Goal: Task Accomplishment & Management: Use online tool/utility

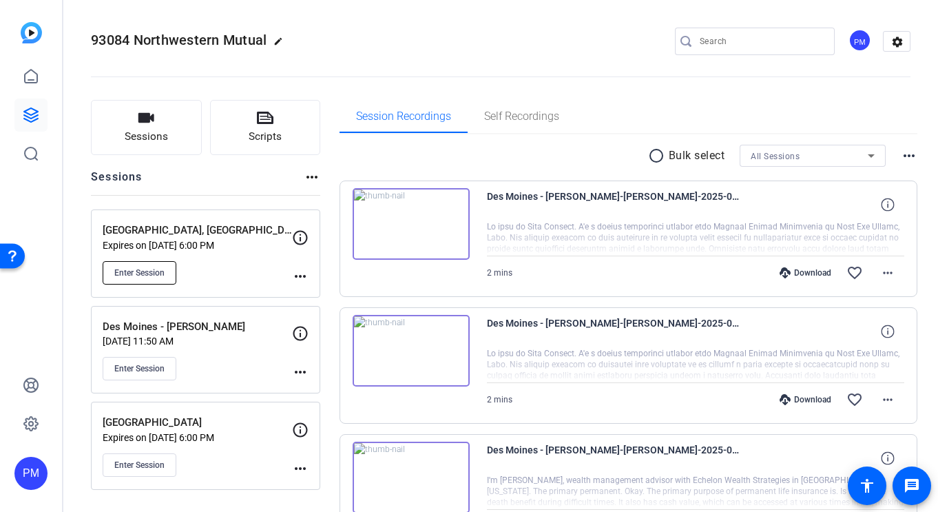
click at [162, 267] on span "Enter Session" at bounding box center [139, 272] width 50 height 11
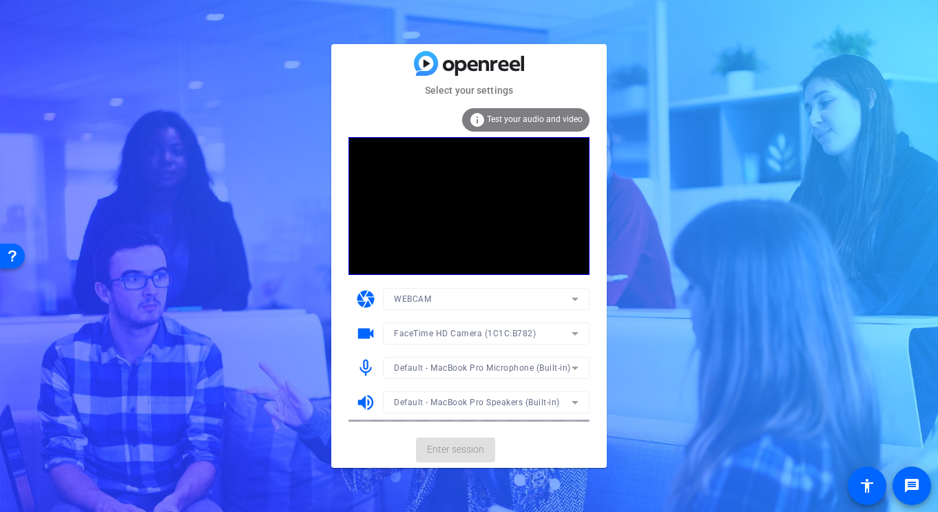
click at [444, 451] on mat-card-actions "Enter session" at bounding box center [469, 450] width 276 height 36
click at [556, 397] on mat-form-field "Default - MacBook Pro Speakers (Built-in)" at bounding box center [486, 402] width 207 height 22
click at [441, 455] on mat-card-actions "Enter session" at bounding box center [469, 450] width 276 height 36
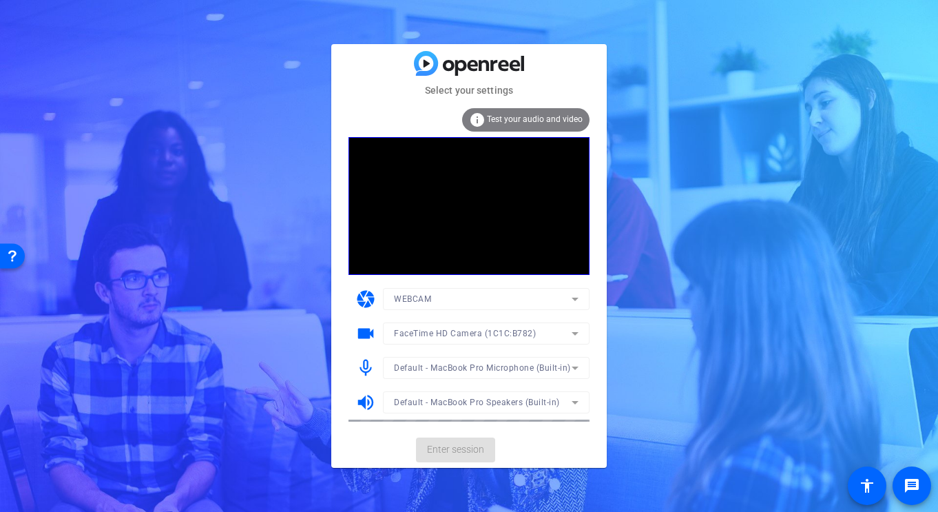
click at [441, 455] on mat-card-actions "Enter session" at bounding box center [469, 450] width 276 height 36
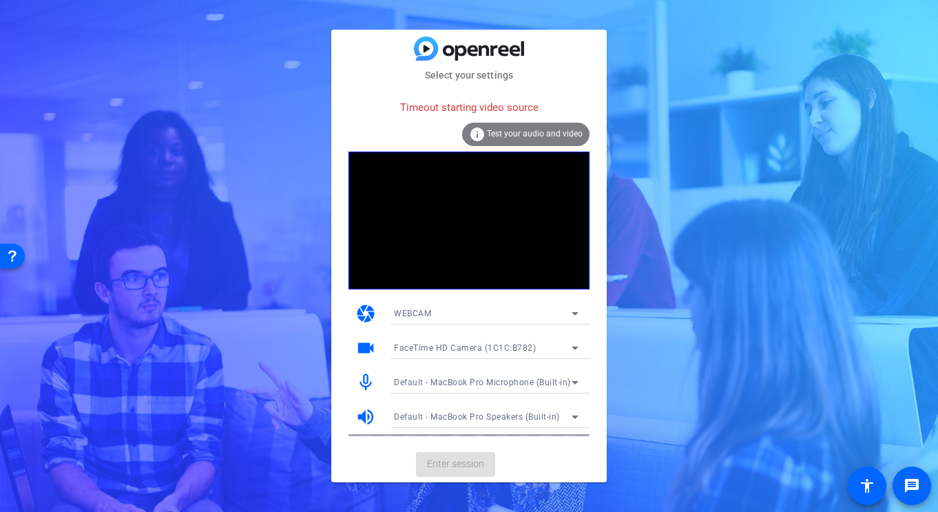
click at [508, 137] on span "Test your audio and video" at bounding box center [535, 134] width 96 height 10
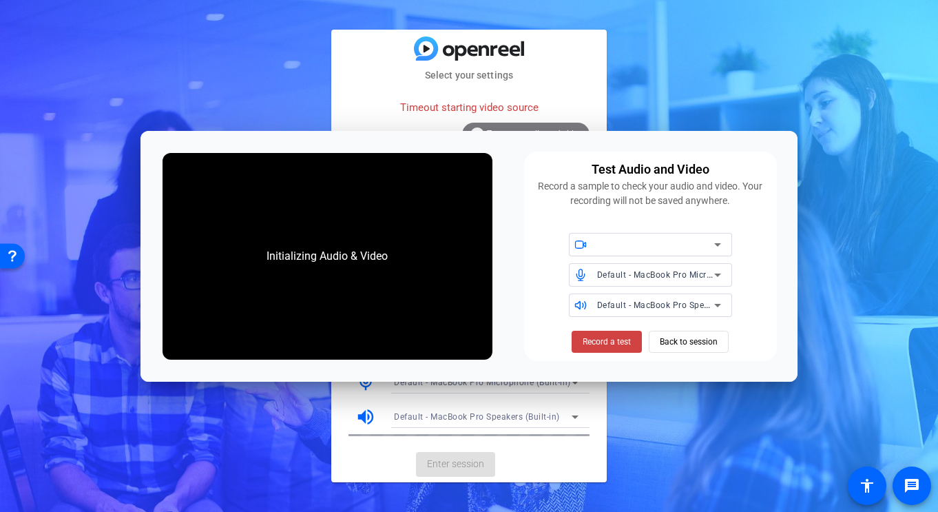
click at [690, 253] on div at bounding box center [659, 244] width 124 height 23
click at [713, 249] on icon at bounding box center [717, 244] width 17 height 17
click at [677, 350] on span "Back to session" at bounding box center [689, 342] width 58 height 26
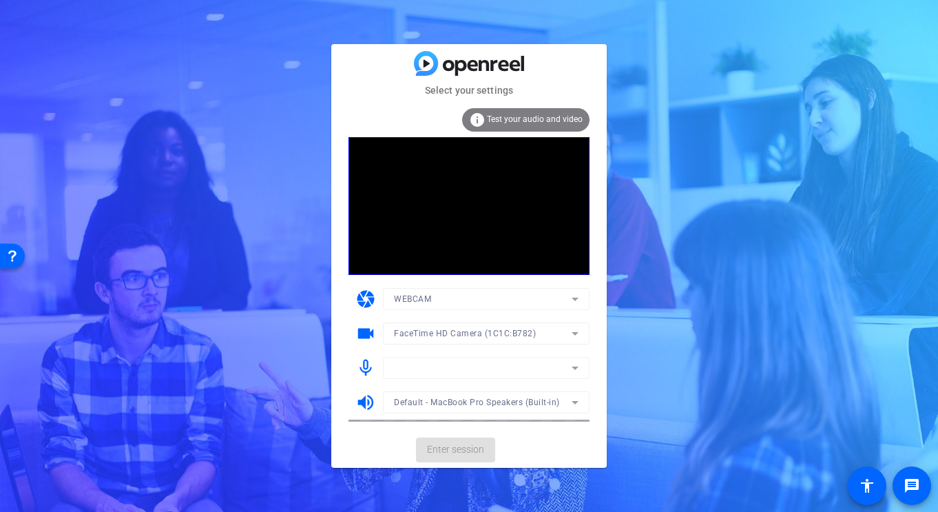
click at [457, 462] on mat-card-actions "Enter session" at bounding box center [469, 450] width 276 height 36
click at [569, 298] on icon at bounding box center [575, 299] width 17 height 17
click at [569, 298] on div at bounding box center [469, 256] width 938 height 512
click at [573, 334] on icon at bounding box center [575, 333] width 17 height 17
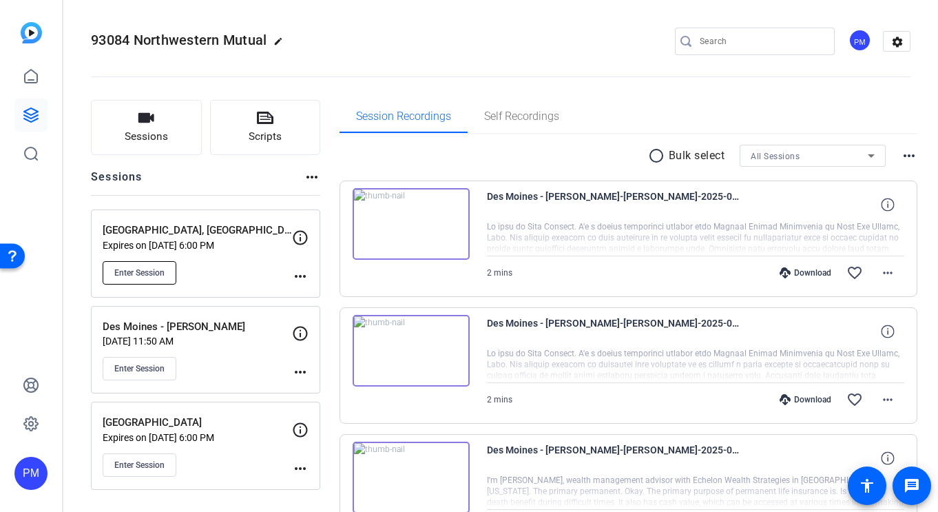
click at [124, 264] on button "Enter Session" at bounding box center [140, 272] width 74 height 23
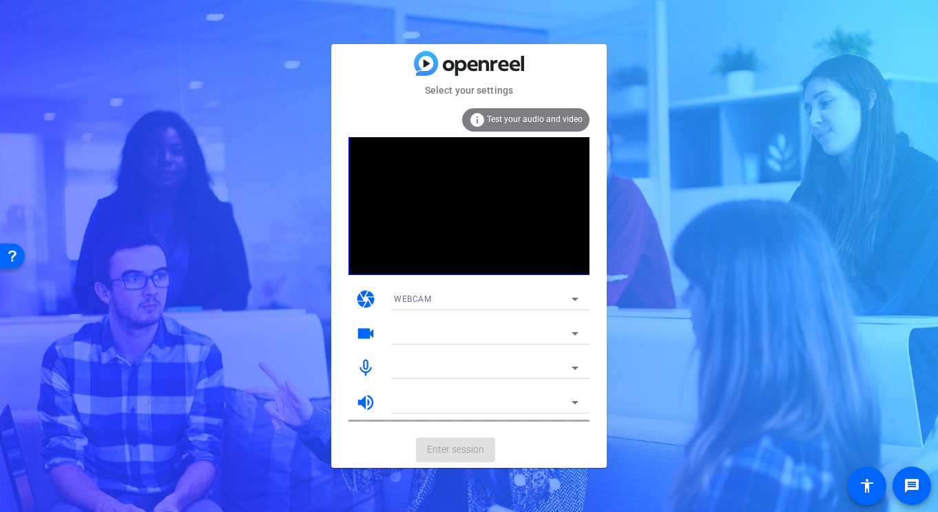
click at [753, 419] on div "Select your settings info Test your audio and video camera WEBCAM videocam mic_…" at bounding box center [469, 256] width 938 height 512
click at [870, 498] on span at bounding box center [867, 485] width 33 height 33
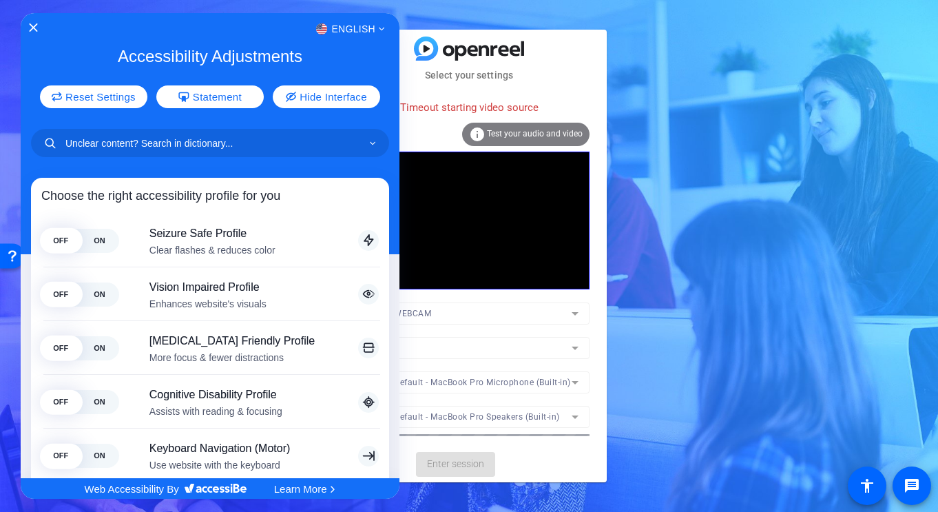
click at [44, 25] on div "English" at bounding box center [210, 29] width 379 height 18
click at [37, 26] on div "English" at bounding box center [210, 29] width 379 height 18
click at [28, 25] on div "English" at bounding box center [210, 29] width 379 height 18
click at [29, 28] on icon "Close Accessibility Interface" at bounding box center [33, 28] width 10 height 10
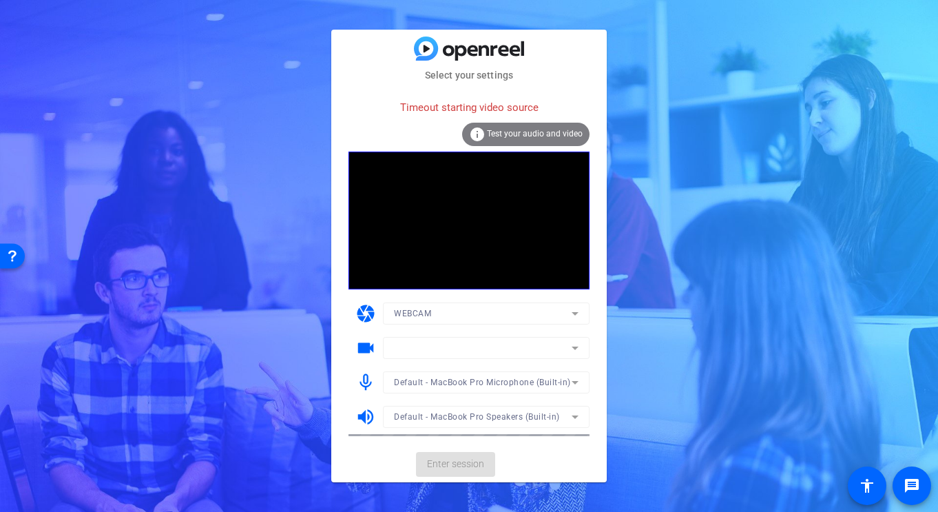
click at [531, 135] on span "Test your audio and video" at bounding box center [535, 134] width 96 height 10
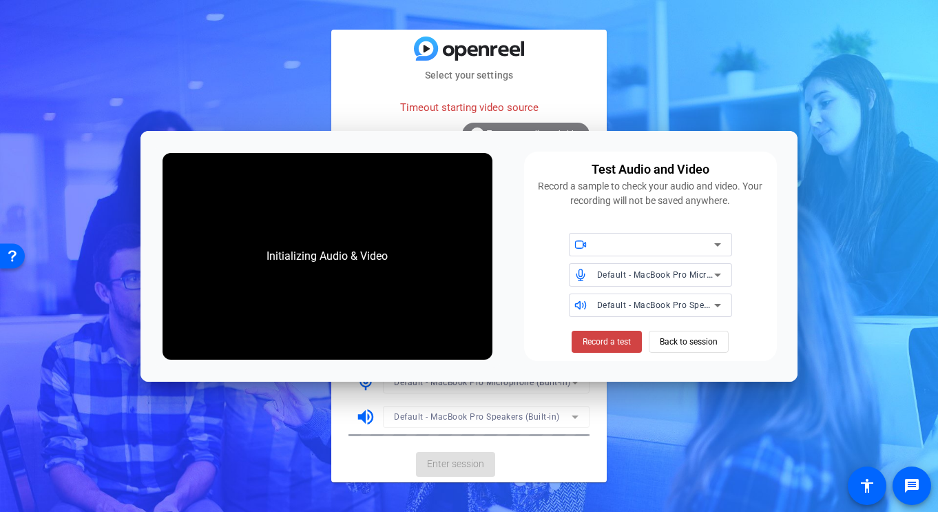
click at [609, 233] on div at bounding box center [659, 244] width 124 height 23
click at [609, 238] on div at bounding box center [655, 244] width 117 height 17
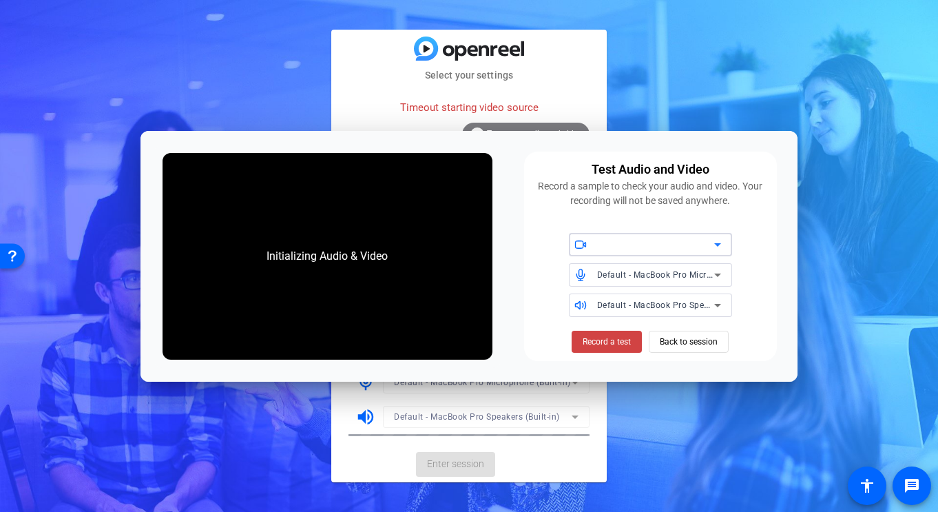
click at [609, 238] on div at bounding box center [655, 244] width 117 height 17
click at [604, 342] on span "Record a test" at bounding box center [607, 341] width 48 height 12
click at [611, 344] on span "Stop Testing (6s)" at bounding box center [607, 341] width 63 height 12
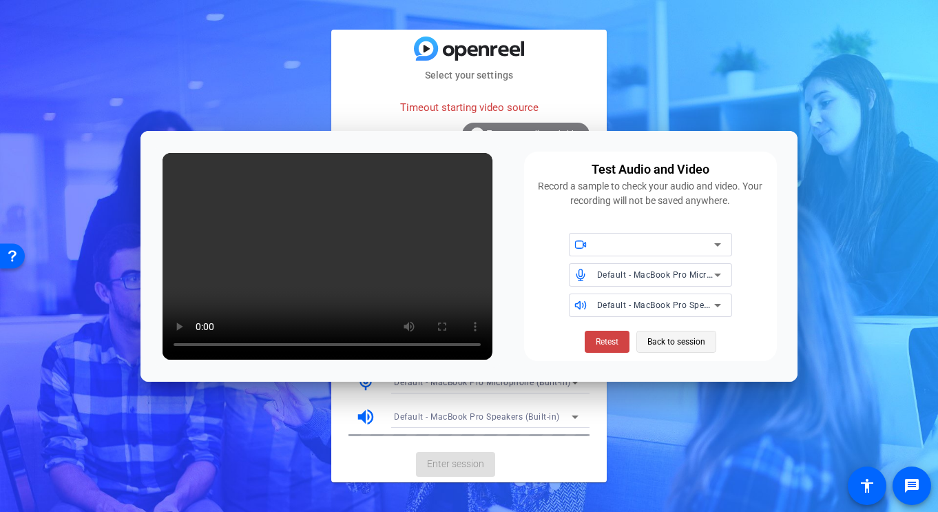
click at [678, 349] on span "Back to session" at bounding box center [676, 342] width 58 height 26
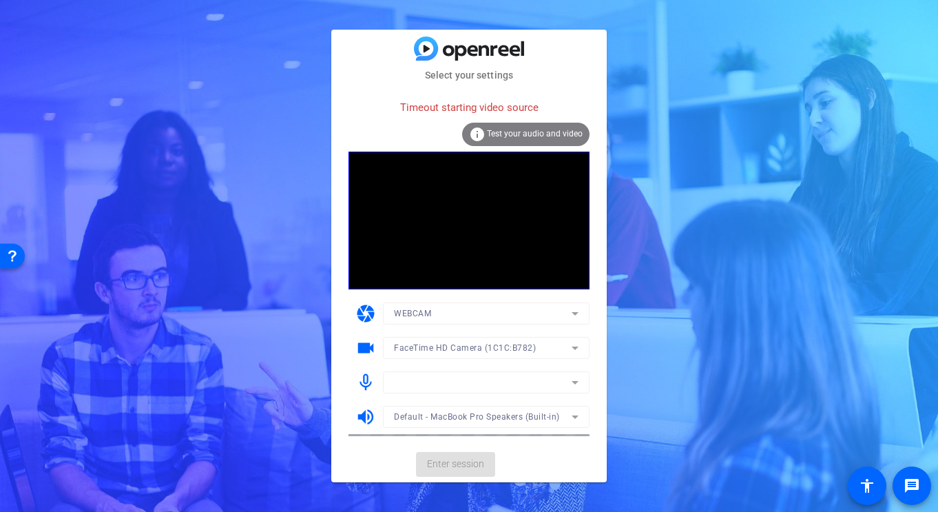
click at [710, 269] on div "Select your settings Timeout starting video source info Test your audio and vid…" at bounding box center [469, 256] width 938 height 512
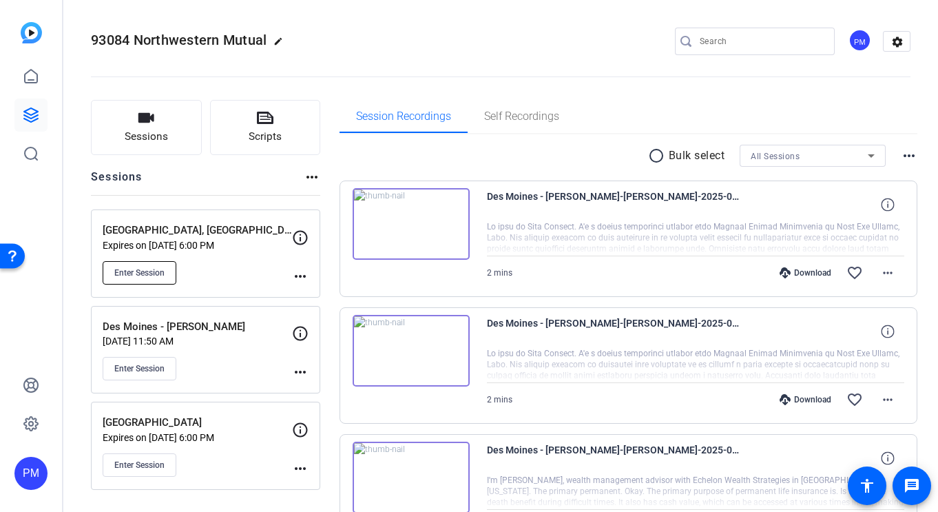
click at [123, 266] on button "Enter Session" at bounding box center [140, 272] width 74 height 23
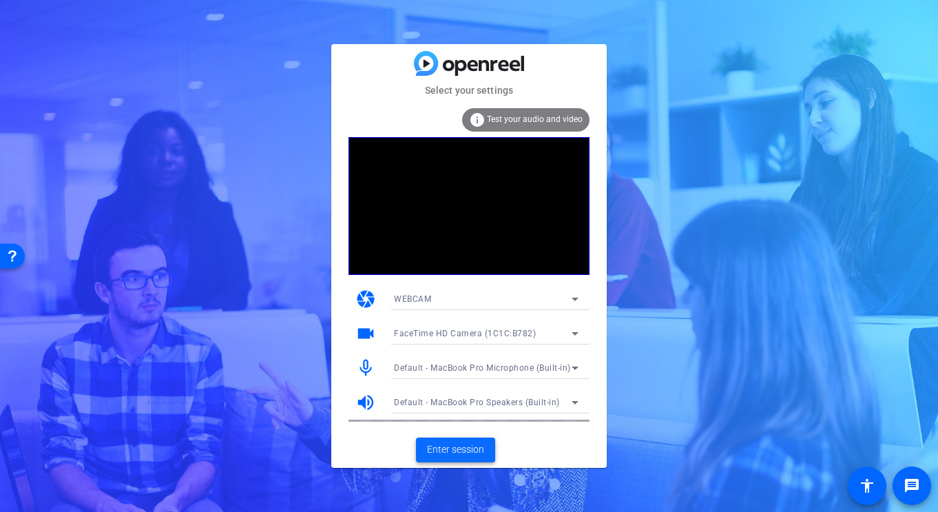
click at [476, 450] on span "Enter session" at bounding box center [455, 449] width 57 height 14
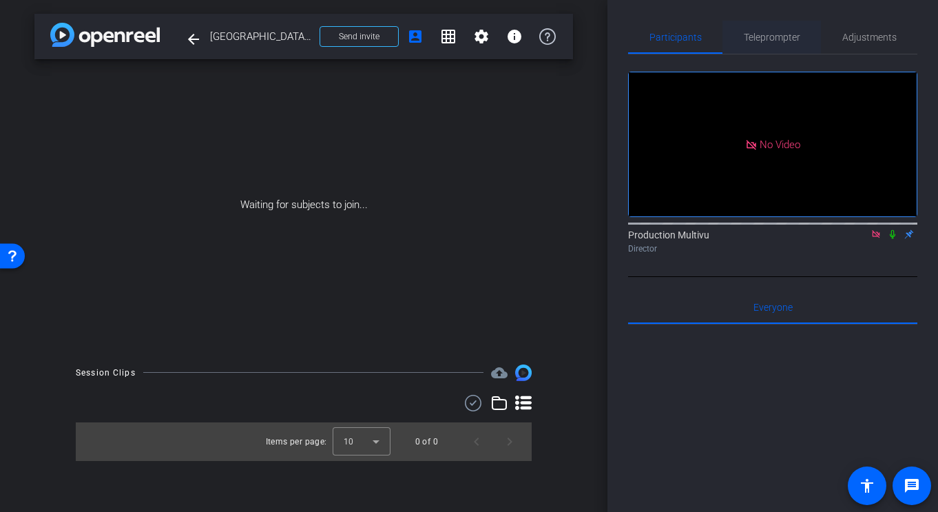
click at [771, 30] on span "Teleprompter" at bounding box center [772, 37] width 56 height 33
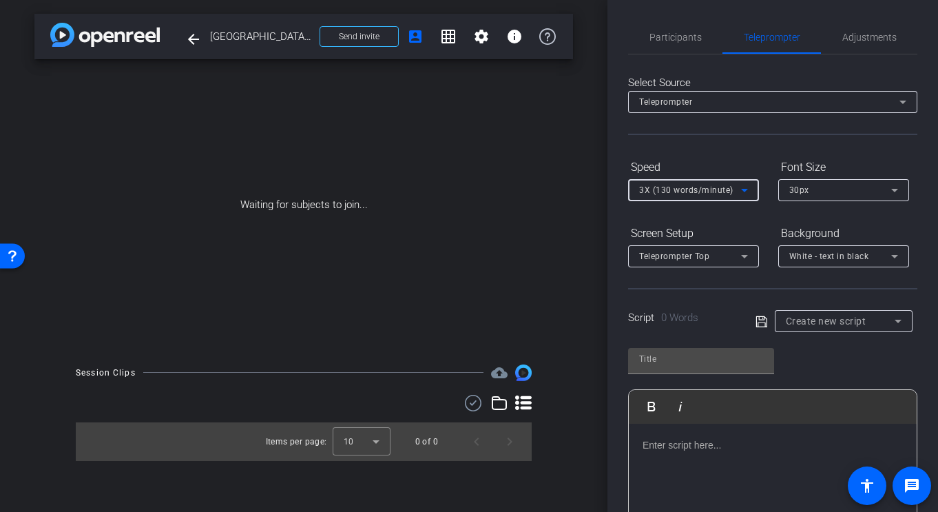
click at [742, 191] on icon at bounding box center [744, 190] width 17 height 17
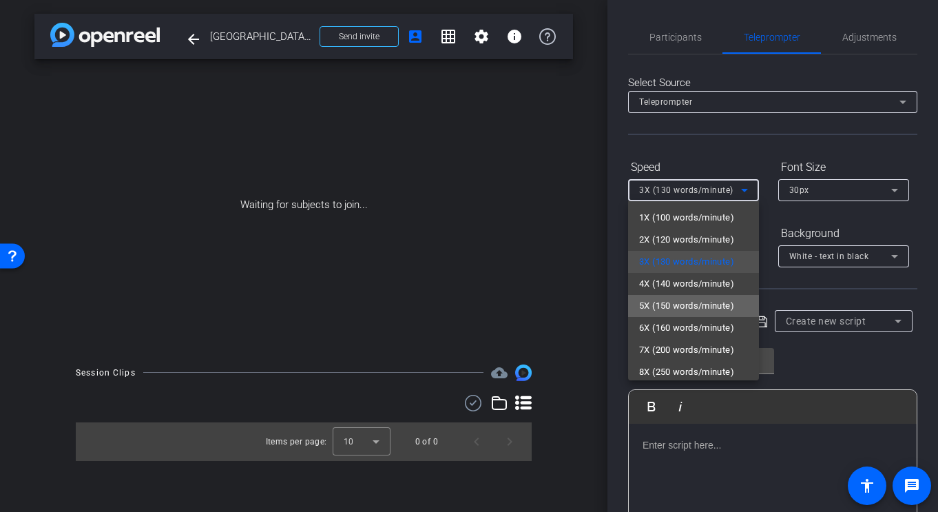
click at [656, 311] on span "5X (150 words/minute)" at bounding box center [686, 306] width 95 height 17
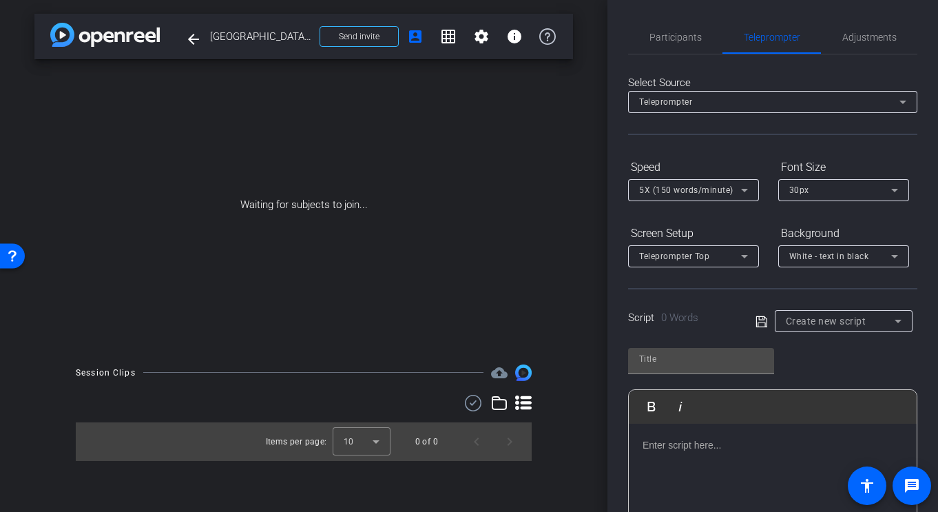
click at [827, 332] on div at bounding box center [844, 339] width 138 height 15
click at [827, 326] on div "Create new script" at bounding box center [840, 321] width 109 height 17
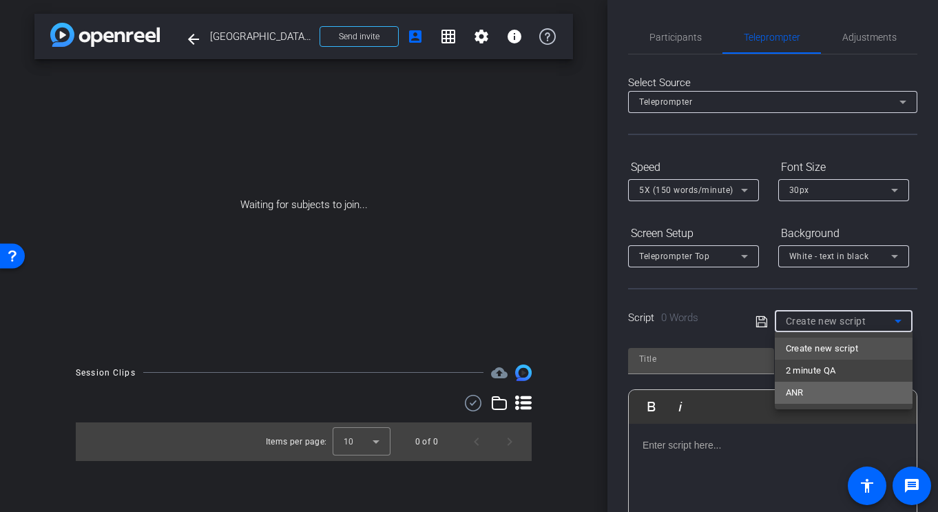
click at [809, 393] on mat-option "ANR" at bounding box center [844, 393] width 138 height 22
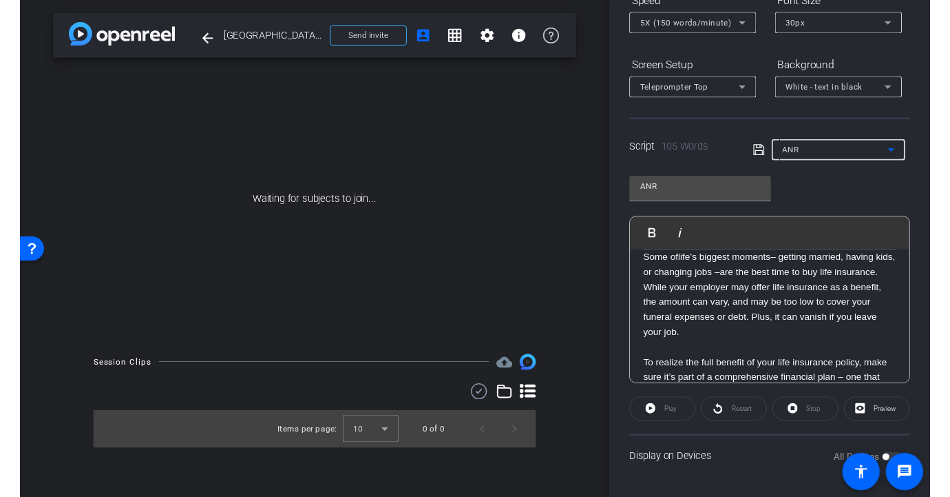
scroll to position [24, 0]
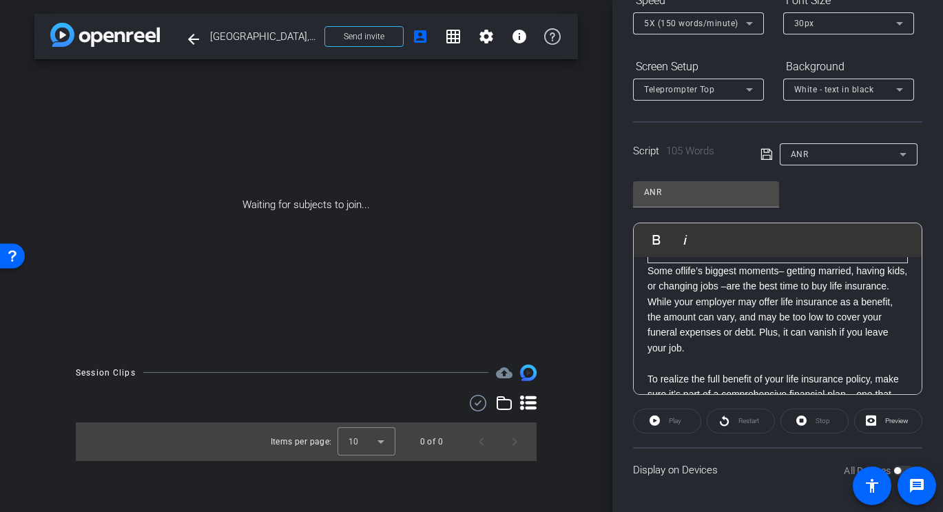
click at [929, 362] on div "Participants Teleprompter Adjustments Production Multivu Director Everyone 0 Ma…" at bounding box center [777, 256] width 331 height 512
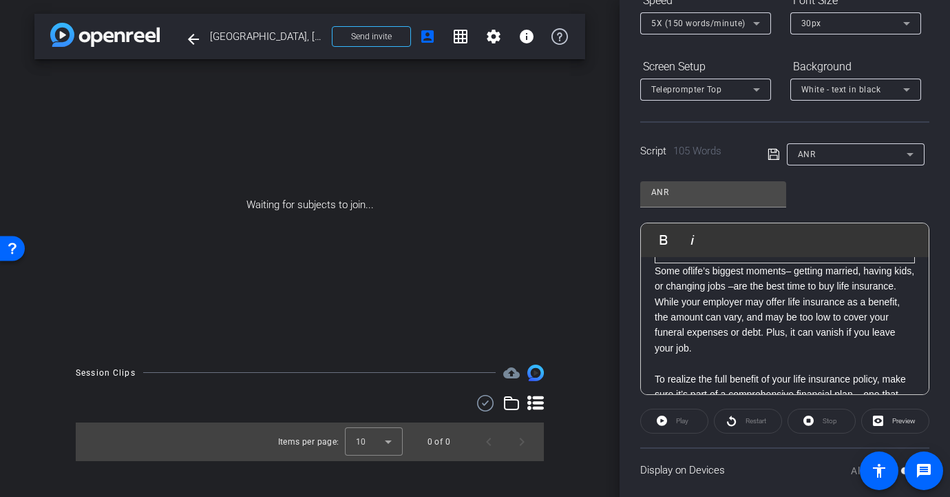
scroll to position [182, 0]
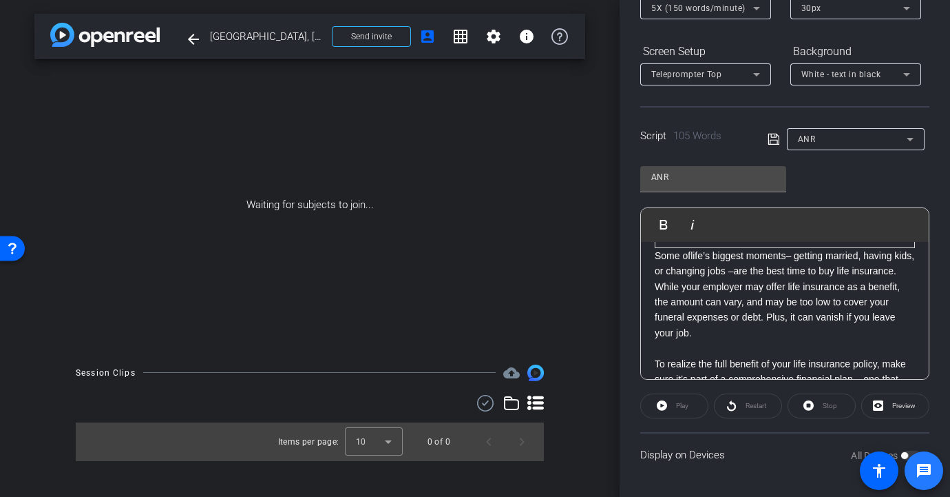
click at [906, 457] on span at bounding box center [924, 470] width 39 height 39
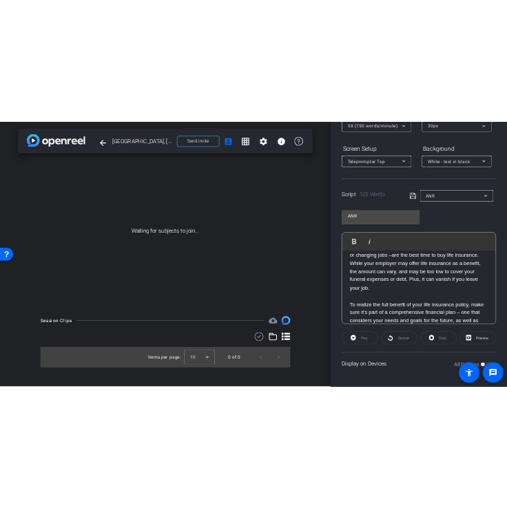
scroll to position [28, 0]
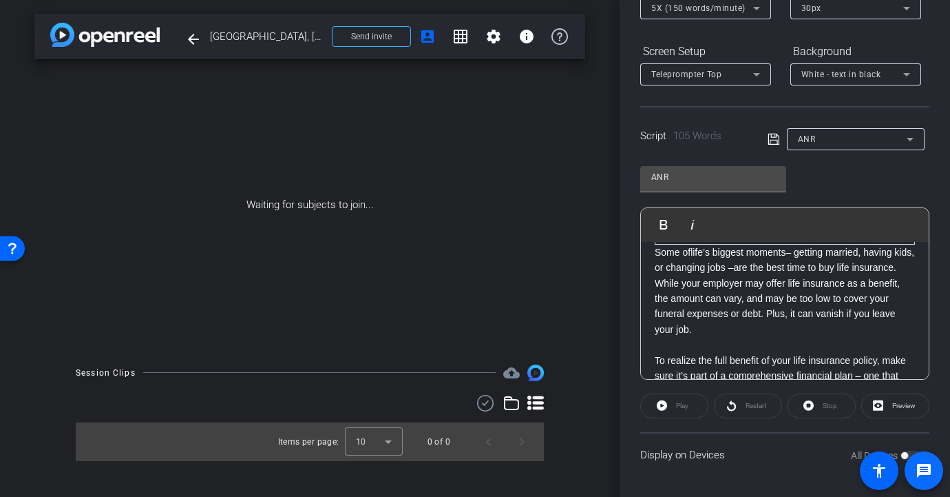
click at [907, 455] on span at bounding box center [924, 470] width 39 height 39
drag, startPoint x: 902, startPoint y: 450, endPoint x: 911, endPoint y: 453, distance: 10.0
click at [902, 450] on div "All Devices" at bounding box center [886, 455] width 70 height 14
drag, startPoint x: 907, startPoint y: 455, endPoint x: 924, endPoint y: 424, distance: 35.5
click at [924, 424] on openreel-root "menu arrow_forward_ios keyboard_return Close forward_to_inbox Send invite accou…" at bounding box center [475, 248] width 950 height 497
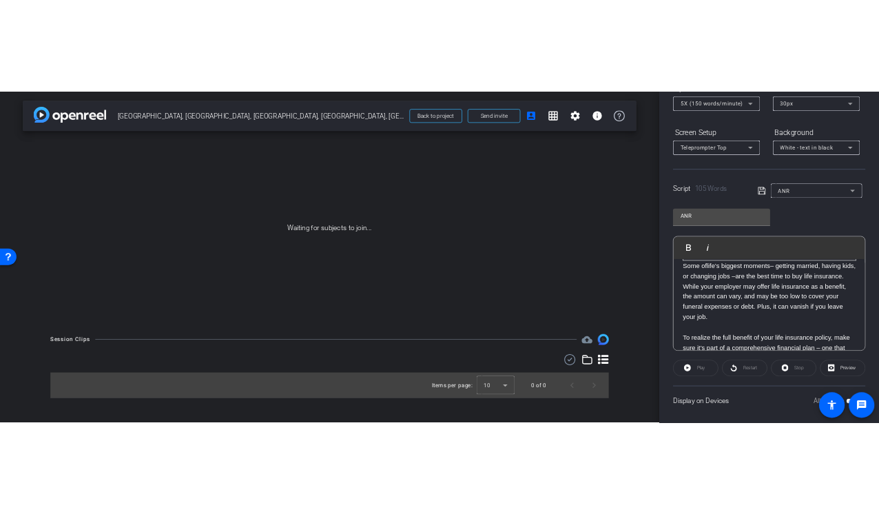
scroll to position [0, 0]
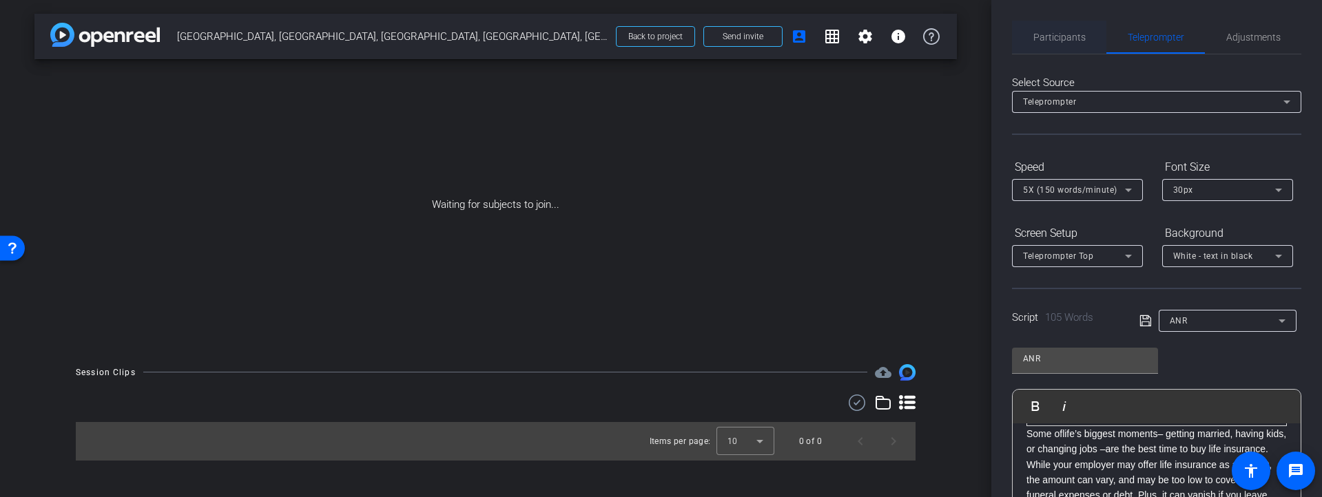
click at [937, 33] on span "Participants" at bounding box center [1059, 37] width 52 height 10
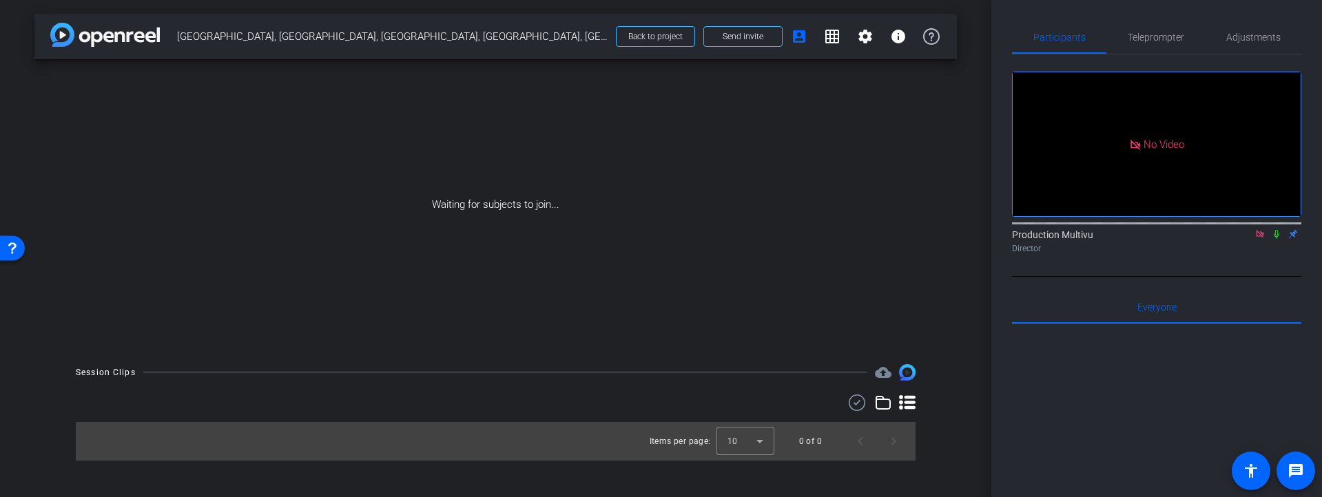
click at [937, 229] on icon at bounding box center [1276, 234] width 11 height 10
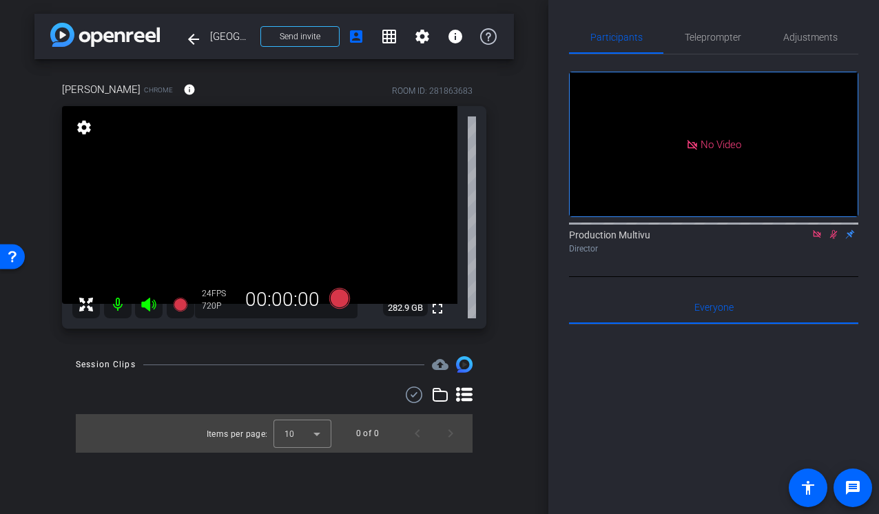
click at [831, 229] on icon at bounding box center [833, 234] width 11 height 10
click at [817, 230] on icon at bounding box center [817, 234] width 8 height 8
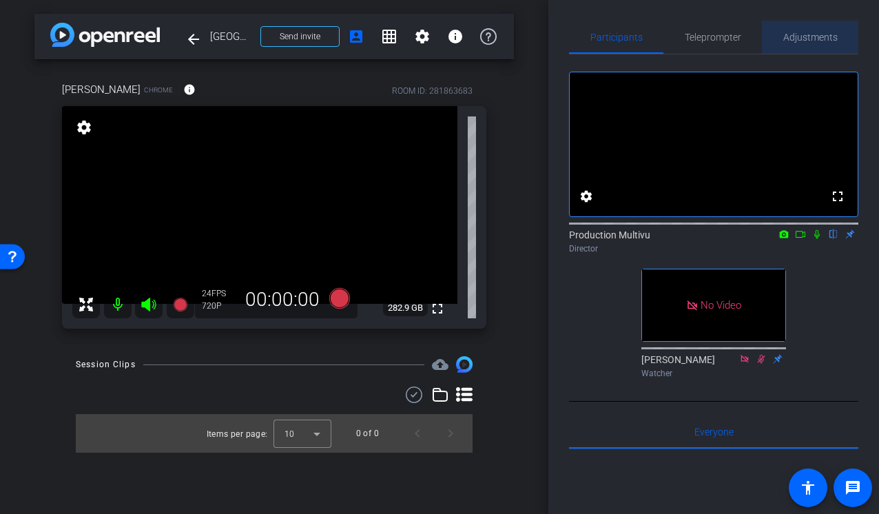
click at [813, 34] on span "Adjustments" at bounding box center [810, 37] width 54 height 10
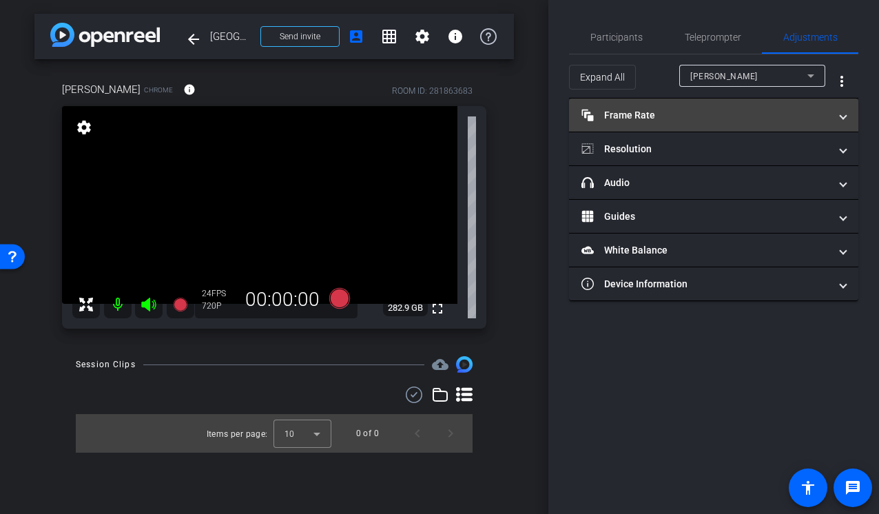
click at [754, 114] on mat-panel-title "Frame Rate Frame Rate" at bounding box center [705, 115] width 248 height 14
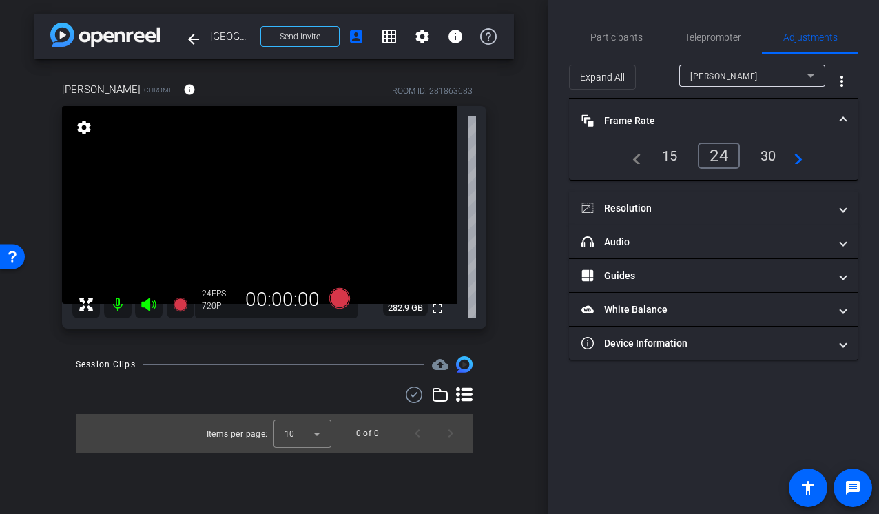
click at [762, 158] on div "30" at bounding box center [768, 155] width 37 height 23
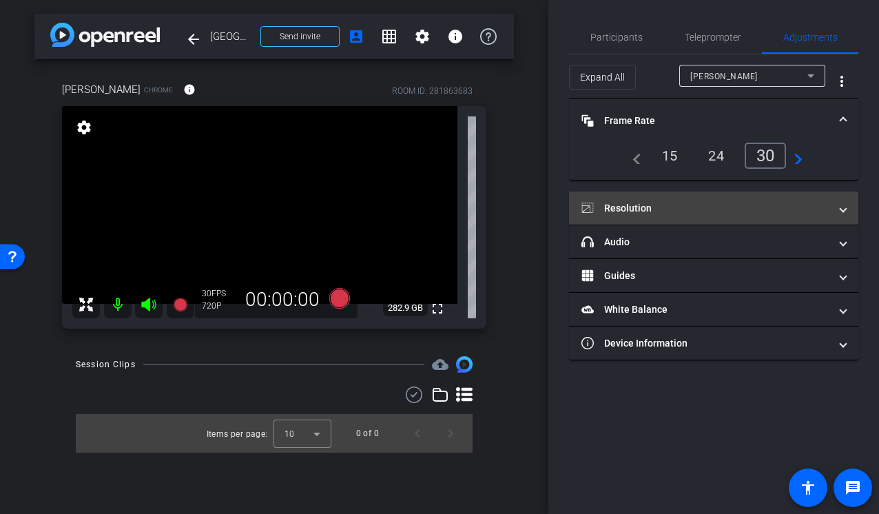
click at [783, 197] on mat-expansion-panel-header "Resolution" at bounding box center [713, 207] width 289 height 33
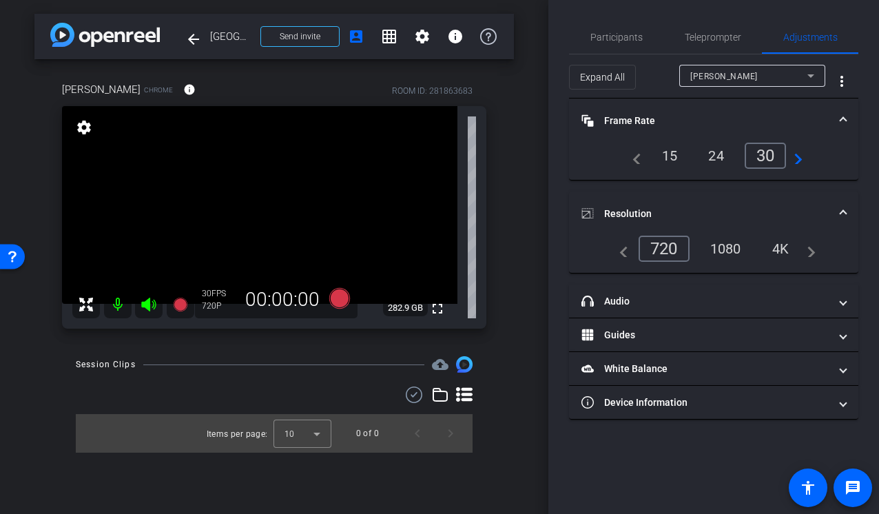
click at [727, 257] on div "1080" at bounding box center [726, 248] width 52 height 23
click at [79, 122] on mat-icon "settings" at bounding box center [83, 127] width 19 height 17
click at [83, 126] on mat-icon "settings" at bounding box center [83, 127] width 19 height 17
click at [543, 137] on div "arrow_back Tampa, DC, Milwaukee, Indianapolis, Philadelphia Back to project Sen…" at bounding box center [274, 257] width 548 height 514
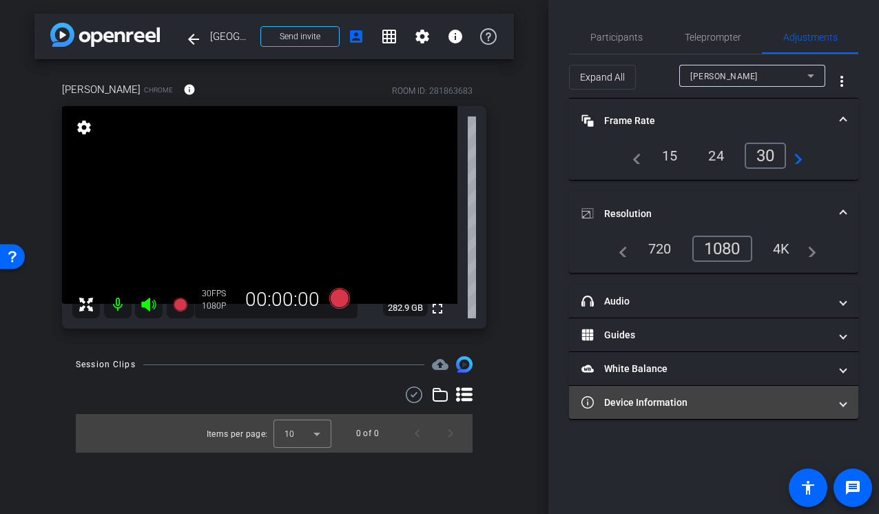
click at [668, 397] on mat-panel-title "Device Information" at bounding box center [705, 402] width 248 height 14
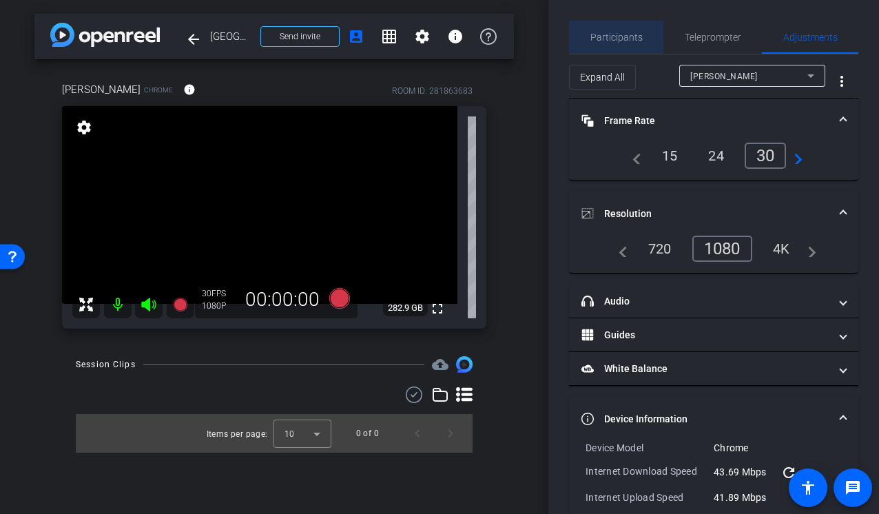
click at [610, 34] on span "Participants" at bounding box center [616, 37] width 52 height 10
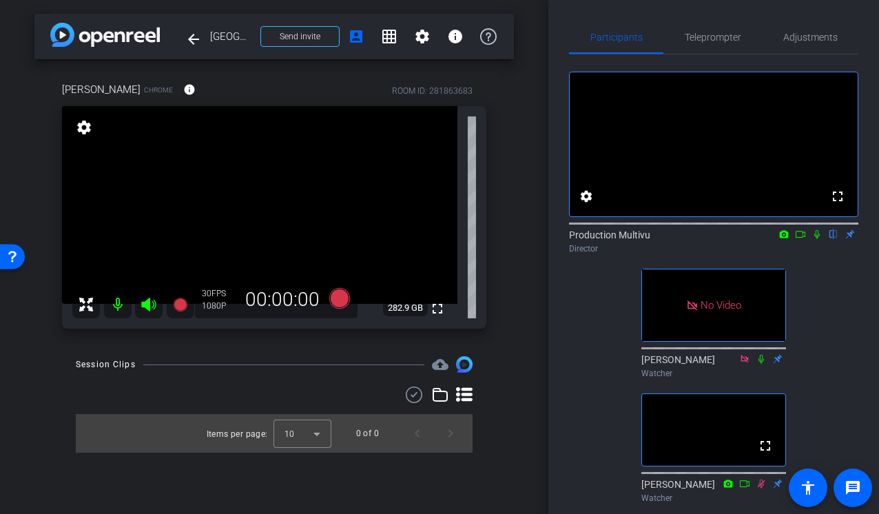
drag, startPoint x: 860, startPoint y: 371, endPoint x: 770, endPoint y: 361, distance: 90.1
click at [772, 361] on div "Participants Teleprompter Adjustments fullscreen settings Production Multivu fl…" at bounding box center [713, 257] width 331 height 514
click at [800, 239] on icon at bounding box center [800, 234] width 11 height 10
click at [699, 39] on span "Teleprompter" at bounding box center [713, 37] width 56 height 10
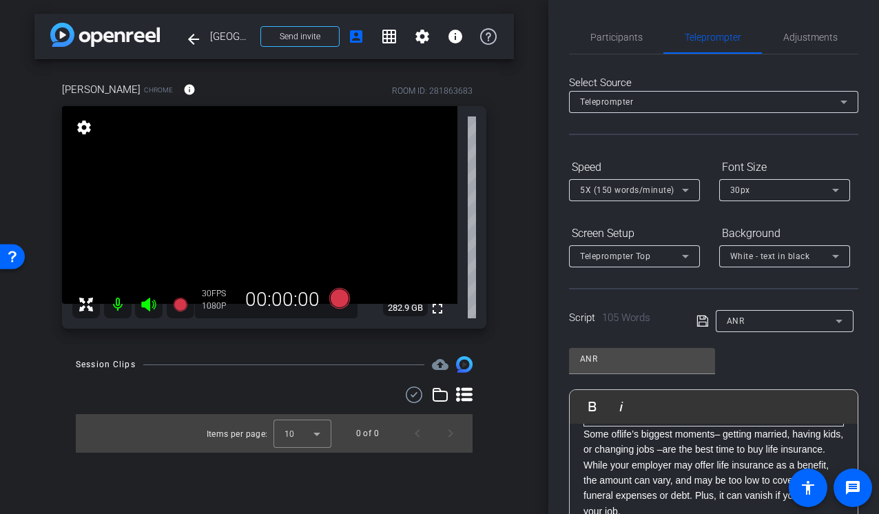
scroll to position [239, 0]
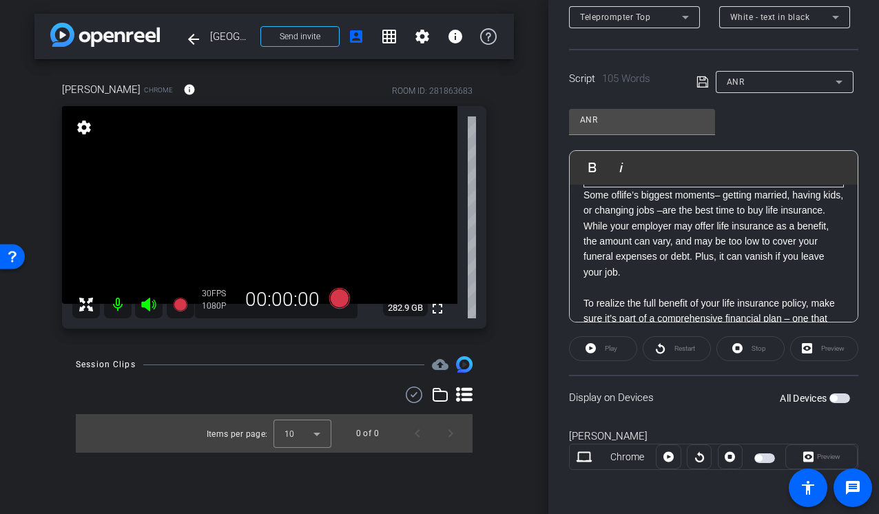
click at [841, 397] on span "button" at bounding box center [839, 398] width 21 height 10
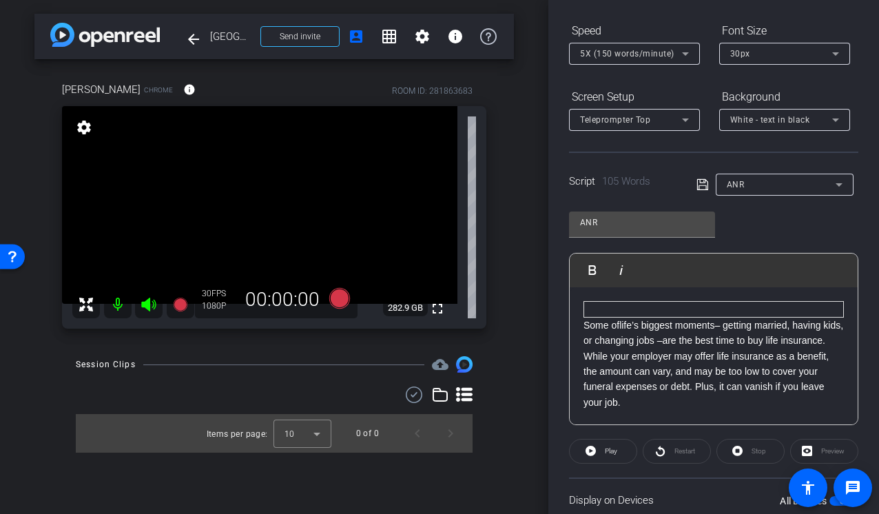
scroll to position [136, 0]
click at [605, 453] on span "Play" at bounding box center [611, 452] width 12 height 8
click at [591, 448] on icon at bounding box center [588, 451] width 10 height 10
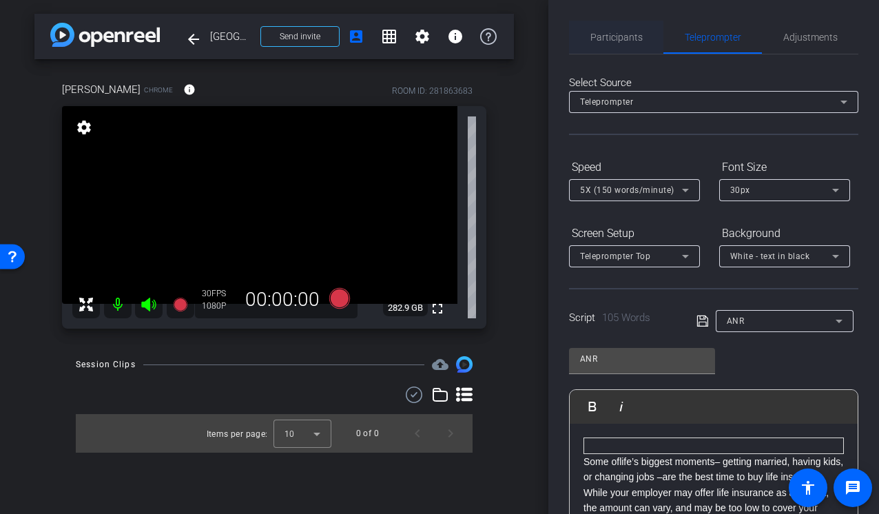
click at [605, 40] on span "Participants" at bounding box center [616, 37] width 52 height 10
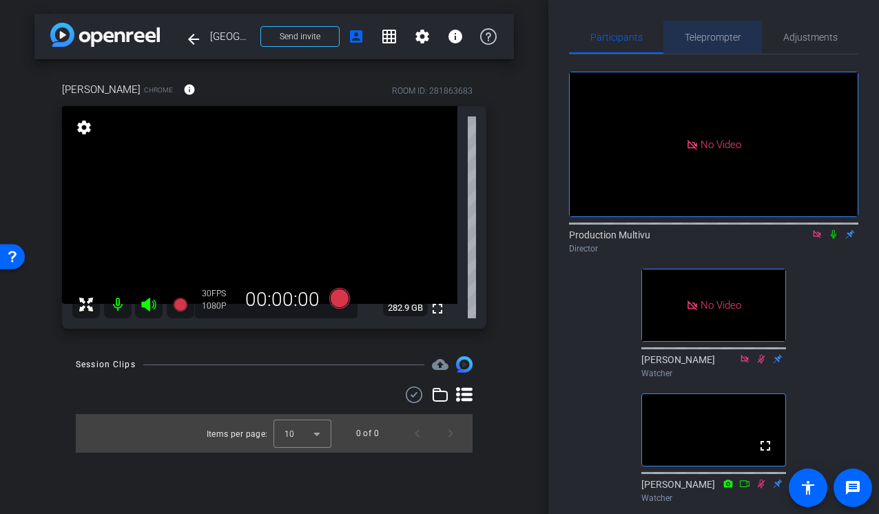
click at [711, 23] on span "Teleprompter" at bounding box center [713, 37] width 56 height 33
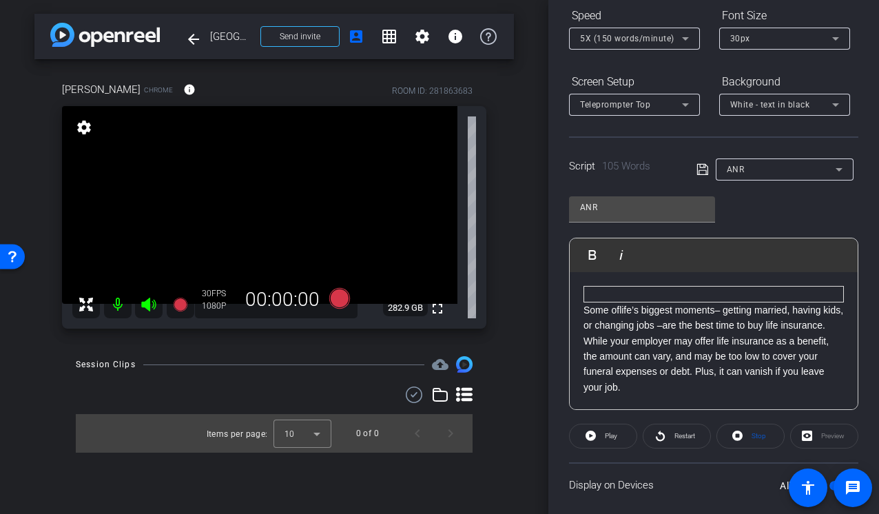
scroll to position [239, 0]
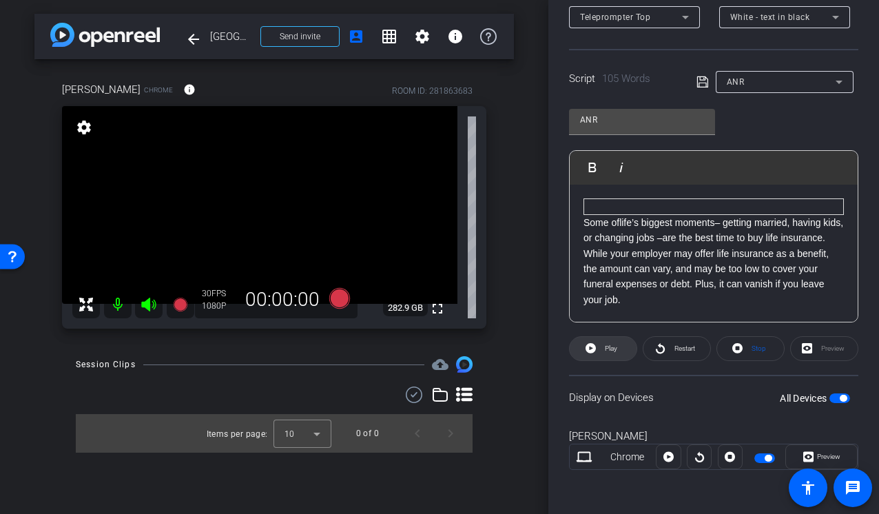
click at [610, 342] on span "Play" at bounding box center [609, 348] width 16 height 19
click at [588, 349] on icon at bounding box center [588, 348] width 10 height 10
click at [590, 347] on icon at bounding box center [590, 348] width 10 height 17
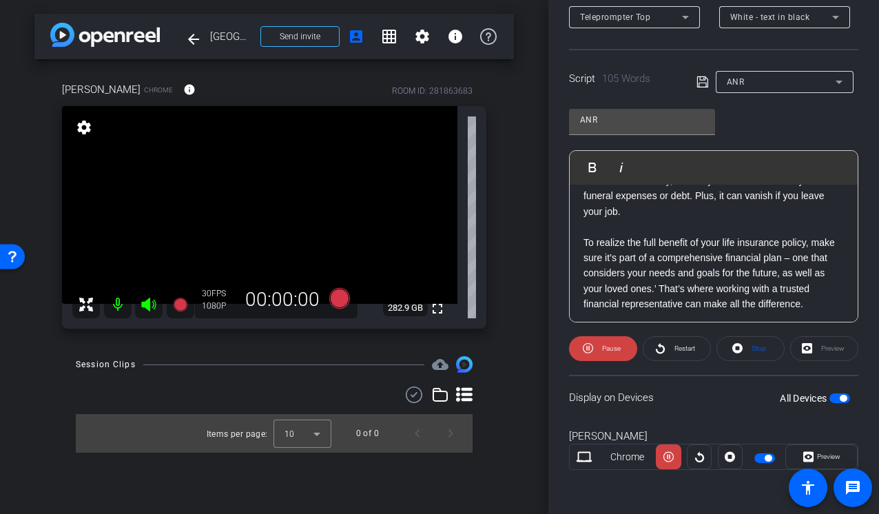
scroll to position [90, 0]
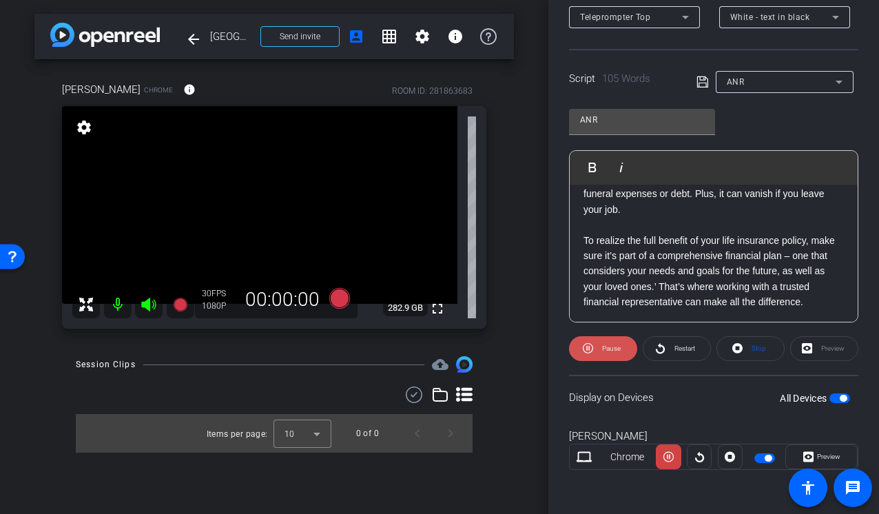
click at [592, 349] on icon at bounding box center [588, 348] width 10 height 10
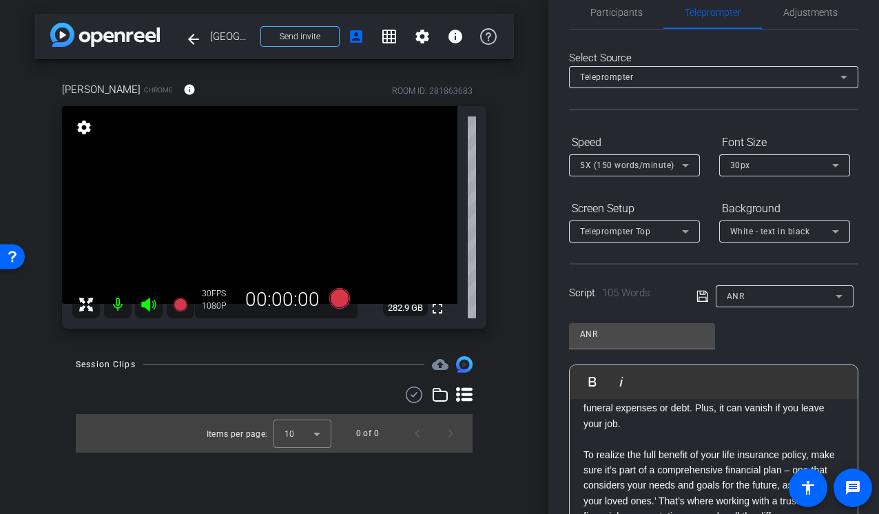
scroll to position [23, 0]
click at [696, 168] on div "5X (150 words/minute)" at bounding box center [634, 167] width 131 height 22
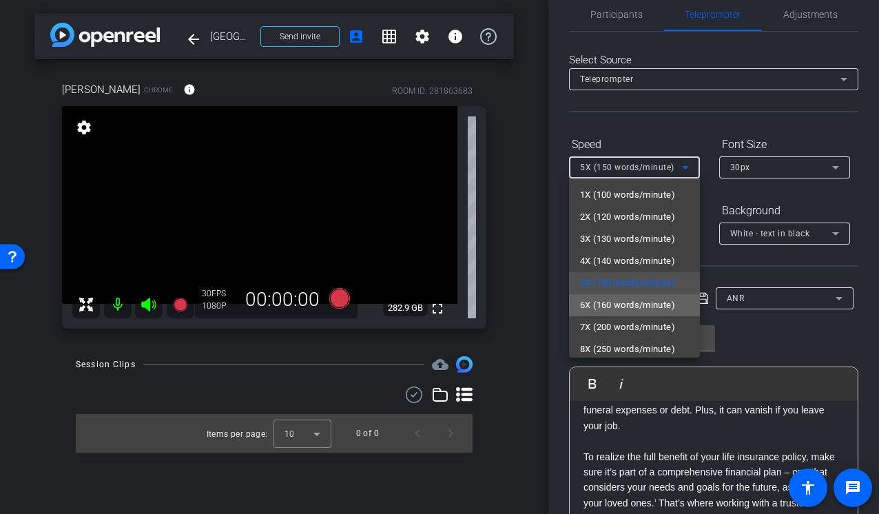
click at [623, 303] on span "6X (160 words/minute)" at bounding box center [627, 305] width 95 height 17
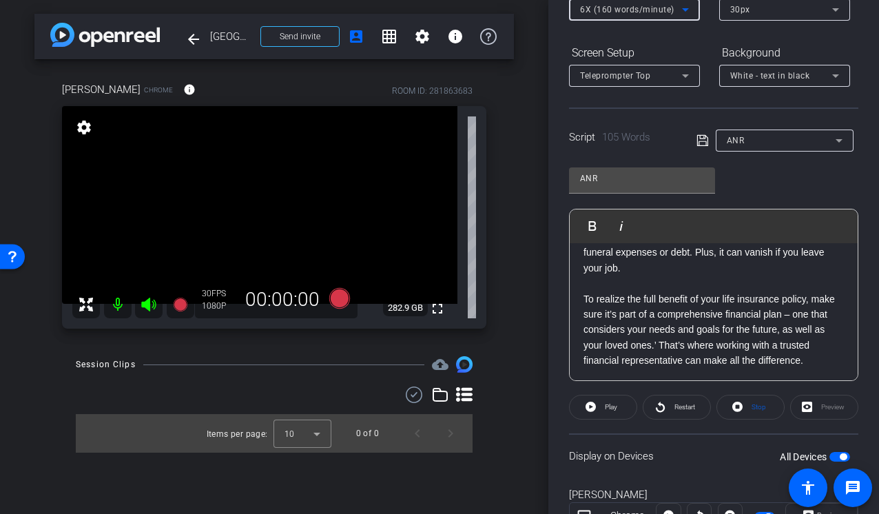
scroll to position [205, 0]
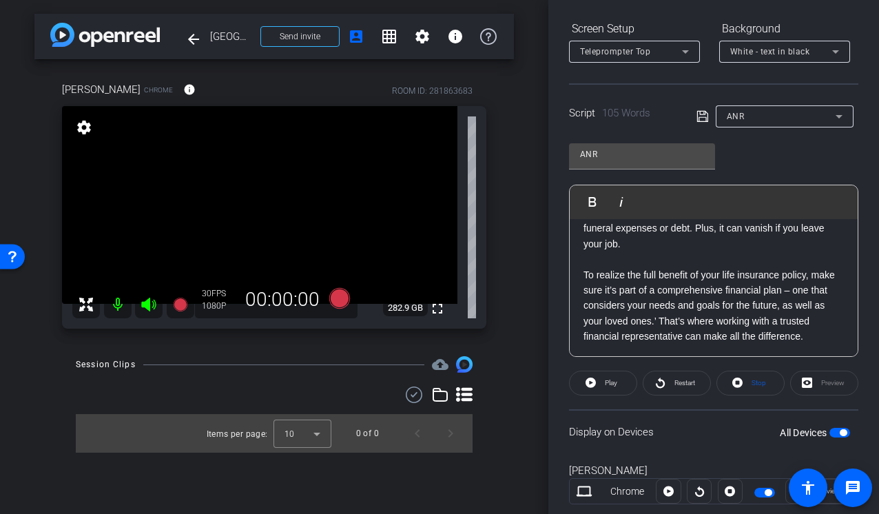
click at [840, 432] on span "button" at bounding box center [843, 432] width 7 height 7
click at [840, 432] on span "button" at bounding box center [839, 433] width 21 height 10
click at [600, 386] on span at bounding box center [603, 382] width 67 height 33
click at [594, 376] on span at bounding box center [603, 382] width 68 height 33
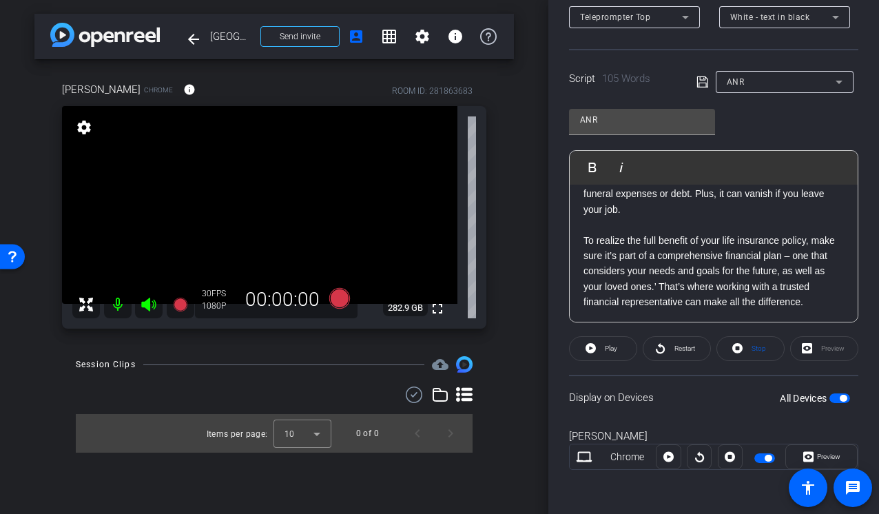
scroll to position [0, 0]
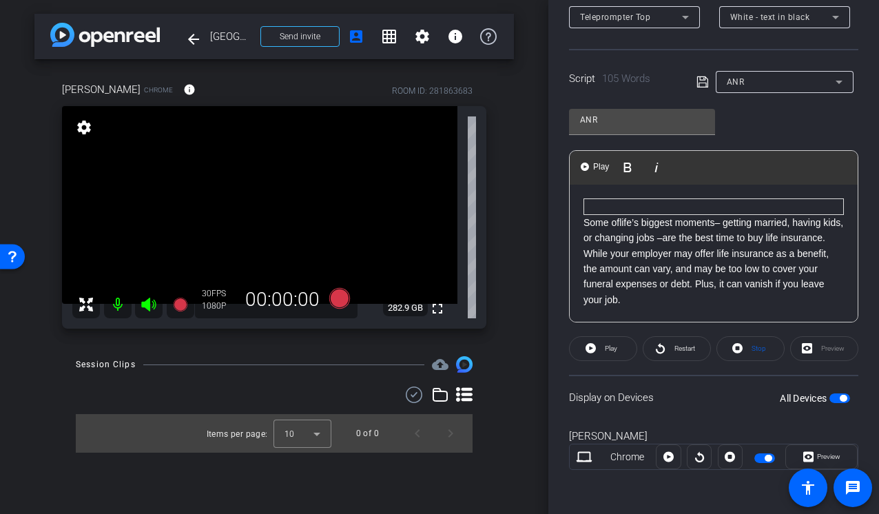
click at [579, 222] on div "Some of life’s biggest moments – getting married, having kids, or changing jobs…" at bounding box center [714, 307] width 288 height 245
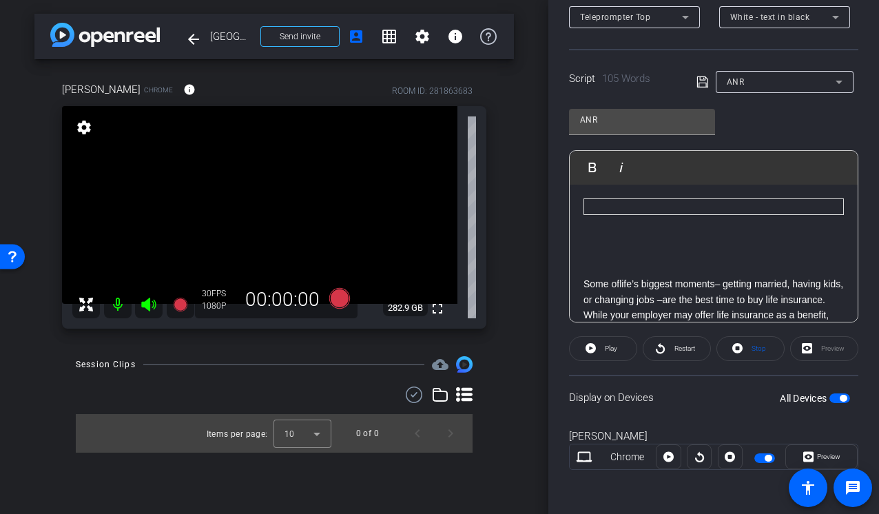
click at [840, 400] on span "button" at bounding box center [839, 398] width 21 height 10
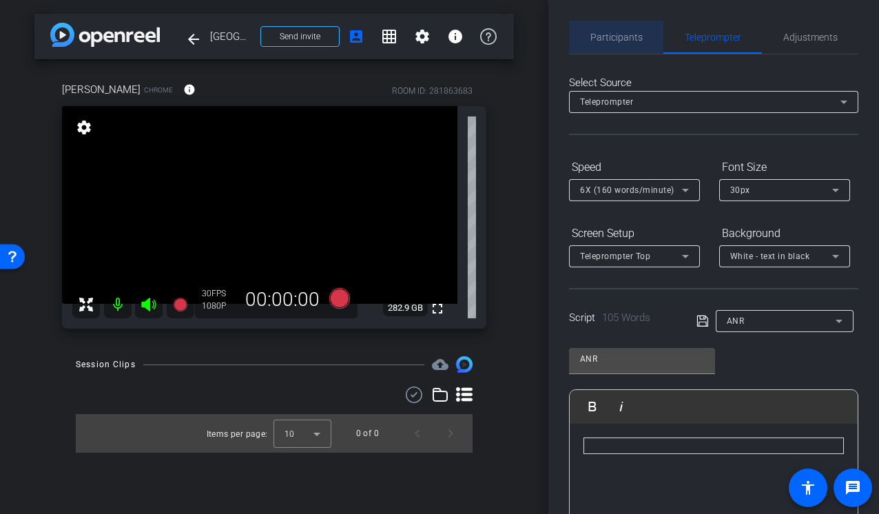
click at [622, 37] on span "Participants" at bounding box center [616, 37] width 52 height 10
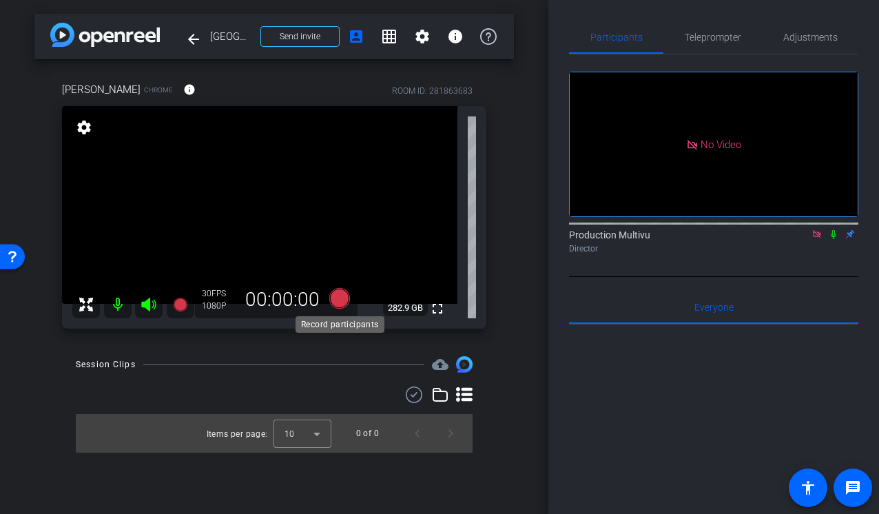
click at [340, 294] on icon at bounding box center [339, 298] width 21 height 21
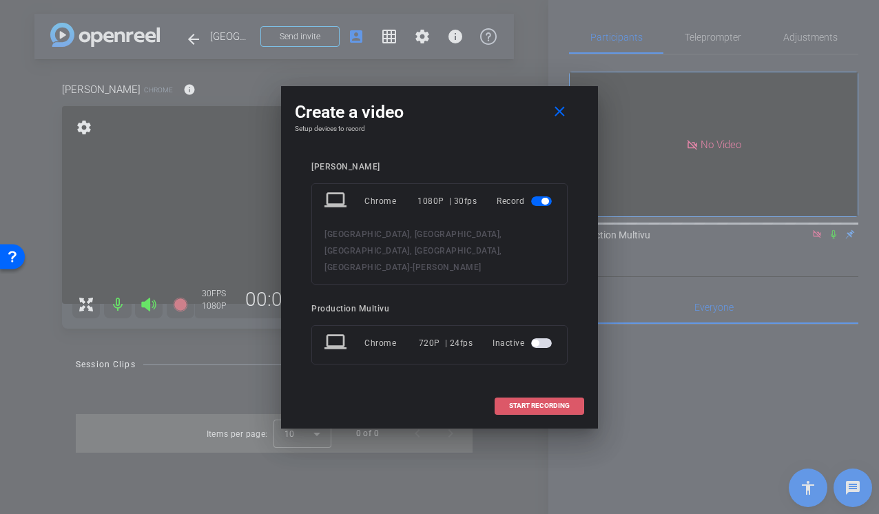
click at [531, 402] on span "START RECORDING" at bounding box center [539, 405] width 61 height 7
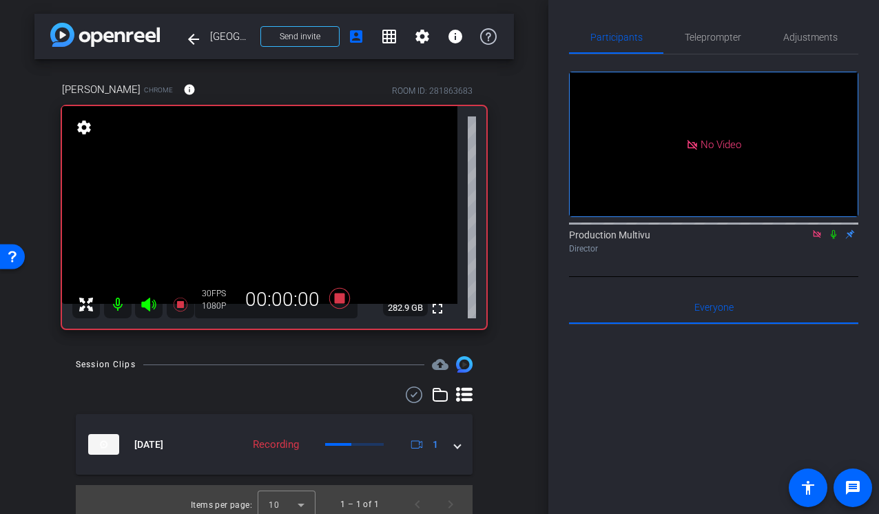
click at [833, 229] on icon at bounding box center [833, 234] width 11 height 10
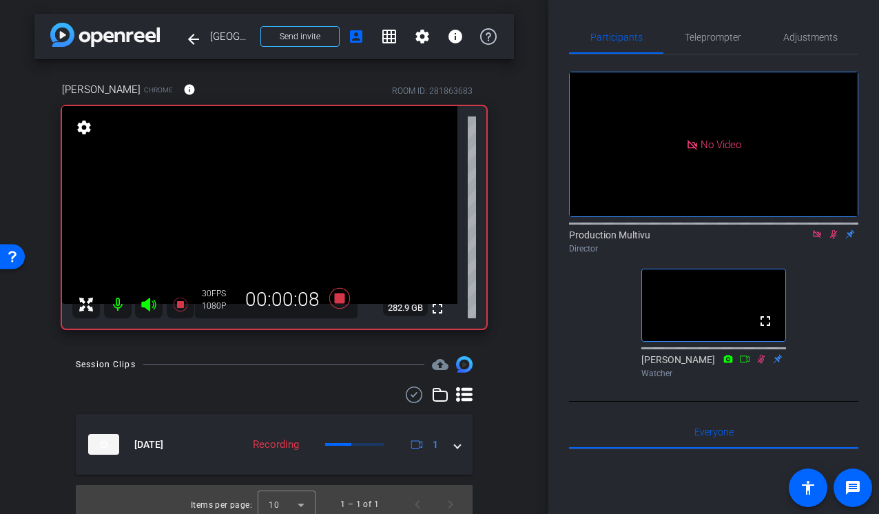
click at [747, 364] on icon at bounding box center [744, 359] width 11 height 10
click at [745, 364] on icon at bounding box center [744, 359] width 11 height 10
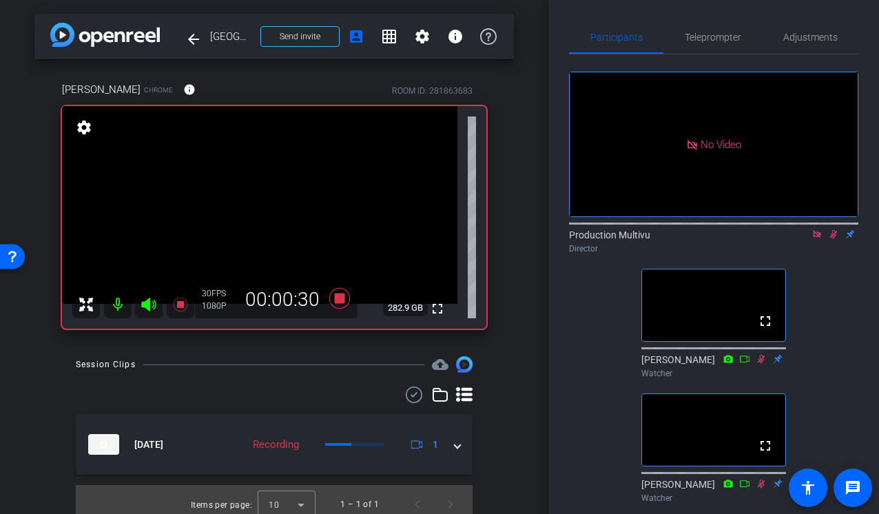
scroll to position [10, 0]
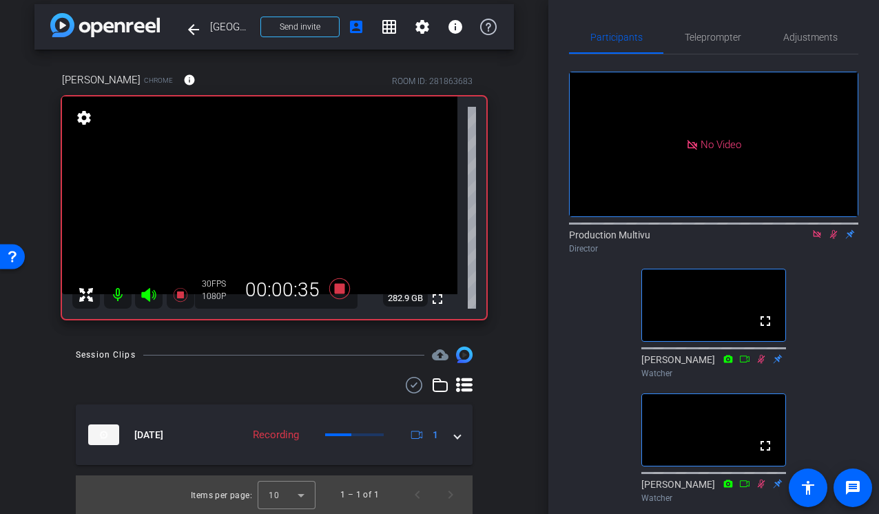
click at [833, 229] on icon at bounding box center [833, 234] width 11 height 10
click at [343, 290] on icon at bounding box center [339, 288] width 21 height 21
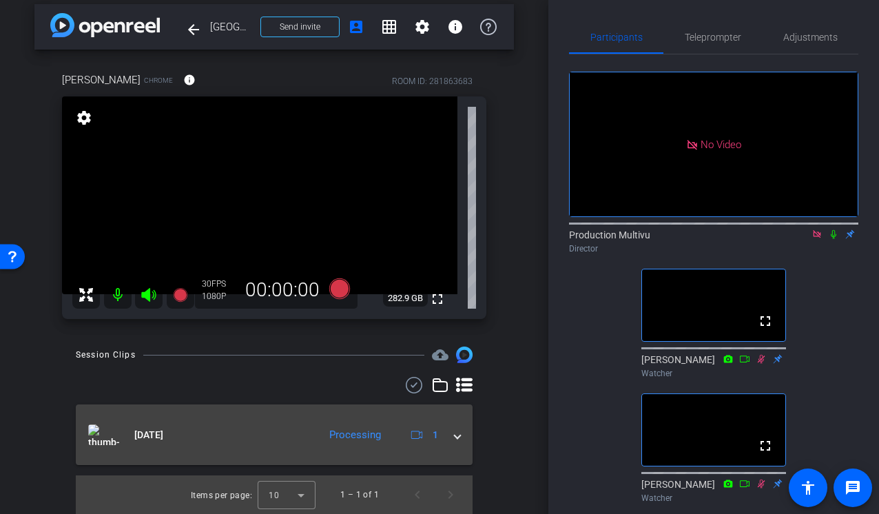
click at [455, 439] on span at bounding box center [458, 435] width 6 height 14
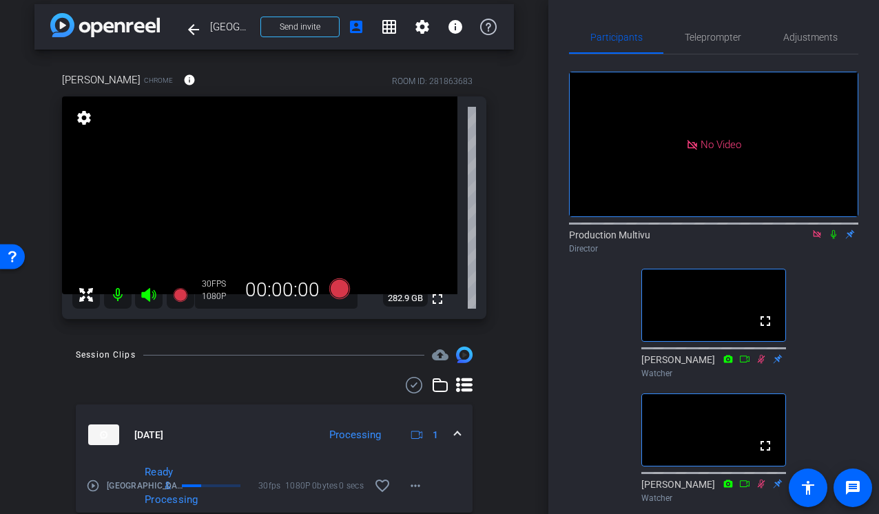
scroll to position [57, 0]
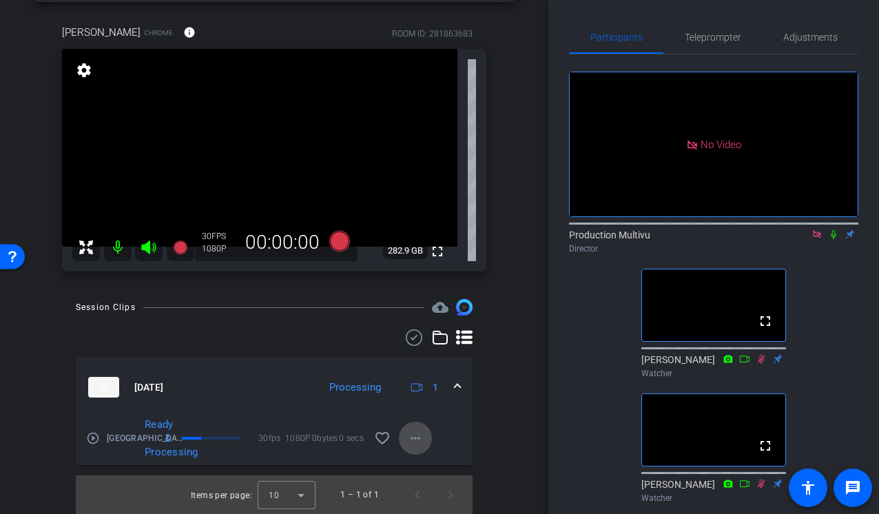
click at [417, 438] on mat-icon "more_horiz" at bounding box center [415, 438] width 17 height 17
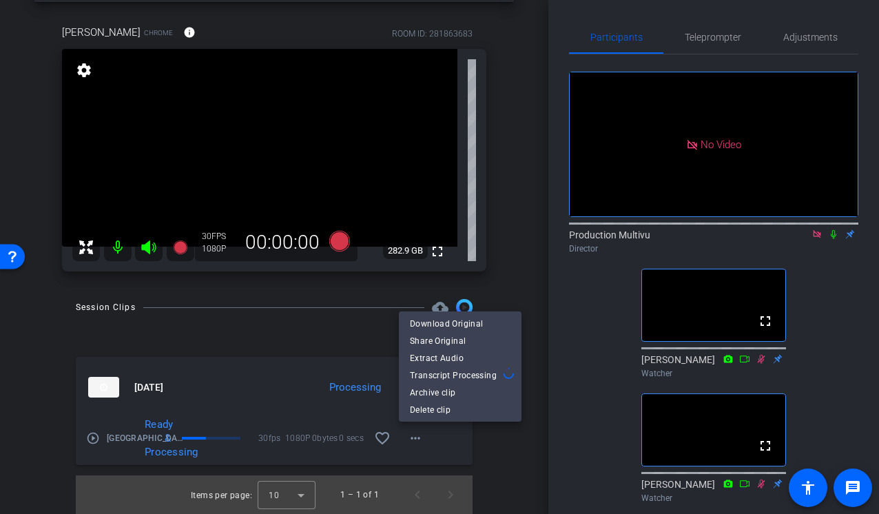
click at [509, 449] on div at bounding box center [439, 257] width 879 height 514
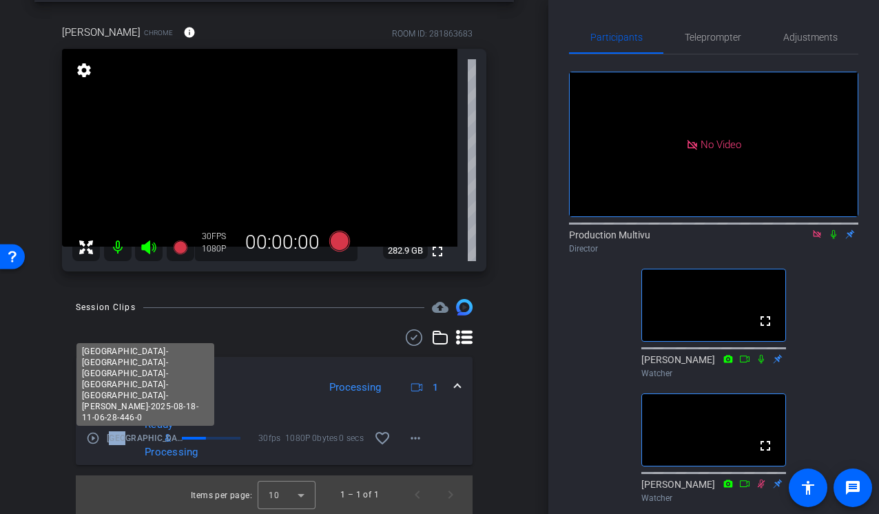
drag, startPoint x: 110, startPoint y: 439, endPoint x: 127, endPoint y: 437, distance: 16.7
click at [127, 437] on span "Tampa- DC- Milwaukee- Indianapolis- Philadelphia-Michael Calamaras-2025-08-18-1…" at bounding box center [145, 438] width 77 height 14
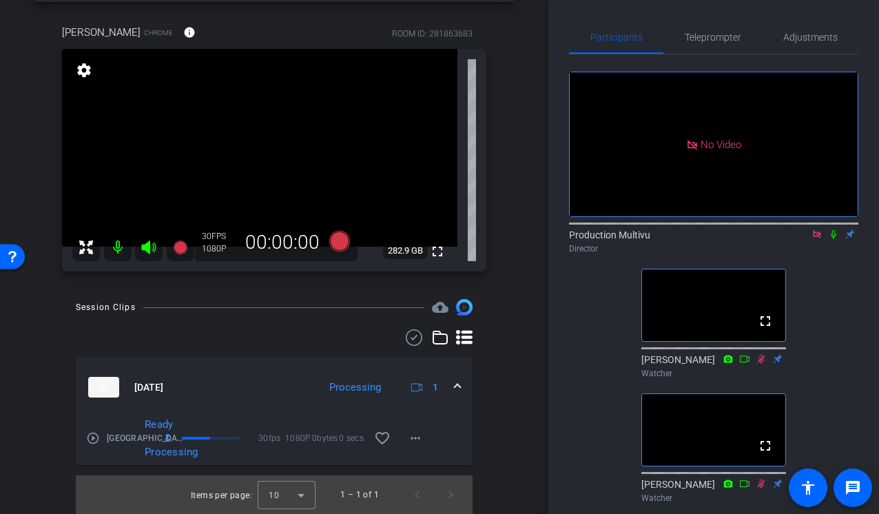
click at [43, 398] on div "Session Clips cloud_upload Aug 18, 2025 Processing 1 play_circle_outline Tampa-…" at bounding box center [273, 406] width 479 height 215
click at [521, 299] on div "arrow_back Tampa, DC, Milwaukee, Indianapolis, Philadelphia Back to project Sen…" at bounding box center [274, 200] width 548 height 514
click at [340, 244] on icon at bounding box center [339, 241] width 21 height 21
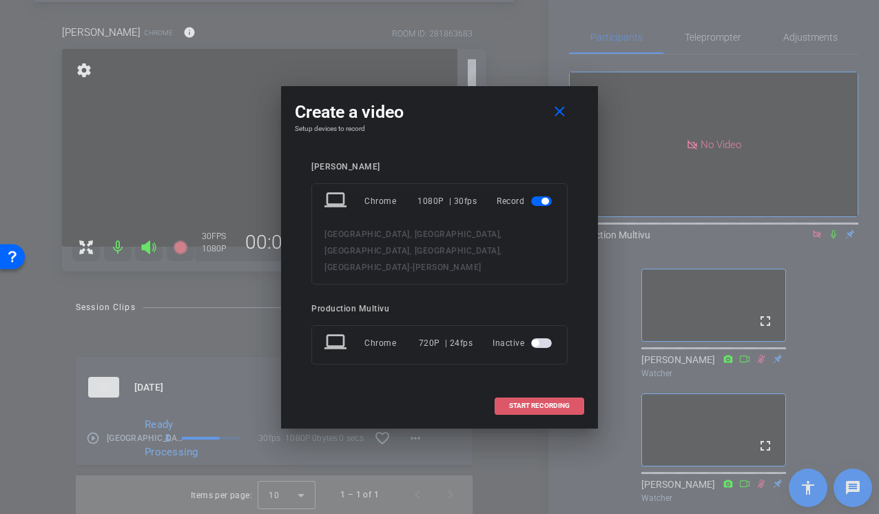
click at [540, 402] on span "START RECORDING" at bounding box center [539, 405] width 61 height 7
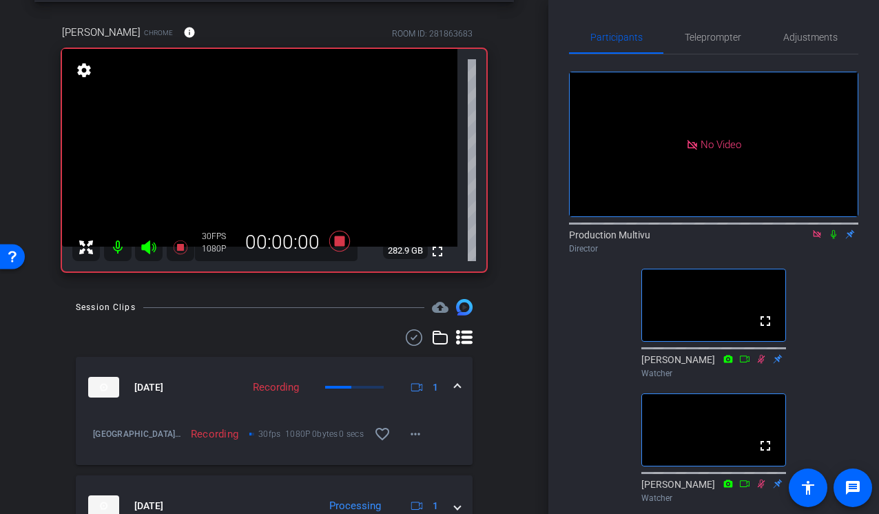
click at [831, 229] on icon at bounding box center [833, 234] width 11 height 10
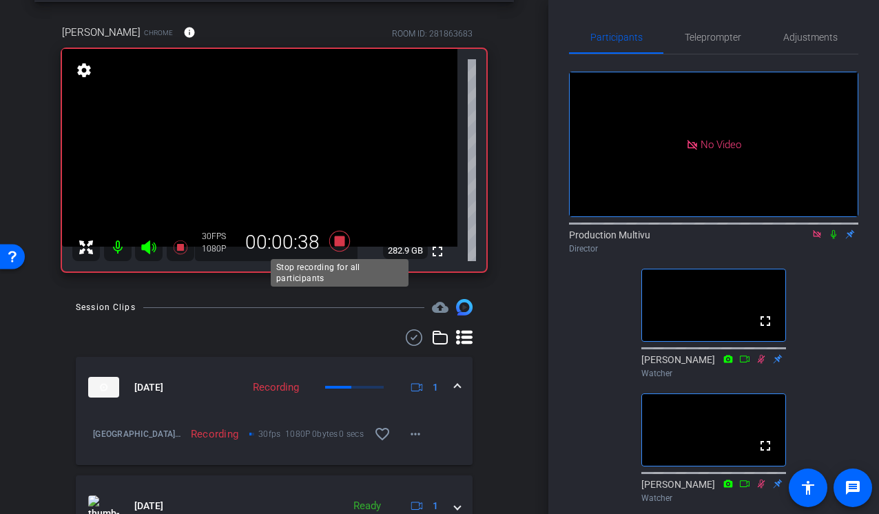
click at [333, 240] on icon at bounding box center [339, 241] width 33 height 25
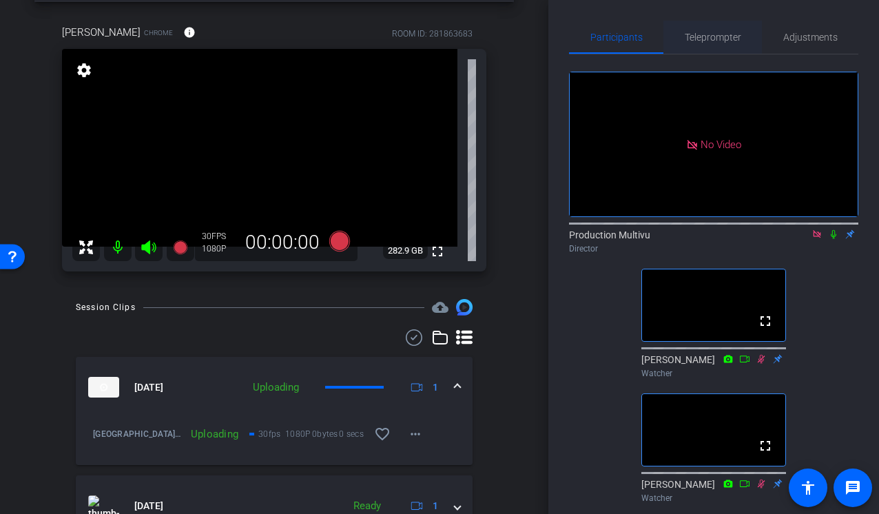
click at [727, 41] on span "Teleprompter" at bounding box center [713, 37] width 56 height 10
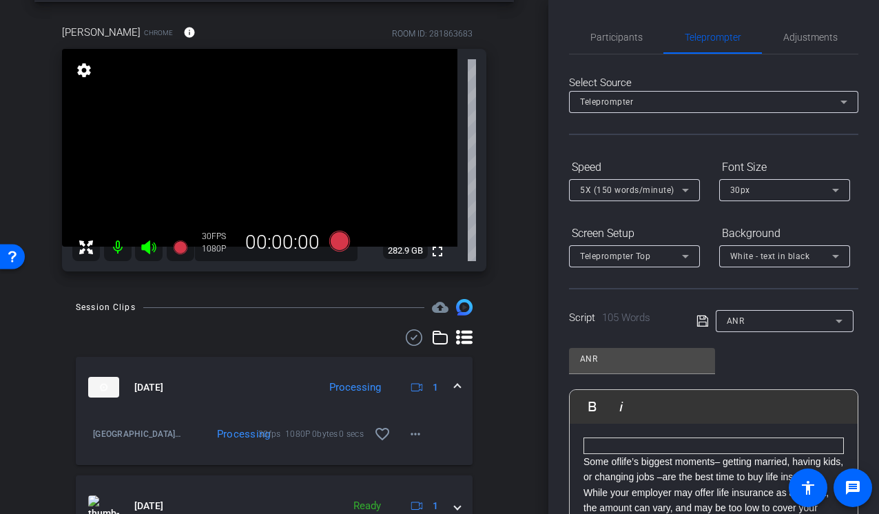
click at [685, 189] on icon at bounding box center [685, 190] width 7 height 3
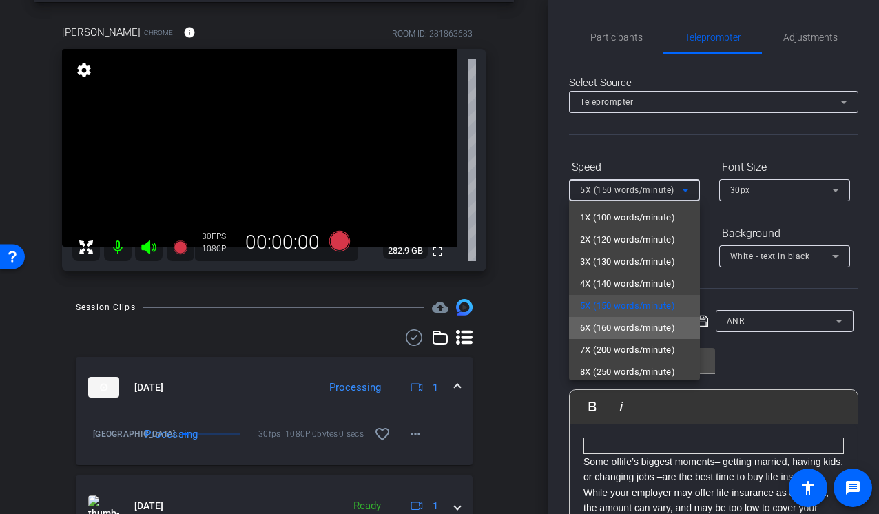
click at [625, 324] on span "6X (160 words/minute)" at bounding box center [627, 328] width 95 height 17
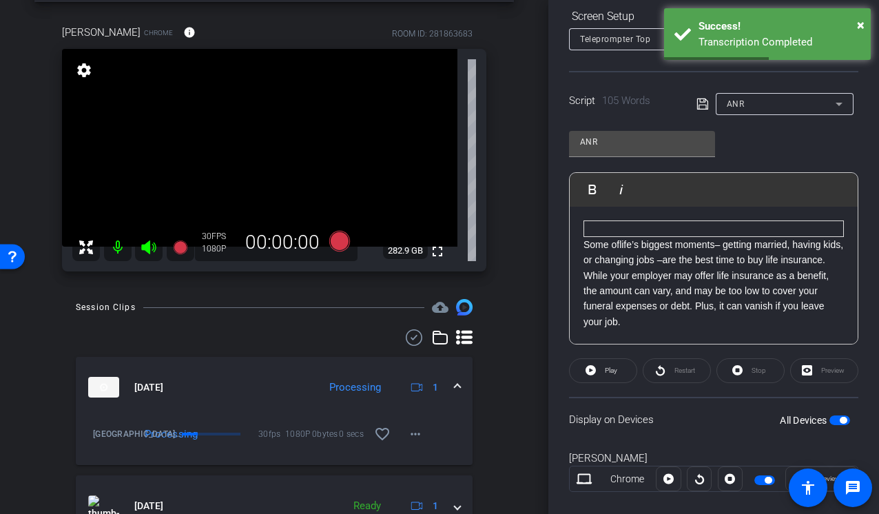
scroll to position [239, 0]
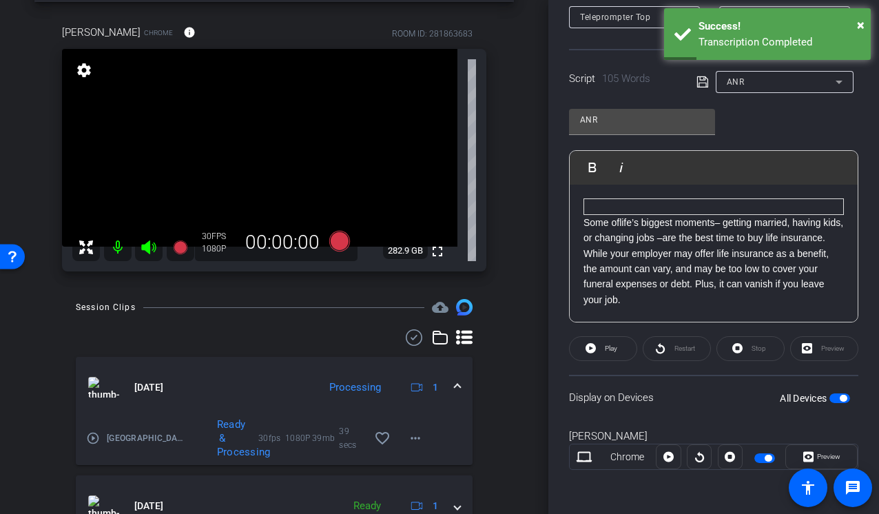
click at [842, 398] on span "button" at bounding box center [843, 398] width 7 height 7
click at [842, 398] on span "button" at bounding box center [839, 398] width 21 height 10
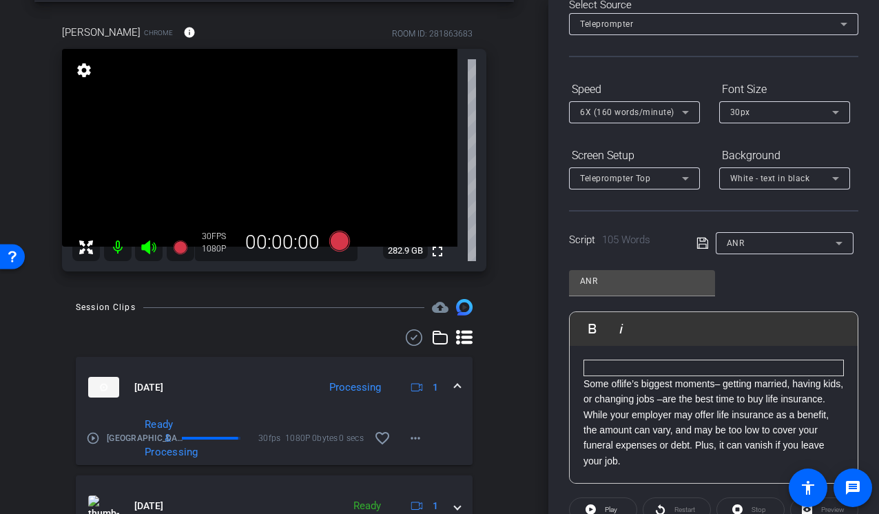
scroll to position [0, 0]
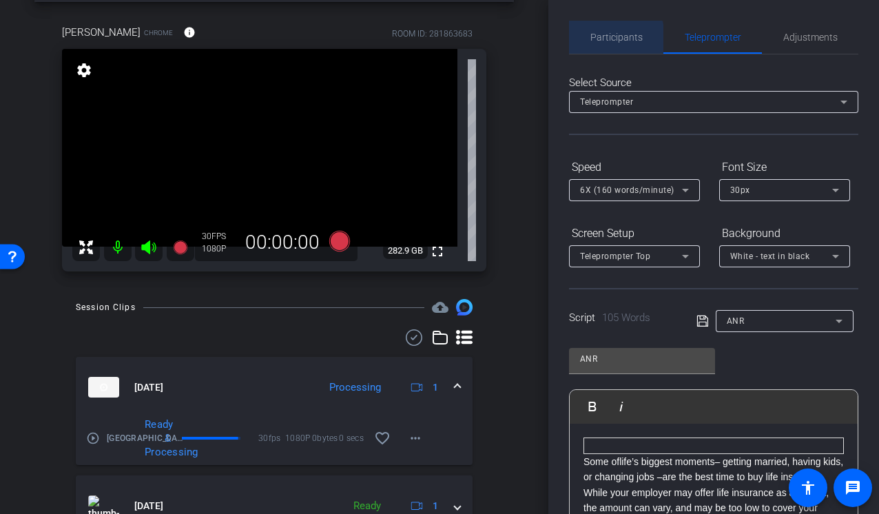
click at [610, 39] on span "Participants" at bounding box center [616, 37] width 52 height 10
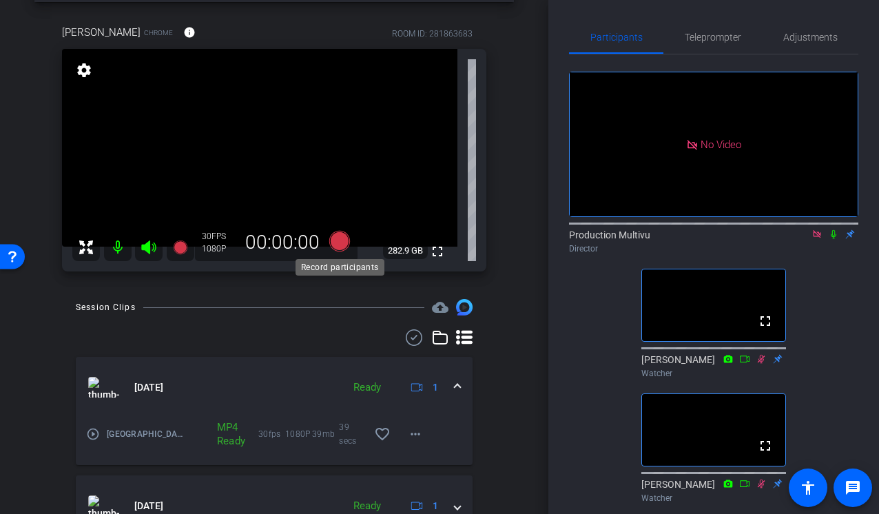
click at [337, 244] on icon at bounding box center [339, 241] width 21 height 21
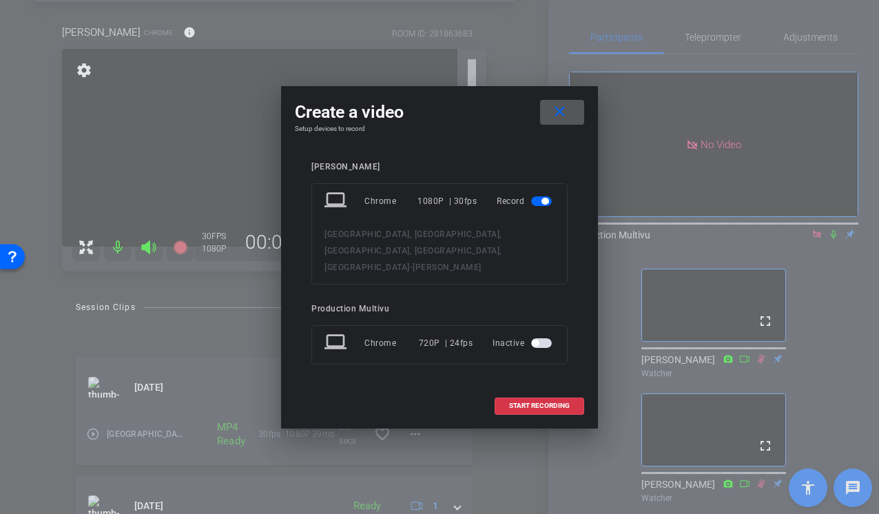
click at [534, 380] on div "Michael Calamaras laptop Chrome 1080P | 30fps Record Tampa, DC, Milwaukee, Indi…" at bounding box center [439, 272] width 289 height 249
click at [533, 402] on span "START RECORDING" at bounding box center [539, 405] width 61 height 7
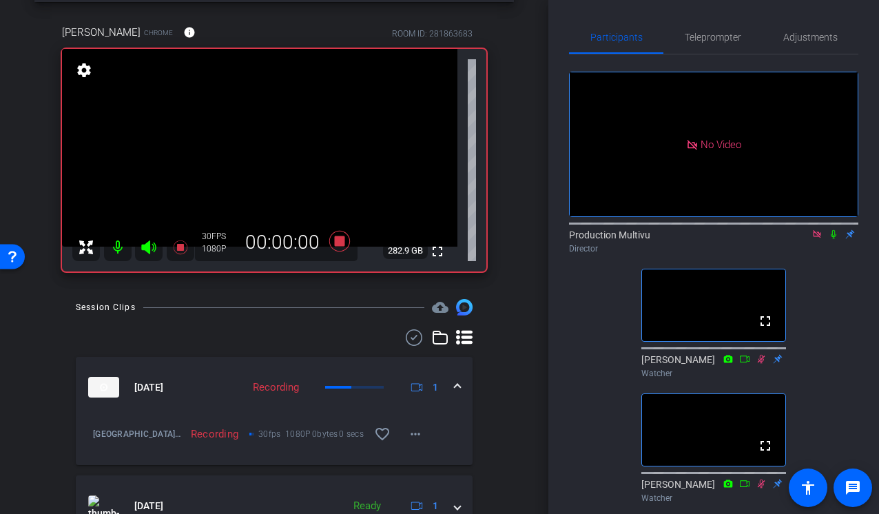
click at [831, 229] on icon at bounding box center [833, 234] width 11 height 10
click at [342, 245] on icon at bounding box center [339, 241] width 21 height 21
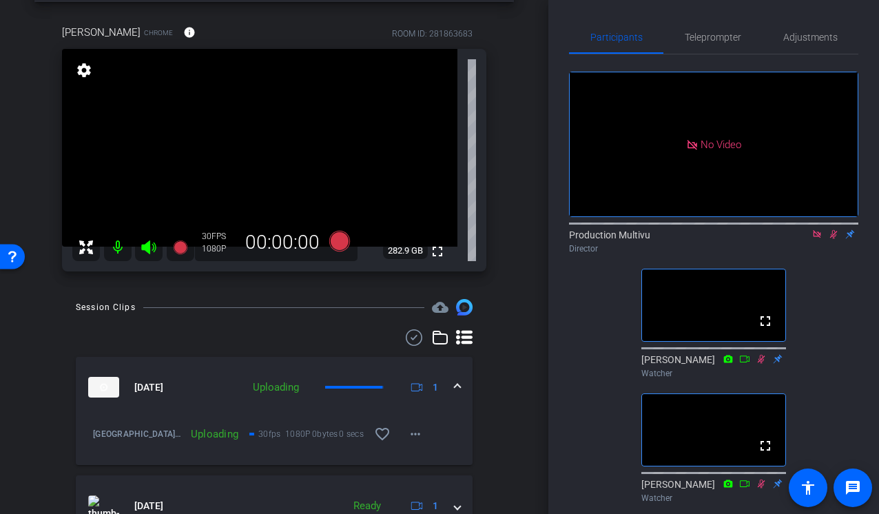
click at [835, 230] on icon at bounding box center [834, 234] width 8 height 9
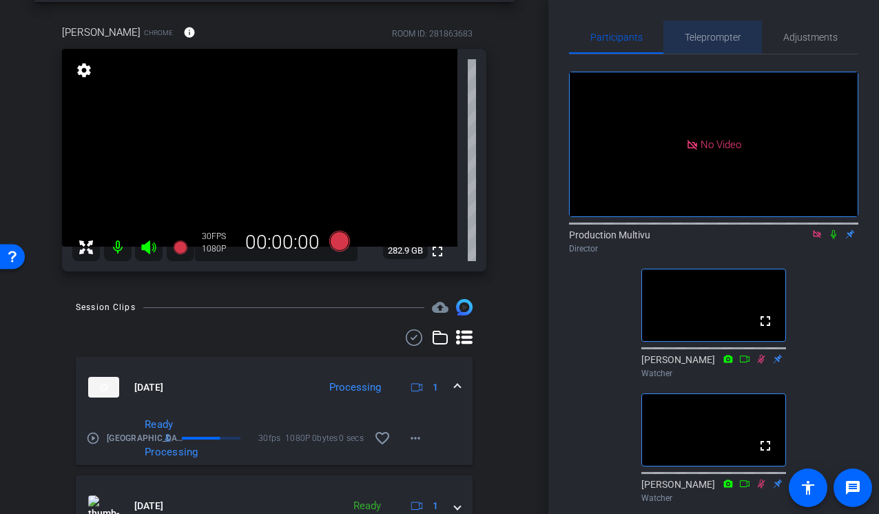
click at [712, 43] on span "Teleprompter" at bounding box center [713, 37] width 56 height 33
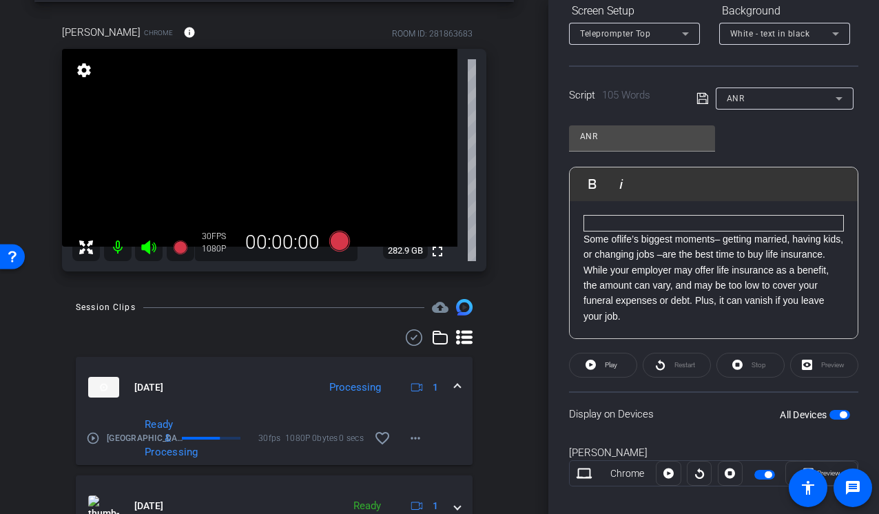
scroll to position [239, 0]
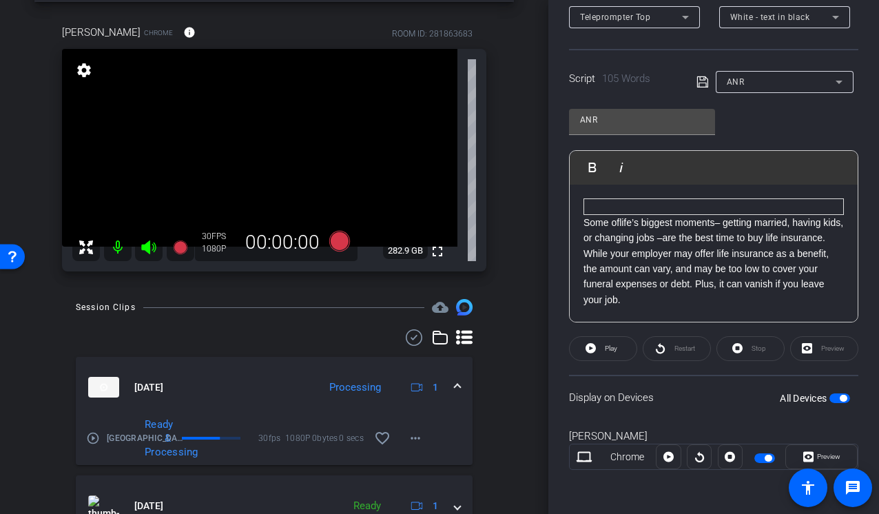
click at [654, 301] on p "Some of life’s biggest moments – getting married, having kids, or changing jobs…" at bounding box center [713, 261] width 260 height 92
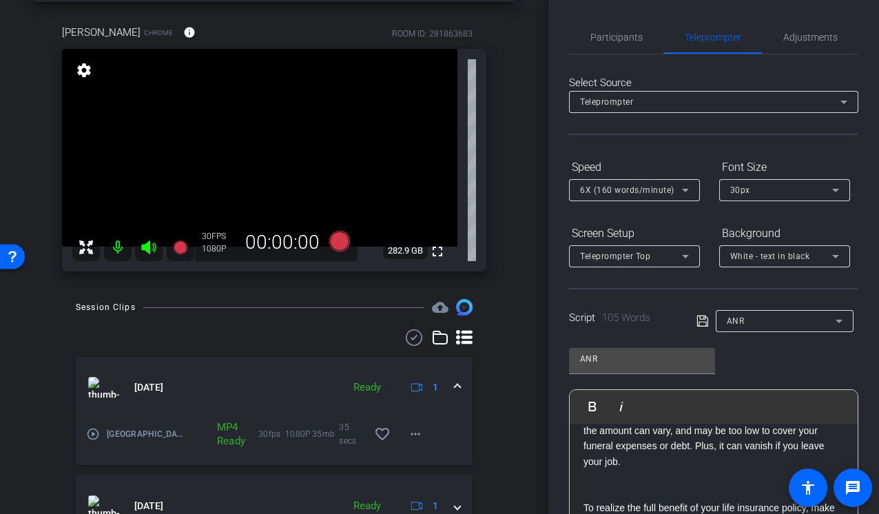
scroll to position [1, 0]
click at [612, 39] on span "Participants" at bounding box center [616, 37] width 52 height 10
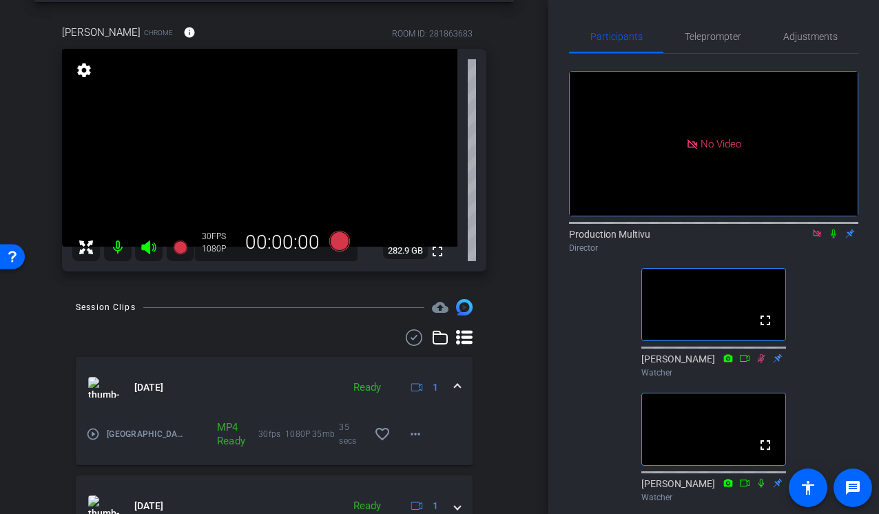
click at [576, 274] on div "No Video Production Multivu Director fullscreen Steve Cuff Watcher fullscreen C…" at bounding box center [713, 281] width 289 height 454
click at [612, 34] on span "Participants" at bounding box center [616, 37] width 52 height 10
click at [710, 36] on span "Teleprompter" at bounding box center [713, 37] width 56 height 10
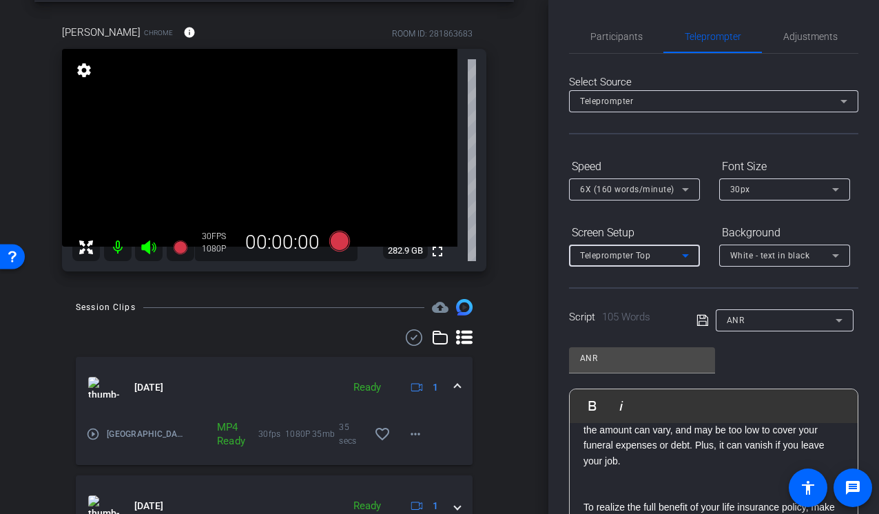
click at [681, 251] on icon at bounding box center [685, 255] width 17 height 17
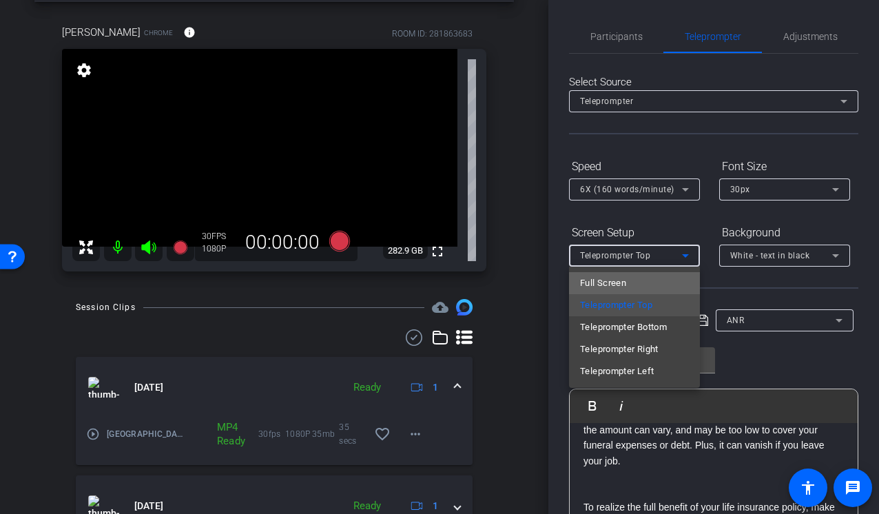
click at [607, 275] on span "Full Screen" at bounding box center [603, 283] width 46 height 17
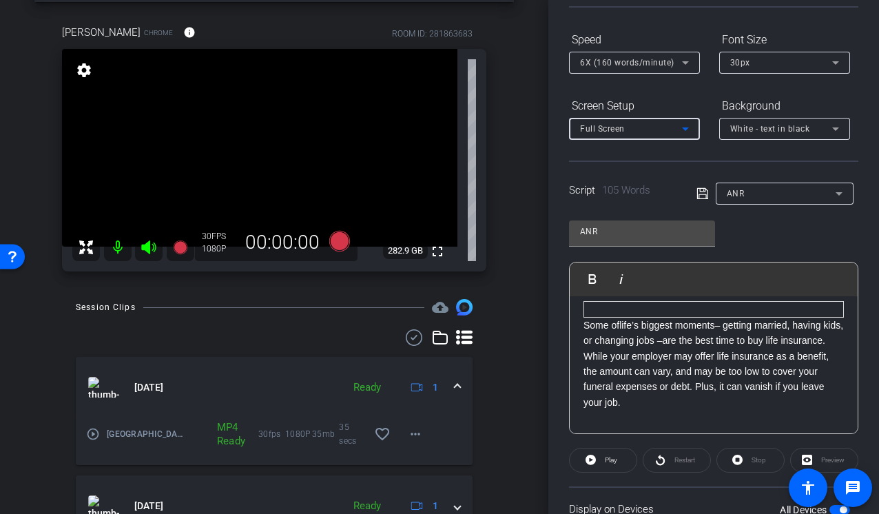
scroll to position [0, 0]
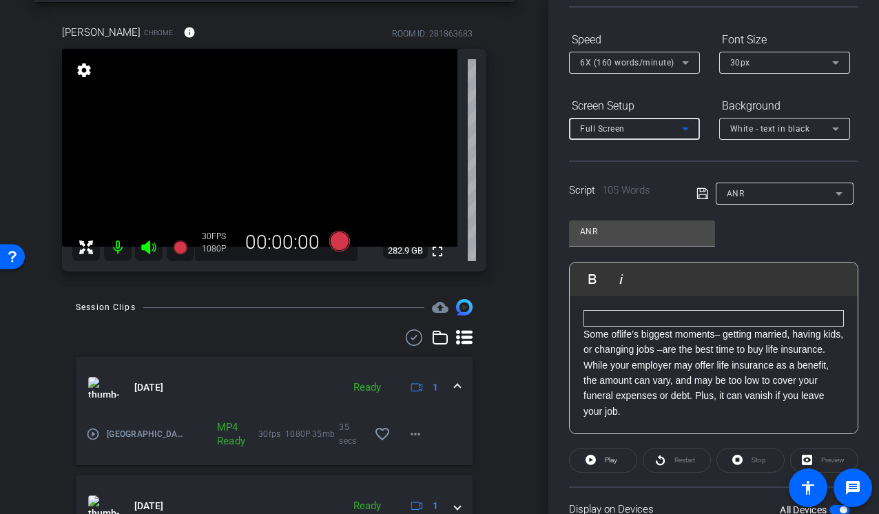
click at [685, 127] on icon at bounding box center [685, 128] width 7 height 3
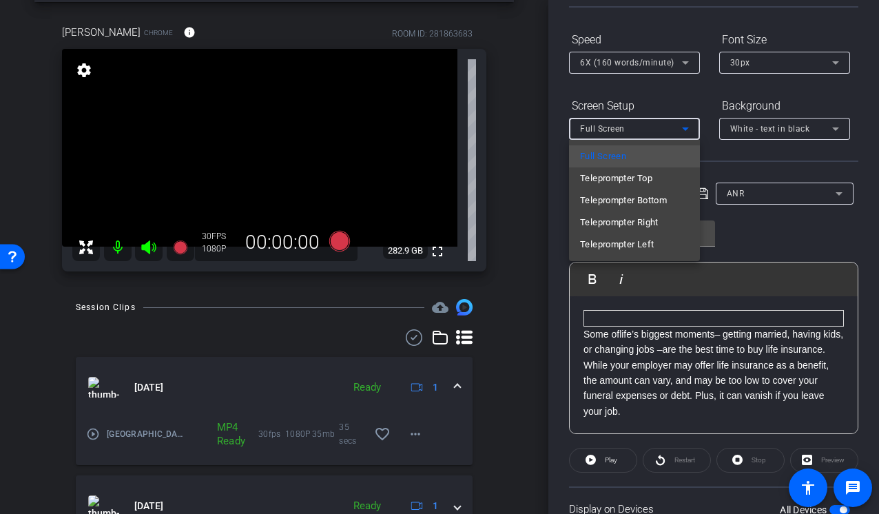
click at [552, 72] on div at bounding box center [439, 257] width 879 height 514
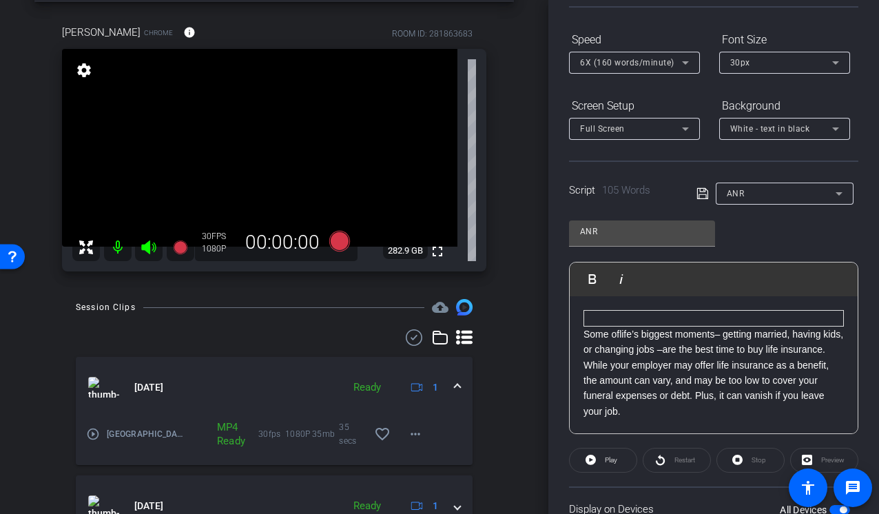
click at [689, 129] on icon at bounding box center [685, 129] width 17 height 17
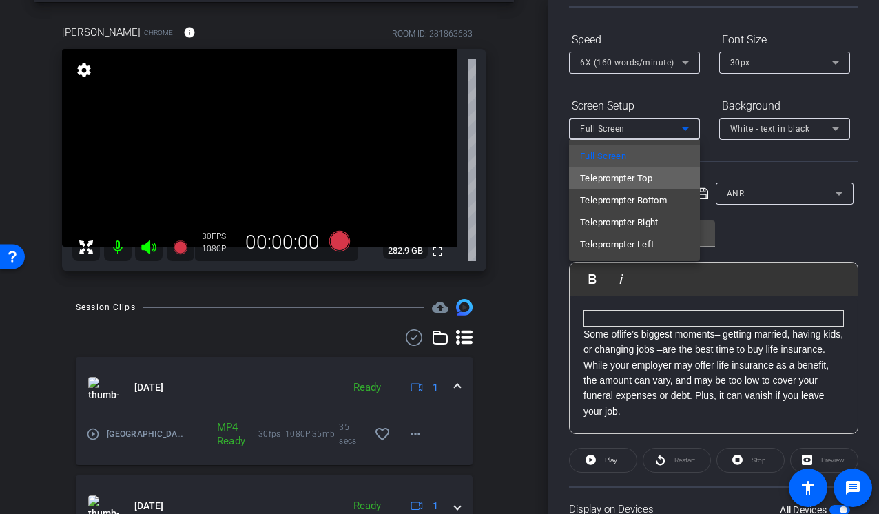
click at [660, 171] on mat-option "Teleprompter Top" at bounding box center [634, 178] width 131 height 22
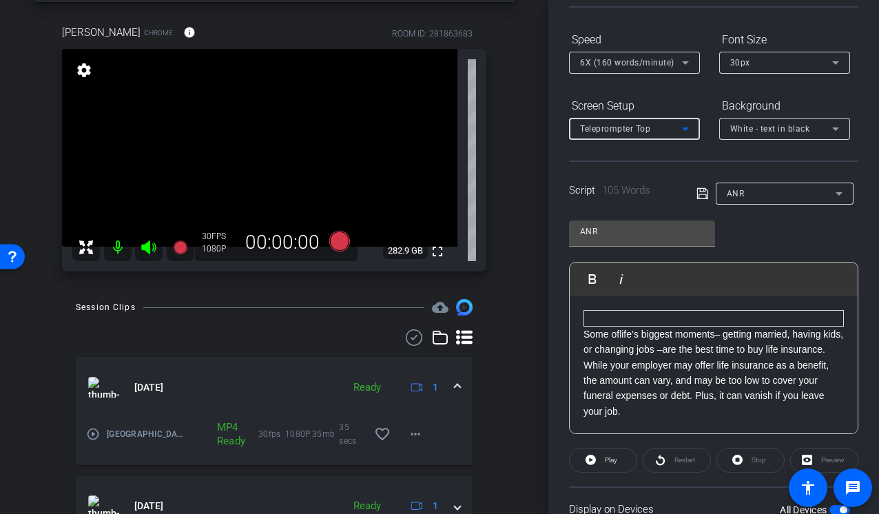
click at [690, 127] on icon at bounding box center [685, 129] width 17 height 17
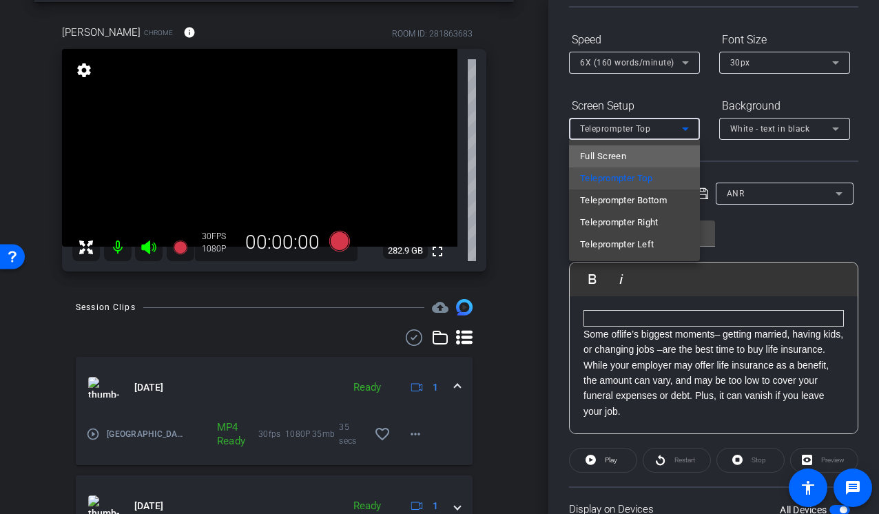
click at [658, 152] on mat-option "Full Screen" at bounding box center [634, 156] width 131 height 22
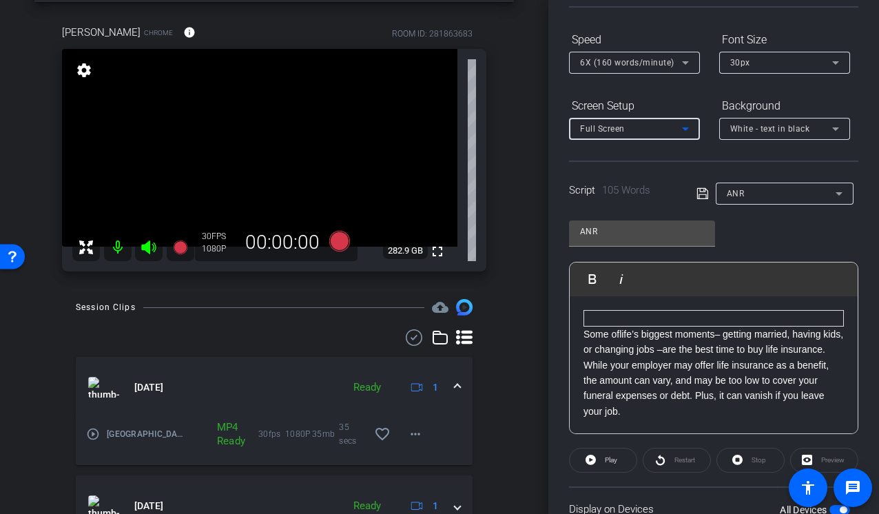
click at [687, 128] on icon at bounding box center [685, 128] width 7 height 3
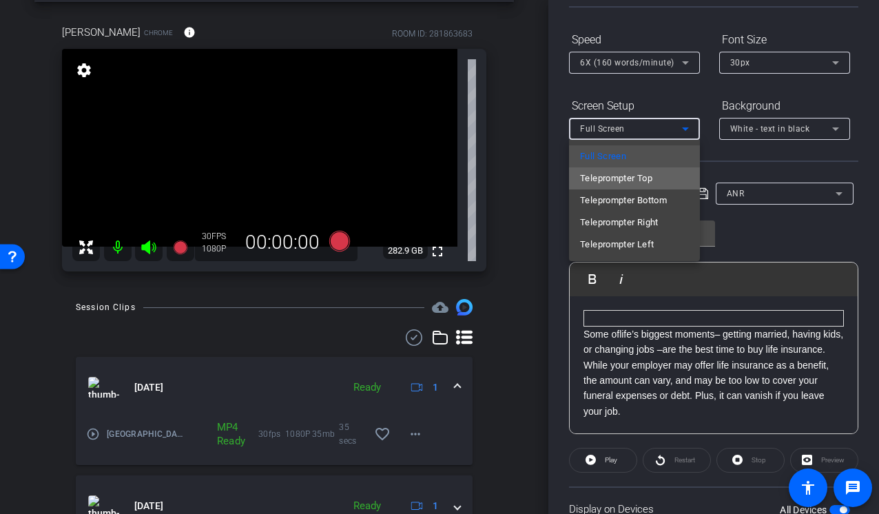
click at [645, 172] on span "Teleprompter Top" at bounding box center [616, 178] width 72 height 17
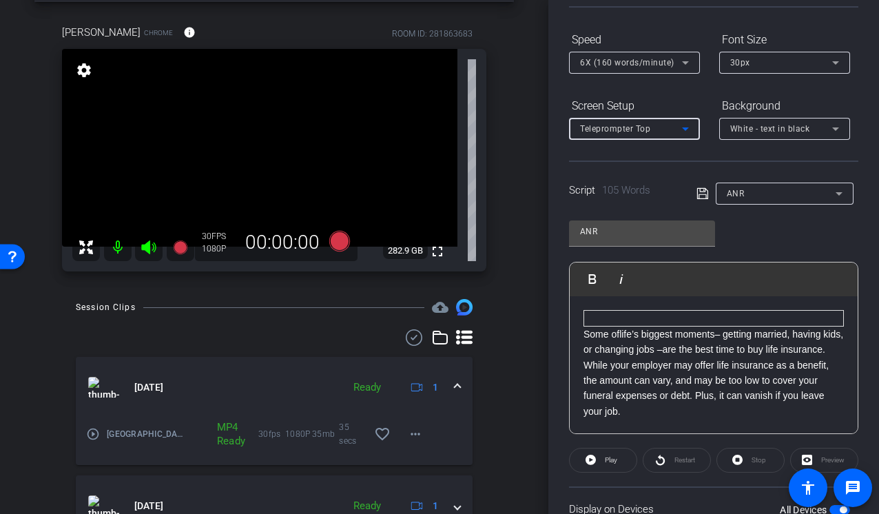
click at [684, 127] on icon at bounding box center [685, 128] width 7 height 3
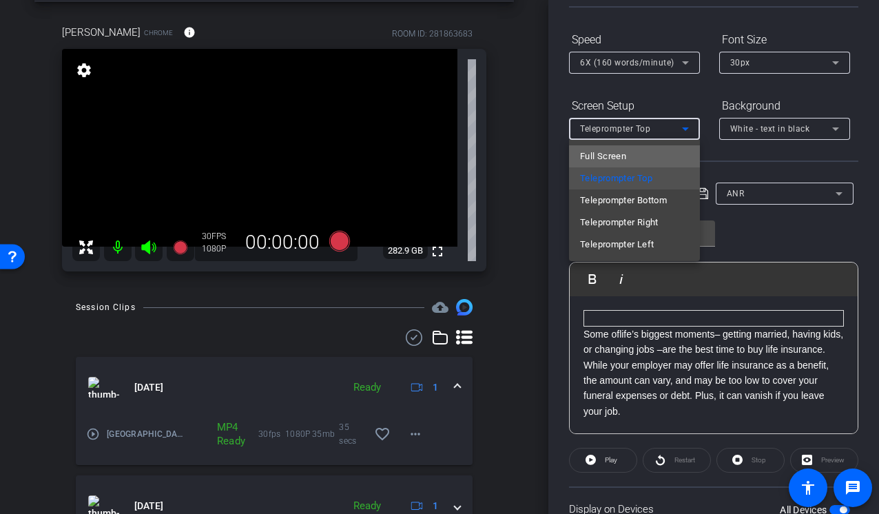
click at [651, 156] on mat-option "Full Screen" at bounding box center [634, 156] width 131 height 22
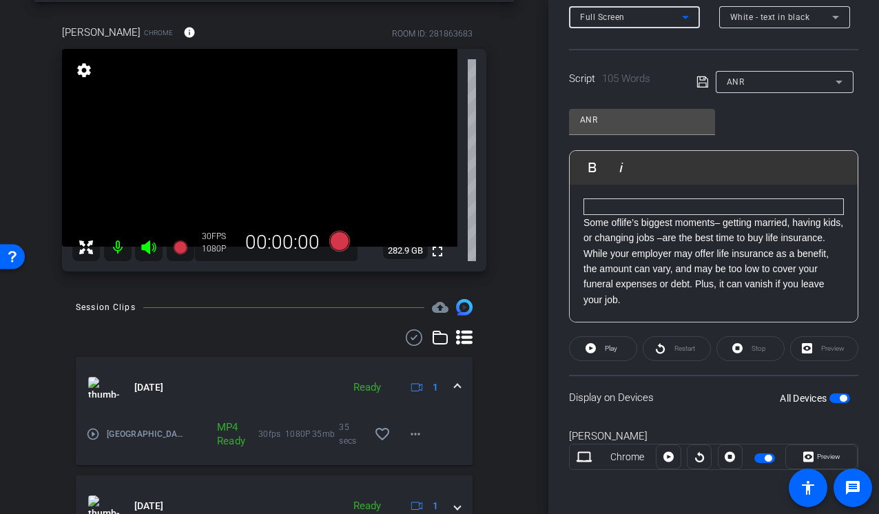
scroll to position [238, 0]
click at [839, 399] on span "button" at bounding box center [839, 399] width 21 height 10
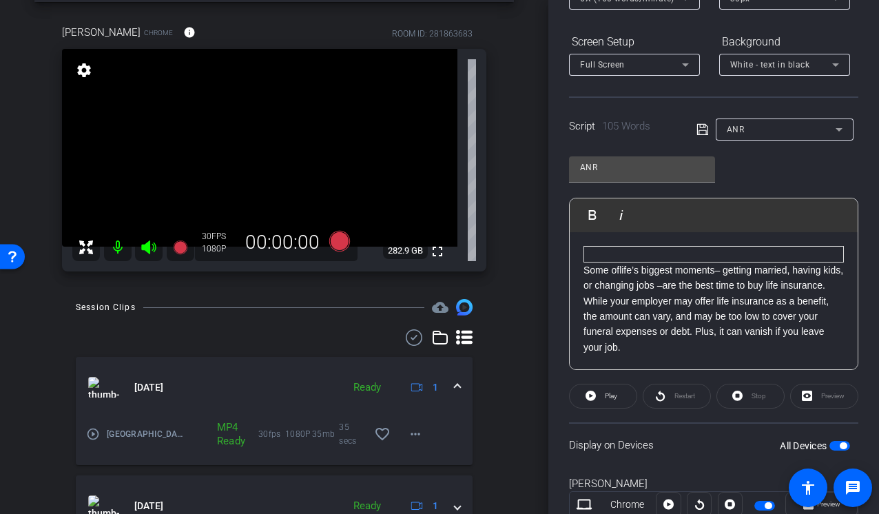
scroll to position [0, 0]
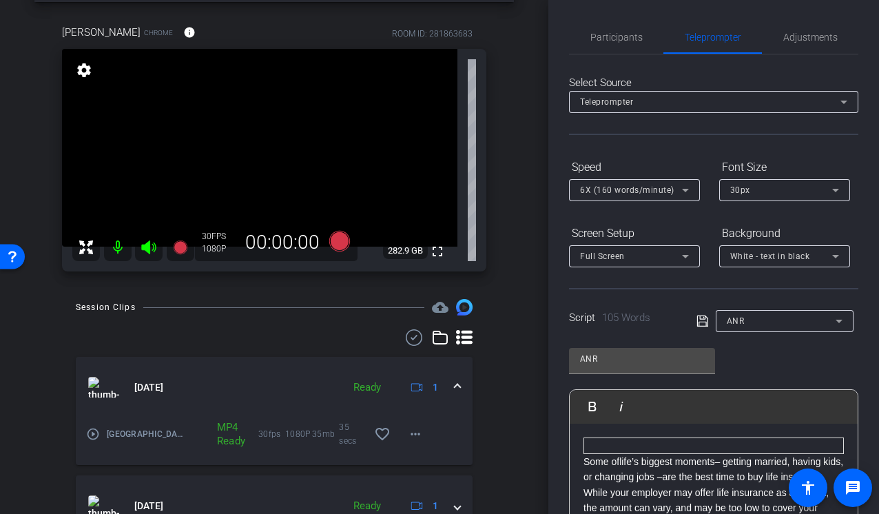
click at [859, 150] on div "Participants Teleprompter Adjustments Production Multivu Director Steve Cuff Wa…" at bounding box center [713, 257] width 331 height 514
click at [556, 143] on div "Participants Teleprompter Adjustments Production Multivu Director Steve Cuff Wa…" at bounding box center [713, 257] width 331 height 514
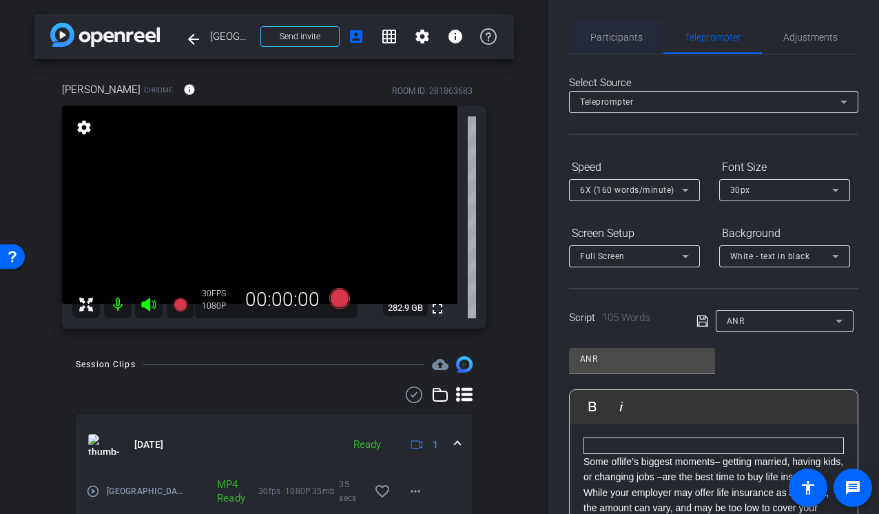
click at [620, 41] on span "Participants" at bounding box center [616, 37] width 52 height 10
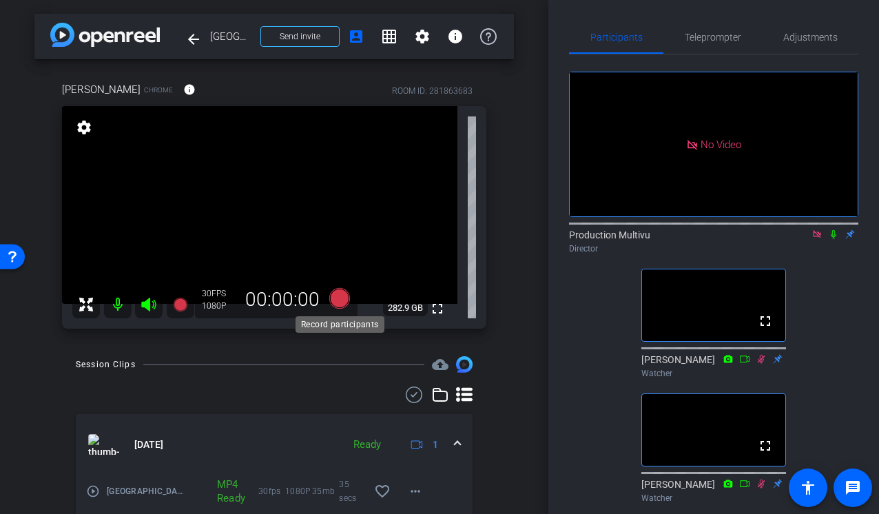
click at [336, 300] on icon at bounding box center [339, 298] width 21 height 21
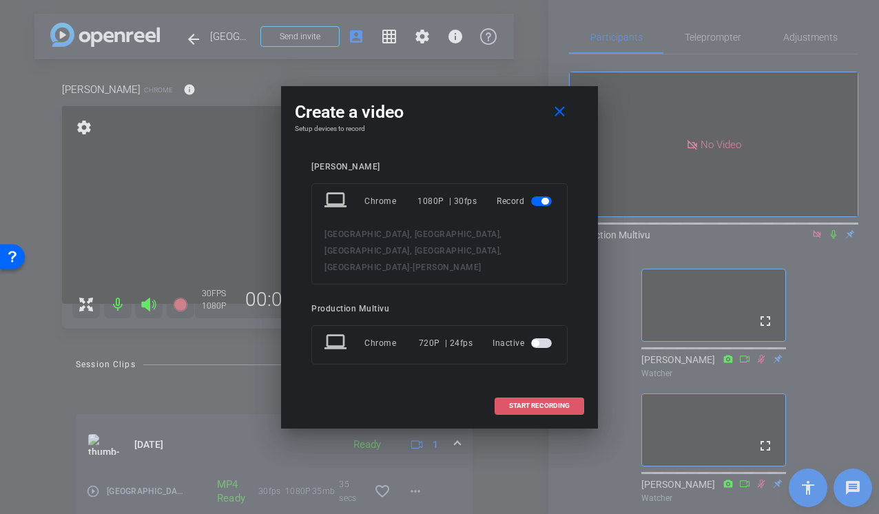
click at [528, 403] on span at bounding box center [539, 405] width 88 height 33
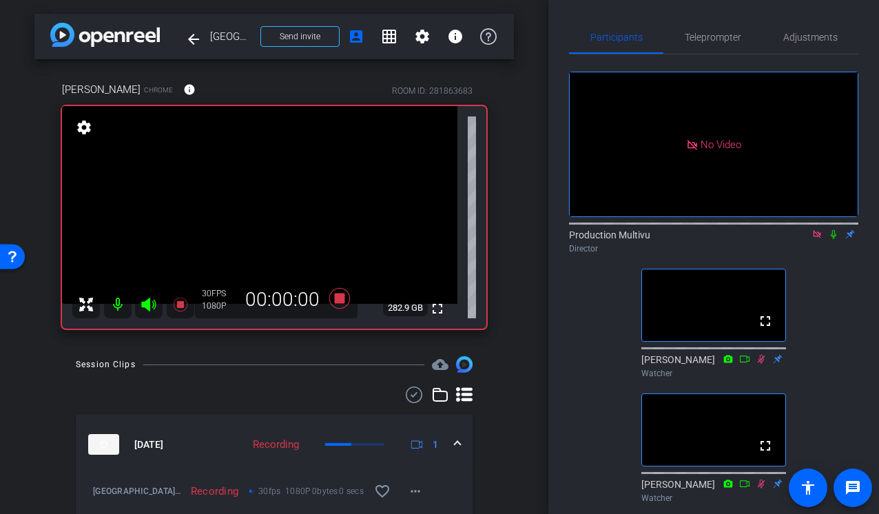
click at [833, 229] on icon at bounding box center [833, 234] width 11 height 10
click at [705, 37] on span "Teleprompter" at bounding box center [713, 37] width 56 height 10
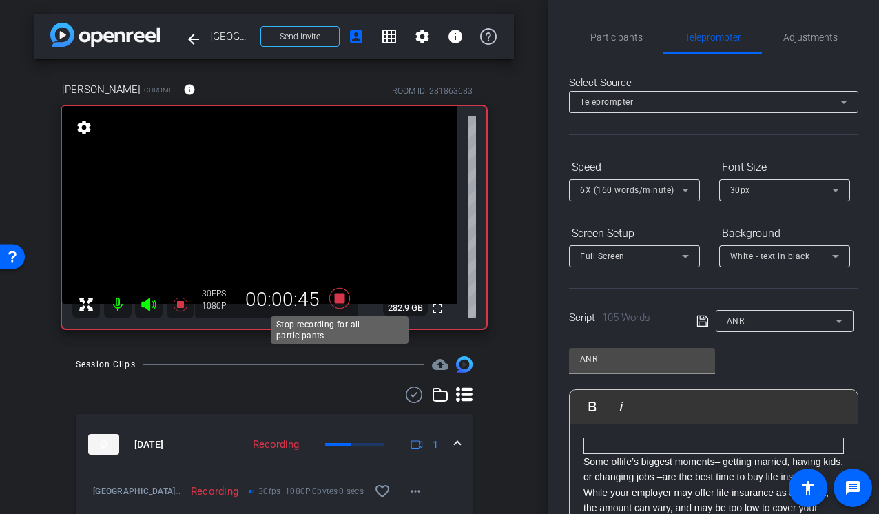
click at [343, 301] on icon at bounding box center [339, 298] width 21 height 21
click at [610, 40] on span "Participants" at bounding box center [616, 37] width 52 height 10
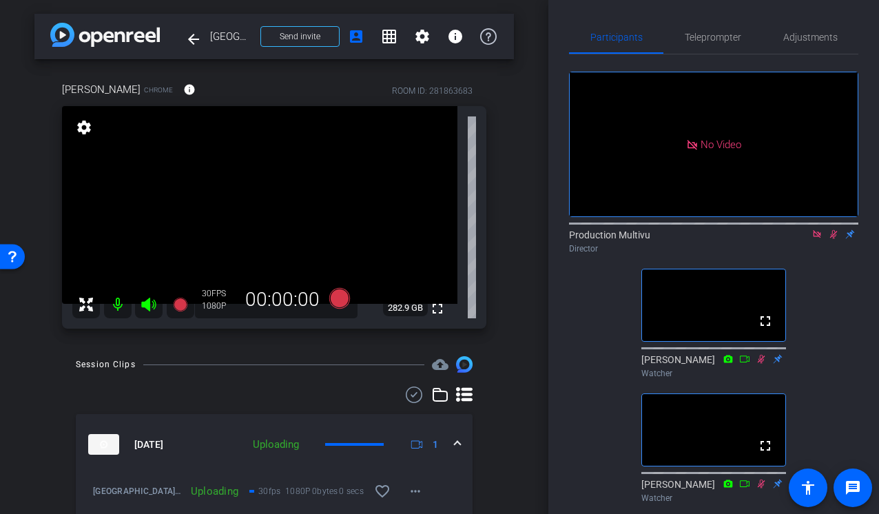
click at [836, 230] on icon at bounding box center [834, 234] width 8 height 9
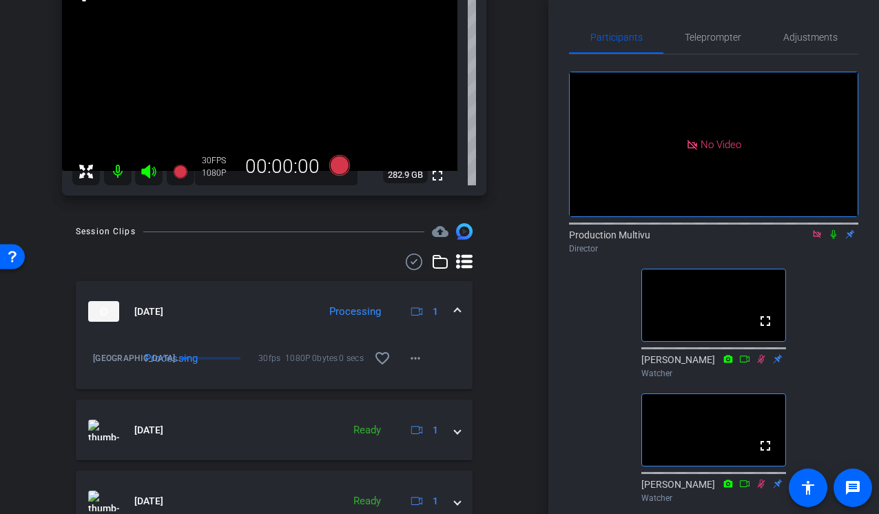
scroll to position [136, 0]
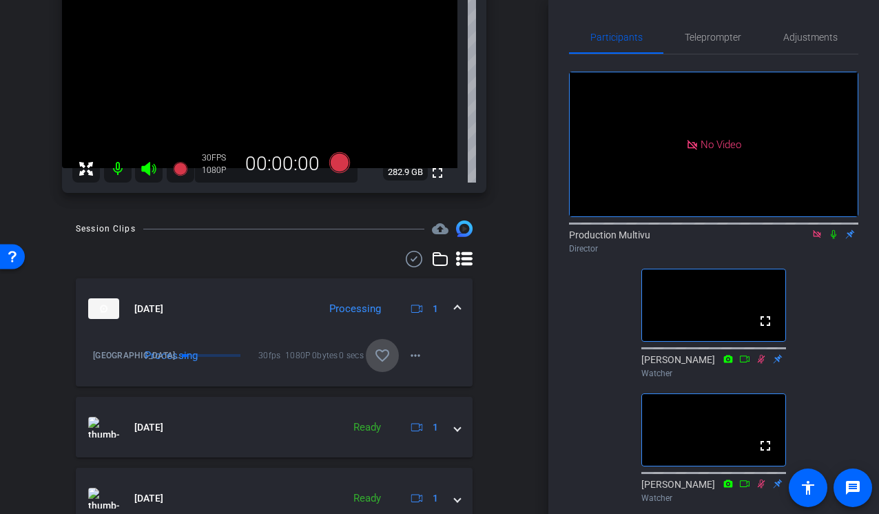
click at [378, 359] on mat-icon "favorite_border" at bounding box center [382, 355] width 17 height 17
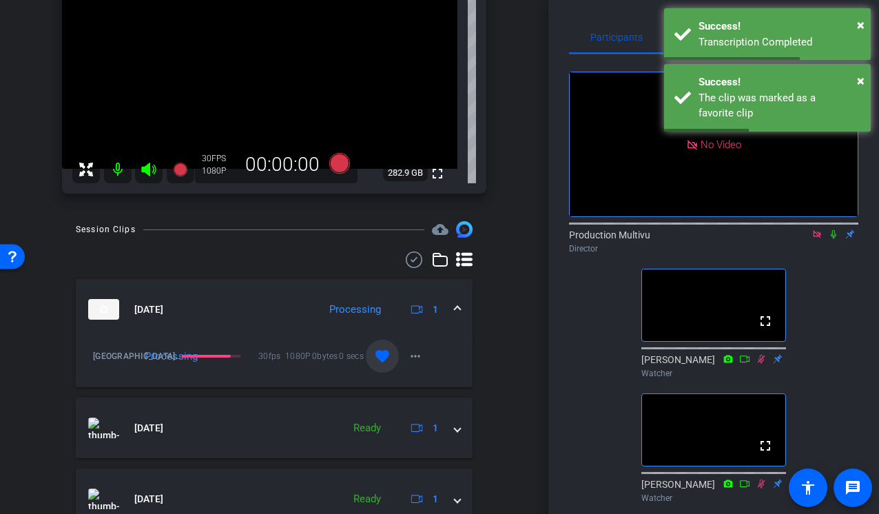
scroll to position [0, 0]
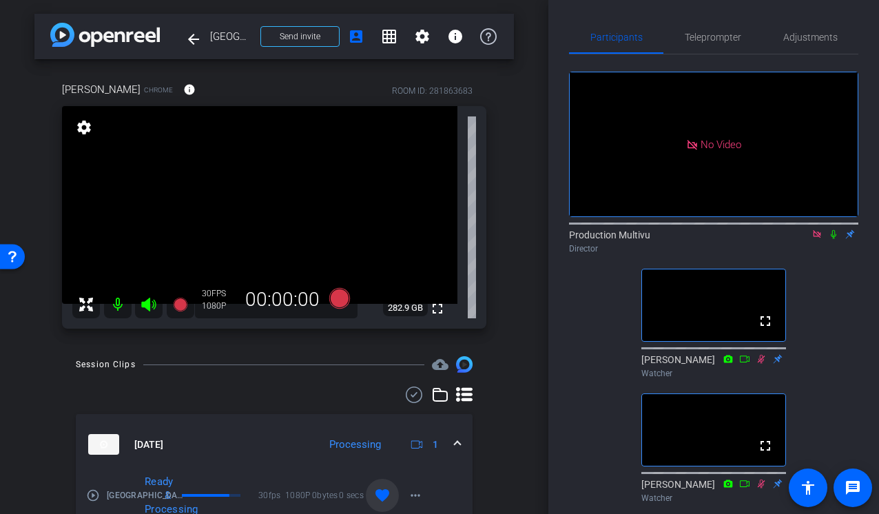
click at [564, 274] on div "Participants Teleprompter Adjustments No Video Production Multivu Director full…" at bounding box center [713, 257] width 331 height 514
click at [705, 42] on span "Teleprompter" at bounding box center [713, 37] width 56 height 33
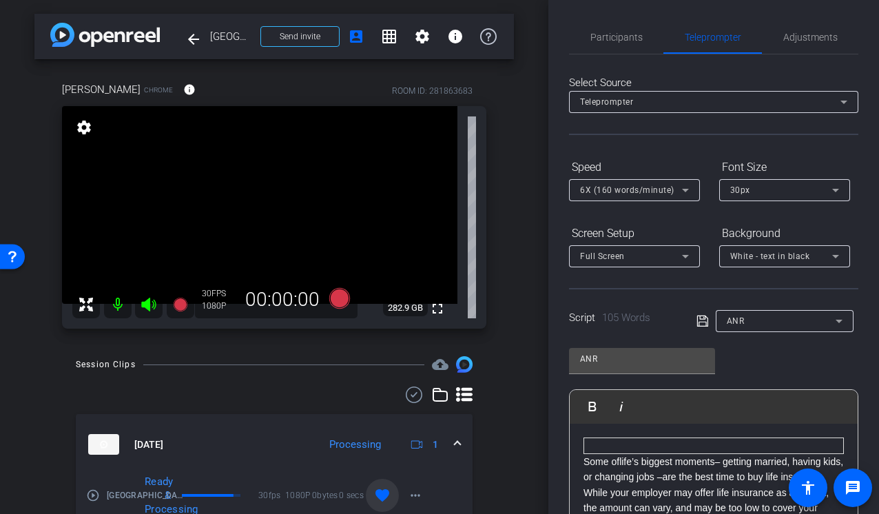
click at [779, 325] on div "ANR" at bounding box center [781, 320] width 109 height 17
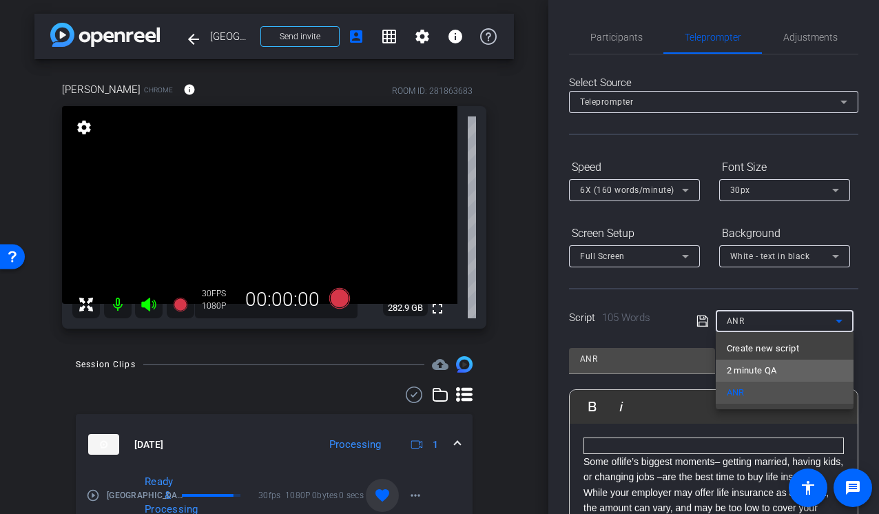
click at [765, 370] on span "2 minute QA" at bounding box center [752, 370] width 50 height 17
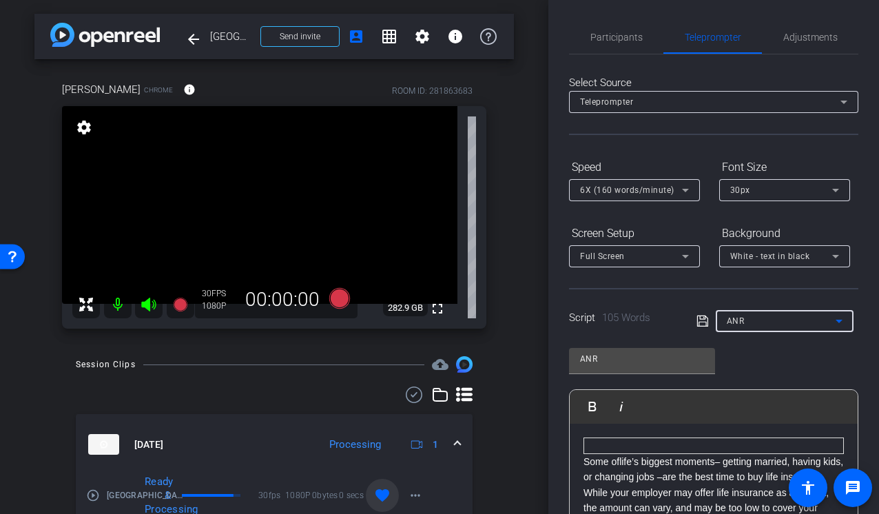
type input "2 minute QA"
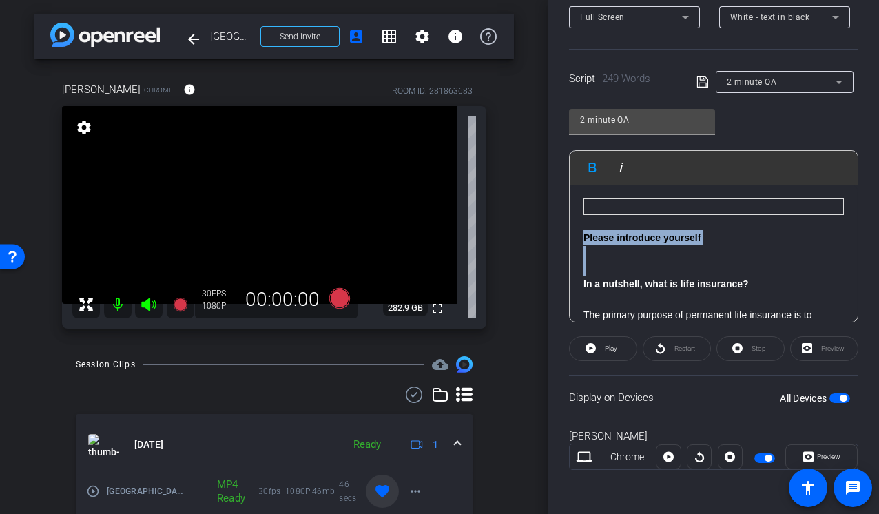
drag, startPoint x: 583, startPoint y: 235, endPoint x: 703, endPoint y: 262, distance: 122.3
click at [703, 262] on p at bounding box center [713, 268] width 260 height 15
drag, startPoint x: 646, startPoint y: 266, endPoint x: 595, endPoint y: 237, distance: 58.6
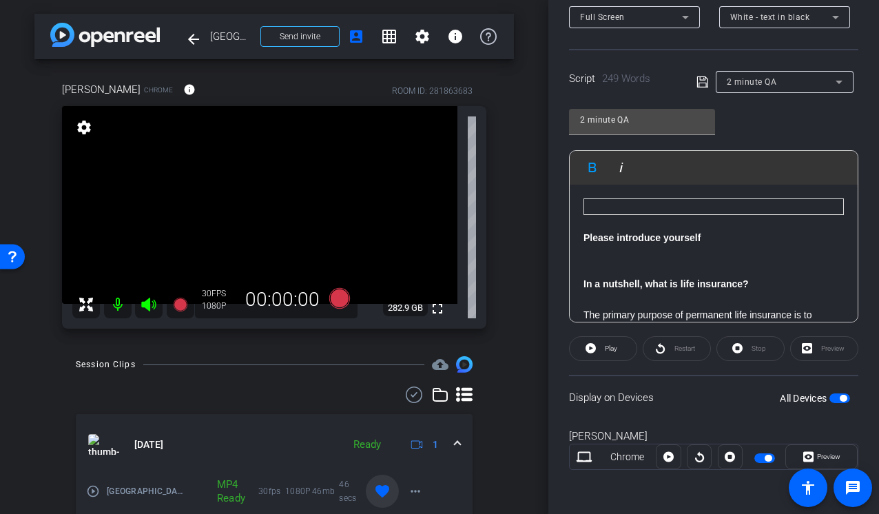
click at [595, 237] on strong "Please introduce yourself" at bounding box center [641, 237] width 117 height 11
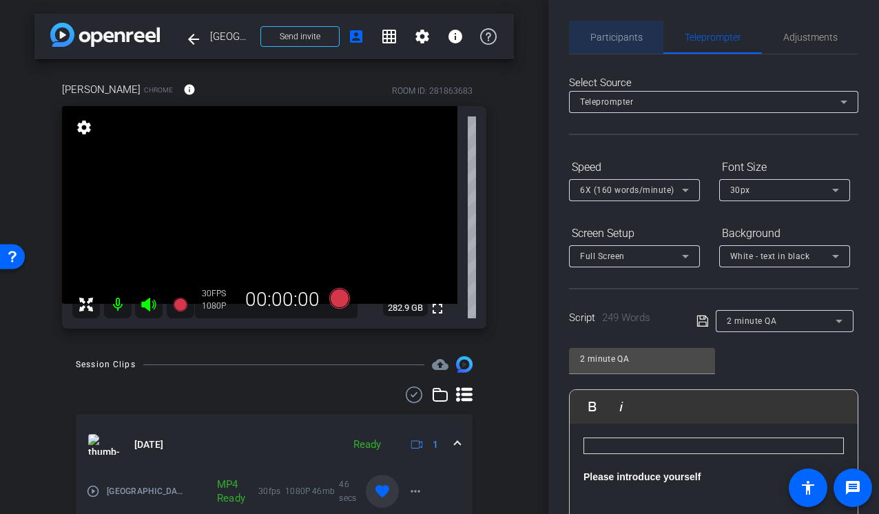
click at [622, 39] on span "Participants" at bounding box center [616, 37] width 52 height 10
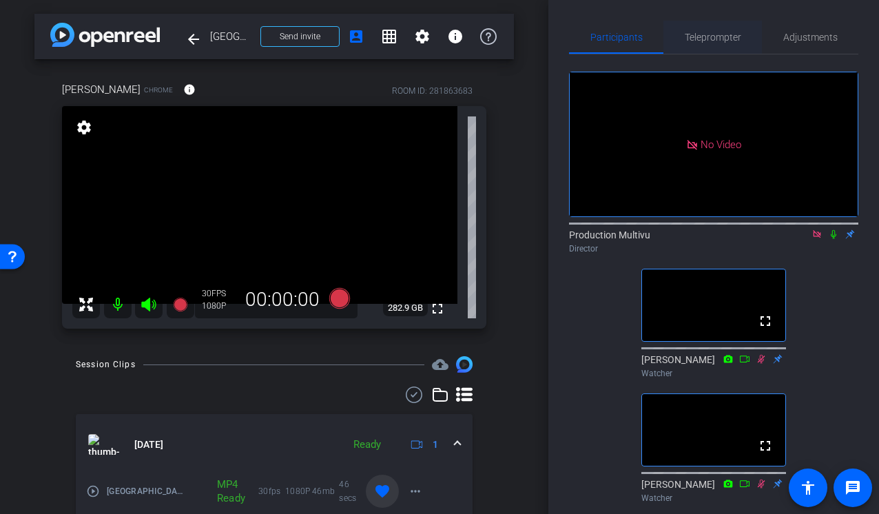
click at [712, 39] on span "Teleprompter" at bounding box center [713, 37] width 56 height 10
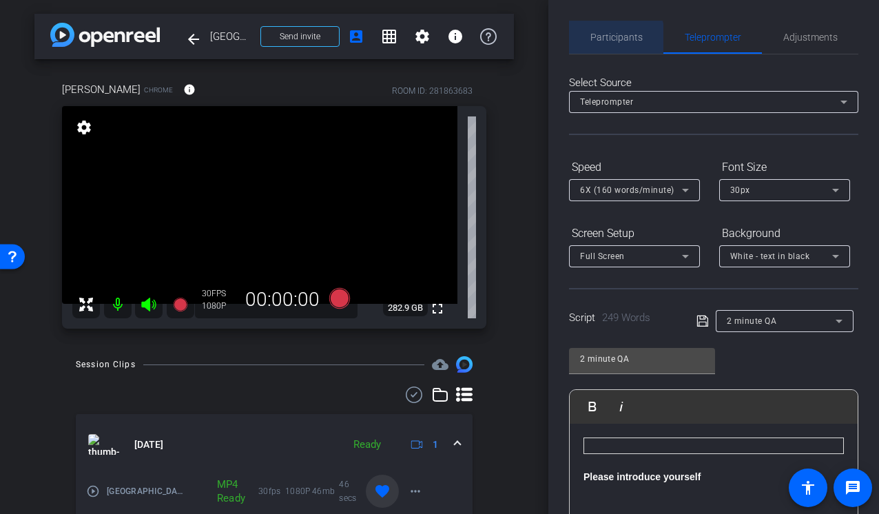
click at [611, 43] on span "Participants" at bounding box center [616, 37] width 52 height 33
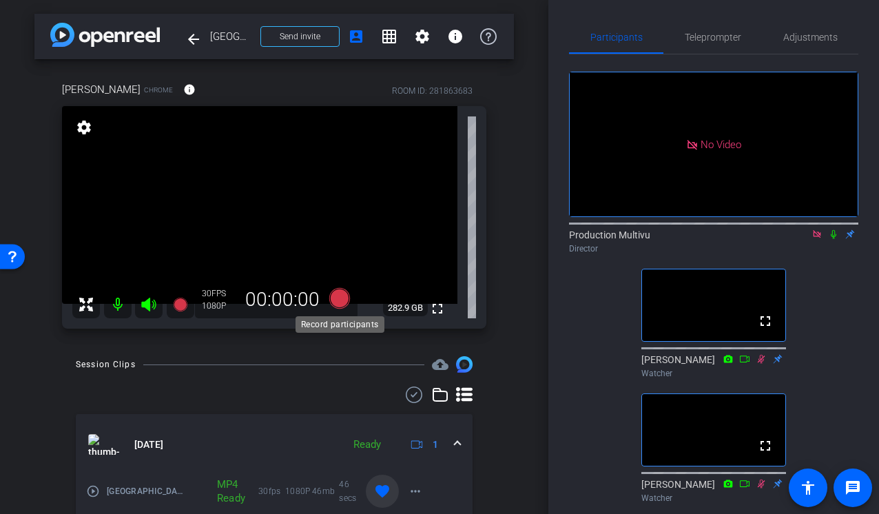
click at [334, 296] on icon at bounding box center [339, 298] width 21 height 21
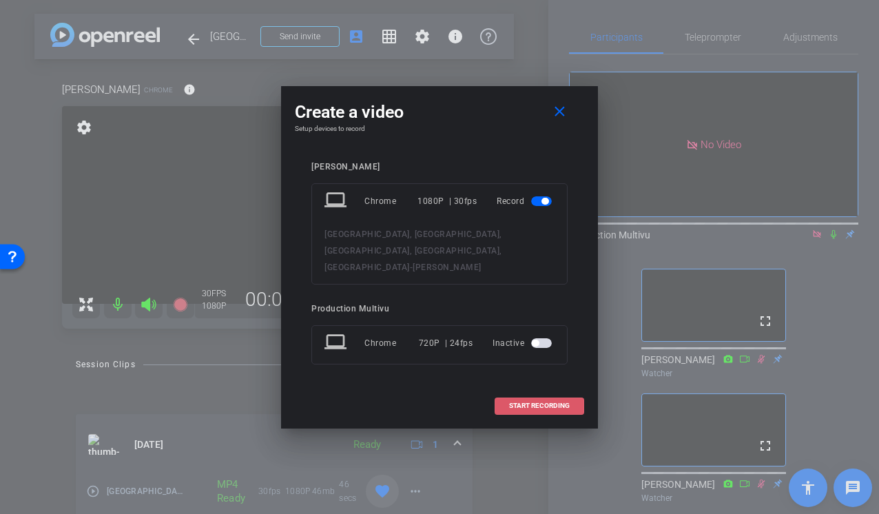
click at [515, 402] on span "START RECORDING" at bounding box center [539, 405] width 61 height 7
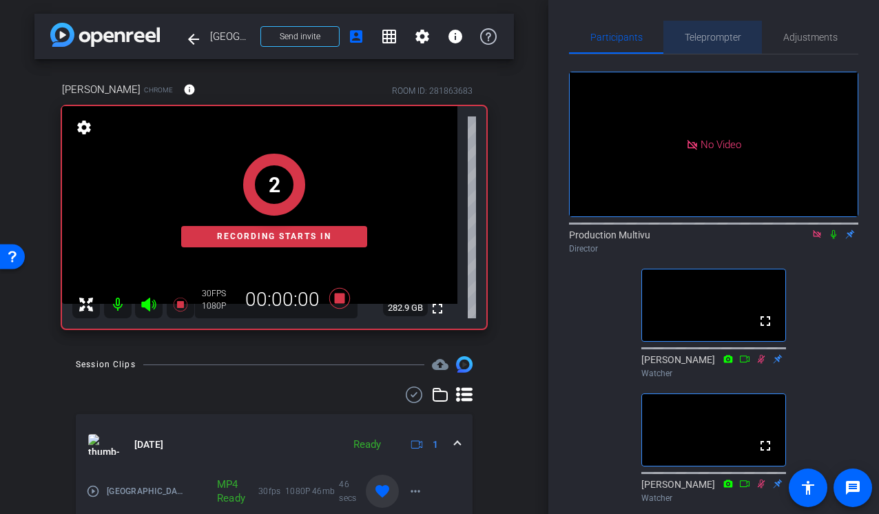
click at [704, 35] on span "Teleprompter" at bounding box center [713, 37] width 56 height 10
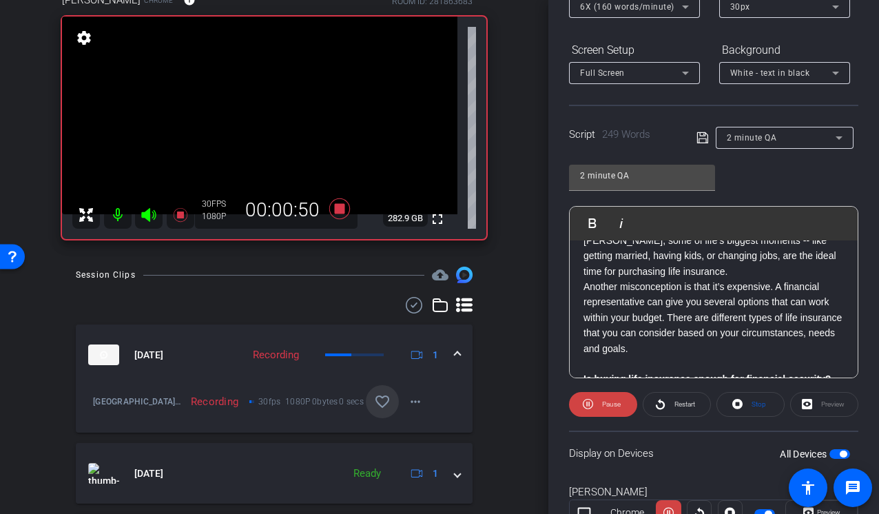
scroll to position [318, 0]
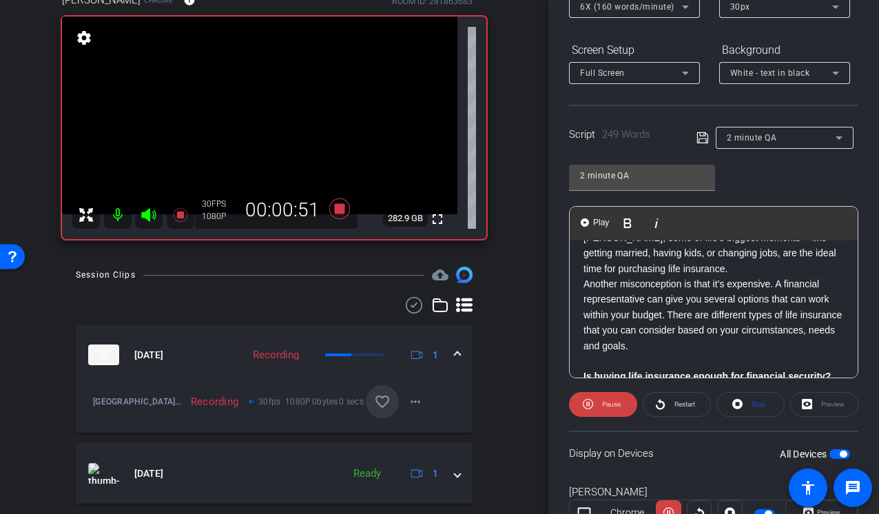
click at [610, 298] on p "Another misconception is that it’s expensive. A financial representative can gi…" at bounding box center [713, 314] width 260 height 77
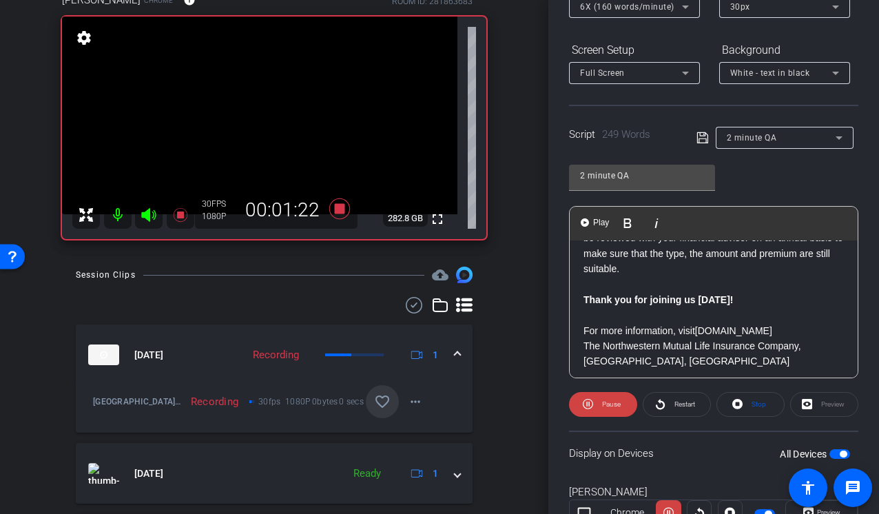
scroll to position [570, 0]
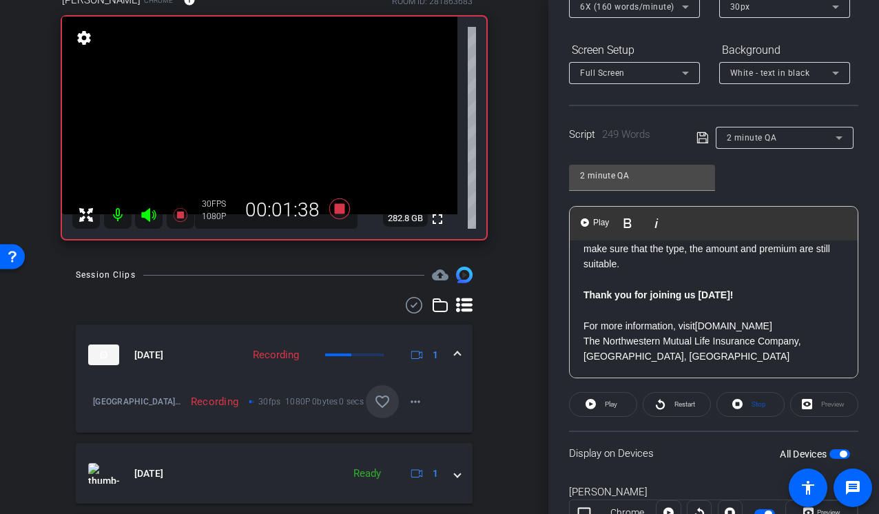
click at [755, 298] on p "Thank you for joining us today!" at bounding box center [713, 294] width 260 height 15
click at [340, 203] on icon at bounding box center [339, 208] width 33 height 25
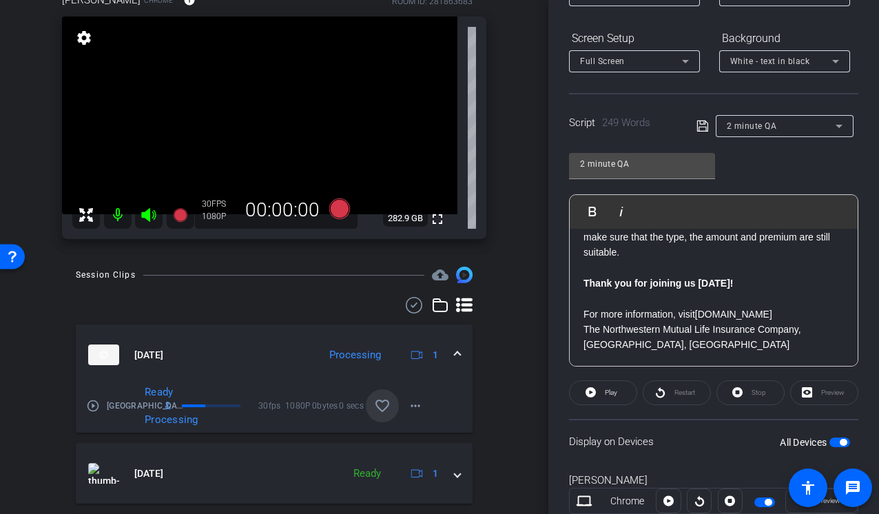
scroll to position [0, 0]
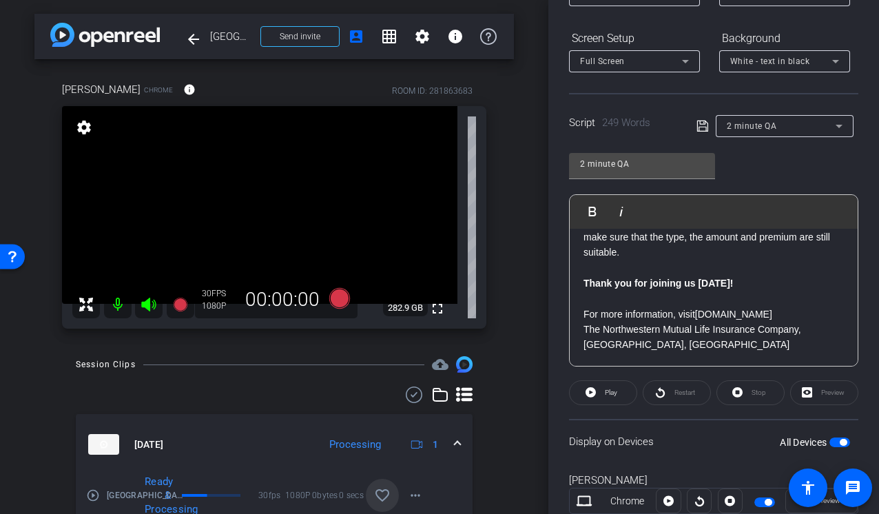
click at [649, 268] on p at bounding box center [713, 267] width 260 height 15
click at [621, 269] on p at bounding box center [713, 267] width 260 height 15
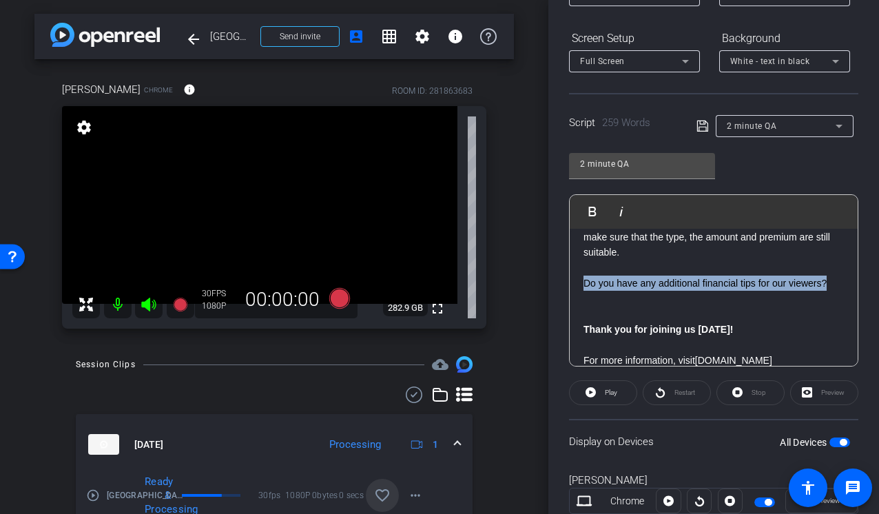
drag, startPoint x: 590, startPoint y: 282, endPoint x: 833, endPoint y: 283, distance: 243.8
click at [833, 283] on div "Please introduce yourself In a nutshell, what is life insurance? The primary pu…" at bounding box center [714, 35] width 288 height 753
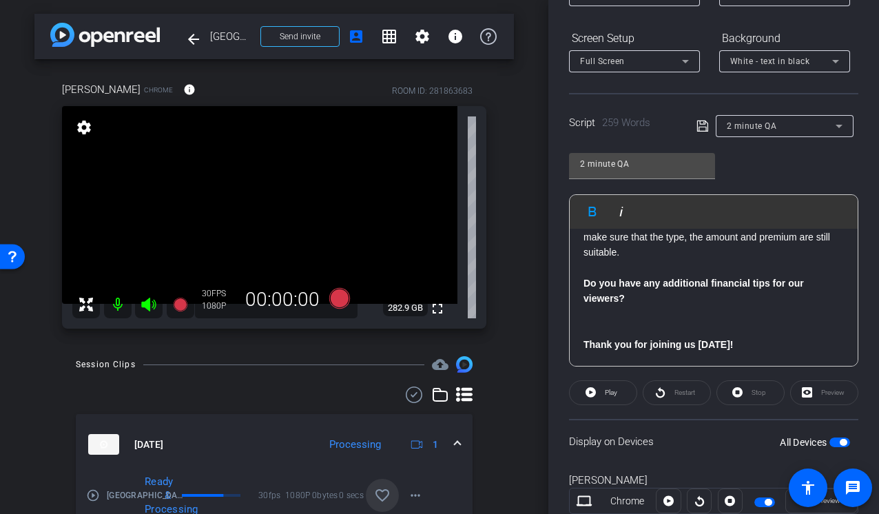
click at [674, 283] on strong "Do you have any additional financial tips for our viewers?" at bounding box center [693, 291] width 220 height 26
click at [740, 282] on strong "Do you have any additional financial tips for our viewers?" at bounding box center [693, 291] width 220 height 26
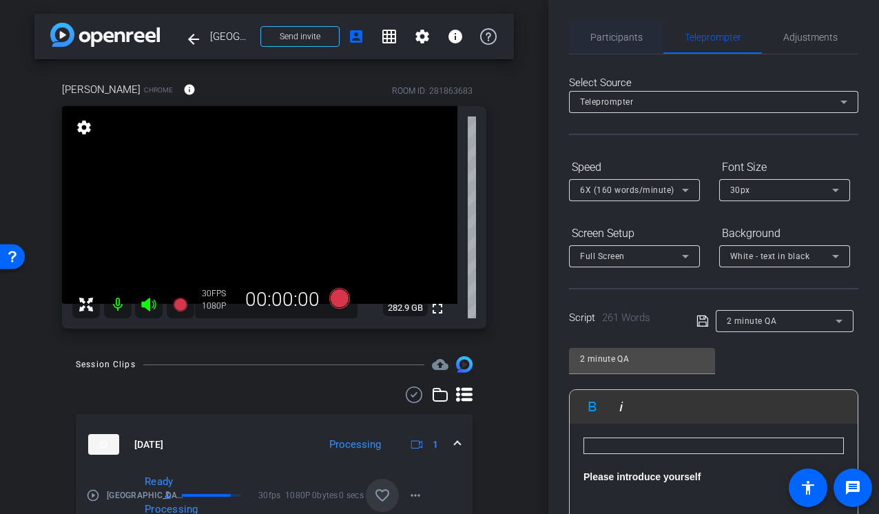
click at [608, 34] on span "Participants" at bounding box center [616, 37] width 52 height 10
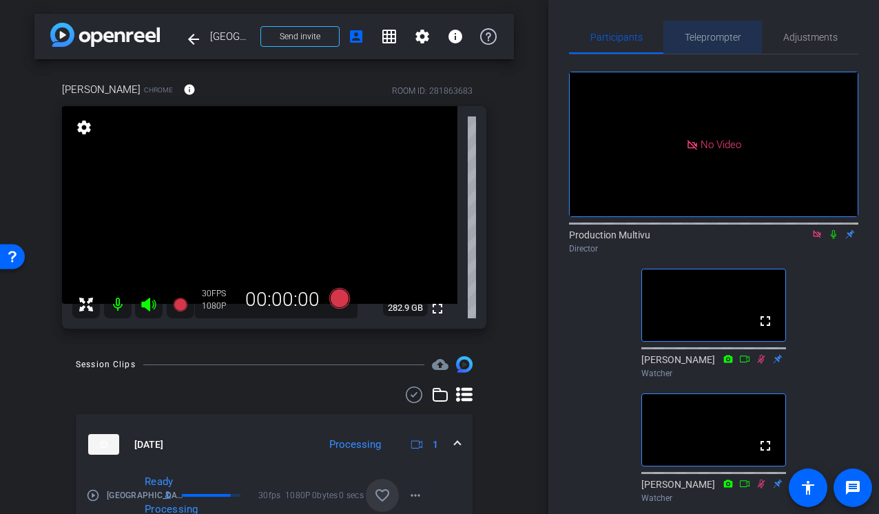
click at [720, 36] on span "Teleprompter" at bounding box center [713, 37] width 56 height 10
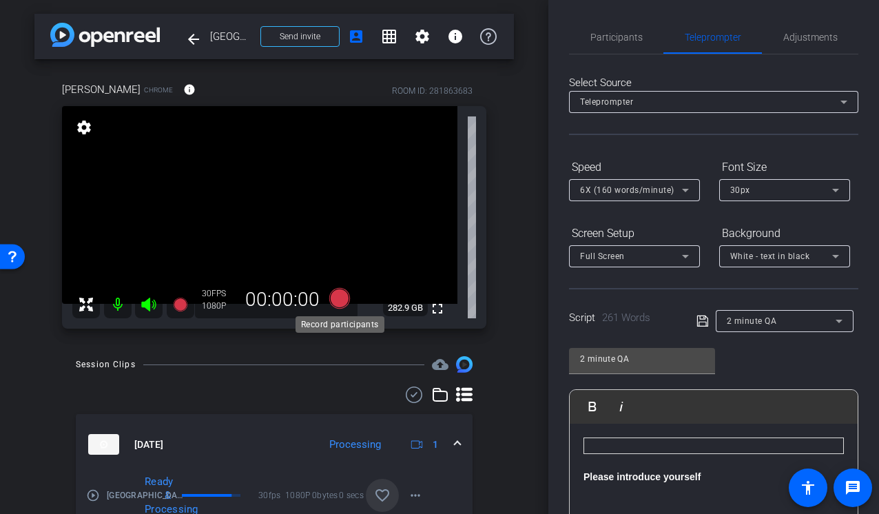
click at [342, 298] on icon at bounding box center [339, 298] width 21 height 21
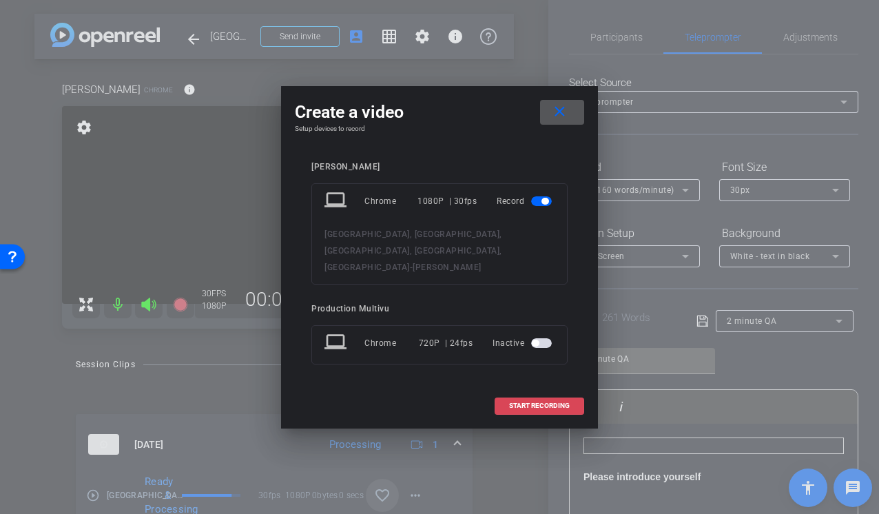
click at [532, 391] on span at bounding box center [539, 405] width 88 height 33
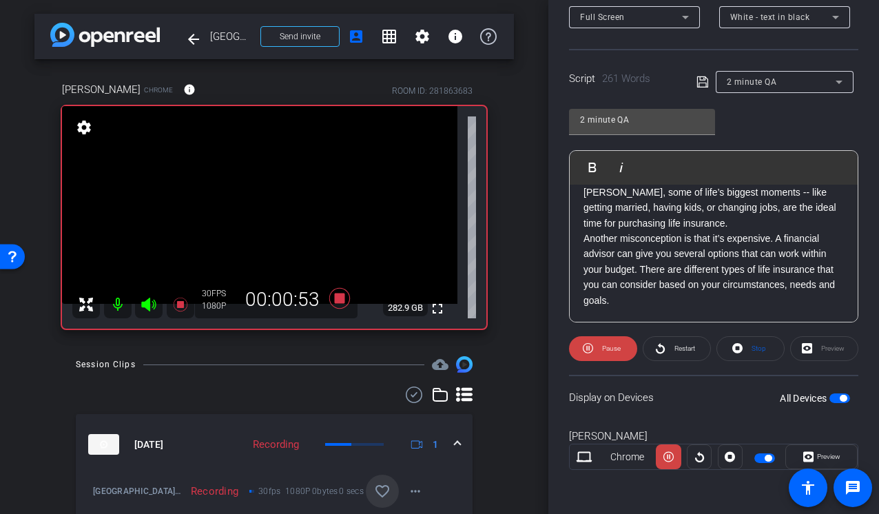
scroll to position [324, 0]
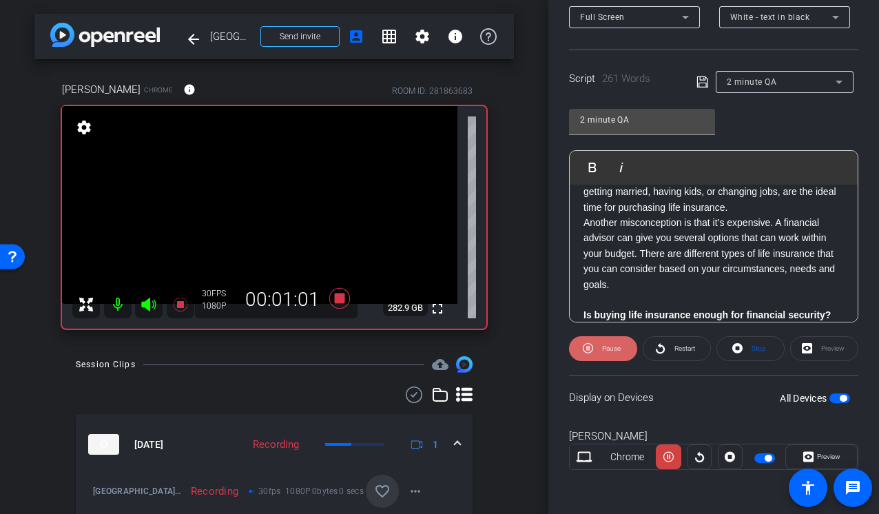
click at [607, 354] on span "Pause" at bounding box center [610, 348] width 22 height 19
click at [664, 349] on icon at bounding box center [660, 348] width 9 height 10
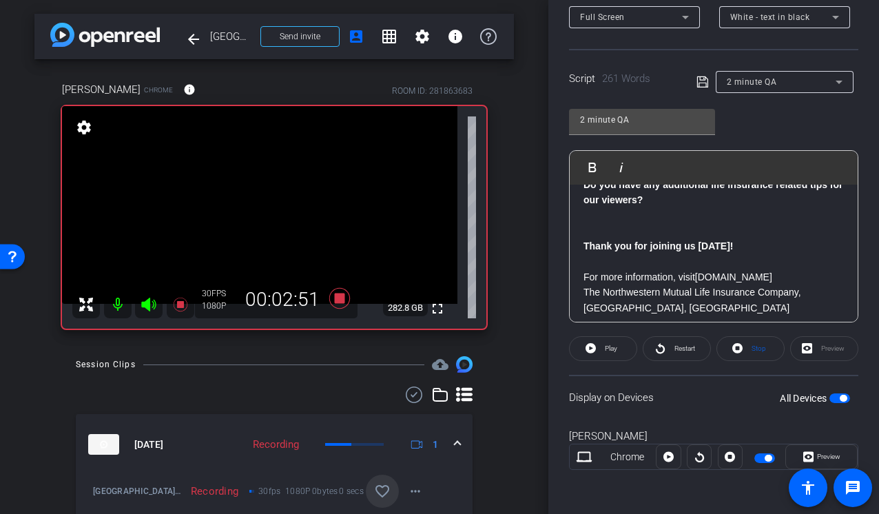
scroll to position [632, 0]
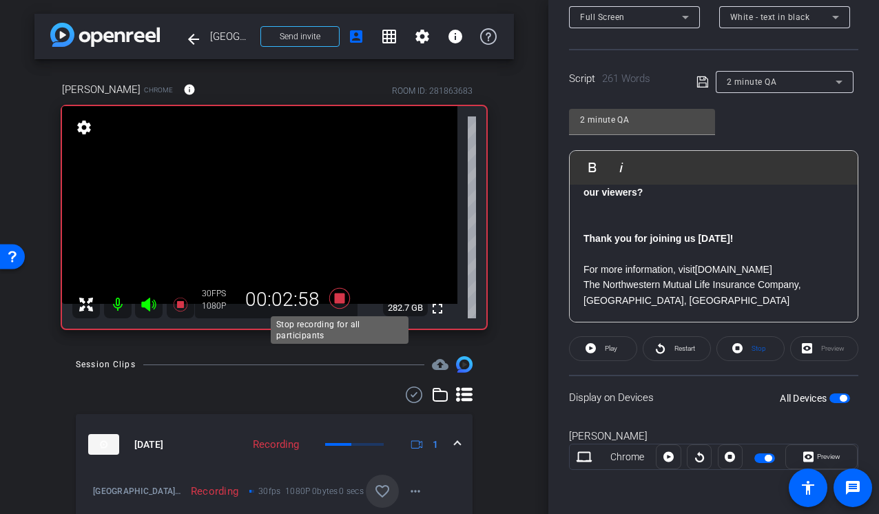
click at [337, 295] on icon at bounding box center [339, 298] width 21 height 21
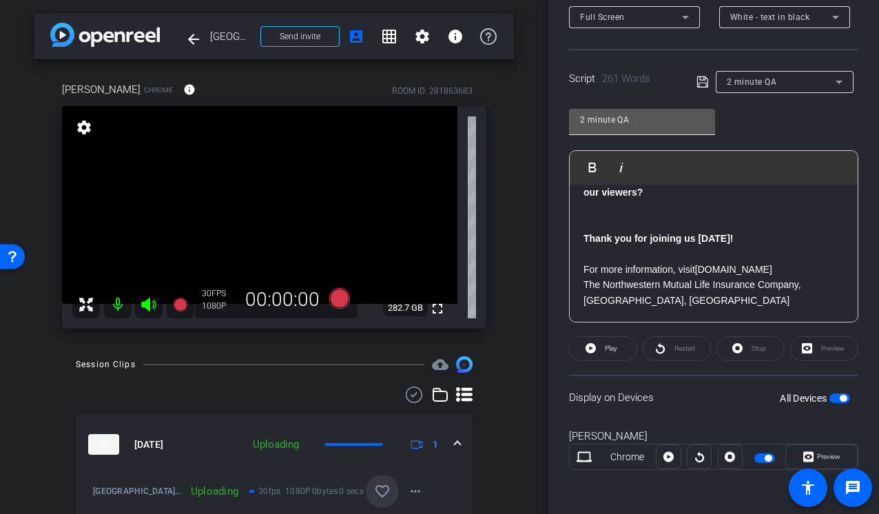
scroll to position [0, 0]
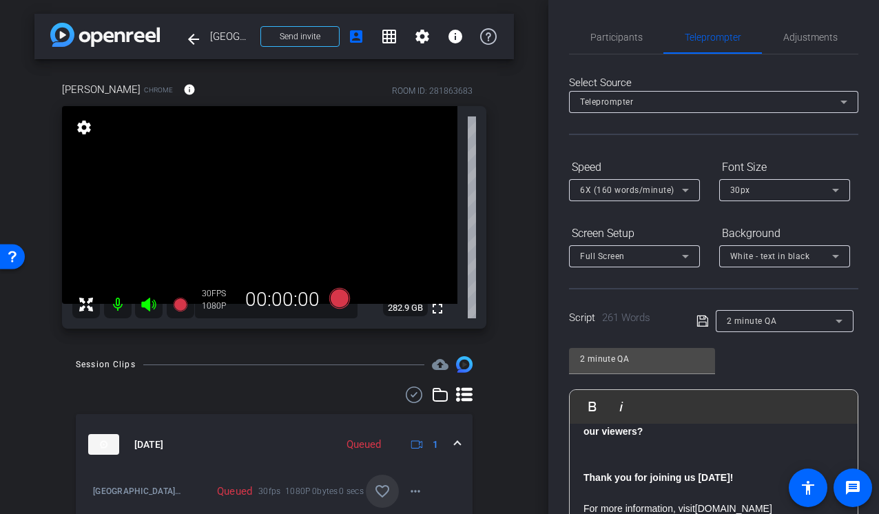
click at [532, 218] on div "arrow_back Tampa, DC, Milwaukee, Indianapolis, Philadelphia Back to project Sen…" at bounding box center [274, 257] width 548 height 514
click at [527, 101] on div "arrow_back Tampa, DC, Milwaukee, Indianapolis, Philadelphia Back to project Sen…" at bounding box center [274, 257] width 548 height 514
click at [723, 45] on span "Teleprompter" at bounding box center [713, 37] width 56 height 33
click at [609, 41] on span "Participants" at bounding box center [616, 37] width 52 height 10
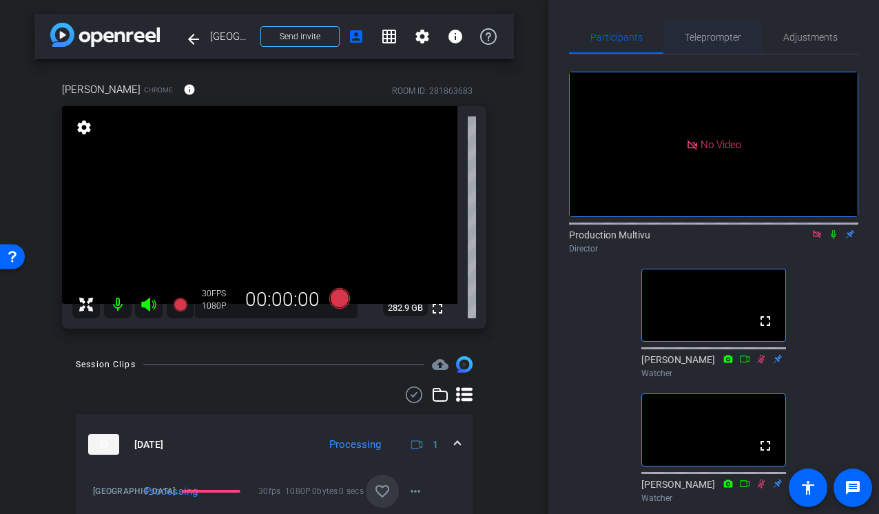
click at [708, 38] on span "Teleprompter" at bounding box center [713, 37] width 56 height 10
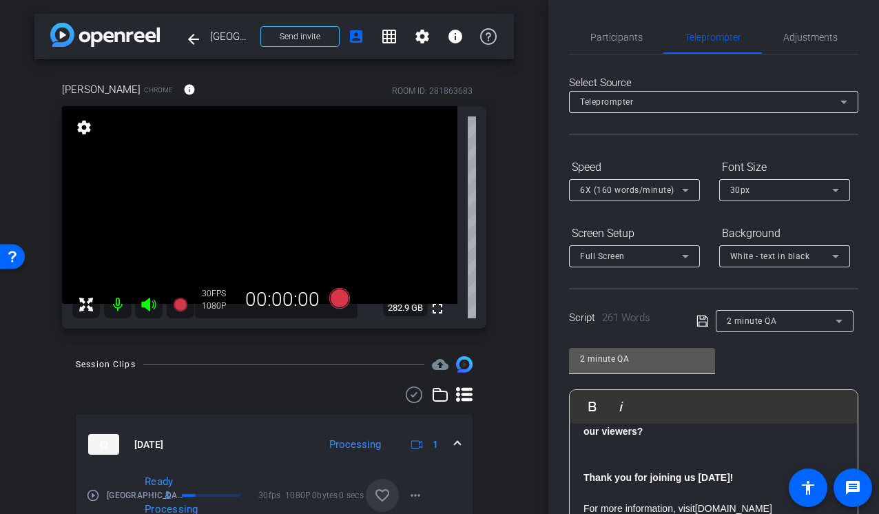
scroll to position [239, 0]
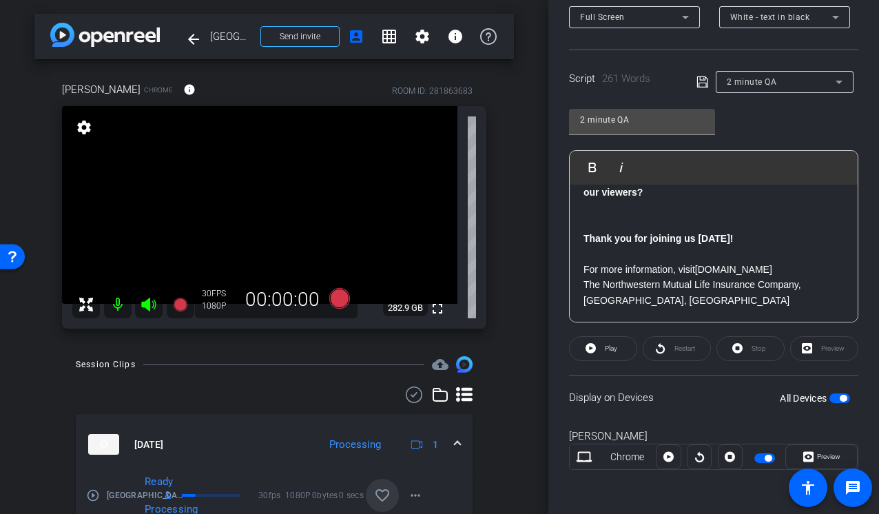
click at [736, 238] on p "Thank you for joining us today!" at bounding box center [713, 238] width 260 height 15
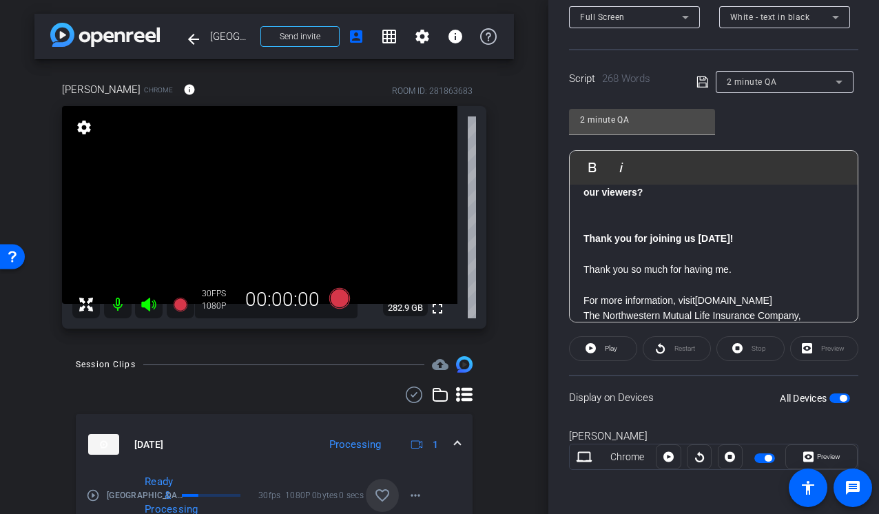
click at [840, 399] on span "button" at bounding box center [839, 398] width 21 height 10
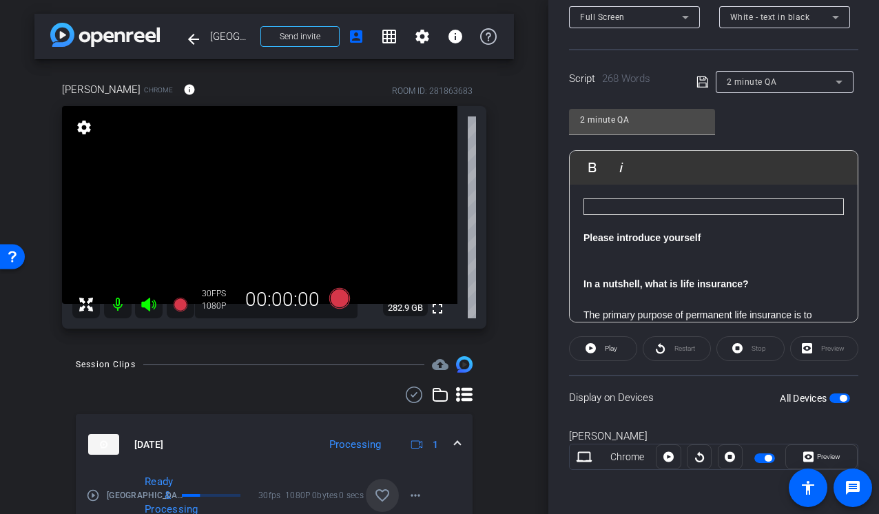
scroll to position [0, 0]
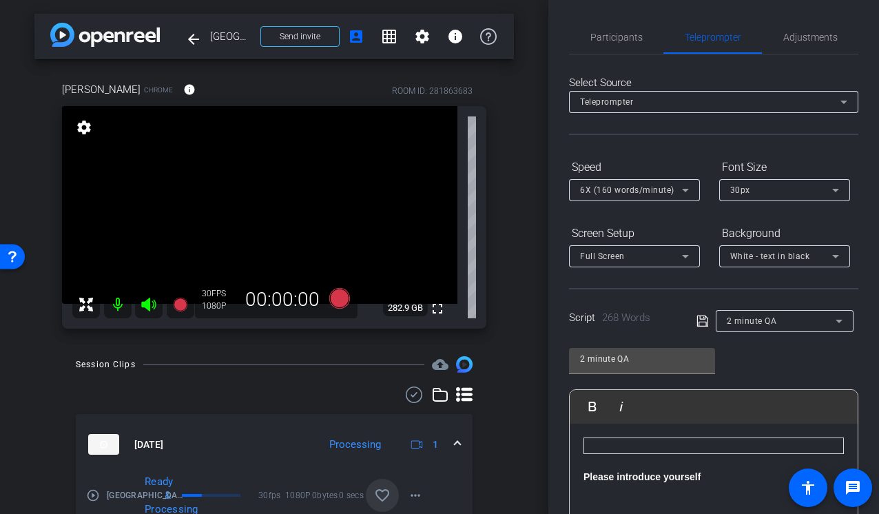
click at [685, 259] on icon at bounding box center [685, 256] width 17 height 17
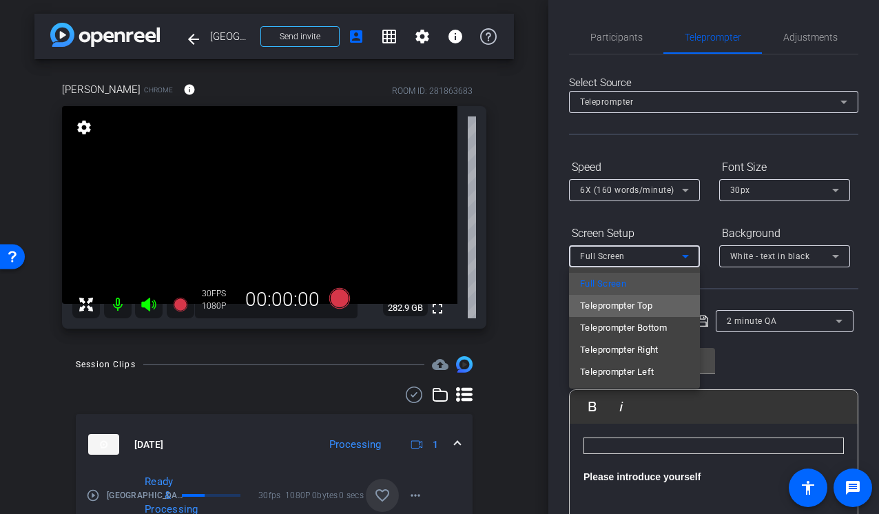
click at [647, 304] on span "Teleprompter Top" at bounding box center [616, 306] width 72 height 17
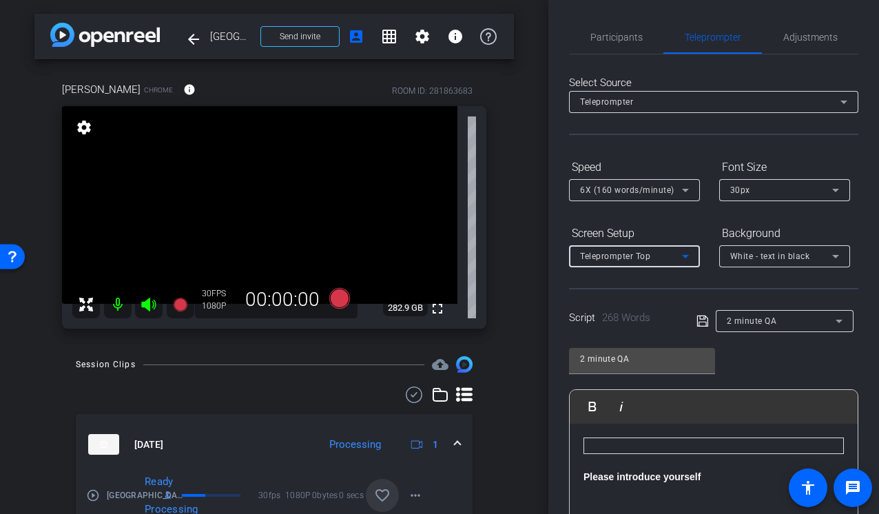
scroll to position [239, 0]
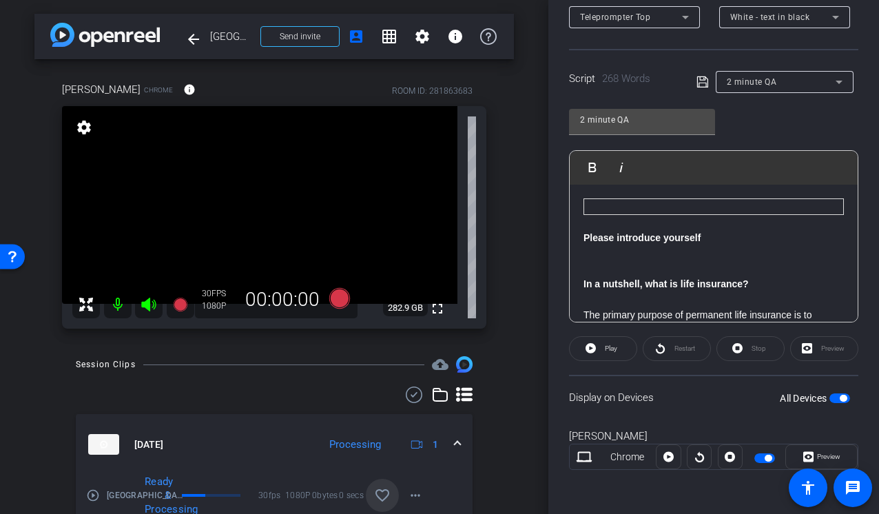
click at [844, 399] on span "button" at bounding box center [843, 398] width 7 height 7
click at [844, 399] on span "button" at bounding box center [839, 398] width 21 height 10
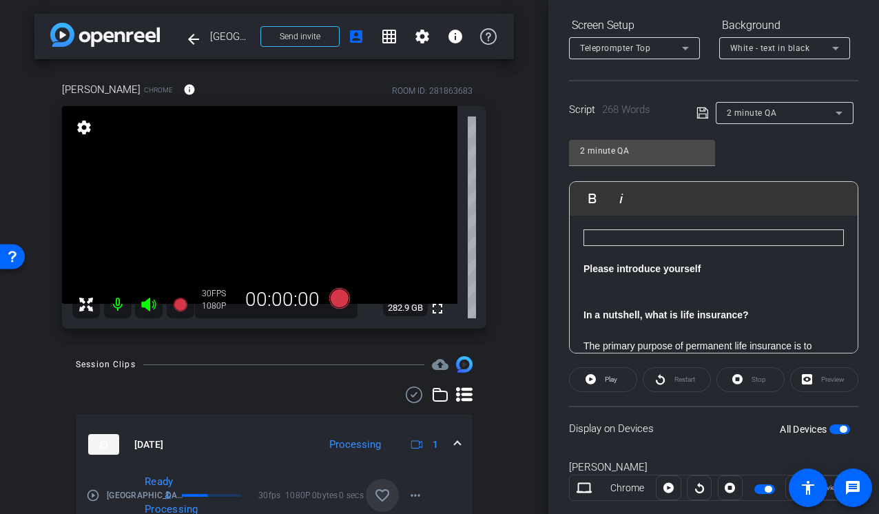
scroll to position [0, 0]
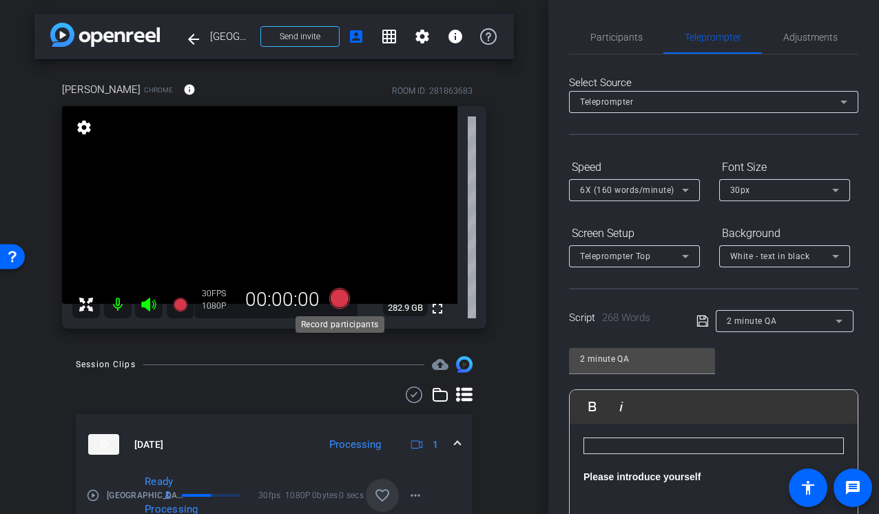
click at [342, 295] on icon at bounding box center [339, 298] width 21 height 21
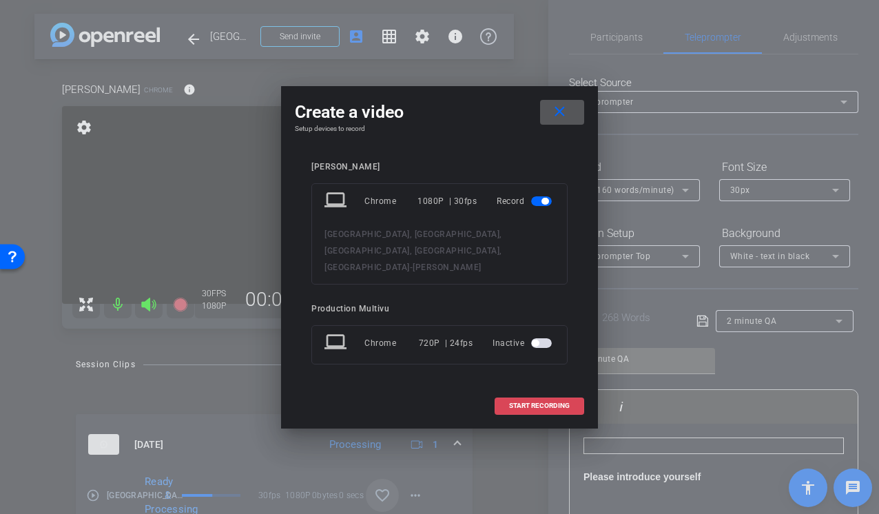
click at [524, 402] on span "START RECORDING" at bounding box center [539, 405] width 61 height 7
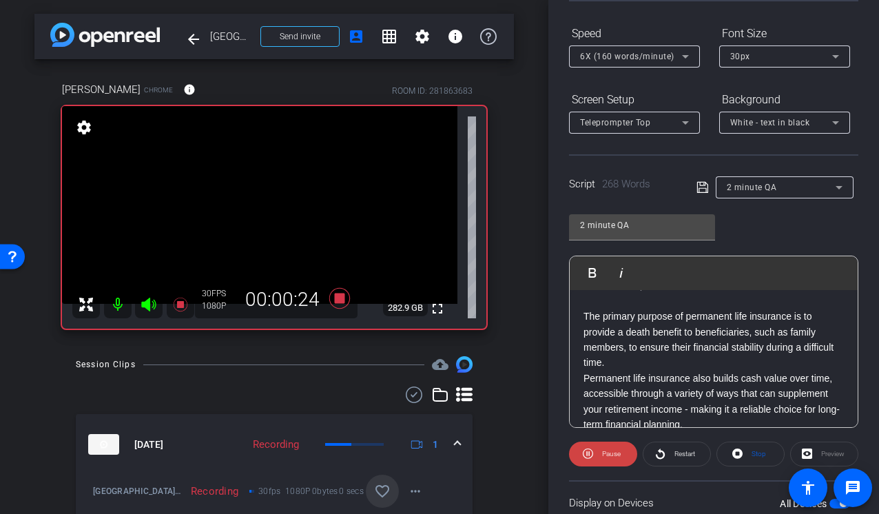
scroll to position [103, 0]
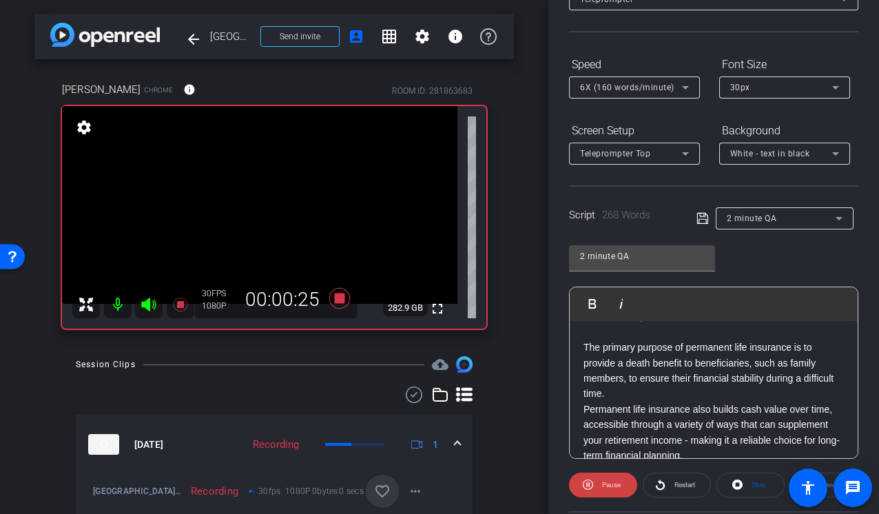
click at [687, 86] on icon at bounding box center [685, 87] width 7 height 3
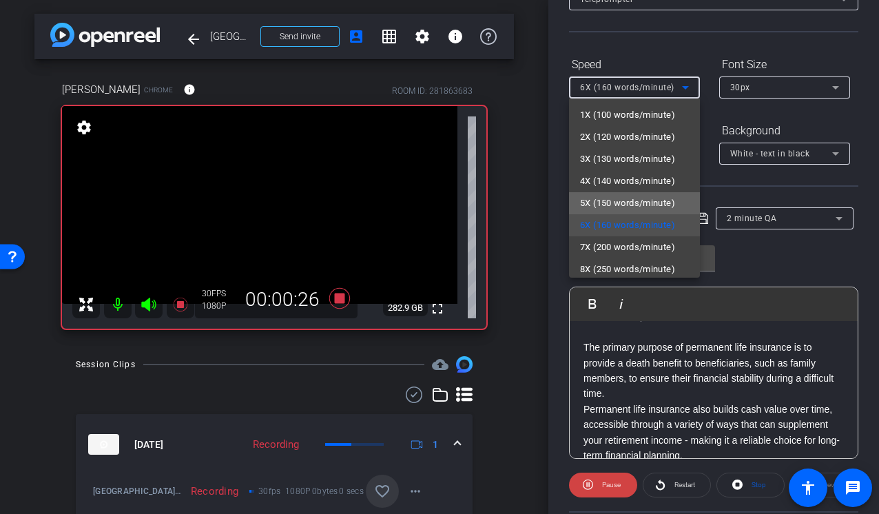
click at [627, 205] on span "5X (150 words/minute)" at bounding box center [627, 203] width 95 height 17
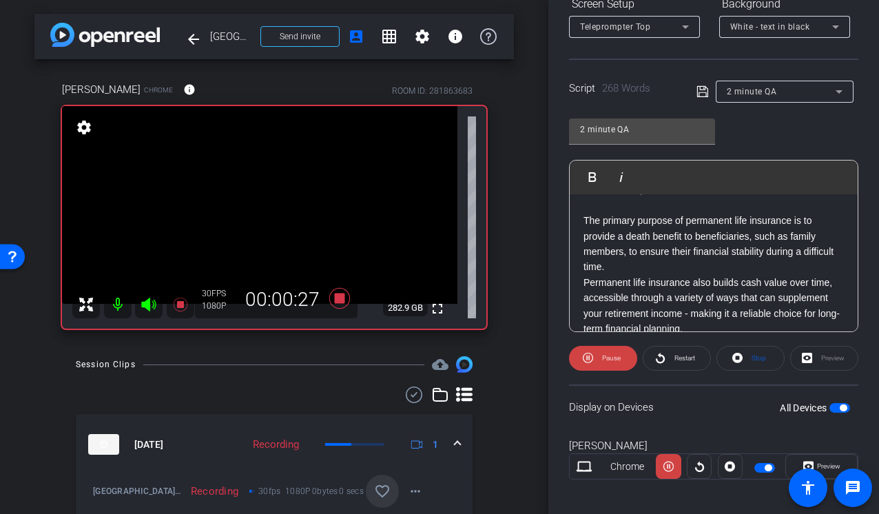
scroll to position [239, 0]
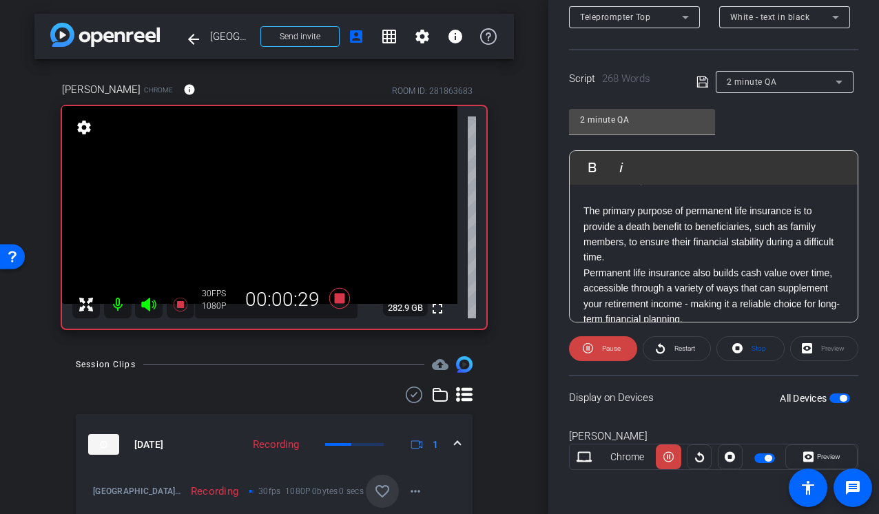
click at [841, 399] on span "button" at bounding box center [843, 398] width 7 height 7
click at [841, 399] on span "button" at bounding box center [839, 398] width 21 height 10
click at [669, 345] on div "Restart" at bounding box center [677, 348] width 68 height 25
click at [584, 347] on span at bounding box center [603, 348] width 67 height 33
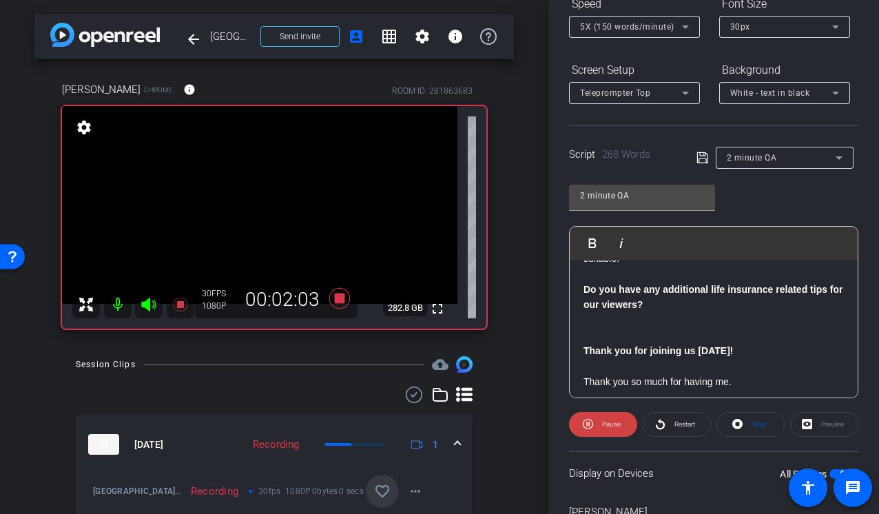
scroll to position [599, 0]
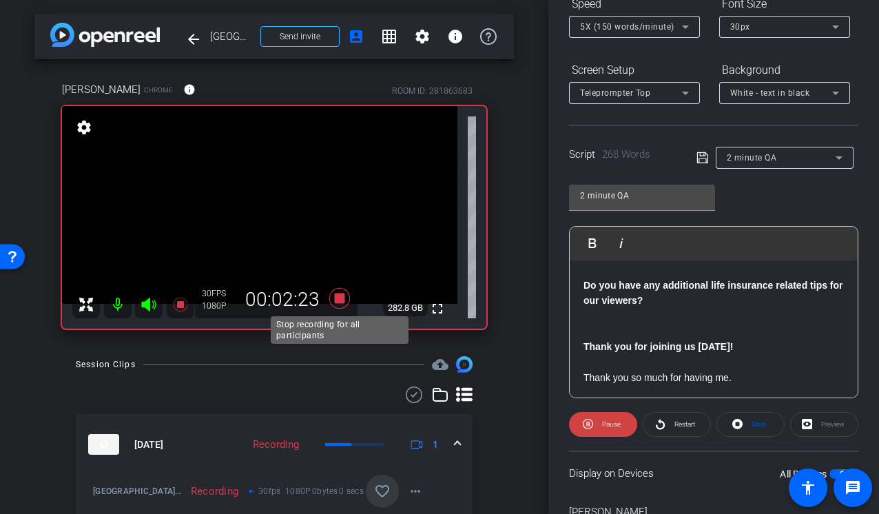
click at [336, 300] on icon at bounding box center [339, 298] width 21 height 21
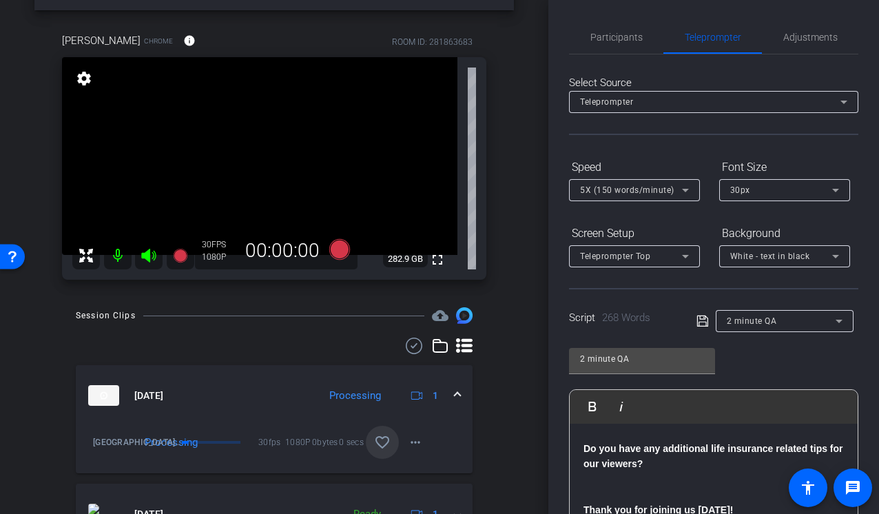
scroll to position [0, 0]
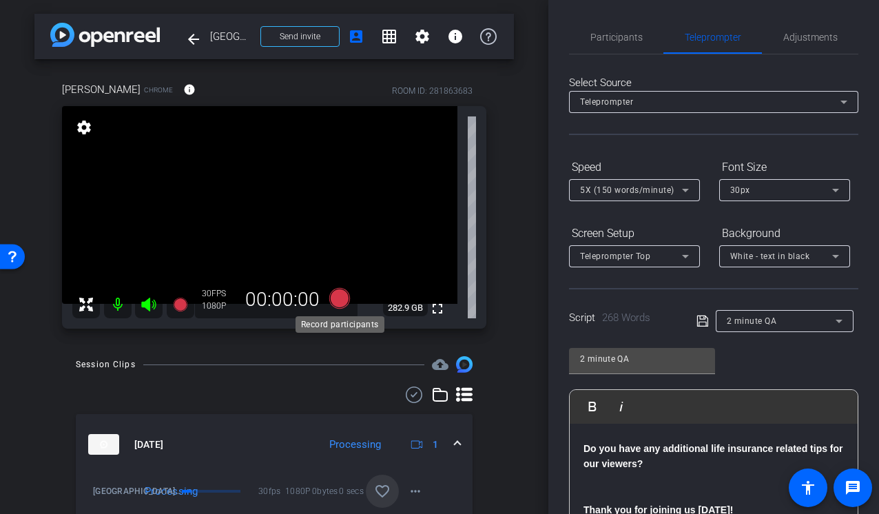
click at [339, 297] on icon at bounding box center [339, 298] width 21 height 21
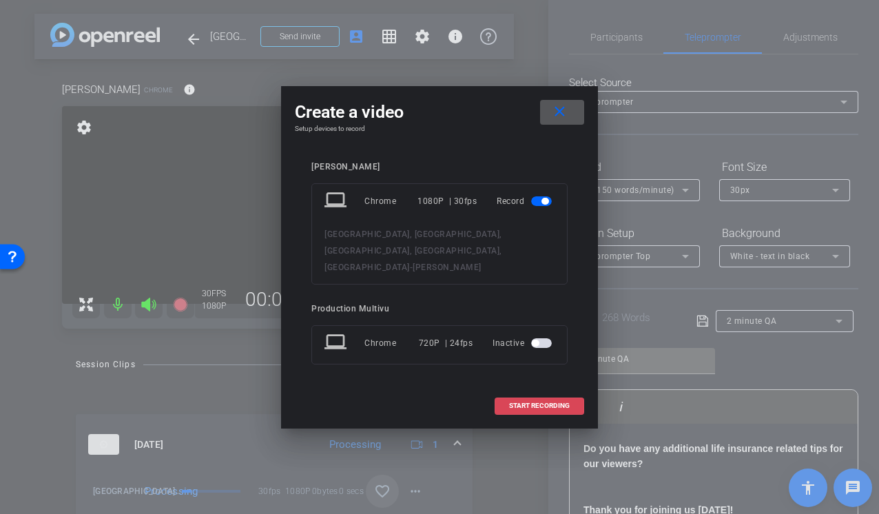
click at [546, 393] on span at bounding box center [539, 405] width 88 height 33
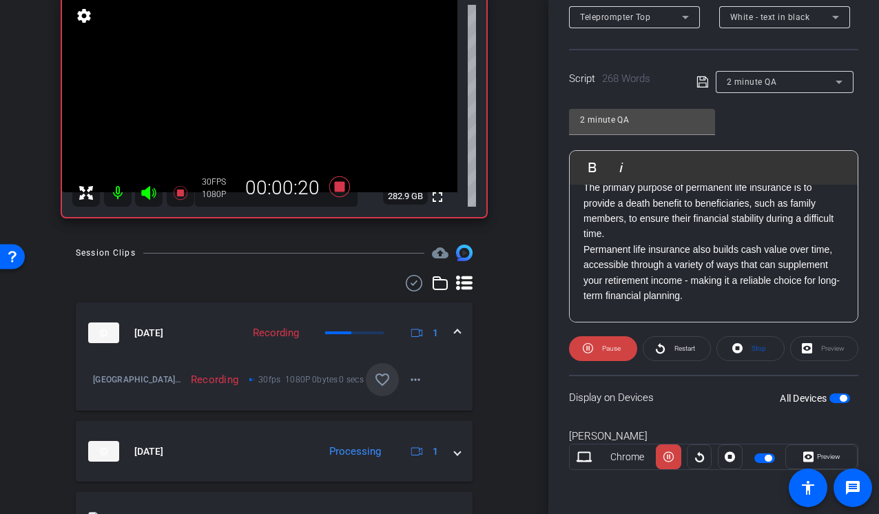
scroll to position [138, 0]
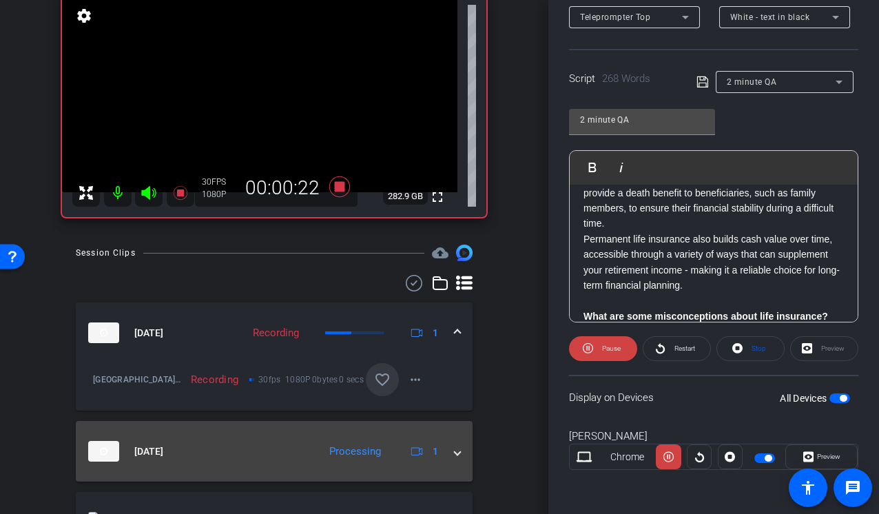
click at [457, 457] on span at bounding box center [458, 451] width 6 height 14
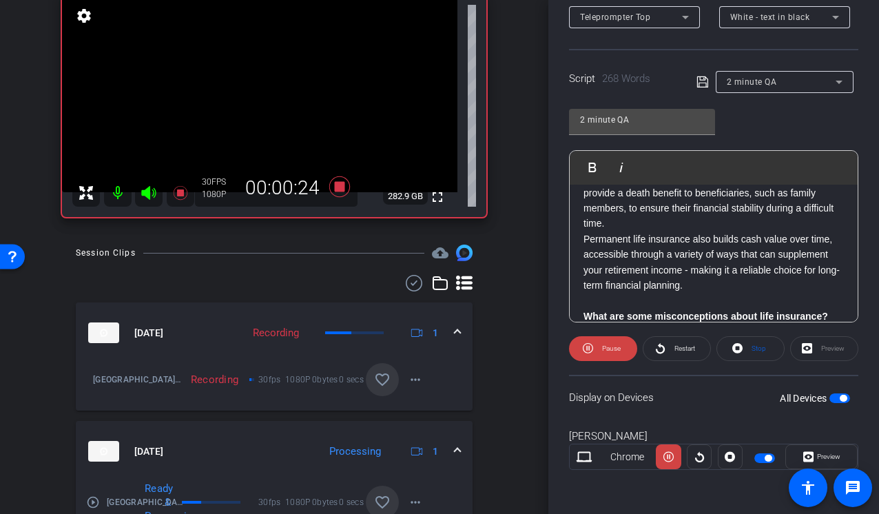
click at [378, 501] on mat-icon "favorite_border" at bounding box center [382, 502] width 17 height 17
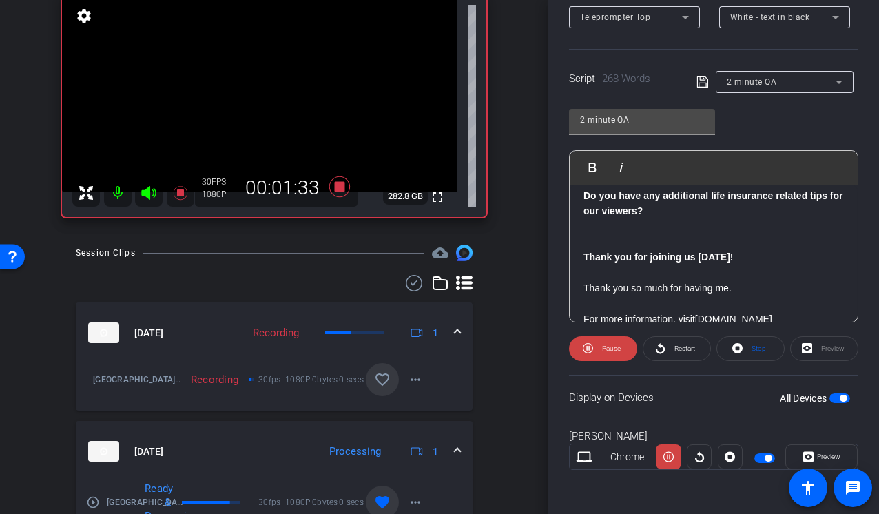
scroll to position [620, 0]
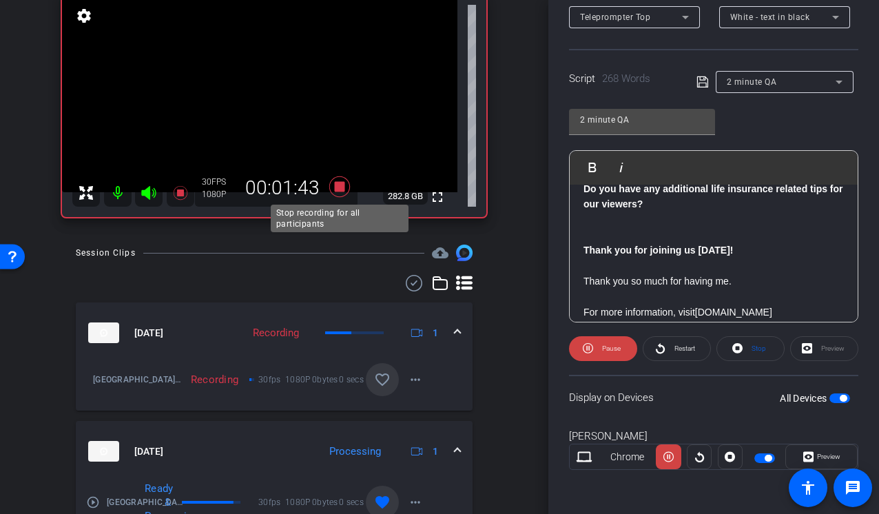
click at [337, 185] on icon at bounding box center [339, 186] width 21 height 21
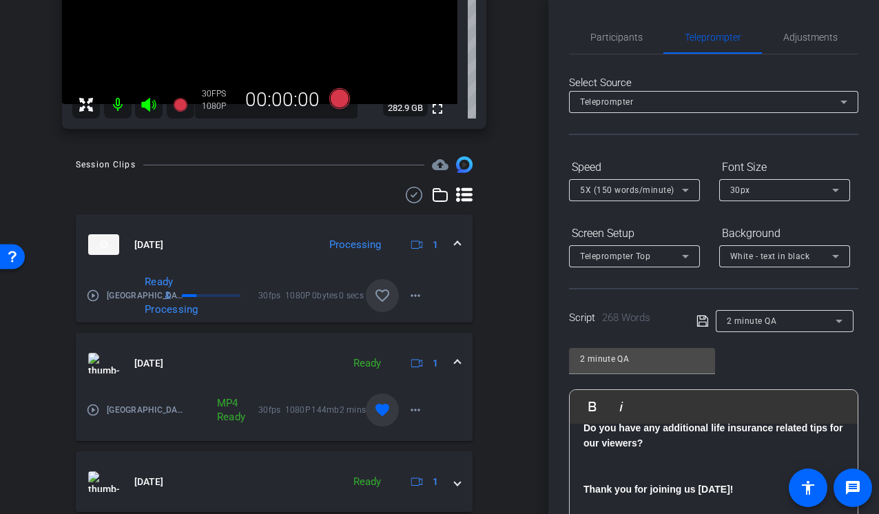
scroll to position [190, 0]
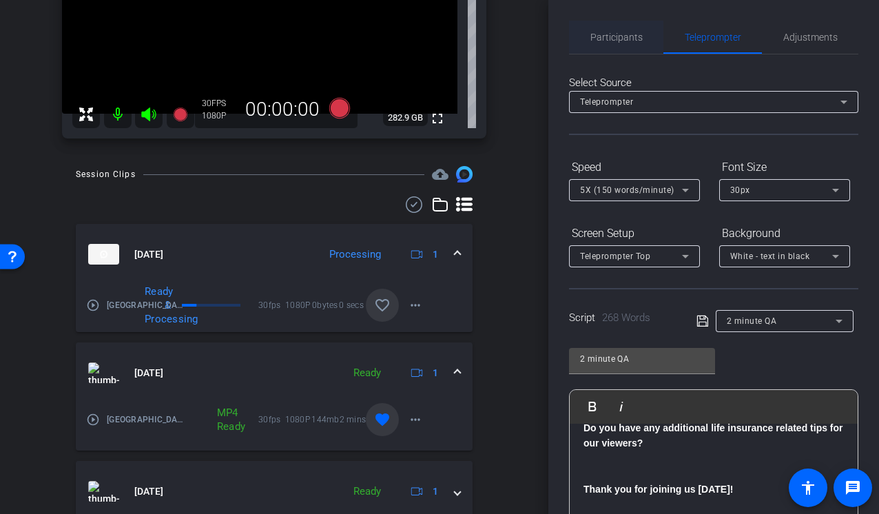
click at [613, 36] on span "Participants" at bounding box center [616, 37] width 52 height 10
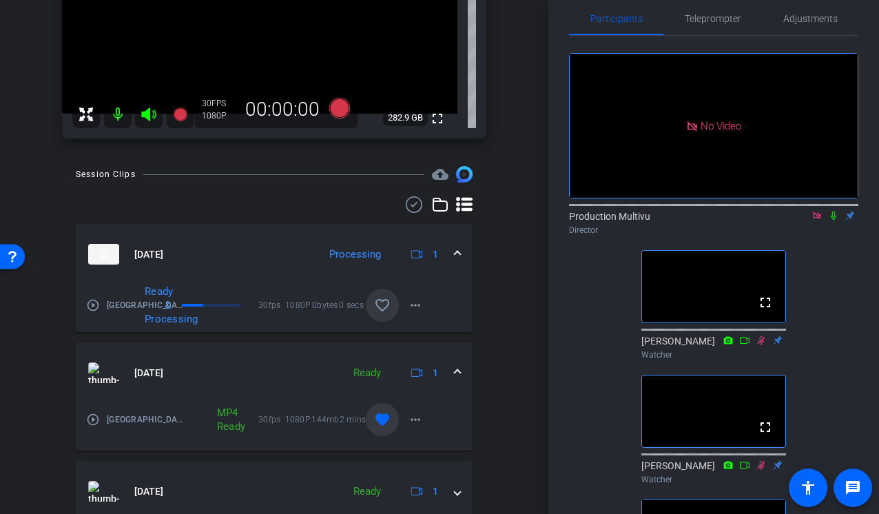
scroll to position [0, 0]
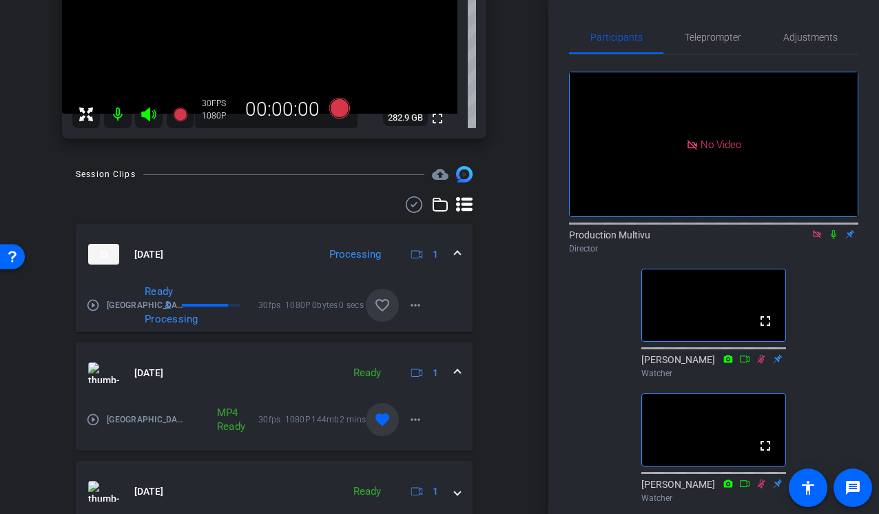
click at [831, 229] on icon at bounding box center [833, 234] width 11 height 10
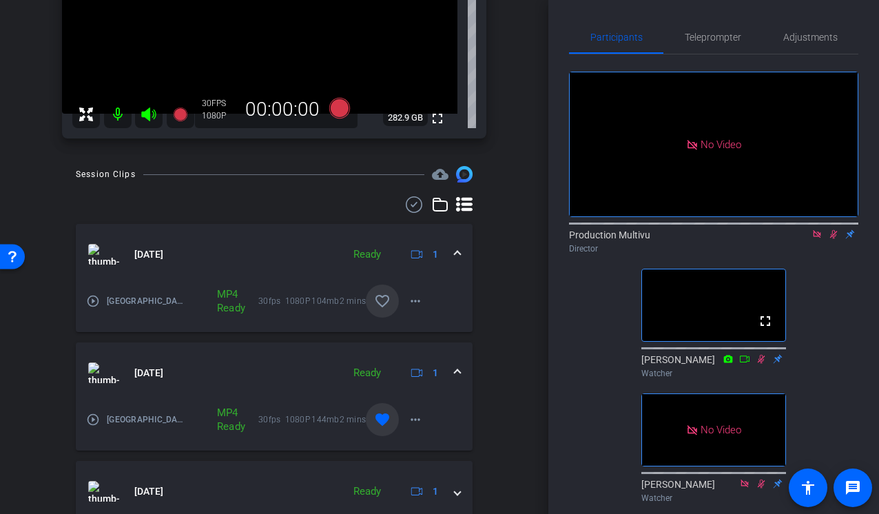
click at [833, 229] on icon at bounding box center [833, 234] width 11 height 10
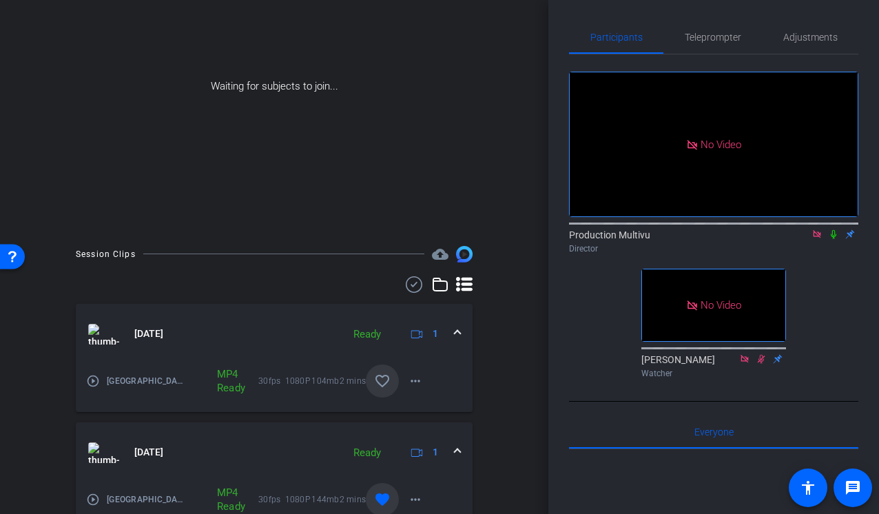
scroll to position [132, 0]
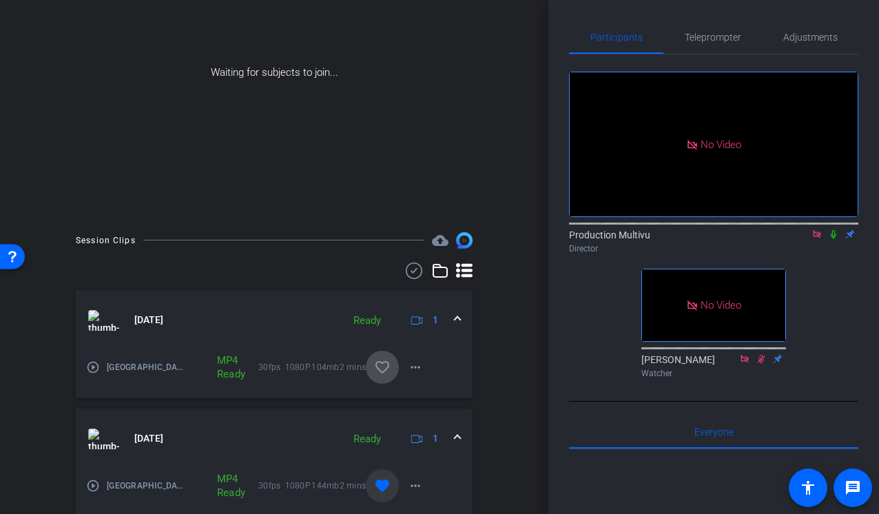
click at [386, 366] on mat-icon "favorite_border" at bounding box center [382, 367] width 17 height 17
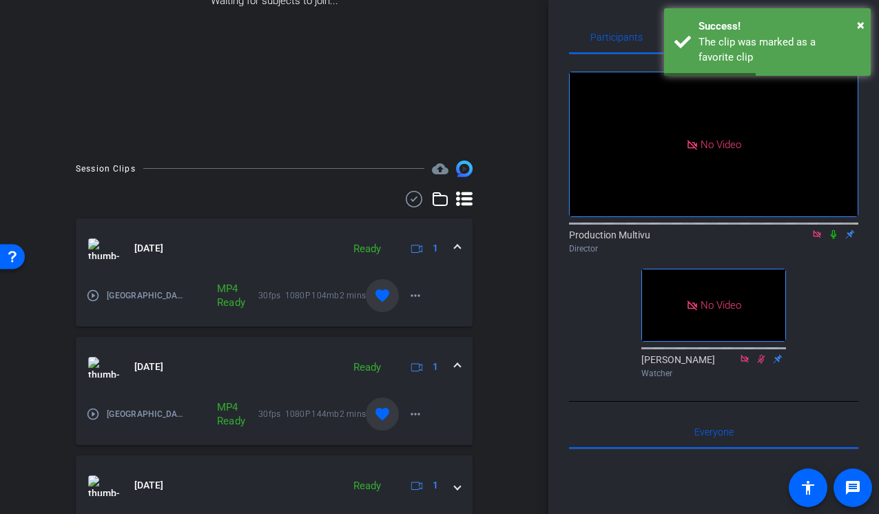
scroll to position [220, 0]
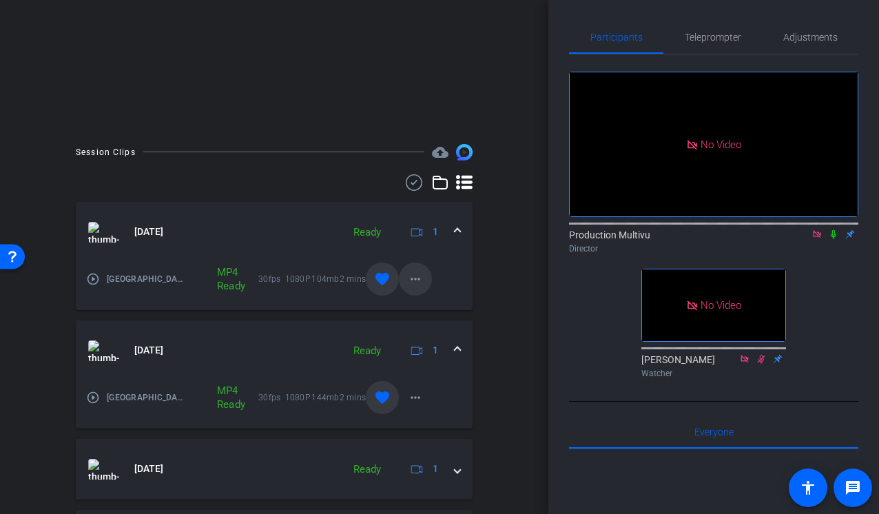
click at [414, 280] on mat-icon "more_horiz" at bounding box center [415, 279] width 17 height 17
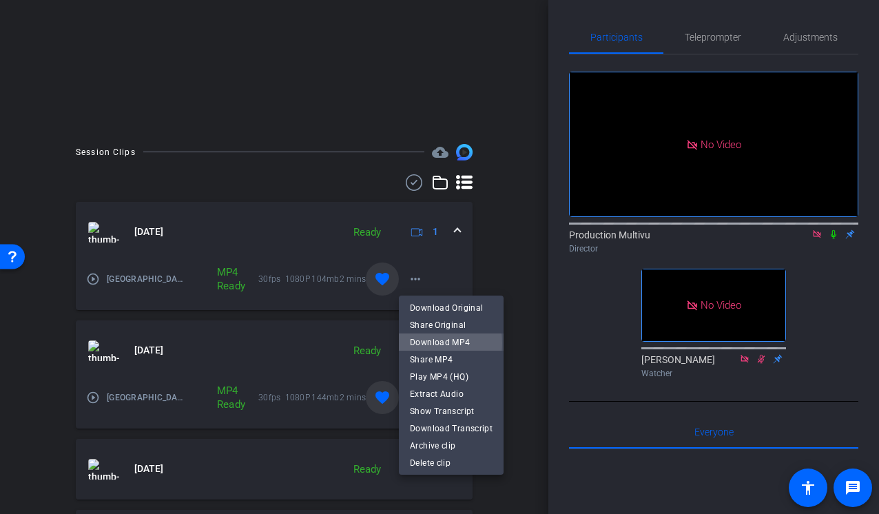
click at [426, 343] on span "Download MP4" at bounding box center [451, 342] width 83 height 17
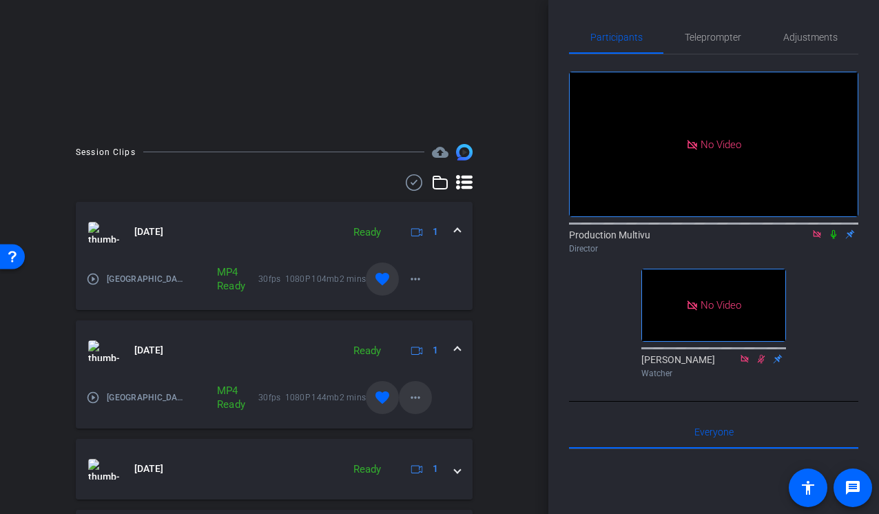
click at [412, 397] on mat-icon "more_horiz" at bounding box center [415, 397] width 17 height 17
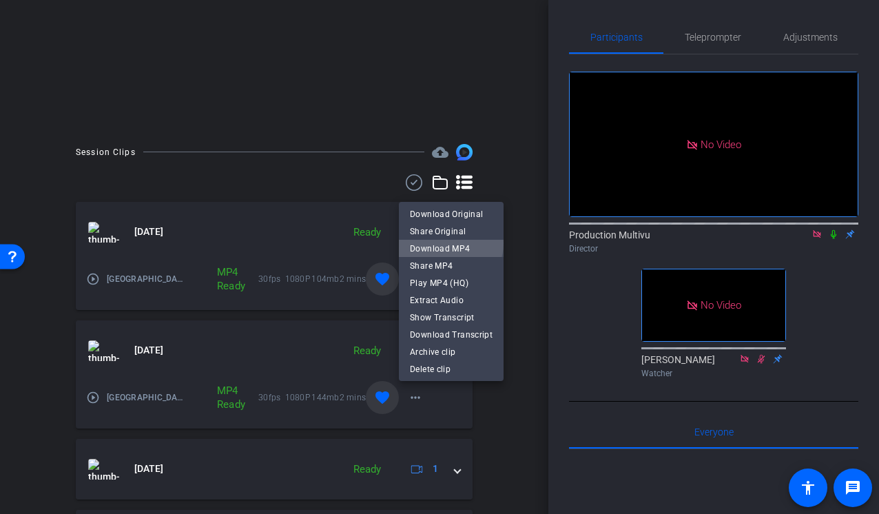
click at [448, 243] on span "Download MP4" at bounding box center [451, 248] width 83 height 17
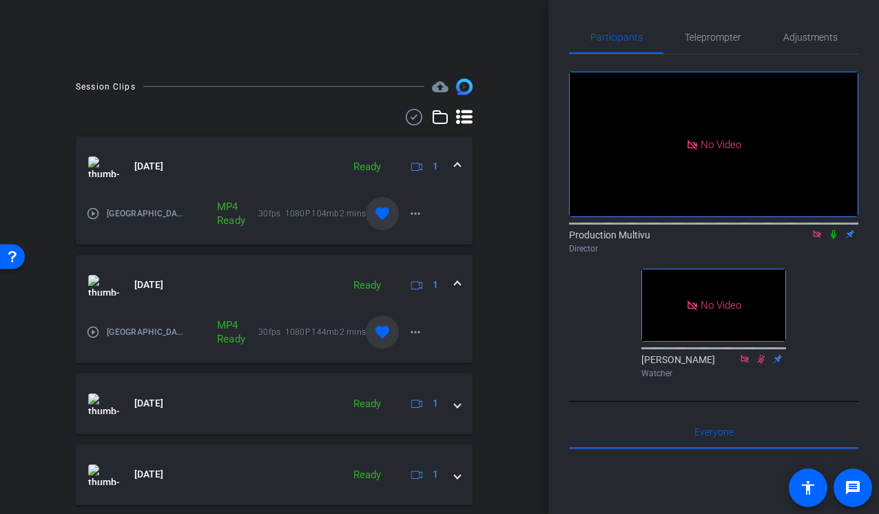
scroll to position [303, 0]
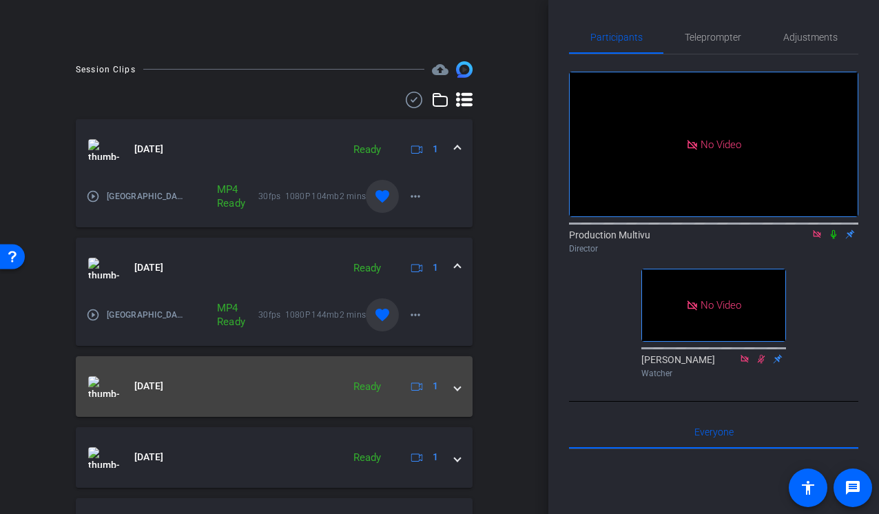
click at [457, 391] on span at bounding box center [458, 386] width 6 height 14
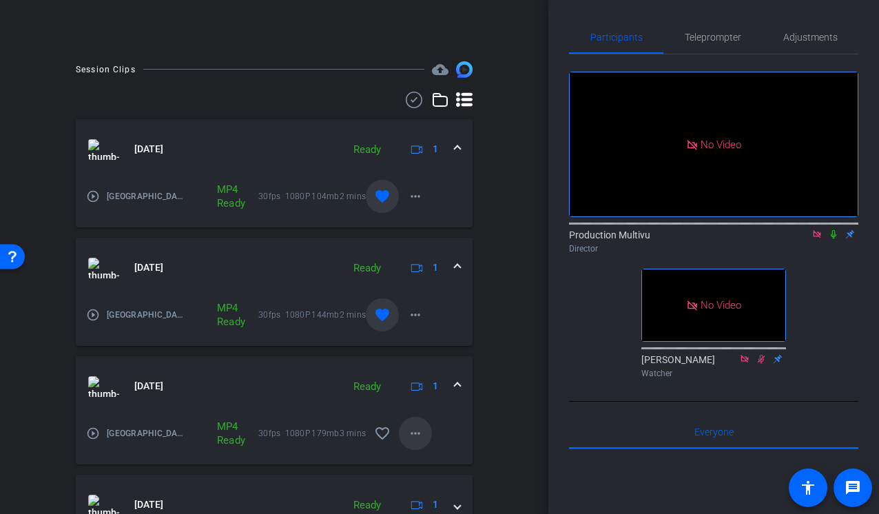
click at [413, 433] on mat-icon "more_horiz" at bounding box center [415, 433] width 17 height 17
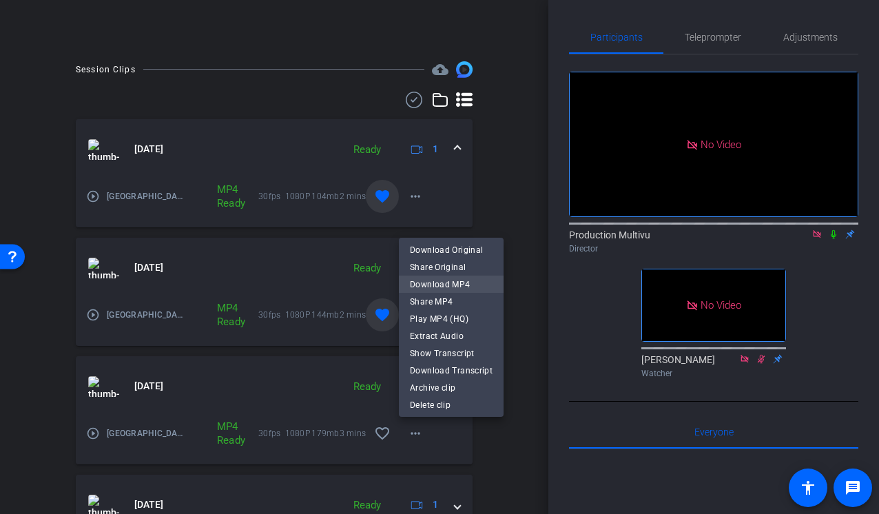
click at [441, 282] on span "Download MP4" at bounding box center [451, 284] width 83 height 17
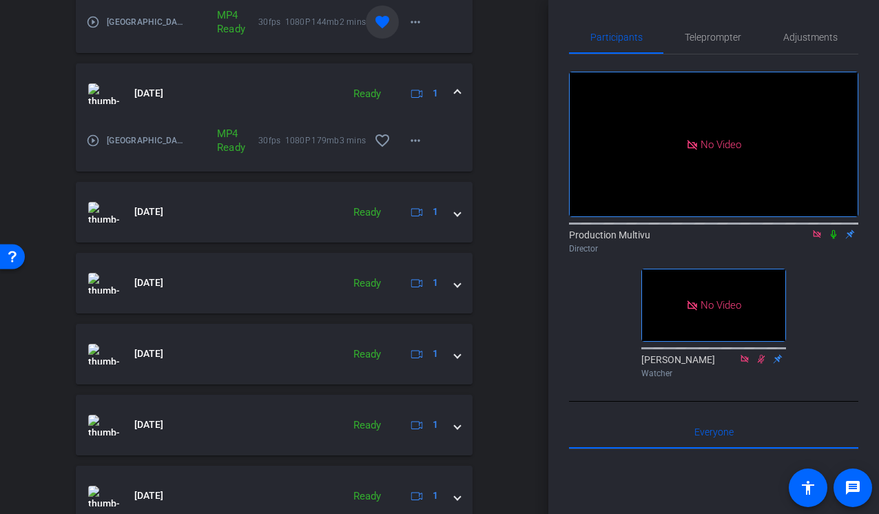
scroll to position [657, 0]
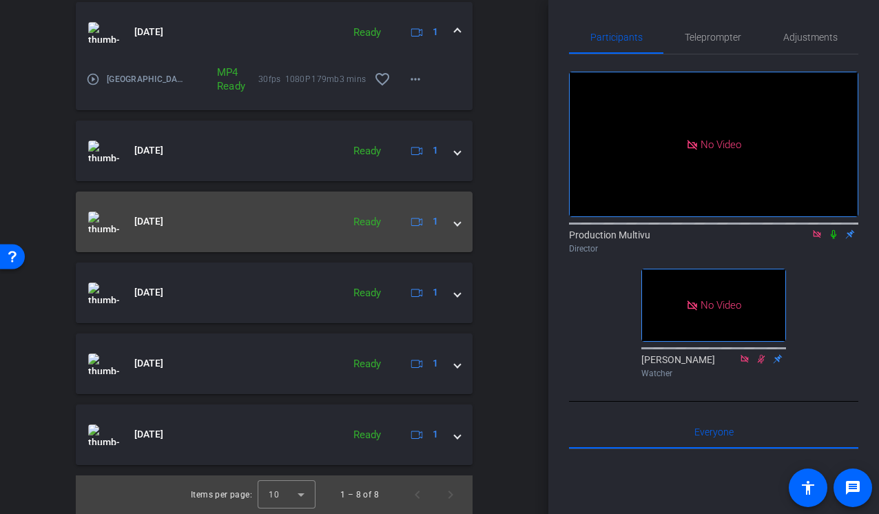
click at [455, 220] on span at bounding box center [458, 221] width 6 height 14
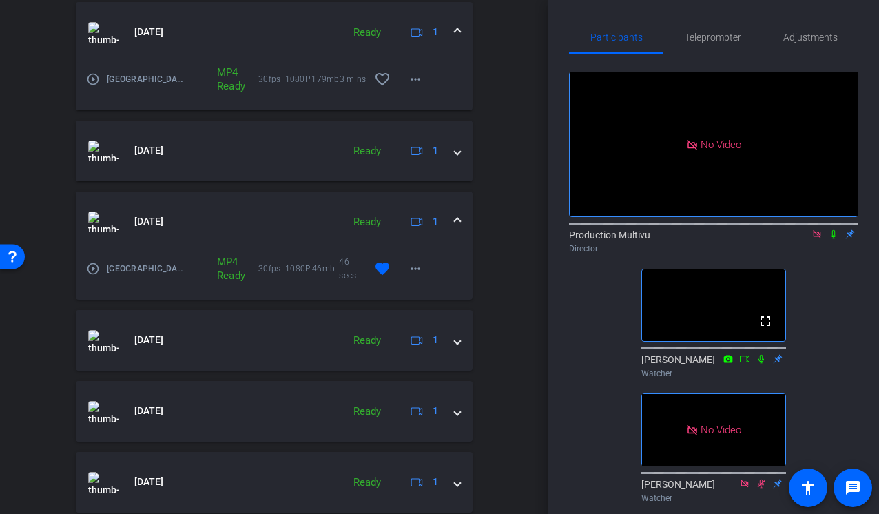
click at [99, 270] on div "play_circle_outline Tampa- DC- Milwaukee- Indianapolis- Philadelphia-Michael Ca…" at bounding box center [135, 268] width 98 height 33
click at [92, 272] on mat-icon "play_circle_outline" at bounding box center [93, 269] width 14 height 14
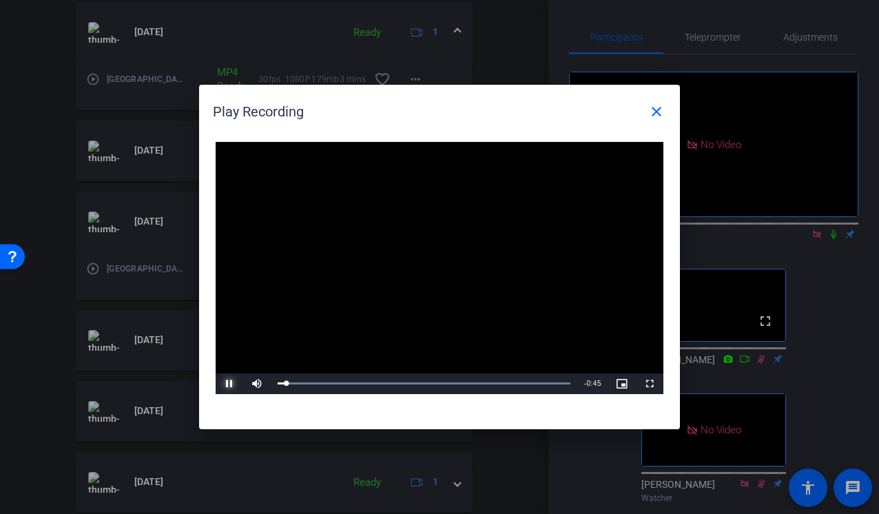
click at [230, 384] on span "Video Player" at bounding box center [230, 384] width 28 height 0
click at [659, 115] on mat-icon "close" at bounding box center [656, 111] width 17 height 17
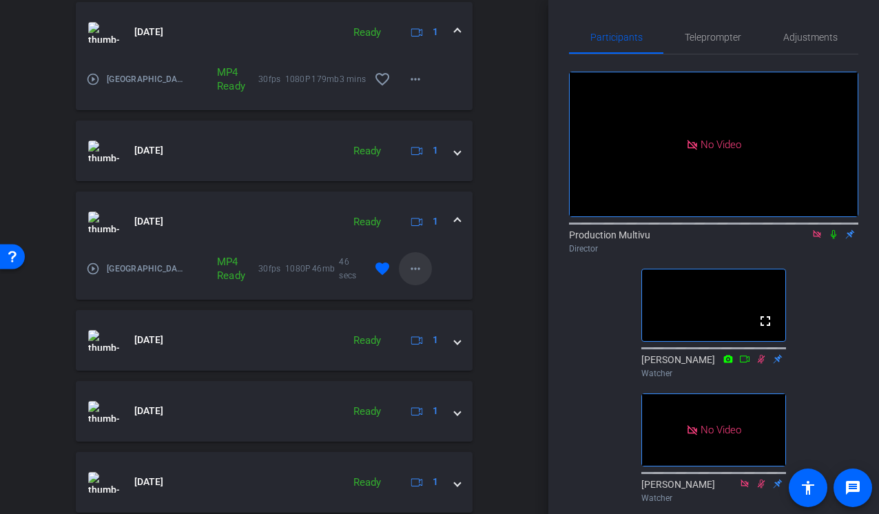
click at [415, 267] on mat-icon "more_horiz" at bounding box center [415, 268] width 17 height 17
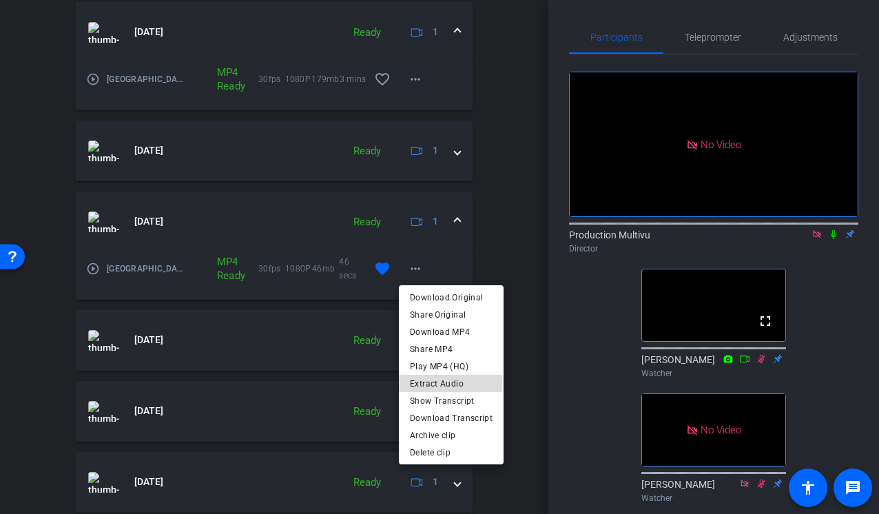
click at [429, 384] on span "Extract Audio" at bounding box center [451, 383] width 83 height 17
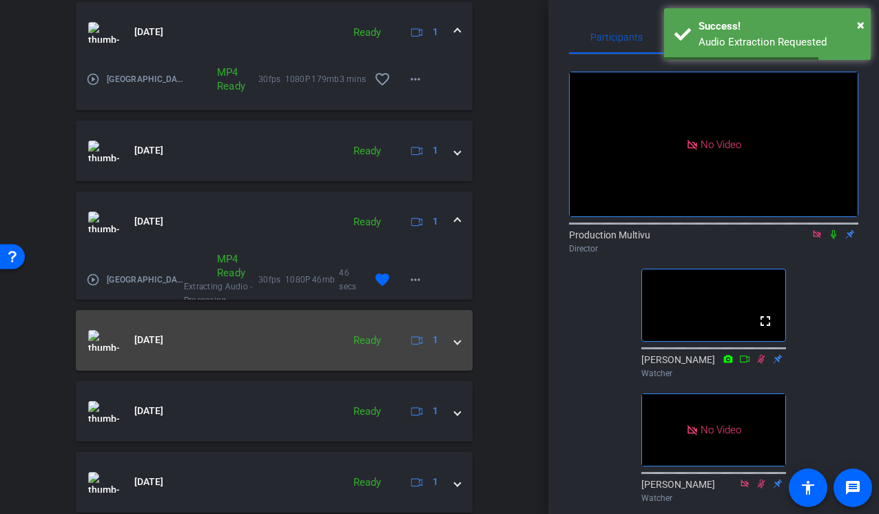
click at [457, 343] on span at bounding box center [458, 340] width 6 height 14
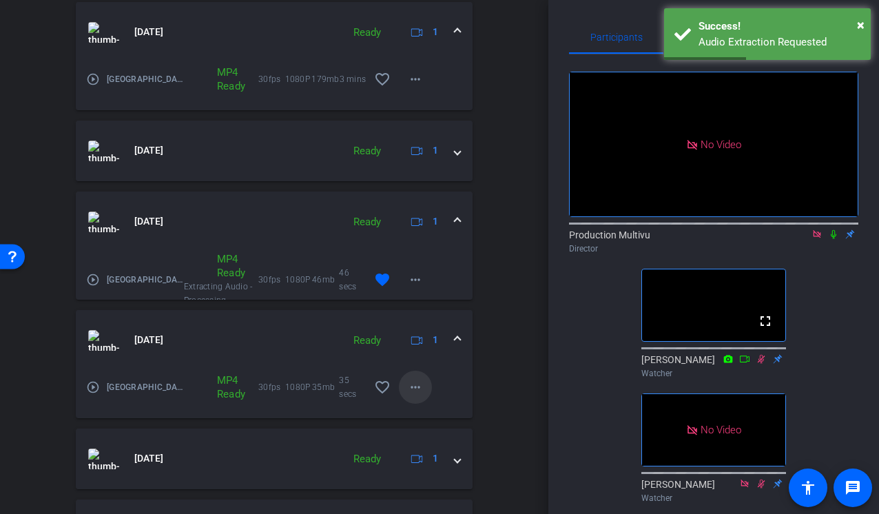
click at [417, 387] on mat-icon "more_horiz" at bounding box center [415, 387] width 17 height 17
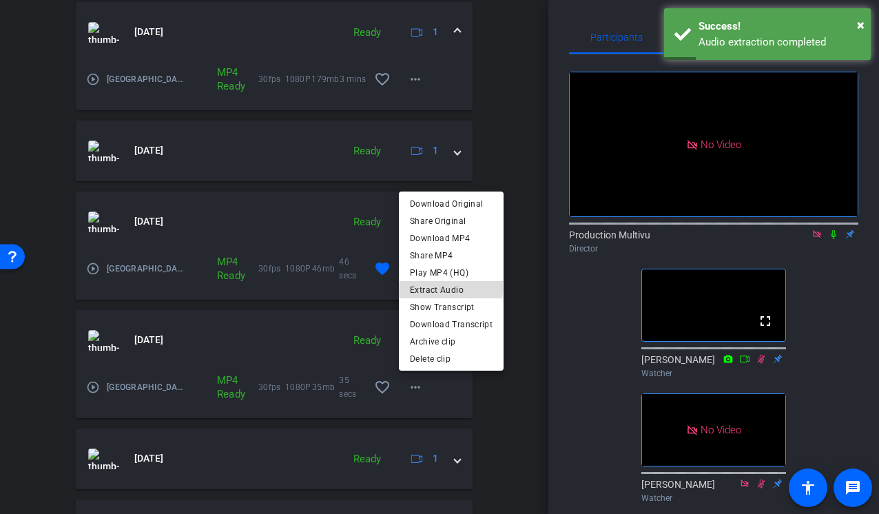
click at [441, 287] on span "Extract Audio" at bounding box center [451, 290] width 83 height 17
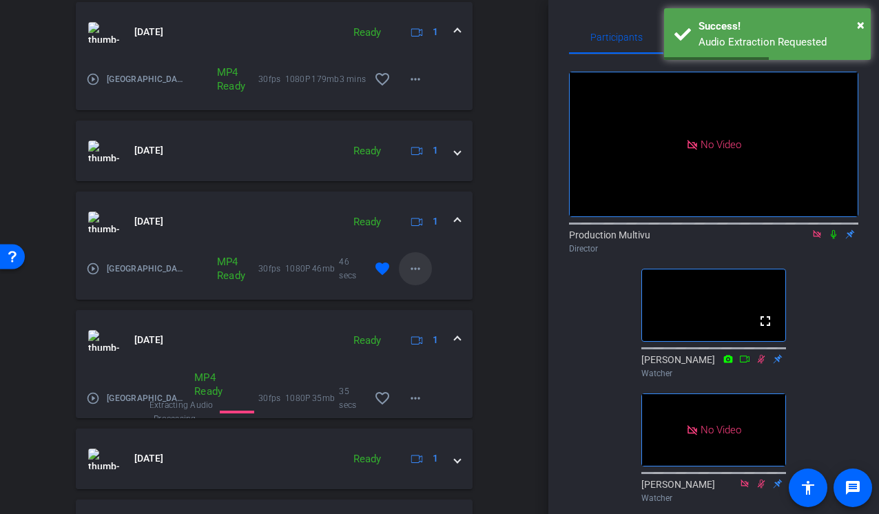
click at [415, 269] on mat-icon "more_horiz" at bounding box center [415, 268] width 17 height 17
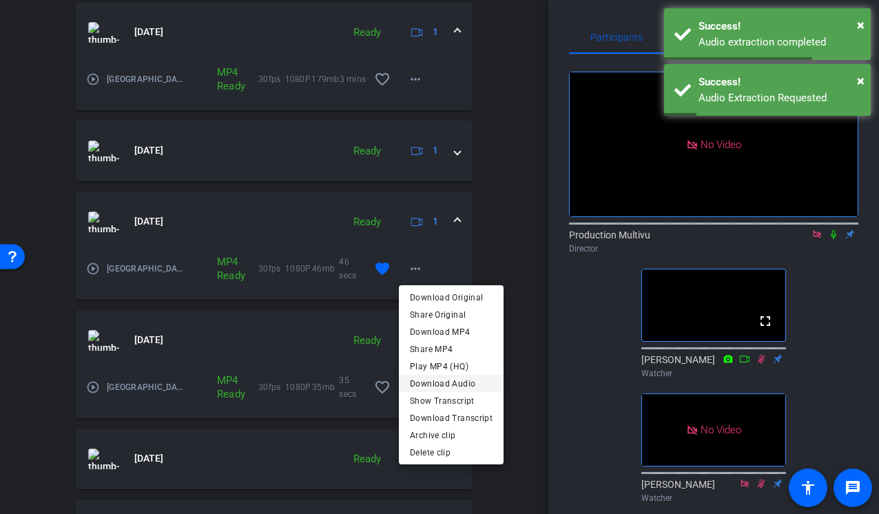
click at [435, 384] on span "Download Audio" at bounding box center [451, 383] width 83 height 17
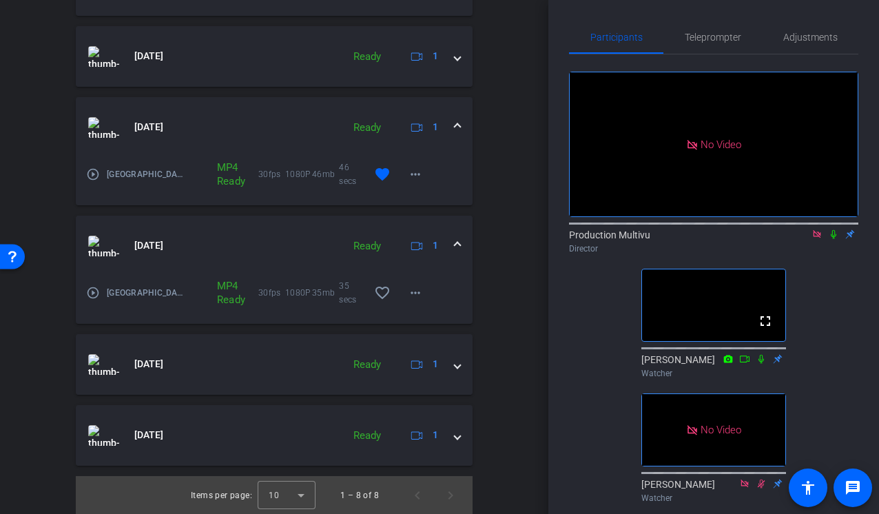
scroll to position [752, 0]
click at [419, 288] on mat-icon "more_horiz" at bounding box center [415, 292] width 17 height 17
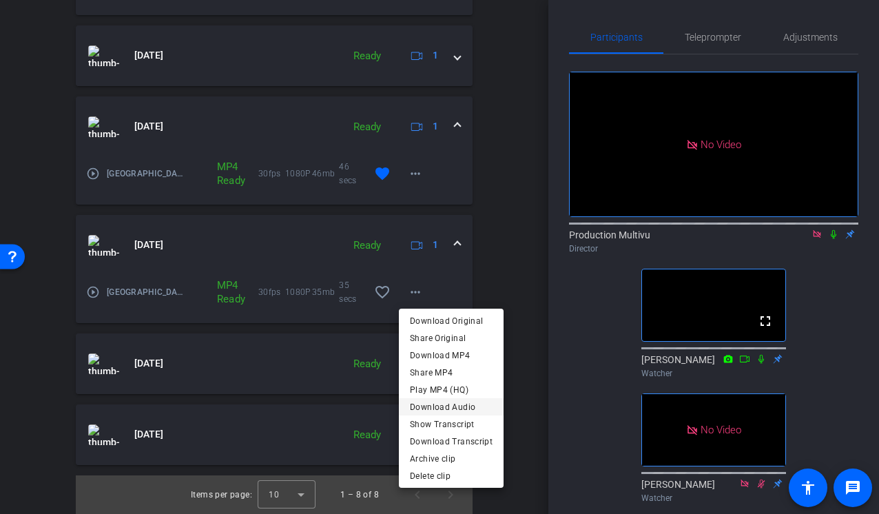
click at [425, 407] on span "Download Audio" at bounding box center [451, 407] width 83 height 17
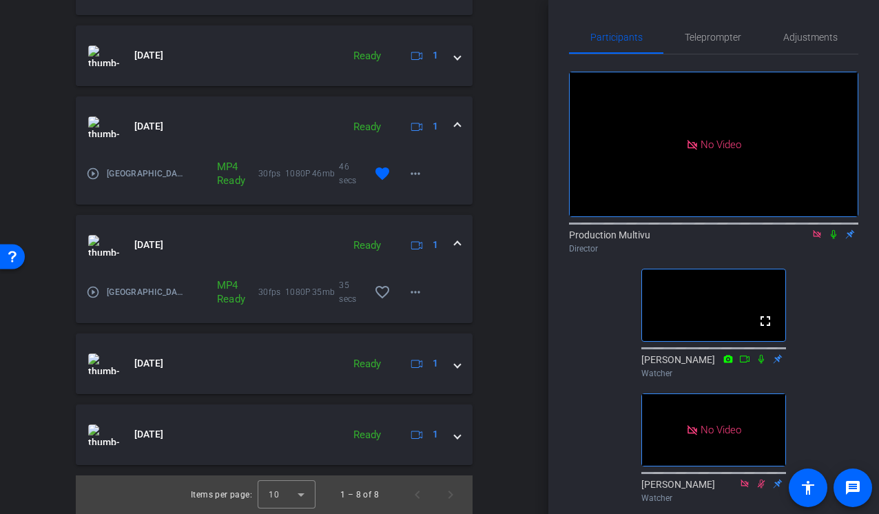
click at [457, 242] on span at bounding box center [458, 245] width 6 height 14
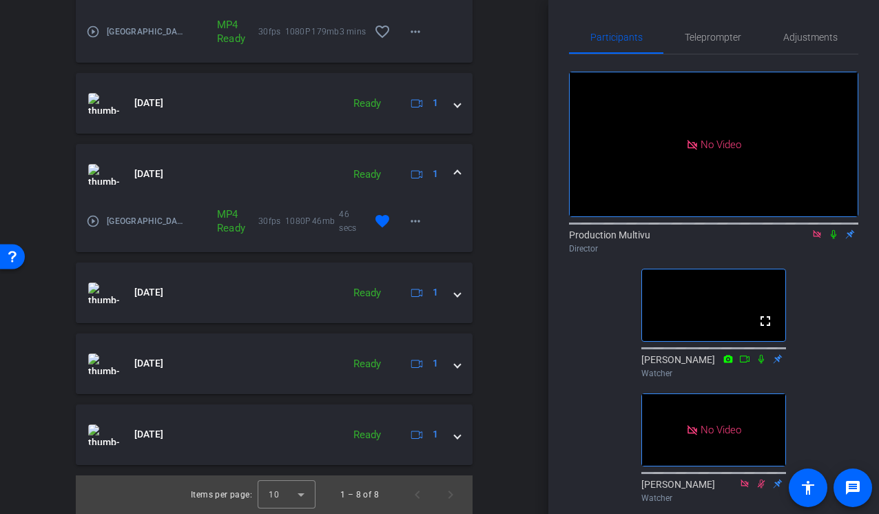
click at [455, 174] on span at bounding box center [458, 174] width 6 height 14
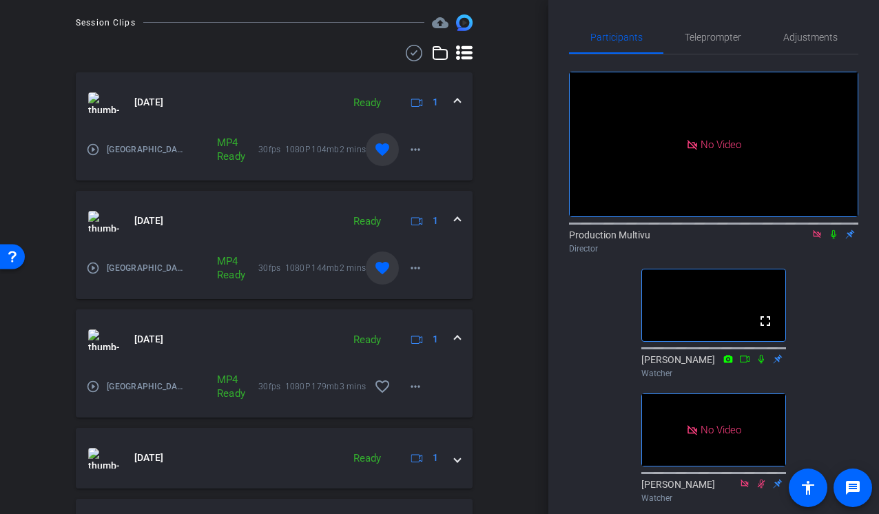
scroll to position [333, 0]
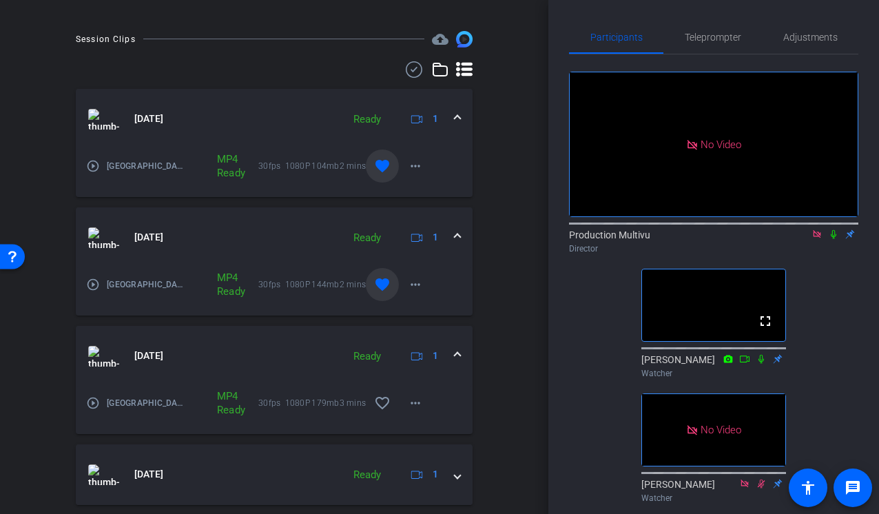
click at [461, 354] on mat-expansion-panel-header "Aug 18, 2025 Ready 1" at bounding box center [274, 356] width 397 height 61
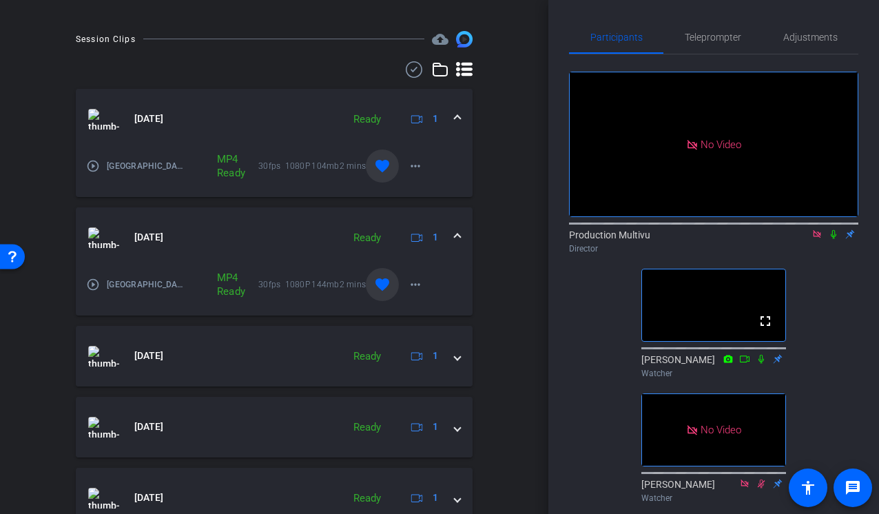
click at [457, 237] on span at bounding box center [458, 237] width 6 height 14
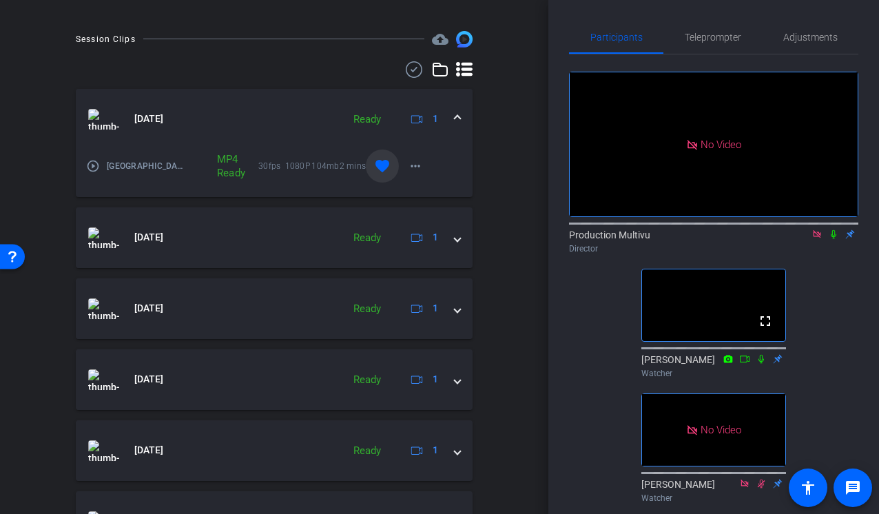
click at [459, 117] on span at bounding box center [458, 119] width 6 height 14
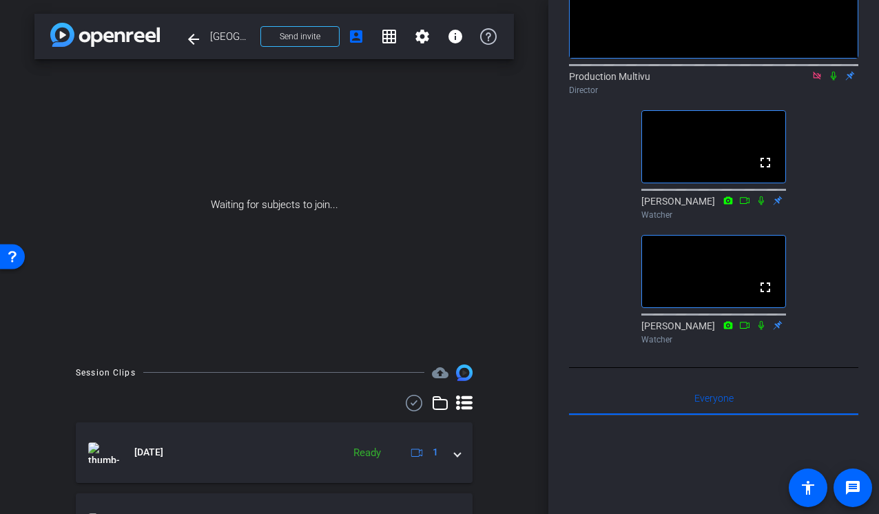
scroll to position [152, 0]
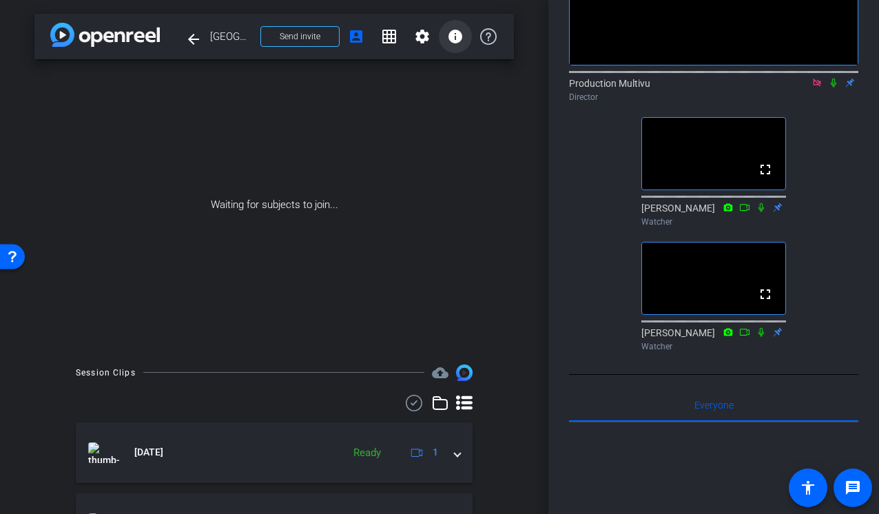
click at [455, 37] on mat-icon "info" at bounding box center [455, 36] width 17 height 17
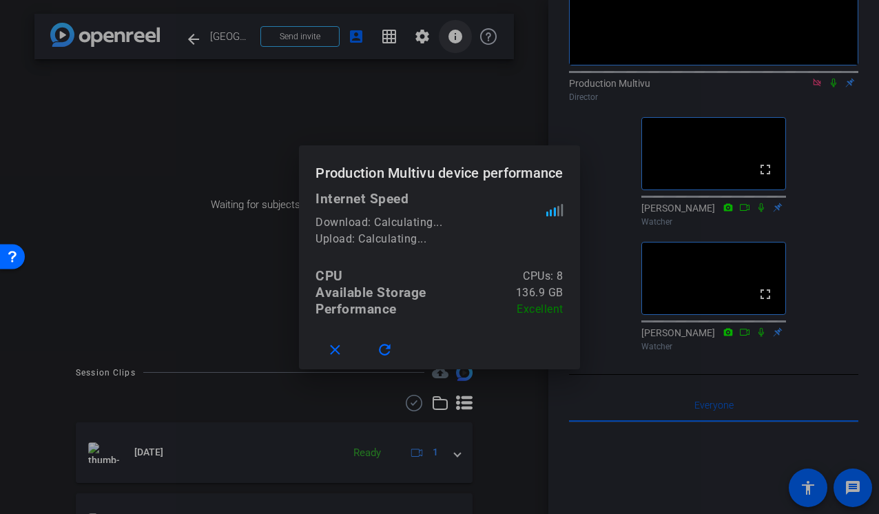
click at [455, 37] on div at bounding box center [439, 257] width 879 height 514
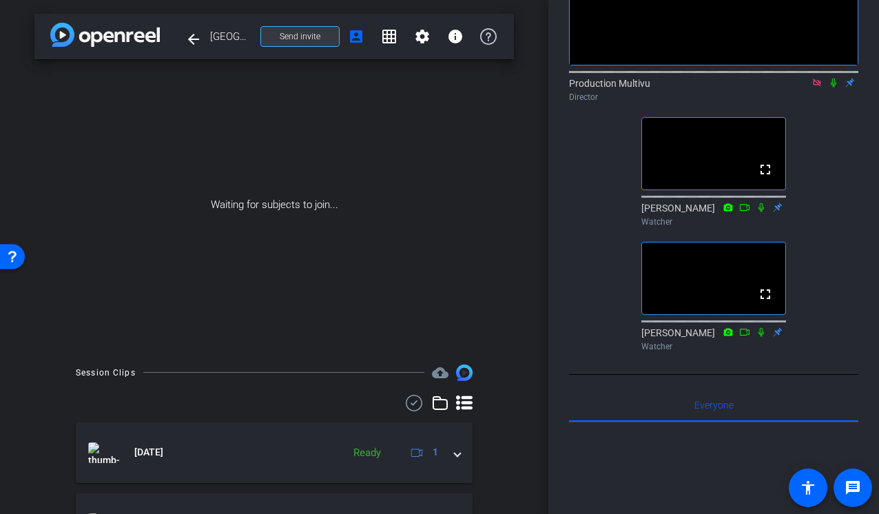
drag, startPoint x: 302, startPoint y: 34, endPoint x: 320, endPoint y: 37, distance: 18.1
click at [320, 37] on button "Send invite" at bounding box center [299, 36] width 79 height 21
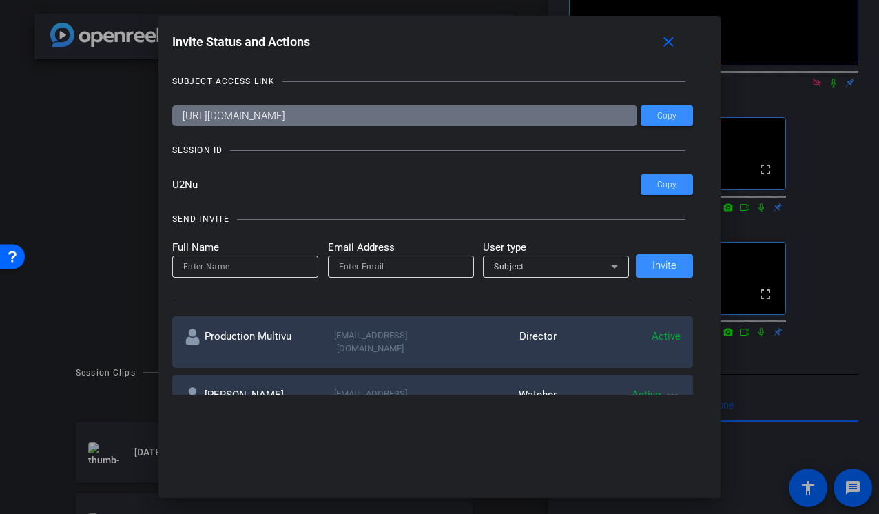
drag, startPoint x: 173, startPoint y: 182, endPoint x: 202, endPoint y: 182, distance: 28.9
click at [202, 182] on input "U2Nu" at bounding box center [406, 184] width 469 height 21
click at [668, 39] on mat-icon "close" at bounding box center [668, 42] width 17 height 17
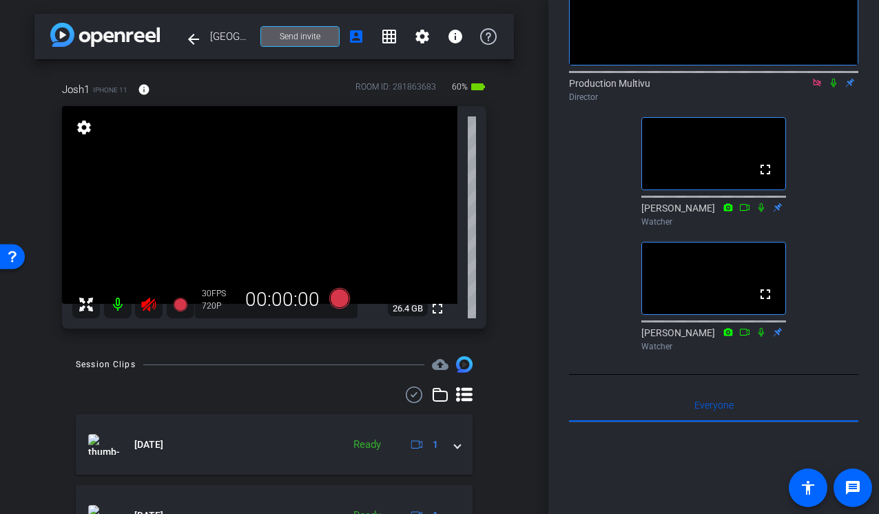
scroll to position [0, 0]
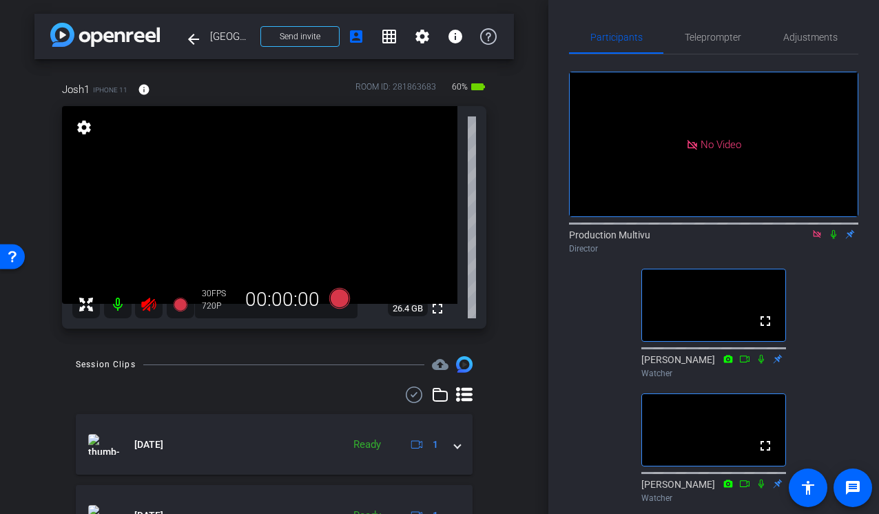
click at [144, 306] on icon at bounding box center [148, 305] width 14 height 14
click at [818, 230] on icon at bounding box center [817, 234] width 8 height 8
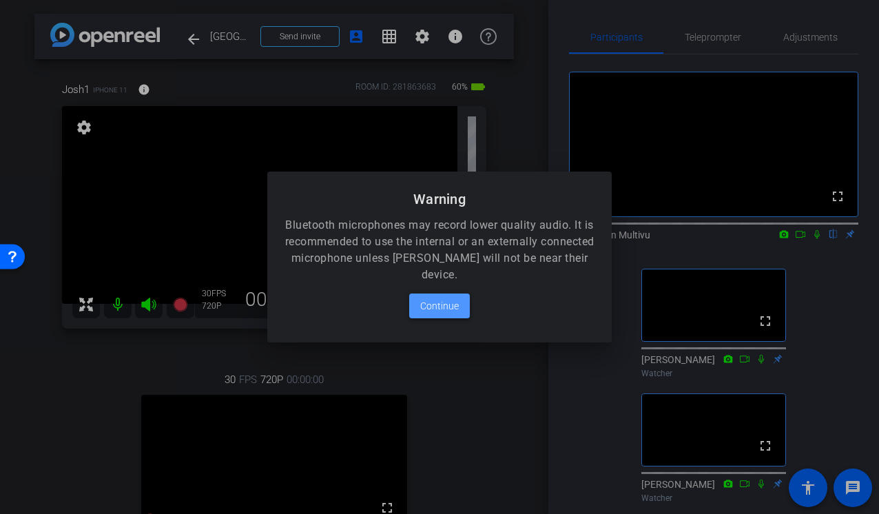
click at [448, 311] on span "Continue" at bounding box center [439, 306] width 39 height 17
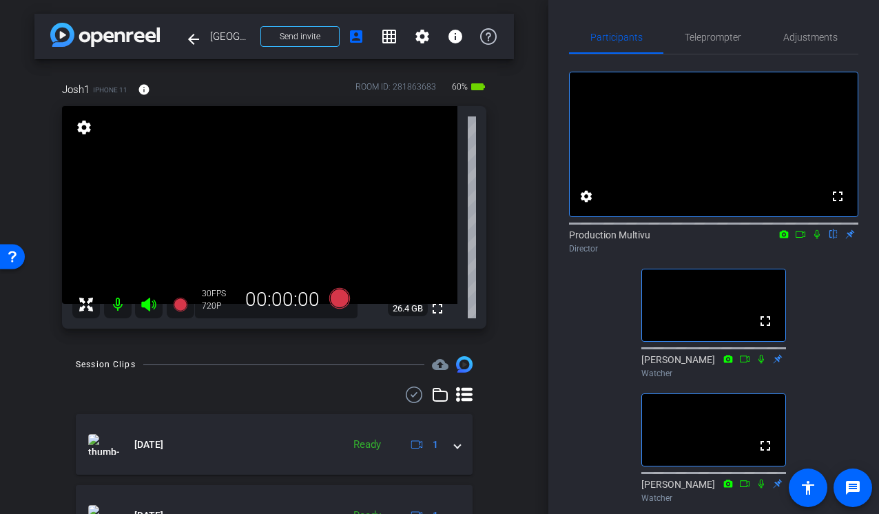
click at [521, 242] on div "arrow_back Tampa, DC, Milwaukee, Indianapolis, Philadelphia Back to project Sen…" at bounding box center [274, 257] width 548 height 514
click at [703, 34] on span "Teleprompter" at bounding box center [713, 37] width 56 height 10
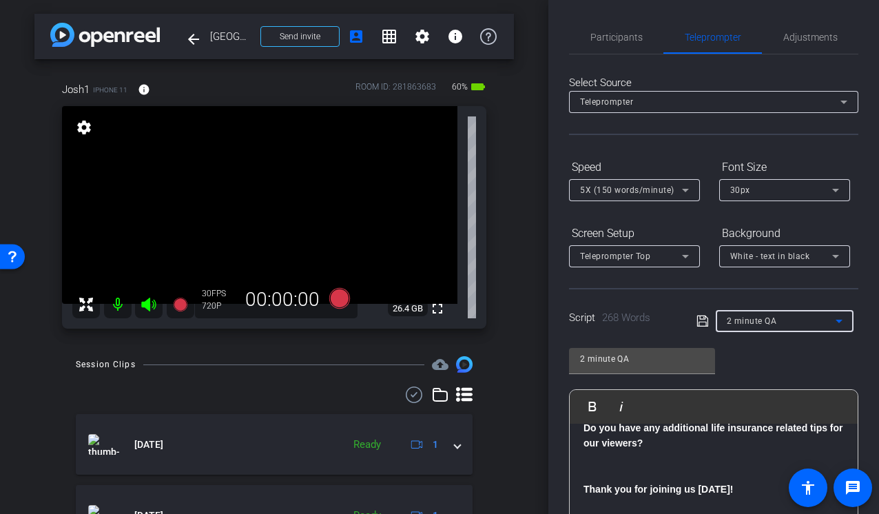
click at [820, 320] on div "2 minute QA" at bounding box center [781, 320] width 109 height 17
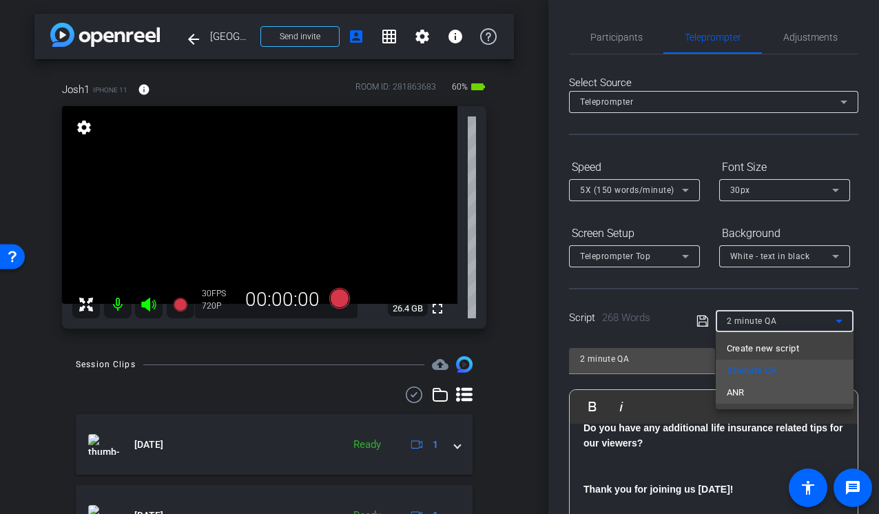
click at [746, 391] on mat-option "ANR" at bounding box center [785, 393] width 138 height 22
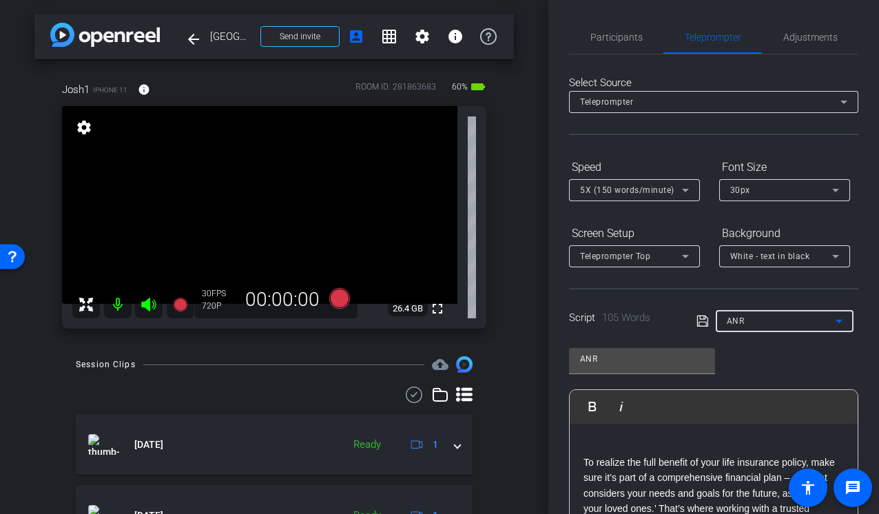
scroll to position [239, 0]
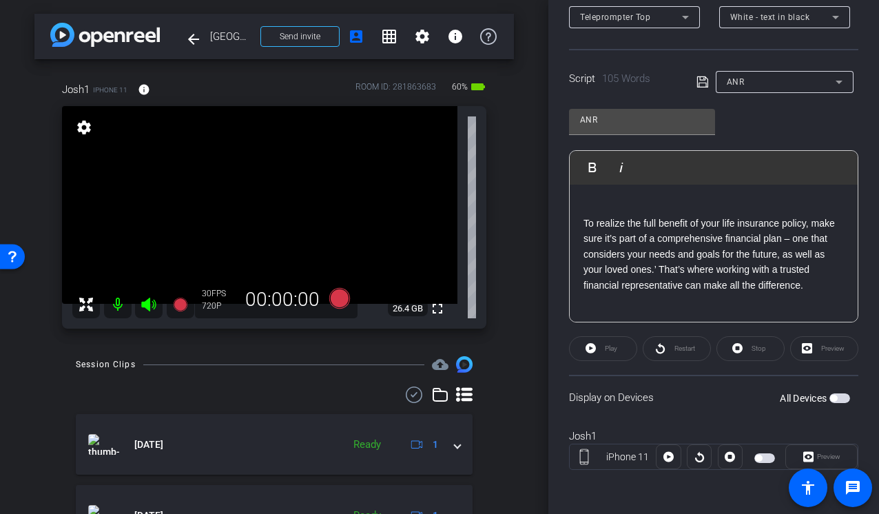
click at [840, 401] on span "button" at bounding box center [839, 398] width 21 height 10
click at [829, 453] on span "Preview" at bounding box center [828, 457] width 23 height 8
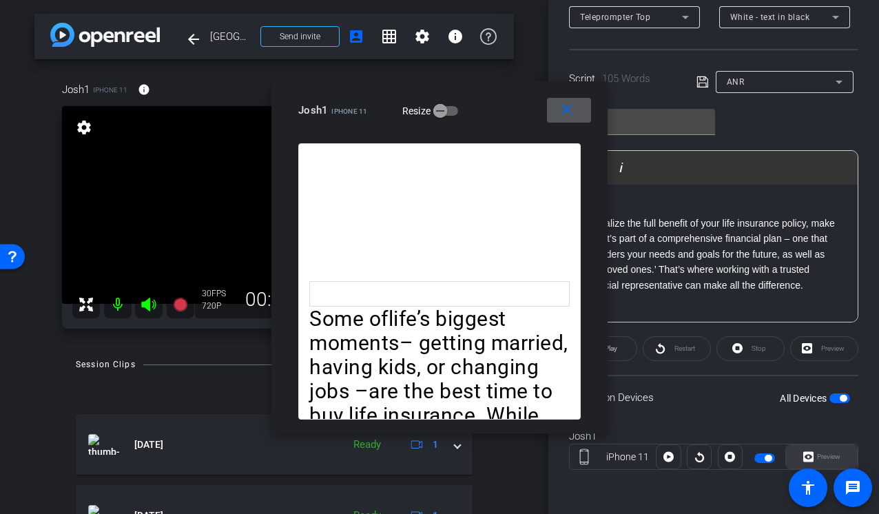
click at [829, 453] on div "Preview" at bounding box center [821, 456] width 72 height 25
click at [568, 107] on mat-icon "close" at bounding box center [566, 109] width 17 height 17
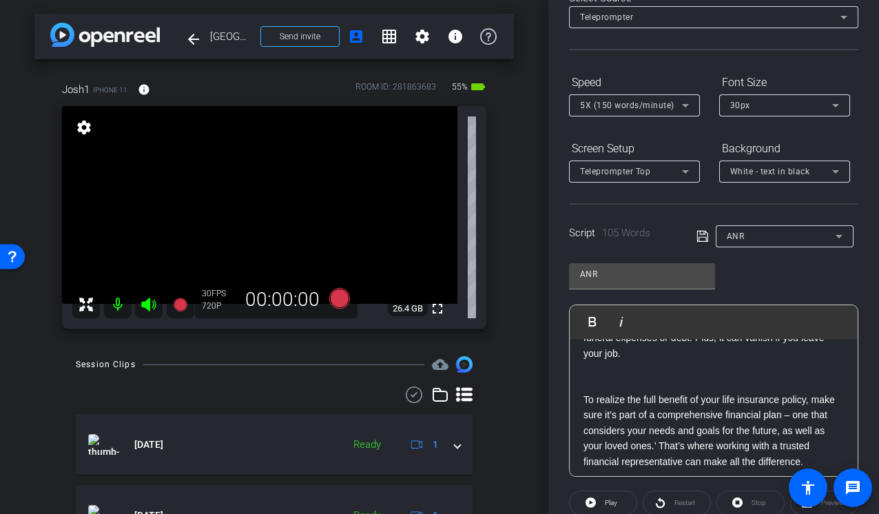
scroll to position [0, 0]
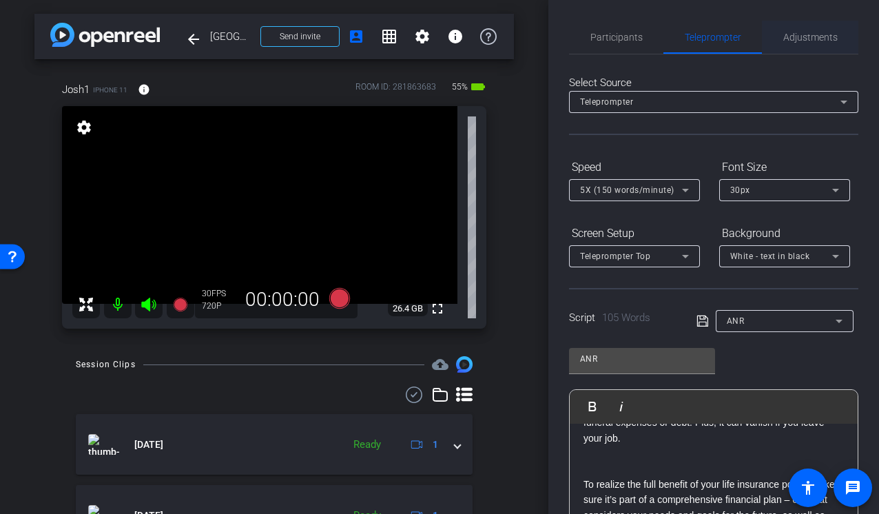
click at [797, 36] on span "Adjustments" at bounding box center [810, 37] width 54 height 10
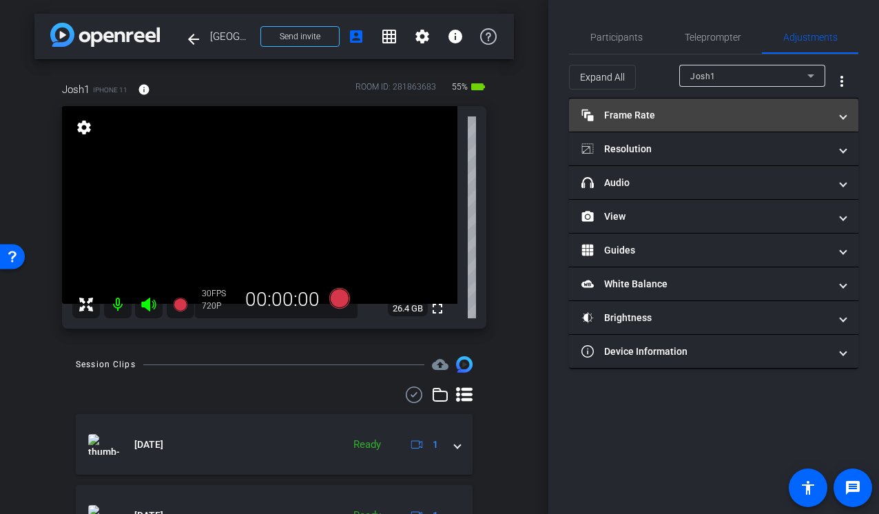
click at [835, 117] on span "Frame Rate Frame Rate" at bounding box center [710, 115] width 259 height 14
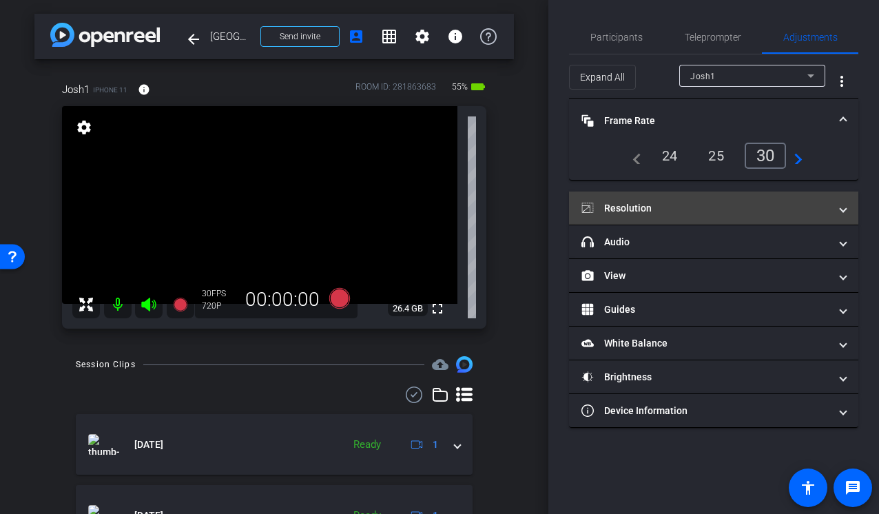
click at [824, 210] on mat-panel-title "Resolution" at bounding box center [705, 208] width 248 height 14
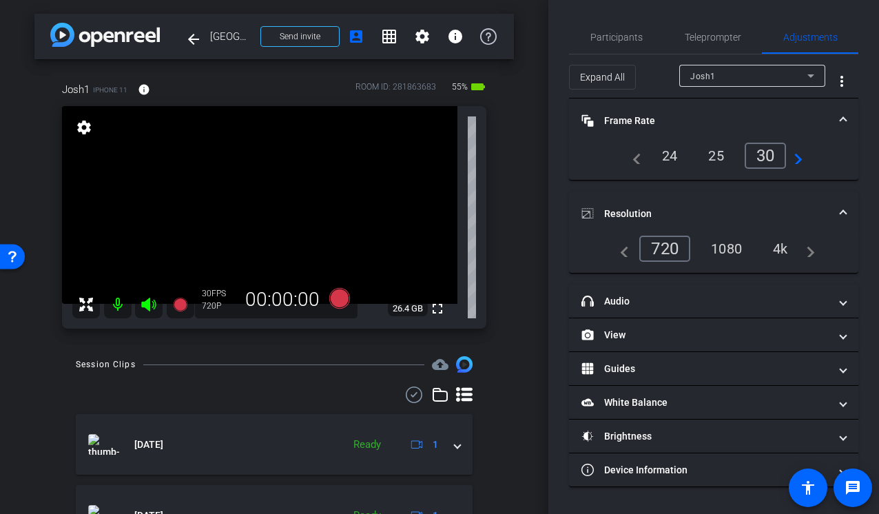
click at [716, 246] on div "1080" at bounding box center [726, 248] width 52 height 23
click at [625, 38] on span "Participants" at bounding box center [616, 37] width 52 height 10
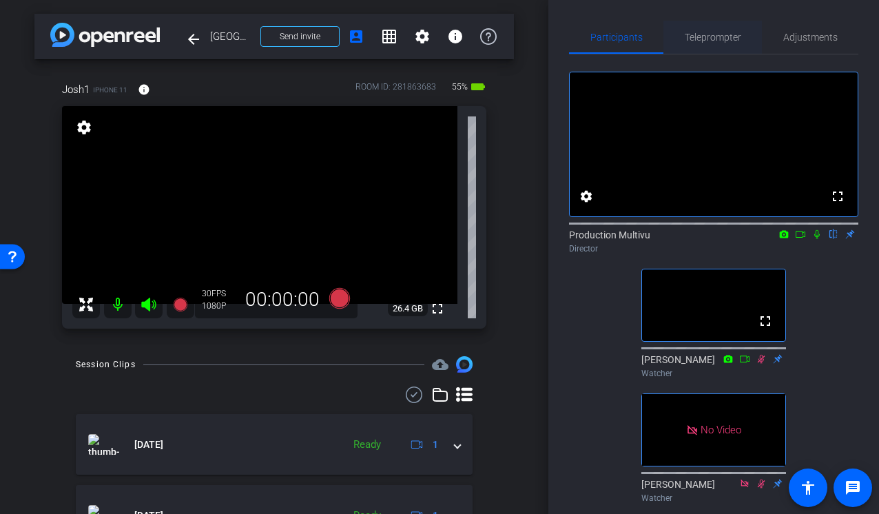
click at [716, 36] on span "Teleprompter" at bounding box center [713, 37] width 56 height 10
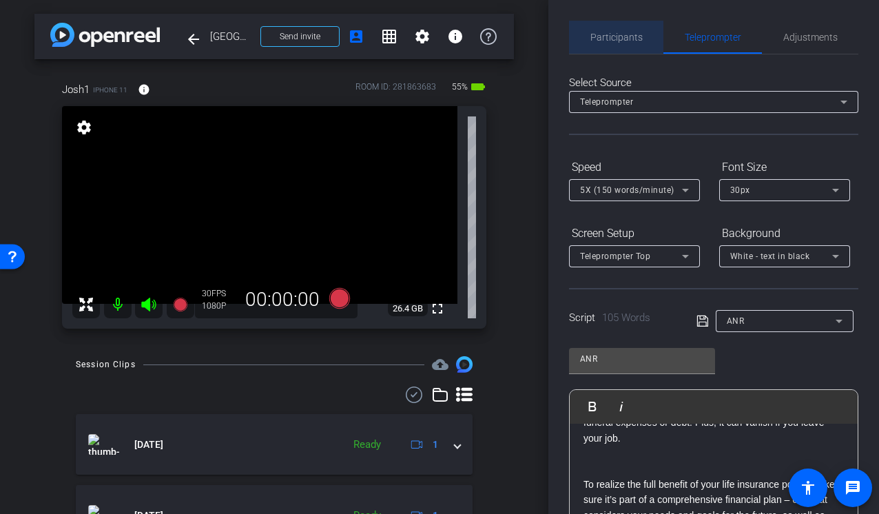
click at [598, 23] on span "Participants" at bounding box center [616, 37] width 52 height 33
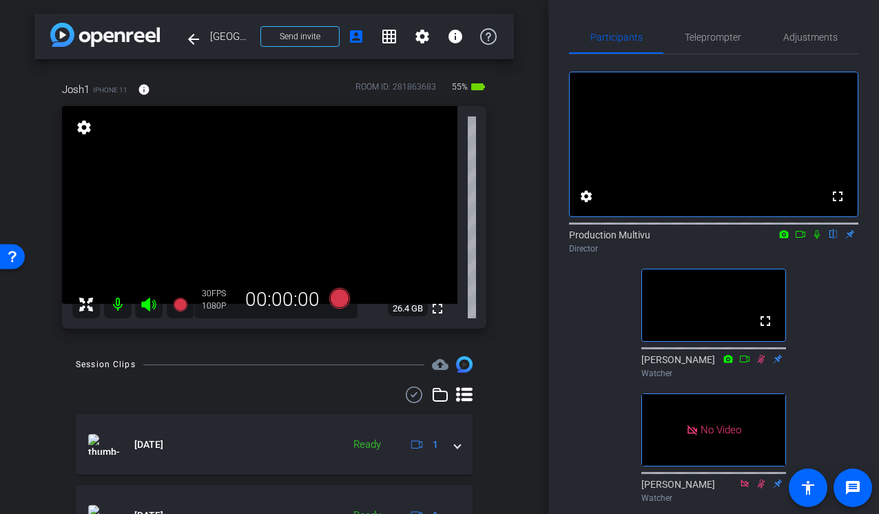
click at [799, 238] on icon at bounding box center [801, 234] width 10 height 7
click at [710, 34] on span "Teleprompter" at bounding box center [713, 37] width 56 height 10
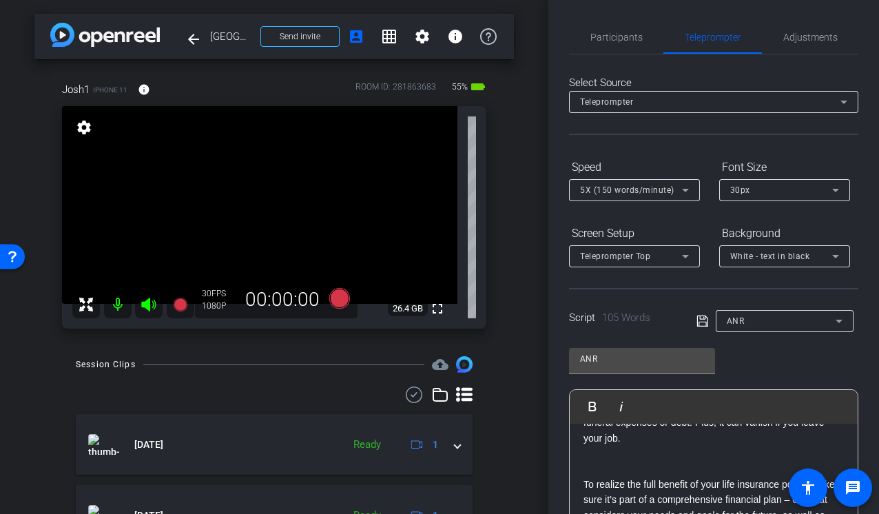
scroll to position [239, 0]
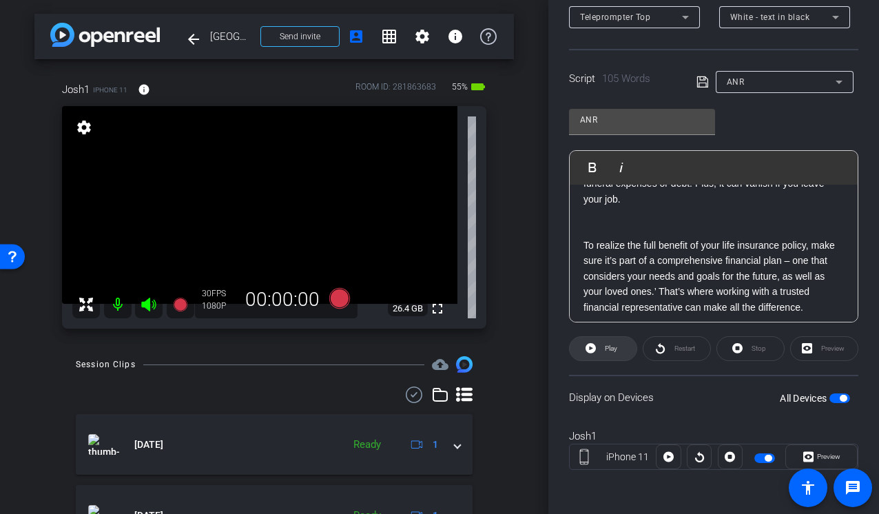
click at [585, 352] on icon at bounding box center [590, 348] width 10 height 17
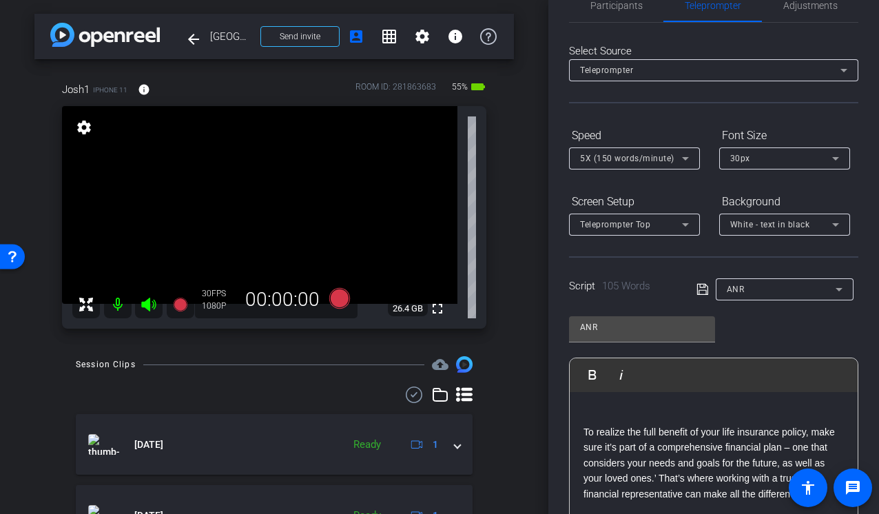
scroll to position [0, 0]
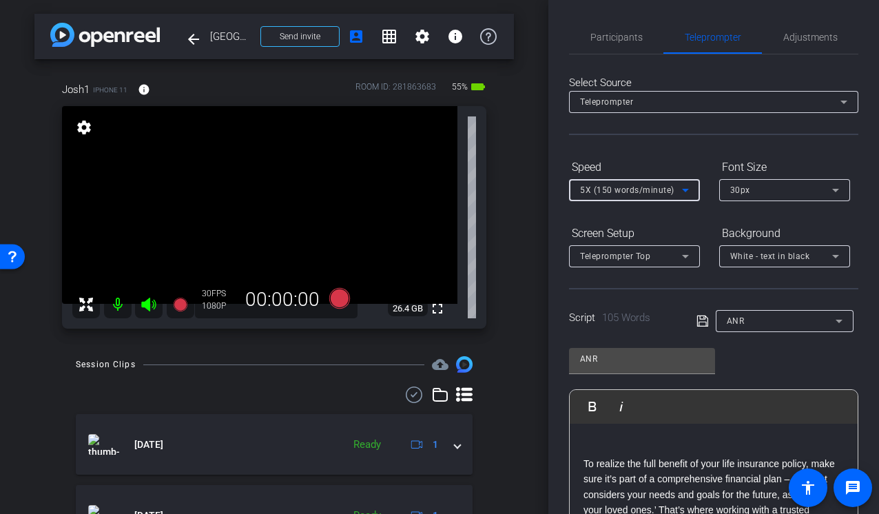
click at [685, 187] on icon at bounding box center [685, 190] width 17 height 17
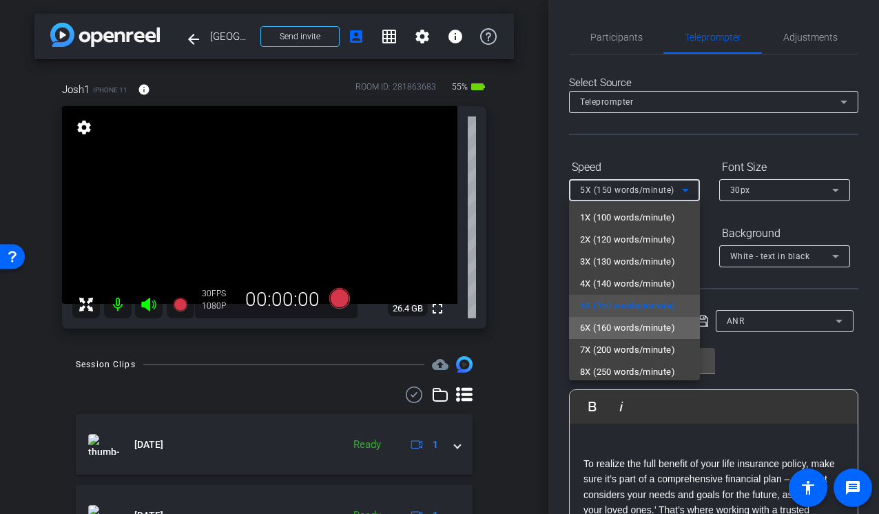
click at [632, 332] on span "6X (160 words/minute)" at bounding box center [627, 328] width 95 height 17
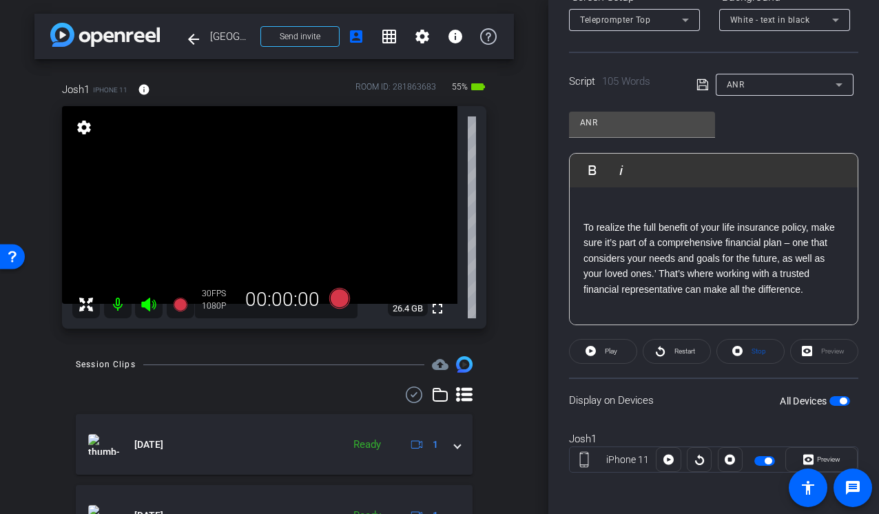
scroll to position [232, 0]
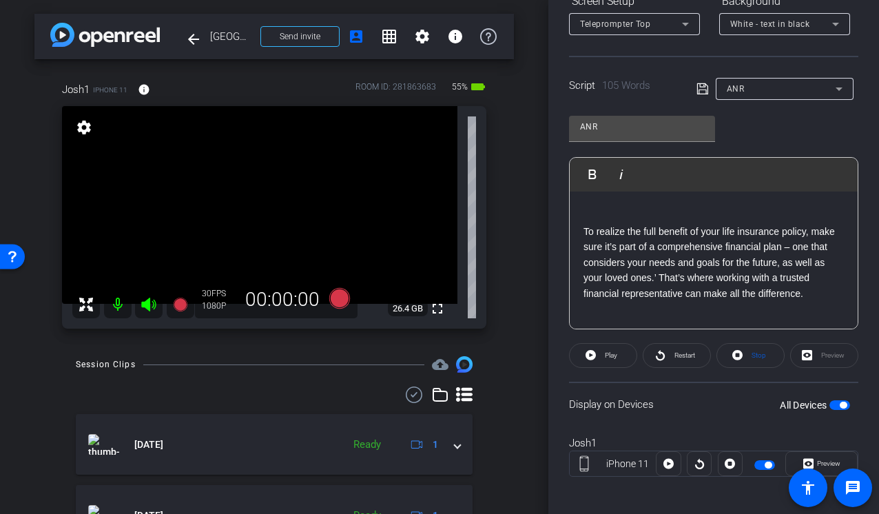
click at [839, 402] on span "button" at bounding box center [839, 405] width 21 height 10
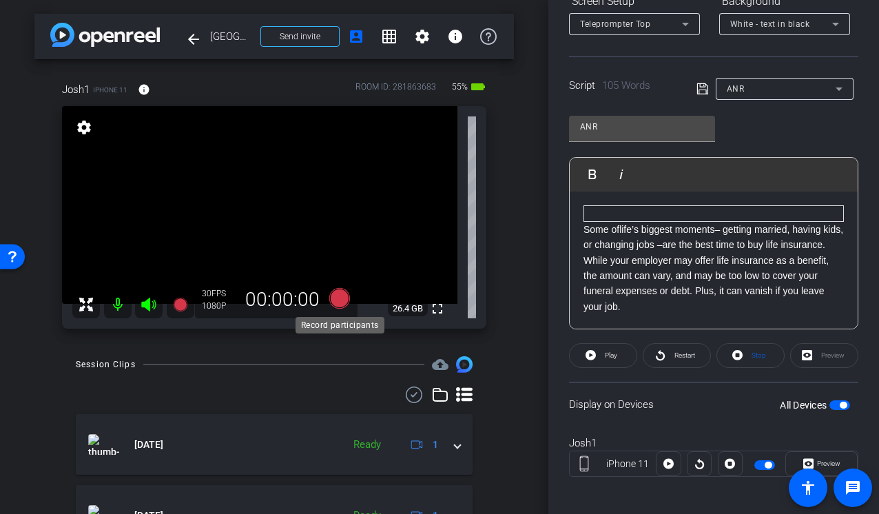
click at [338, 300] on icon at bounding box center [339, 298] width 21 height 21
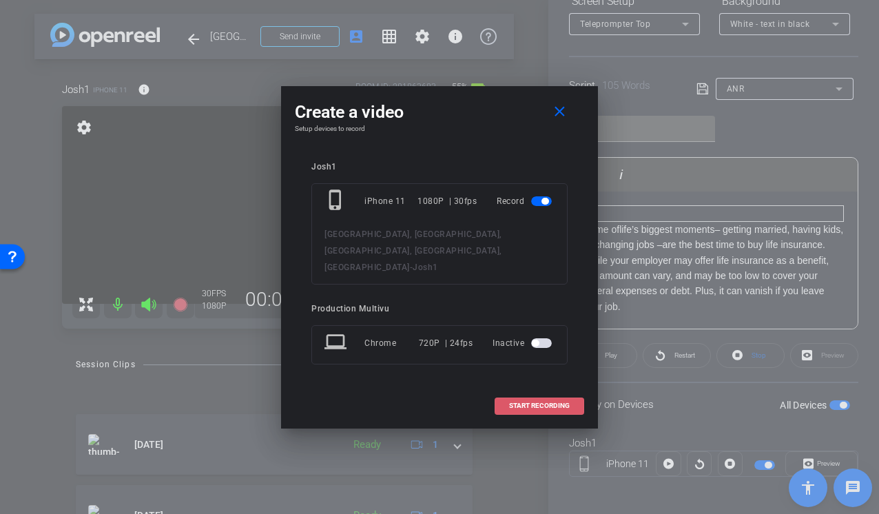
click at [518, 402] on span "START RECORDING" at bounding box center [539, 405] width 61 height 7
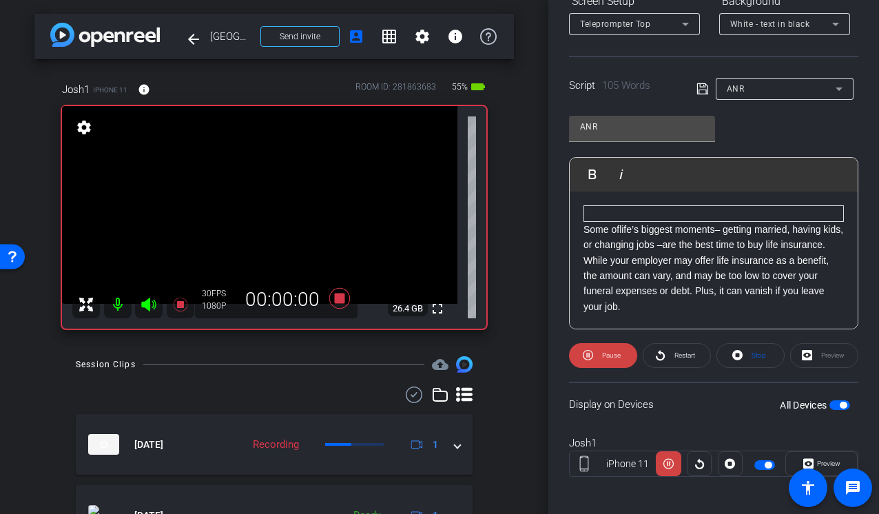
click at [148, 306] on icon at bounding box center [148, 305] width 14 height 14
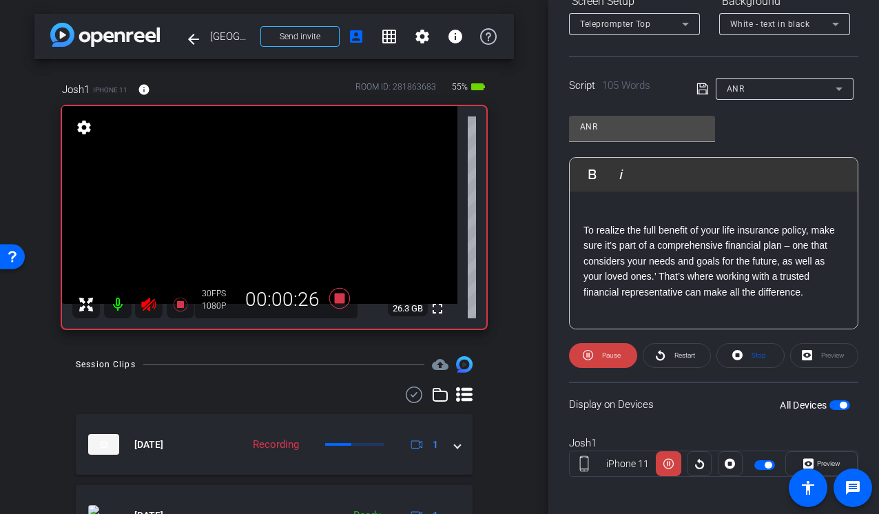
scroll to position [239, 0]
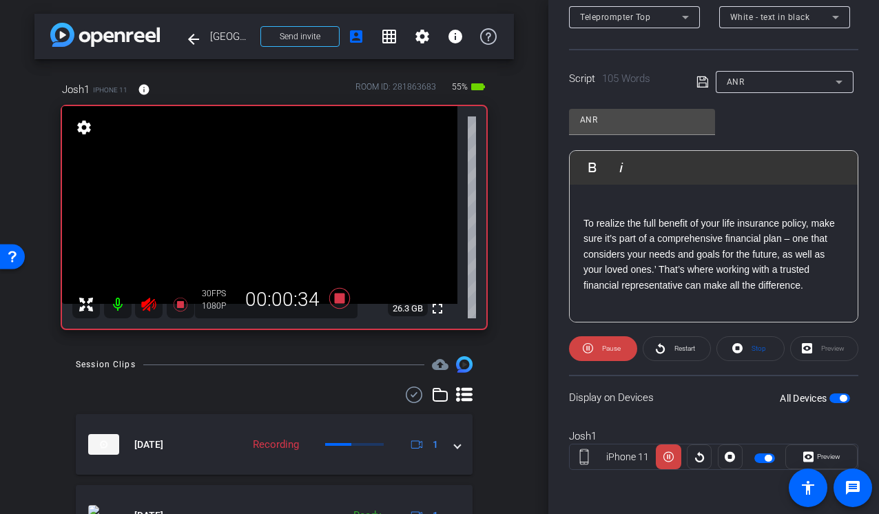
click at [144, 302] on icon at bounding box center [148, 305] width 14 height 14
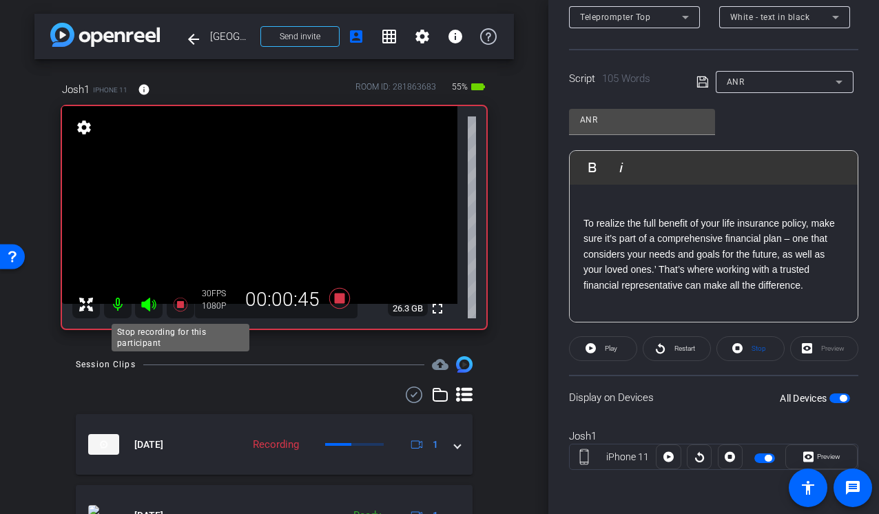
click at [180, 307] on icon at bounding box center [180, 305] width 14 height 14
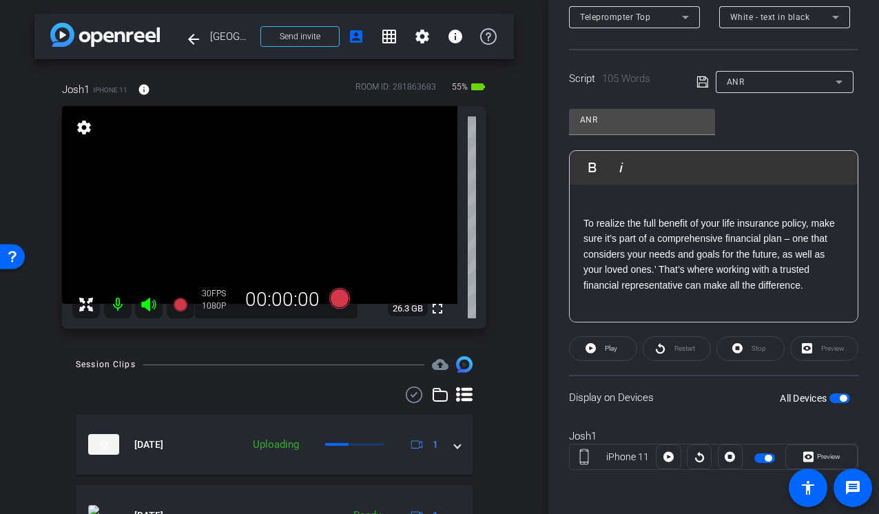
scroll to position [0, 0]
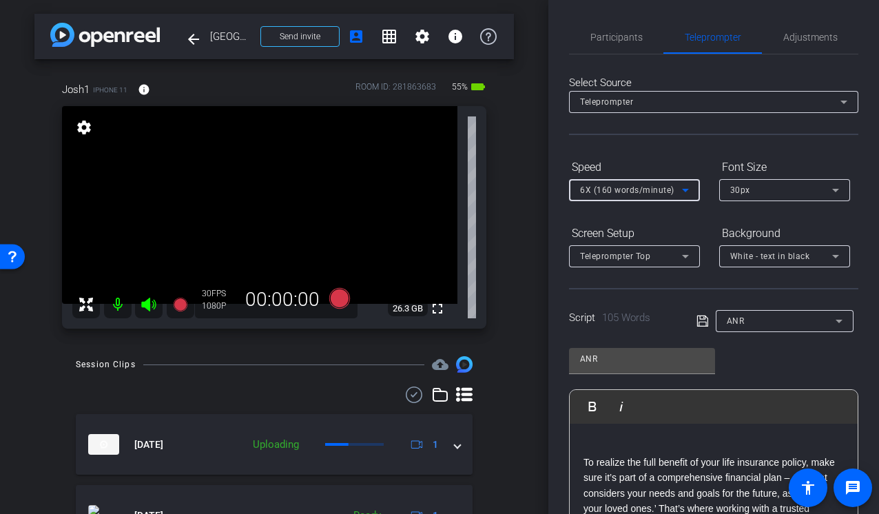
click at [673, 181] on div "6X (160 words/minute)" at bounding box center [631, 189] width 102 height 17
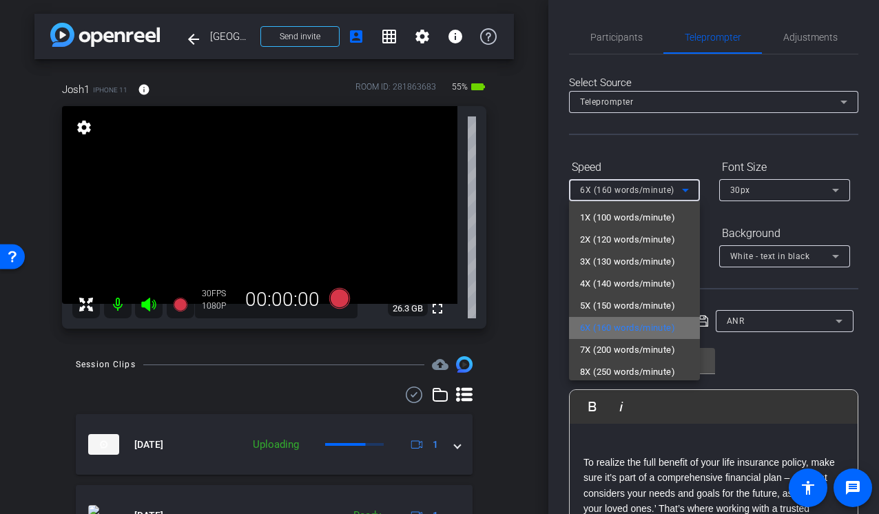
click at [611, 327] on span "6X (160 words/minute)" at bounding box center [627, 328] width 95 height 17
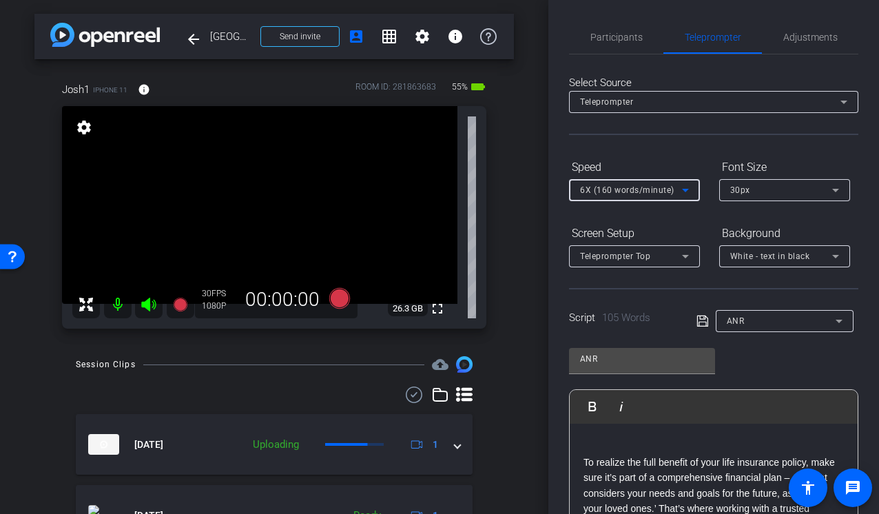
click at [688, 191] on icon at bounding box center [685, 190] width 17 height 17
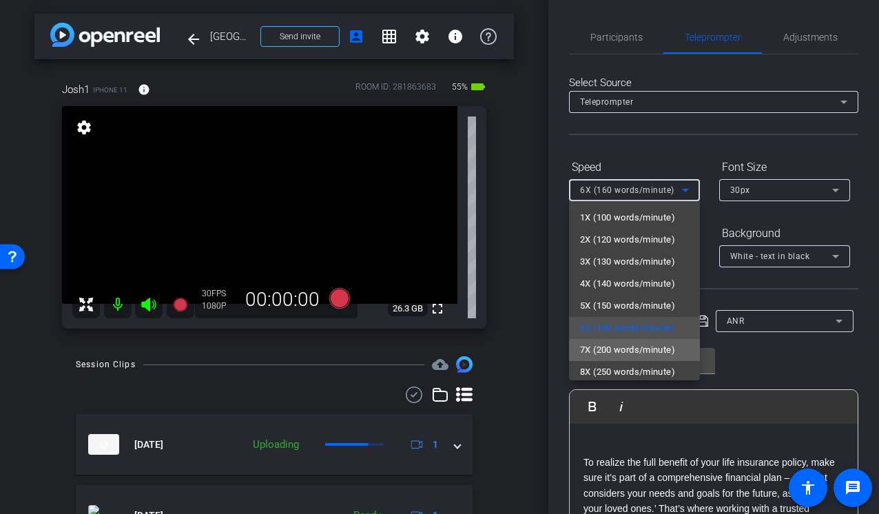
click at [619, 346] on span "7X (200 words/minute)" at bounding box center [627, 350] width 95 height 17
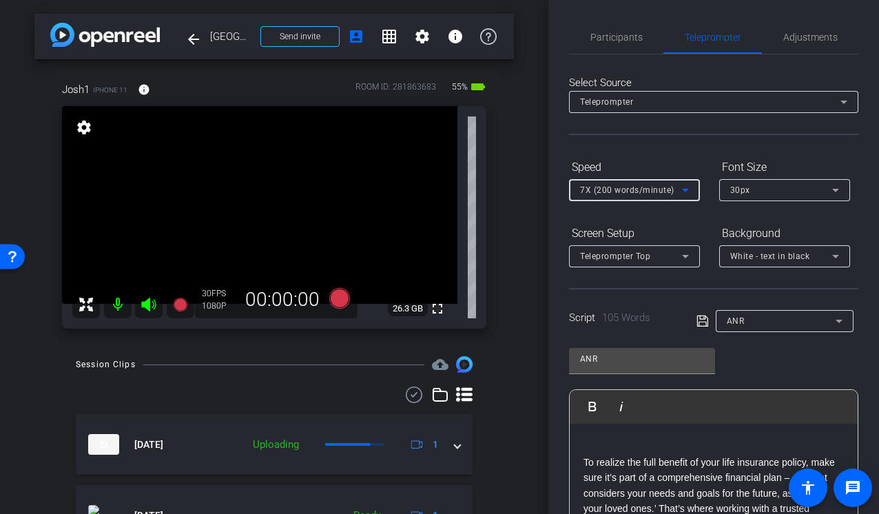
click at [552, 240] on div "Participants Teleprompter Adjustments Production Multivu Director Steve Cuff Wa…" at bounding box center [713, 257] width 331 height 514
click at [335, 298] on icon at bounding box center [339, 298] width 21 height 21
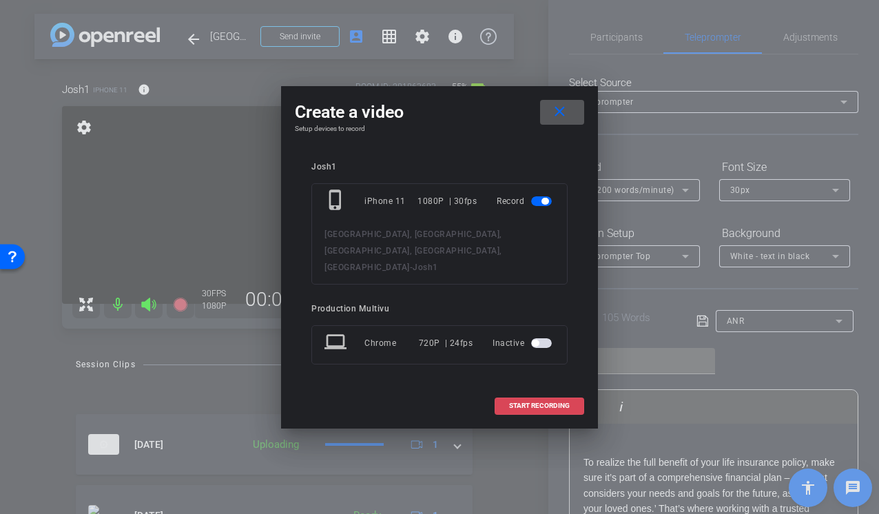
click at [549, 402] on span "START RECORDING" at bounding box center [539, 405] width 61 height 7
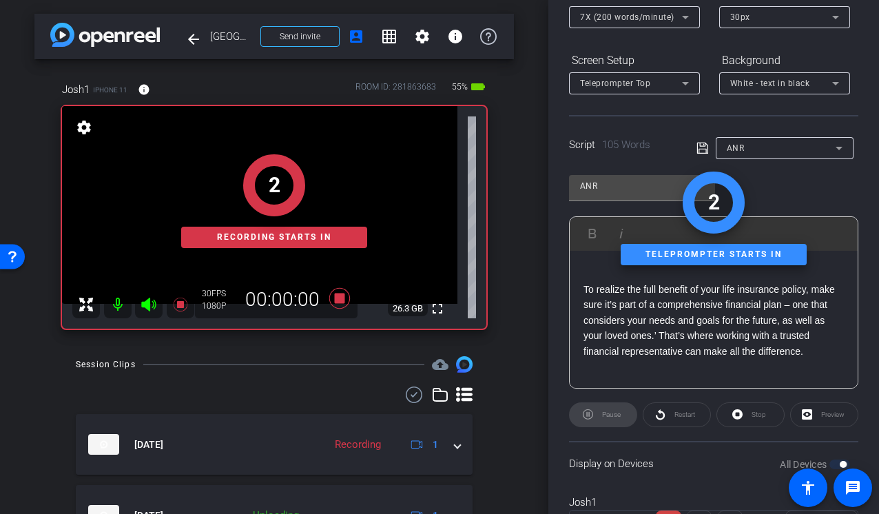
scroll to position [239, 0]
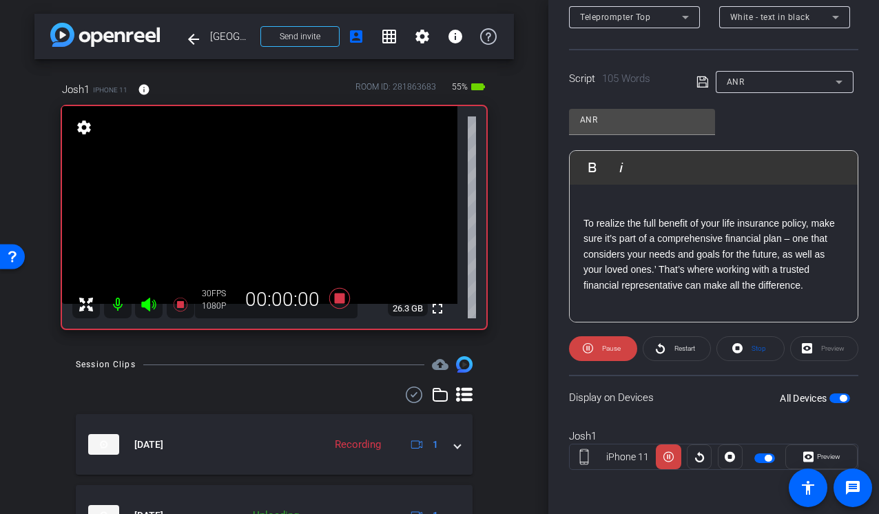
click at [148, 305] on icon at bounding box center [148, 305] width 14 height 14
click at [143, 298] on icon at bounding box center [149, 304] width 17 height 17
click at [675, 351] on span "Restart" at bounding box center [684, 348] width 21 height 8
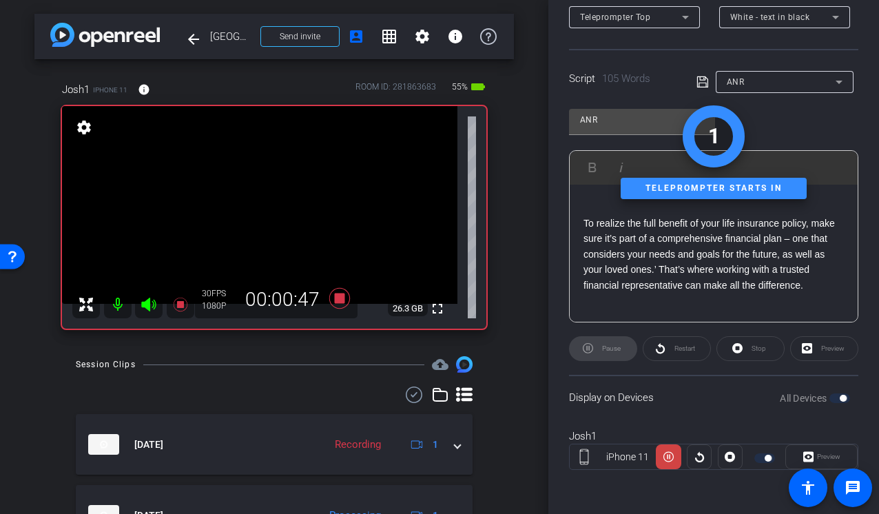
click at [143, 303] on icon at bounding box center [148, 305] width 14 height 14
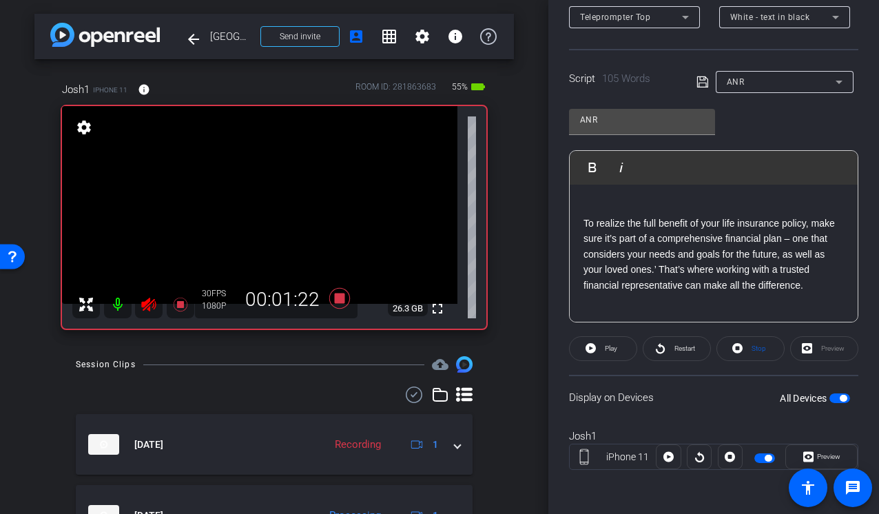
click at [145, 303] on icon at bounding box center [148, 305] width 14 height 14
click at [337, 300] on icon at bounding box center [339, 298] width 21 height 21
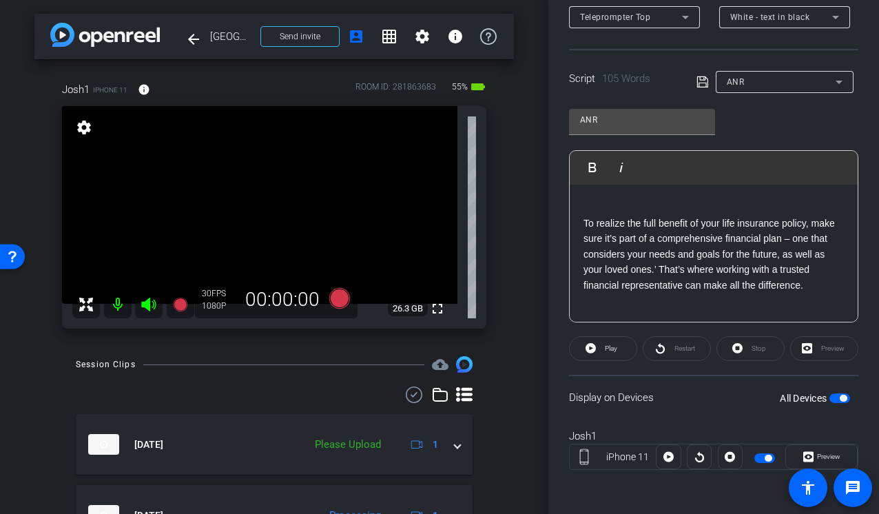
scroll to position [0, 0]
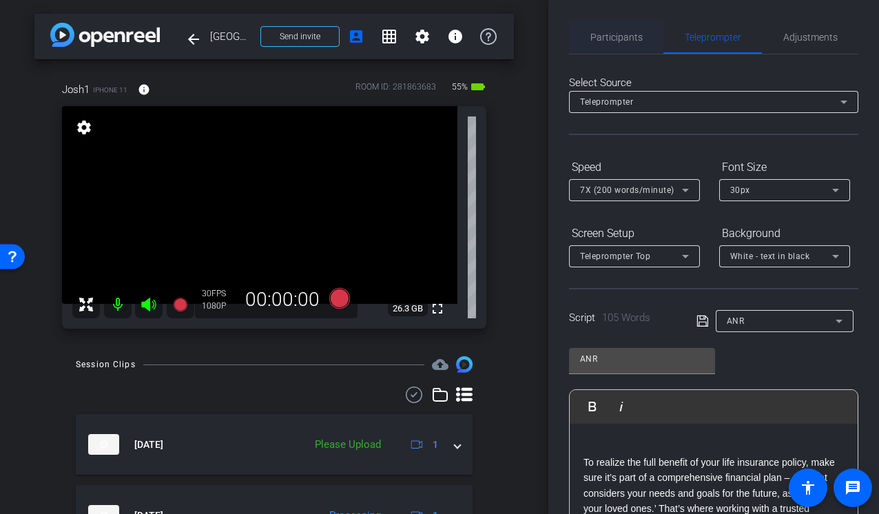
click at [598, 41] on span "Participants" at bounding box center [616, 37] width 52 height 10
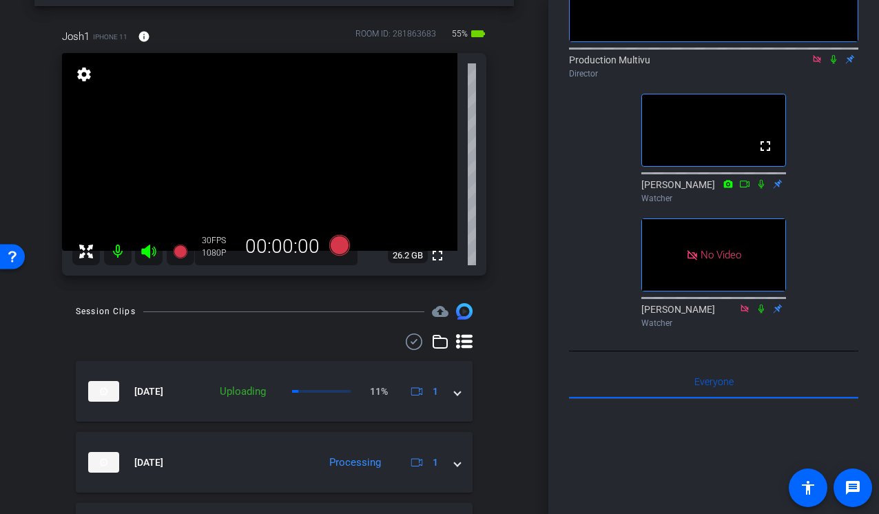
scroll to position [52, 0]
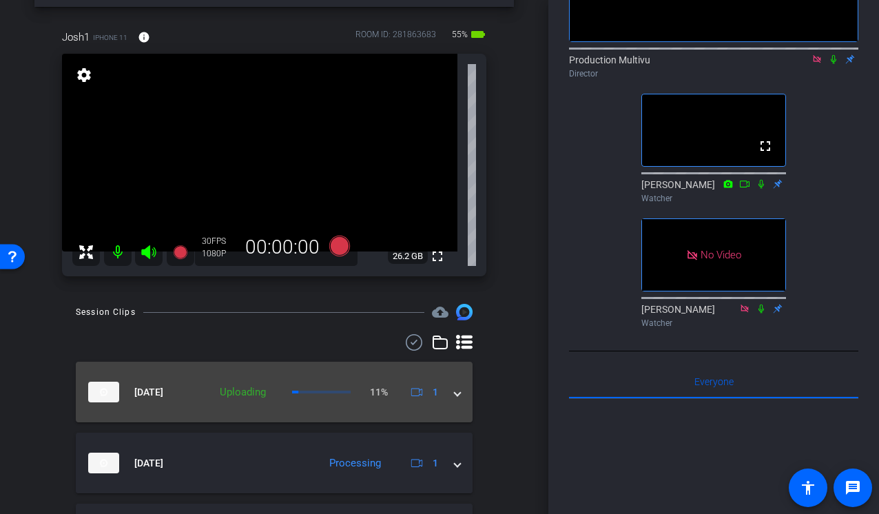
click at [458, 393] on span at bounding box center [458, 392] width 6 height 14
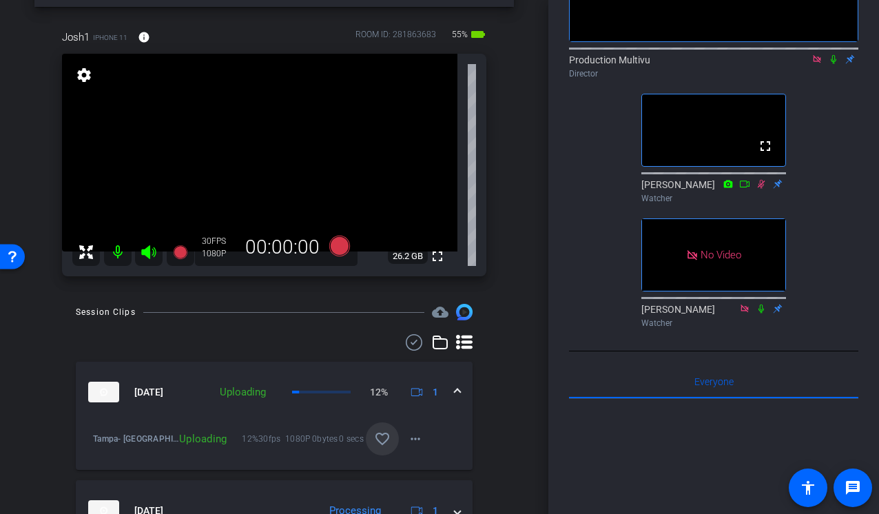
click at [382, 435] on mat-icon "favorite_border" at bounding box center [382, 438] width 17 height 17
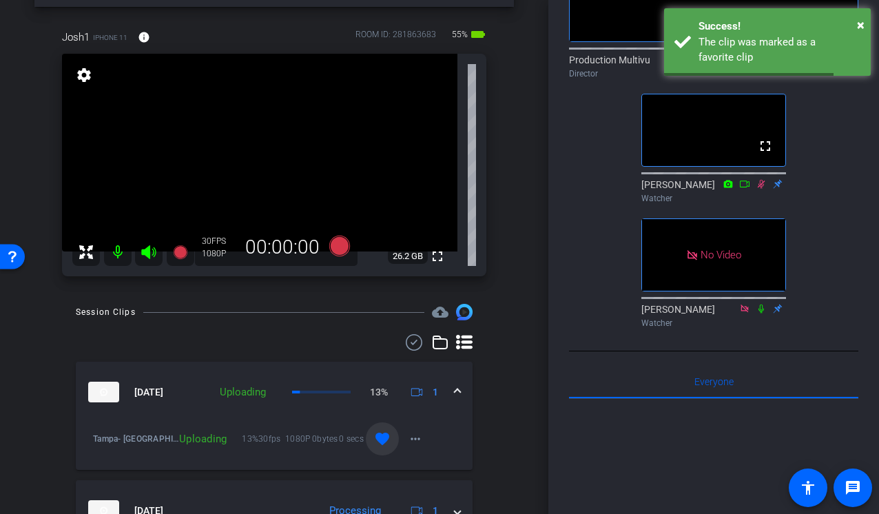
click at [521, 389] on div "arrow_back Tampa, DC, Milwaukee, Indianapolis, Philadelphia Back to project Sen…" at bounding box center [274, 205] width 548 height 514
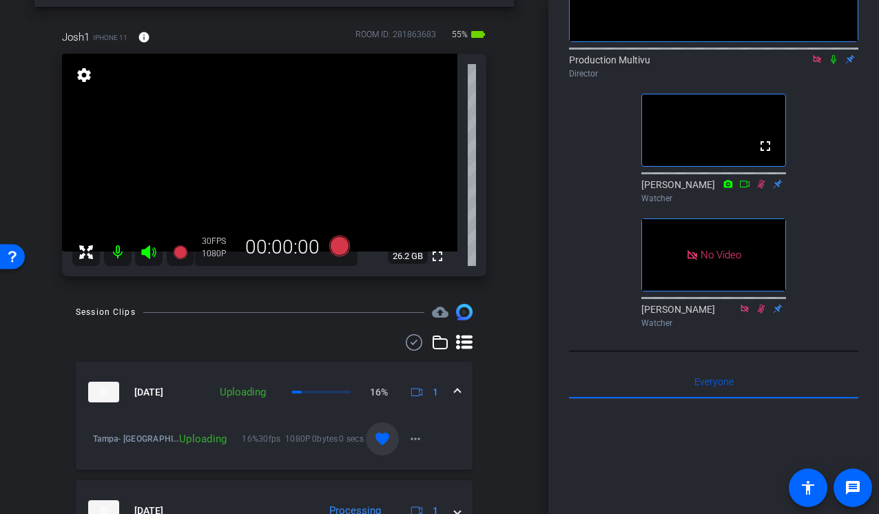
scroll to position [0, 0]
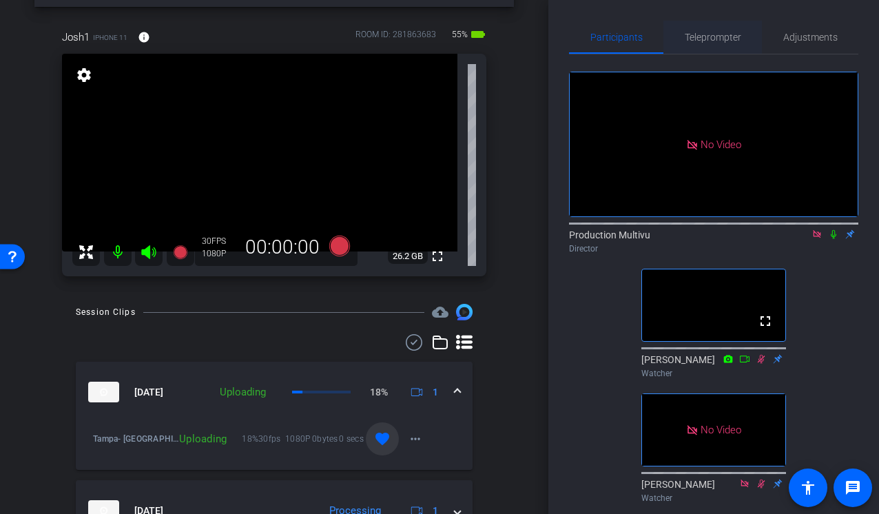
click at [700, 43] on span "Teleprompter" at bounding box center [713, 37] width 56 height 33
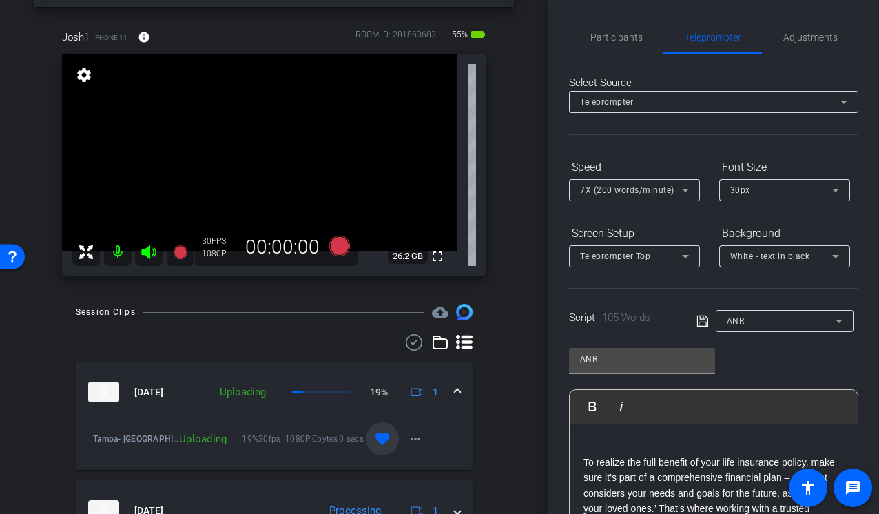
click at [654, 191] on span "7X (200 words/minute)" at bounding box center [627, 190] width 94 height 10
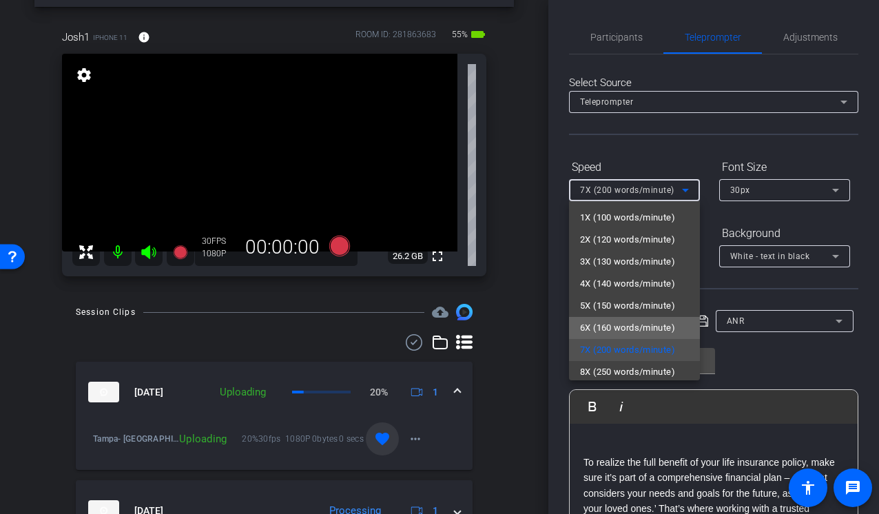
click at [612, 329] on span "6X (160 words/minute)" at bounding box center [627, 328] width 95 height 17
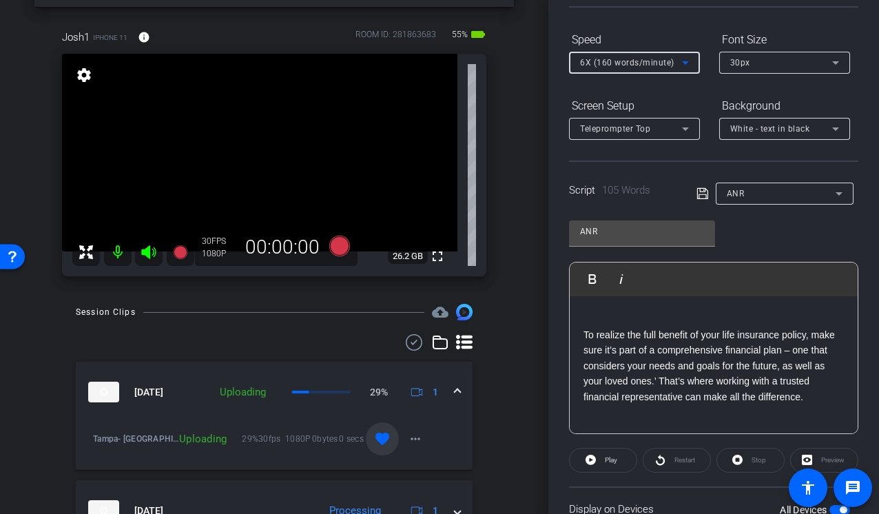
scroll to position [121, 0]
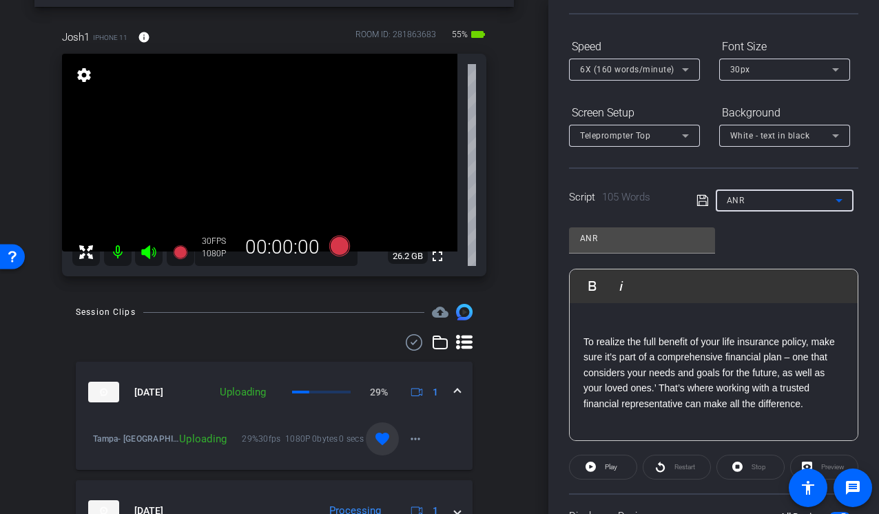
click at [791, 195] on div "ANR" at bounding box center [781, 199] width 109 height 17
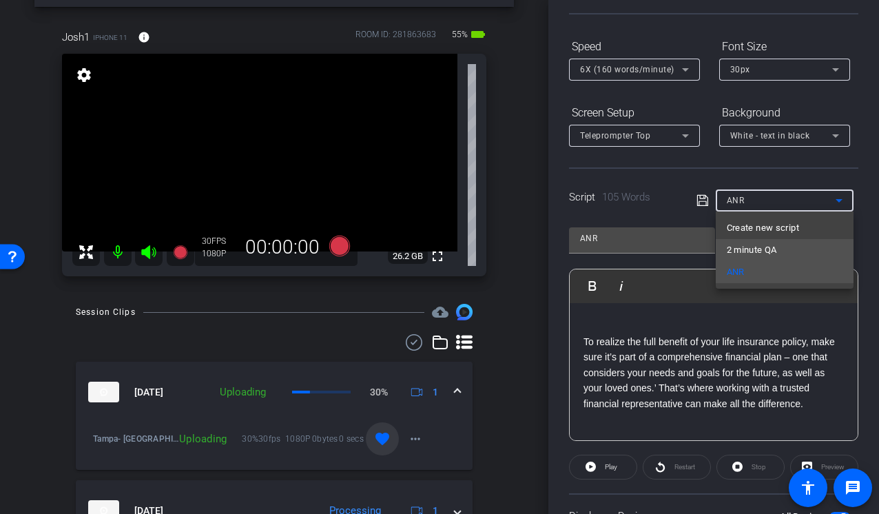
click at [759, 250] on span "2 minute QA" at bounding box center [752, 250] width 50 height 17
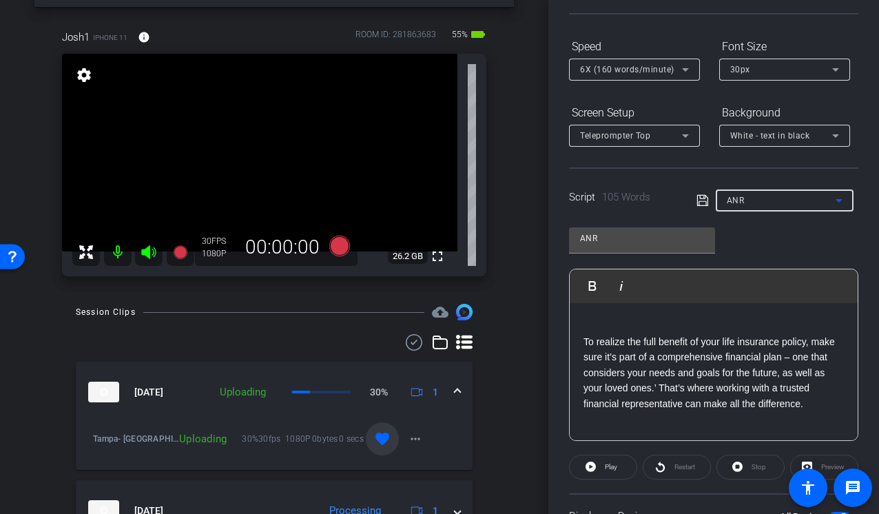
type input "2 minute QA"
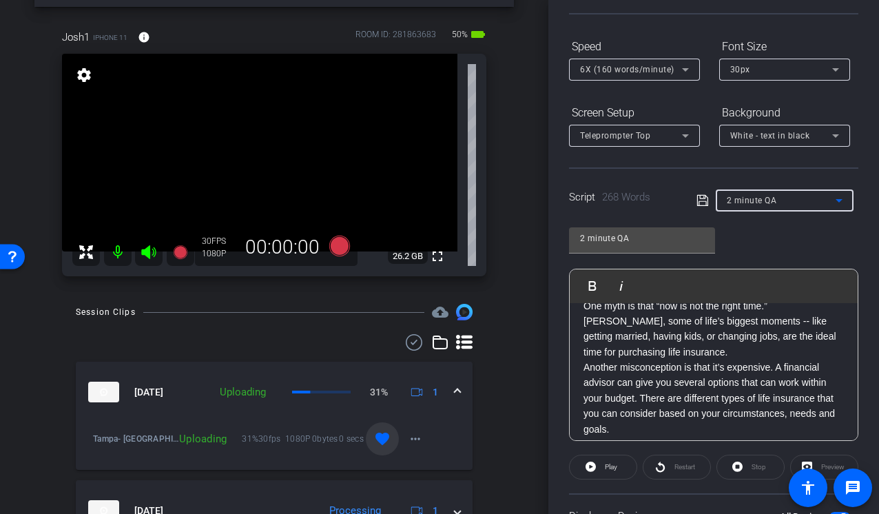
scroll to position [297, 0]
click at [829, 466] on div "Preview" at bounding box center [824, 467] width 68 height 25
click at [822, 461] on div "Preview" at bounding box center [824, 467] width 68 height 25
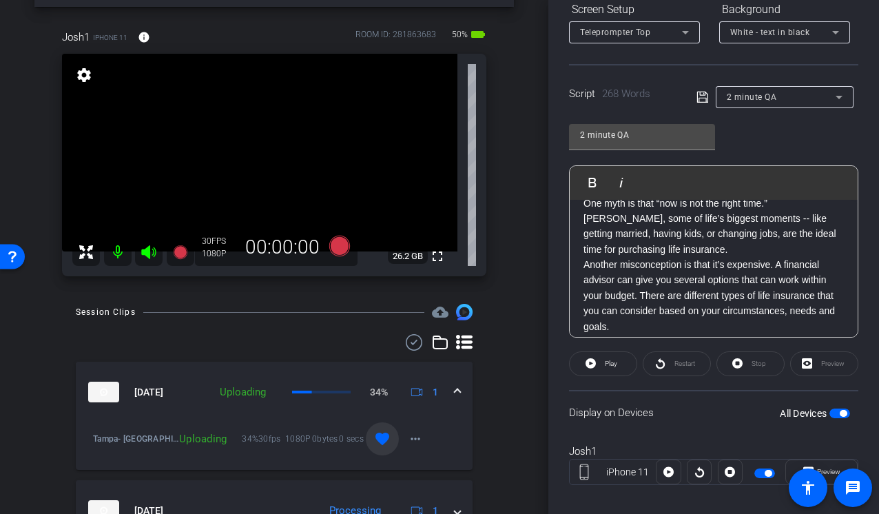
scroll to position [226, 0]
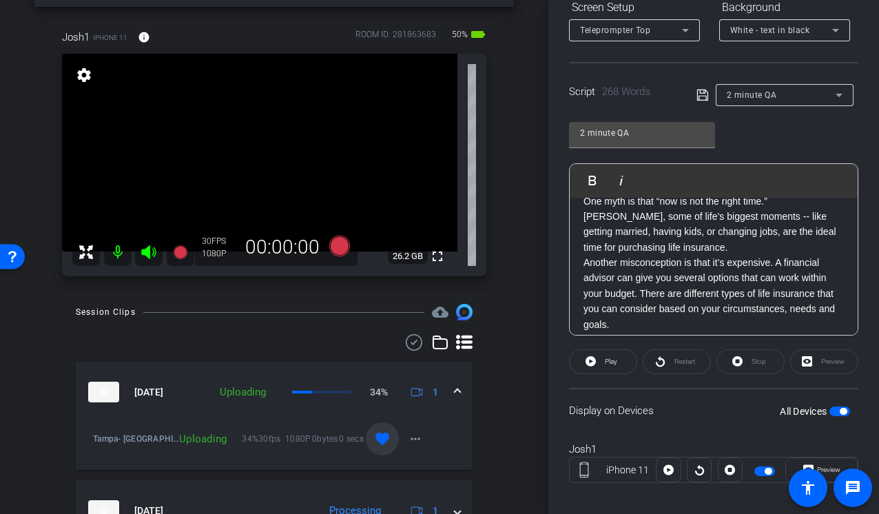
click at [827, 365] on div "Preview" at bounding box center [824, 361] width 68 height 25
click at [837, 408] on span "button" at bounding box center [839, 411] width 21 height 10
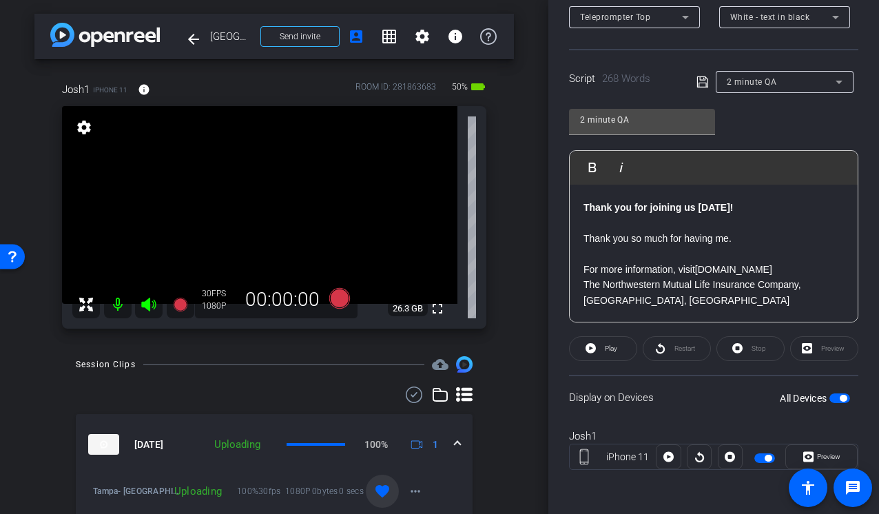
scroll to position [0, 0]
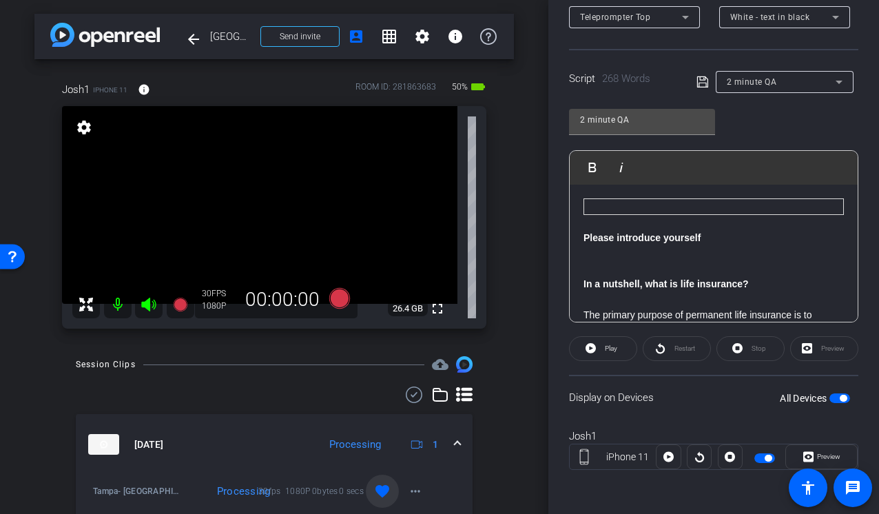
click at [532, 400] on div "arrow_back Tampa, DC, Milwaukee, Indianapolis, Philadelphia Back to project Sen…" at bounding box center [274, 257] width 548 height 514
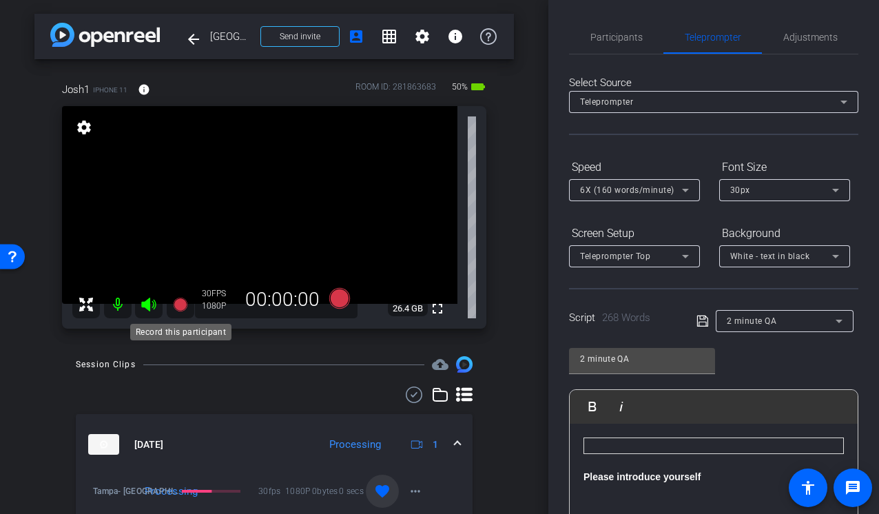
click at [182, 304] on icon at bounding box center [180, 305] width 14 height 14
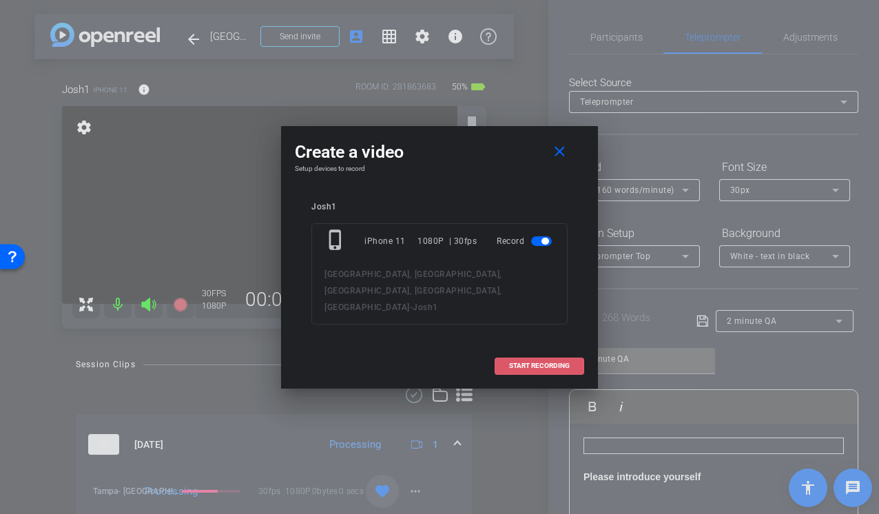
click at [522, 362] on span "START RECORDING" at bounding box center [539, 365] width 61 height 7
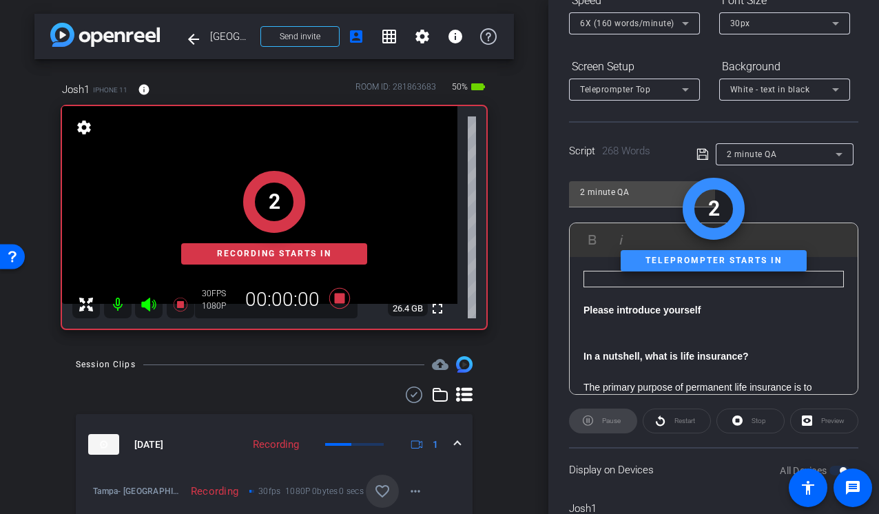
scroll to position [194, 0]
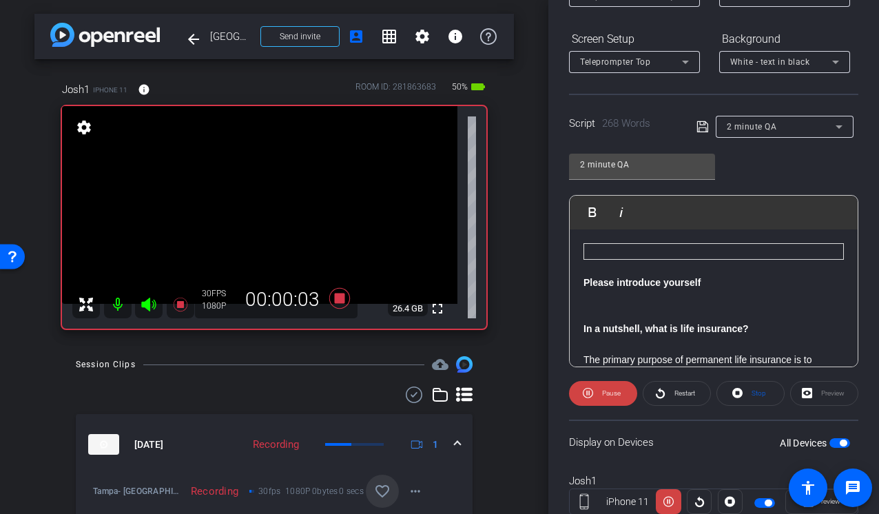
click at [149, 300] on icon at bounding box center [148, 305] width 14 height 14
click at [146, 304] on icon at bounding box center [148, 305] width 14 height 14
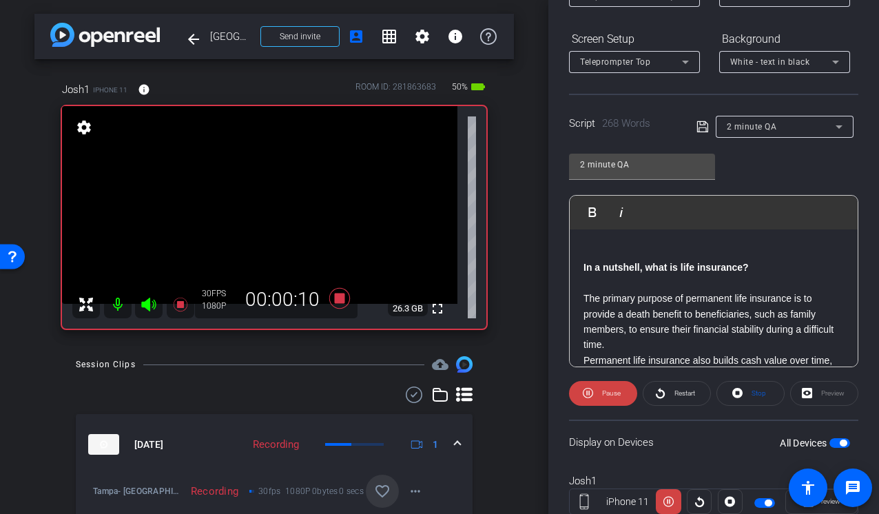
scroll to position [63, 0]
click at [149, 302] on icon at bounding box center [148, 305] width 14 height 14
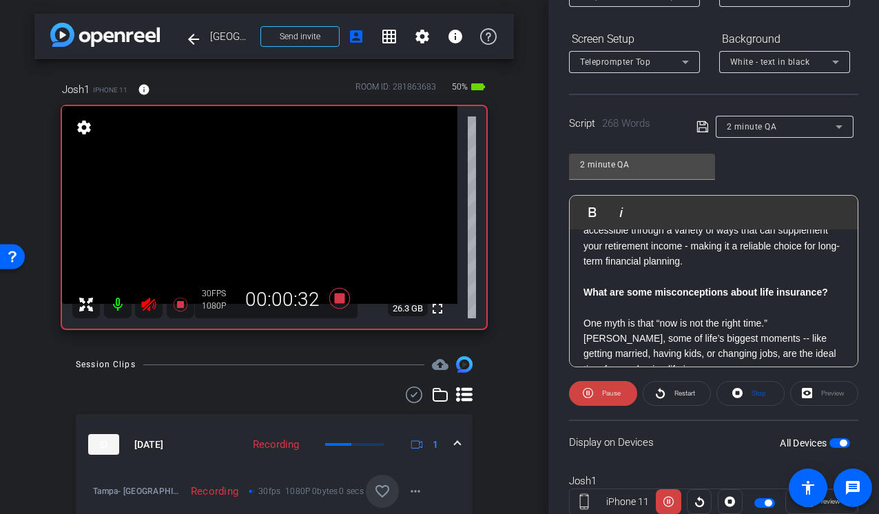
scroll to position [215, 0]
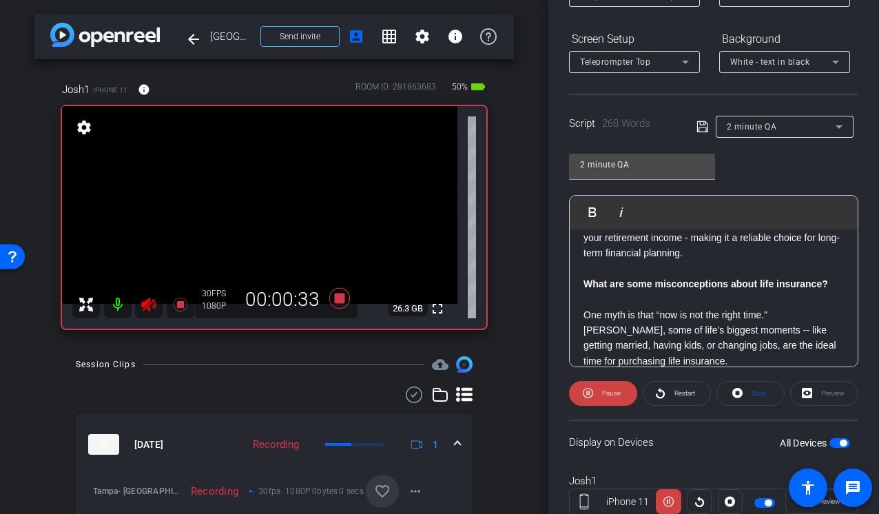
click at [150, 304] on icon at bounding box center [148, 305] width 14 height 14
click at [150, 304] on icon at bounding box center [149, 304] width 17 height 17
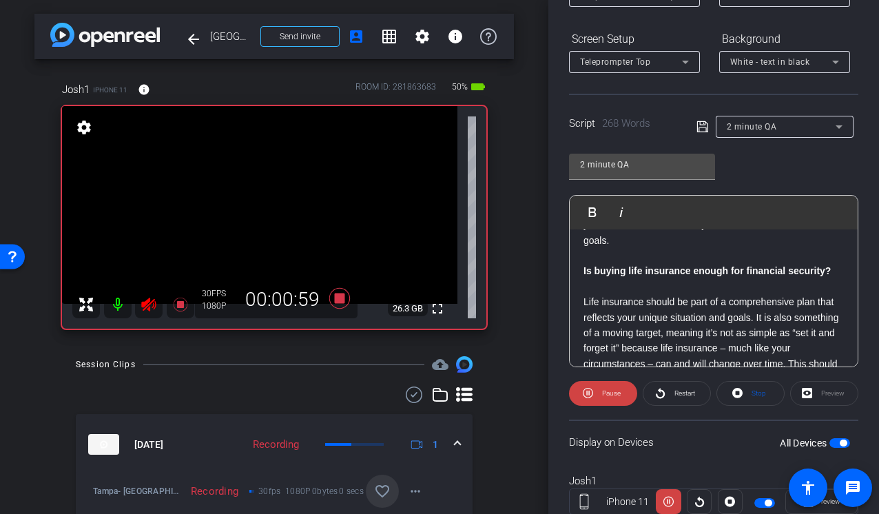
scroll to position [417, 0]
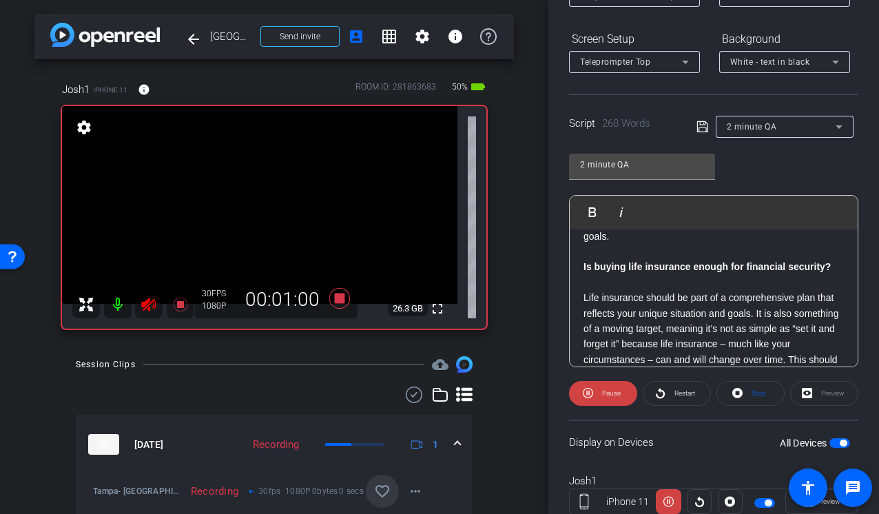
click at [143, 307] on icon at bounding box center [148, 305] width 14 height 14
click at [146, 306] on icon at bounding box center [148, 305] width 14 height 14
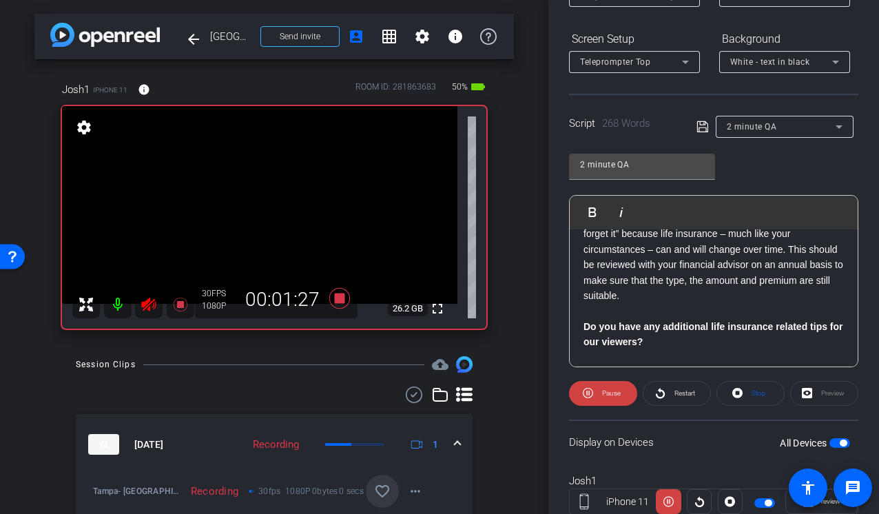
scroll to position [531, 0]
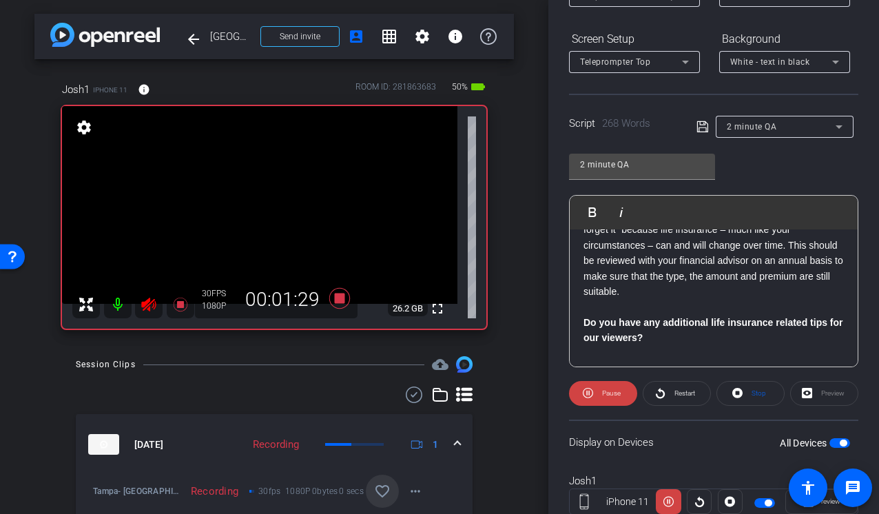
click at [154, 302] on icon at bounding box center [149, 304] width 17 height 17
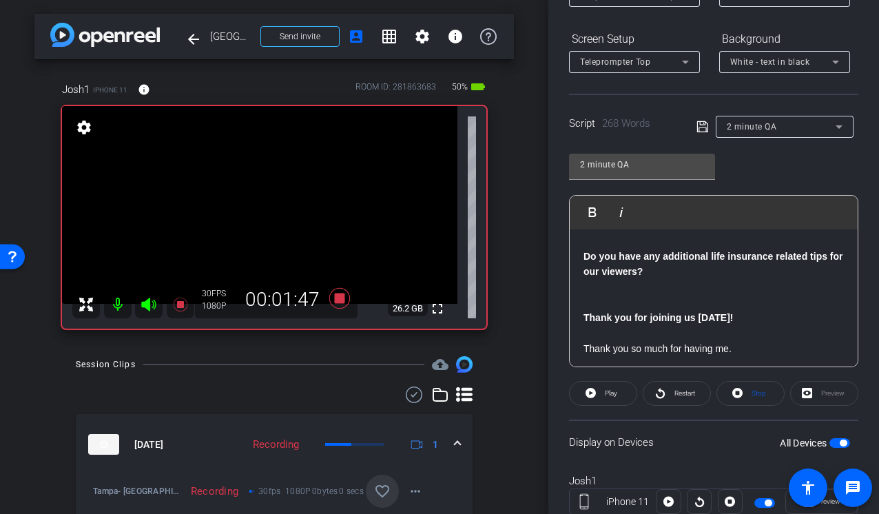
scroll to position [663, 0]
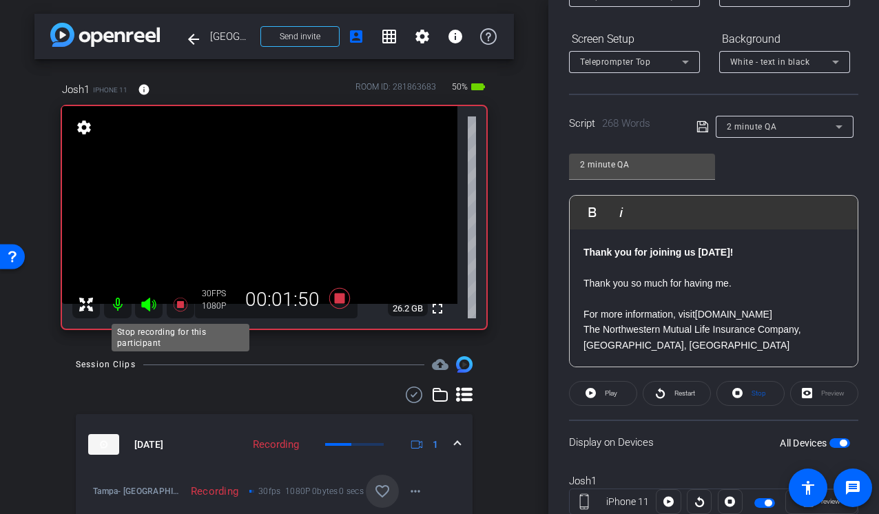
click at [186, 302] on icon at bounding box center [180, 304] width 17 height 17
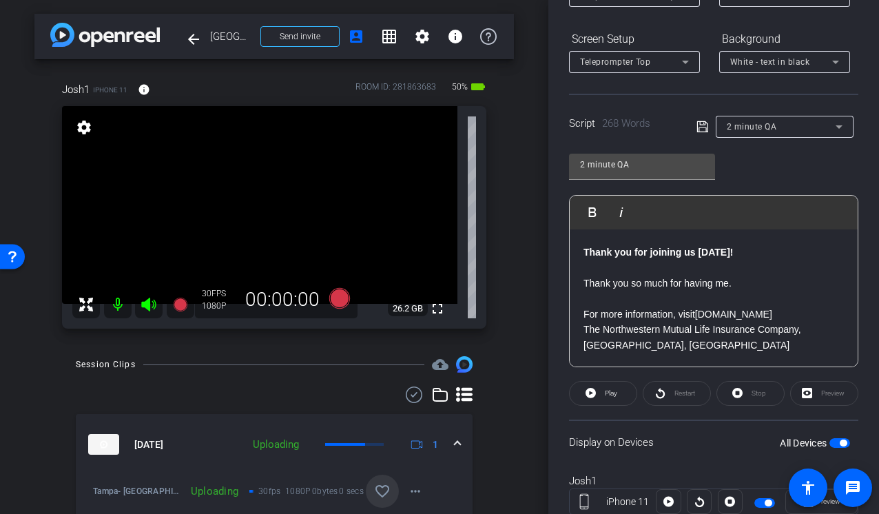
scroll to position [0, 0]
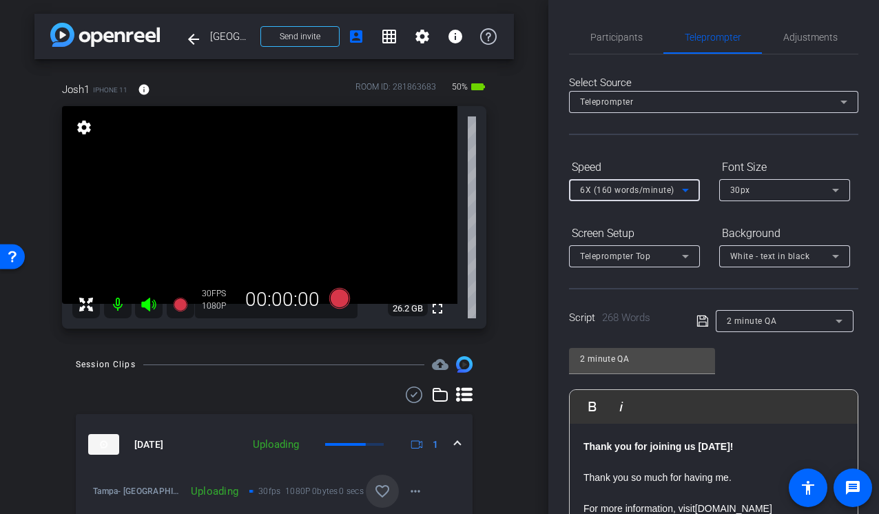
click at [679, 189] on icon at bounding box center [685, 190] width 17 height 17
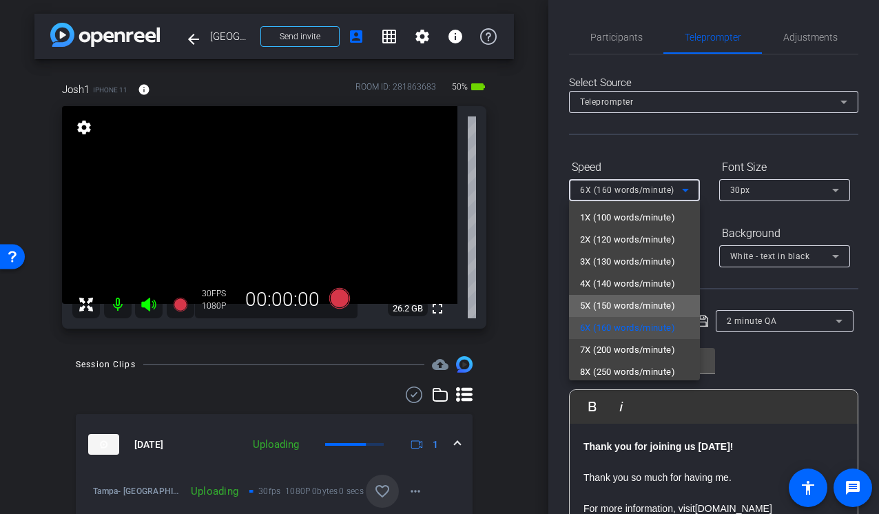
click at [600, 307] on span "5X (150 words/minute)" at bounding box center [627, 306] width 95 height 17
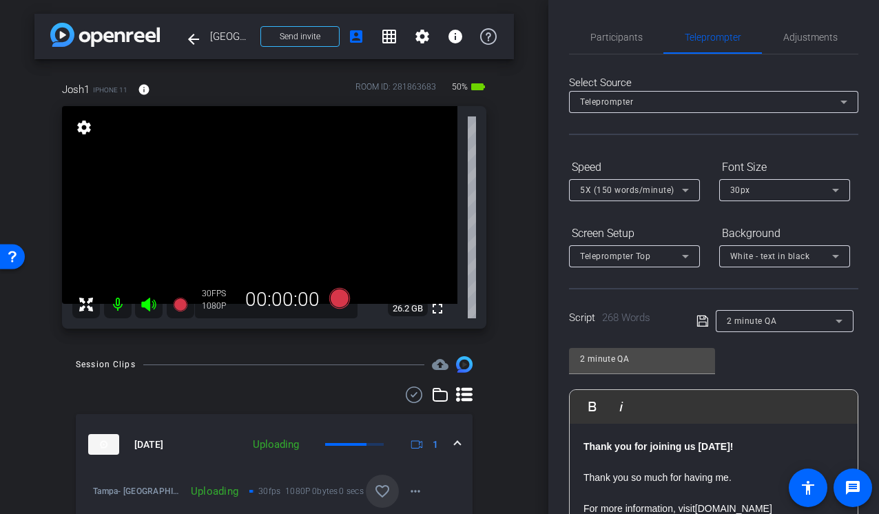
click at [552, 273] on div "Participants Teleprompter Adjustments Production Multivu Director Steve Cuff Wa…" at bounding box center [713, 257] width 331 height 514
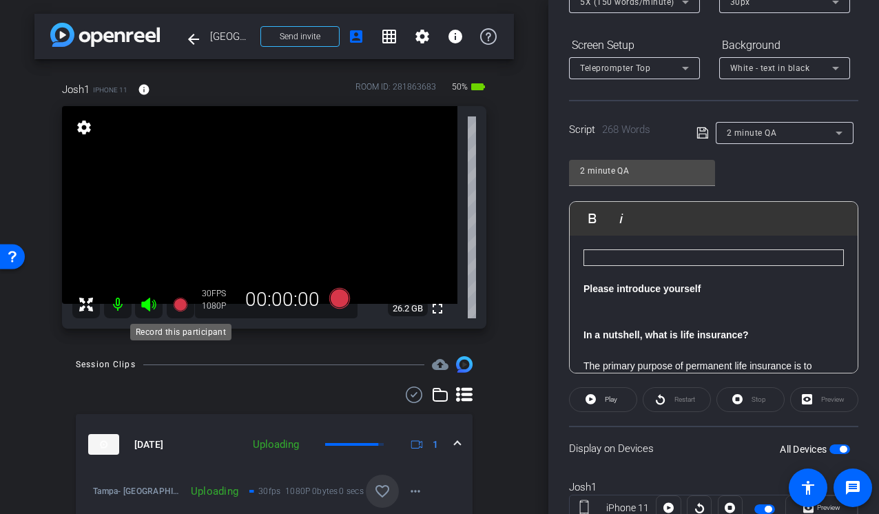
click at [178, 303] on icon at bounding box center [180, 305] width 14 height 14
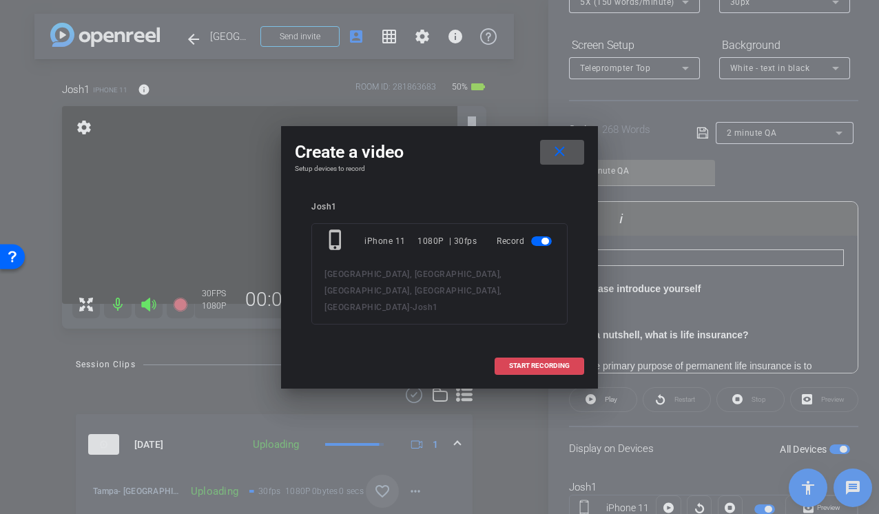
click at [553, 362] on span "START RECORDING" at bounding box center [539, 365] width 61 height 7
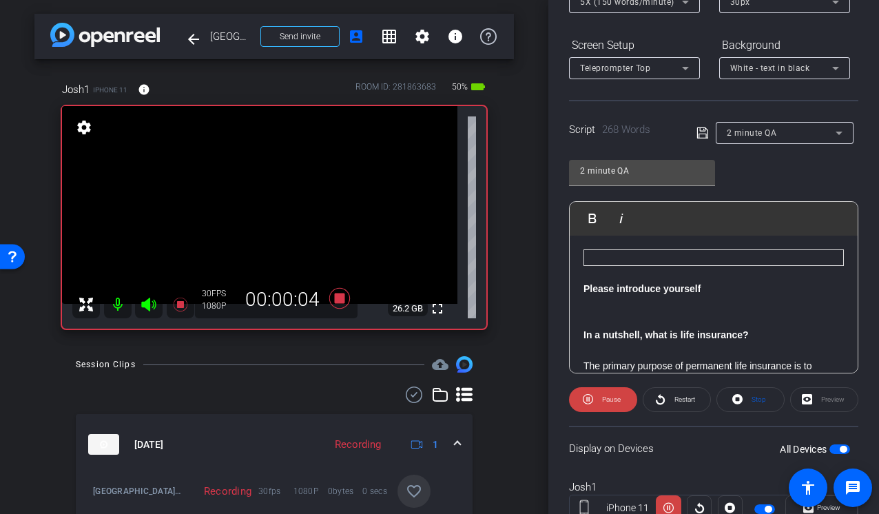
click at [144, 299] on icon at bounding box center [149, 304] width 17 height 17
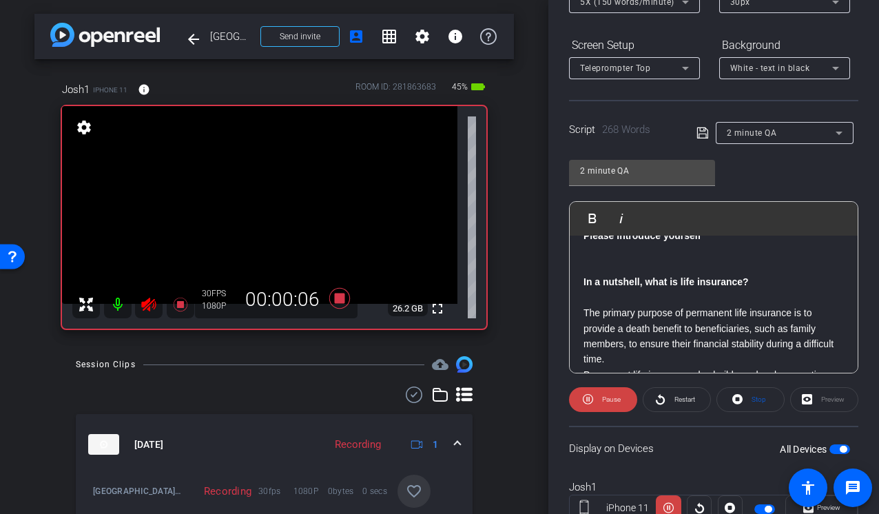
scroll to position [54, 0]
click at [150, 300] on icon at bounding box center [149, 304] width 17 height 17
click at [143, 306] on icon at bounding box center [148, 305] width 14 height 14
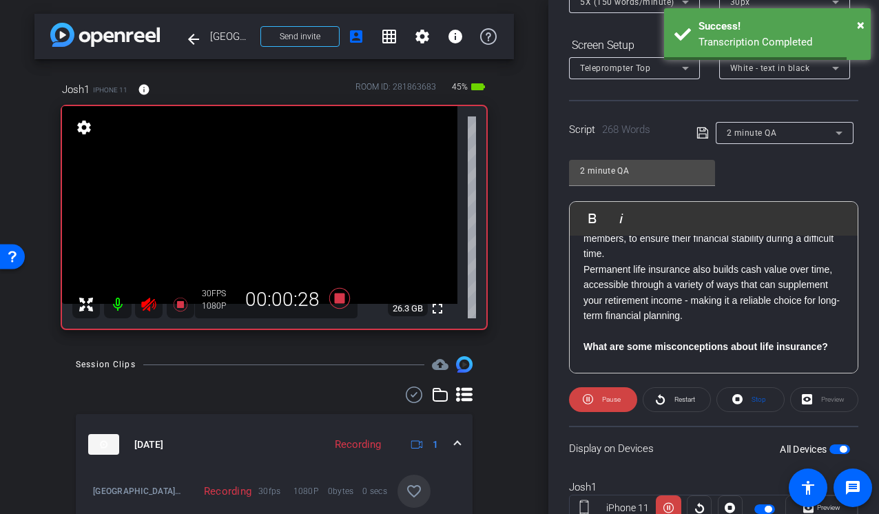
scroll to position [163, 0]
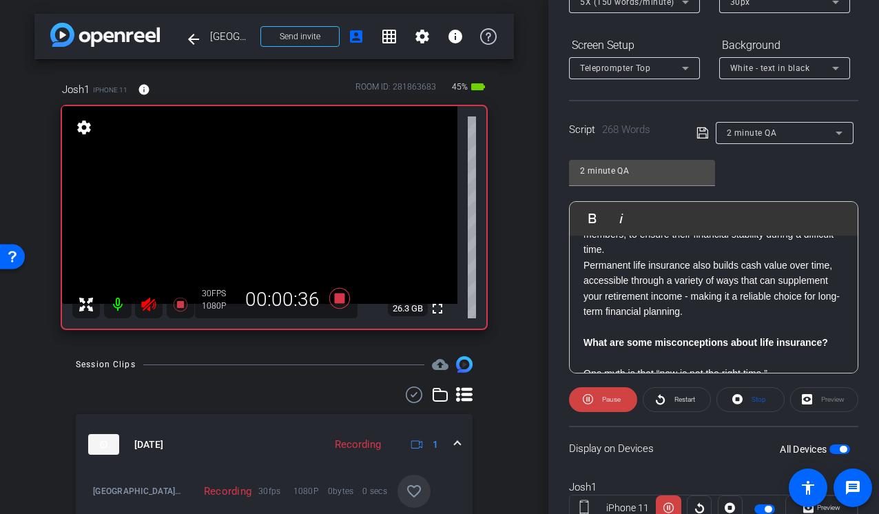
click at [142, 303] on icon at bounding box center [148, 305] width 14 height 14
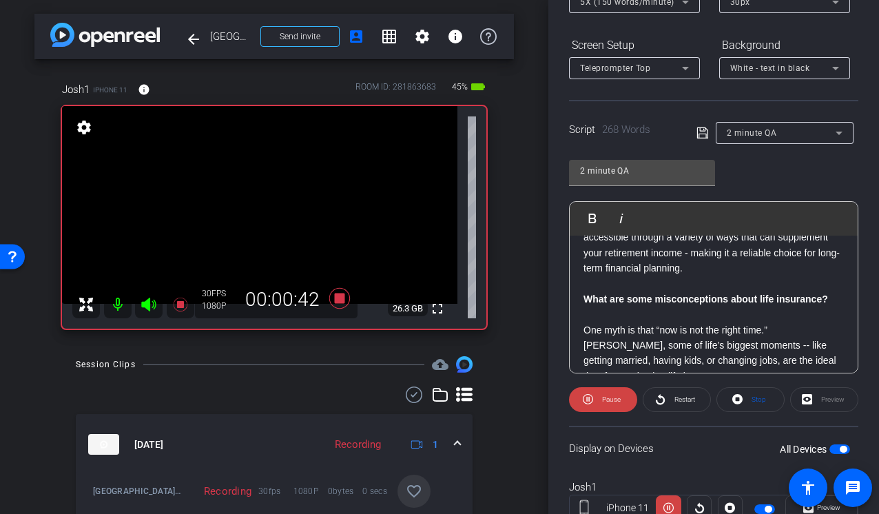
scroll to position [208, 0]
click at [146, 302] on icon at bounding box center [148, 305] width 14 height 14
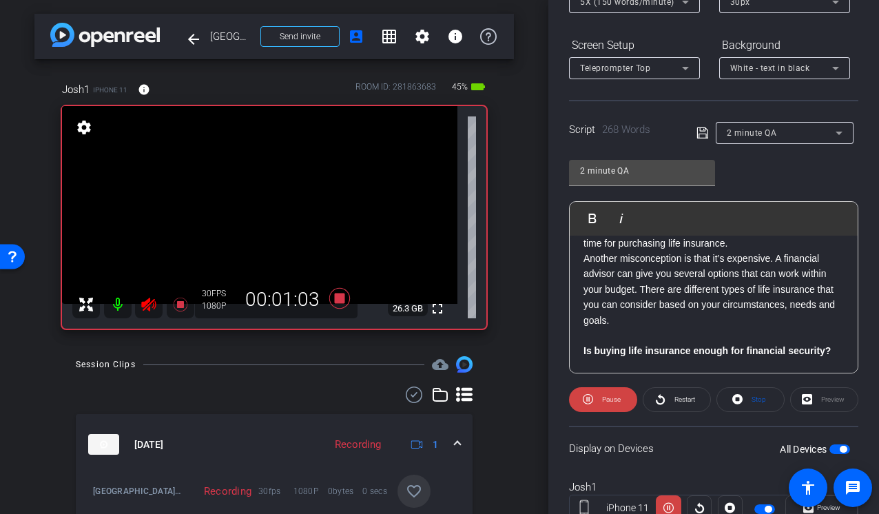
scroll to position [410, 0]
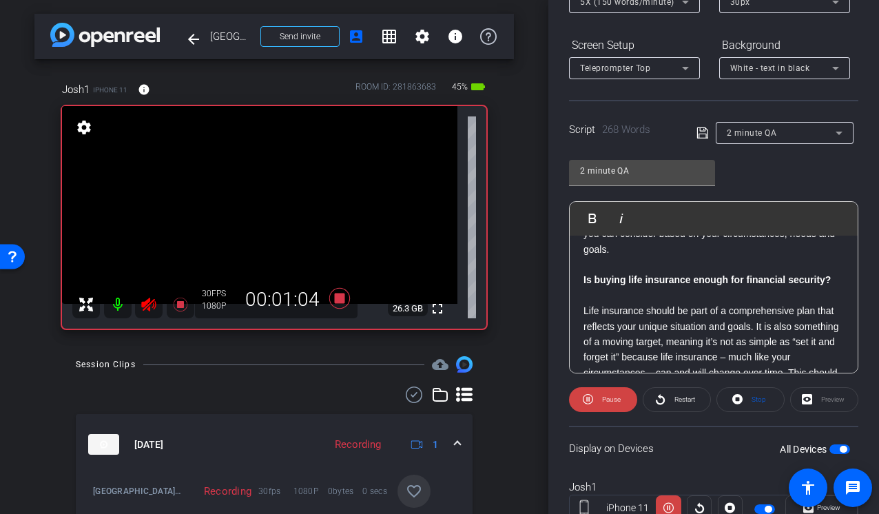
click at [150, 310] on icon at bounding box center [148, 305] width 14 height 14
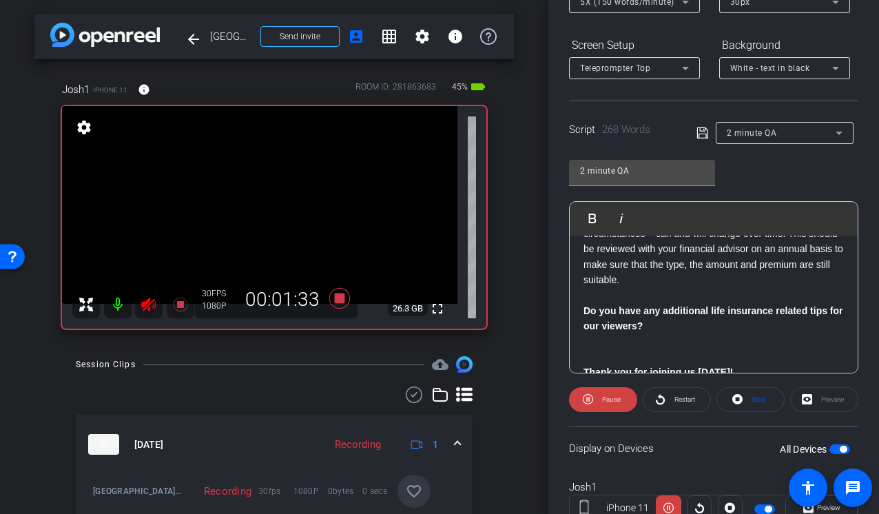
scroll to position [561, 0]
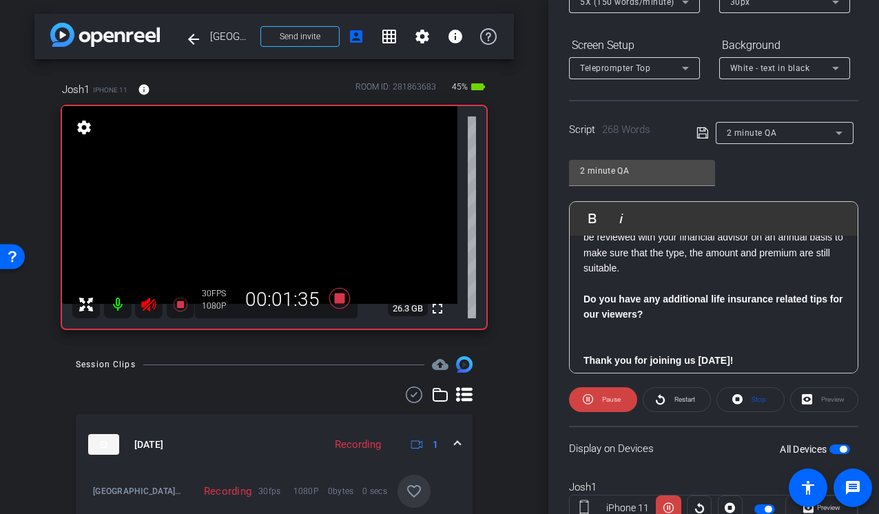
click at [152, 306] on icon at bounding box center [149, 304] width 17 height 17
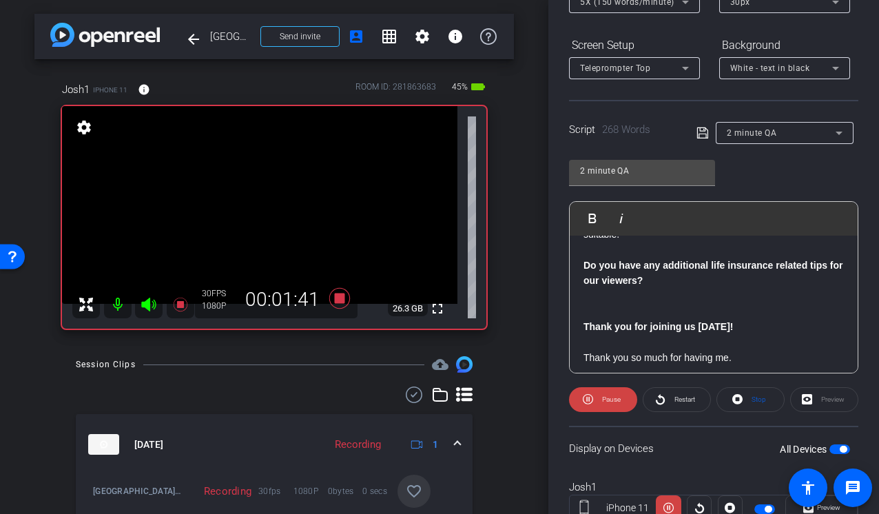
scroll to position [604, 0]
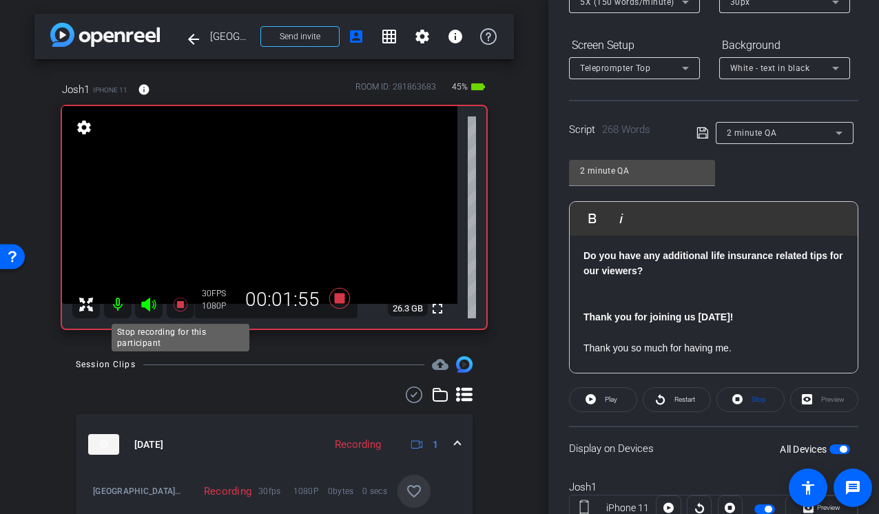
click at [183, 301] on icon at bounding box center [180, 304] width 17 height 17
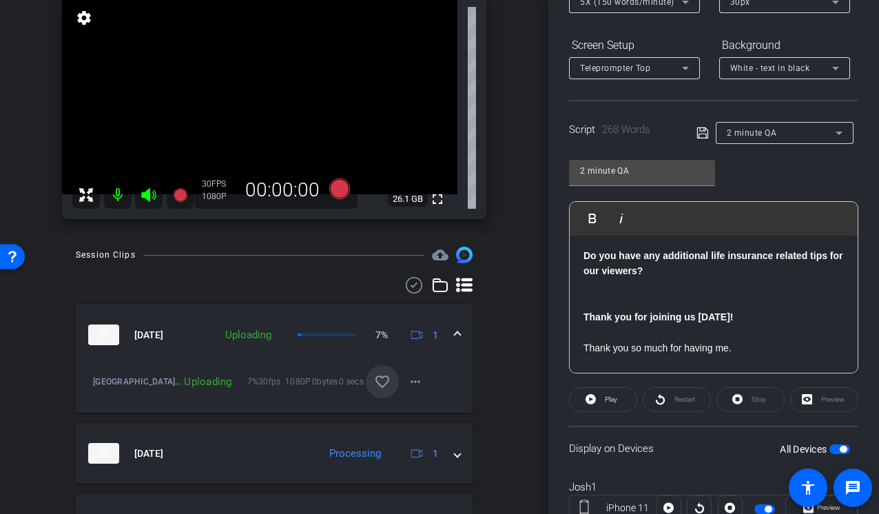
scroll to position [107, 0]
click at [377, 379] on mat-icon "favorite_border" at bounding box center [382, 383] width 17 height 17
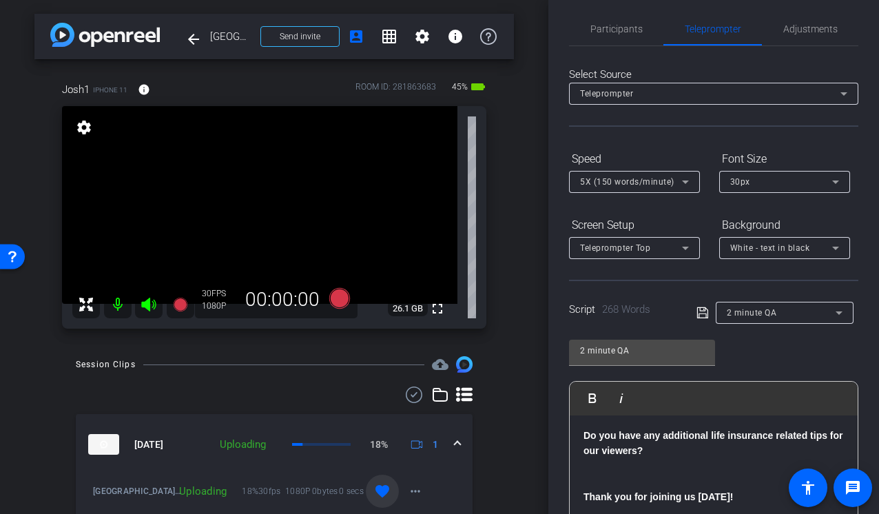
scroll to position [0, 0]
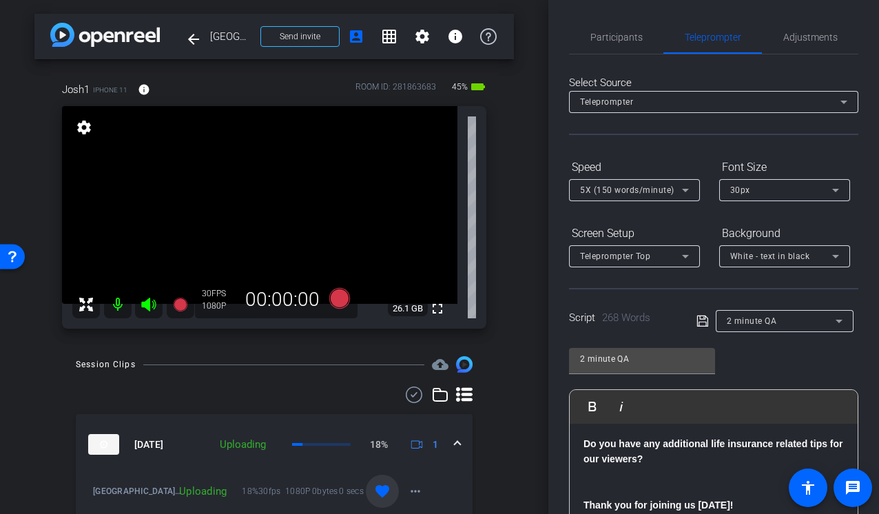
click at [656, 252] on div "Teleprompter Top" at bounding box center [631, 255] width 102 height 17
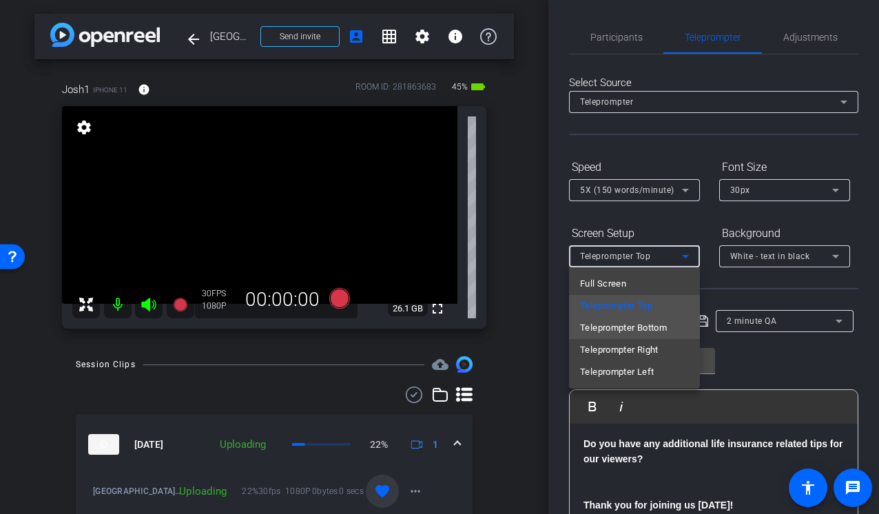
click at [612, 328] on span "Teleprompter Bottom" at bounding box center [623, 328] width 87 height 17
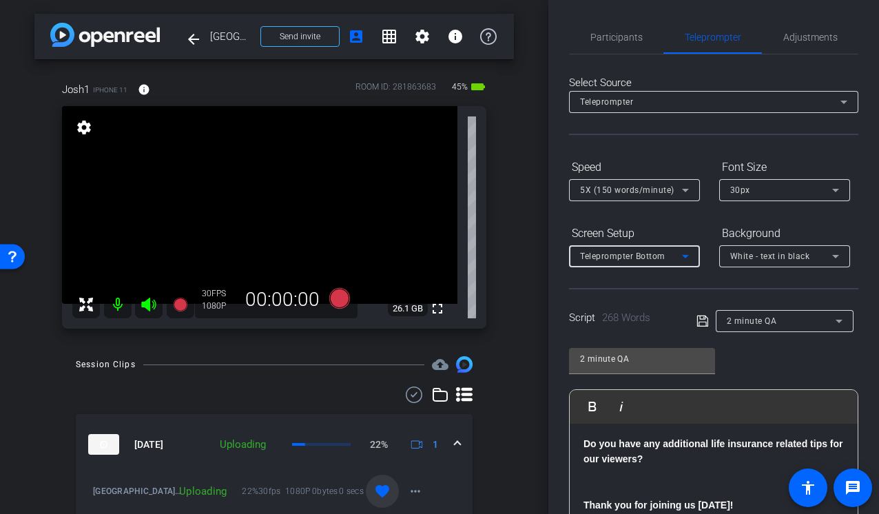
scroll to position [239, 0]
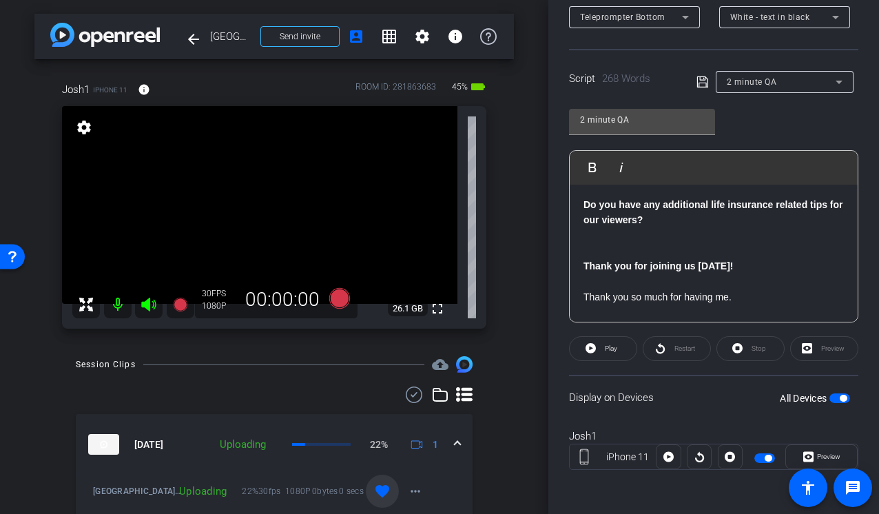
click at [842, 393] on span "button" at bounding box center [839, 398] width 21 height 10
click at [605, 355] on span "Play" at bounding box center [609, 348] width 16 height 19
click at [595, 349] on span at bounding box center [603, 348] width 68 height 33
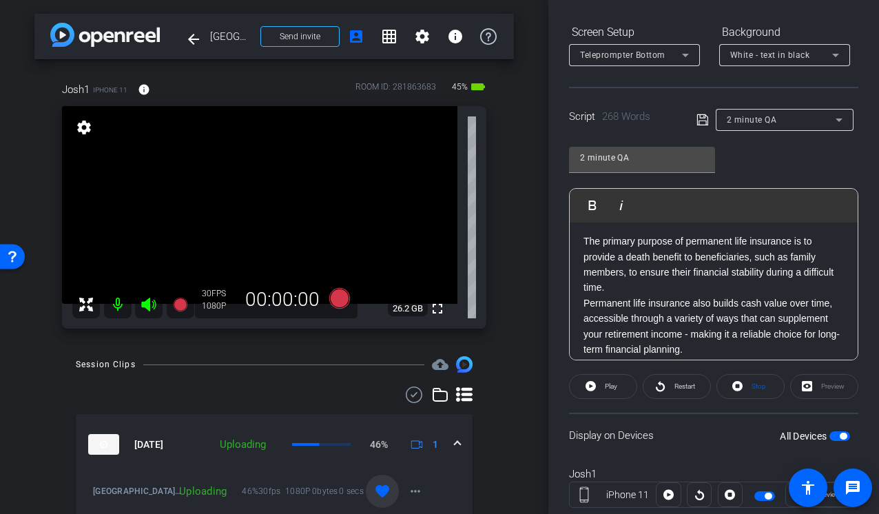
scroll to position [0, 0]
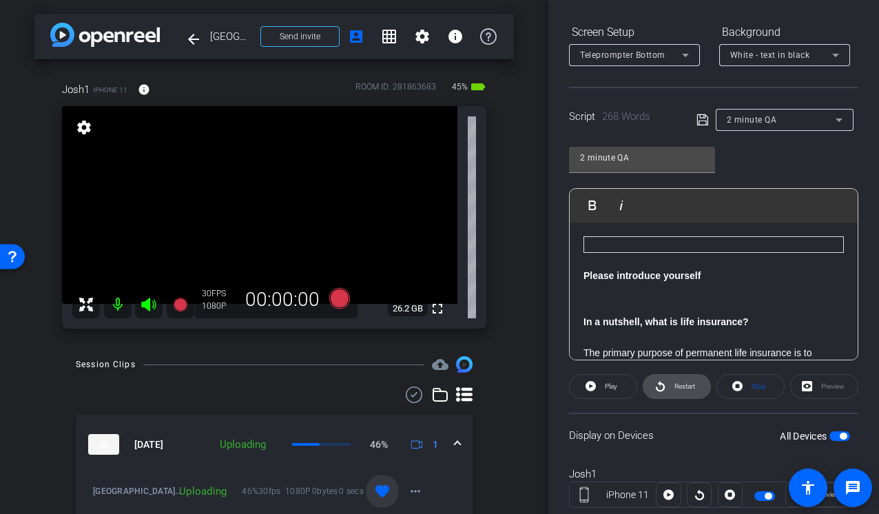
click at [674, 381] on span "Restart" at bounding box center [683, 386] width 24 height 19
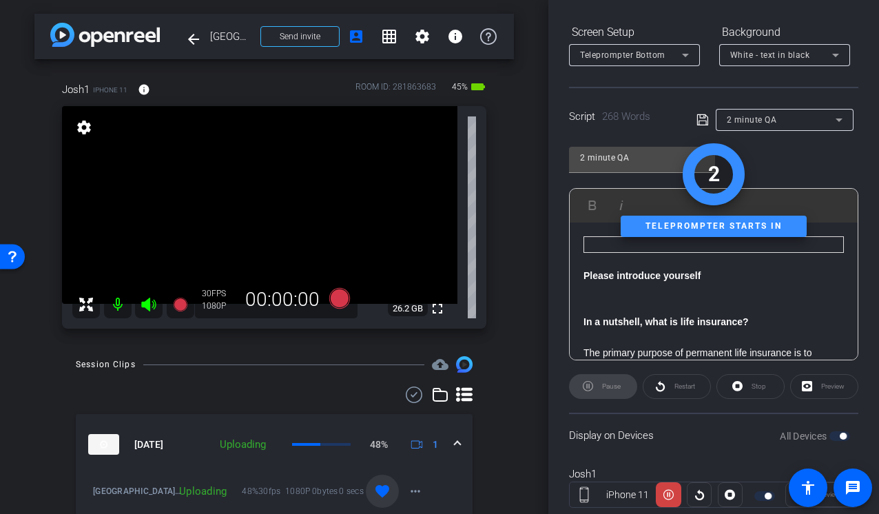
click at [664, 384] on div "Restart" at bounding box center [677, 386] width 68 height 25
click at [741, 382] on div "Stop" at bounding box center [750, 386] width 68 height 25
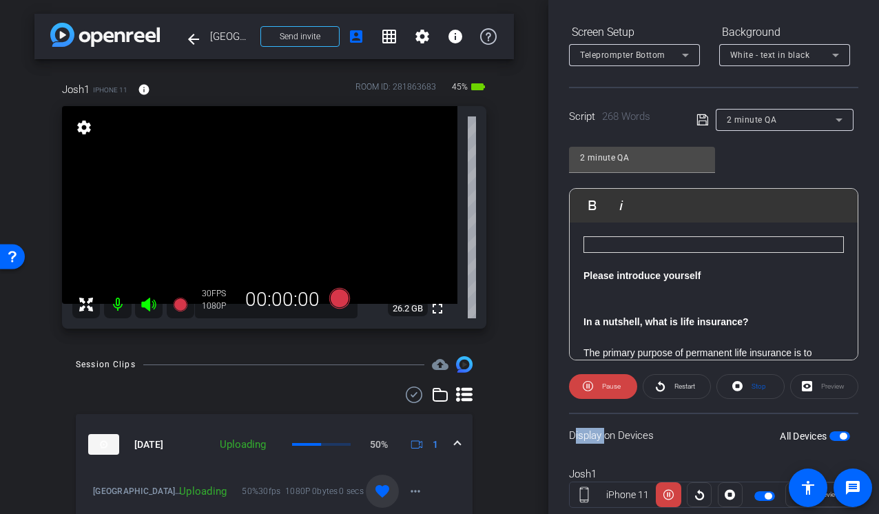
click at [741, 382] on div "Stop" at bounding box center [750, 386] width 68 height 25
click at [741, 382] on icon at bounding box center [737, 385] width 10 height 17
click at [741, 382] on div "Stop" at bounding box center [750, 386] width 68 height 25
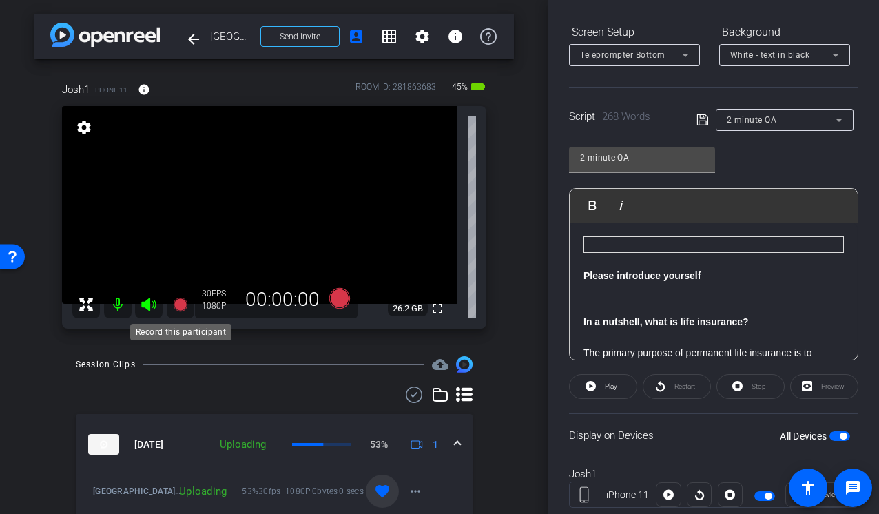
click at [179, 302] on icon at bounding box center [180, 305] width 14 height 14
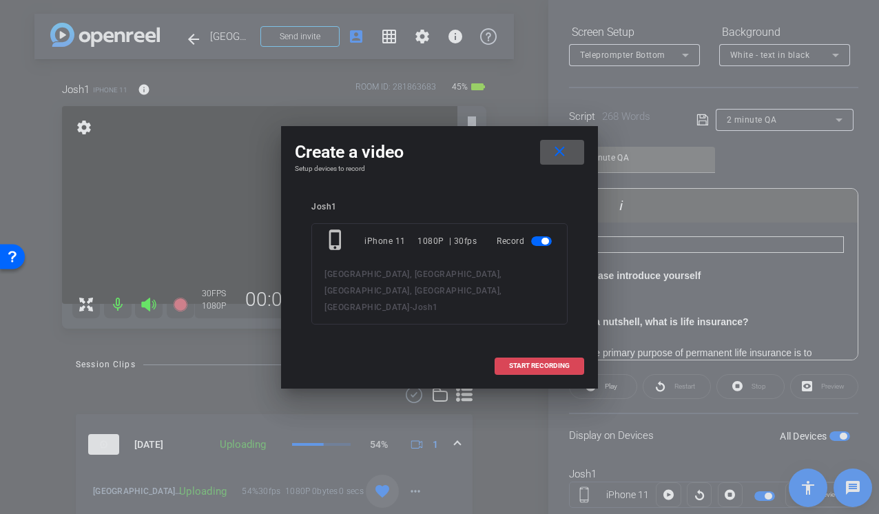
click at [530, 351] on span at bounding box center [539, 365] width 88 height 33
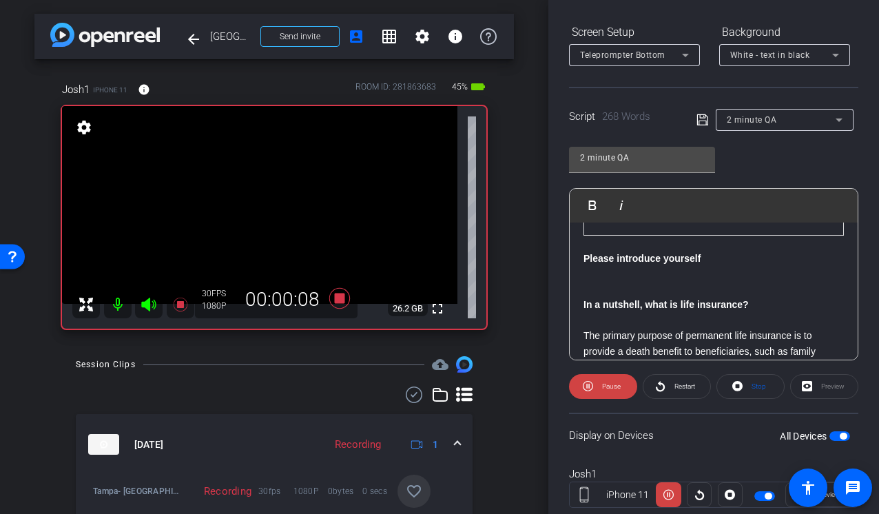
scroll to position [18, 0]
click at [142, 313] on mat-icon at bounding box center [149, 305] width 28 height 28
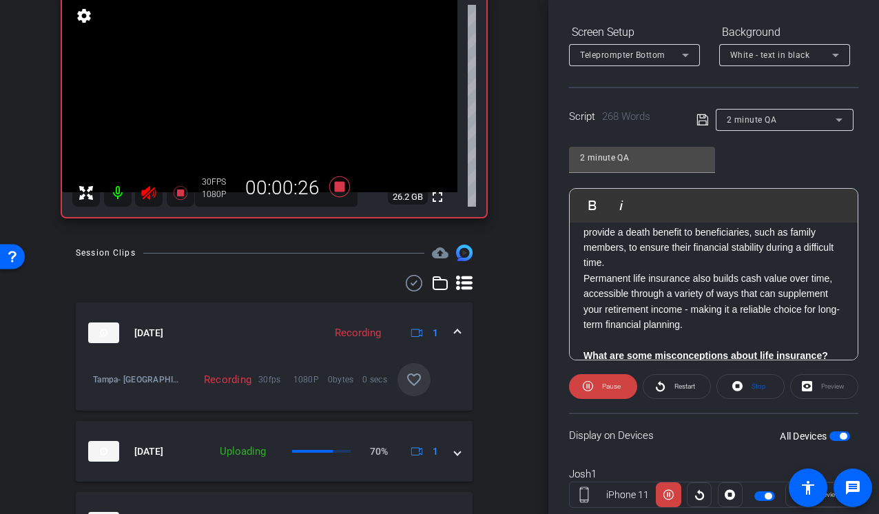
scroll to position [129, 0]
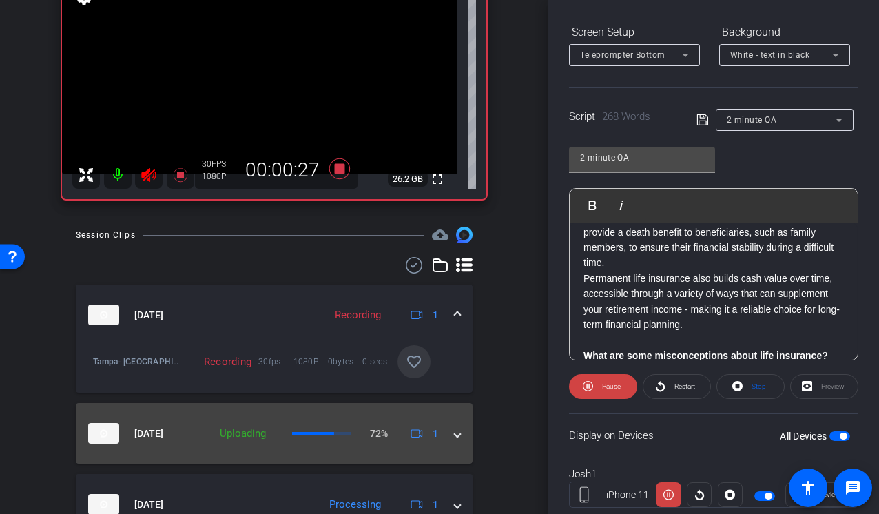
click at [457, 435] on span at bounding box center [458, 433] width 6 height 14
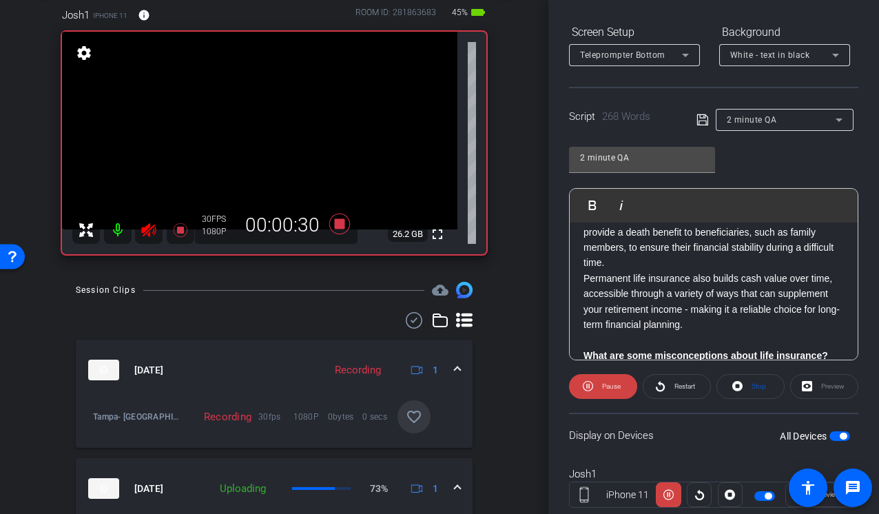
scroll to position [50, 0]
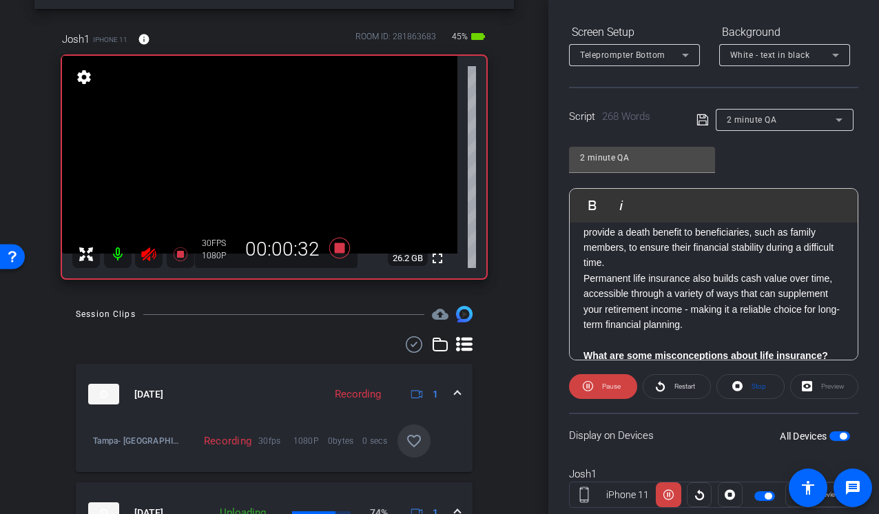
click at [147, 251] on icon at bounding box center [148, 254] width 14 height 14
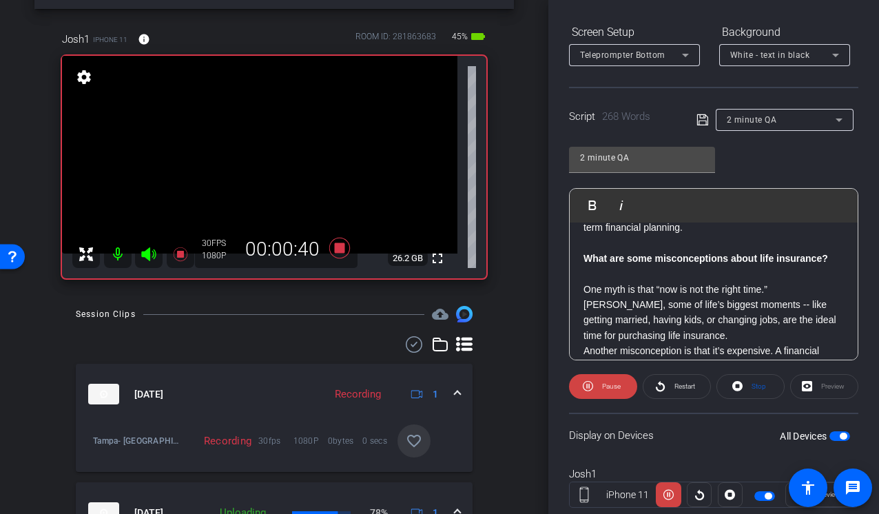
scroll to position [238, 0]
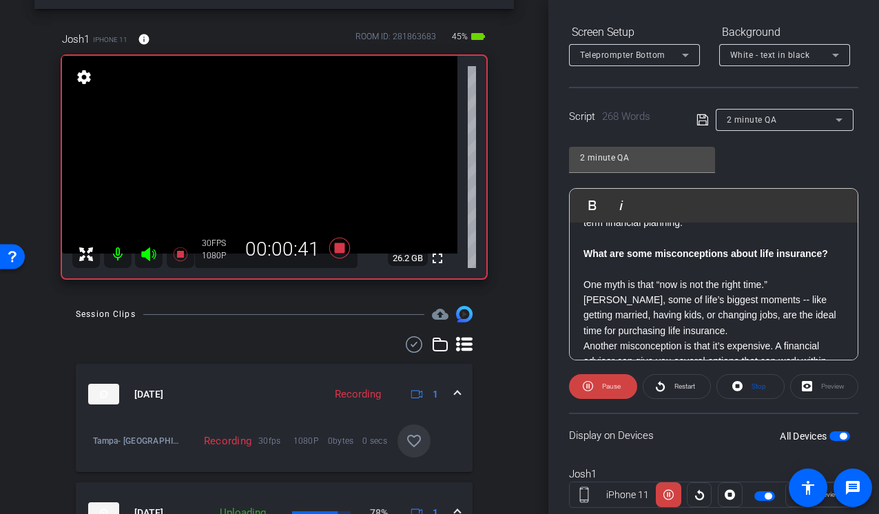
click at [147, 247] on icon at bounding box center [149, 254] width 17 height 17
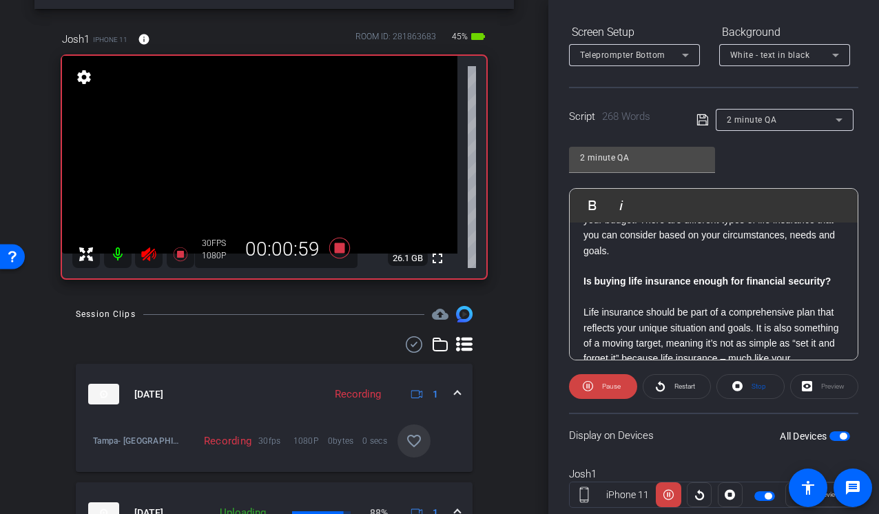
scroll to position [393, 0]
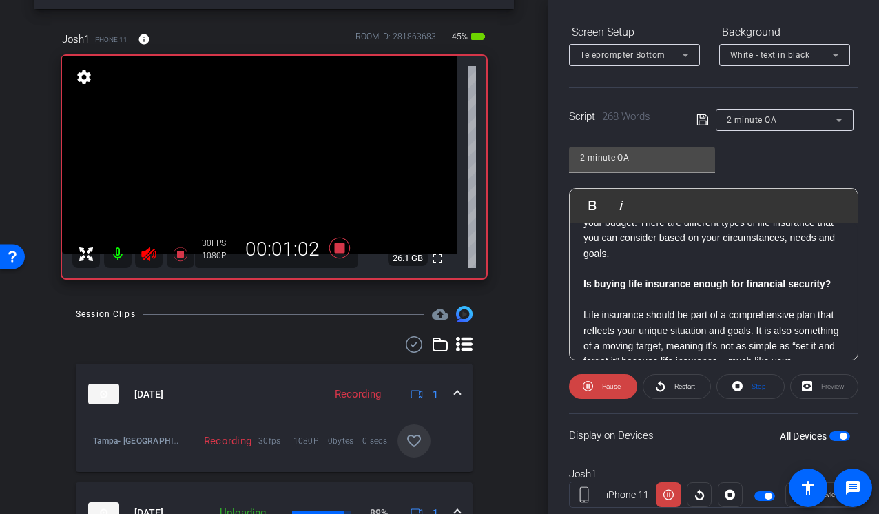
click at [143, 250] on icon at bounding box center [149, 254] width 17 height 17
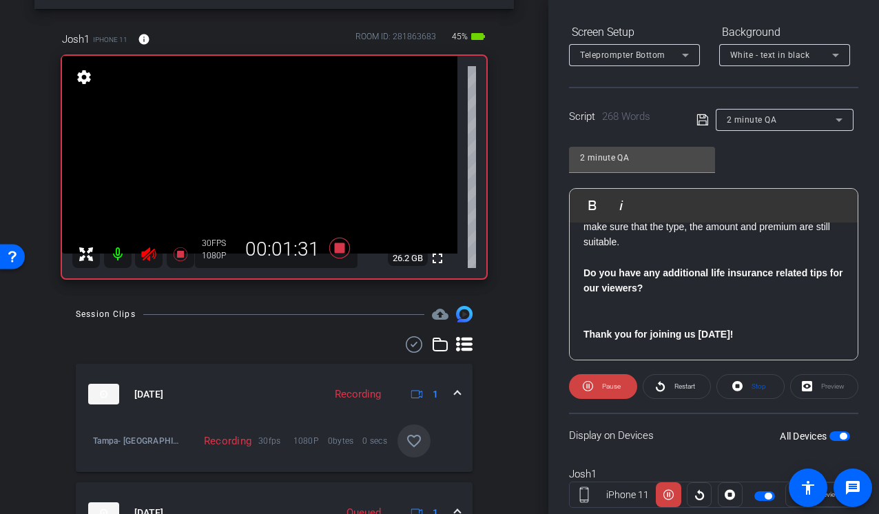
scroll to position [574, 0]
click at [141, 248] on icon at bounding box center [149, 254] width 17 height 17
click at [152, 256] on icon at bounding box center [149, 254] width 17 height 17
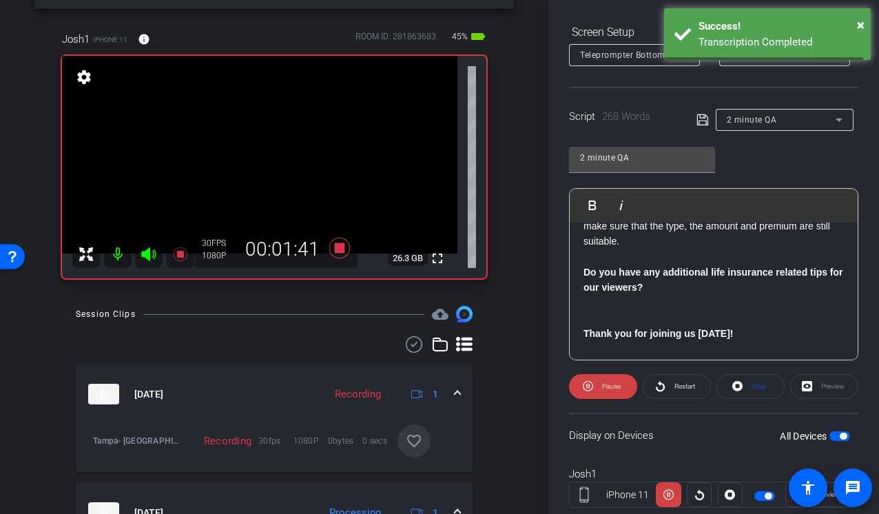
click at [152, 256] on icon at bounding box center [149, 254] width 17 height 17
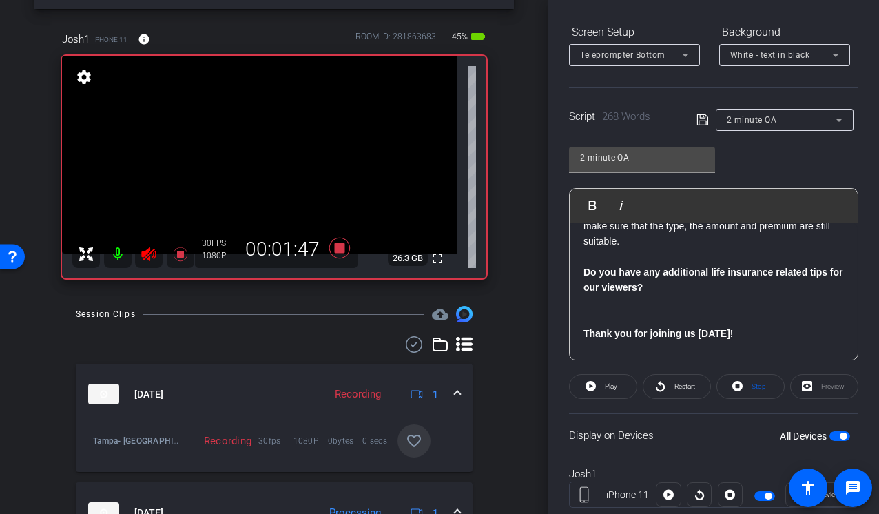
click at [152, 256] on icon at bounding box center [149, 254] width 17 height 17
click at [146, 253] on icon at bounding box center [148, 254] width 14 height 14
click at [340, 247] on icon at bounding box center [339, 248] width 21 height 21
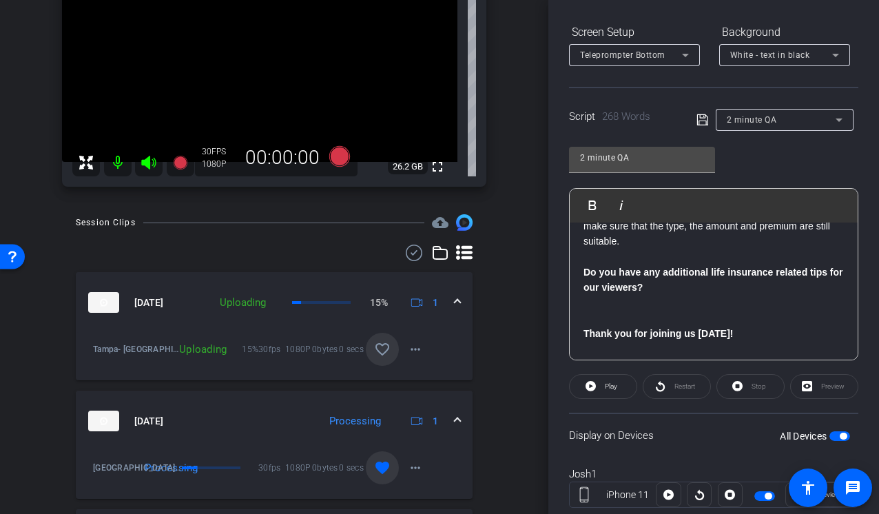
scroll to position [144, 0]
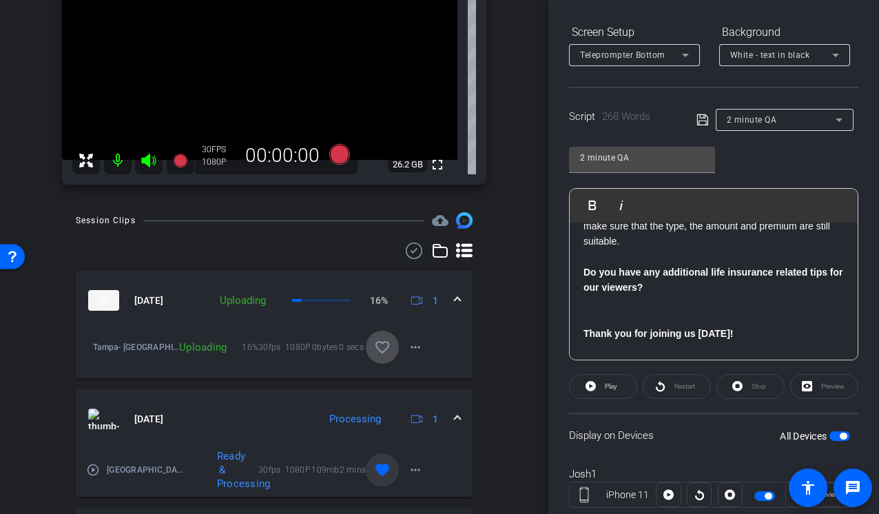
click at [384, 347] on mat-icon "favorite_border" at bounding box center [382, 347] width 17 height 17
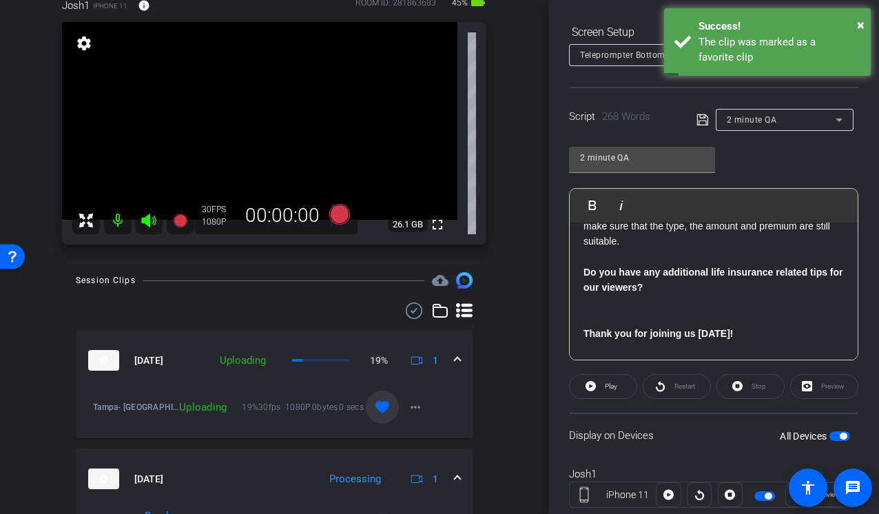
scroll to position [85, 0]
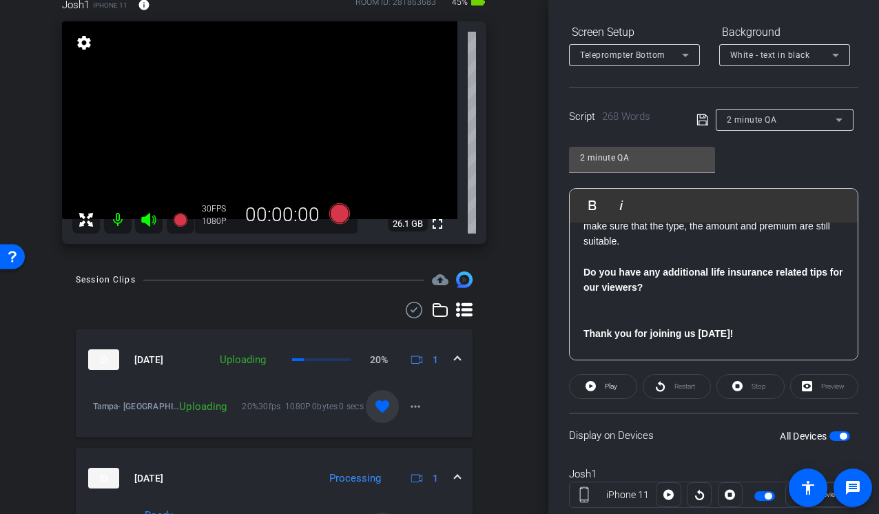
click at [529, 349] on div "arrow_back Tampa, DC, Milwaukee, Indianapolis, Philadelphia Back to project Sen…" at bounding box center [274, 172] width 548 height 514
click at [524, 373] on div "arrow_back Tampa, DC, Milwaukee, Indianapolis, Philadelphia Back to project Sen…" at bounding box center [274, 172] width 548 height 514
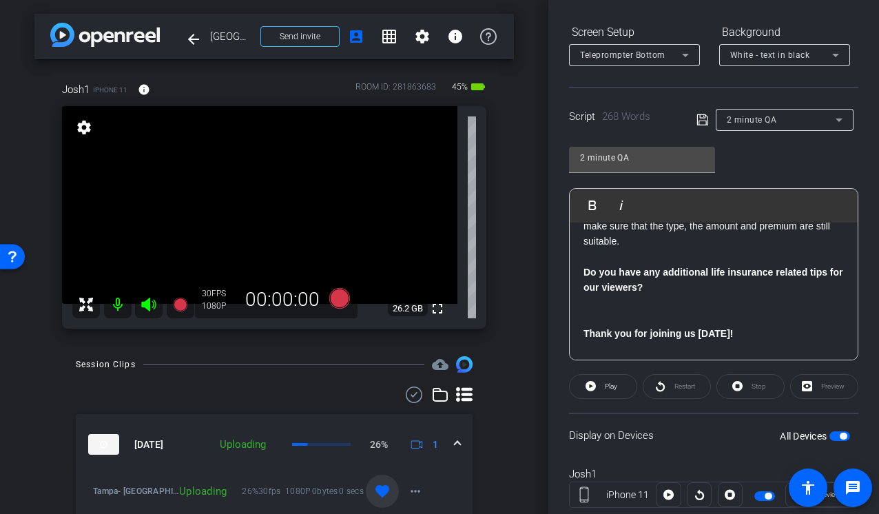
scroll to position [0, 0]
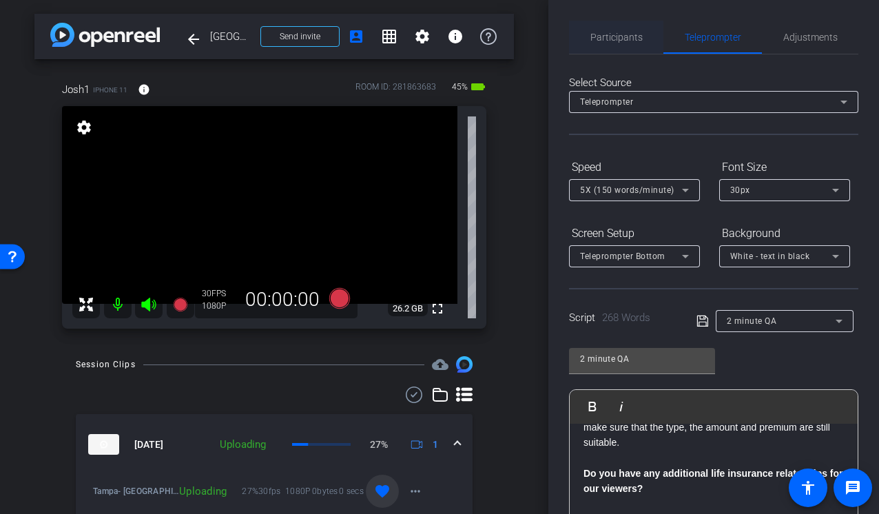
click at [614, 40] on span "Participants" at bounding box center [616, 37] width 52 height 10
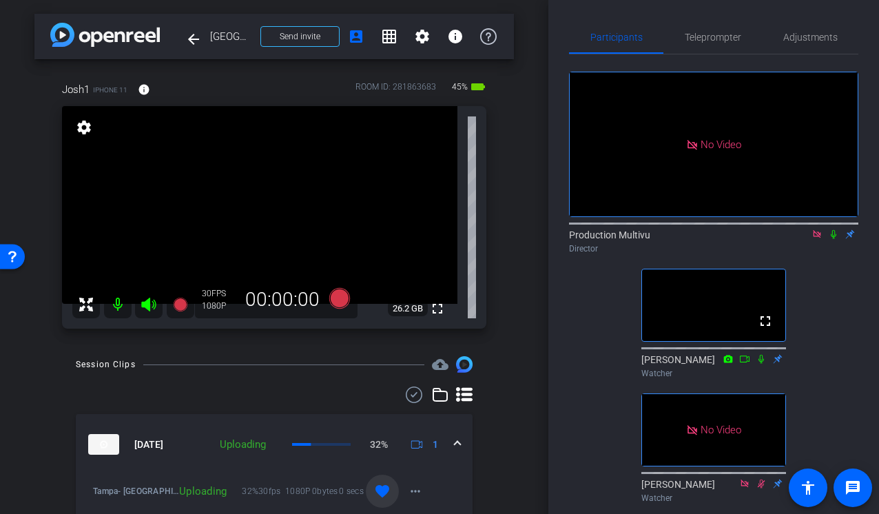
click at [590, 381] on div "No Video Production Multivu Director fullscreen Steve Cuff Watcher No Video Ear…" at bounding box center [713, 281] width 289 height 454
click at [594, 382] on div "No Video Production Multivu Director fullscreen Steve Cuff Watcher No Video Ear…" at bounding box center [713, 281] width 289 height 454
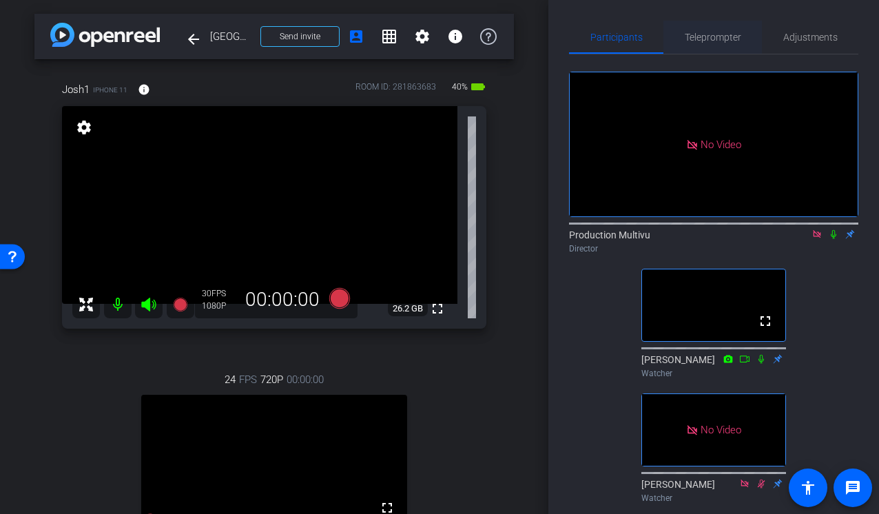
click at [711, 32] on span "Teleprompter" at bounding box center [713, 37] width 56 height 10
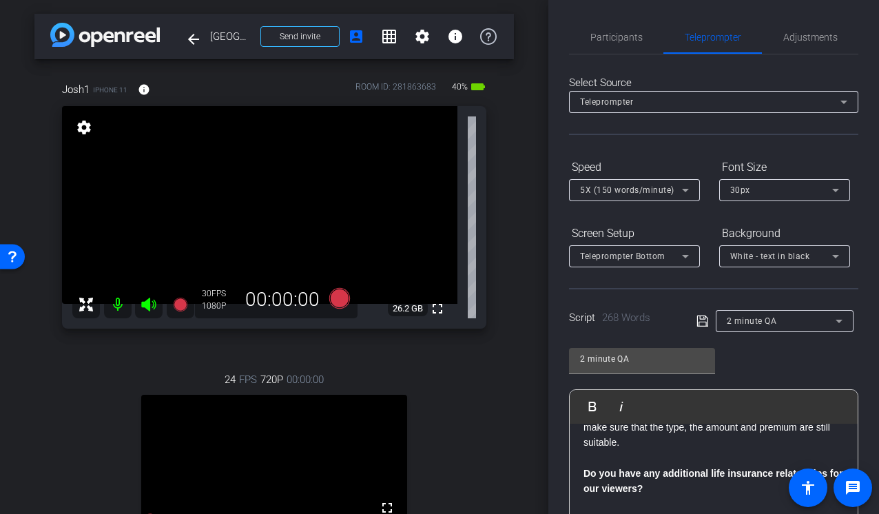
click at [844, 323] on icon at bounding box center [839, 321] width 17 height 17
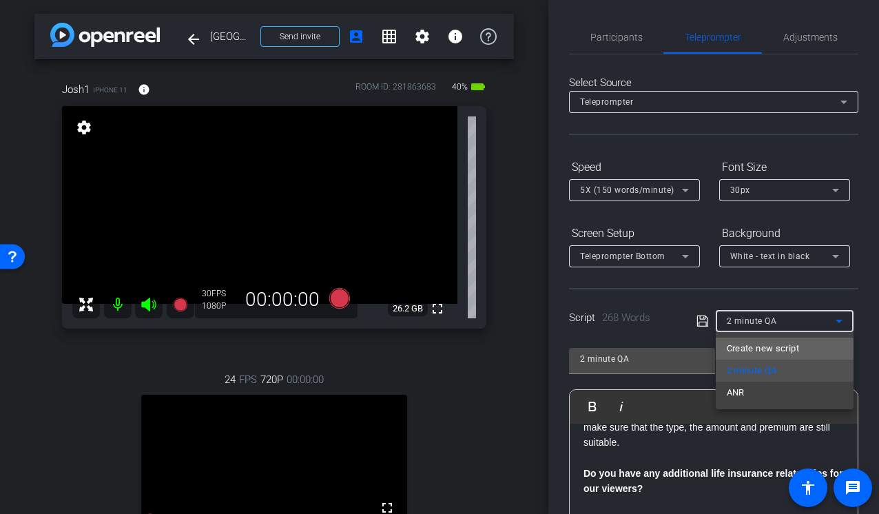
click at [773, 349] on span "Create new script" at bounding box center [763, 348] width 72 height 17
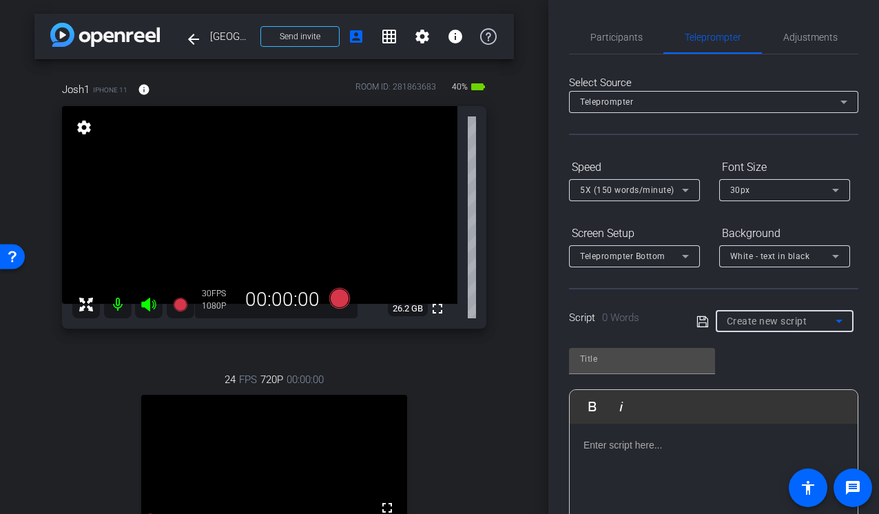
click at [633, 437] on p at bounding box center [713, 444] width 260 height 15
click at [615, 443] on p at bounding box center [713, 444] width 260 height 15
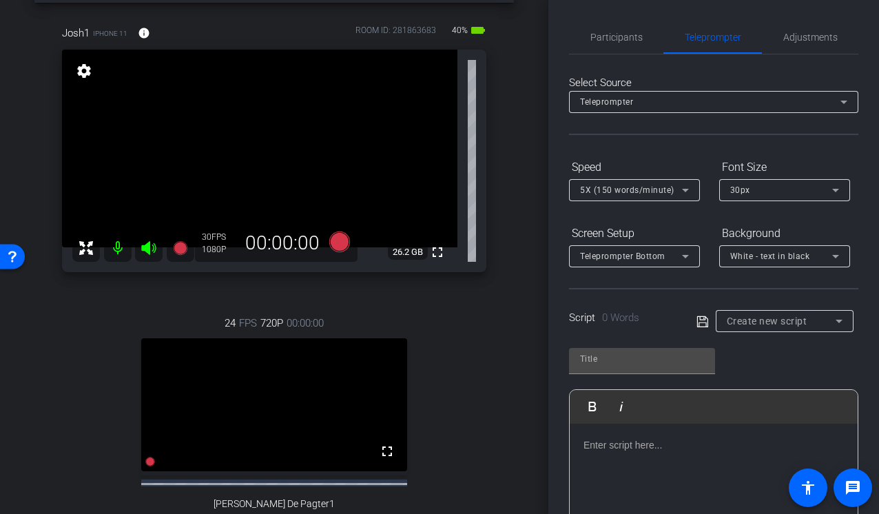
scroll to position [55, 0]
click at [530, 168] on div "arrow_back Tampa, DC, Milwaukee, Indianapolis, Philadelphia Back to project Sen…" at bounding box center [274, 202] width 548 height 514
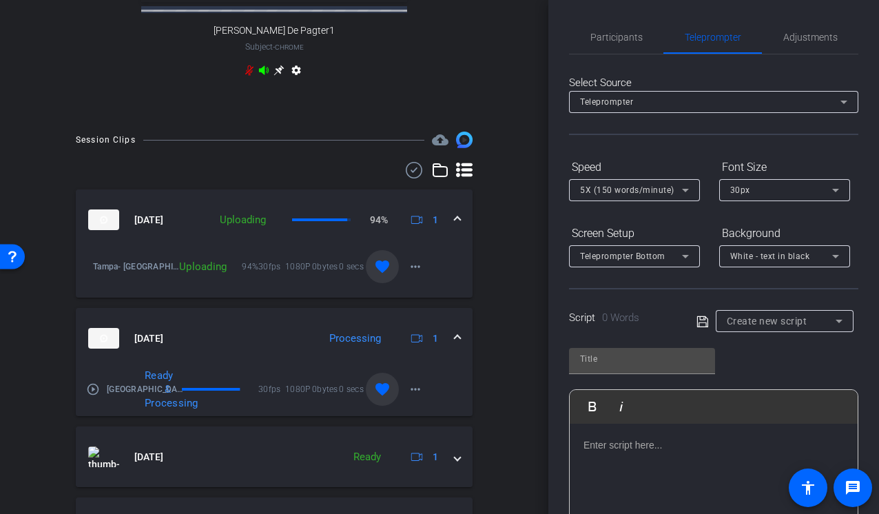
scroll to position [528, 0]
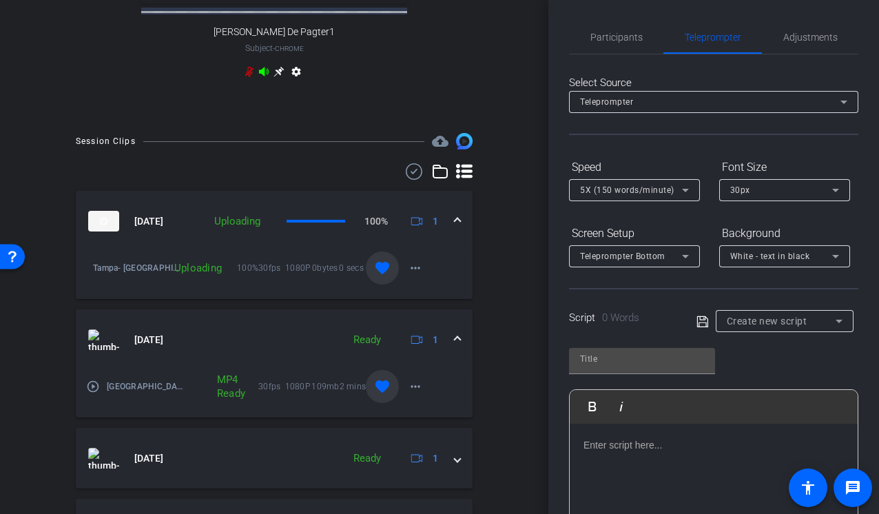
click at [528, 273] on div "arrow_back Tampa, DC, Milwaukee, Indianapolis, Philadelphia Back to project Sen…" at bounding box center [274, 257] width 548 height 514
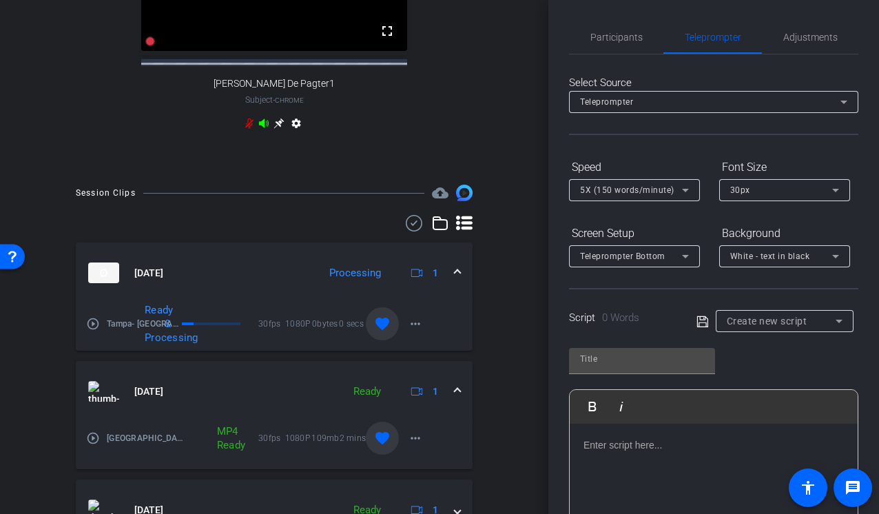
scroll to position [477, 0]
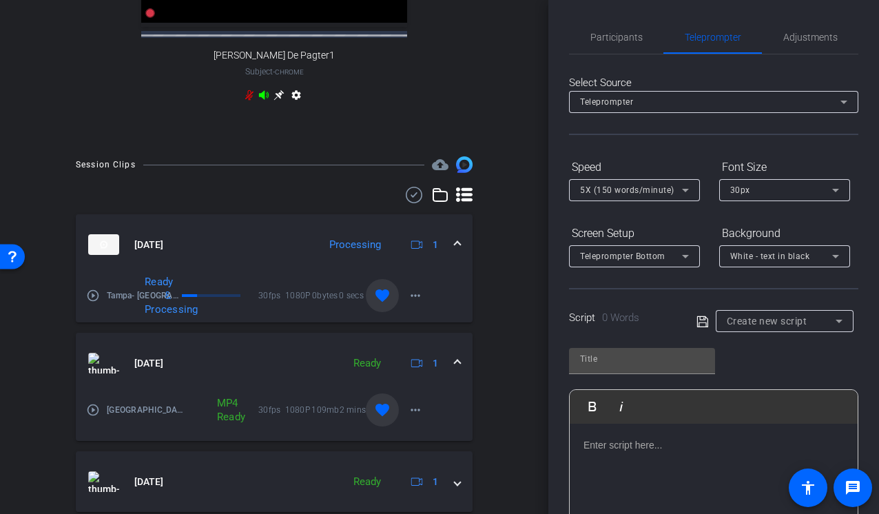
scroll to position [508, 0]
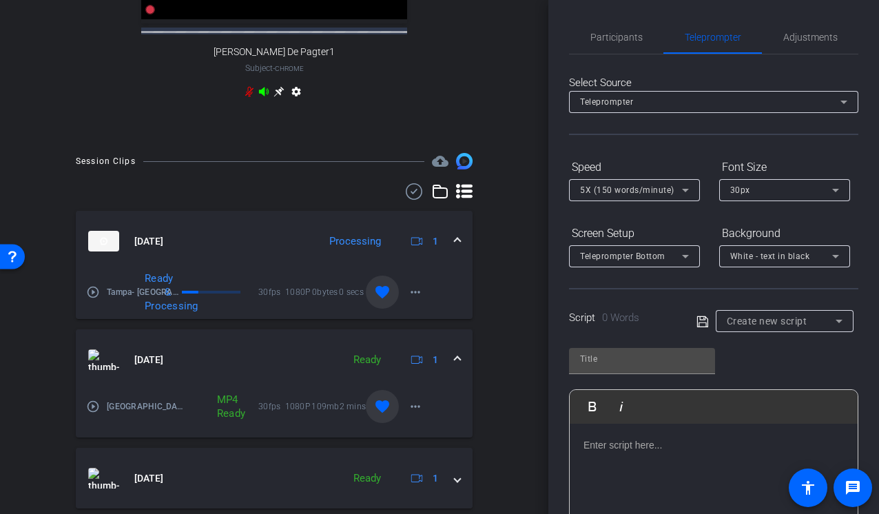
click at [515, 287] on div "arrow_back Tampa, DC, Milwaukee, Indianapolis, Philadelphia Back to project Sen…" at bounding box center [274, 257] width 548 height 514
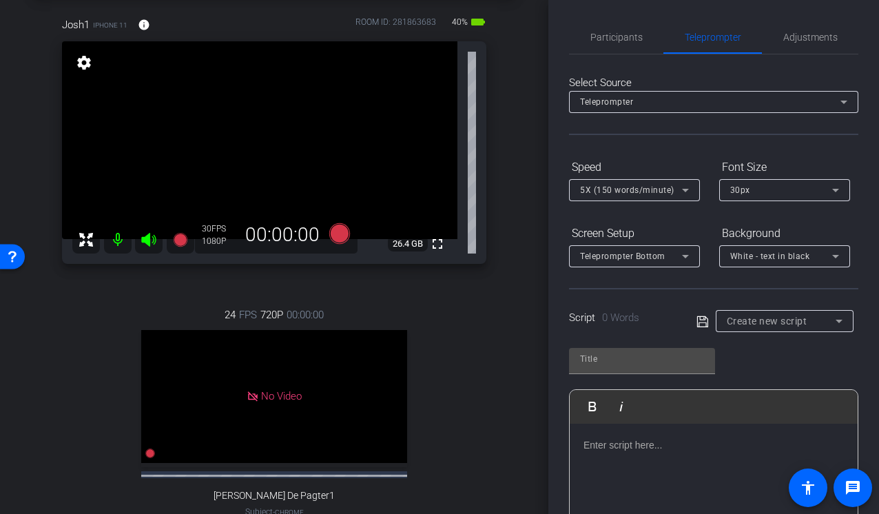
scroll to position [61, 0]
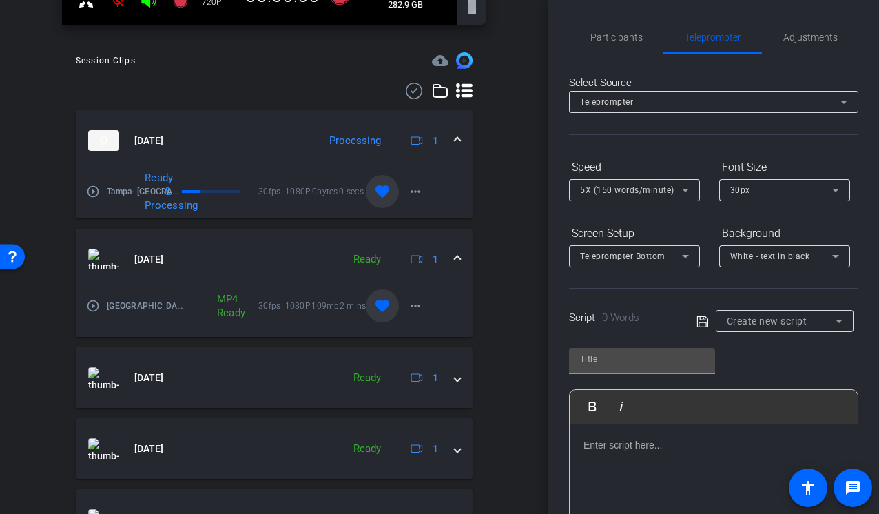
type input "2 minute QA"
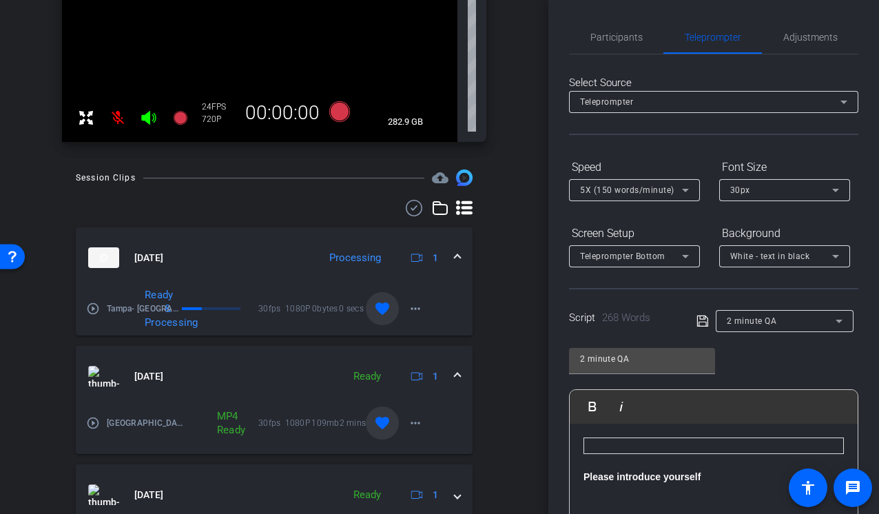
scroll to position [0, 0]
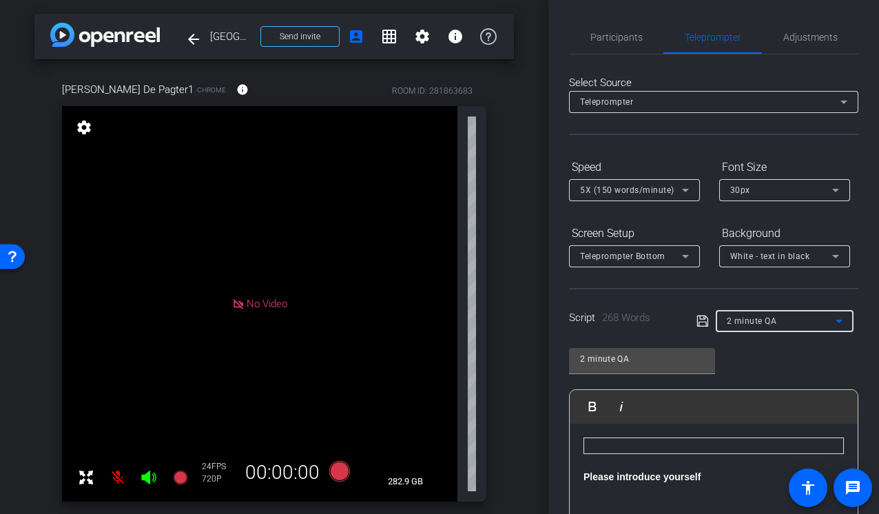
click at [796, 324] on div "2 minute QA" at bounding box center [781, 320] width 109 height 17
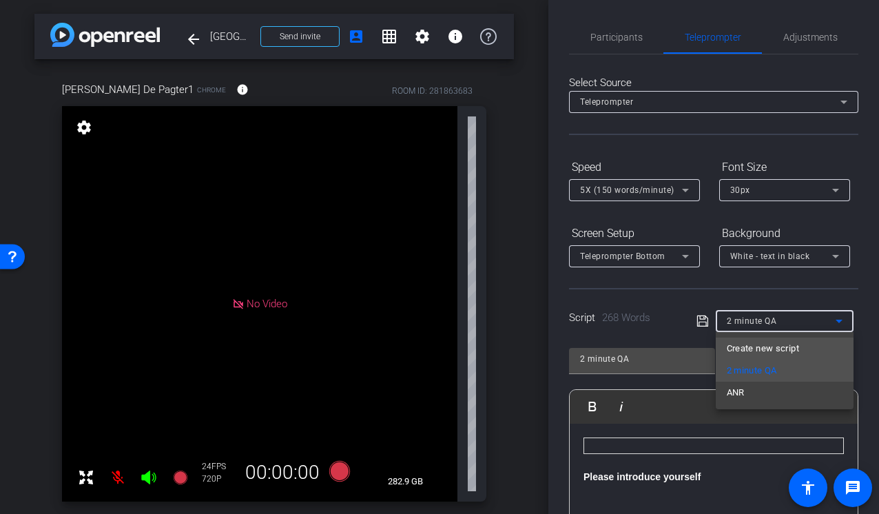
click at [771, 345] on span "Create new script" at bounding box center [763, 348] width 72 height 17
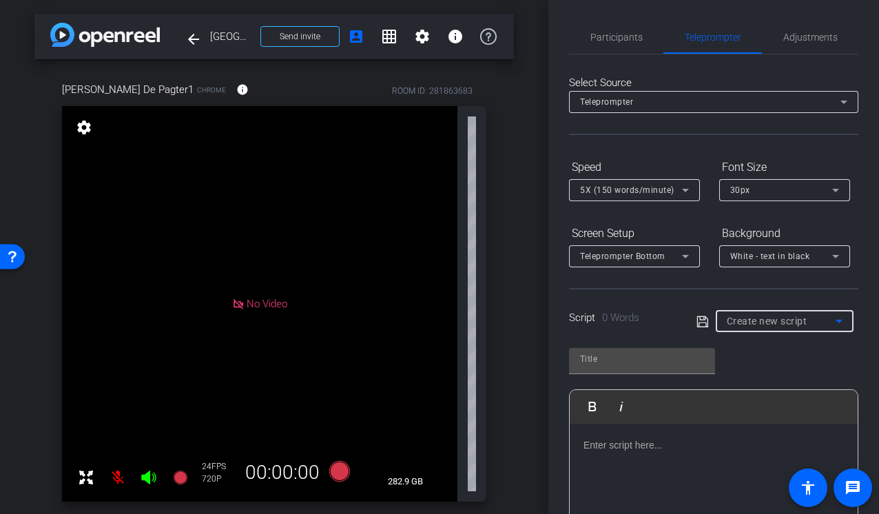
click at [644, 463] on div at bounding box center [714, 493] width 288 height 138
click at [617, 30] on span "Participants" at bounding box center [616, 37] width 52 height 33
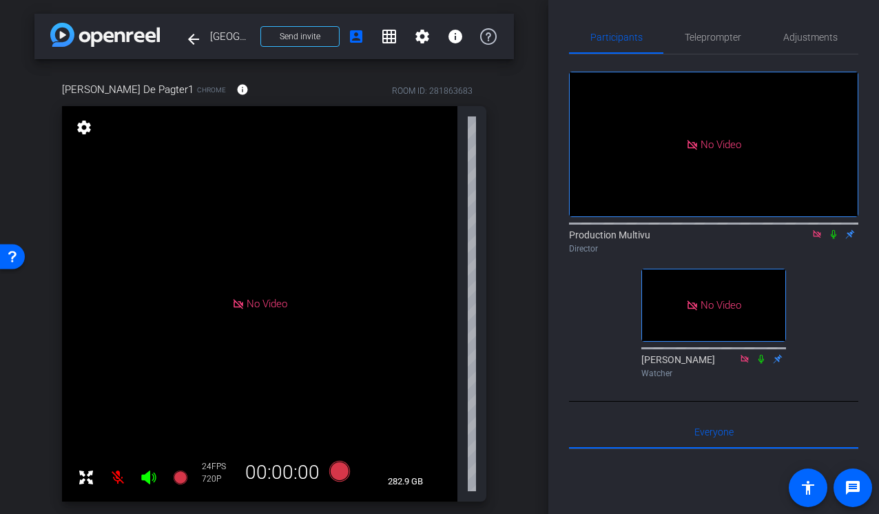
click at [569, 302] on div "No Video Production Multivu Director No Video Steve Cuff Watcher" at bounding box center [713, 218] width 289 height 329
click at [561, 300] on div "Participants Teleprompter Adjustments No Video Production Multivu Director No V…" at bounding box center [713, 257] width 331 height 514
click at [565, 253] on div "Participants Teleprompter Adjustments No Video Production Multivu Director No V…" at bounding box center [713, 257] width 331 height 514
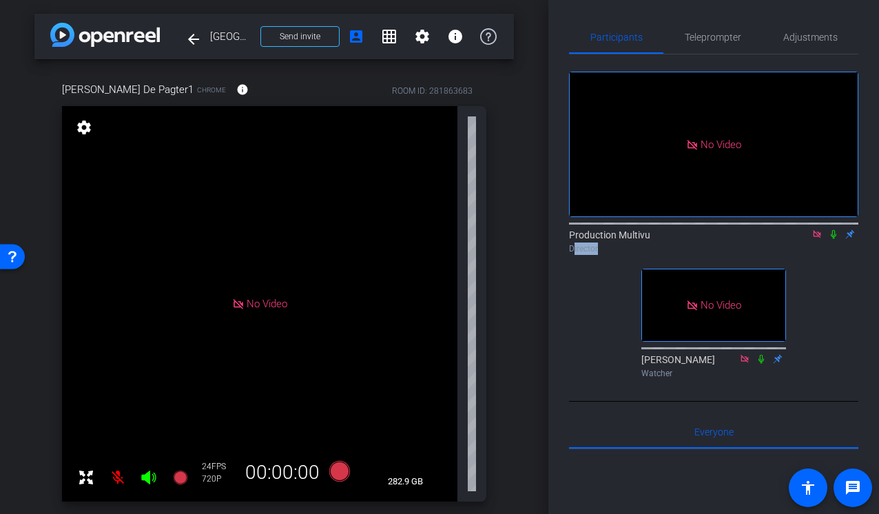
click at [565, 253] on div "Participants Teleprompter Adjustments No Video Production Multivu Director No V…" at bounding box center [713, 257] width 331 height 514
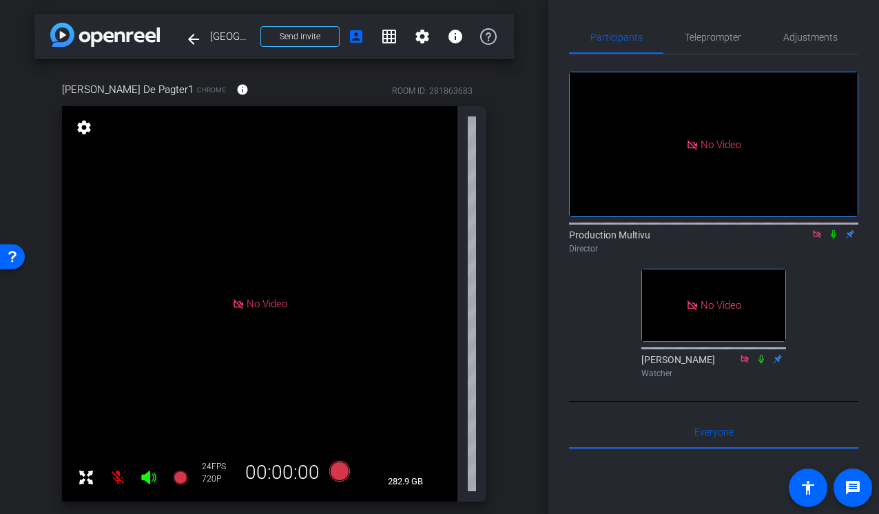
click at [565, 253] on div "Participants Teleprompter Adjustments No Video Production Multivu Director No V…" at bounding box center [713, 257] width 331 height 514
click at [554, 280] on div "Participants Teleprompter Adjustments No Video Production Multivu Director No V…" at bounding box center [713, 257] width 331 height 514
click at [572, 293] on div "No Video Production Multivu Director No Video Steve Cuff Watcher" at bounding box center [713, 218] width 289 height 329
click at [355, 34] on mat-icon "account_box" at bounding box center [356, 36] width 17 height 17
click at [435, 43] on span at bounding box center [422, 36] width 33 height 33
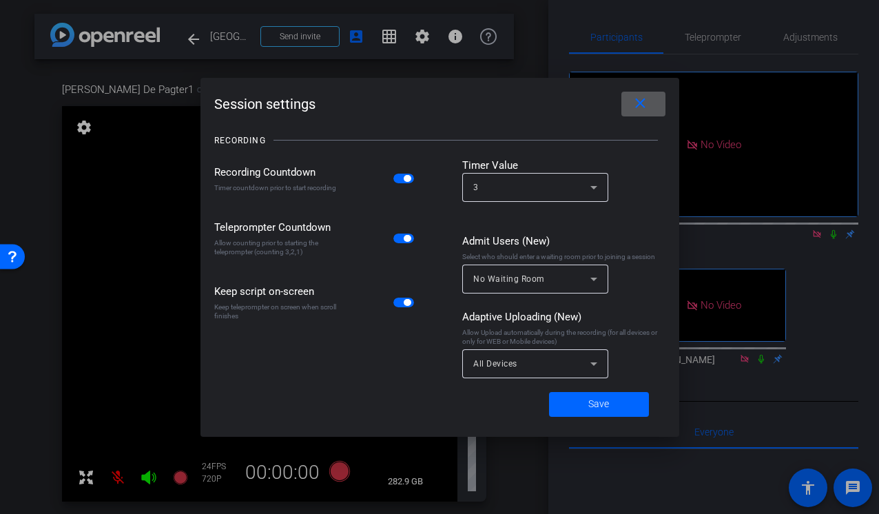
click at [649, 99] on span at bounding box center [643, 103] width 44 height 33
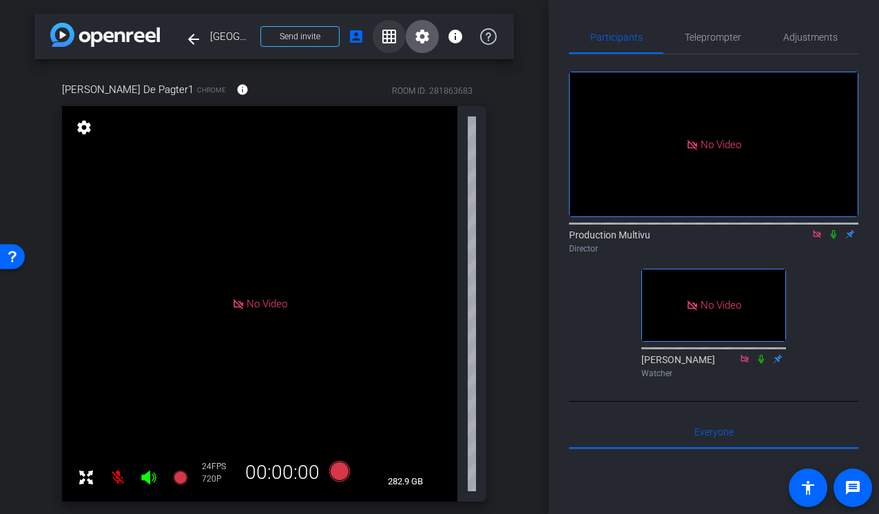
click at [386, 30] on mat-icon "grid_on" at bounding box center [389, 36] width 17 height 17
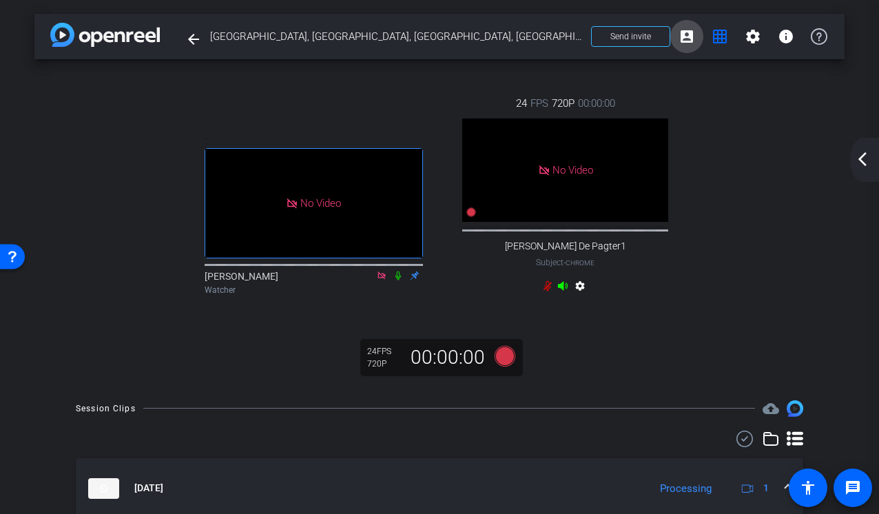
click at [684, 31] on mat-icon "account_box" at bounding box center [686, 36] width 17 height 17
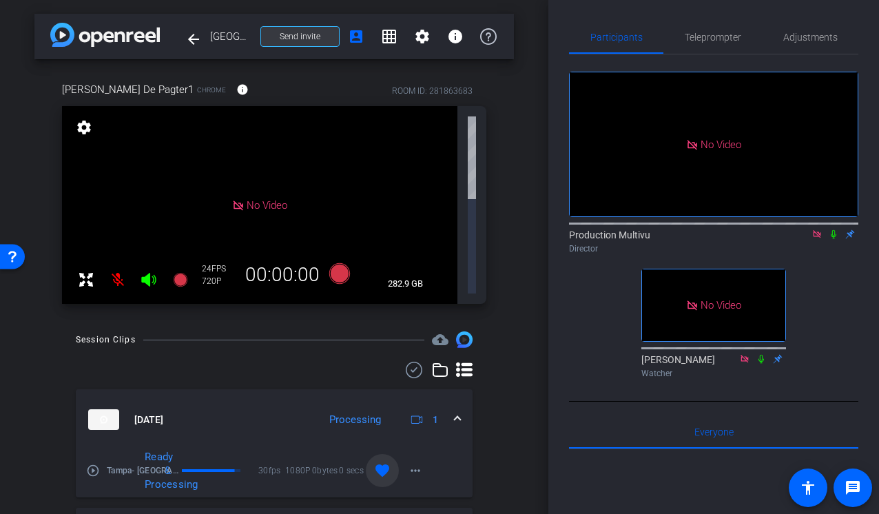
click at [311, 39] on span "Send invite" at bounding box center [300, 36] width 41 height 11
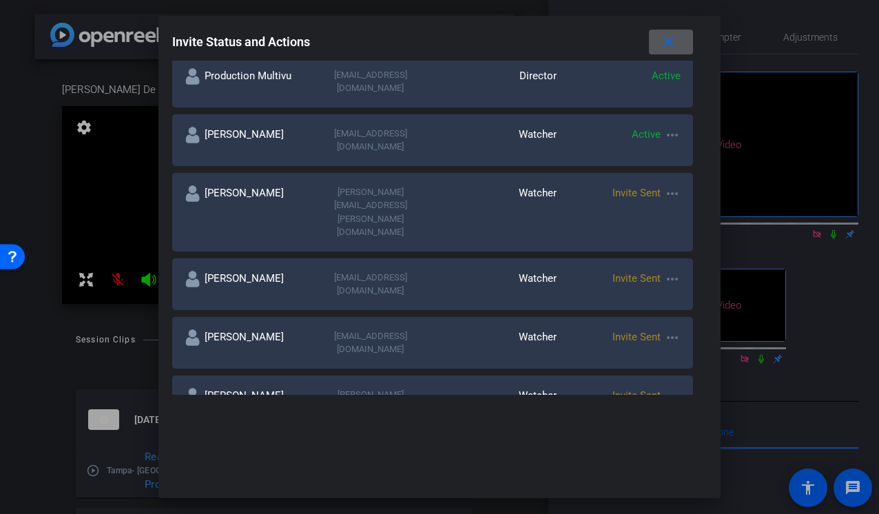
scroll to position [258, 0]
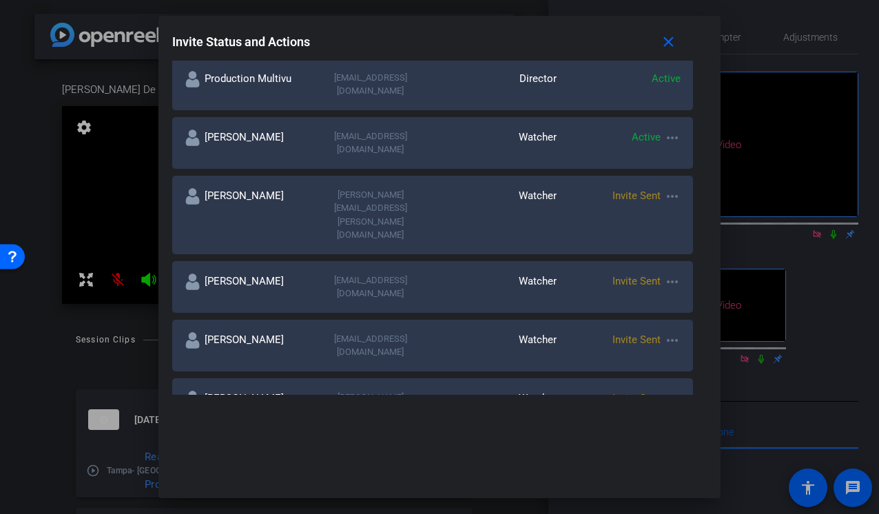
click at [675, 188] on mat-icon "more_horiz" at bounding box center [672, 196] width 17 height 17
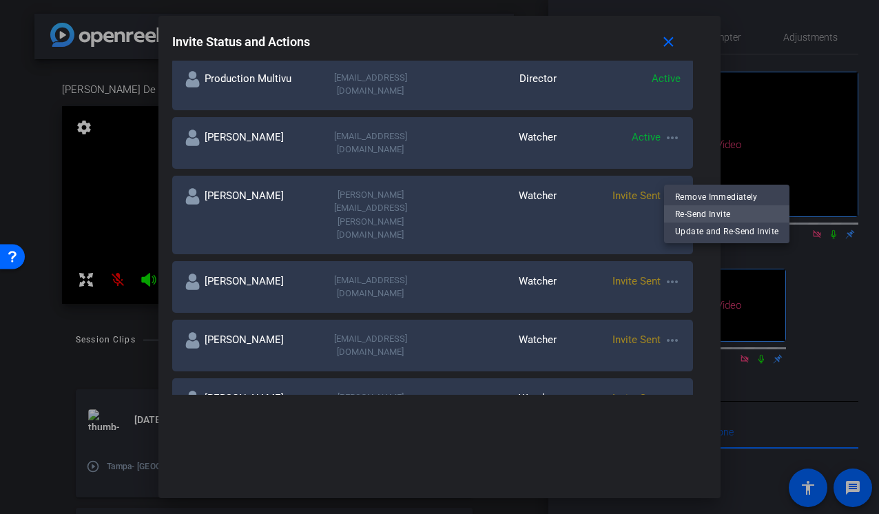
click at [703, 214] on span "Re-Send Invite" at bounding box center [726, 214] width 103 height 17
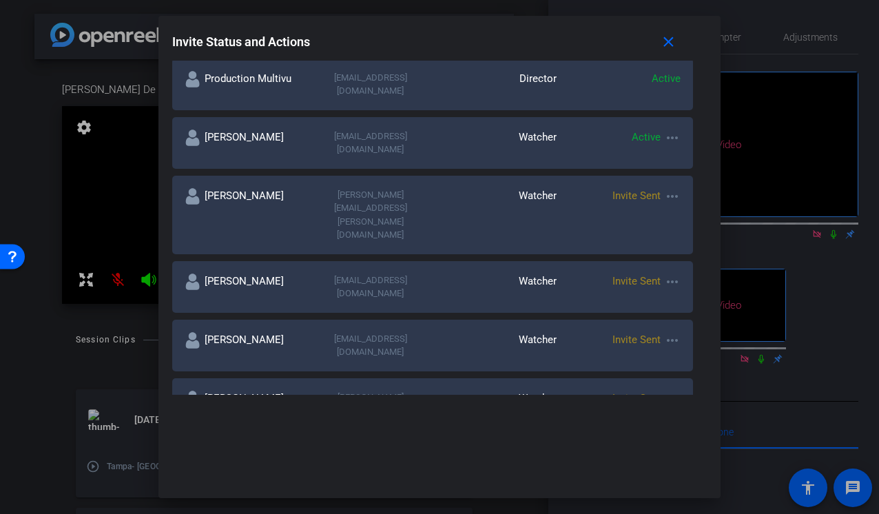
click at [275, 481] on input at bounding box center [297, 489] width 229 height 17
type input "J"
click at [227, 481] on input "J" at bounding box center [297, 489] width 229 height 17
click at [304, 418] on div "Invite Status and Actions close SUBJECT ACCESS LINK https://capture.openreel.co…" at bounding box center [439, 257] width 563 height 482
click at [285, 481] on input at bounding box center [297, 489] width 229 height 17
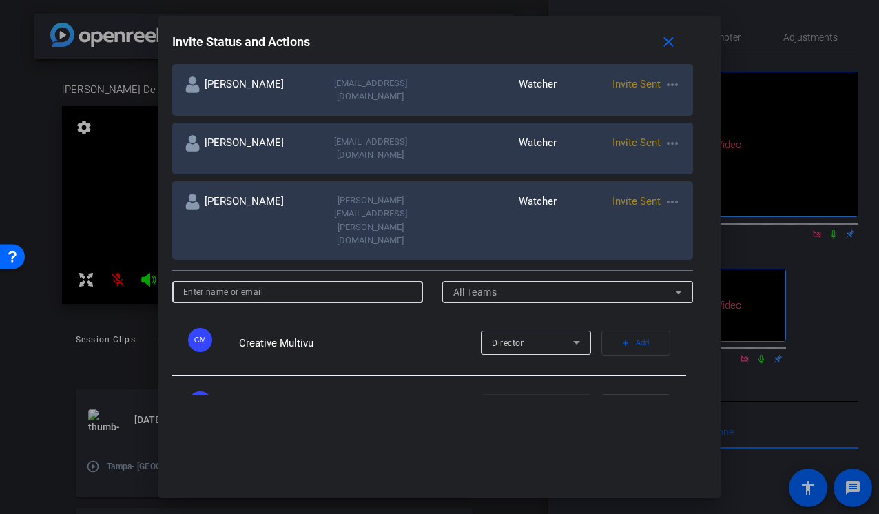
scroll to position [466, 0]
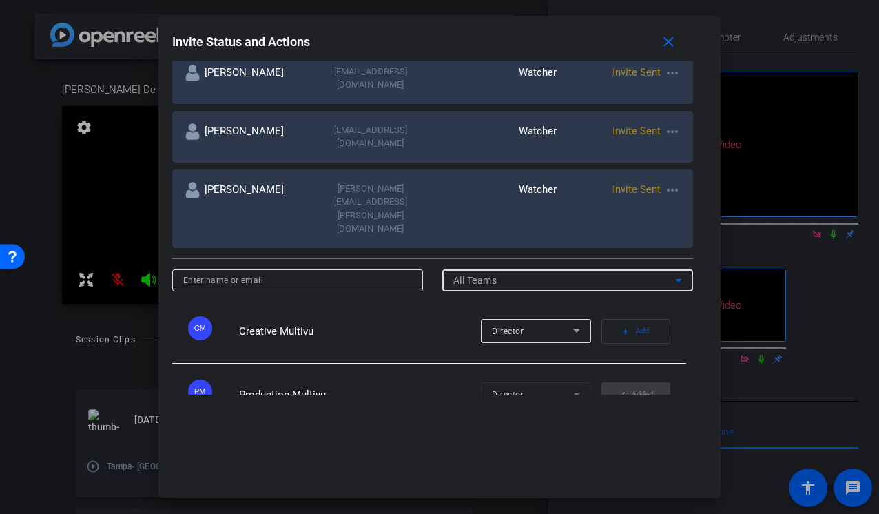
click at [611, 272] on div "All Teams" at bounding box center [564, 280] width 222 height 17
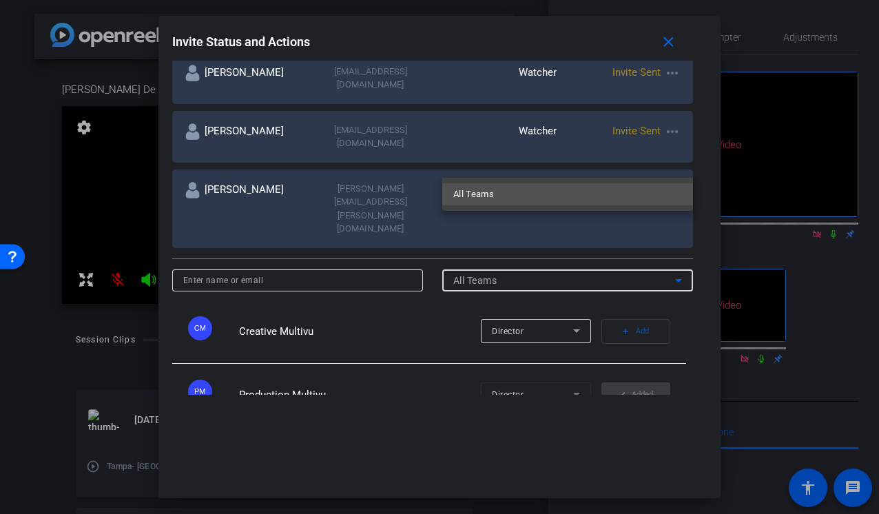
click at [611, 172] on div at bounding box center [439, 257] width 879 height 514
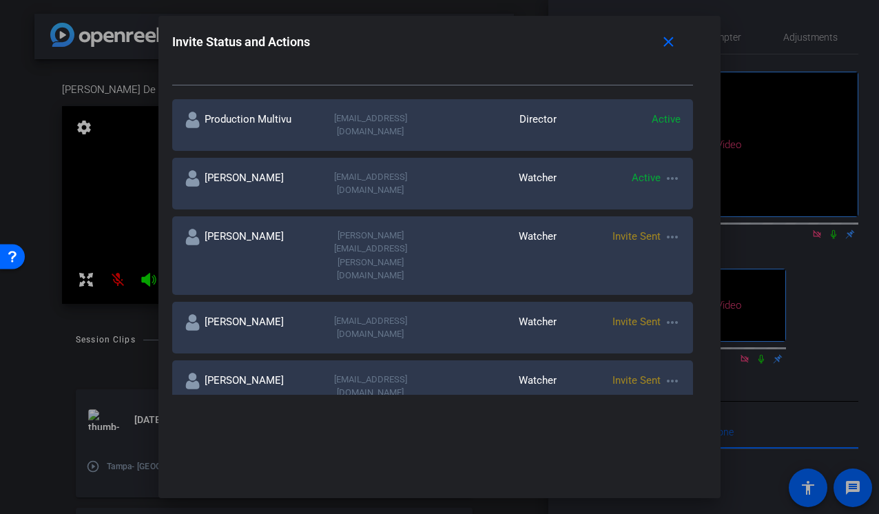
scroll to position [17, 0]
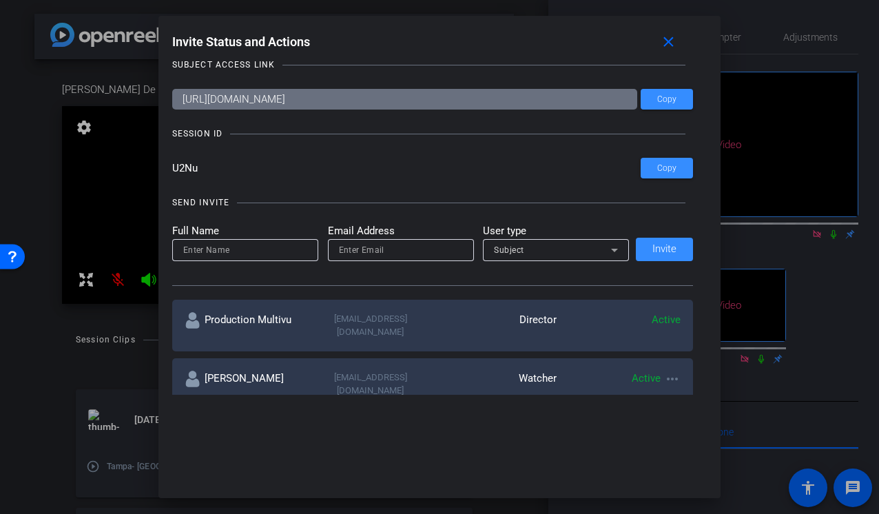
click at [242, 248] on input at bounding box center [245, 250] width 124 height 17
type input "J"
click at [386, 247] on input "email" at bounding box center [401, 250] width 124 height 17
paste input "jacquelyngozdowiak@northwesternmutual.com"
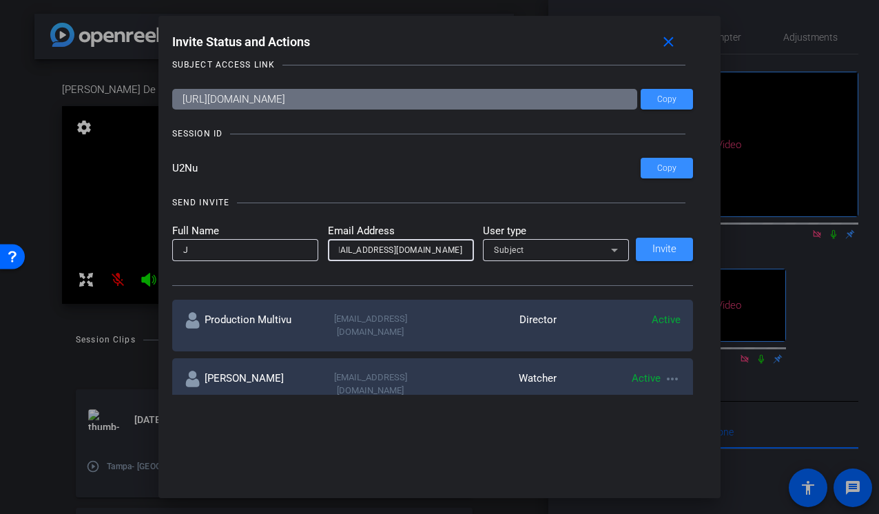
type input "jacquelyngozdowiak@northwesternmutual.com"
click at [524, 247] on div "Subject" at bounding box center [552, 249] width 117 height 17
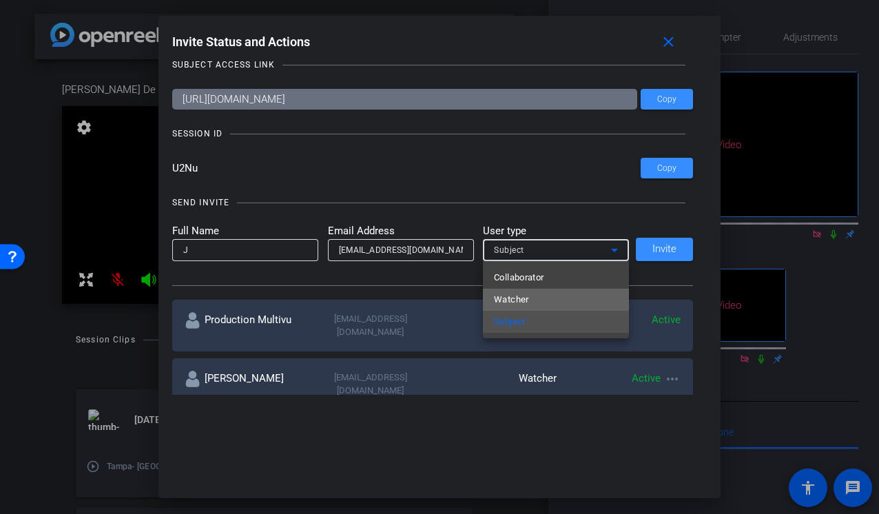
click at [516, 294] on span "Watcher" at bounding box center [511, 299] width 35 height 17
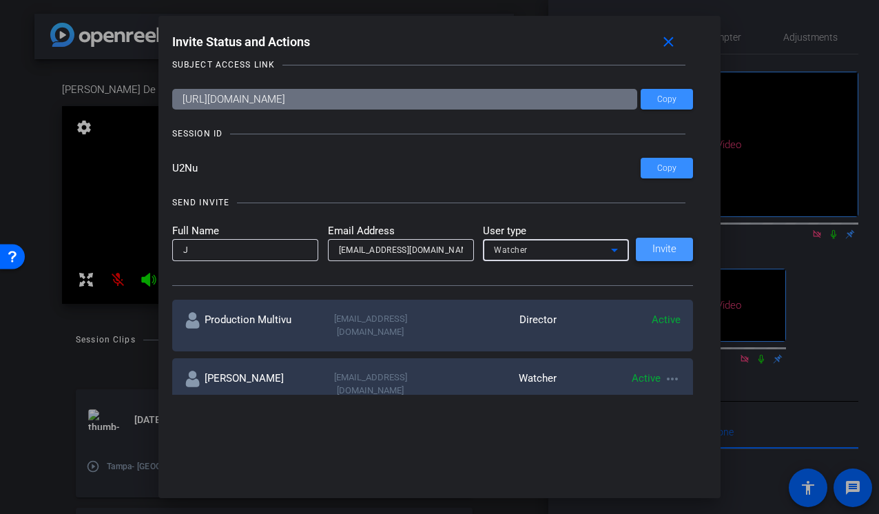
click at [642, 243] on span at bounding box center [664, 249] width 57 height 33
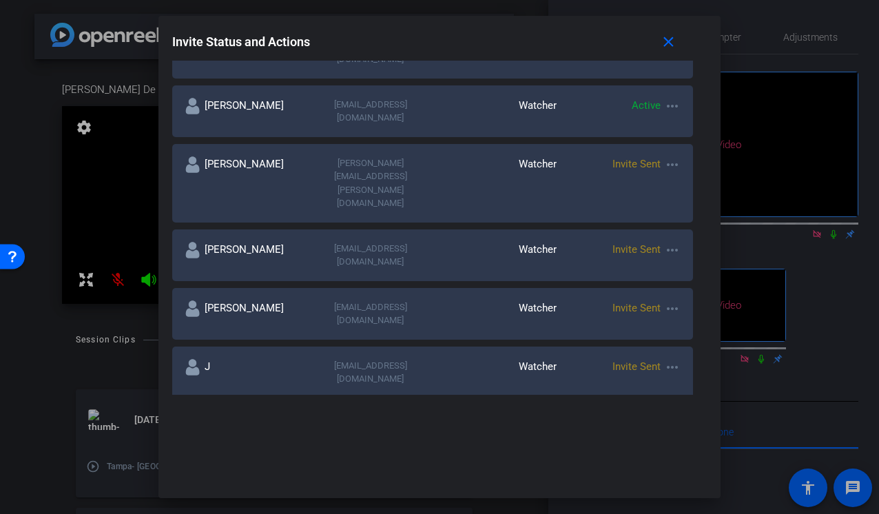
scroll to position [291, 0]
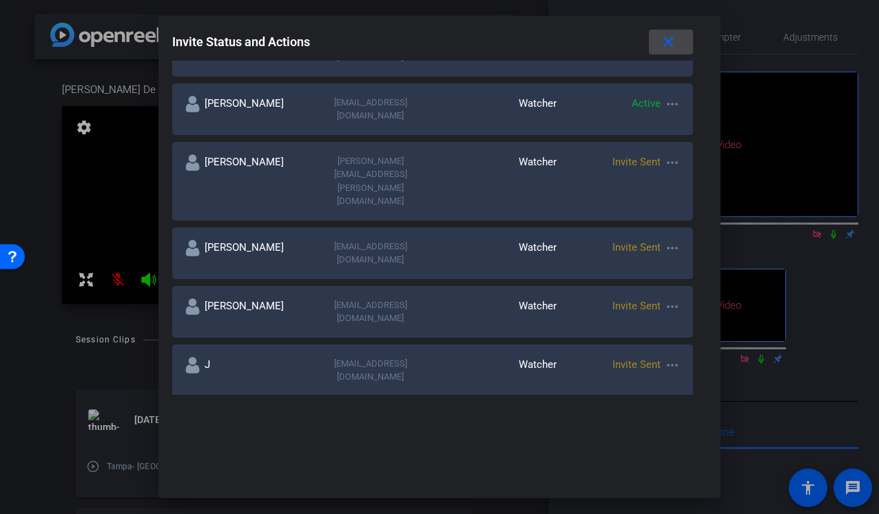
click at [669, 38] on mat-icon "close" at bounding box center [668, 42] width 17 height 17
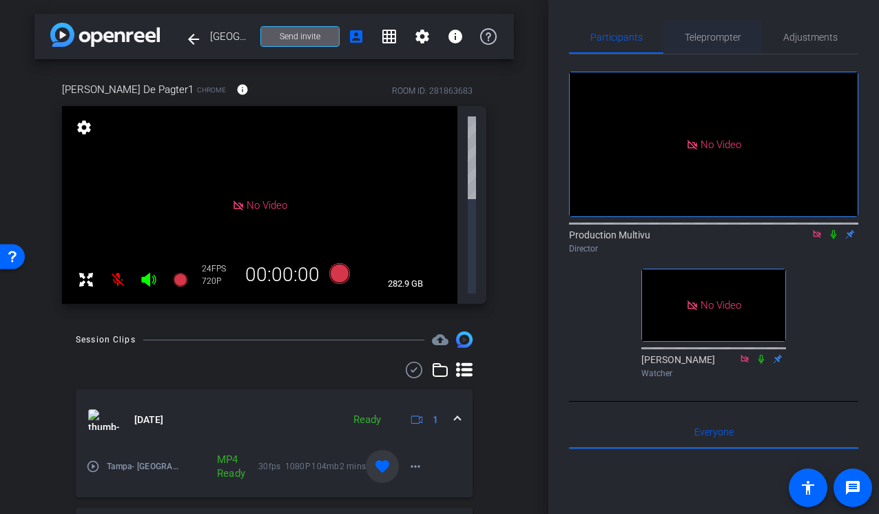
click at [707, 50] on span "Teleprompter" at bounding box center [713, 37] width 56 height 33
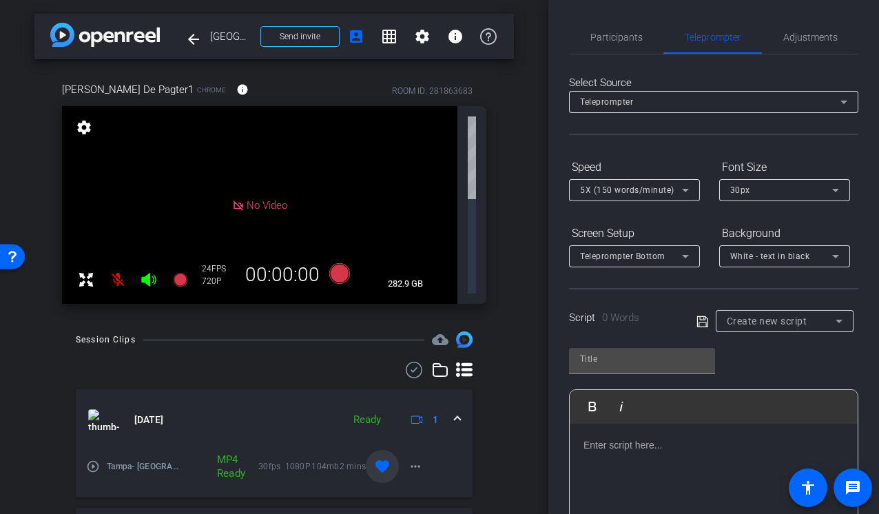
click at [641, 441] on p at bounding box center [713, 444] width 260 height 15
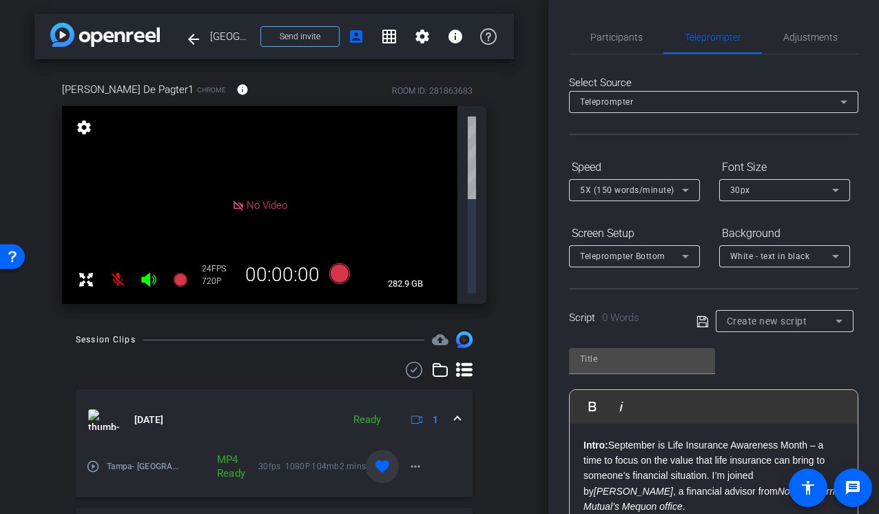
scroll to position [570, 0]
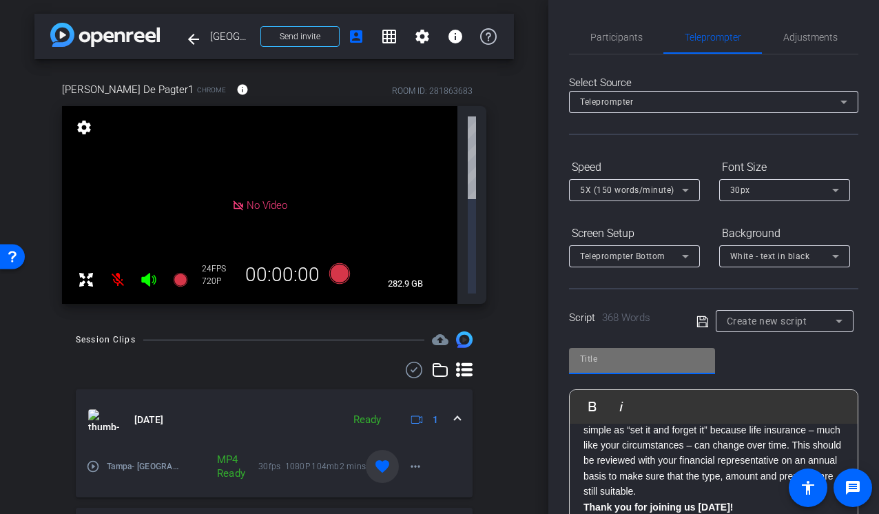
click at [625, 366] on input "text" at bounding box center [642, 359] width 124 height 17
click at [603, 361] on input "text" at bounding box center [642, 359] width 124 height 17
type input "Paul"
click at [753, 364] on div "Paul Play Play from this location Play Selected Play and display the selected t…" at bounding box center [713, 449] width 289 height 224
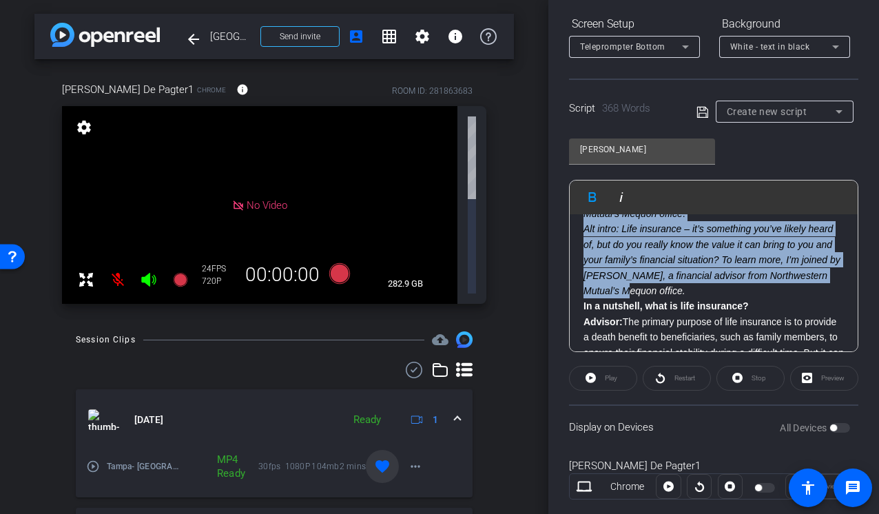
scroll to position [84, 0]
drag, startPoint x: 582, startPoint y: 234, endPoint x: 711, endPoint y: 287, distance: 139.7
click at [711, 287] on div "Intro: September is Life Insurance Awareness Month – a time to focus on the val…" at bounding box center [714, 491] width 288 height 722
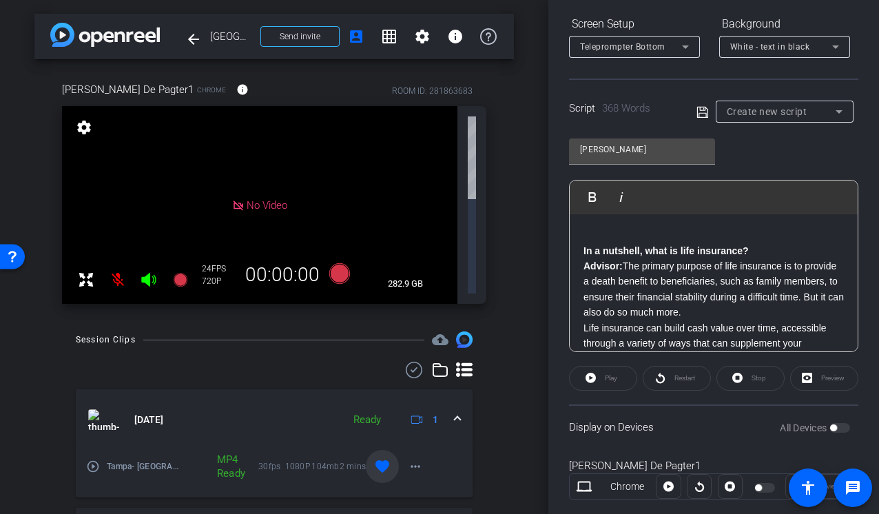
scroll to position [46, 0]
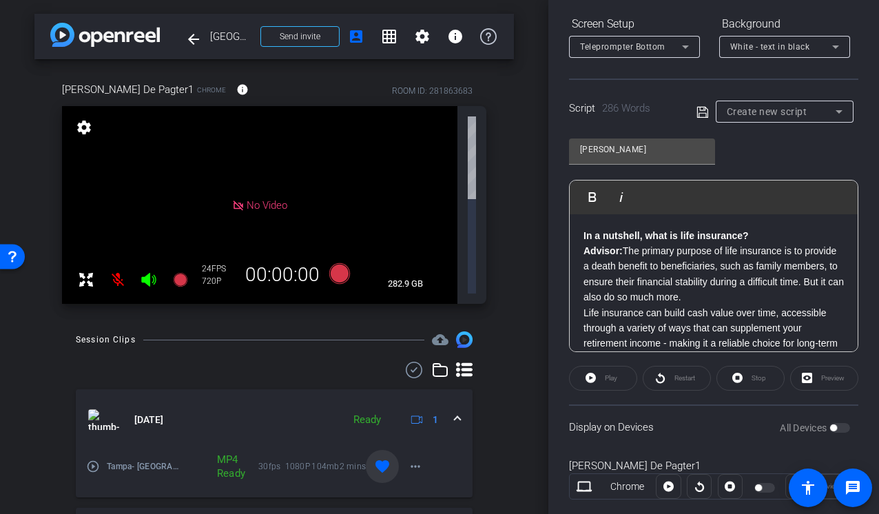
click at [718, 298] on p "Advisor: The primary purpose of life insurance is to provide a death benefit to…" at bounding box center [713, 274] width 260 height 62
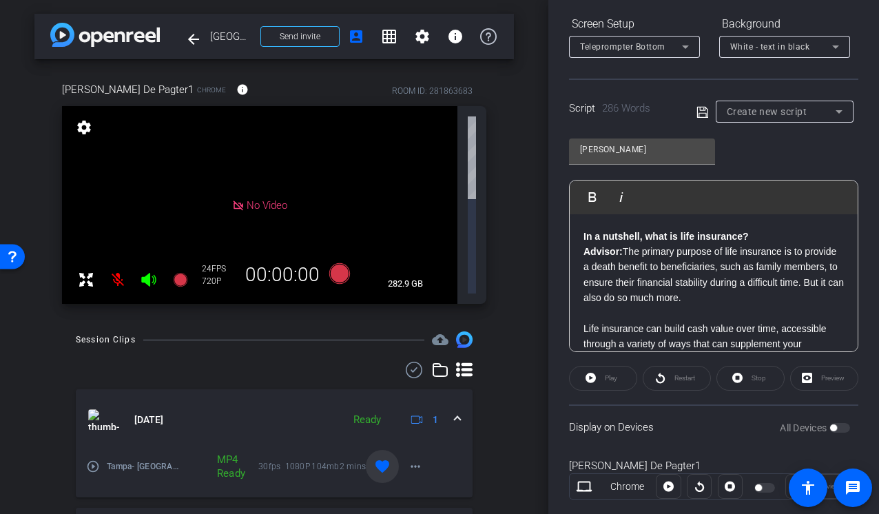
scroll to position [29, 0]
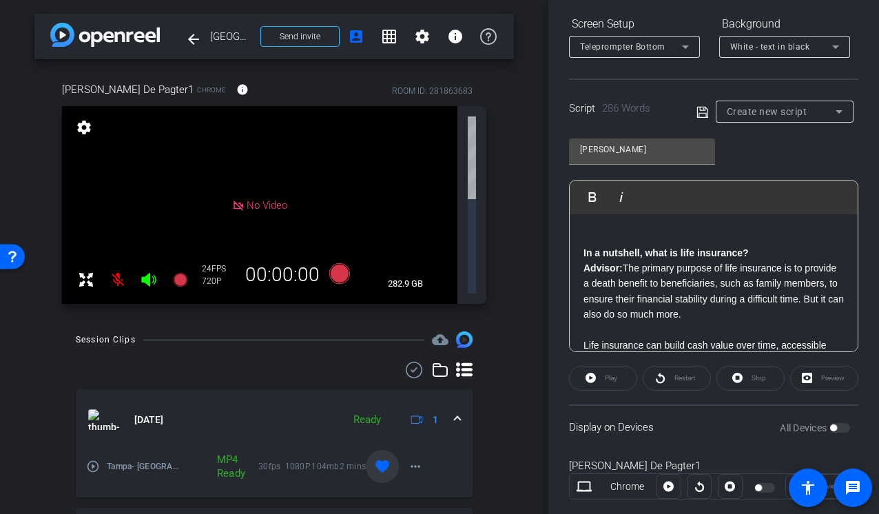
click at [757, 253] on p "In a nutshell, what is life insurance?" at bounding box center [713, 252] width 260 height 15
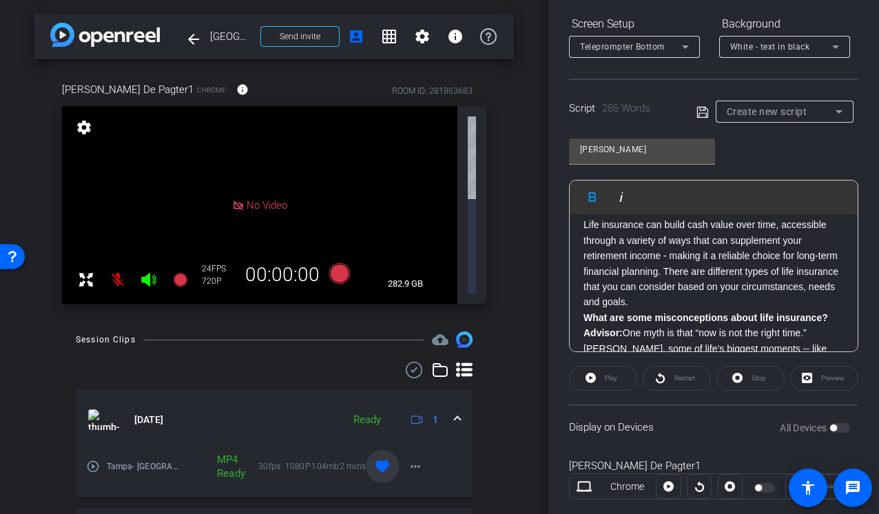
scroll to position [167, 0]
click at [663, 304] on p "Life insurance can build cash value over time, accessible through a variety of …" at bounding box center [713, 261] width 260 height 92
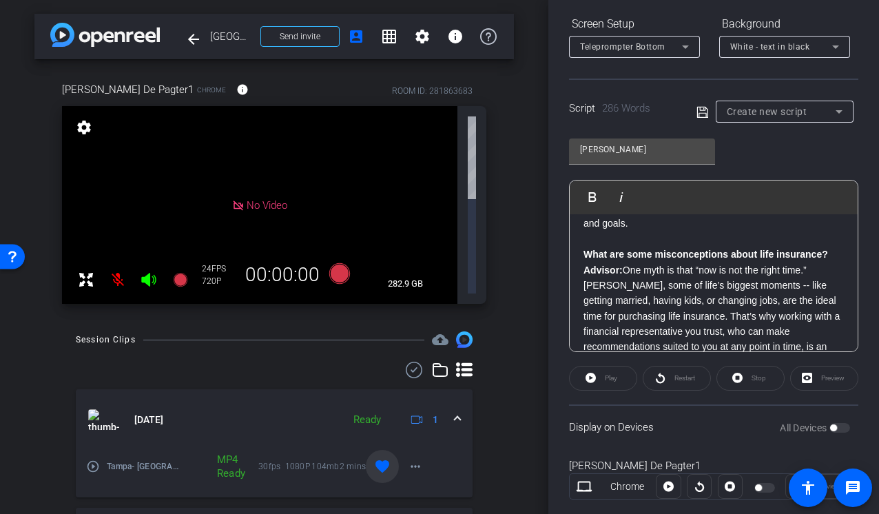
scroll to position [245, 0]
click at [832, 249] on p "What are some misconceptions about life insurance?" at bounding box center [713, 252] width 260 height 15
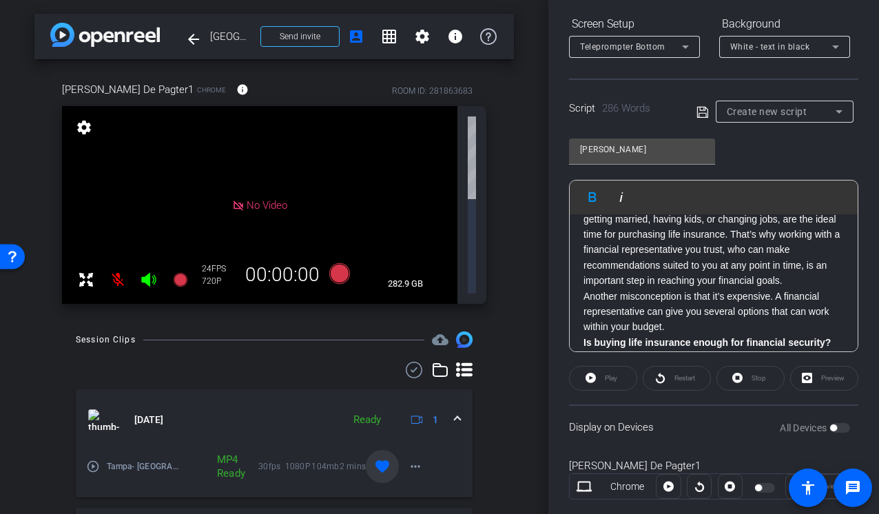
scroll to position [341, 0]
click at [798, 282] on p "Advisor: One myth is that “now is not the right time.” Rather, some of life’s b…" at bounding box center [713, 234] width 260 height 108
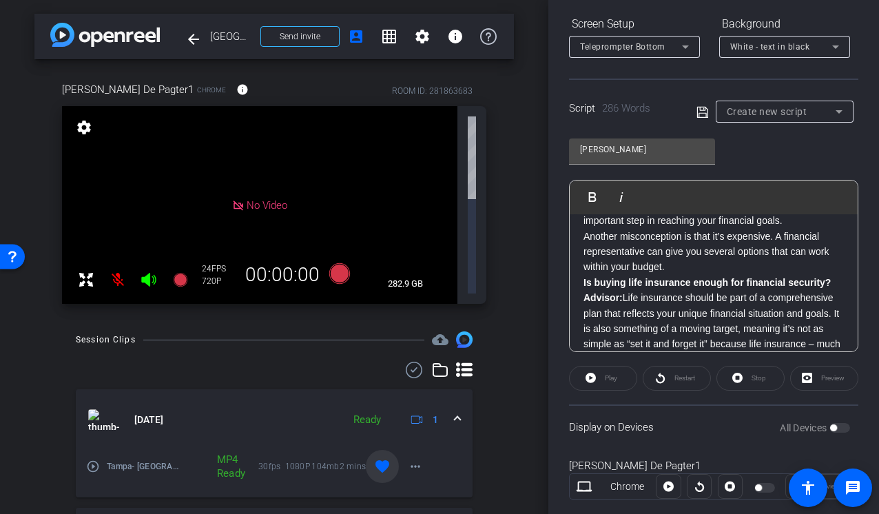
scroll to position [407, 0]
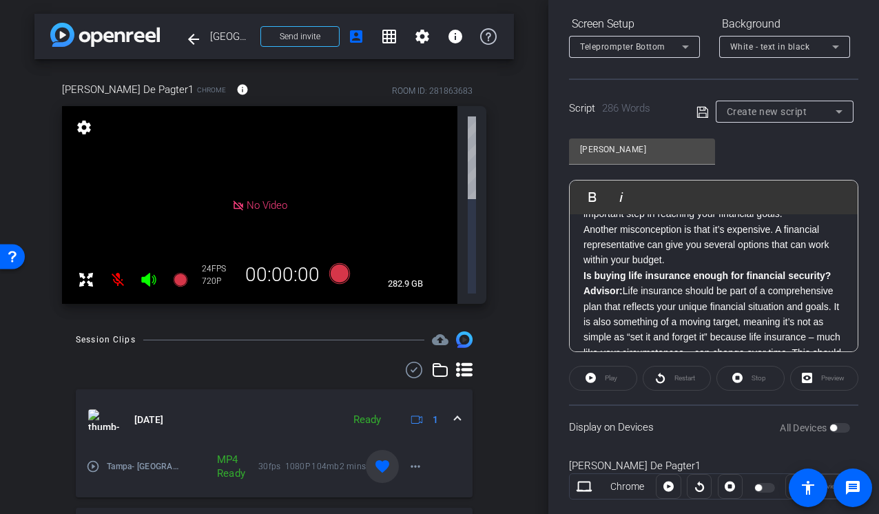
click at [716, 264] on p "Another misconception is that it’s expensive. A financial representative can gi…" at bounding box center [713, 245] width 260 height 46
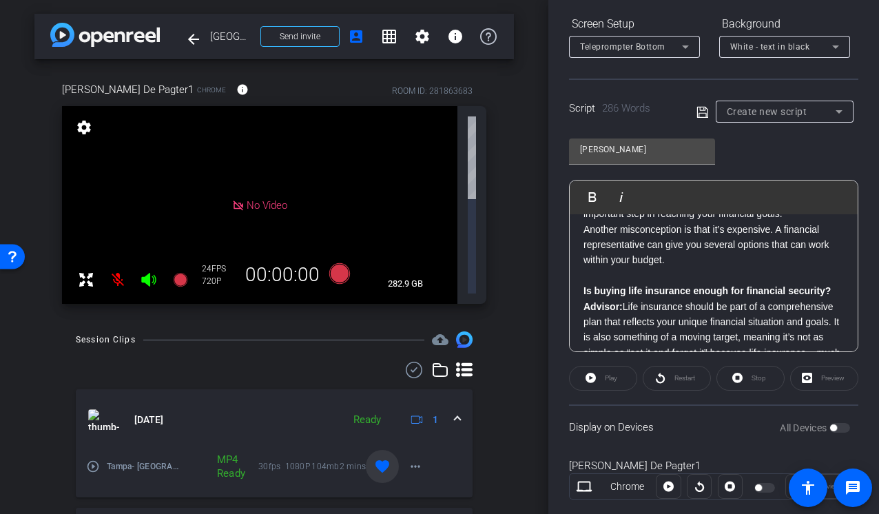
click at [832, 290] on p "Is buying life insurance enough for financial security?" at bounding box center [713, 290] width 260 height 15
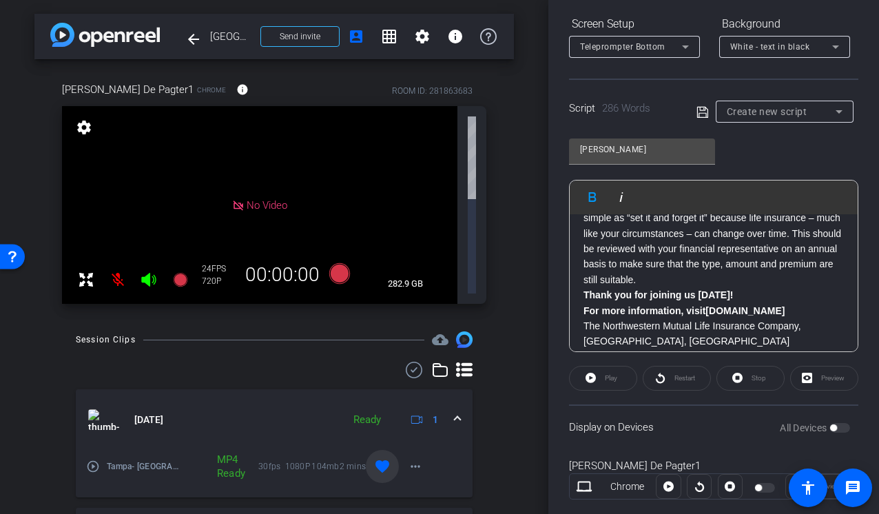
scroll to position [559, 0]
click at [652, 276] on p "Advisor: Life insurance should be part of a comprehensive plan that reflects yo…" at bounding box center [713, 223] width 260 height 123
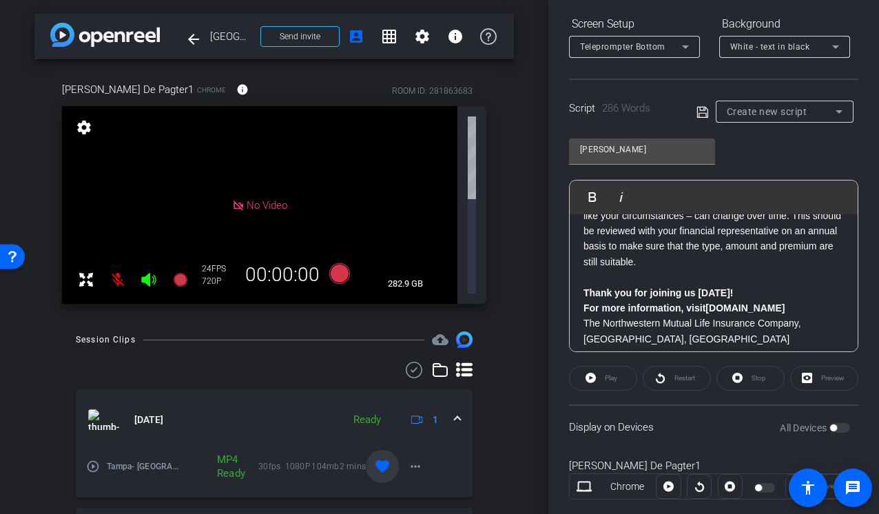
scroll to position [194, 0]
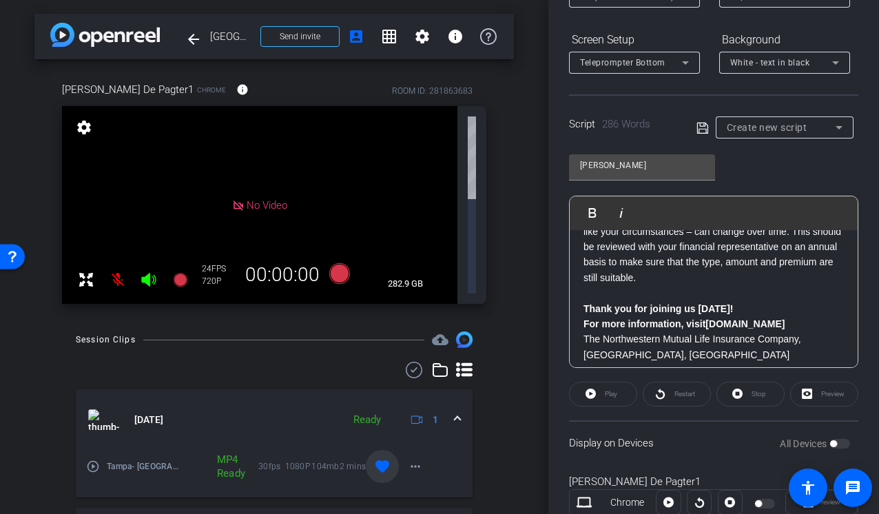
click at [745, 308] on p "Thank you for joining us today!" at bounding box center [713, 308] width 260 height 15
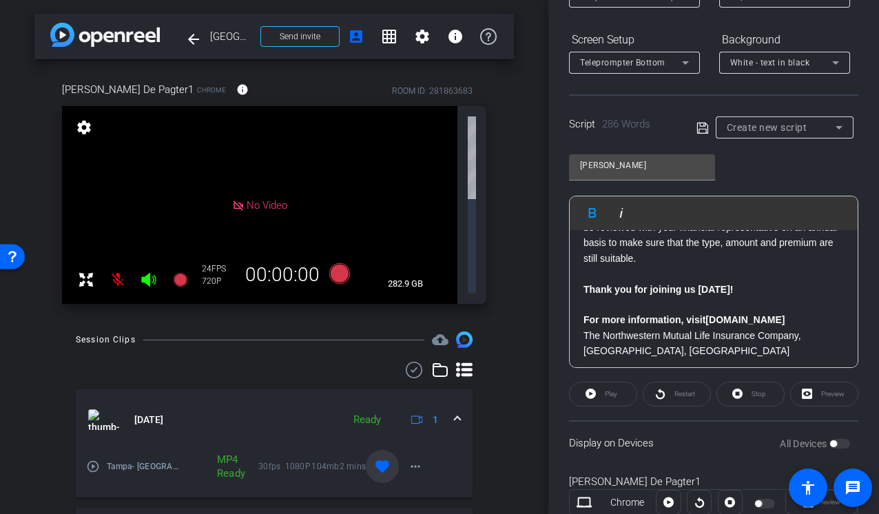
scroll to position [599, 0]
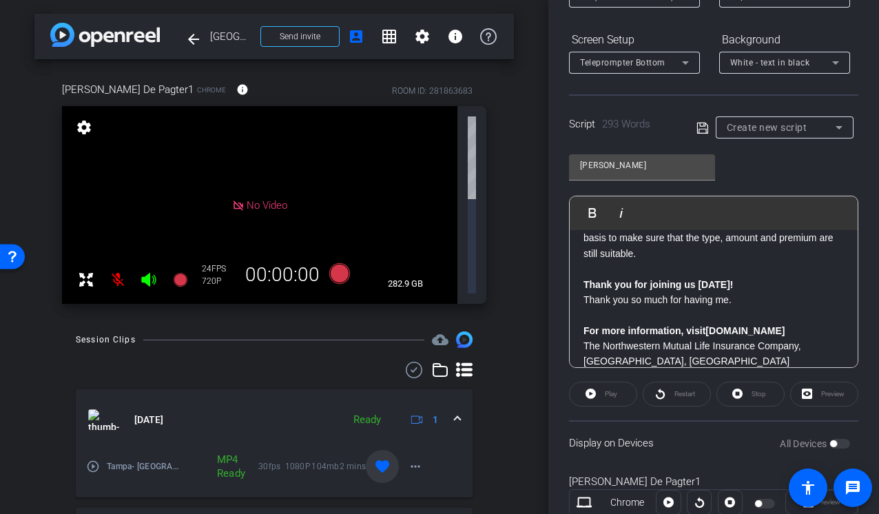
click at [669, 265] on p at bounding box center [713, 268] width 260 height 15
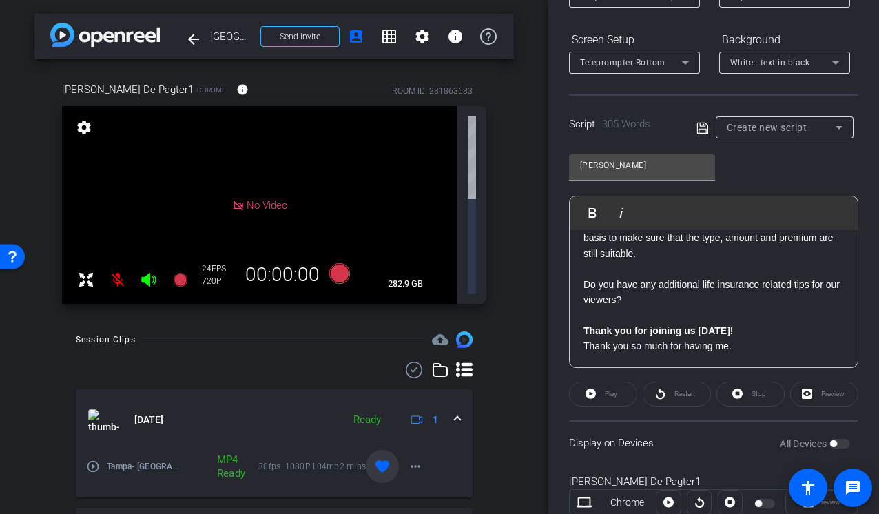
click at [582, 283] on div "Please introduce yourself: In a nutshell, what is life insurance? ​ Advisor: Th…" at bounding box center [714, 30] width 288 height 799
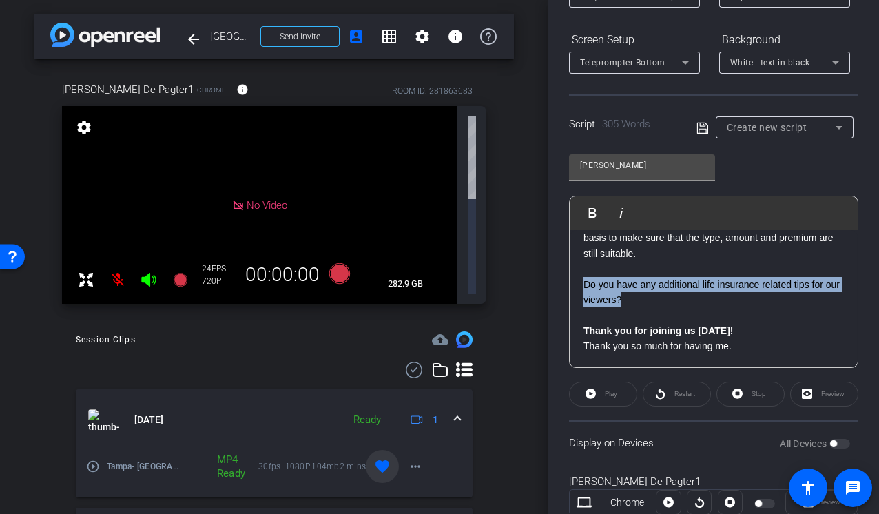
drag, startPoint x: 584, startPoint y: 283, endPoint x: 636, endPoint y: 298, distance: 54.3
click at [636, 298] on p "Do you have any additional life insurance related tips for our viewers?" at bounding box center [713, 292] width 260 height 31
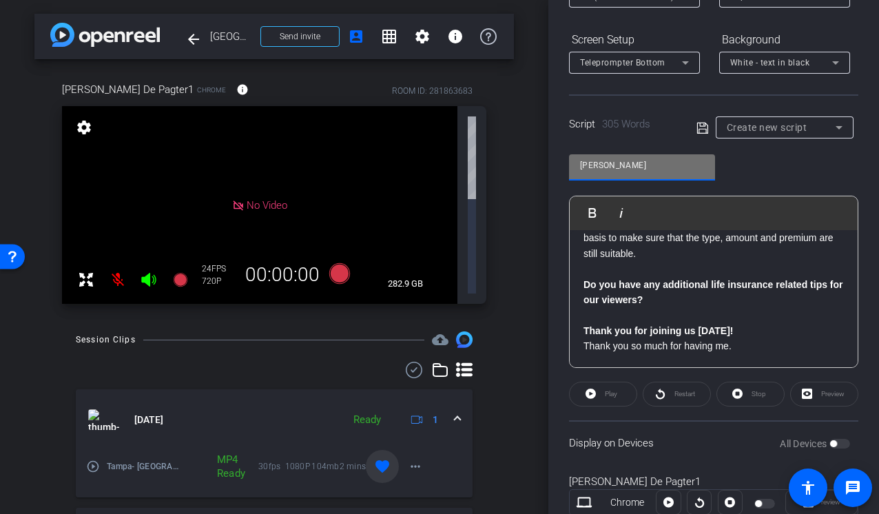
click at [626, 163] on input "Paul" at bounding box center [642, 165] width 124 height 17
click at [626, 166] on input "Paul" at bounding box center [642, 165] width 124 height 17
click at [703, 131] on icon at bounding box center [702, 128] width 12 height 17
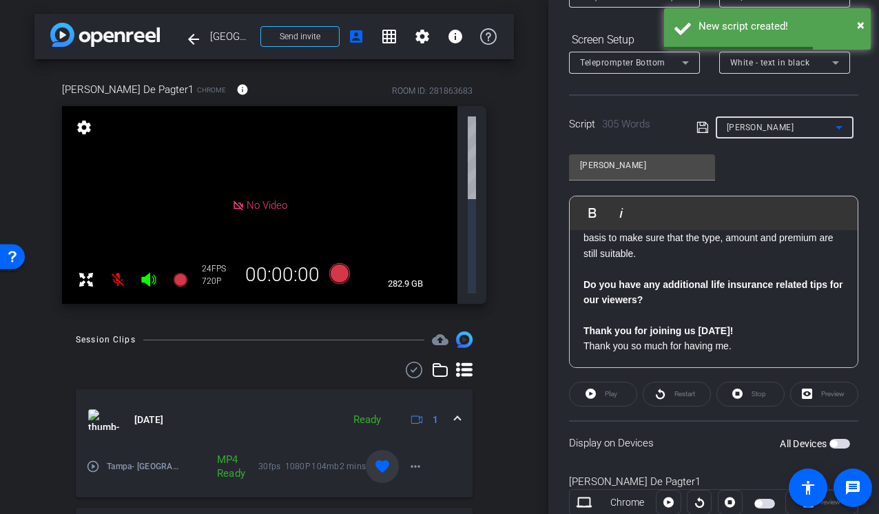
click at [771, 128] on div "Paul" at bounding box center [781, 126] width 109 height 17
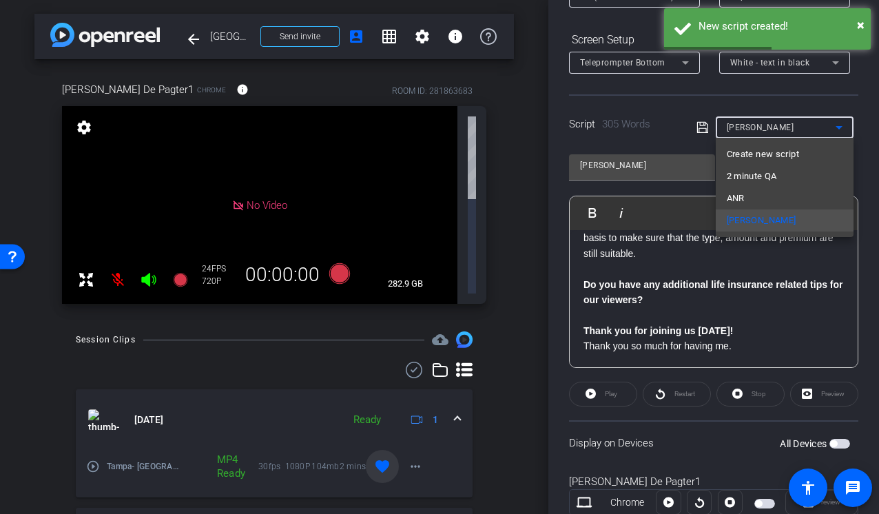
click at [771, 128] on div at bounding box center [439, 257] width 879 height 514
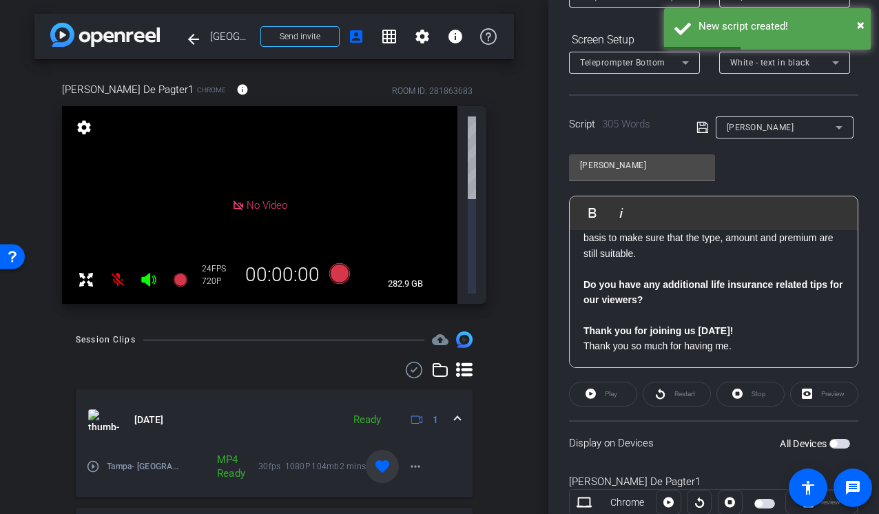
click at [783, 169] on div "Paul Play Play from this location Play Selected Play and display the selected t…" at bounding box center [713, 256] width 289 height 224
click at [831, 443] on span "button" at bounding box center [833, 443] width 7 height 7
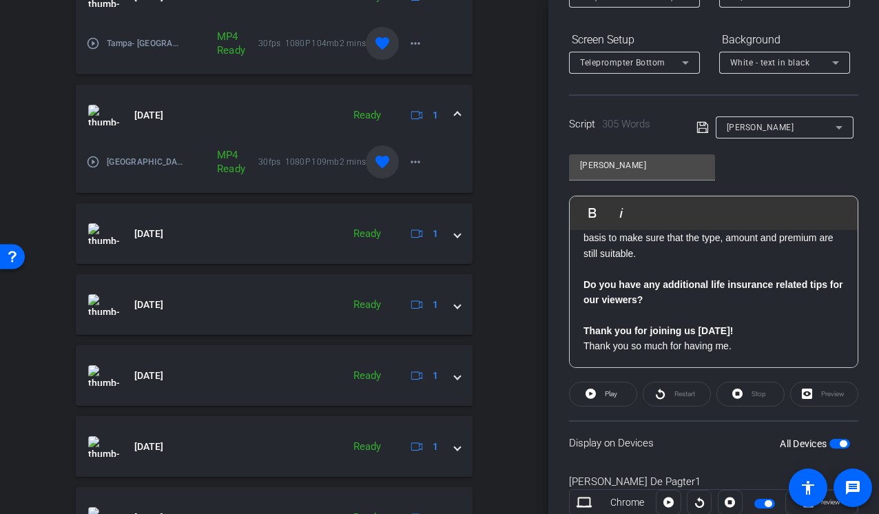
scroll to position [0, 0]
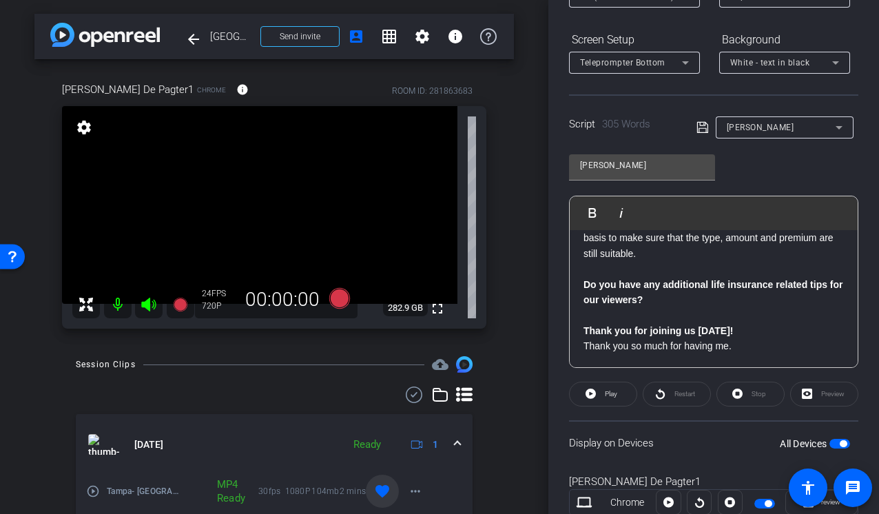
click at [526, 154] on div "arrow_back Tampa, DC, Milwaukee, Indianapolis, Philadelphia Back to project Sen…" at bounding box center [274, 257] width 548 height 514
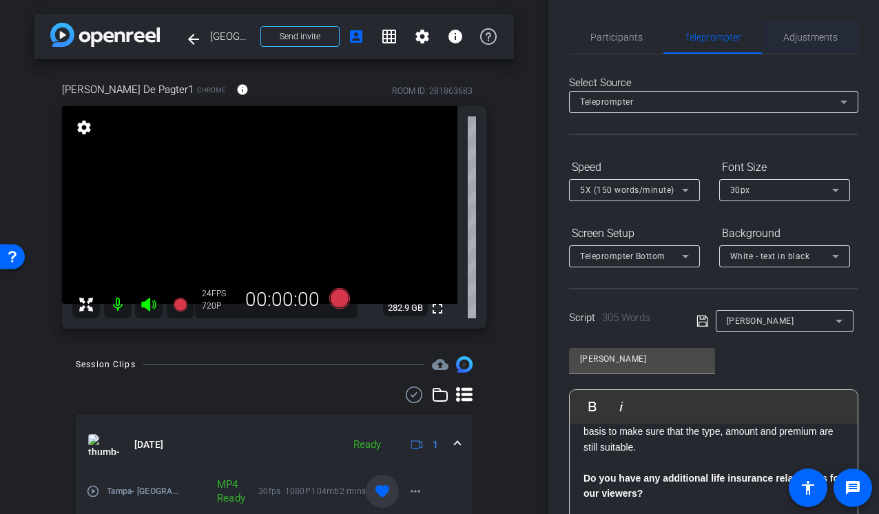
click at [811, 39] on span "Adjustments" at bounding box center [810, 37] width 54 height 10
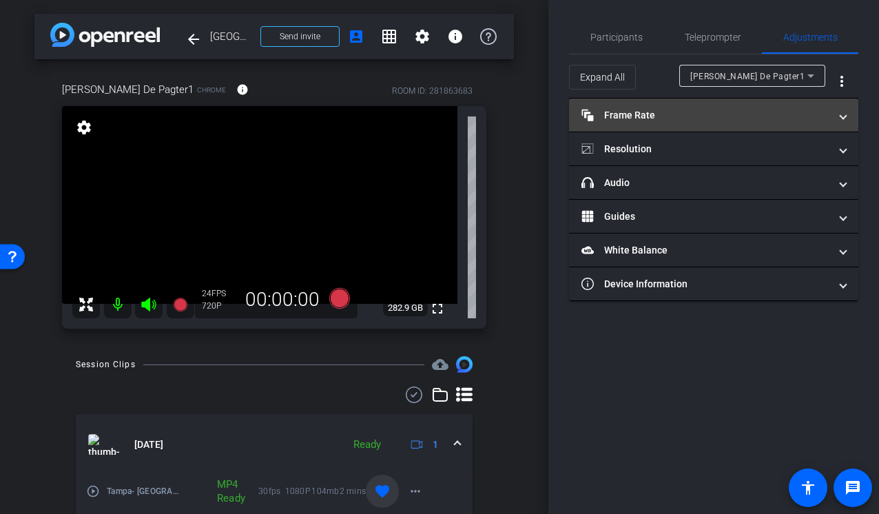
click at [836, 113] on span "Frame Rate Frame Rate" at bounding box center [710, 115] width 259 height 14
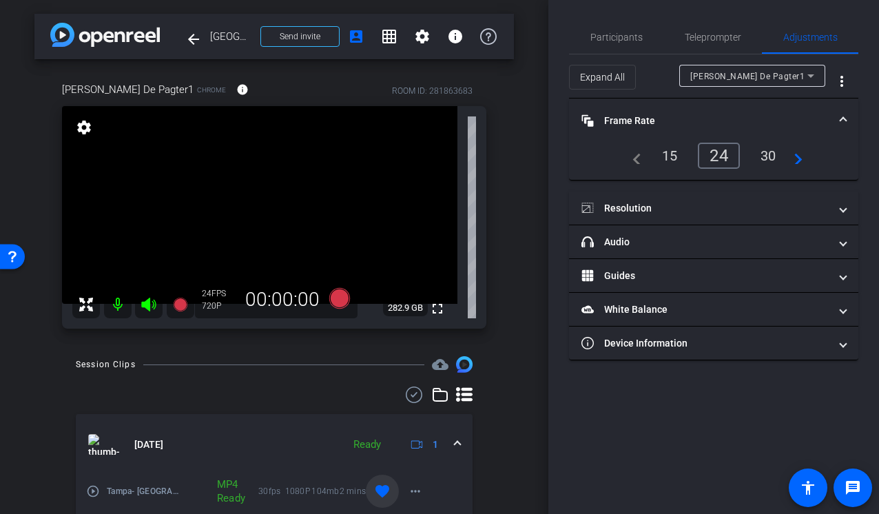
click at [769, 154] on div "30" at bounding box center [768, 155] width 37 height 23
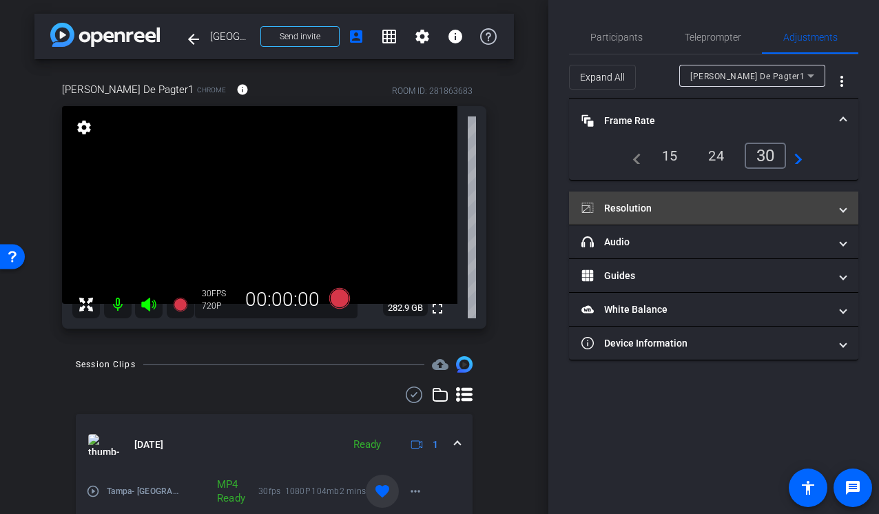
click at [840, 207] on span at bounding box center [843, 208] width 6 height 14
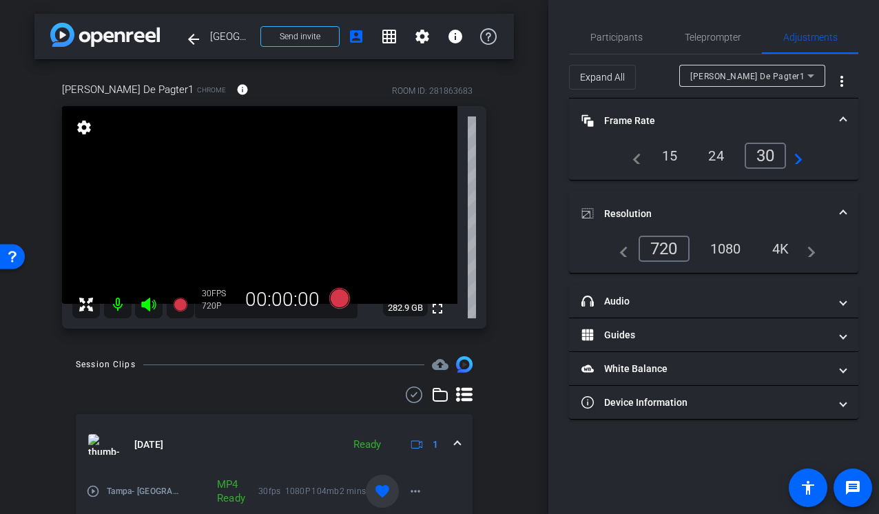
click at [730, 246] on div "1080" at bounding box center [726, 248] width 52 height 23
click at [698, 39] on span "Teleprompter" at bounding box center [713, 37] width 56 height 10
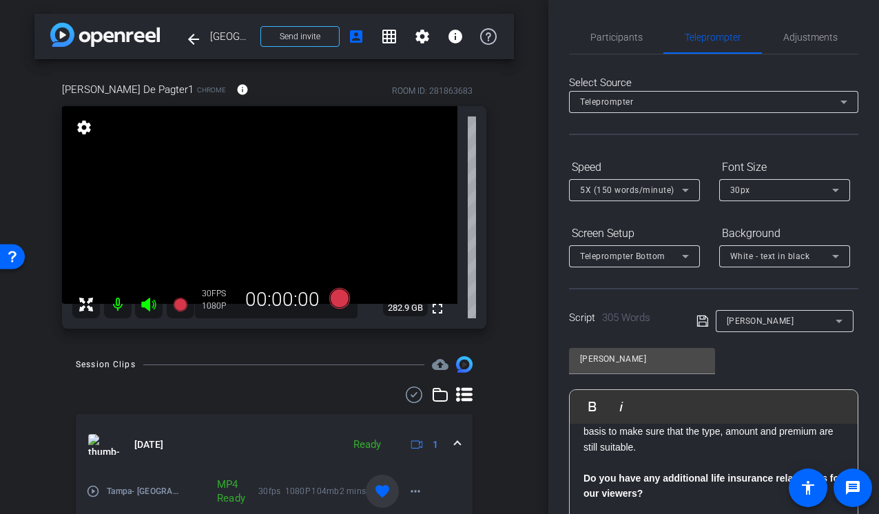
click at [514, 268] on div "arrow_back Tampa, DC, Milwaukee, Indianapolis, Philadelphia Back to project Sen…" at bounding box center [274, 257] width 548 height 514
click at [599, 41] on span "Participants" at bounding box center [616, 37] width 52 height 10
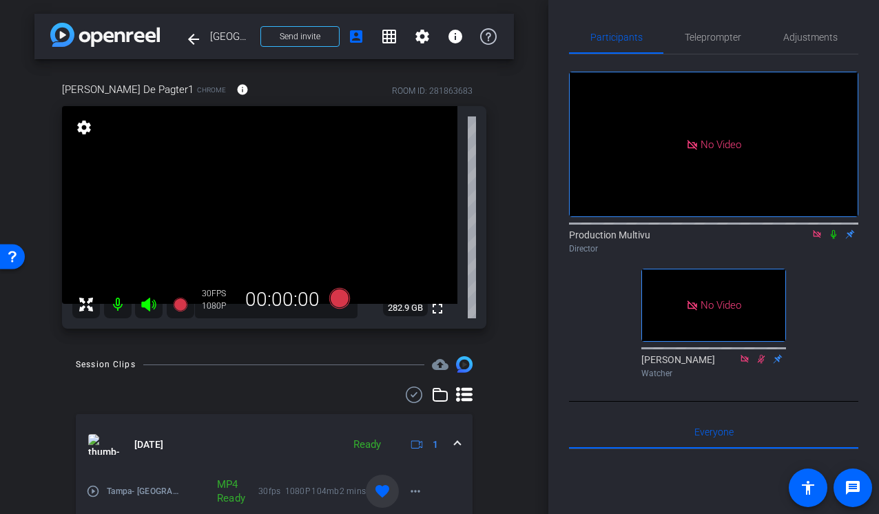
click at [817, 229] on icon at bounding box center [816, 234] width 11 height 10
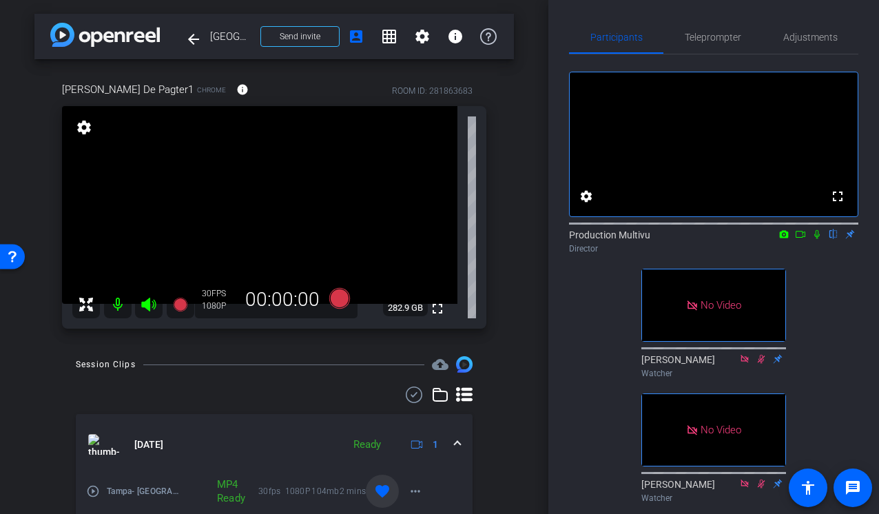
click at [598, 309] on div "fullscreen settings Production Multivu flip Director No Video Steve Cuff Watche…" at bounding box center [713, 281] width 289 height 454
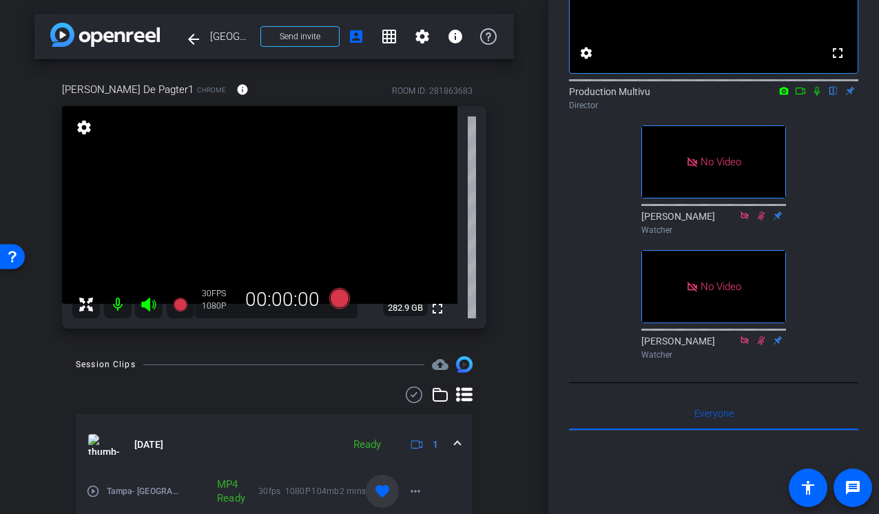
scroll to position [149, 0]
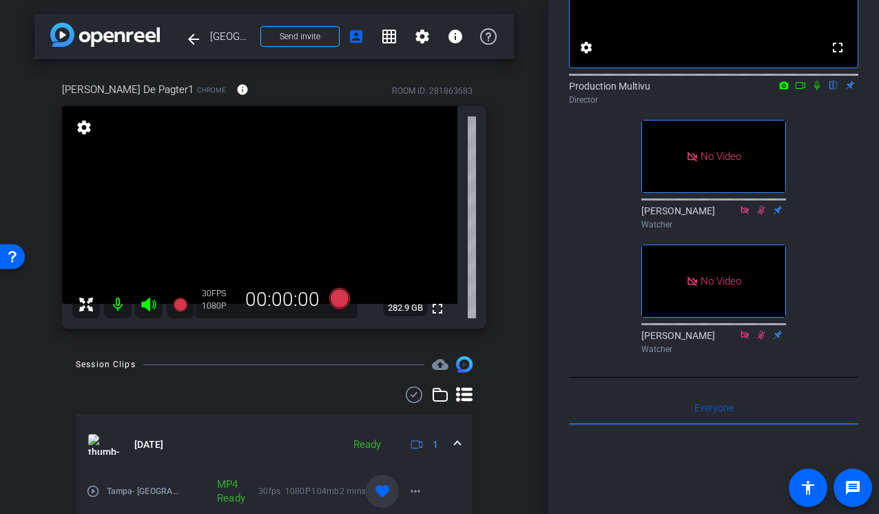
click at [592, 321] on div "fullscreen settings Production Multivu flip Director No Video Steve Cuff Watche…" at bounding box center [713, 133] width 289 height 454
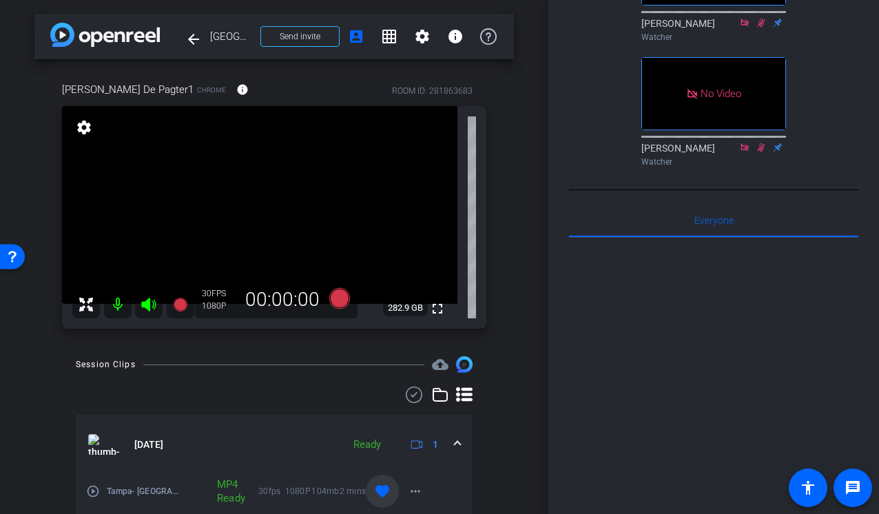
scroll to position [0, 0]
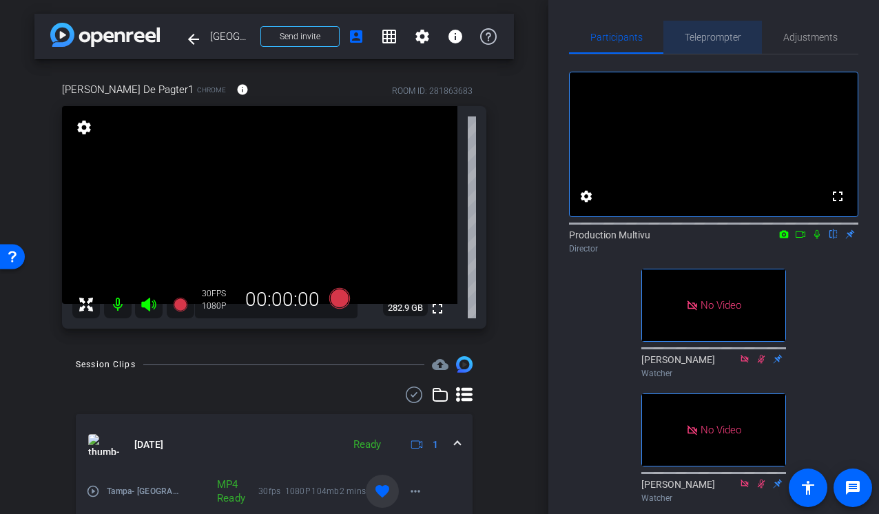
click at [711, 36] on span "Teleprompter" at bounding box center [713, 37] width 56 height 10
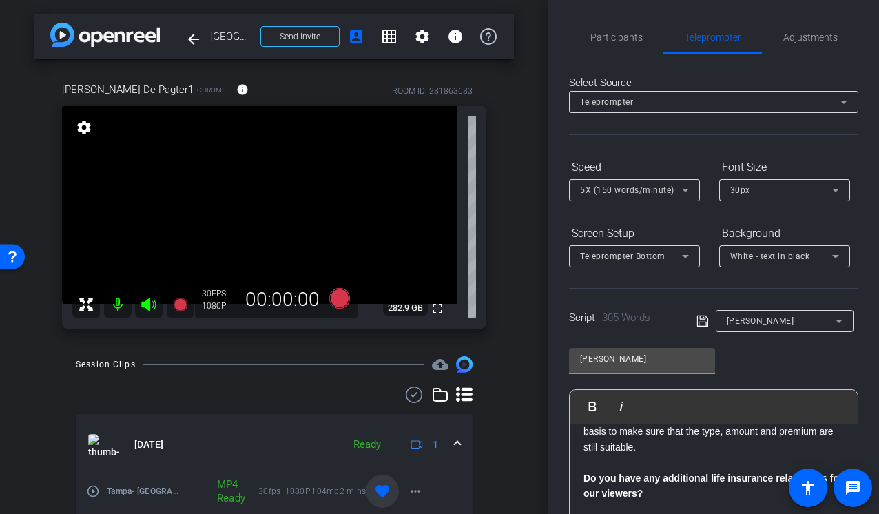
scroll to position [239, 0]
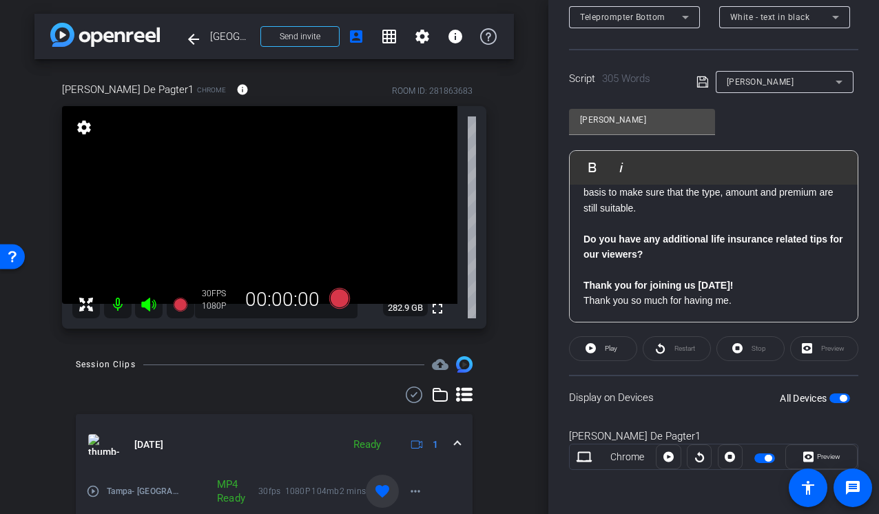
click at [516, 293] on div "arrow_back Tampa, DC, Milwaukee, Indianapolis, Philadelphia Back to project Sen…" at bounding box center [274, 257] width 548 height 514
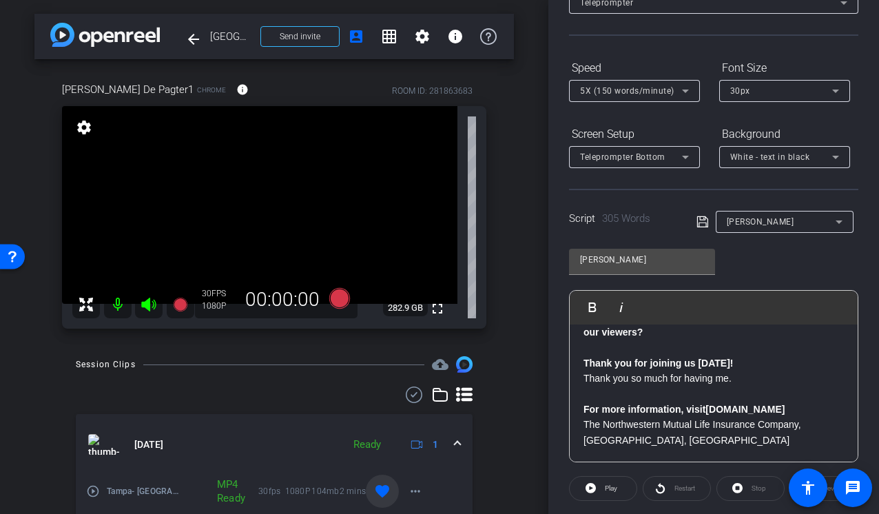
scroll to position [83, 0]
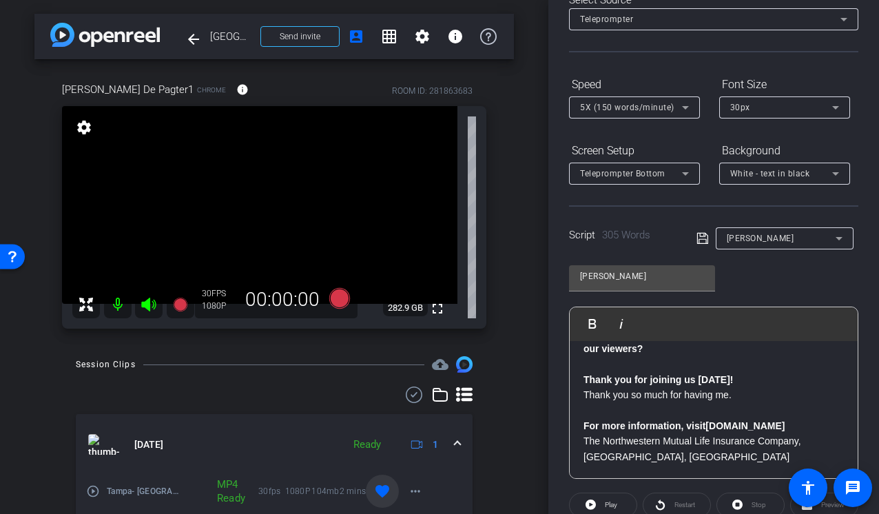
click at [671, 98] on mat-select "5X (150 words/minute)" at bounding box center [634, 106] width 109 height 17
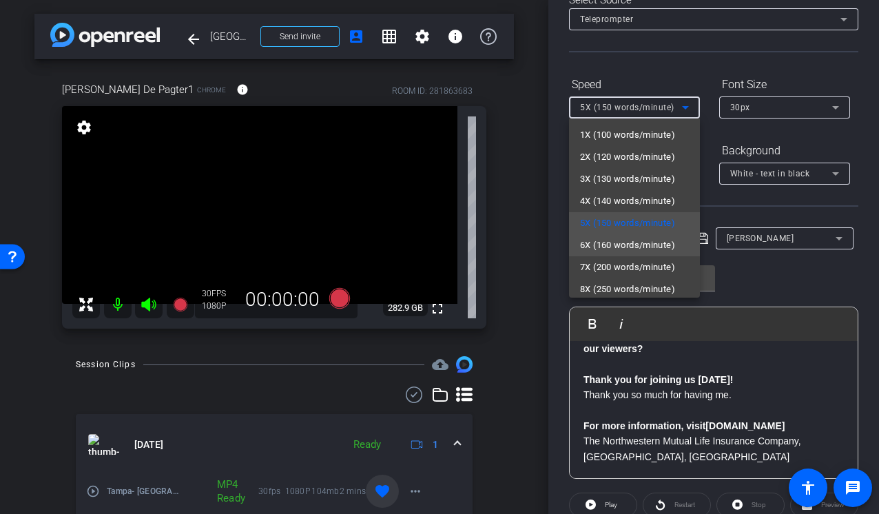
click at [599, 241] on span "6X (160 words/minute)" at bounding box center [627, 245] width 95 height 17
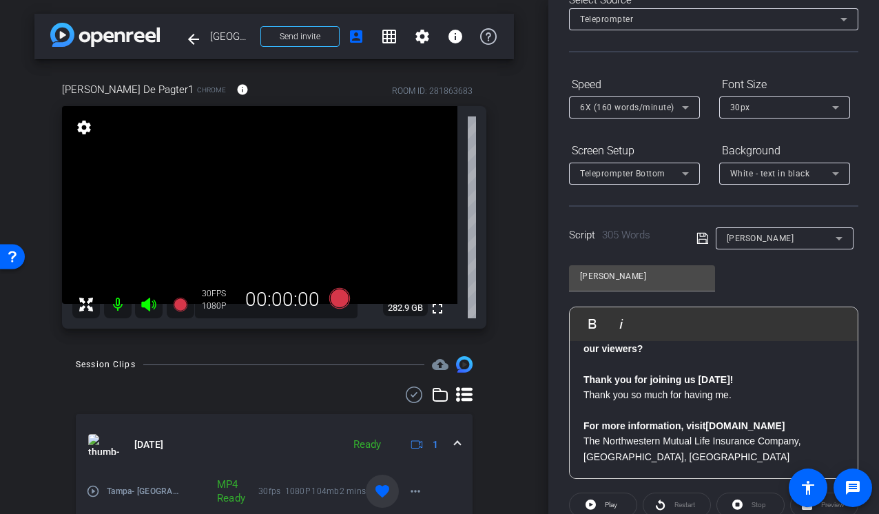
click at [546, 338] on div "arrow_back Tampa, DC, Milwaukee, Indianapolis, Philadelphia Back to project Sen…" at bounding box center [274, 257] width 548 height 514
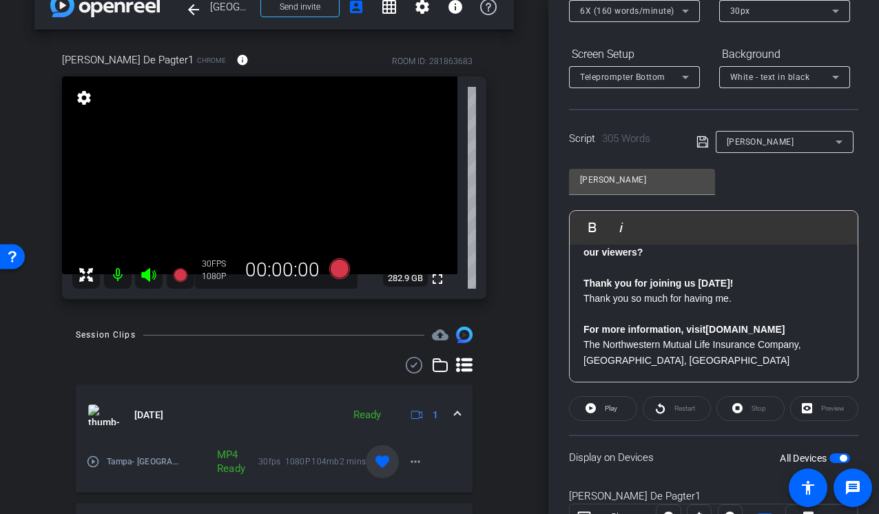
scroll to position [180, 0]
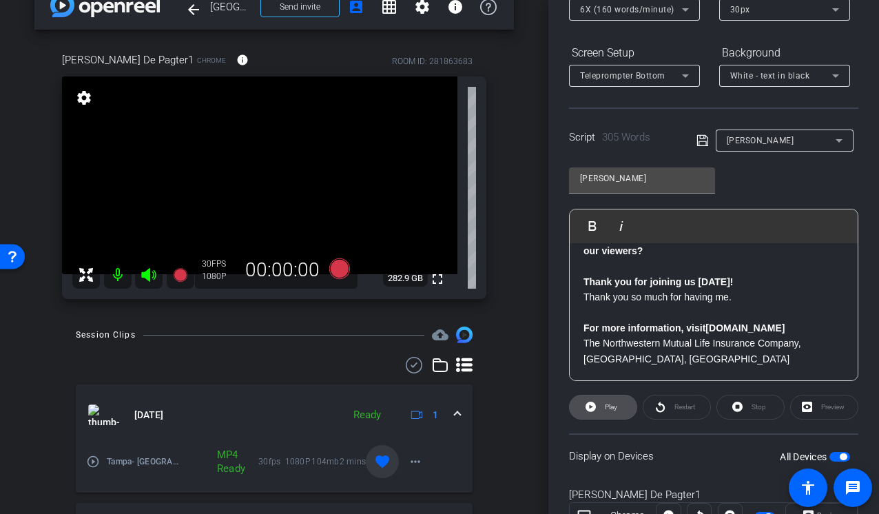
click at [598, 414] on span at bounding box center [603, 407] width 67 height 33
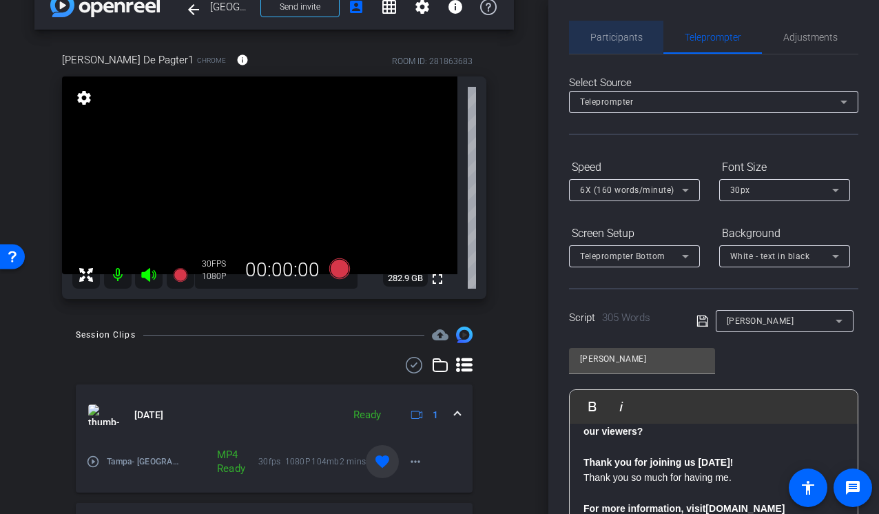
click at [614, 36] on span "Participants" at bounding box center [616, 37] width 52 height 10
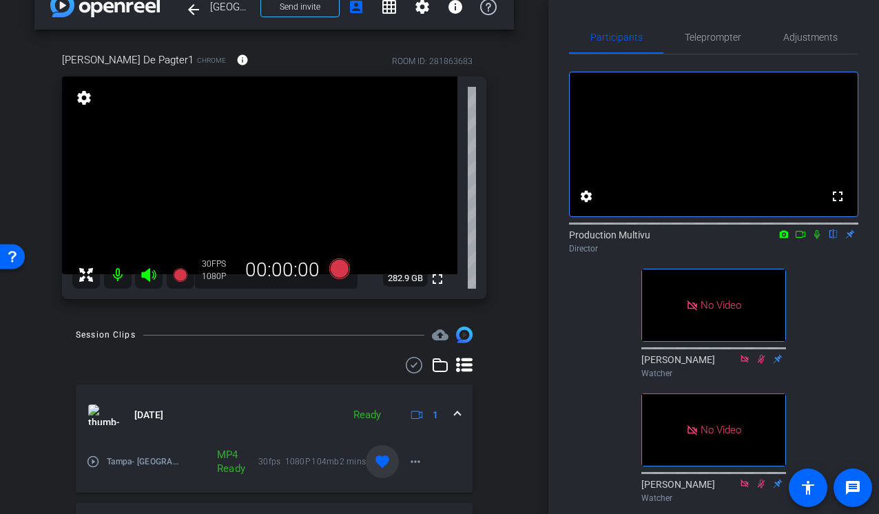
click at [802, 239] on icon at bounding box center [800, 234] width 11 height 10
click at [718, 34] on span "Teleprompter" at bounding box center [713, 37] width 56 height 10
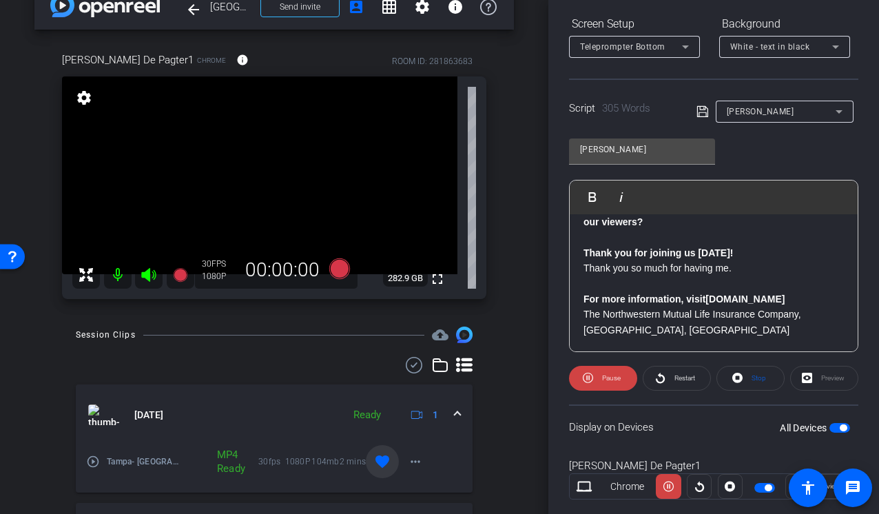
scroll to position [234, 0]
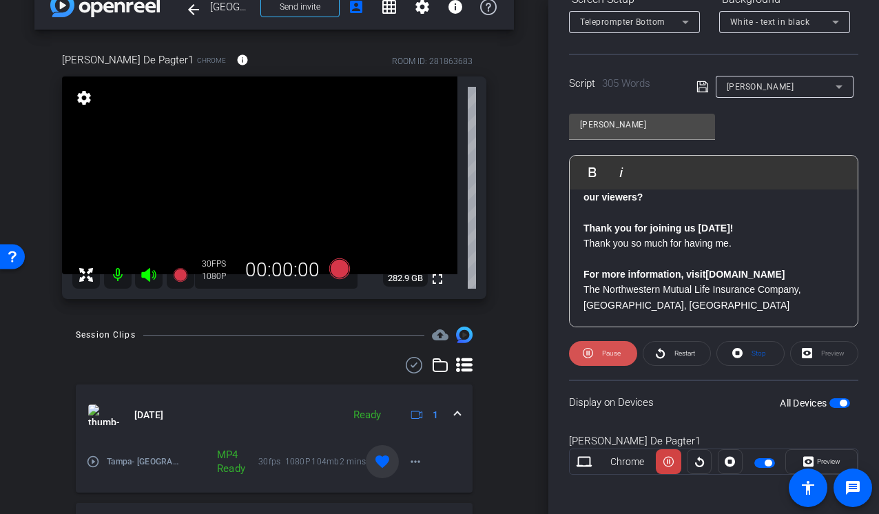
click at [596, 355] on span at bounding box center [603, 353] width 68 height 33
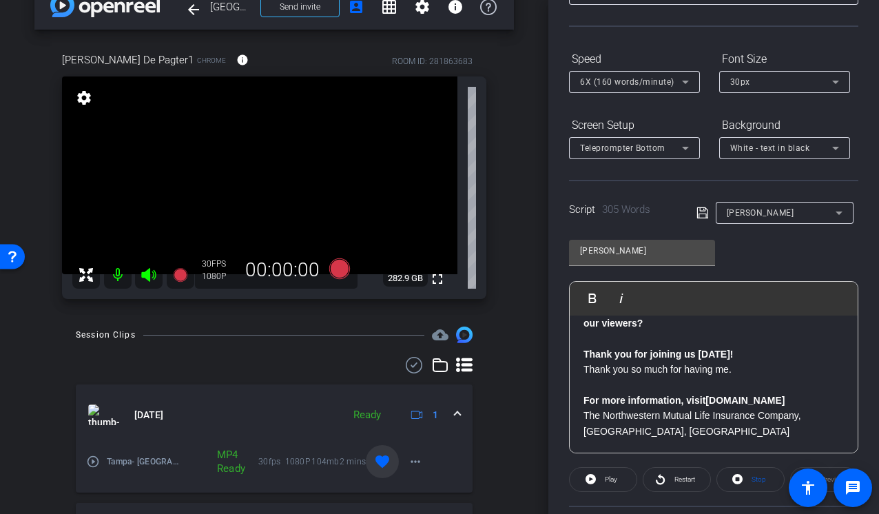
scroll to position [76, 0]
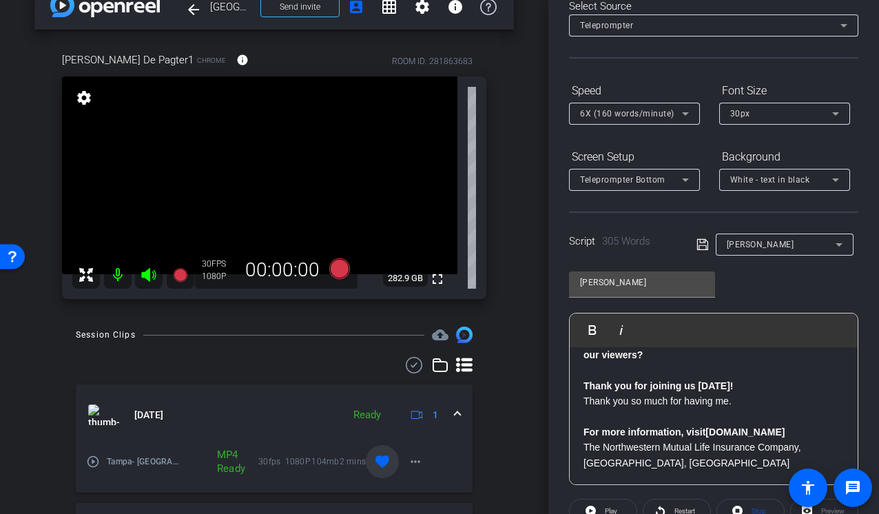
click at [649, 119] on div "6X (160 words/minute)" at bounding box center [631, 113] width 102 height 17
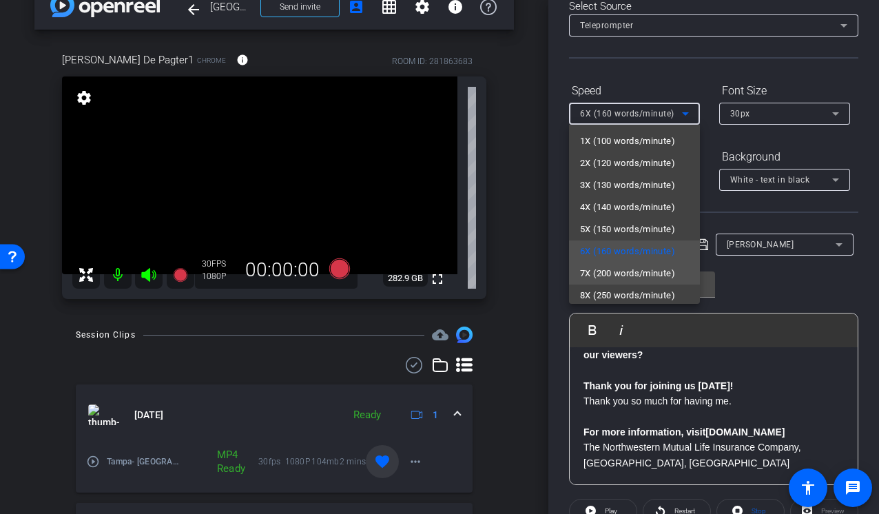
click at [610, 269] on span "7X (200 words/minute)" at bounding box center [627, 273] width 95 height 17
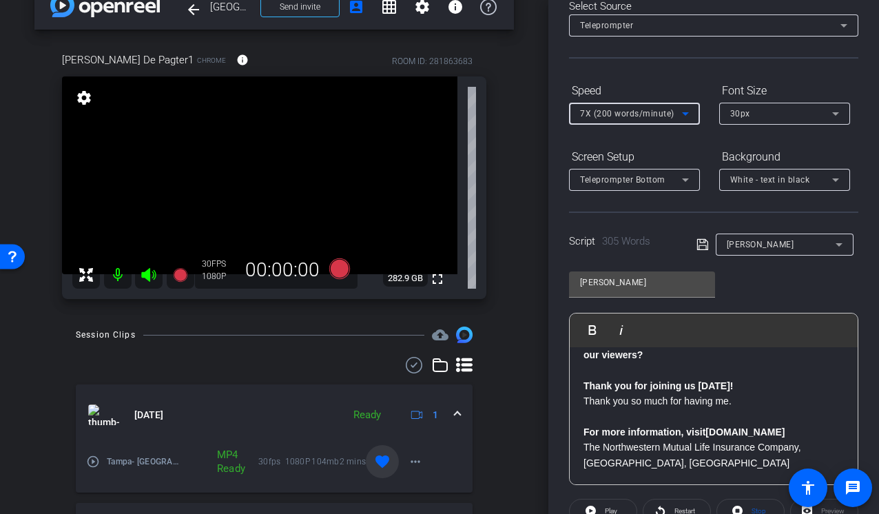
scroll to position [239, 0]
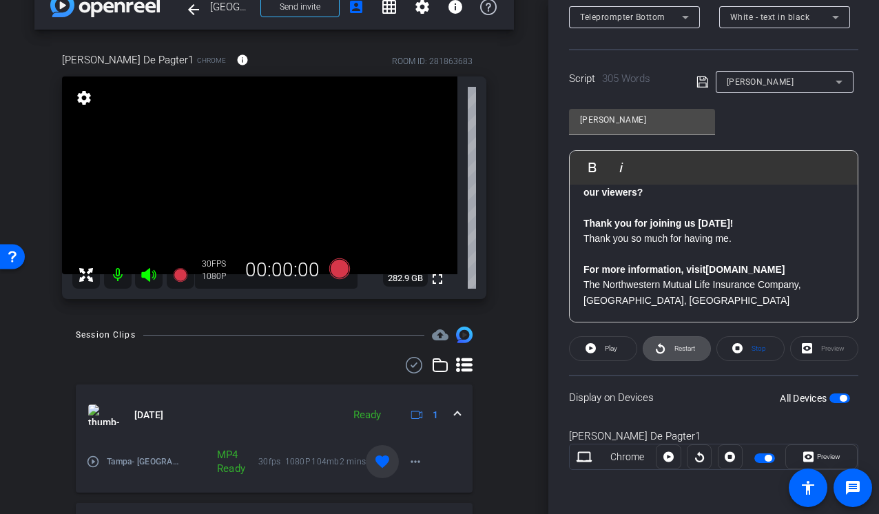
click at [683, 348] on span "Restart" at bounding box center [684, 348] width 21 height 8
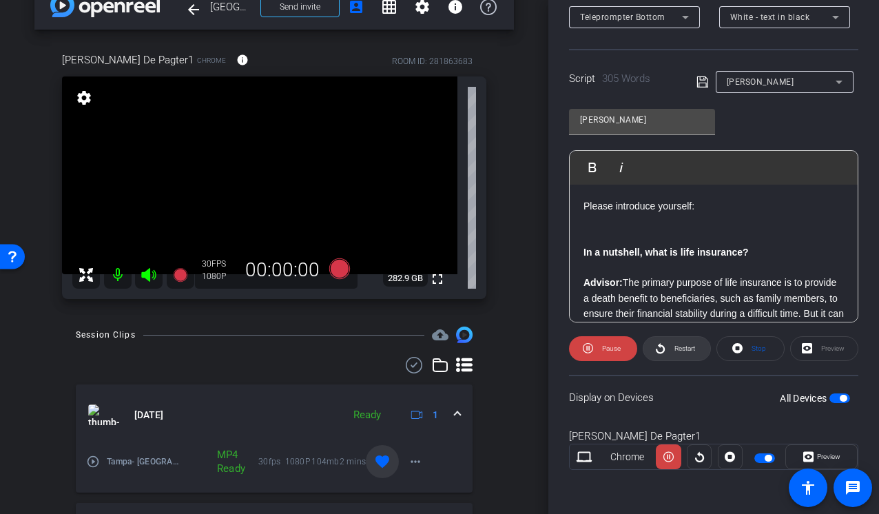
click at [680, 354] on span "Restart" at bounding box center [683, 348] width 24 height 19
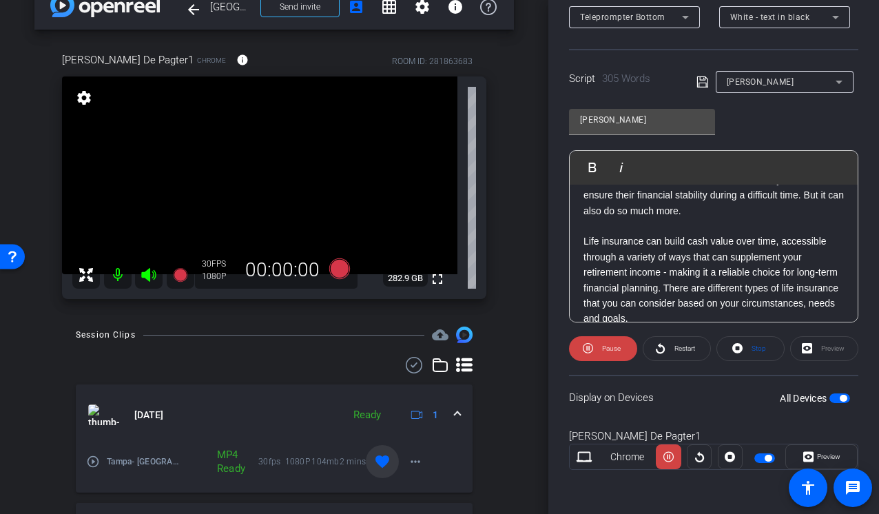
scroll to position [123, 0]
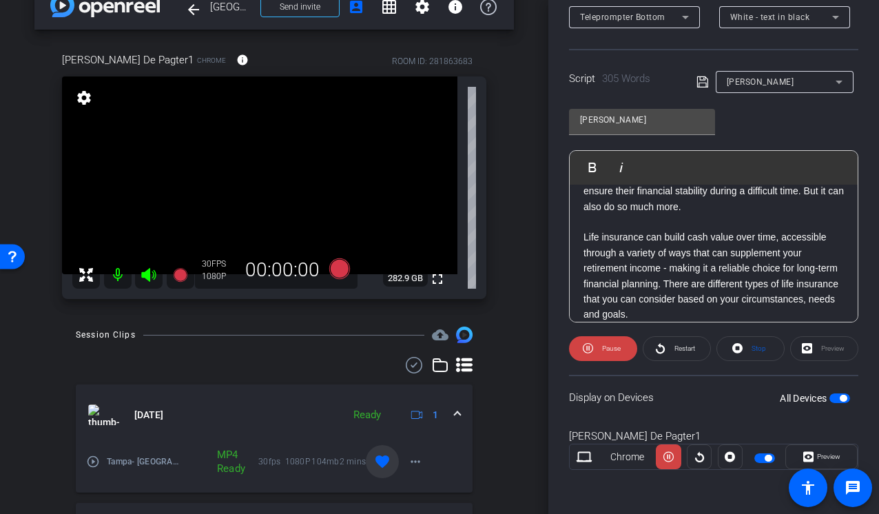
click at [562, 222] on div "Participants Teleprompter Adjustments Production Multivu Director Steve Cuff Wa…" at bounding box center [713, 257] width 331 height 514
click at [615, 340] on span "Pause" at bounding box center [610, 348] width 22 height 19
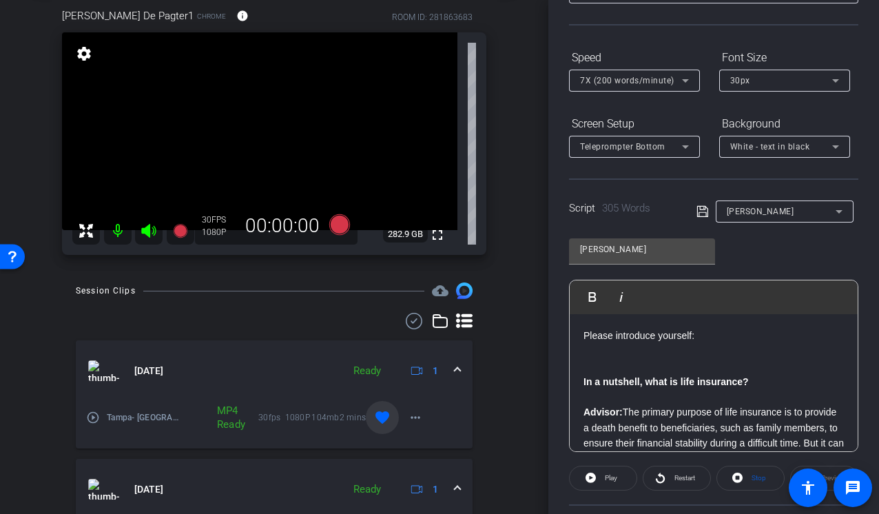
scroll to position [112, 0]
click at [557, 169] on div "Participants Teleprompter Adjustments Production Multivu Director Steve Cuff Wa…" at bounding box center [713, 257] width 331 height 514
click at [613, 146] on span "Teleprompter Bottom" at bounding box center [622, 145] width 85 height 10
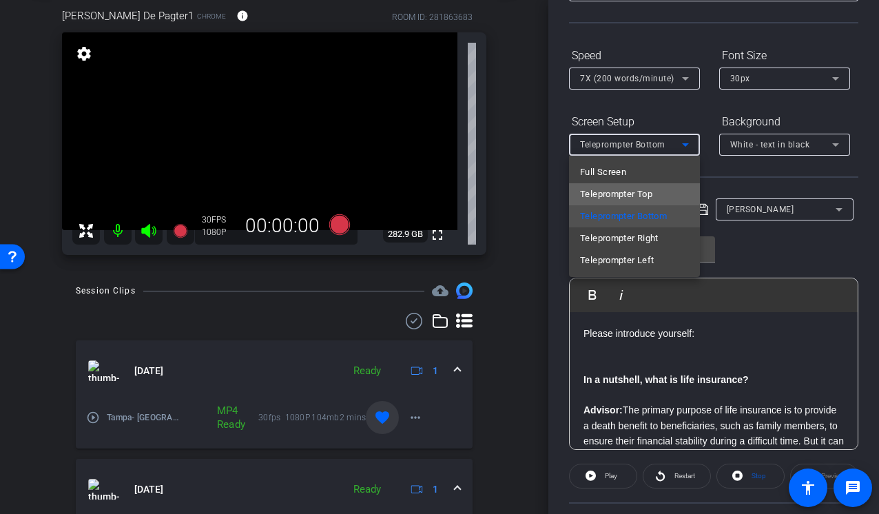
click at [614, 189] on span "Teleprompter Top" at bounding box center [616, 194] width 72 height 17
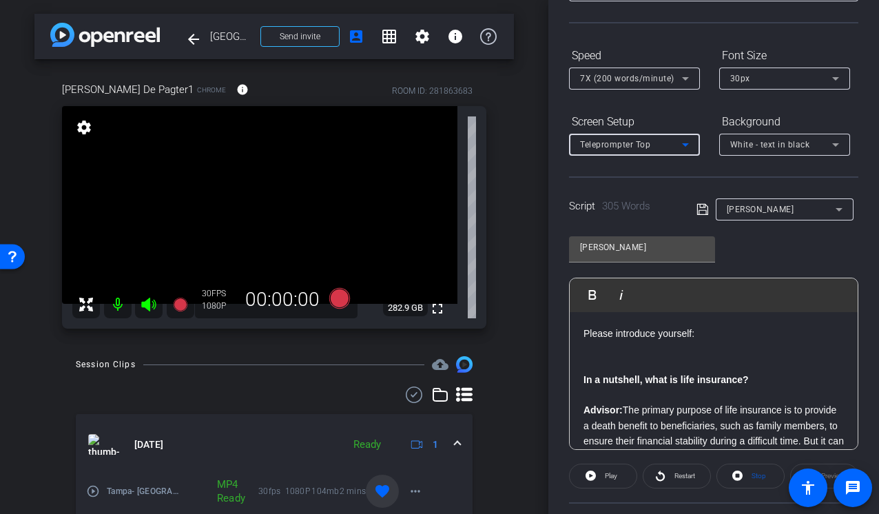
scroll to position [3, 0]
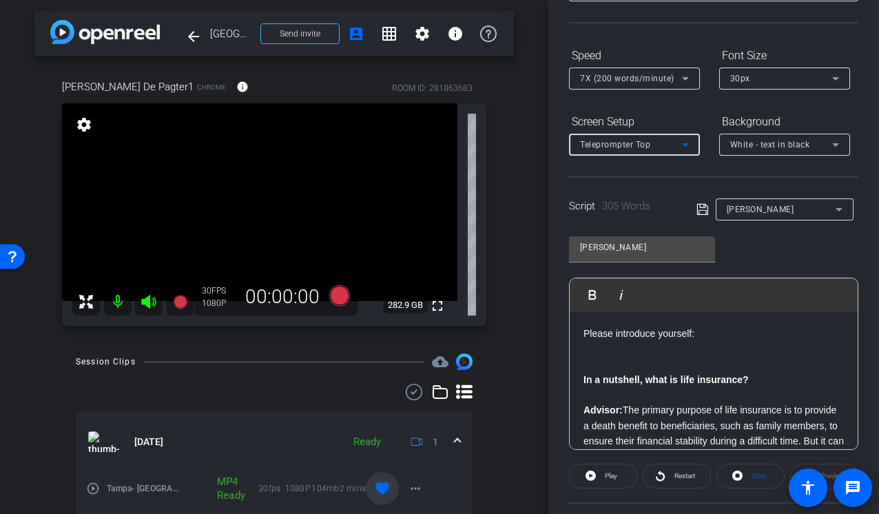
click at [676, 145] on div "Teleprompter Top" at bounding box center [631, 144] width 102 height 17
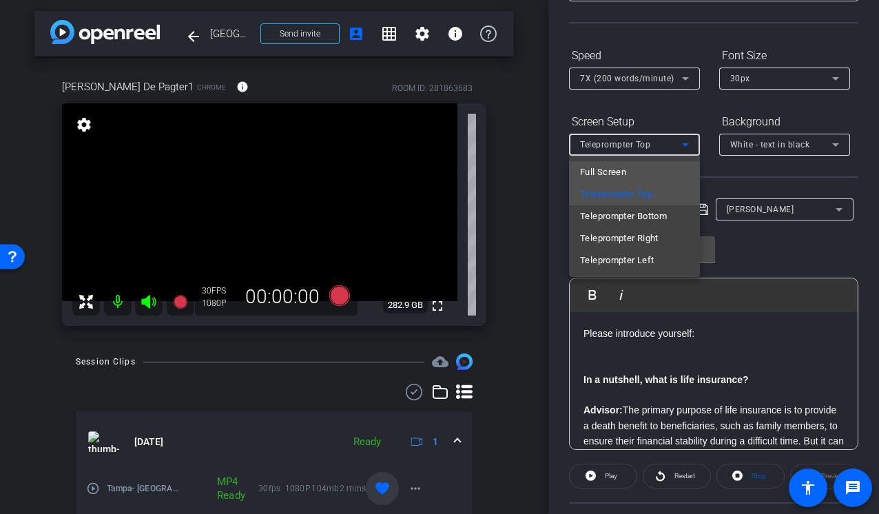
click at [605, 169] on span "Full Screen" at bounding box center [603, 172] width 46 height 17
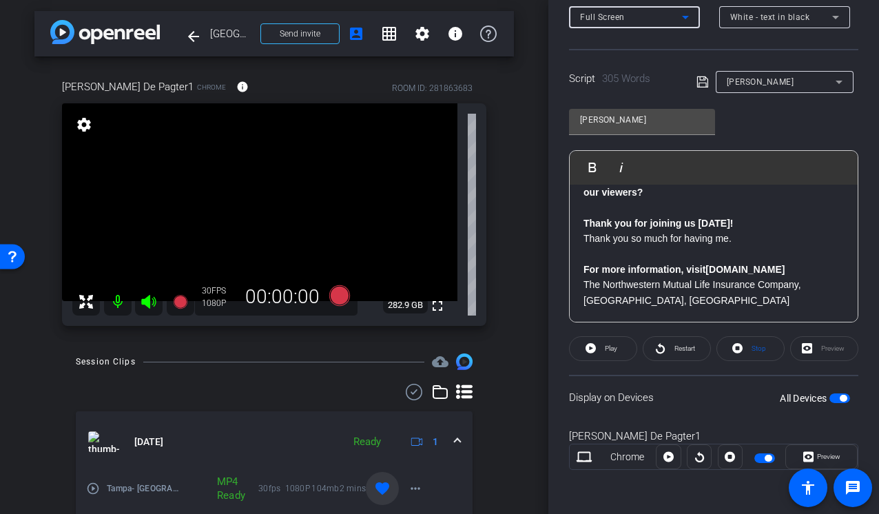
scroll to position [0, 0]
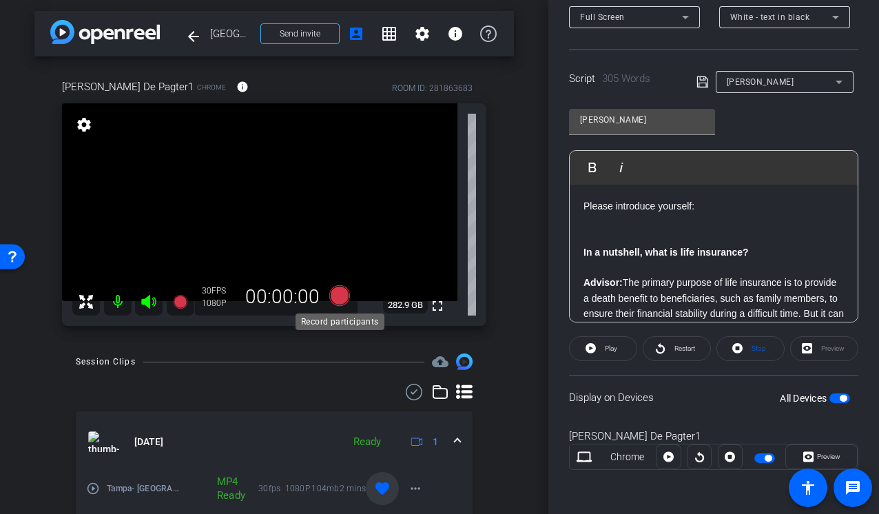
click at [340, 292] on icon at bounding box center [339, 295] width 21 height 21
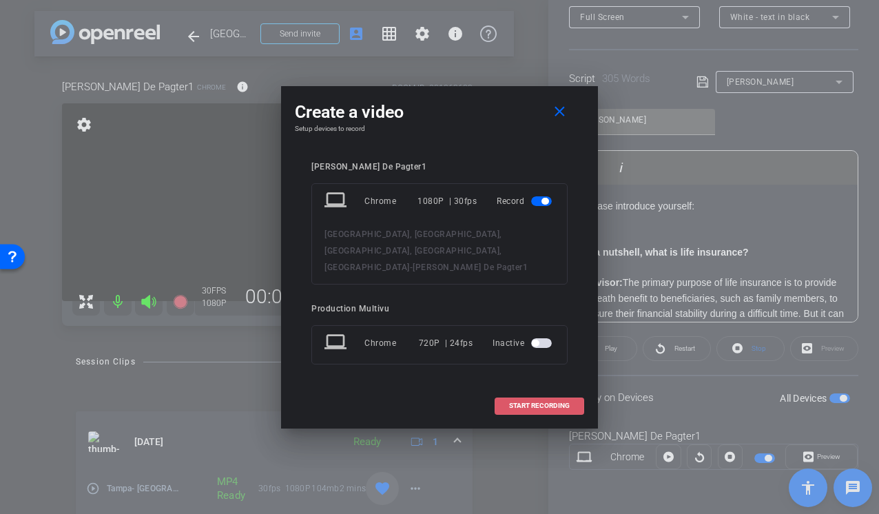
click at [528, 402] on span at bounding box center [539, 405] width 88 height 33
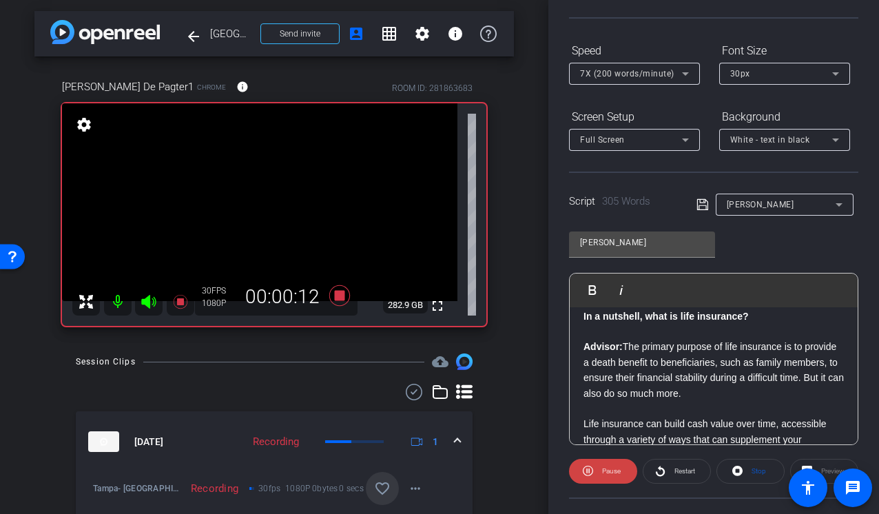
scroll to position [60, 0]
click at [147, 302] on icon at bounding box center [148, 302] width 14 height 14
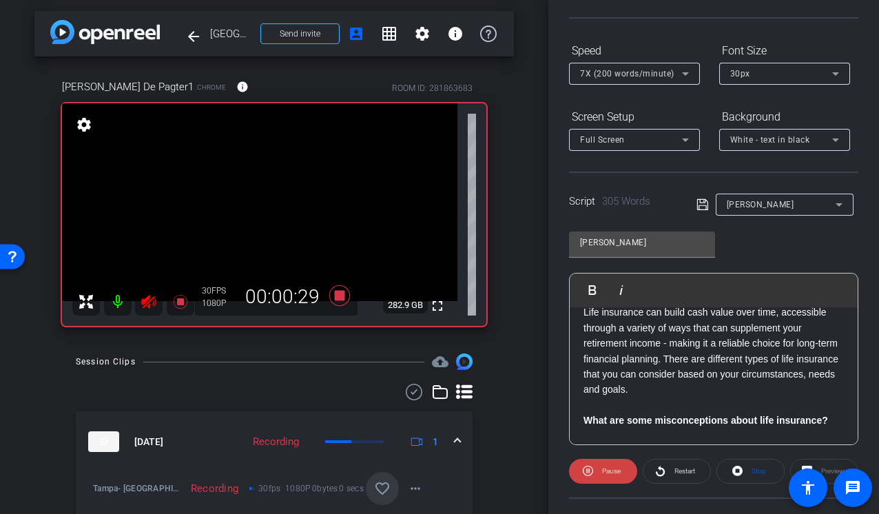
scroll to position [175, 0]
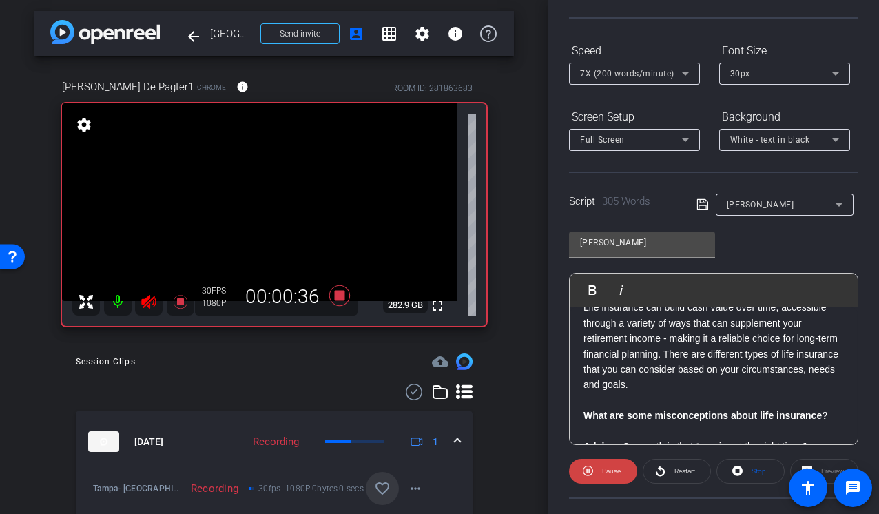
click at [147, 296] on icon at bounding box center [149, 301] width 17 height 17
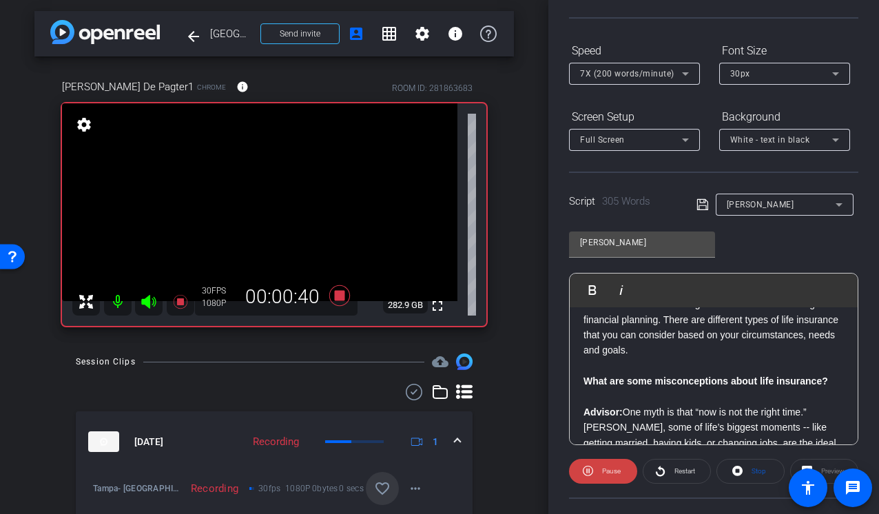
scroll to position [211, 0]
click at [145, 306] on icon at bounding box center [149, 301] width 17 height 17
click at [143, 296] on icon at bounding box center [149, 301] width 17 height 17
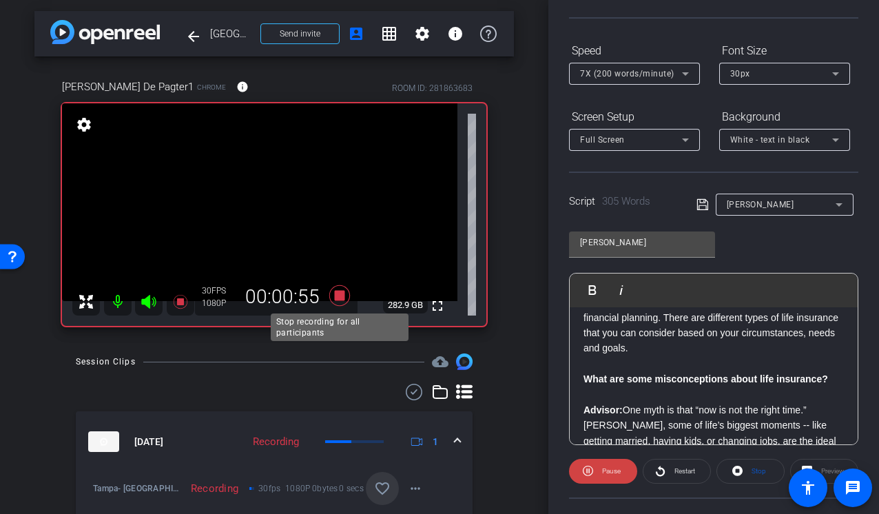
click at [344, 297] on icon at bounding box center [339, 295] width 21 height 21
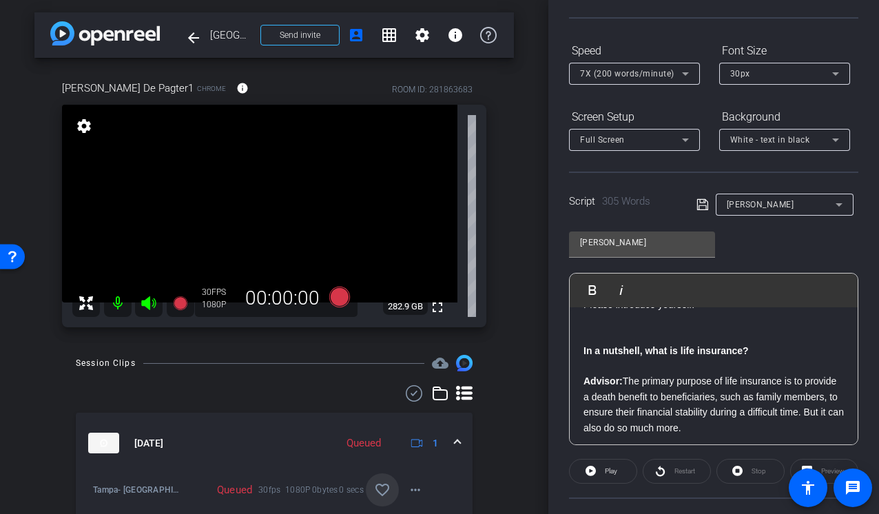
scroll to position [0, 0]
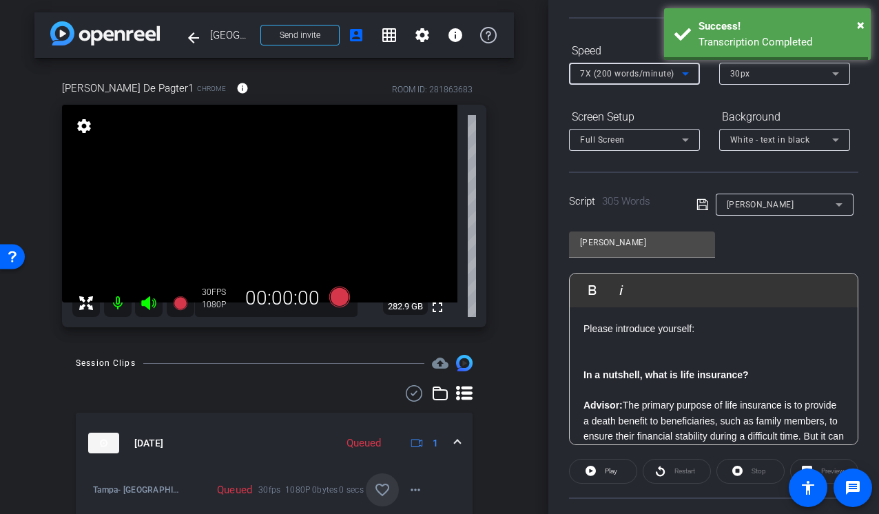
click at [685, 68] on icon at bounding box center [685, 73] width 17 height 17
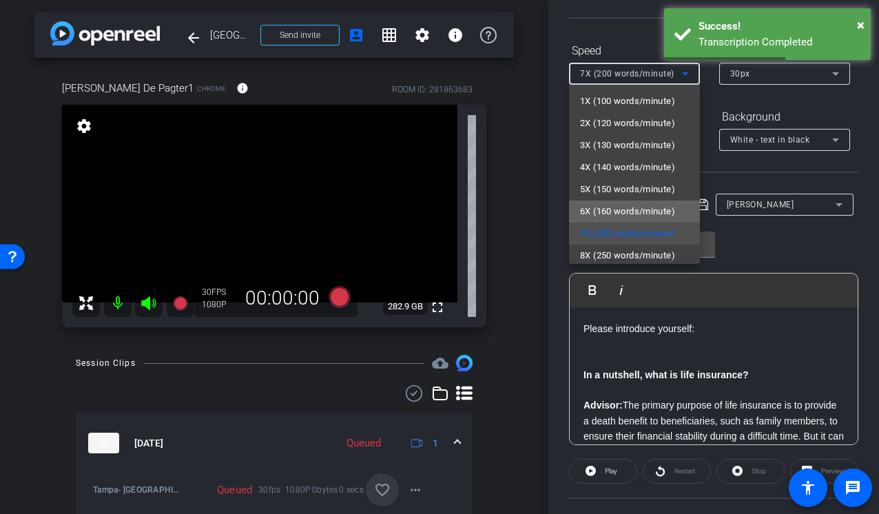
click at [617, 206] on span "6X (160 words/minute)" at bounding box center [627, 211] width 95 height 17
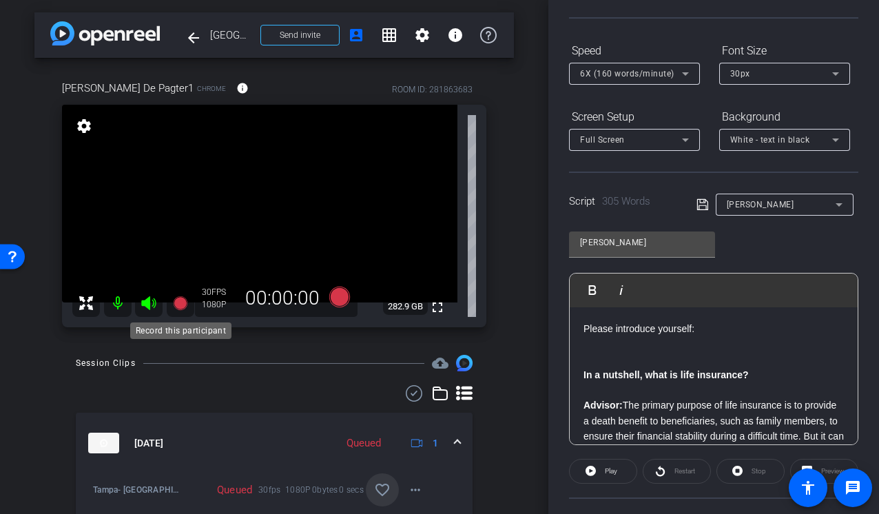
click at [187, 302] on icon at bounding box center [180, 303] width 17 height 17
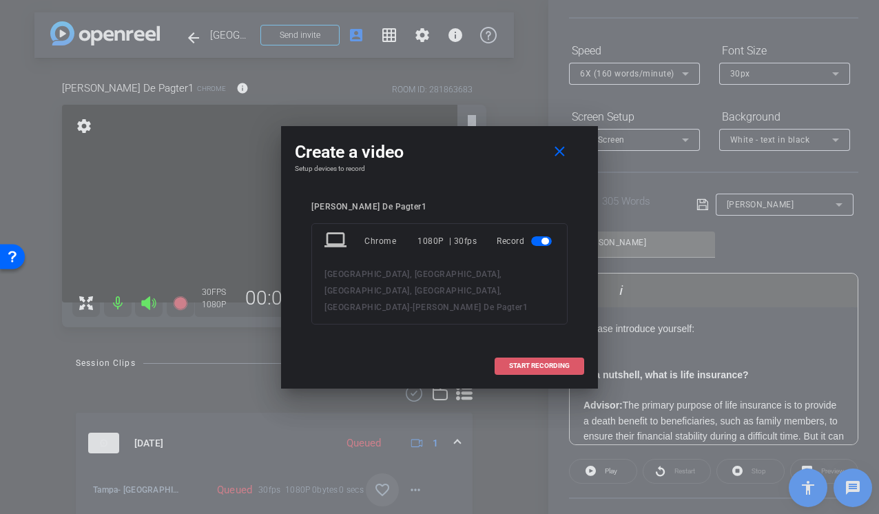
click at [541, 362] on span "START RECORDING" at bounding box center [539, 365] width 61 height 7
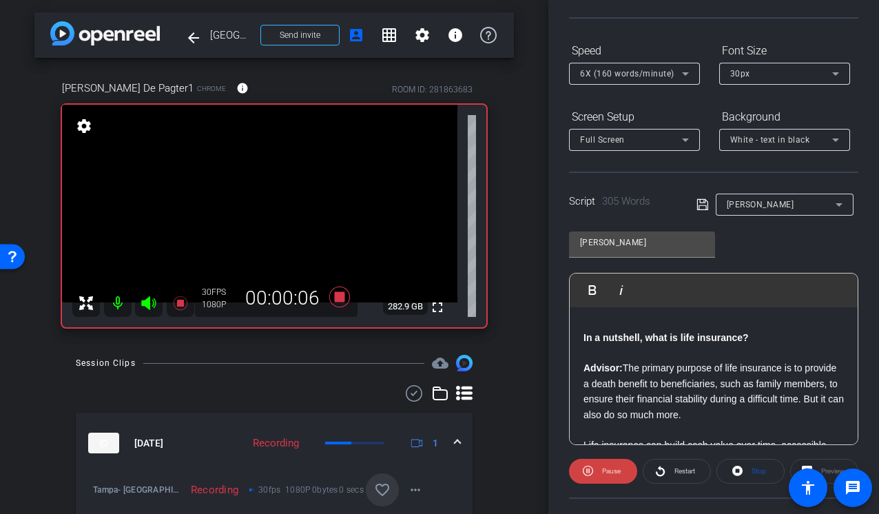
scroll to position [34, 0]
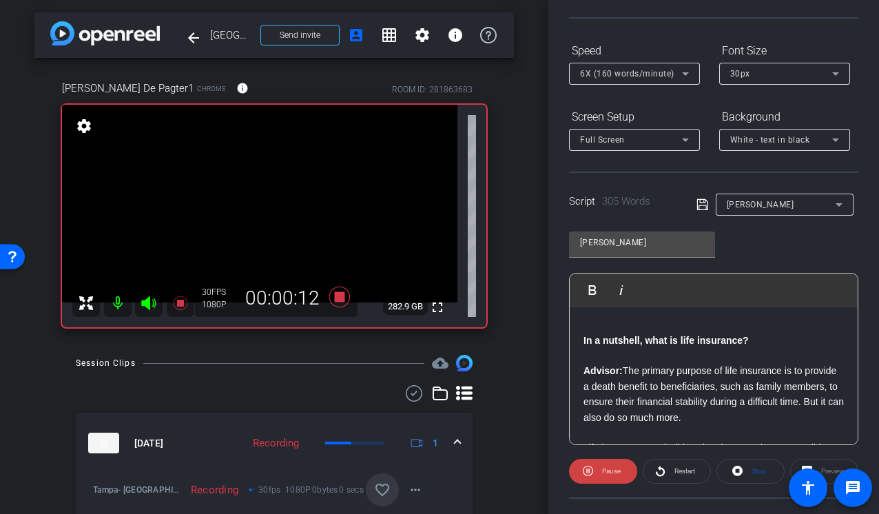
click at [148, 303] on icon at bounding box center [148, 303] width 14 height 14
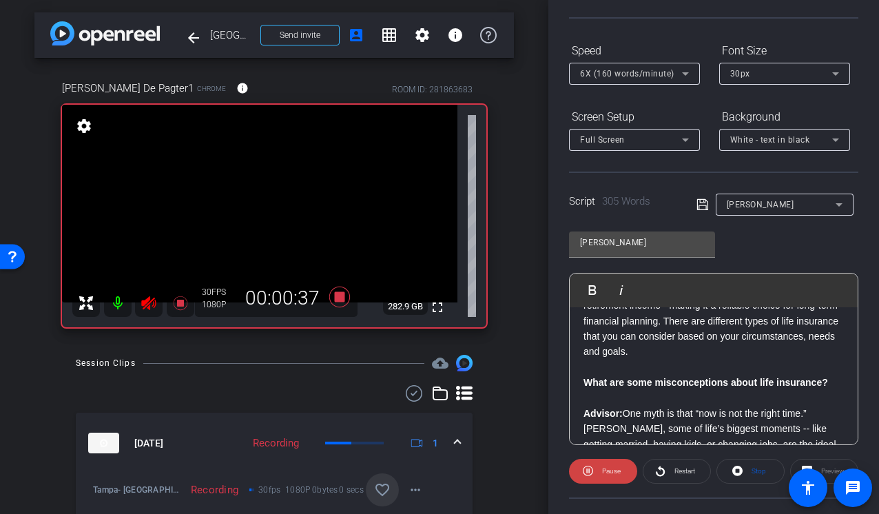
scroll to position [214, 0]
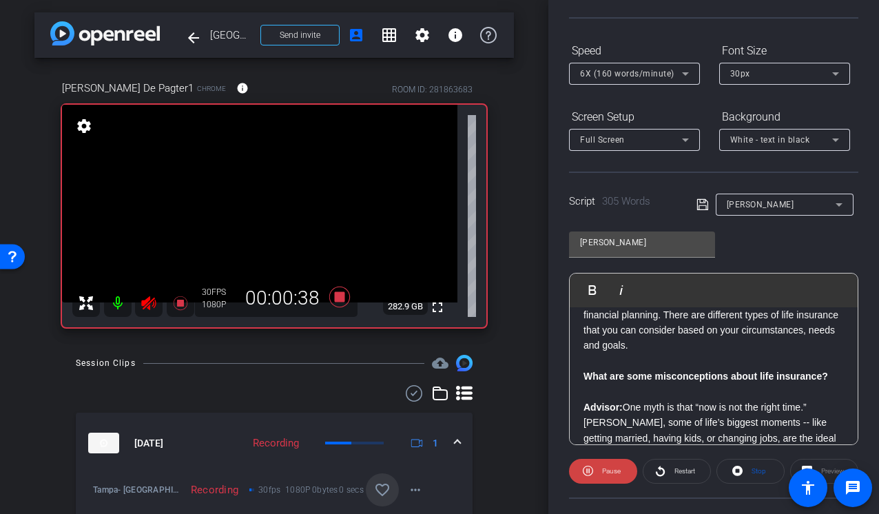
click at [143, 302] on video at bounding box center [259, 204] width 395 height 198
click at [143, 304] on icon at bounding box center [148, 303] width 14 height 14
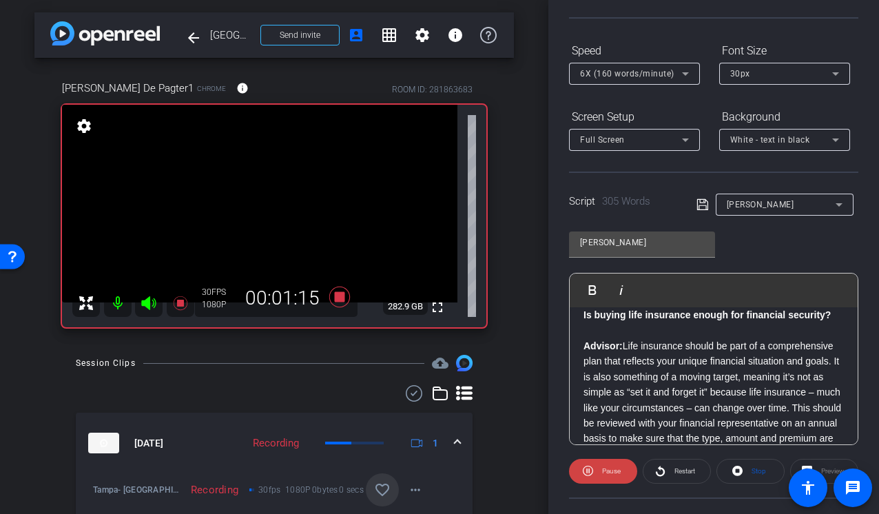
scroll to position [483, 0]
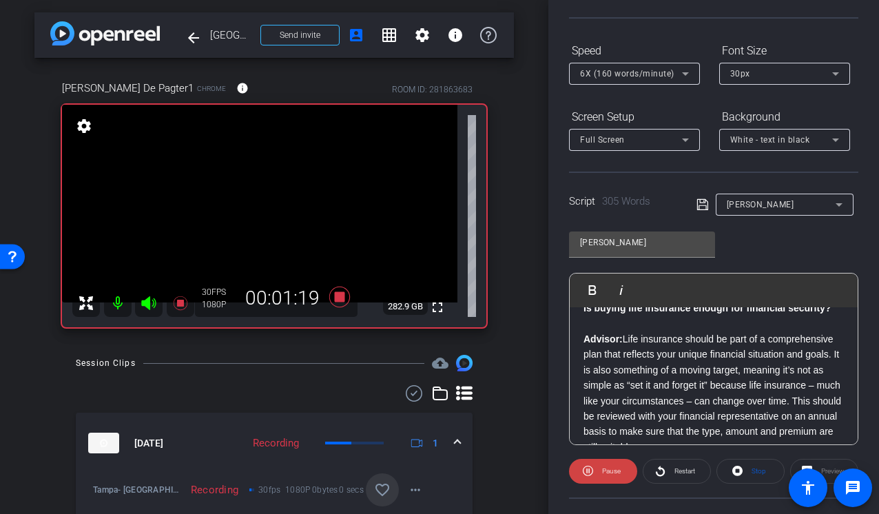
click at [145, 302] on icon at bounding box center [148, 303] width 14 height 14
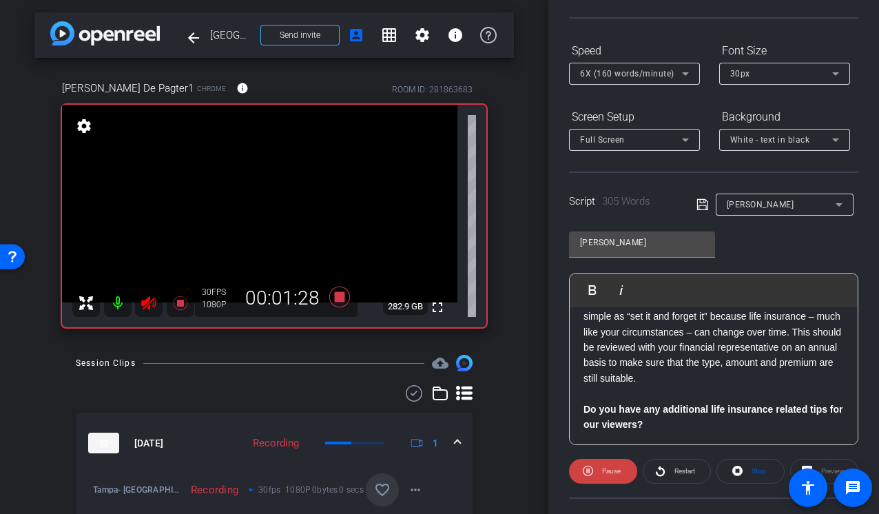
scroll to position [552, 0]
click at [149, 300] on icon at bounding box center [149, 303] width 17 height 17
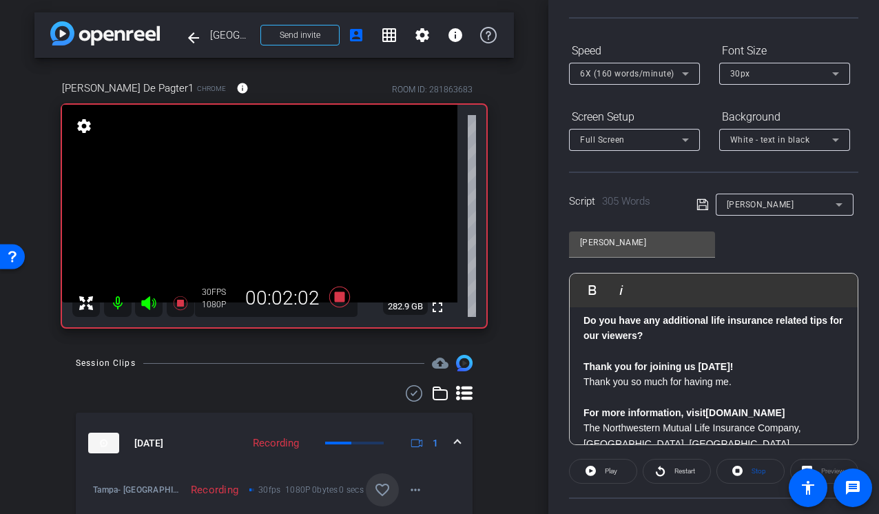
scroll to position [625, 0]
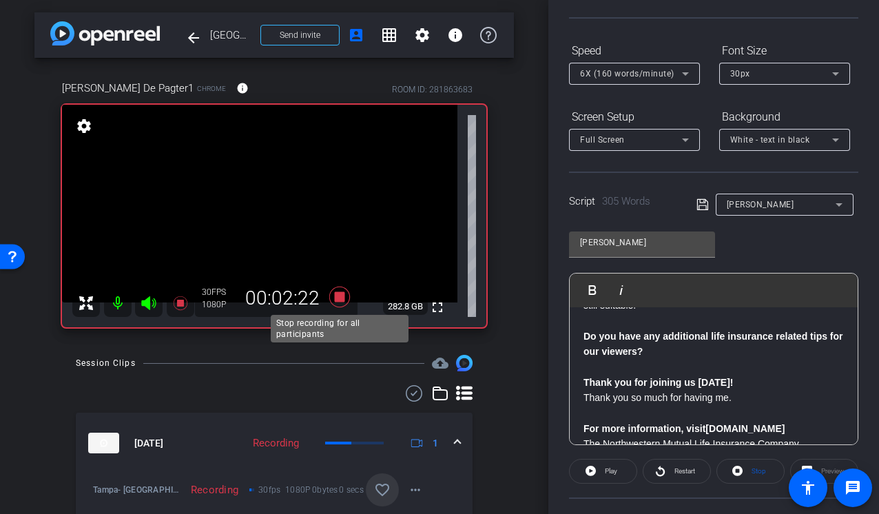
click at [342, 301] on icon at bounding box center [339, 297] width 21 height 21
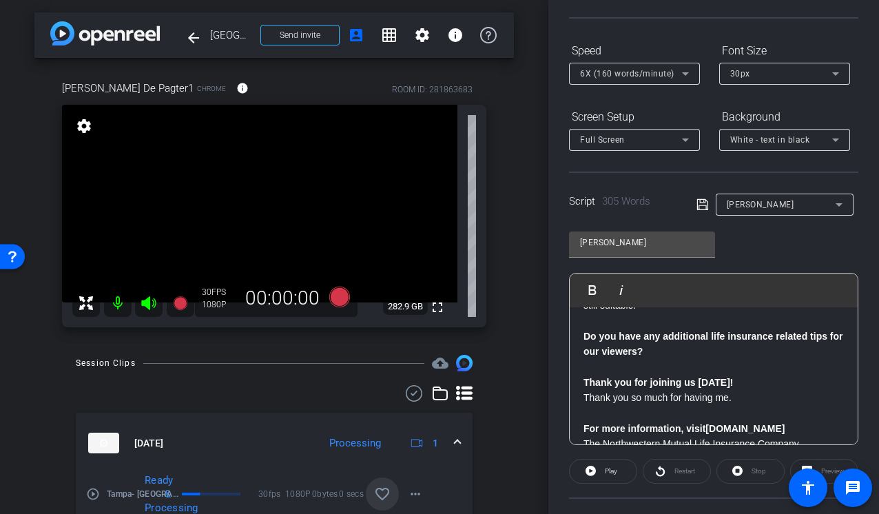
click at [521, 291] on div "arrow_back Tampa, DC, Milwaukee, Indianapolis, Philadelphia Back to project Sen…" at bounding box center [274, 256] width 548 height 514
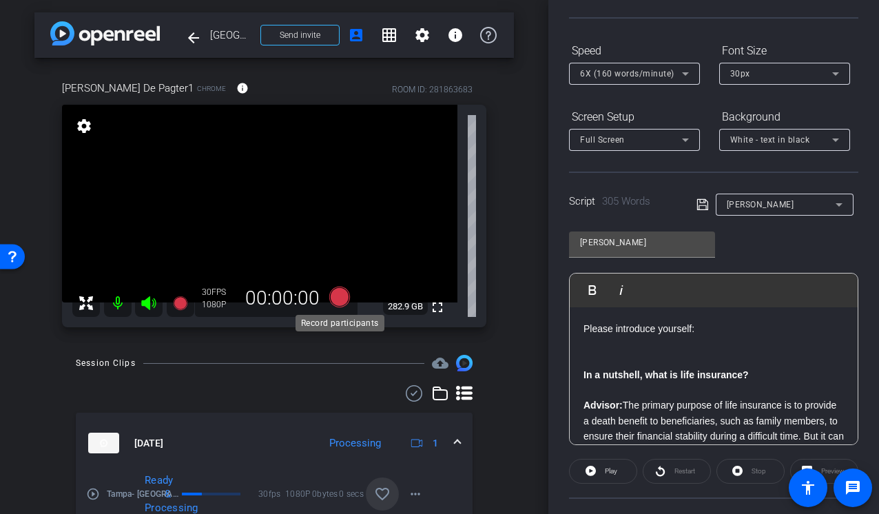
click at [336, 297] on icon at bounding box center [339, 297] width 21 height 21
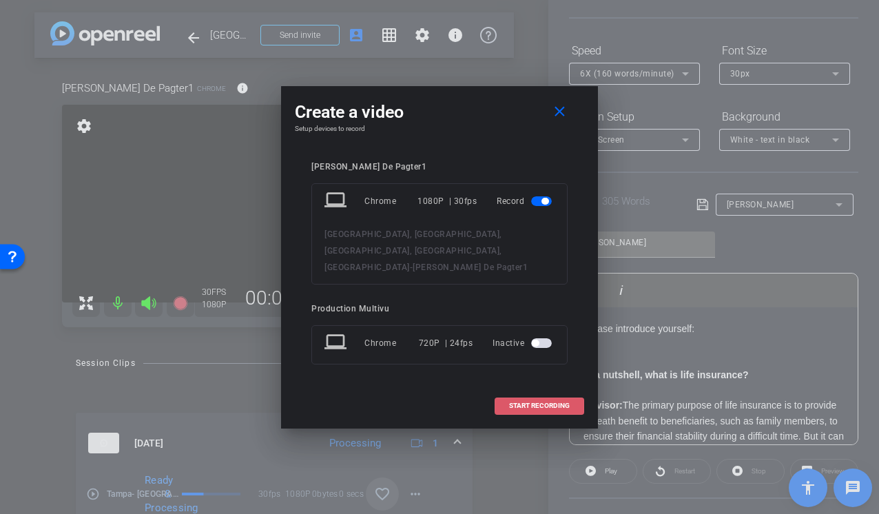
click at [526, 393] on span at bounding box center [539, 405] width 88 height 33
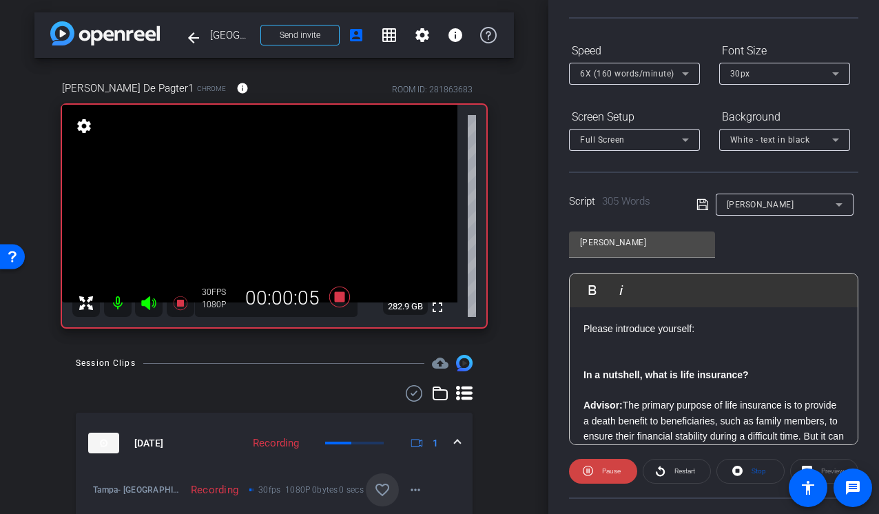
click at [381, 494] on mat-icon "favorite_border" at bounding box center [382, 489] width 17 height 17
click at [143, 300] on icon at bounding box center [148, 303] width 14 height 14
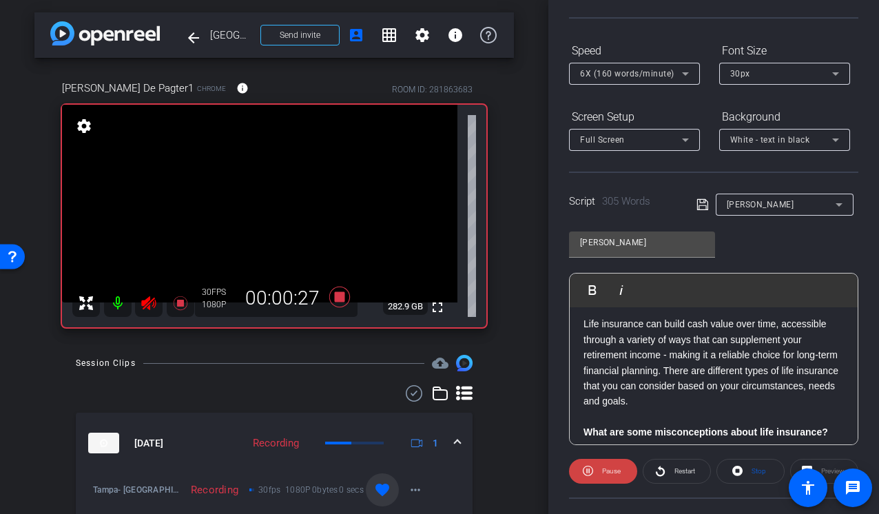
scroll to position [160, 0]
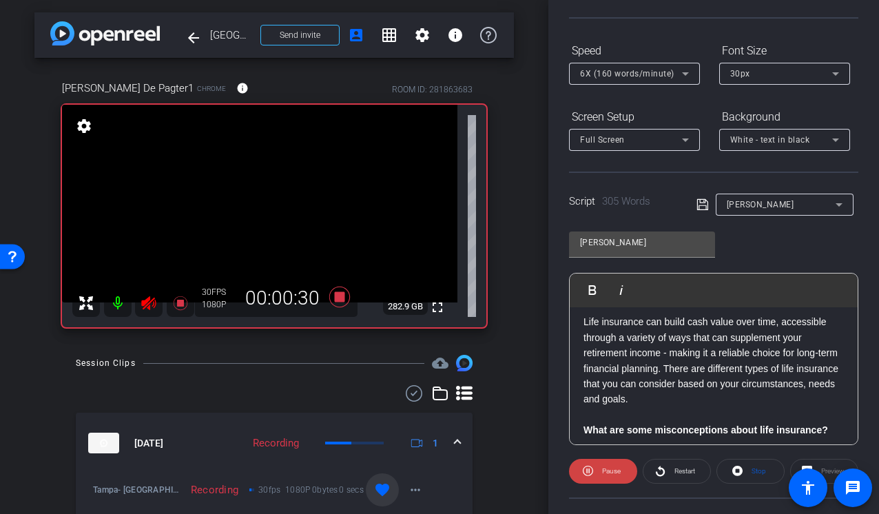
click at [149, 297] on icon at bounding box center [148, 303] width 14 height 14
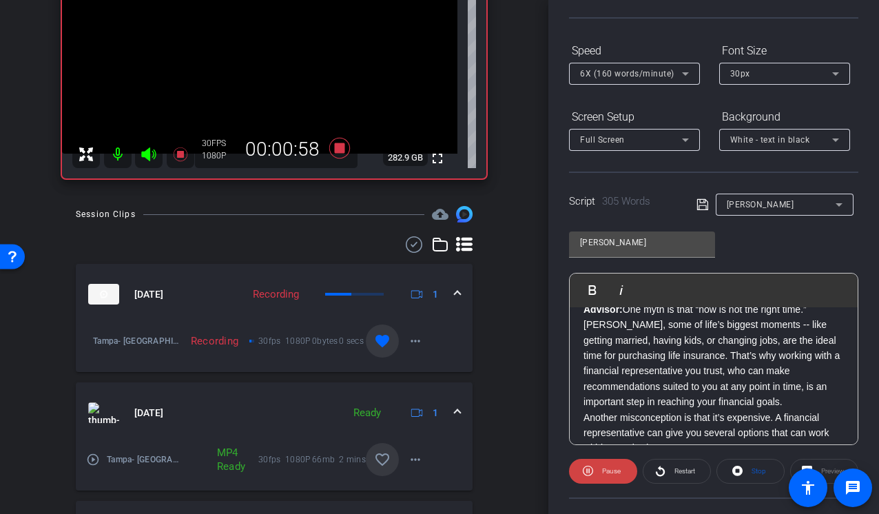
scroll to position [166, 0]
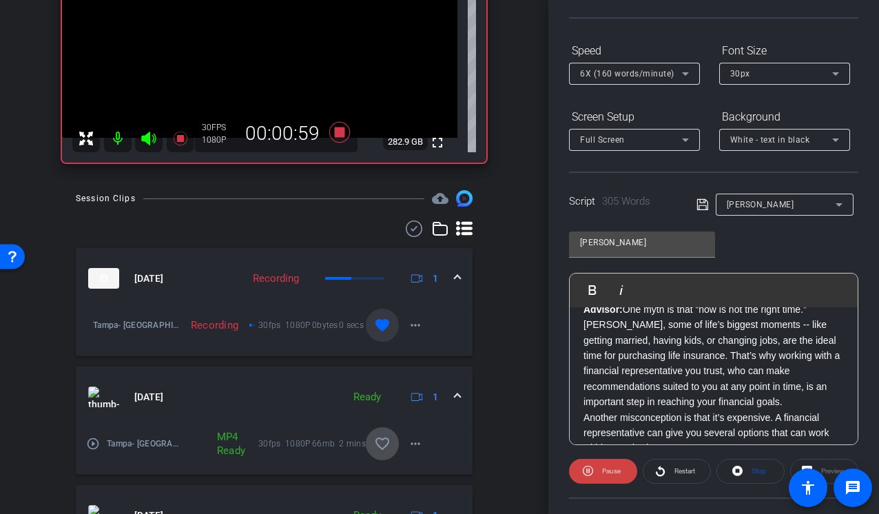
click at [380, 442] on mat-icon "favorite_border" at bounding box center [382, 443] width 17 height 17
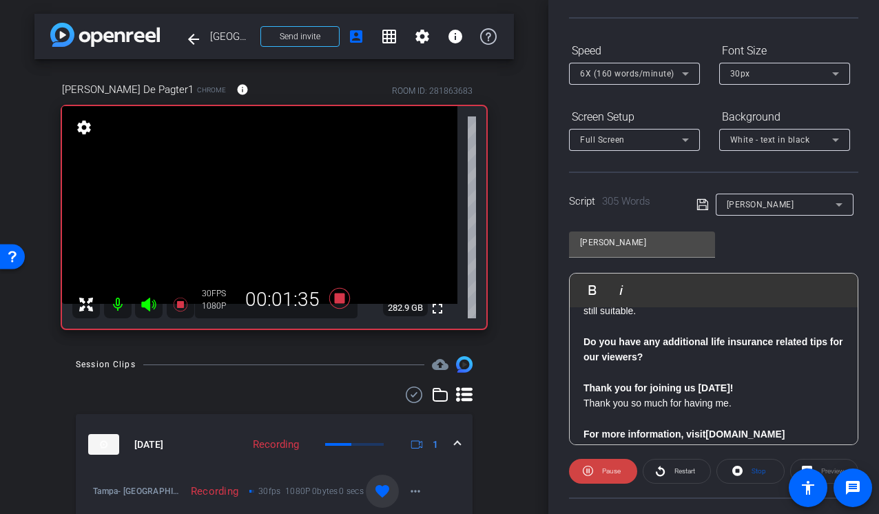
scroll to position [630, 0]
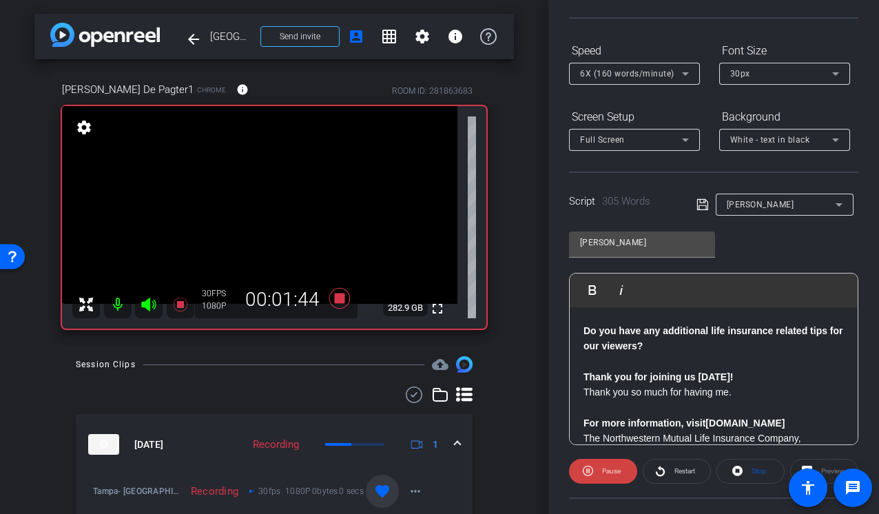
click at [777, 255] on div "Paul Play Play from this location Play Selected Play and display the selected t…" at bounding box center [713, 333] width 289 height 224
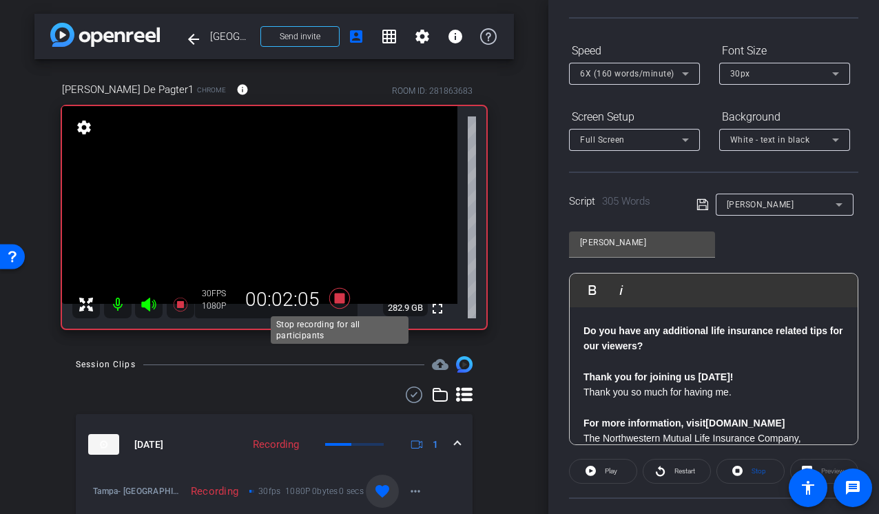
click at [340, 297] on icon at bounding box center [339, 298] width 21 height 21
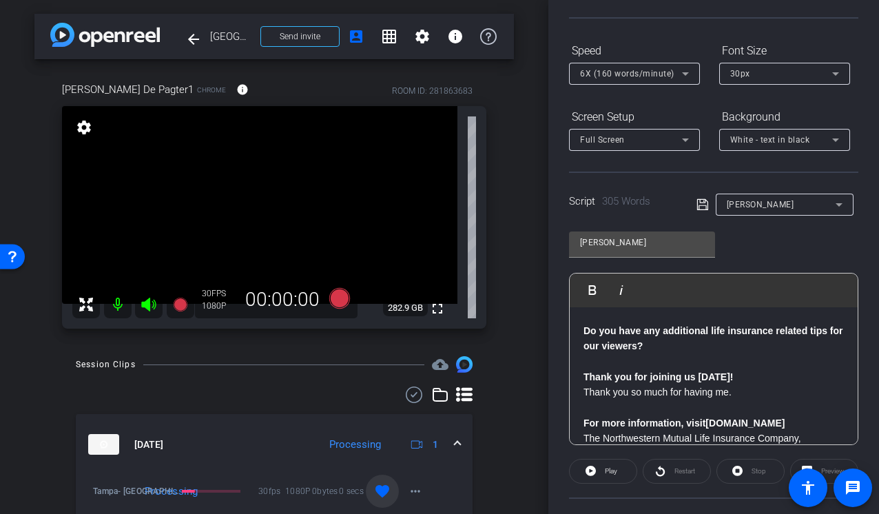
click at [846, 244] on div "Paul Play Play from this location Play Selected Play and display the selected t…" at bounding box center [713, 333] width 289 height 224
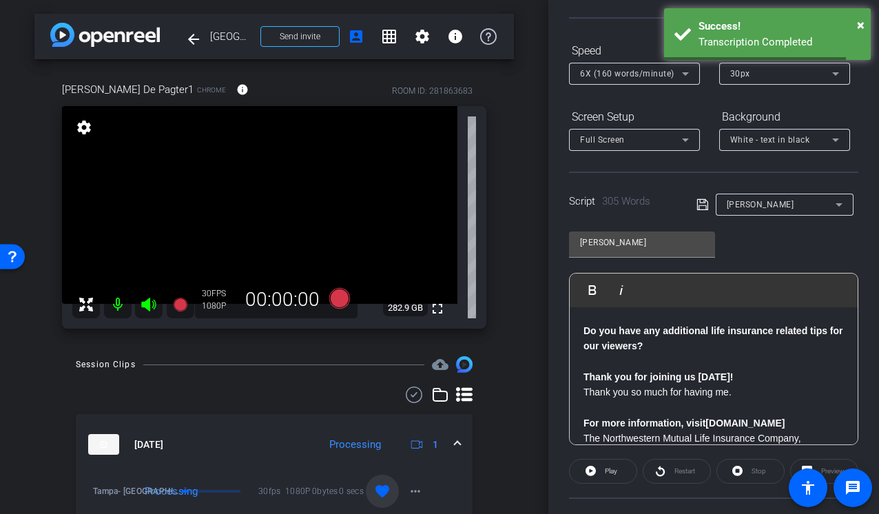
click at [844, 201] on icon at bounding box center [839, 204] width 17 height 17
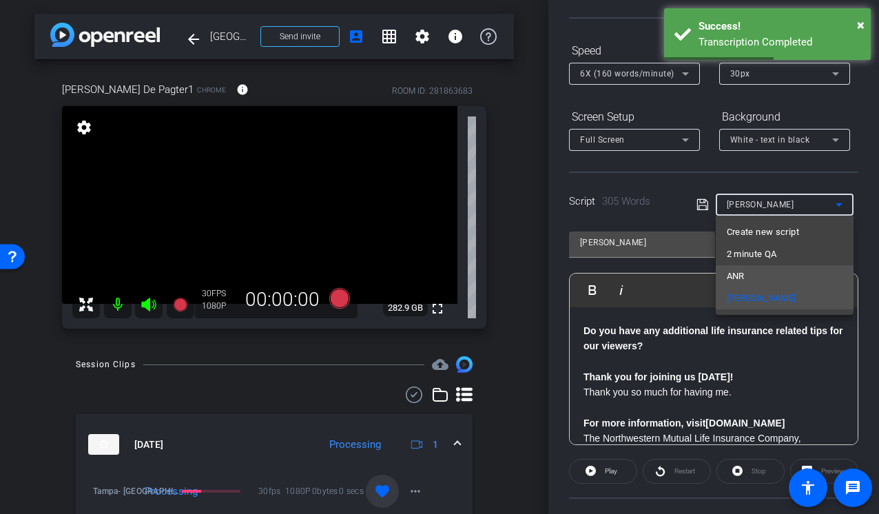
click at [749, 276] on mat-option "ANR" at bounding box center [785, 276] width 138 height 22
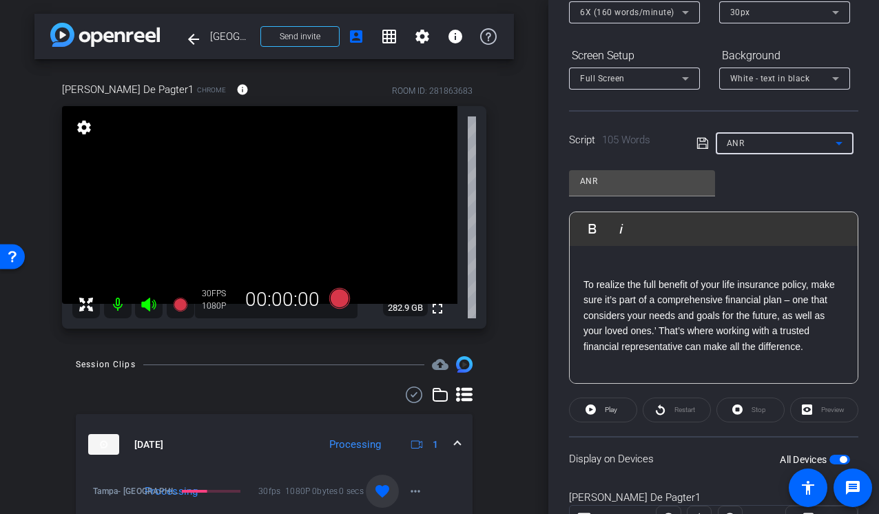
scroll to position [0, 0]
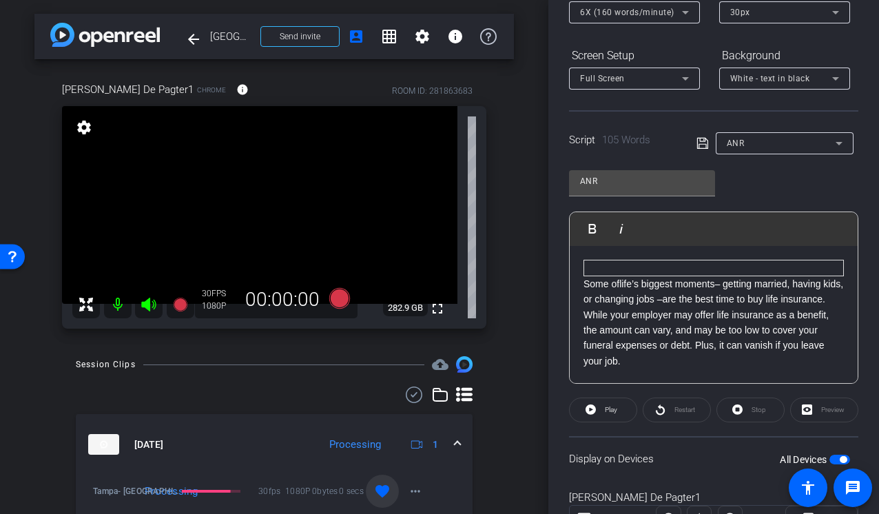
click at [835, 456] on span "button" at bounding box center [839, 460] width 21 height 10
click at [835, 456] on span "button" at bounding box center [833, 459] width 7 height 7
click at [510, 291] on div "Paul De Pagter1 Chrome info ROOM ID: 281863683 fullscreen settings 282.9 GB 30 …" at bounding box center [273, 200] width 479 height 283
click at [335, 296] on icon at bounding box center [339, 298] width 21 height 21
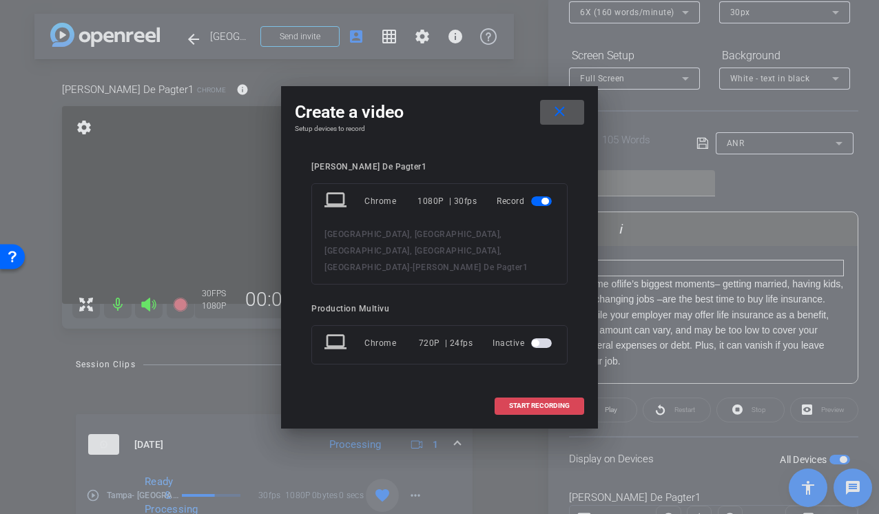
click at [527, 402] on span "START RECORDING" at bounding box center [539, 405] width 61 height 7
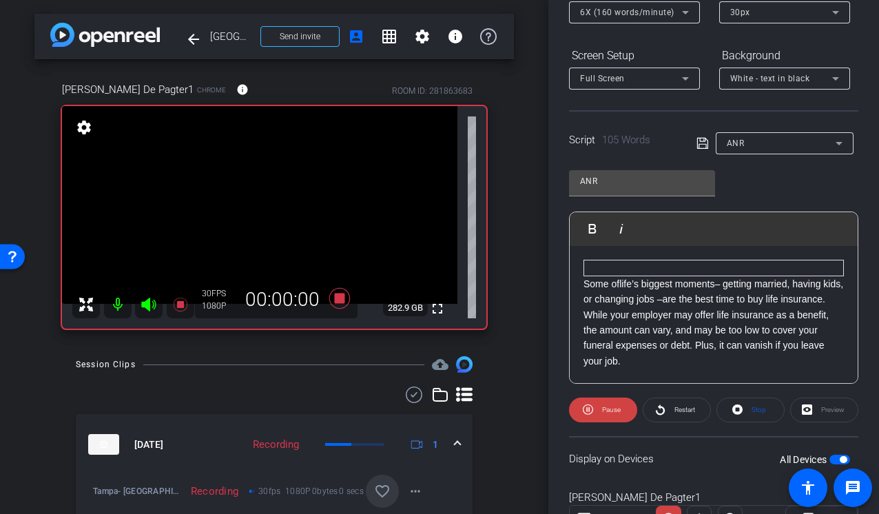
click at [149, 306] on icon at bounding box center [148, 305] width 14 height 14
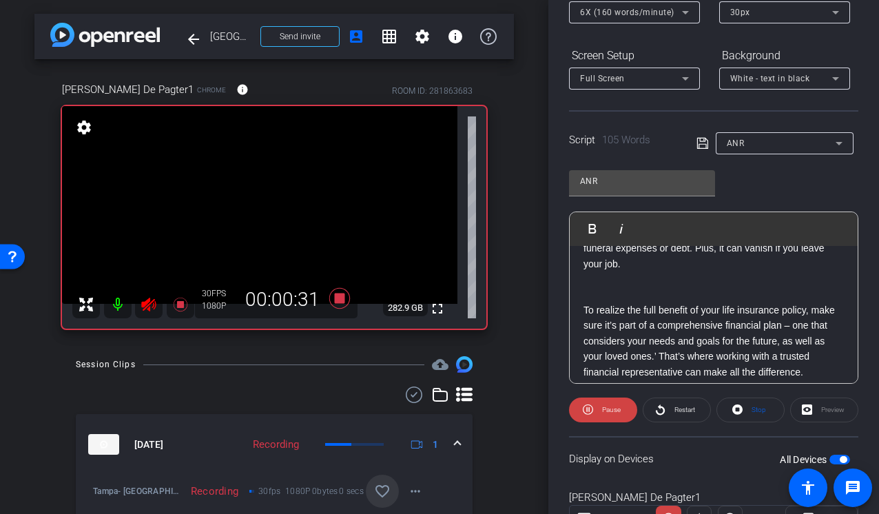
scroll to position [123, 0]
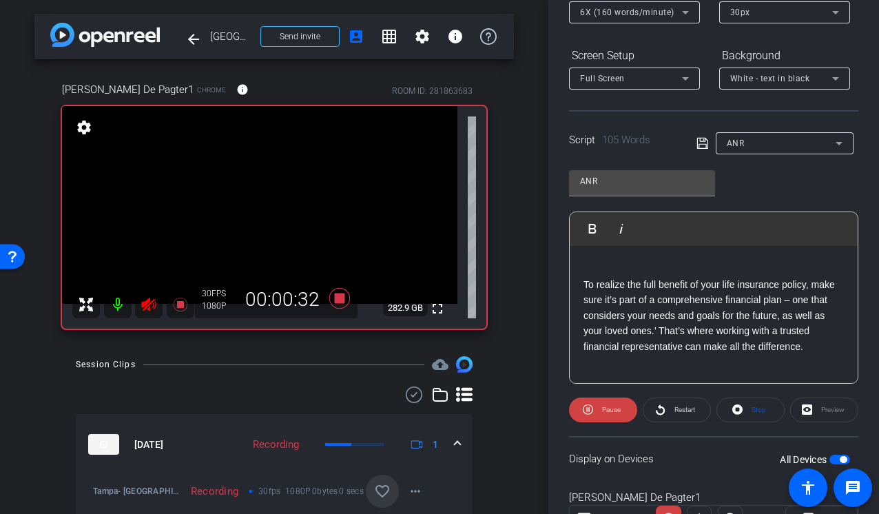
click at [149, 307] on icon at bounding box center [148, 305] width 14 height 14
click at [180, 309] on icon at bounding box center [180, 304] width 17 height 17
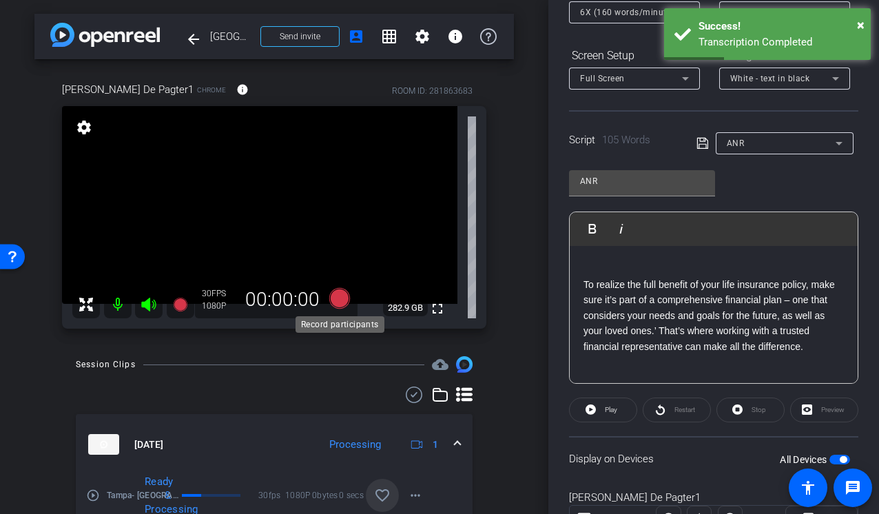
click at [335, 304] on icon at bounding box center [339, 298] width 21 height 21
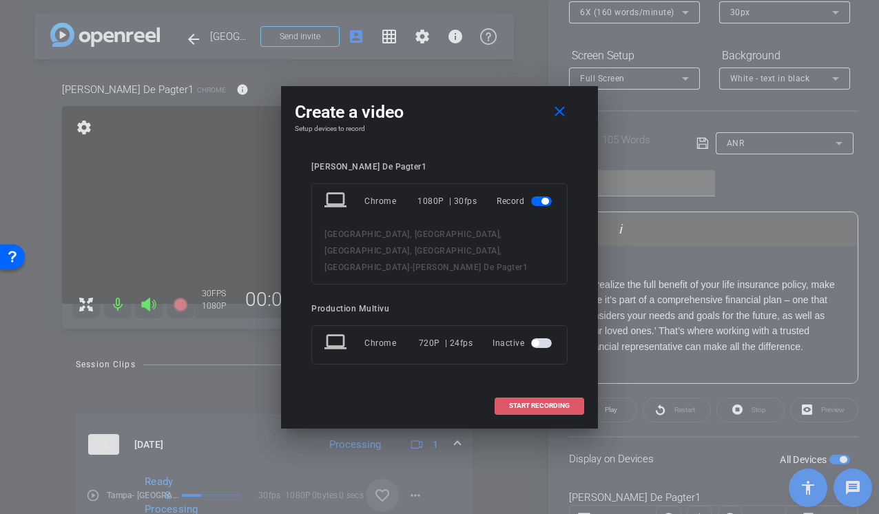
click at [502, 404] on span at bounding box center [539, 405] width 88 height 33
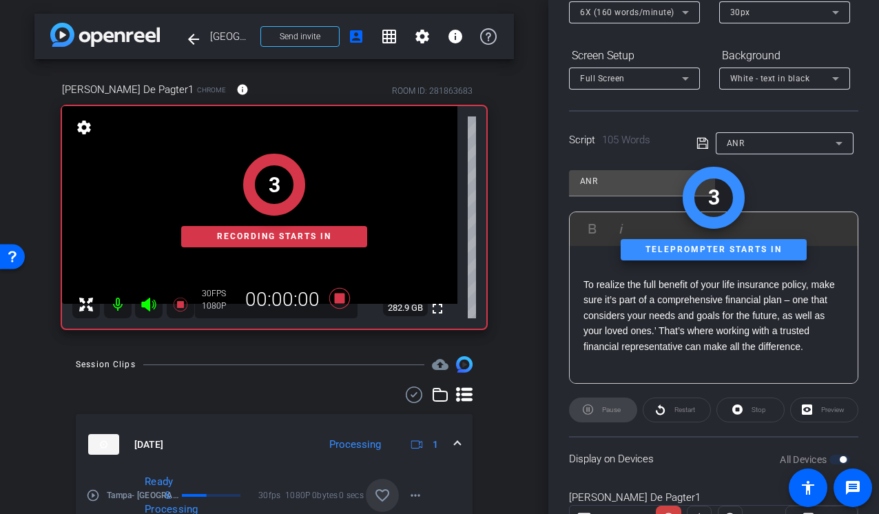
click at [152, 300] on div "3 Recording starts in" at bounding box center [274, 201] width 424 height 256
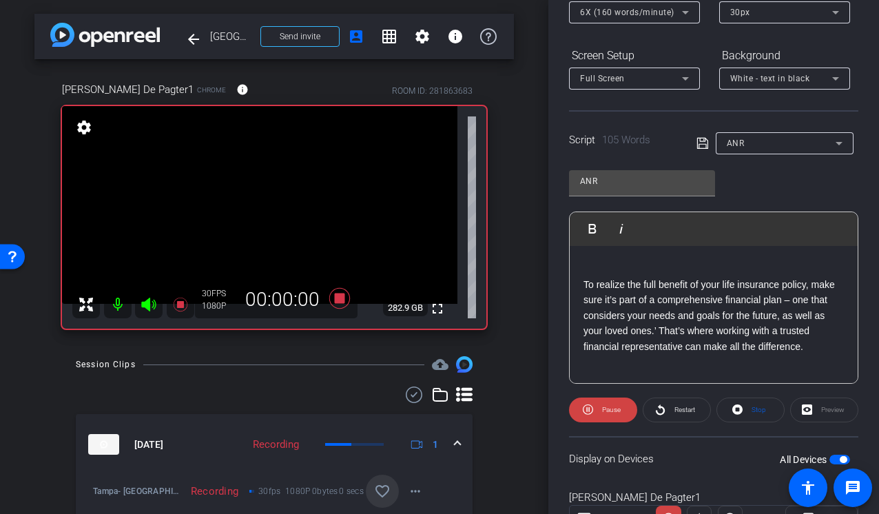
click at [146, 309] on icon at bounding box center [149, 304] width 17 height 17
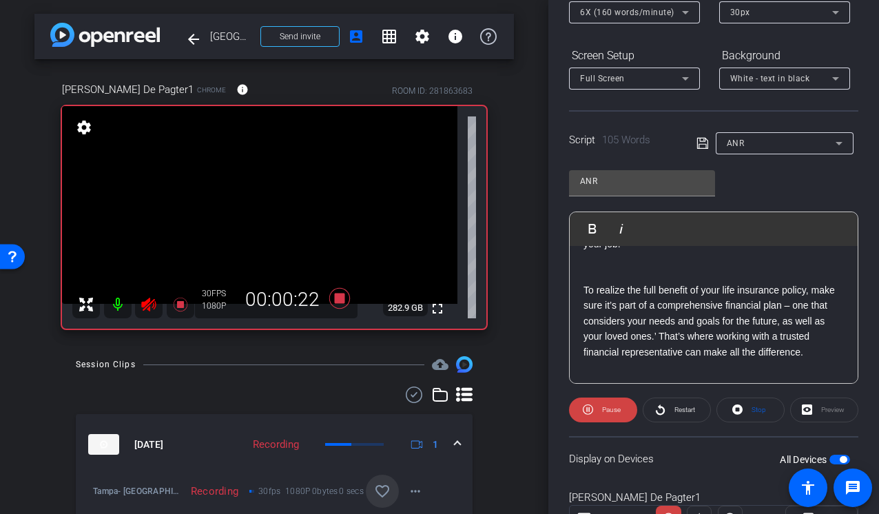
scroll to position [119, 0]
click at [384, 490] on mat-icon "favorite_border" at bounding box center [382, 491] width 17 height 17
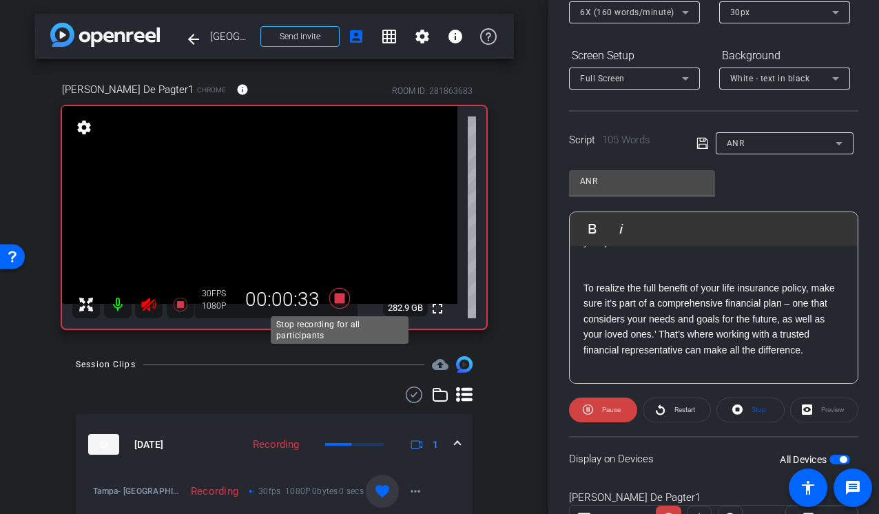
click at [338, 295] on icon at bounding box center [339, 298] width 21 height 21
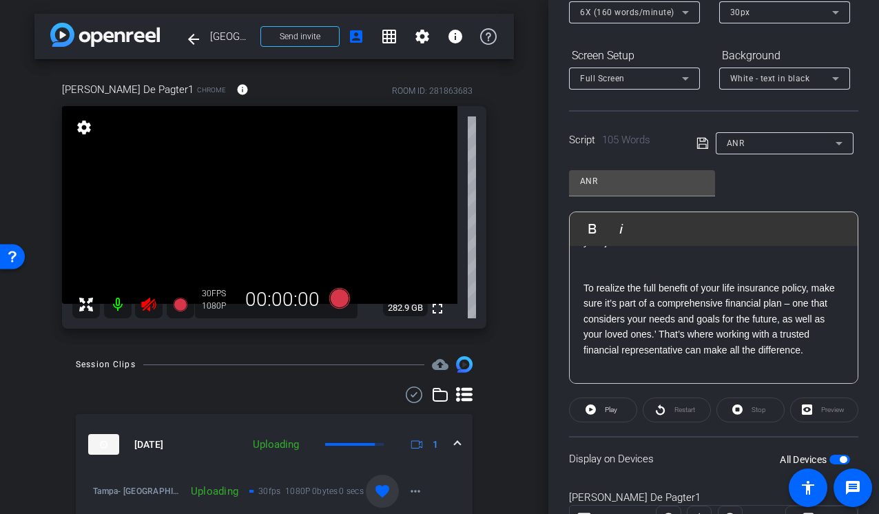
click at [150, 304] on icon at bounding box center [149, 304] width 17 height 17
click at [506, 338] on div "Paul De Pagter1 Chrome info ROOM ID: 281863683 fullscreen settings 282.9 GB 30 …" at bounding box center [273, 200] width 479 height 283
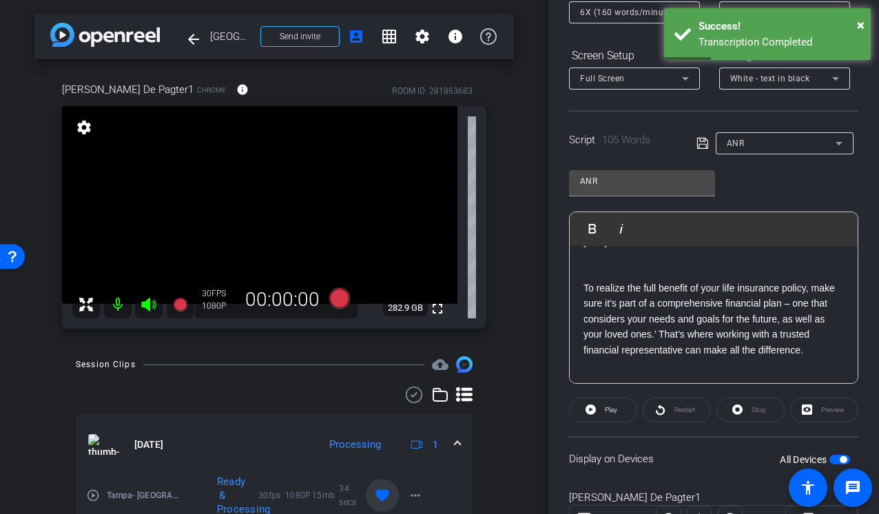
click at [492, 200] on div "Paul De Pagter1 Chrome info ROOM ID: 281863683 fullscreen settings 282.9 GB 30 …" at bounding box center [273, 200] width 479 height 283
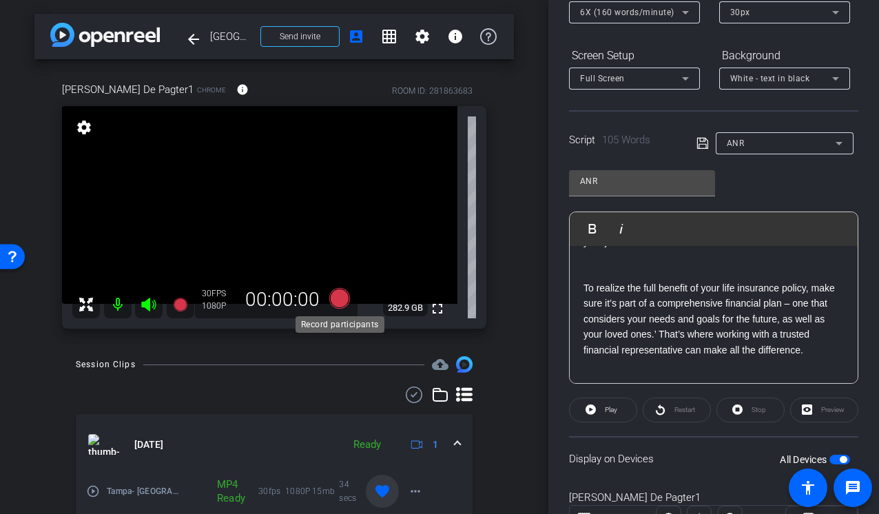
click at [341, 297] on icon at bounding box center [339, 298] width 21 height 21
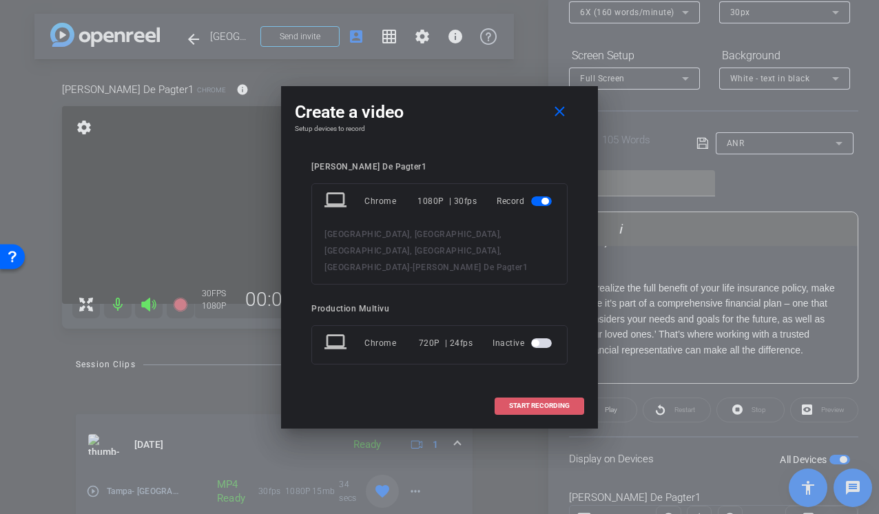
click at [521, 402] on span "START RECORDING" at bounding box center [539, 405] width 61 height 7
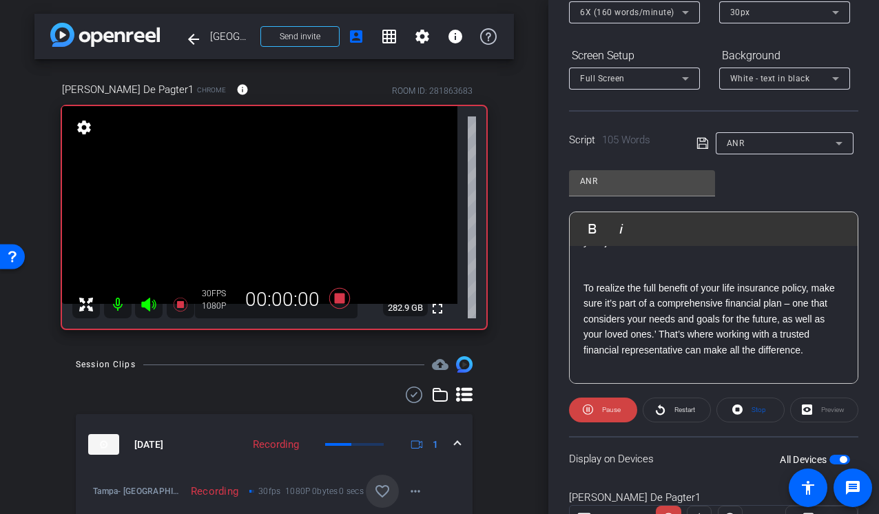
click at [145, 302] on icon at bounding box center [148, 305] width 14 height 14
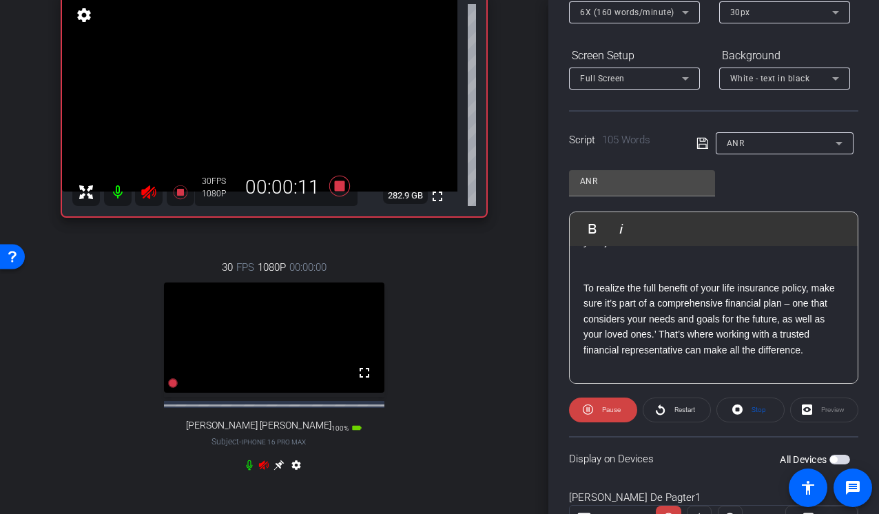
scroll to position [142, 0]
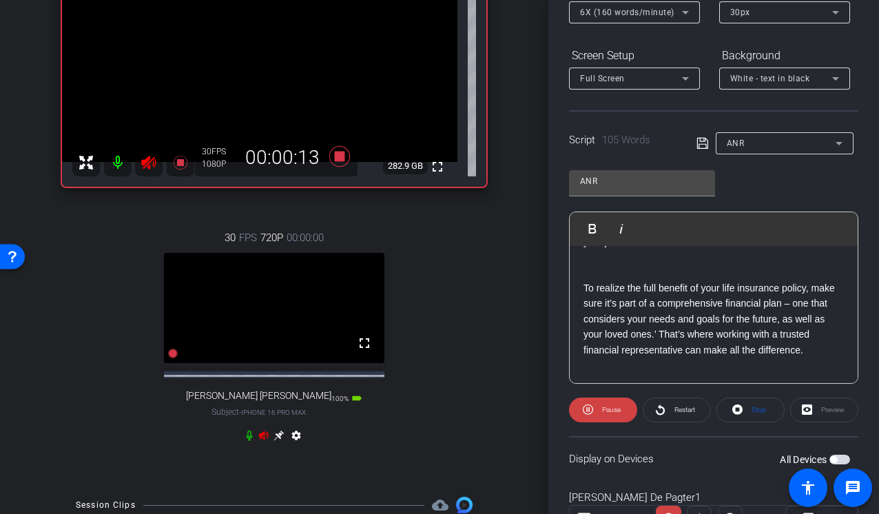
click at [247, 441] on icon at bounding box center [249, 435] width 6 height 10
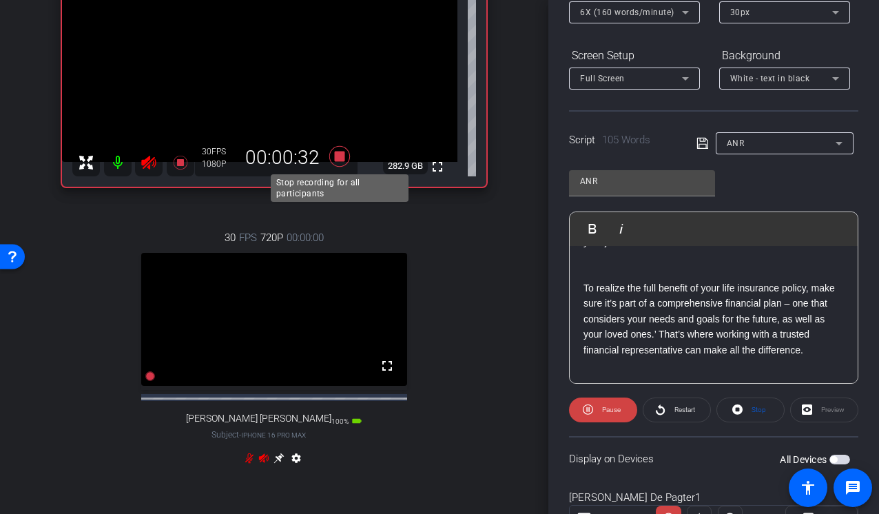
click at [338, 156] on icon at bounding box center [339, 156] width 21 height 21
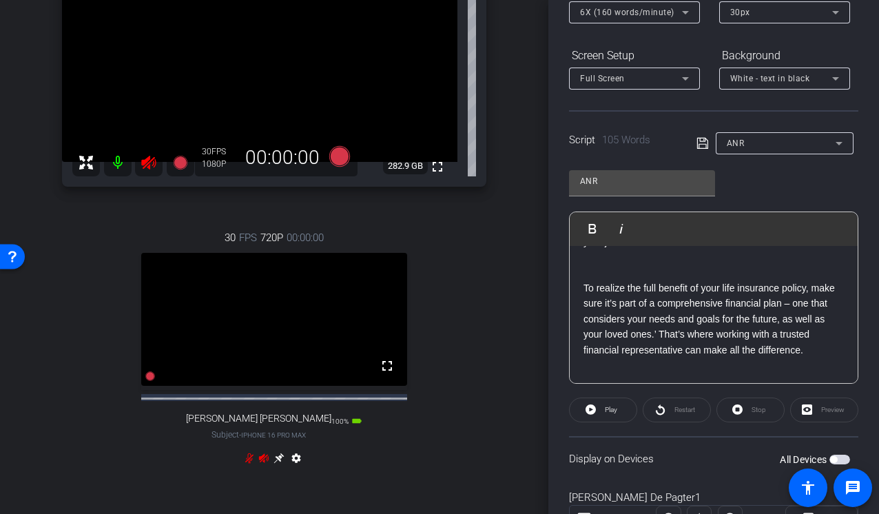
click at [147, 162] on icon at bounding box center [149, 162] width 17 height 17
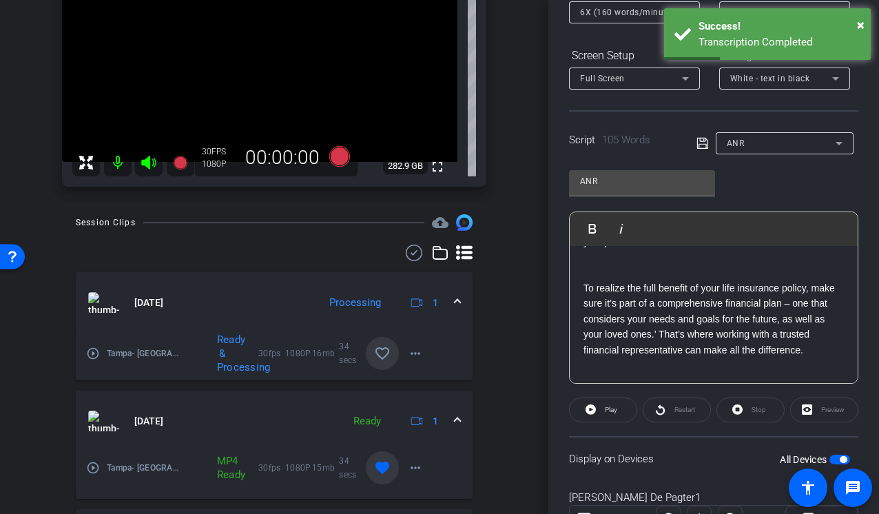
click at [381, 347] on mat-icon "favorite_border" at bounding box center [382, 353] width 17 height 17
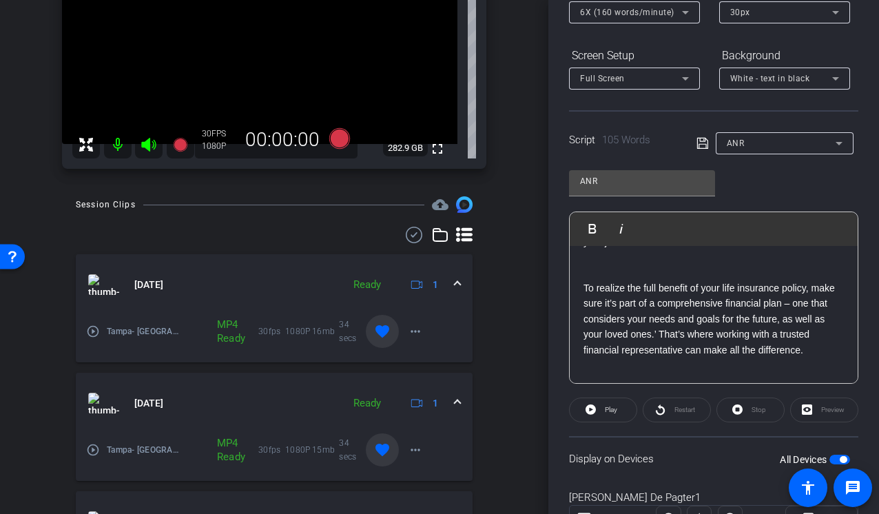
scroll to position [151, 0]
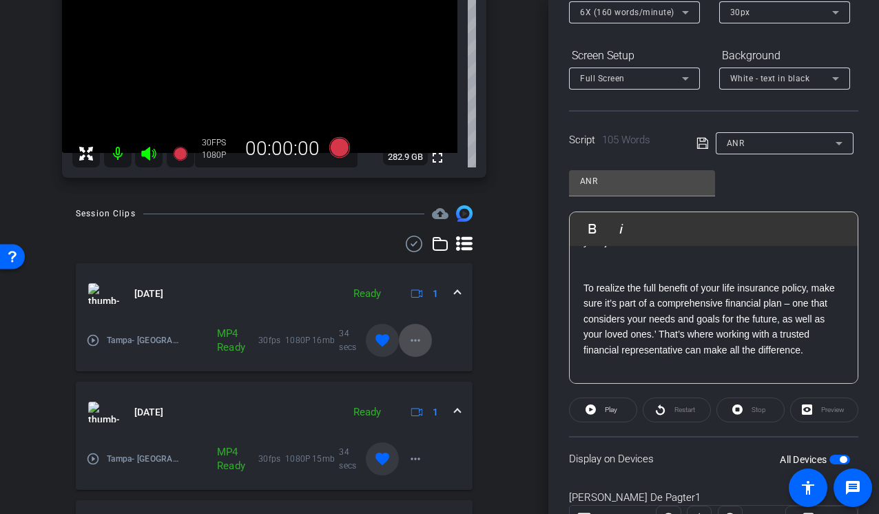
click at [416, 341] on mat-icon "more_horiz" at bounding box center [415, 340] width 17 height 17
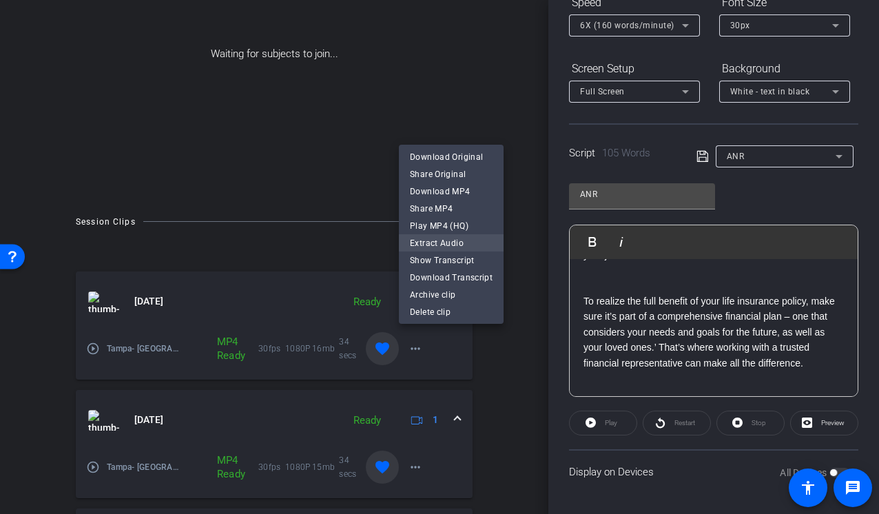
scroll to position [158, 0]
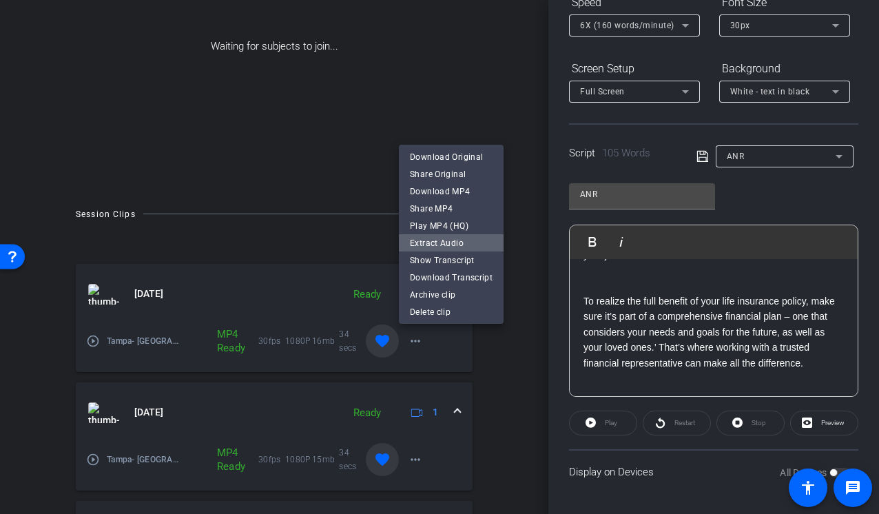
click at [453, 245] on span "Extract Audio" at bounding box center [451, 243] width 83 height 17
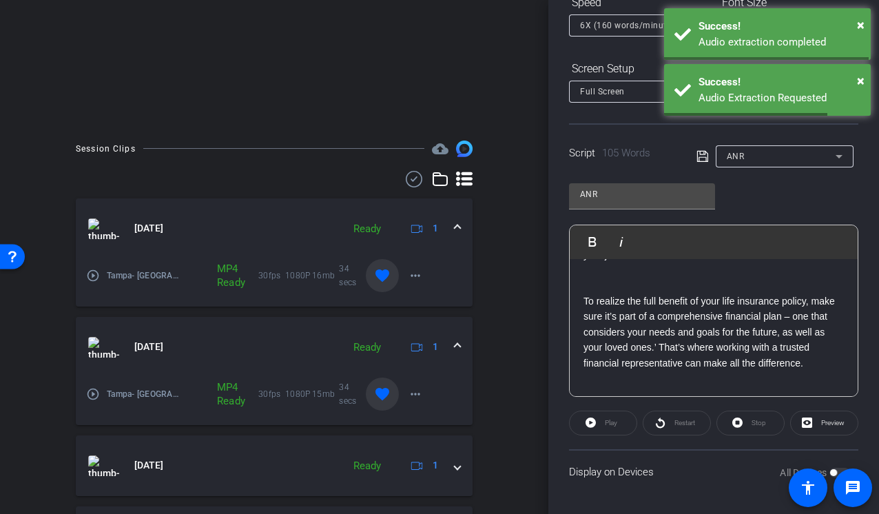
scroll to position [251, 0]
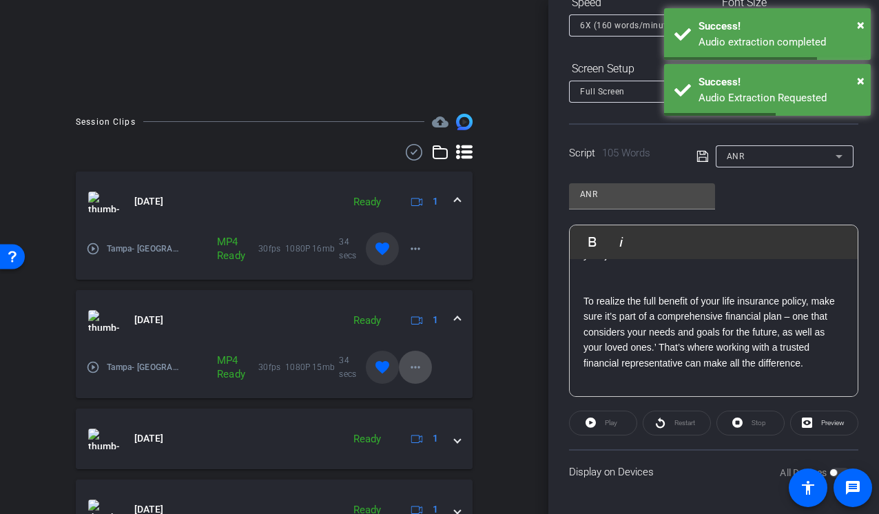
click at [416, 373] on mat-icon "more_horiz" at bounding box center [415, 367] width 17 height 17
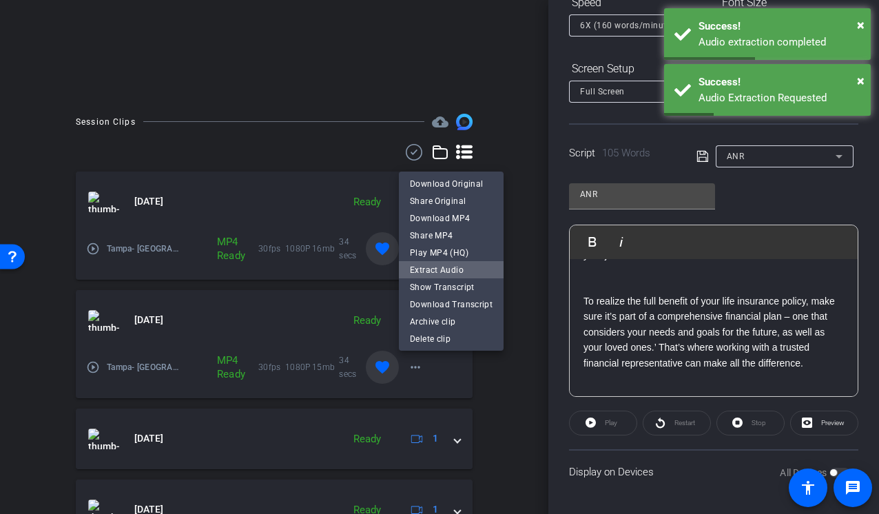
click at [457, 267] on span "Extract Audio" at bounding box center [451, 269] width 83 height 17
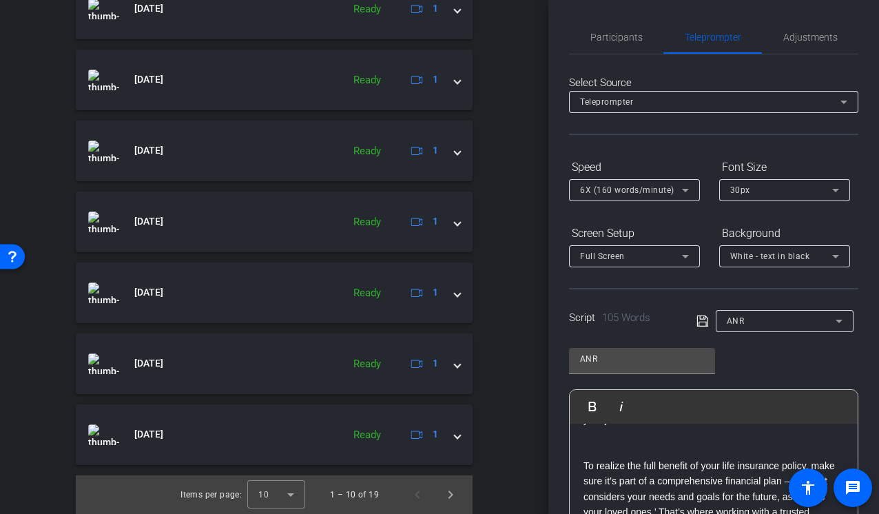
scroll to position [0, 0]
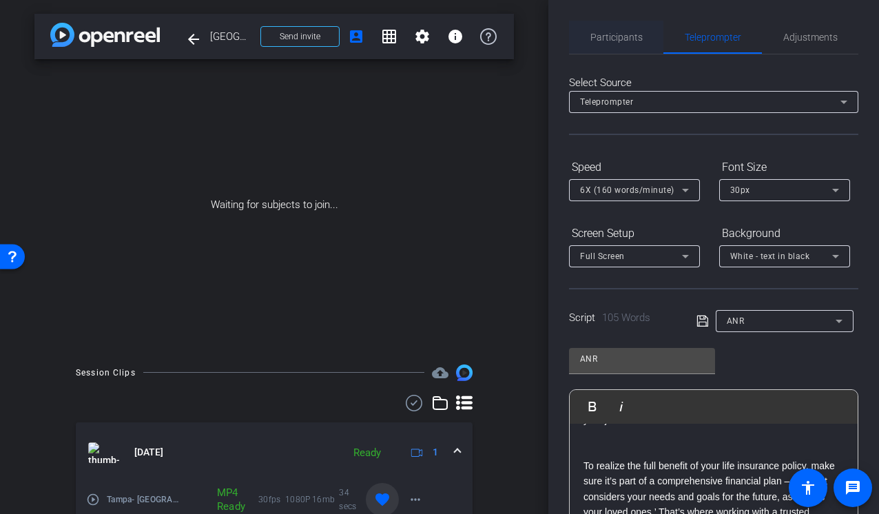
click at [625, 37] on span "Participants" at bounding box center [616, 37] width 52 height 10
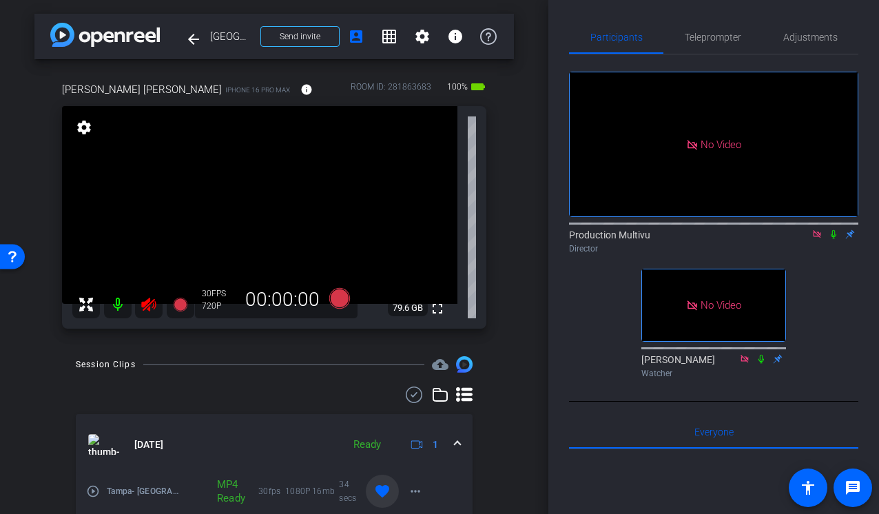
click at [148, 305] on icon at bounding box center [148, 305] width 14 height 14
click at [815, 229] on icon at bounding box center [816, 234] width 11 height 10
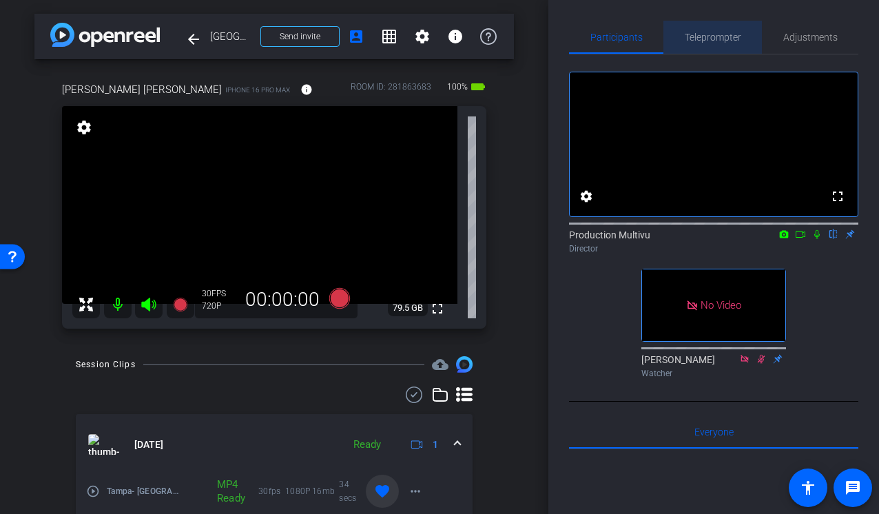
click at [717, 32] on span "Teleprompter" at bounding box center [713, 37] width 56 height 10
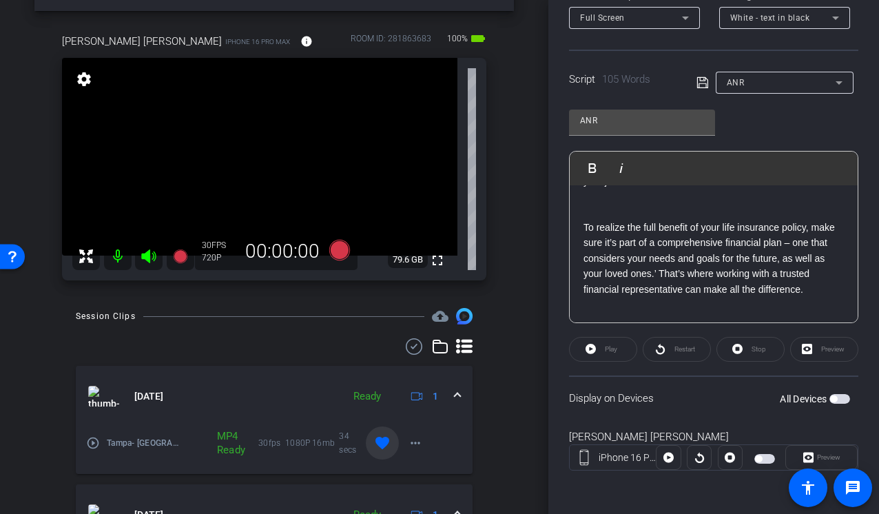
scroll to position [44, 0]
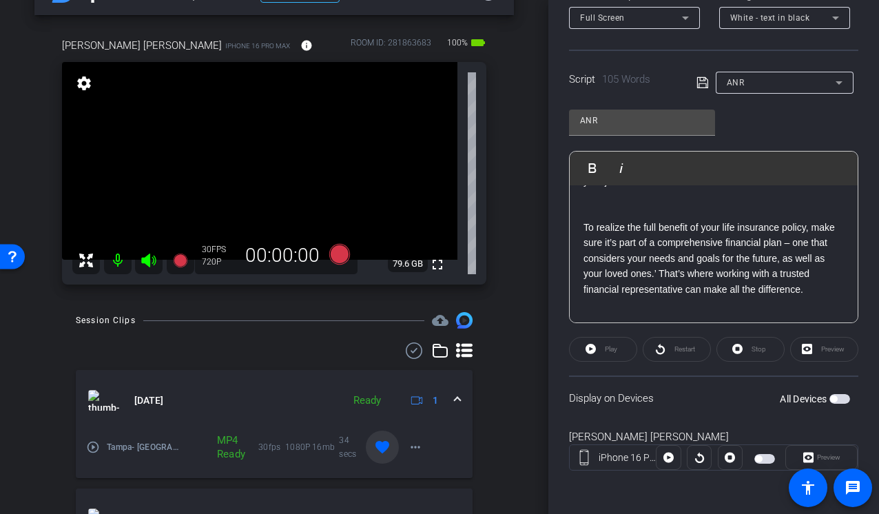
click at [835, 400] on span "button" at bounding box center [833, 398] width 7 height 7
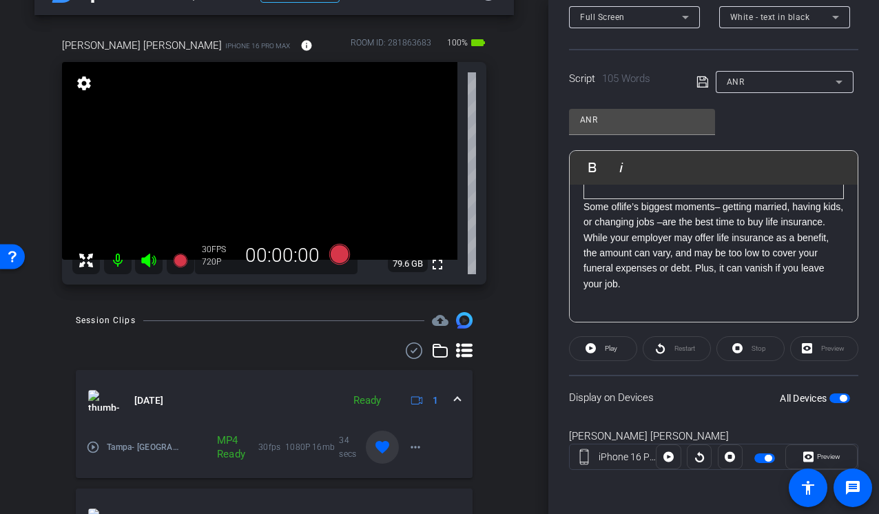
scroll to position [0, 0]
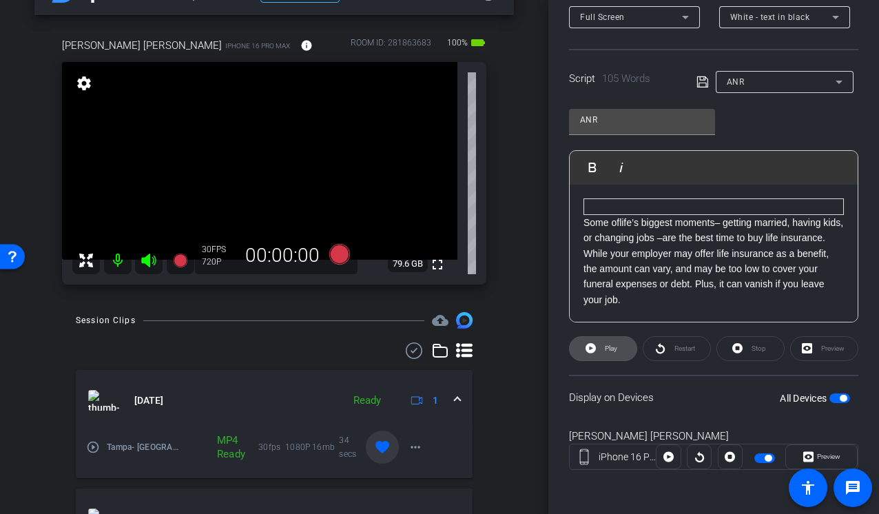
click at [592, 347] on icon at bounding box center [590, 348] width 10 height 17
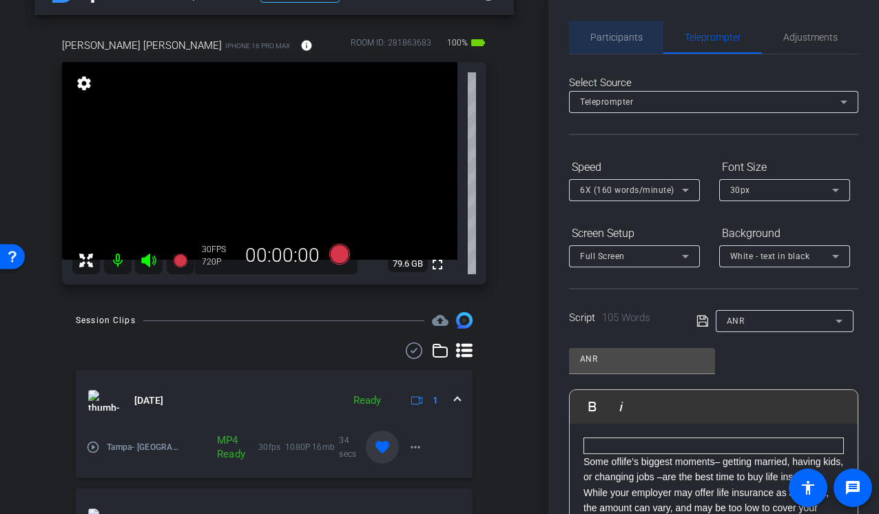
click at [619, 40] on span "Participants" at bounding box center [616, 37] width 52 height 10
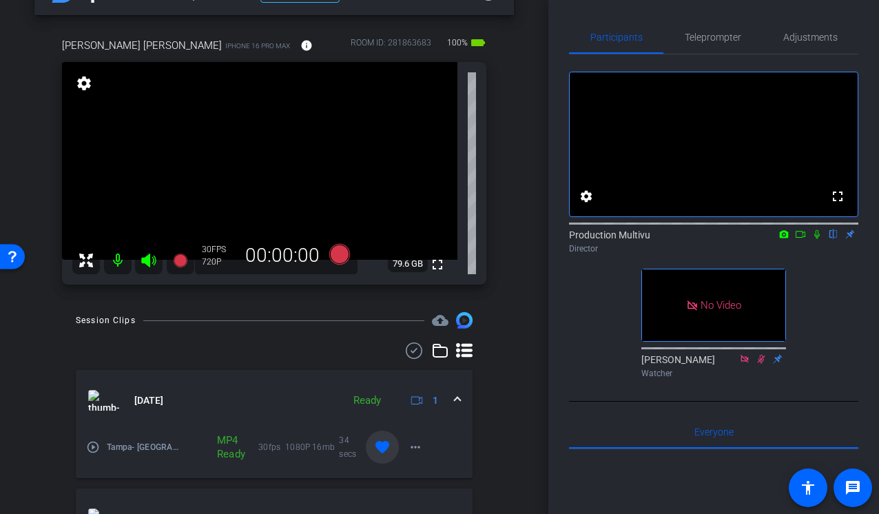
click at [800, 239] on icon at bounding box center [800, 234] width 11 height 10
click at [724, 39] on span "Teleprompter" at bounding box center [713, 37] width 56 height 10
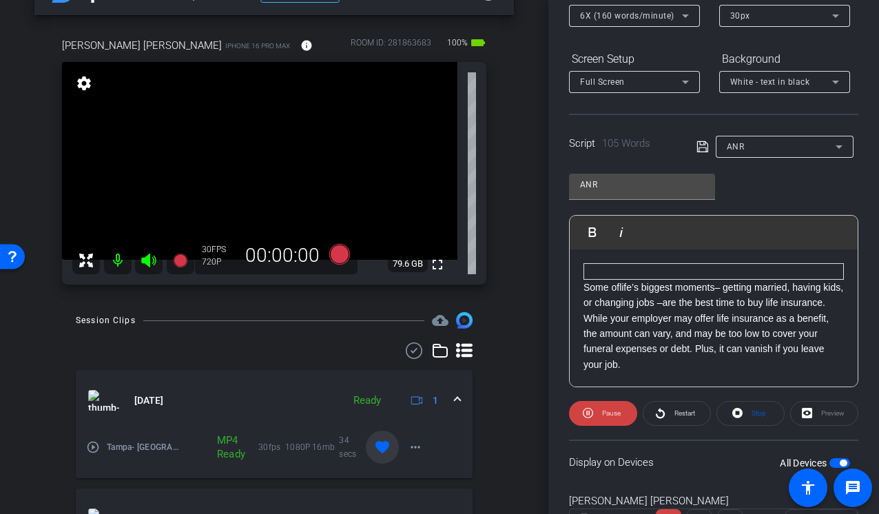
scroll to position [176, 0]
click at [687, 17] on icon at bounding box center [685, 14] width 17 height 17
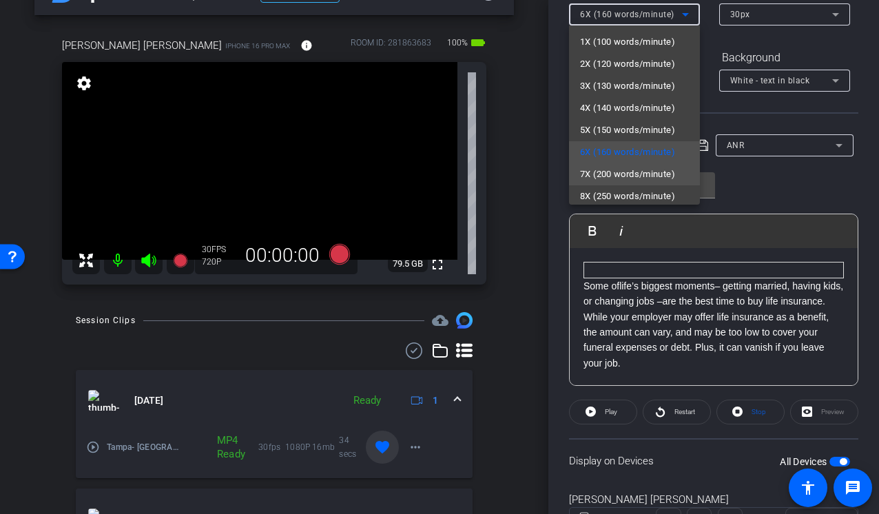
click at [594, 174] on span "7X (200 words/minute)" at bounding box center [627, 174] width 95 height 17
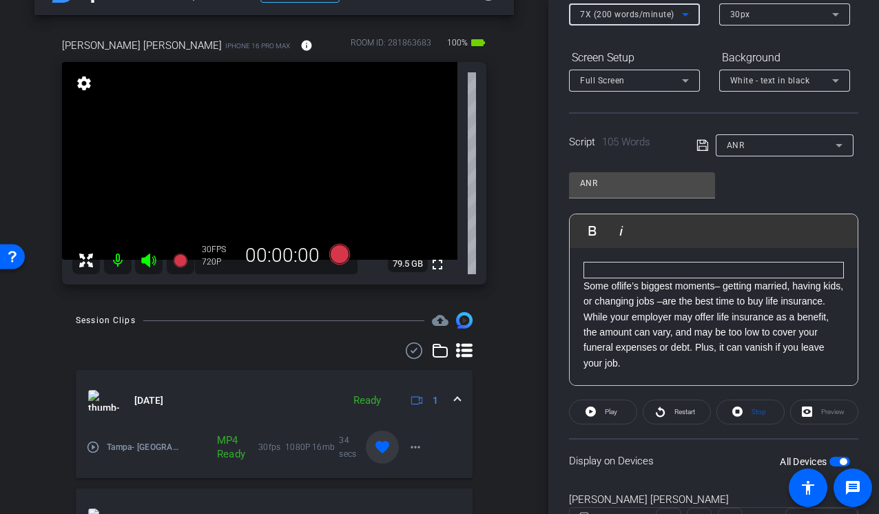
scroll to position [0, 0]
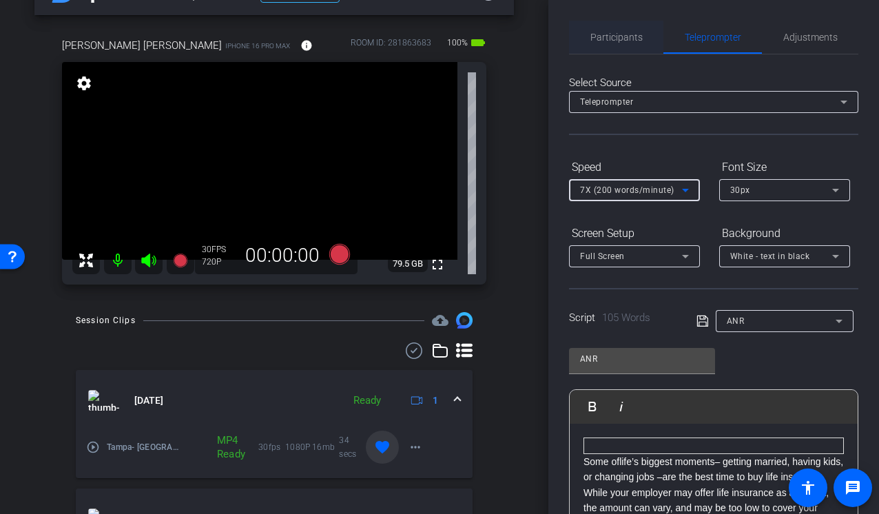
click at [623, 38] on span "Participants" at bounding box center [616, 37] width 52 height 10
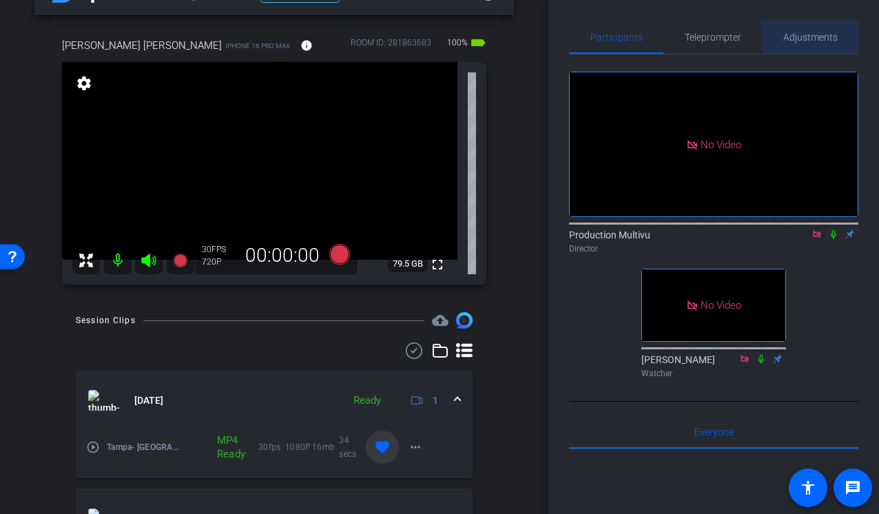
click at [819, 34] on span "Adjustments" at bounding box center [810, 37] width 54 height 10
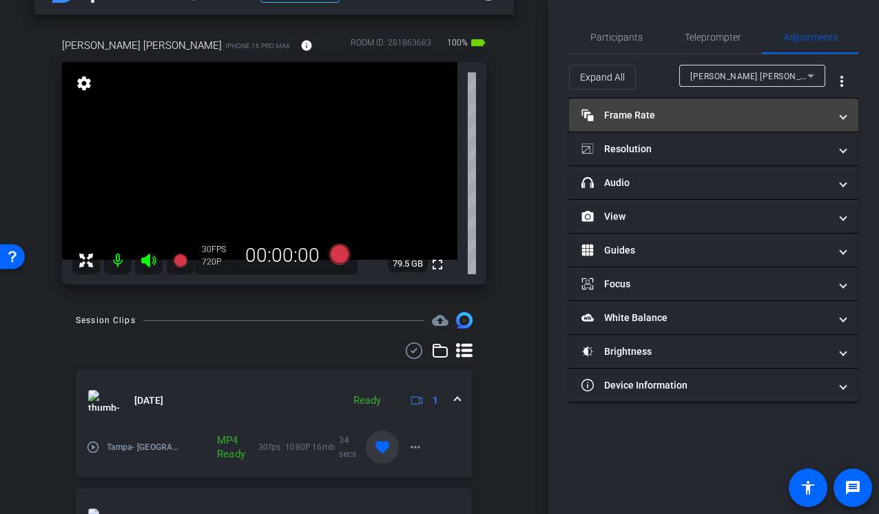
click at [792, 110] on mat-panel-title "Frame Rate Frame Rate" at bounding box center [705, 115] width 248 height 14
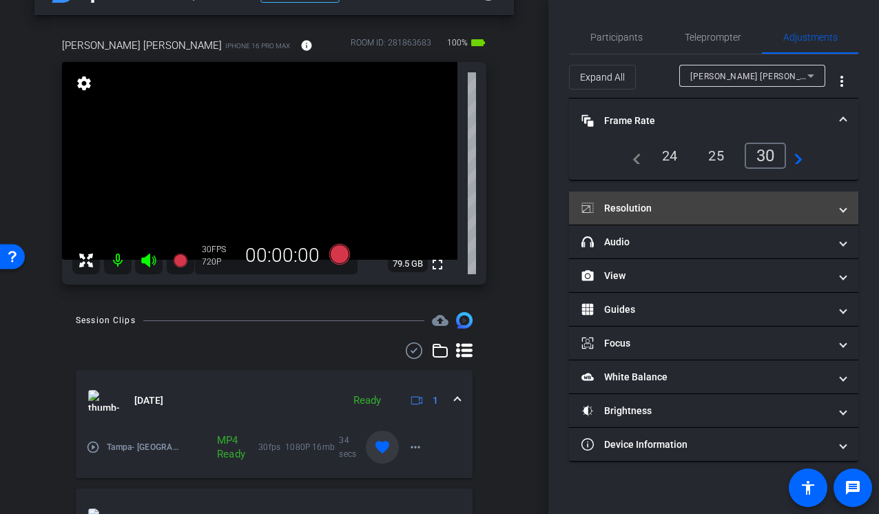
click at [729, 207] on mat-panel-title "Resolution" at bounding box center [705, 208] width 248 height 14
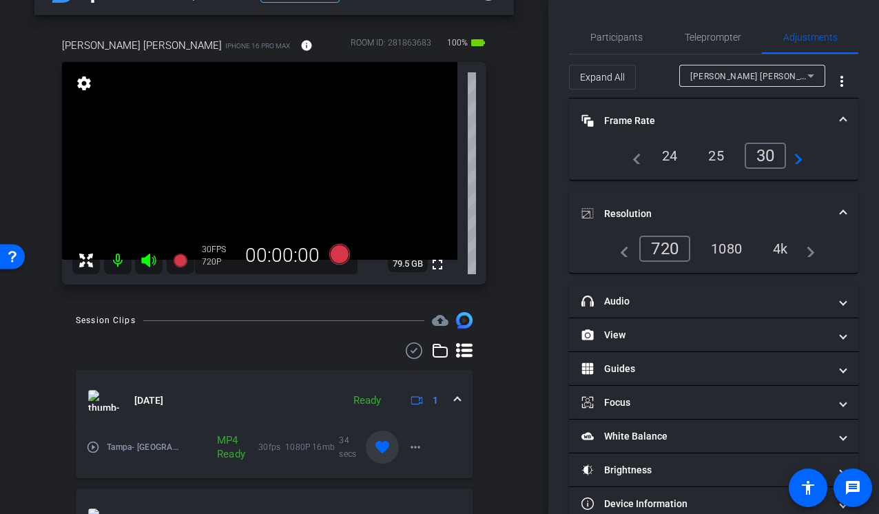
click at [725, 245] on div "1080" at bounding box center [726, 248] width 52 height 23
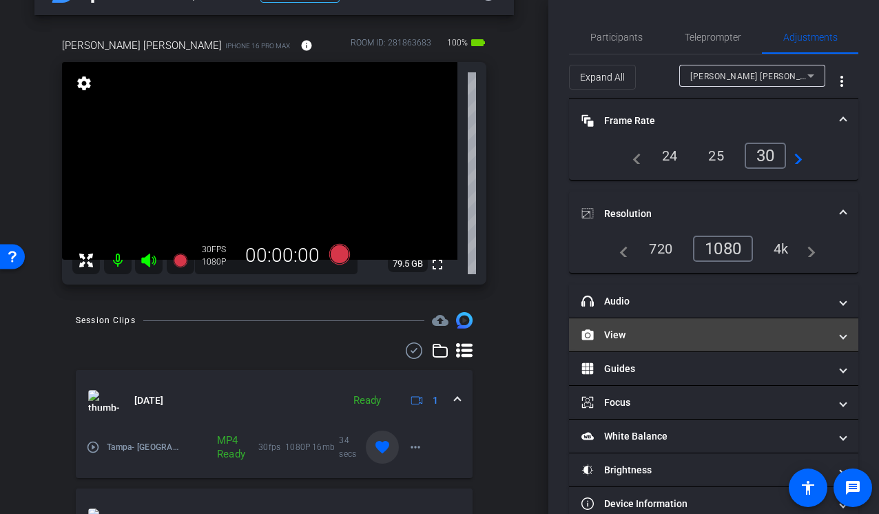
click at [669, 334] on mat-panel-title "View" at bounding box center [705, 335] width 248 height 14
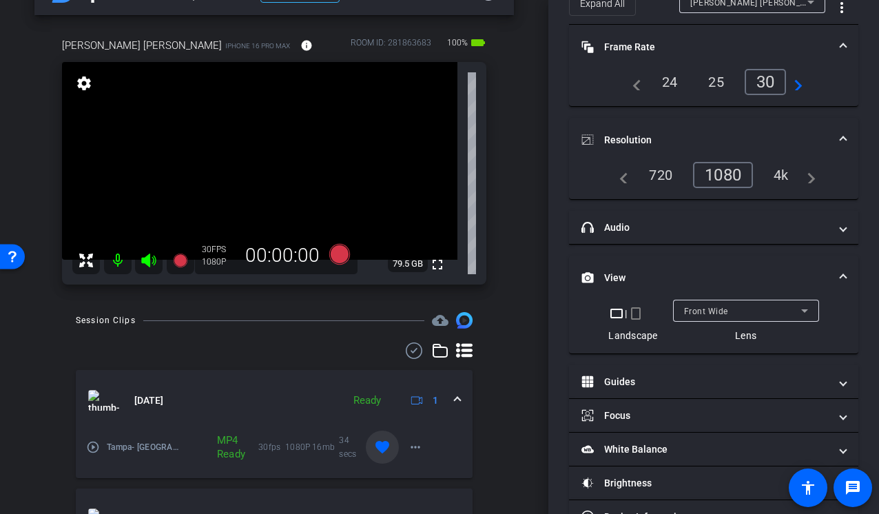
scroll to position [114, 0]
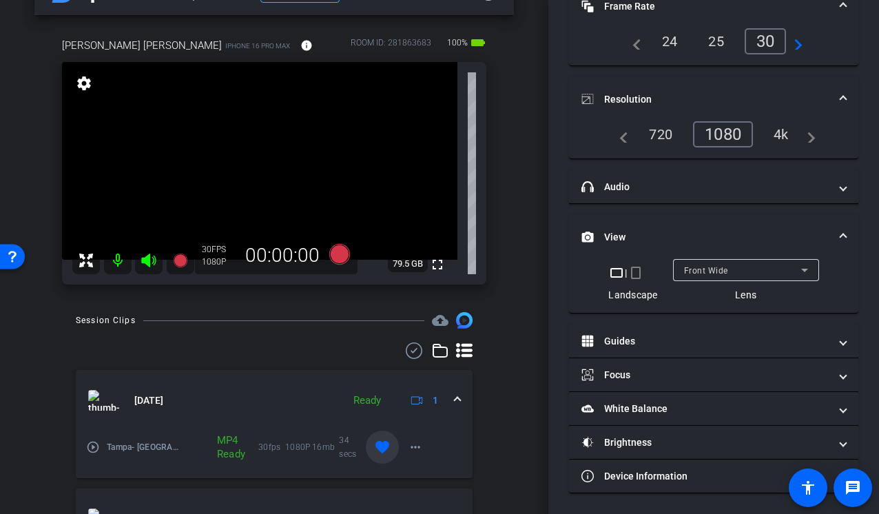
click at [807, 267] on icon at bounding box center [804, 270] width 17 height 17
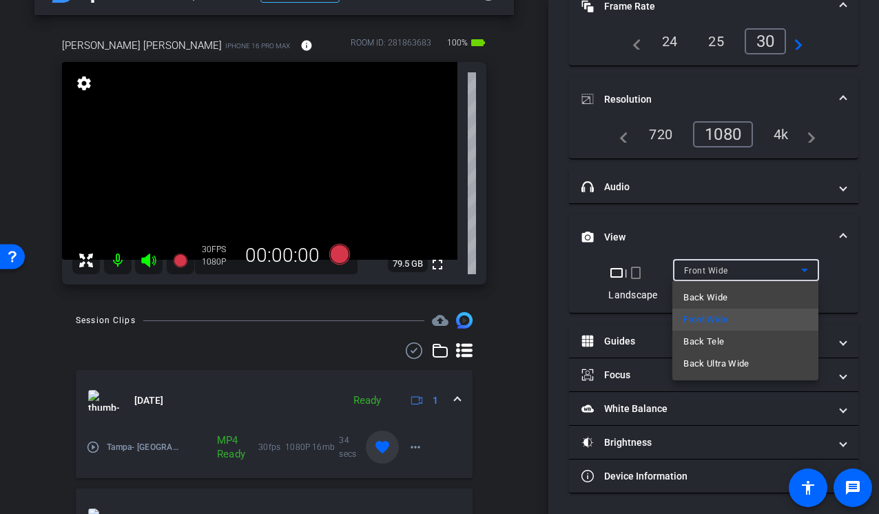
click at [853, 268] on div at bounding box center [439, 257] width 879 height 514
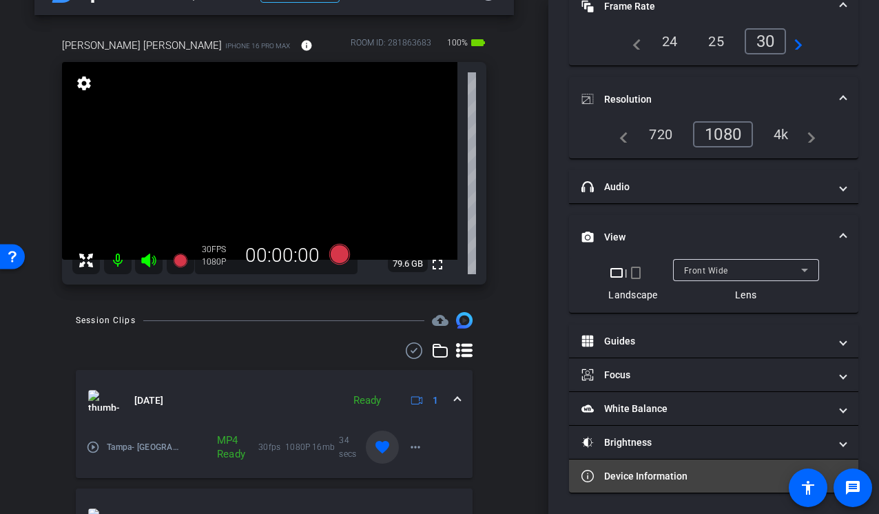
click at [674, 481] on mat-panel-title "Device Information" at bounding box center [705, 476] width 248 height 14
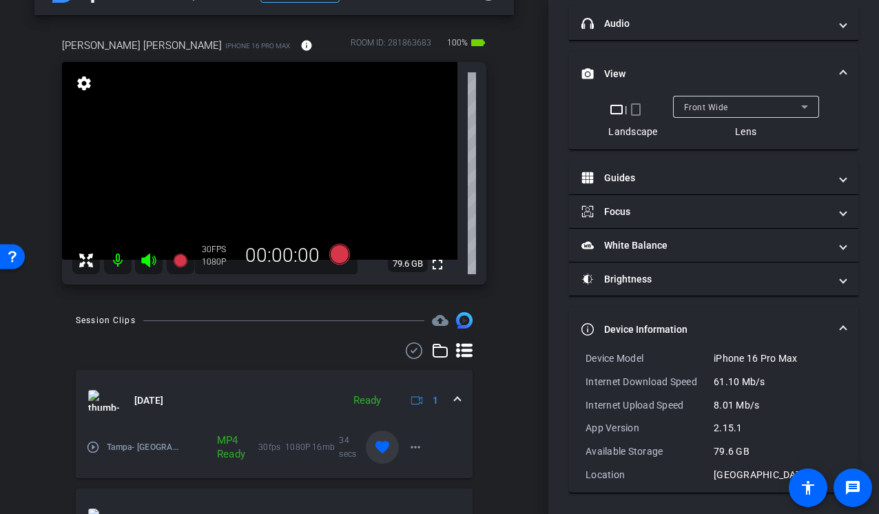
scroll to position [0, 0]
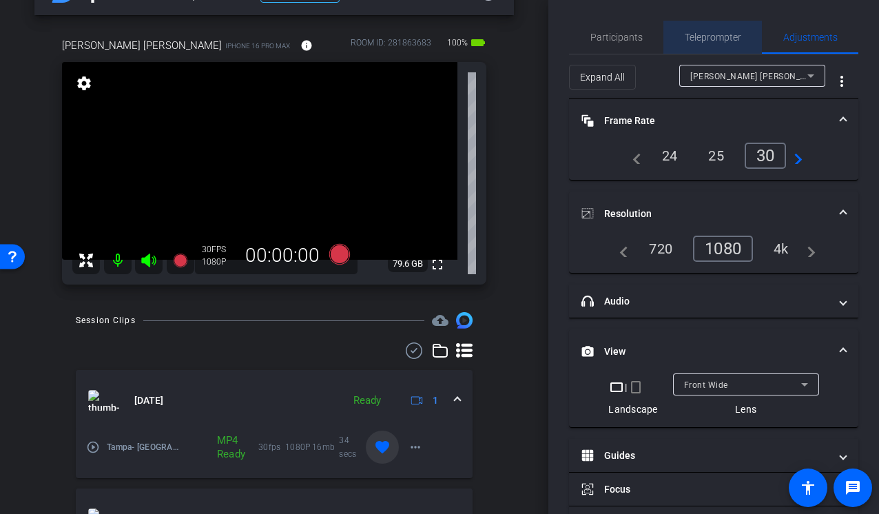
click at [710, 32] on span "Teleprompter" at bounding box center [713, 37] width 56 height 10
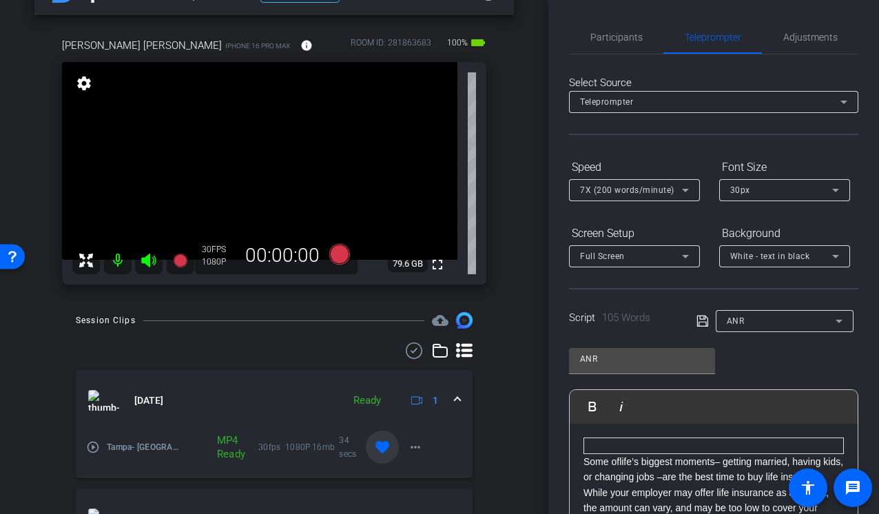
scroll to position [239, 0]
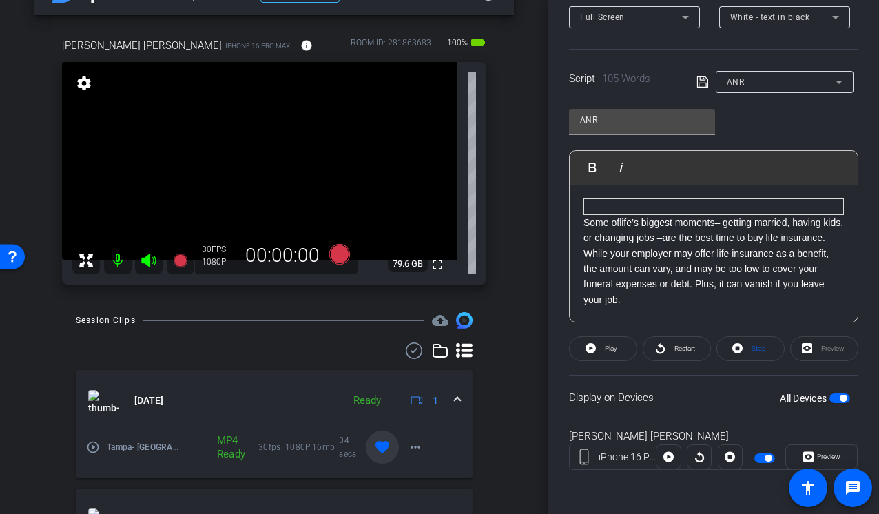
click at [842, 395] on span "button" at bounding box center [843, 398] width 7 height 7
click at [842, 395] on span "button" at bounding box center [839, 398] width 21 height 10
click at [680, 20] on icon at bounding box center [685, 17] width 17 height 17
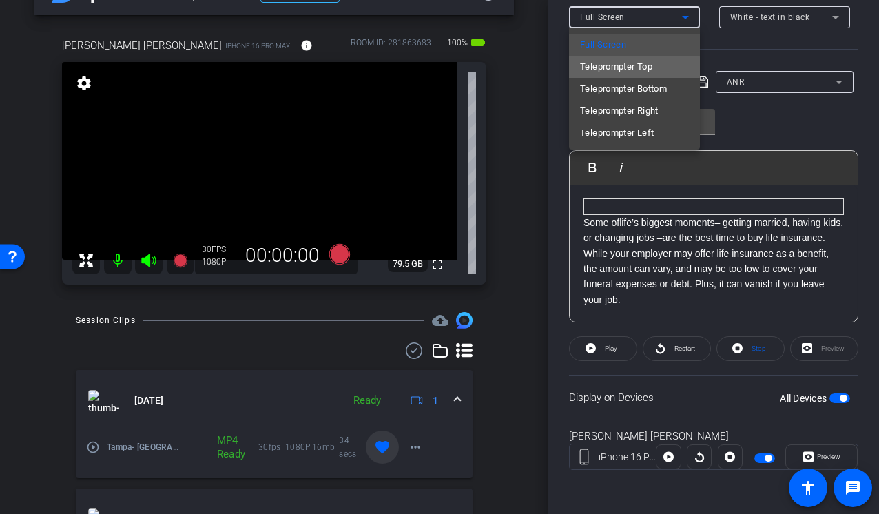
click at [630, 67] on span "Teleprompter Top" at bounding box center [616, 67] width 72 height 17
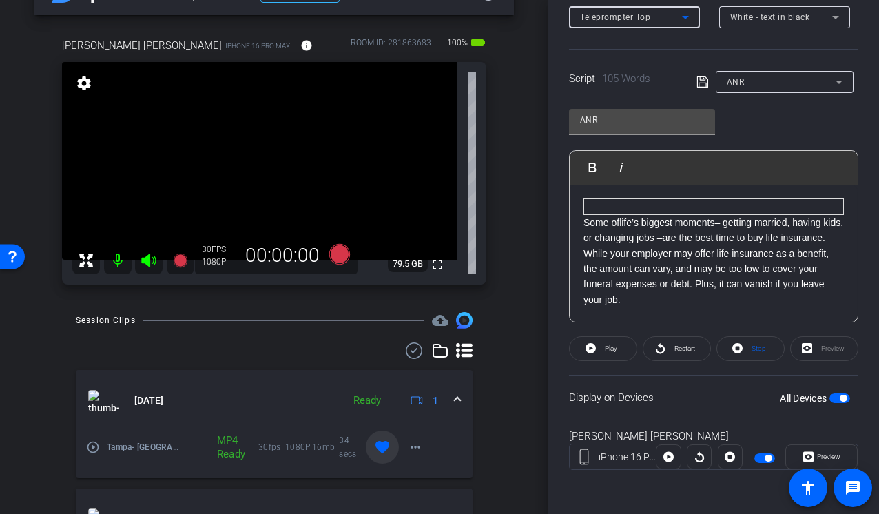
click at [809, 344] on div "Preview" at bounding box center [824, 348] width 68 height 25
click at [830, 388] on div "Display on Devices All Devices" at bounding box center [713, 397] width 289 height 45
click at [833, 399] on span "button" at bounding box center [839, 398] width 21 height 10
click at [833, 399] on span "button" at bounding box center [833, 398] width 7 height 7
click at [698, 458] on icon at bounding box center [699, 456] width 10 height 21
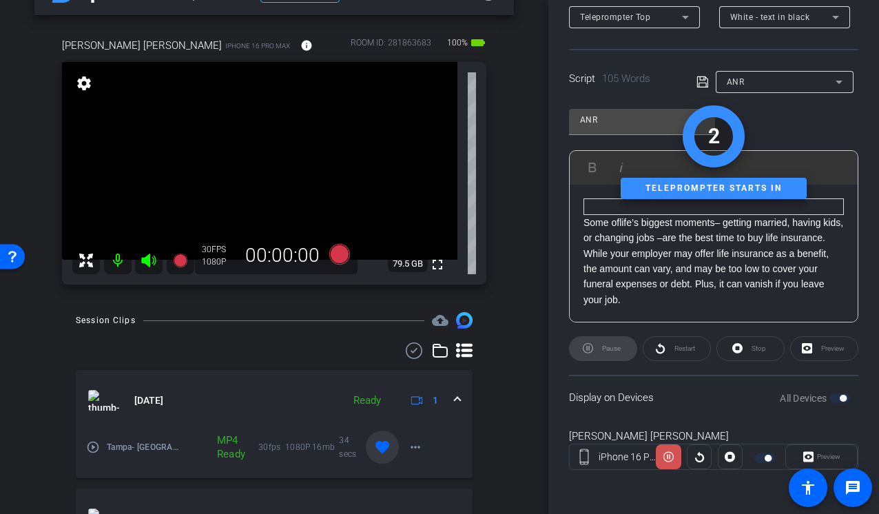
click at [656, 456] on span at bounding box center [668, 456] width 25 height 33
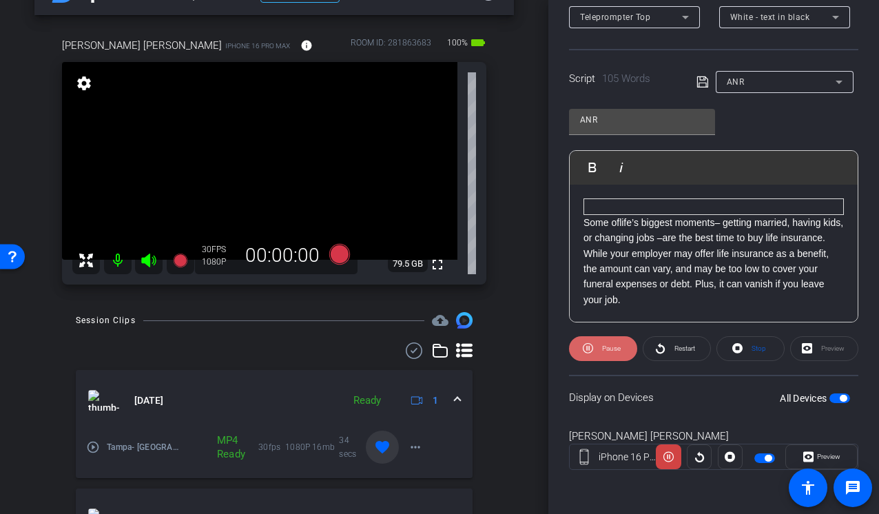
click at [609, 354] on span "Pause" at bounding box center [610, 348] width 22 height 19
click at [688, 348] on span "Restart" at bounding box center [684, 348] width 21 height 8
click at [331, 251] on icon at bounding box center [339, 254] width 21 height 21
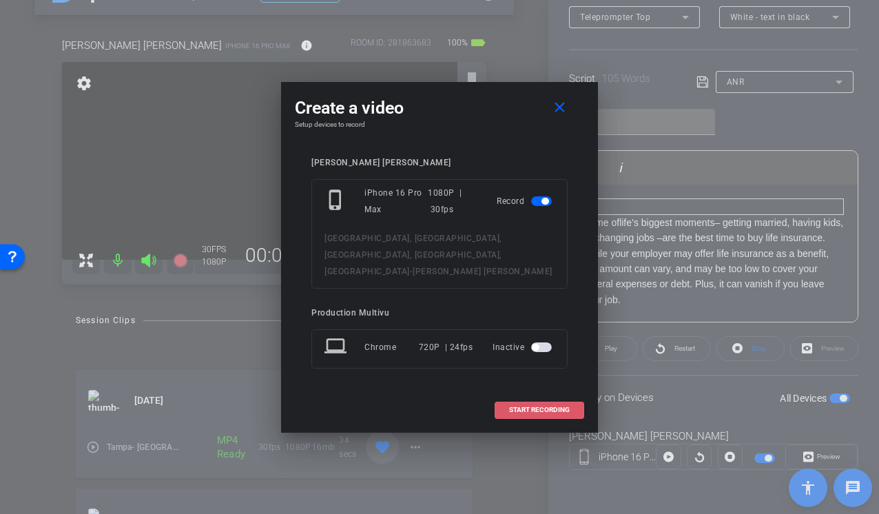
click at [550, 406] on span "START RECORDING" at bounding box center [539, 409] width 61 height 7
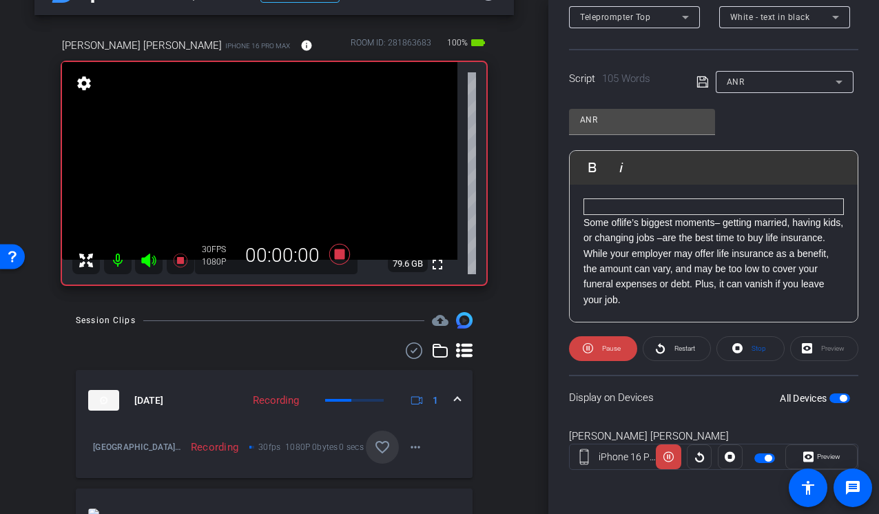
click at [146, 260] on icon at bounding box center [148, 260] width 14 height 14
click at [150, 263] on icon at bounding box center [149, 260] width 17 height 17
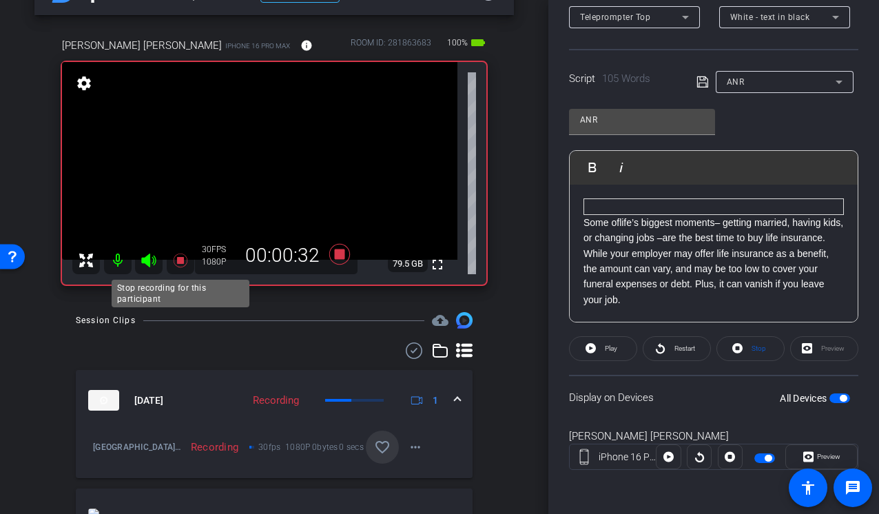
click at [182, 257] on icon at bounding box center [180, 260] width 14 height 14
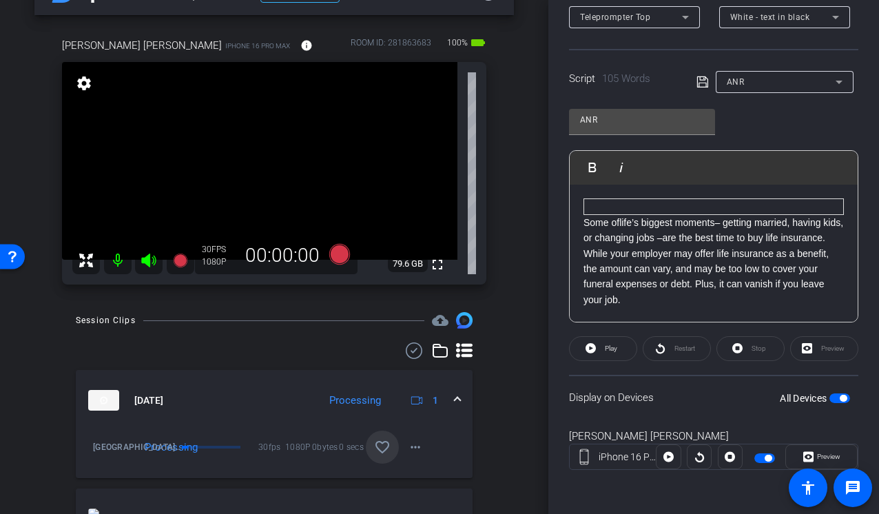
click at [515, 225] on div "arrow_back Tampa, DC, Milwaukee, Indianapolis, Philadelphia Back to project Sen…" at bounding box center [274, 213] width 548 height 514
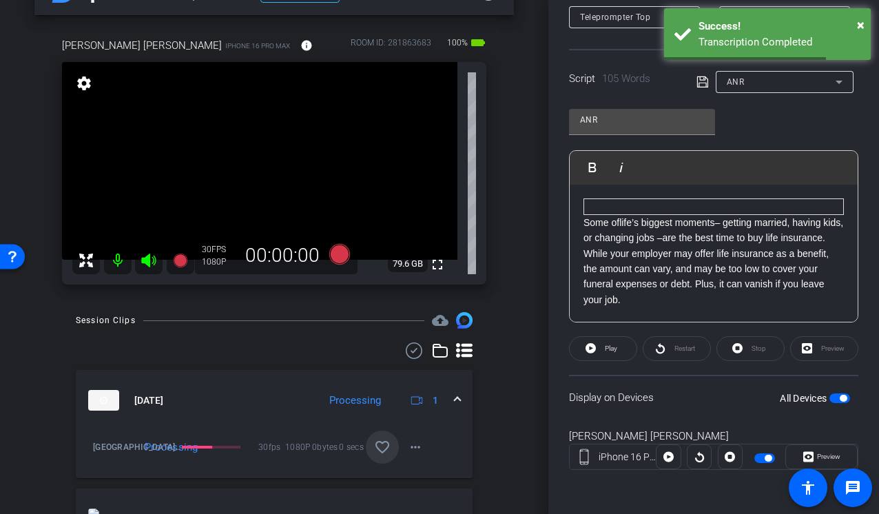
click at [515, 224] on div "arrow_back Tampa, DC, Milwaukee, Indianapolis, Philadelphia Back to project Sen…" at bounding box center [274, 213] width 548 height 514
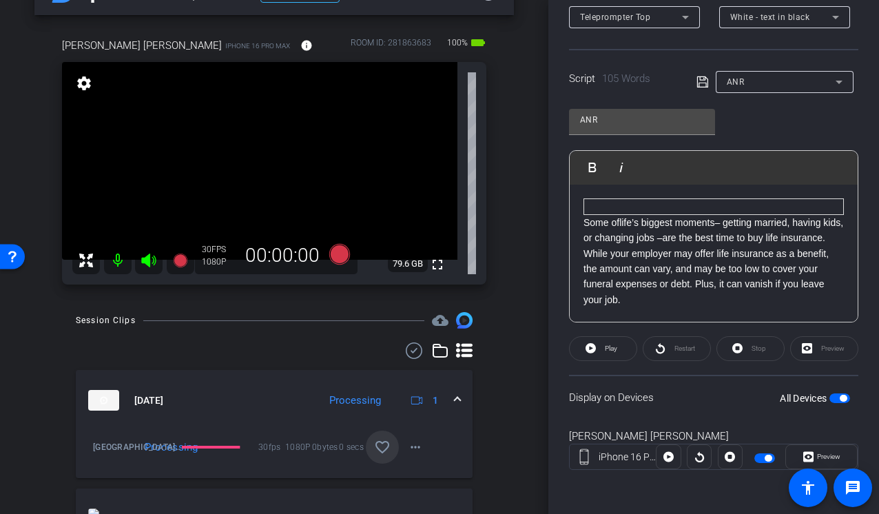
click at [537, 173] on div "arrow_back Tampa, DC, Milwaukee, Indianapolis, Philadelphia Back to project Sen…" at bounding box center [274, 213] width 548 height 514
click at [326, 272] on div "Record participants" at bounding box center [339, 280] width 89 height 17
click at [343, 253] on icon at bounding box center [339, 254] width 21 height 21
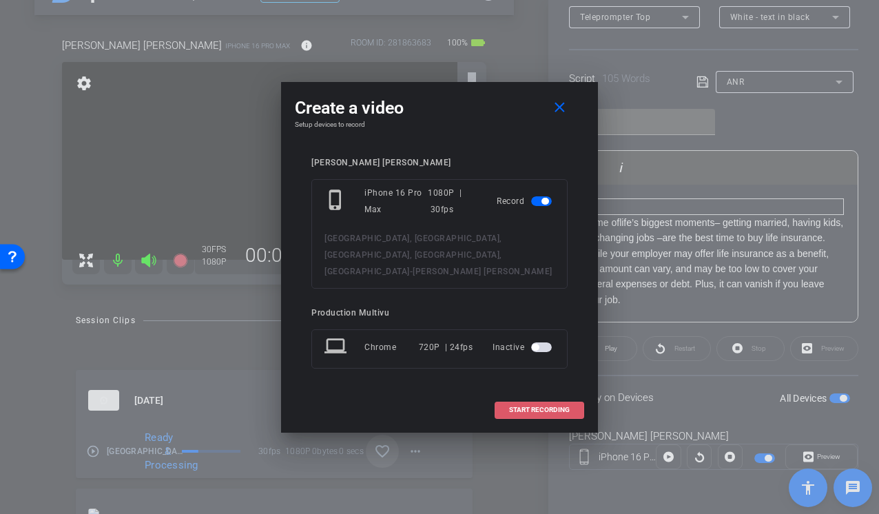
click at [519, 406] on span "START RECORDING" at bounding box center [539, 409] width 61 height 7
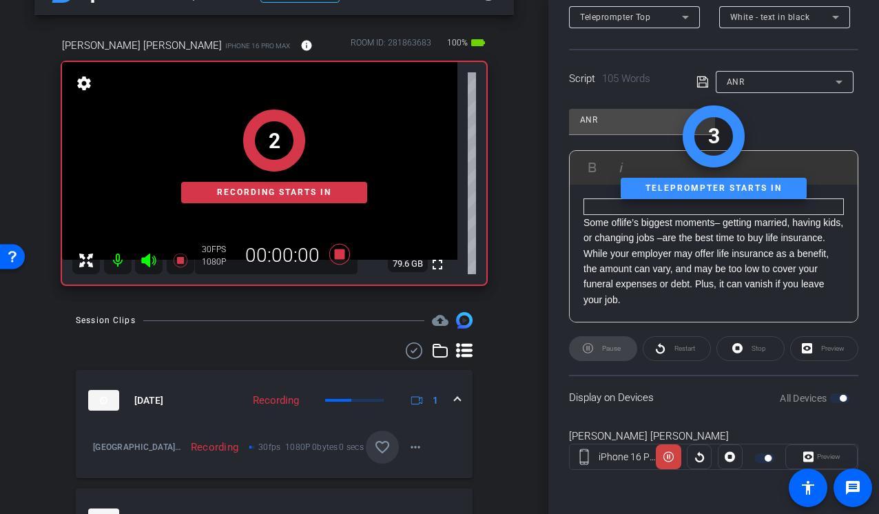
click at [152, 263] on div "2 Recording starts in" at bounding box center [274, 157] width 424 height 256
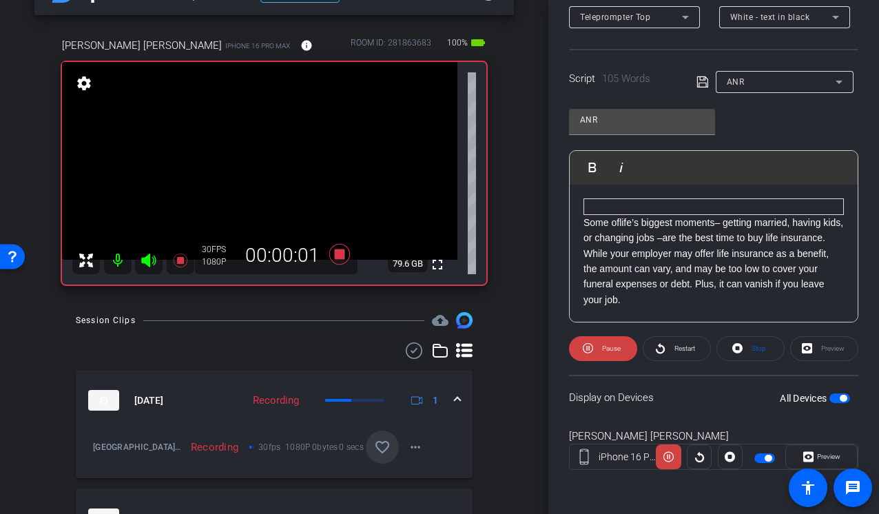
click at [149, 260] on icon at bounding box center [148, 260] width 14 height 14
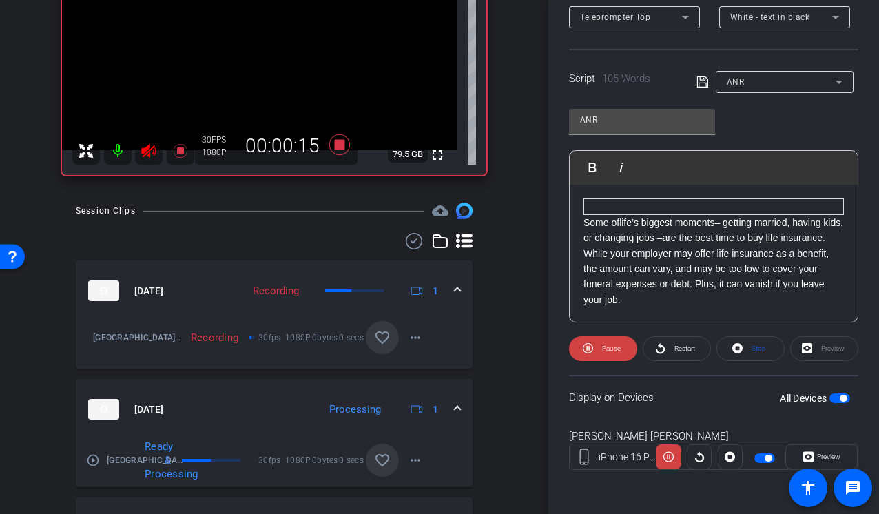
scroll to position [154, 0]
click at [382, 458] on mat-icon "favorite_border" at bounding box center [382, 459] width 17 height 17
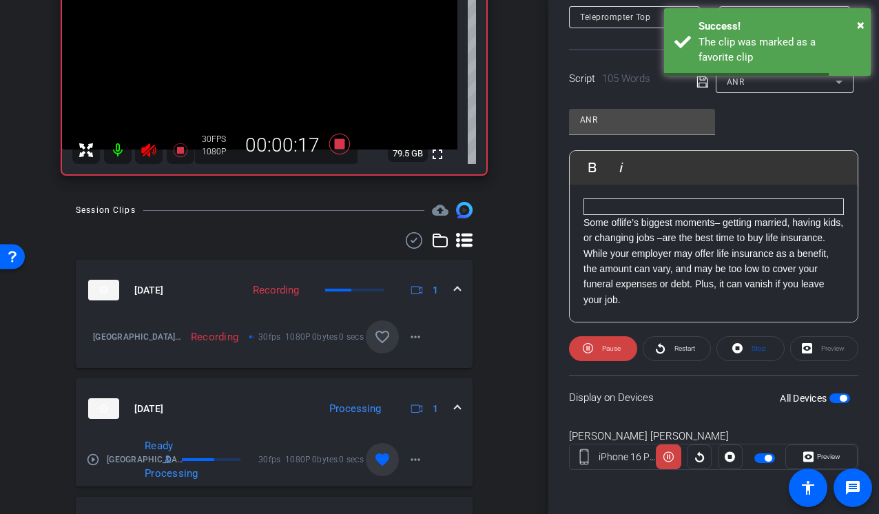
click at [383, 337] on mat-icon "favorite_border" at bounding box center [382, 337] width 17 height 17
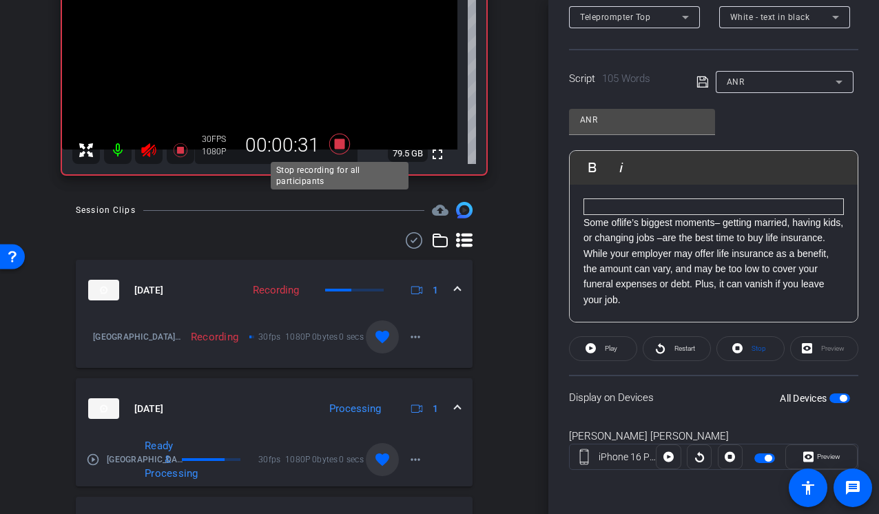
click at [342, 148] on icon at bounding box center [339, 144] width 21 height 21
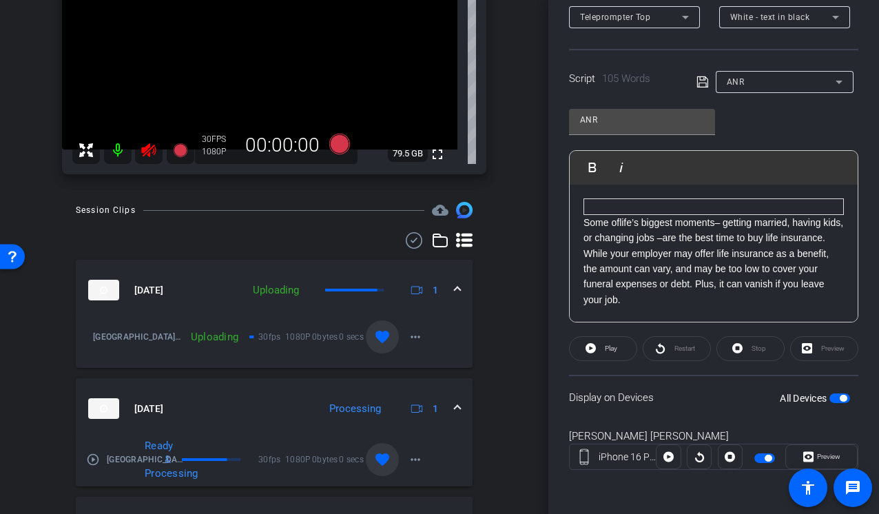
click at [151, 145] on icon at bounding box center [149, 150] width 17 height 17
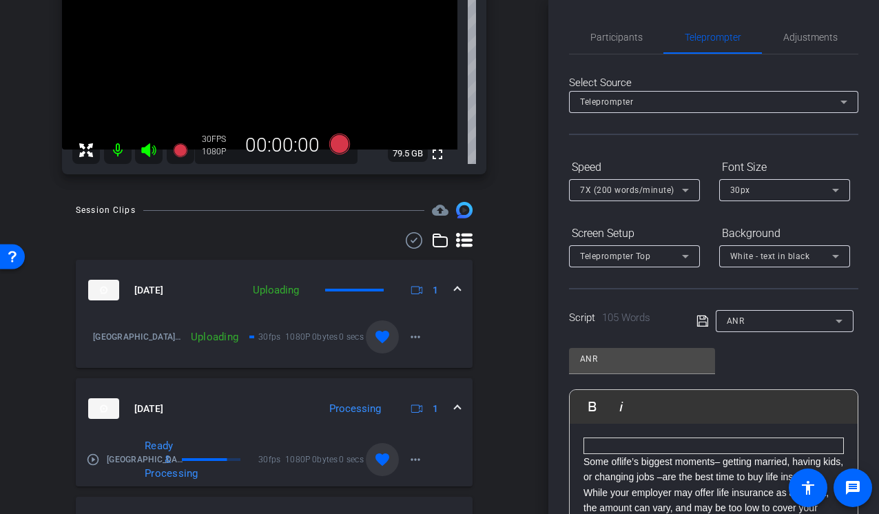
scroll to position [239, 0]
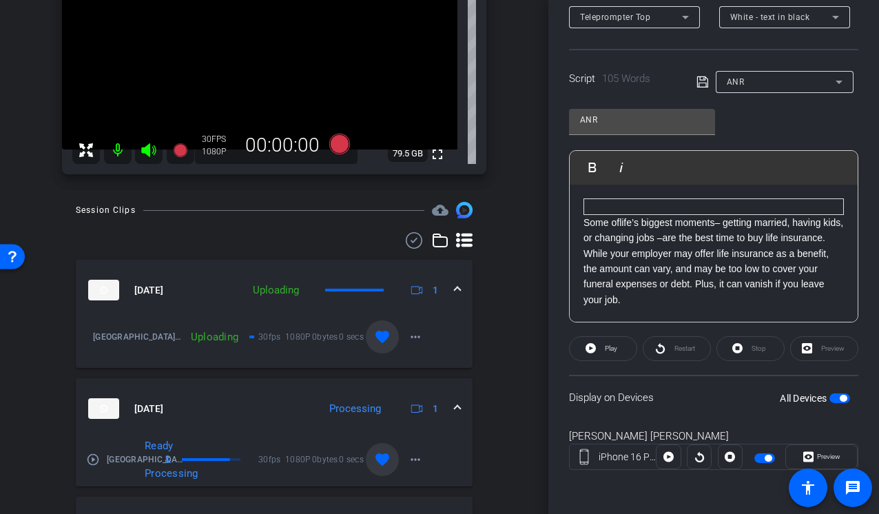
click at [580, 220] on div "Some of life’s biggest moments – getting married, having kids, or changing jobs…" at bounding box center [714, 315] width 288 height 260
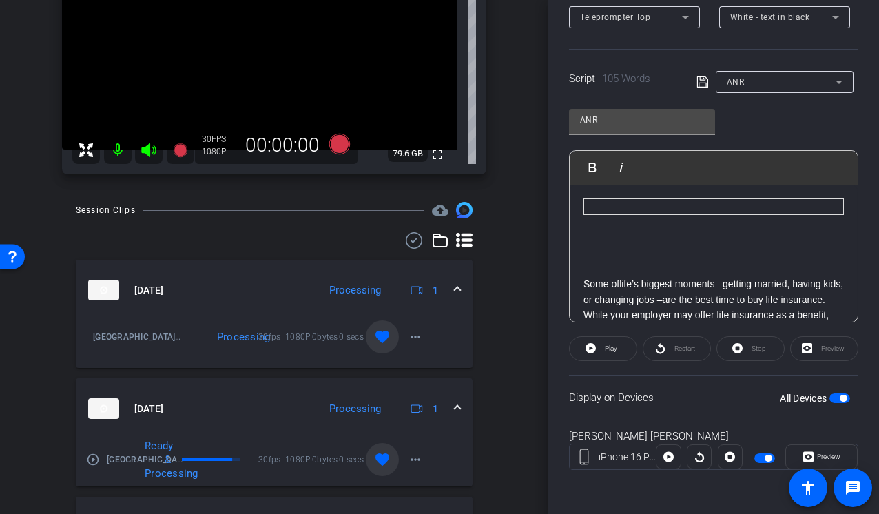
click at [838, 395] on span "button" at bounding box center [839, 398] width 21 height 10
click at [582, 256] on div "Some of life’s biggest moments – getting married, having kids, or changing jobs…" at bounding box center [714, 346] width 288 height 322
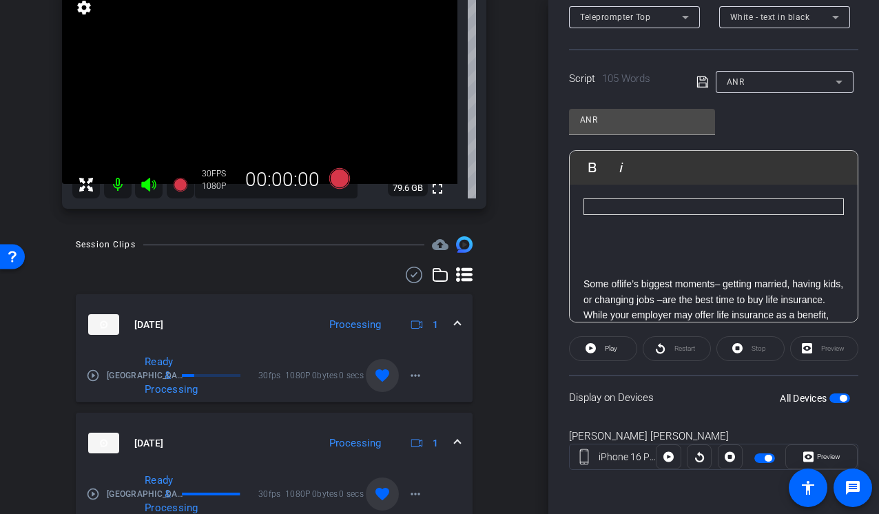
scroll to position [115, 0]
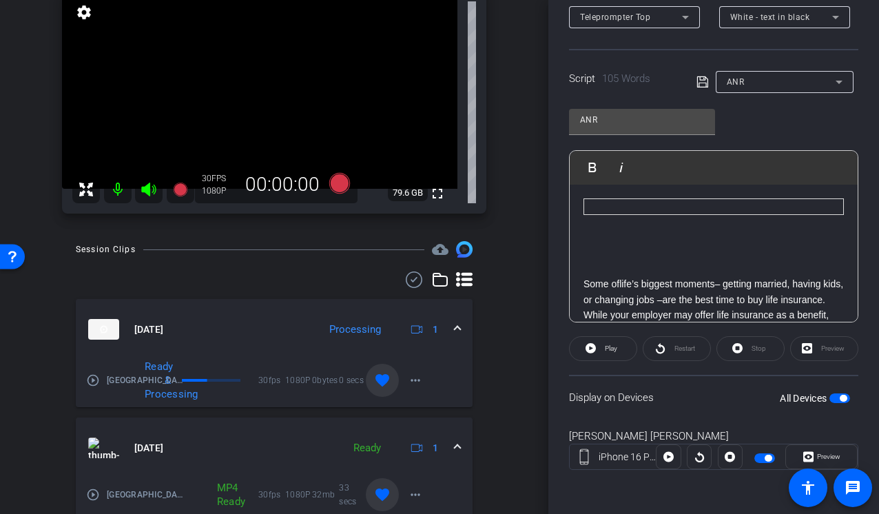
click at [504, 236] on div "arrow_back Tampa, DC, Milwaukee, Indianapolis, Philadelphia Back to project Sen…" at bounding box center [274, 142] width 548 height 514
click at [337, 192] on icon at bounding box center [339, 183] width 21 height 21
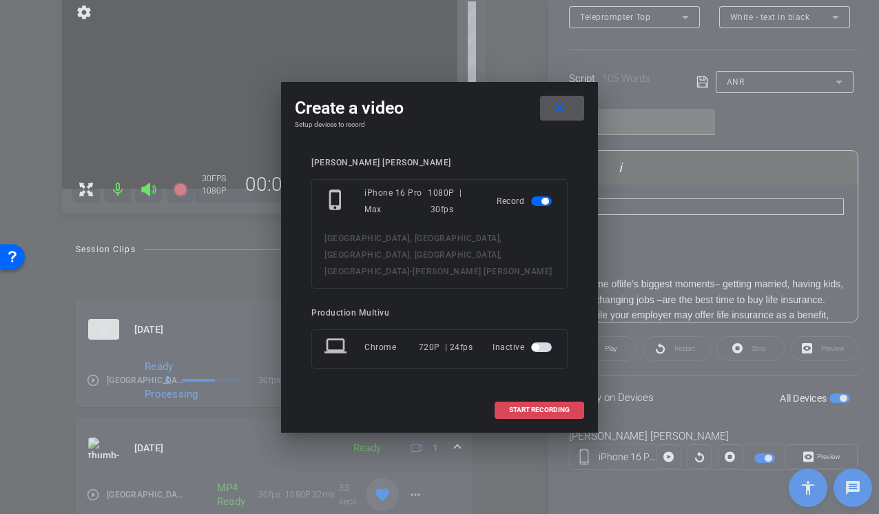
click at [517, 393] on span at bounding box center [539, 409] width 88 height 33
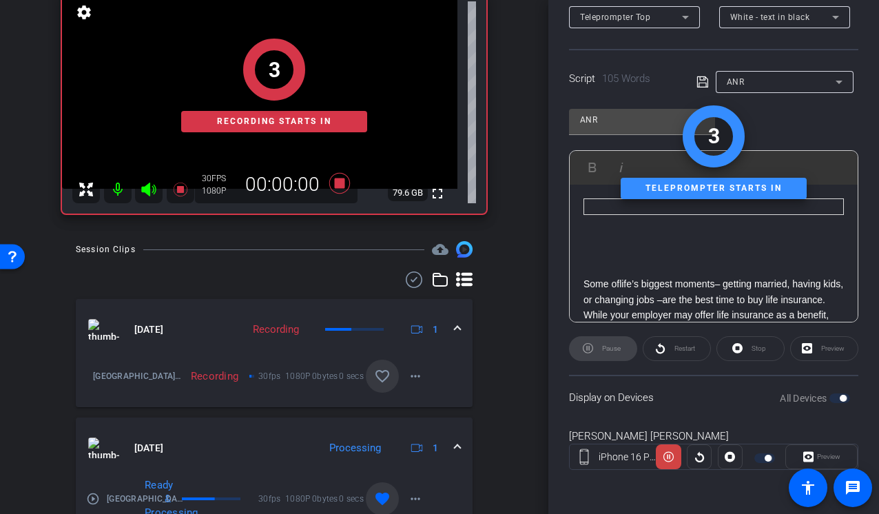
click at [152, 191] on div "3 Recording starts in" at bounding box center [274, 86] width 424 height 256
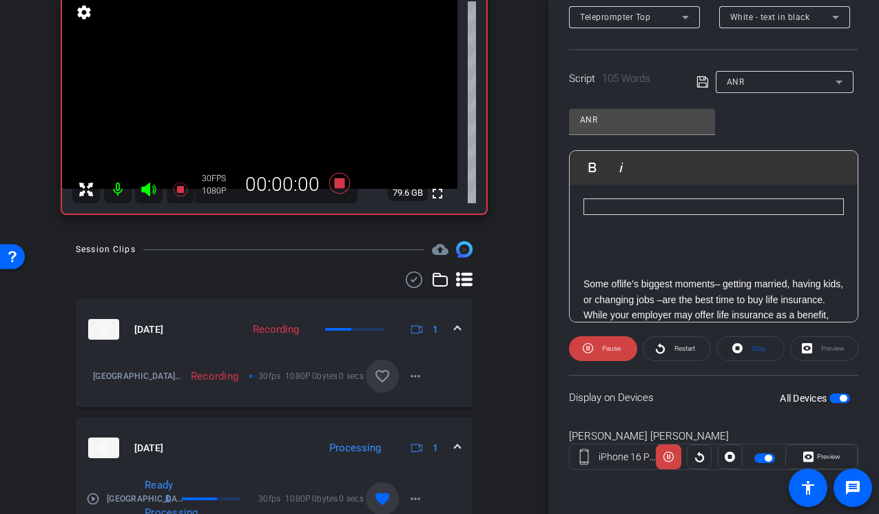
click at [152, 190] on icon at bounding box center [148, 190] width 14 height 14
click at [380, 381] on mat-icon "favorite_border" at bounding box center [382, 376] width 17 height 17
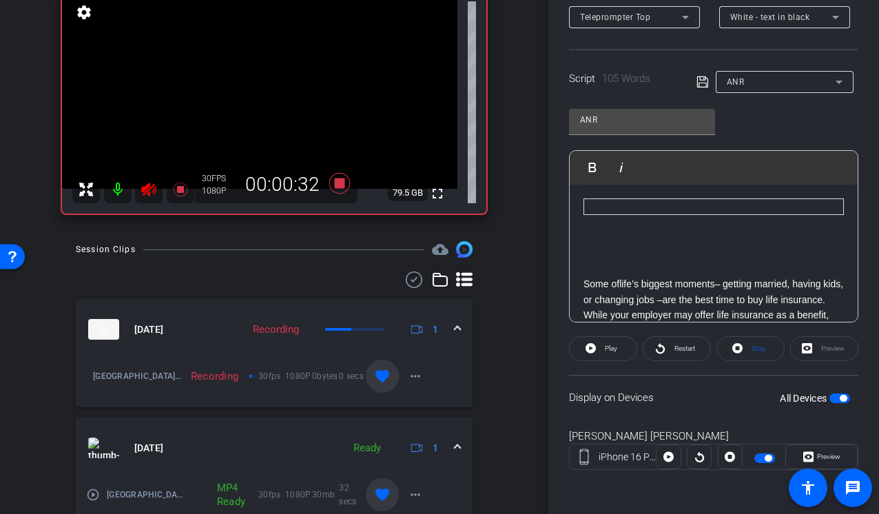
click at [143, 189] on icon at bounding box center [148, 190] width 14 height 14
click at [332, 180] on icon at bounding box center [339, 183] width 33 height 25
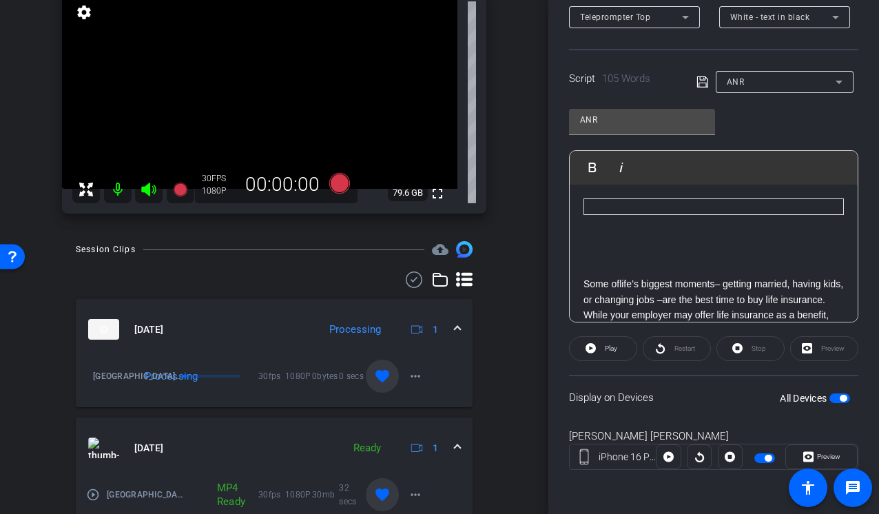
click at [827, 81] on div "ANR" at bounding box center [781, 81] width 109 height 17
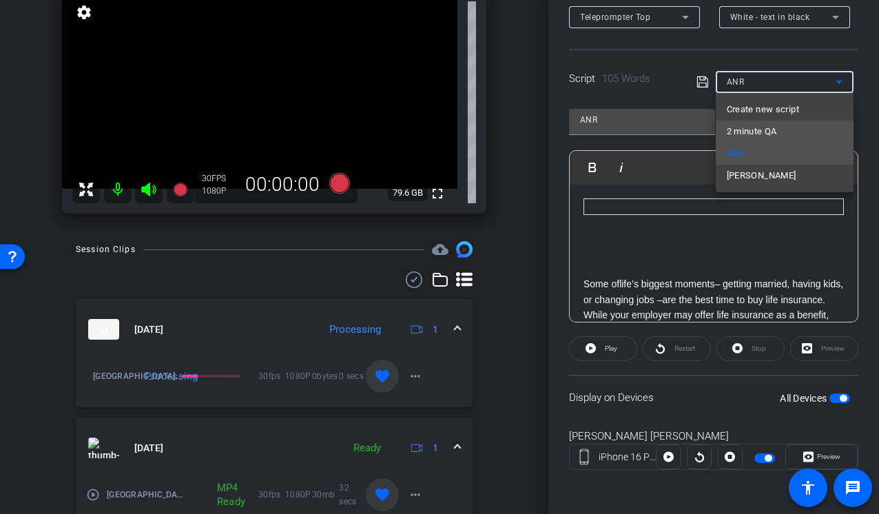
click at [768, 127] on span "2 minute QA" at bounding box center [752, 131] width 50 height 17
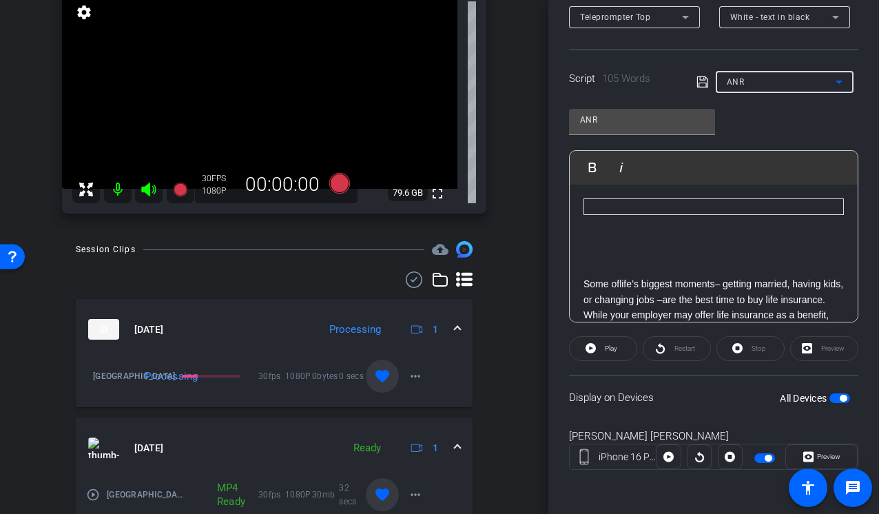
type input "2 minute QA"
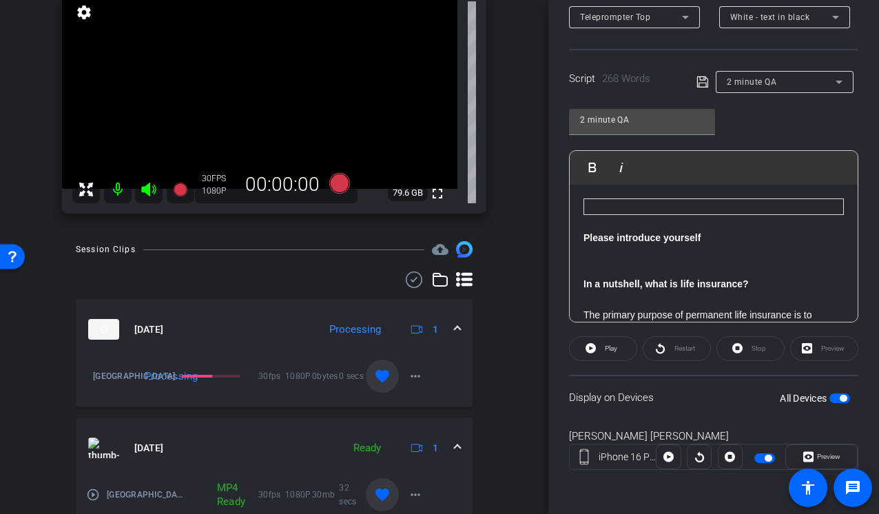
click at [838, 401] on span "button" at bounding box center [839, 398] width 21 height 10
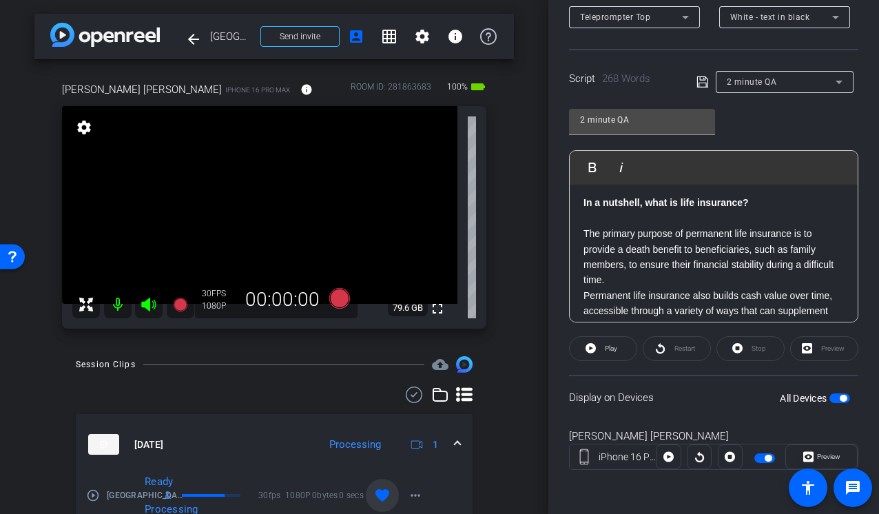
scroll to position [63, 0]
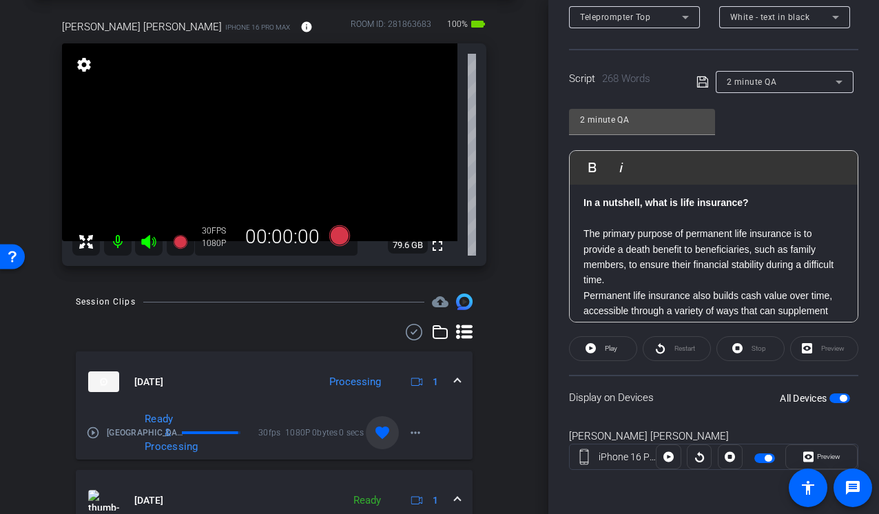
click at [842, 402] on span "button" at bounding box center [839, 398] width 21 height 10
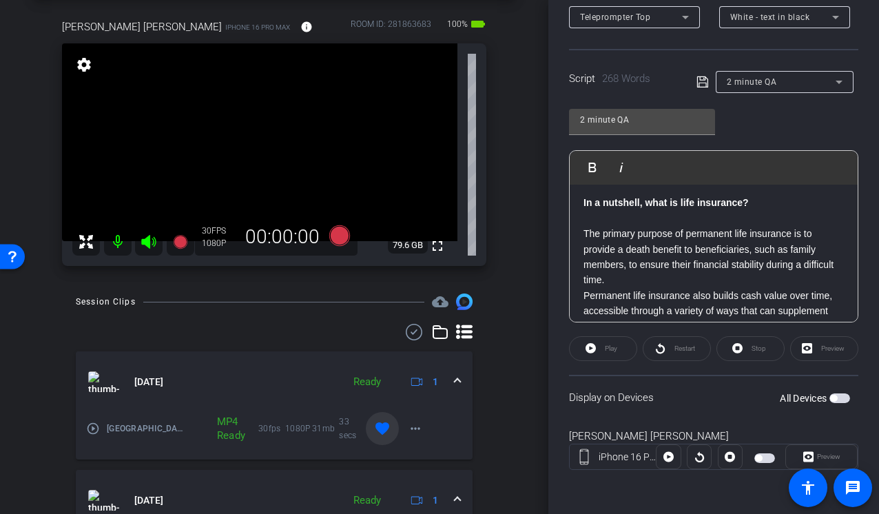
click at [840, 401] on span "button" at bounding box center [839, 398] width 21 height 10
click at [687, 17] on icon at bounding box center [685, 17] width 17 height 17
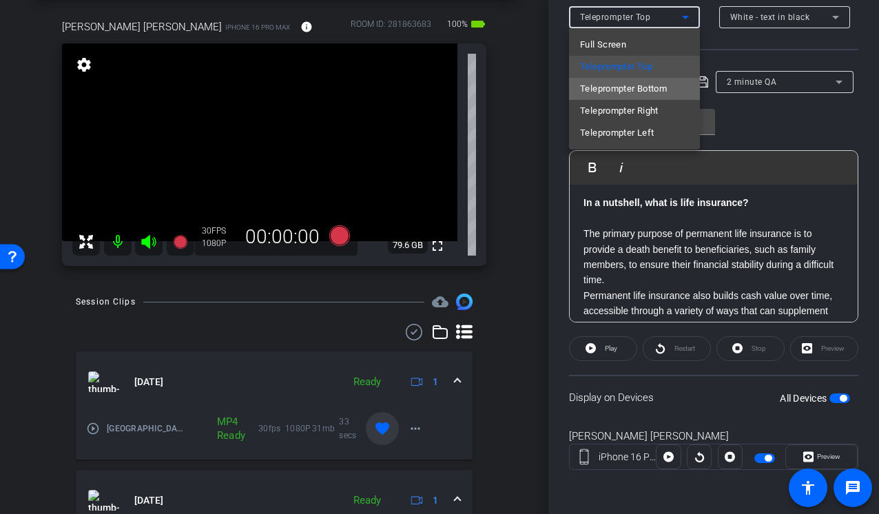
click at [630, 90] on span "Teleprompter Bottom" at bounding box center [623, 89] width 87 height 17
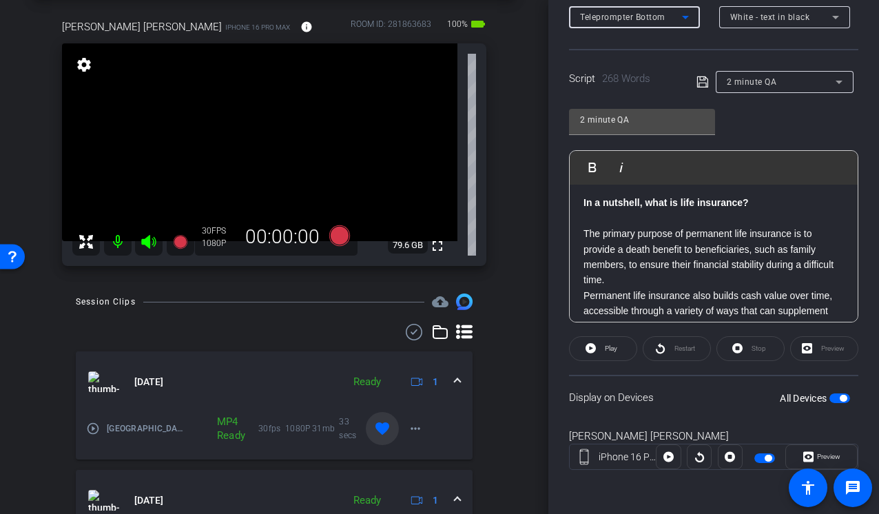
click at [685, 18] on icon at bounding box center [685, 17] width 7 height 3
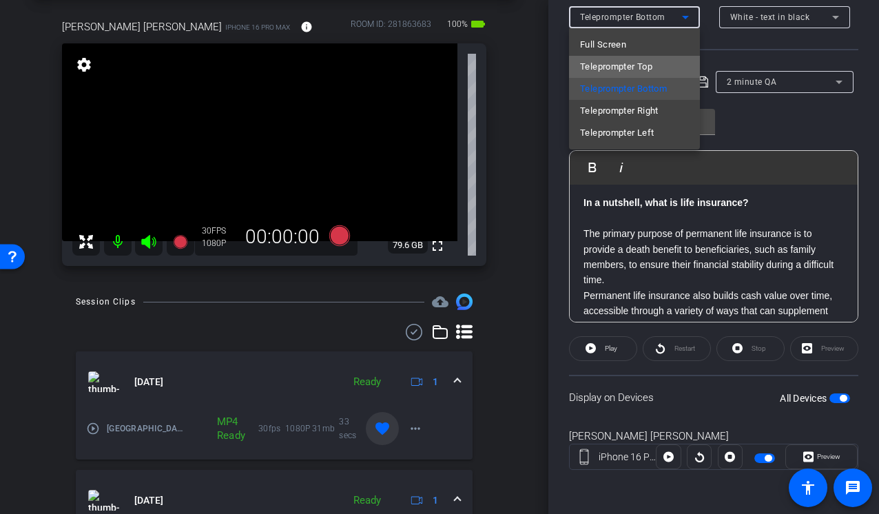
click at [616, 62] on span "Teleprompter Top" at bounding box center [616, 67] width 72 height 17
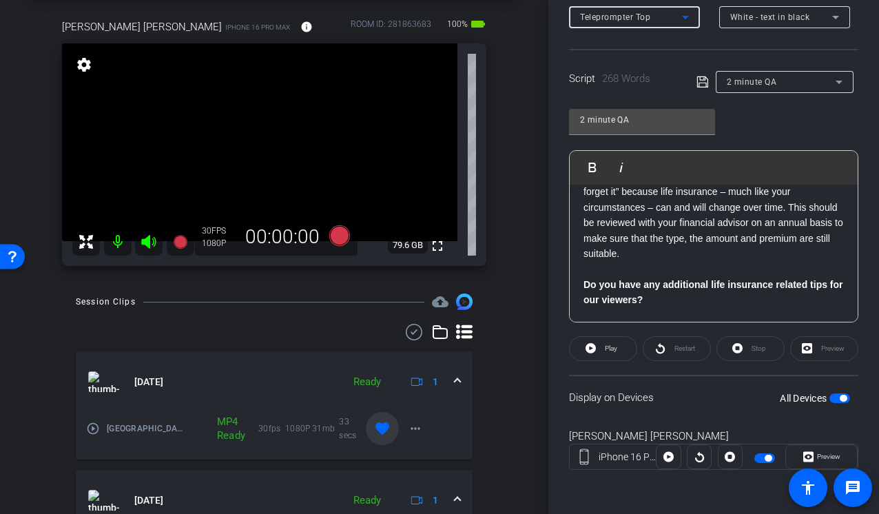
scroll to position [527, 0]
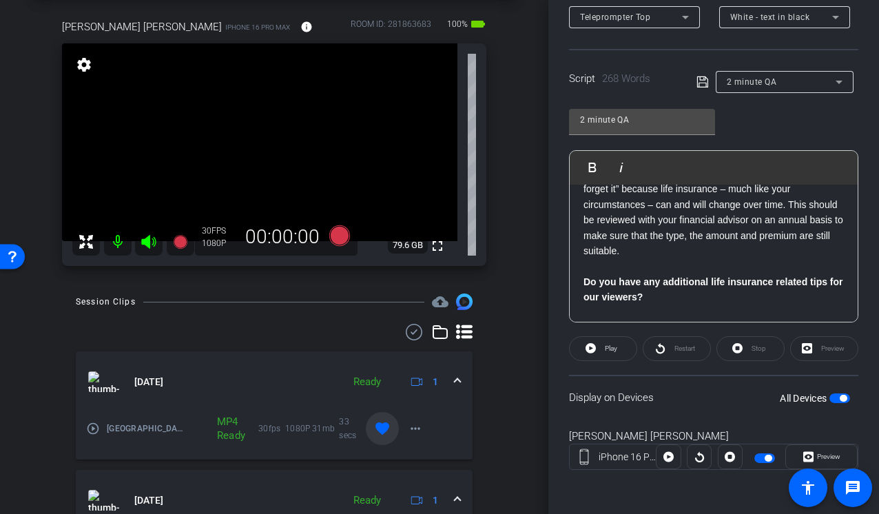
click at [515, 282] on div "arrow_back Tampa, DC, Milwaukee, Indianapolis, Philadelphia Back to project Sen…" at bounding box center [274, 194] width 548 height 514
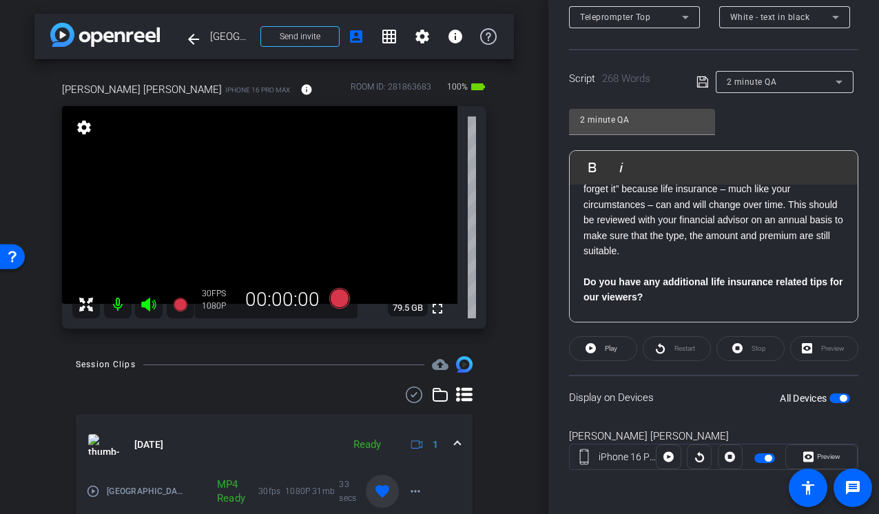
scroll to position [0, 0]
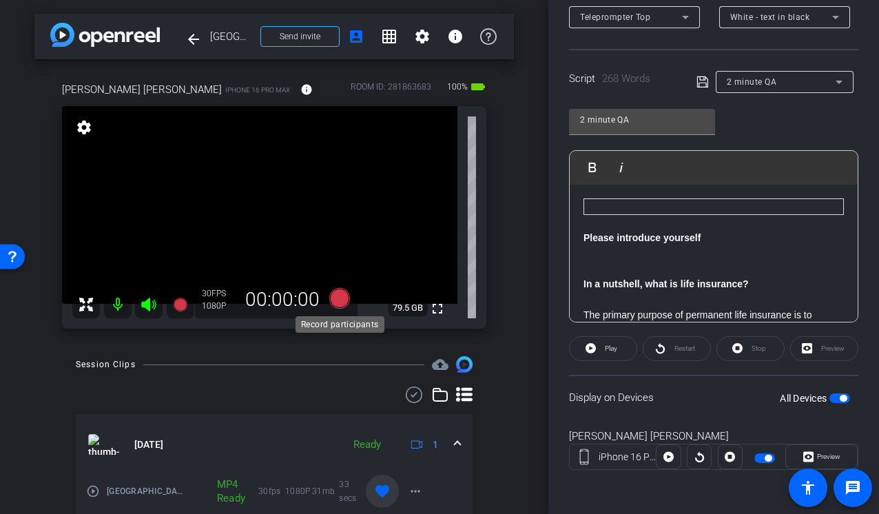
click at [343, 302] on icon at bounding box center [339, 298] width 21 height 21
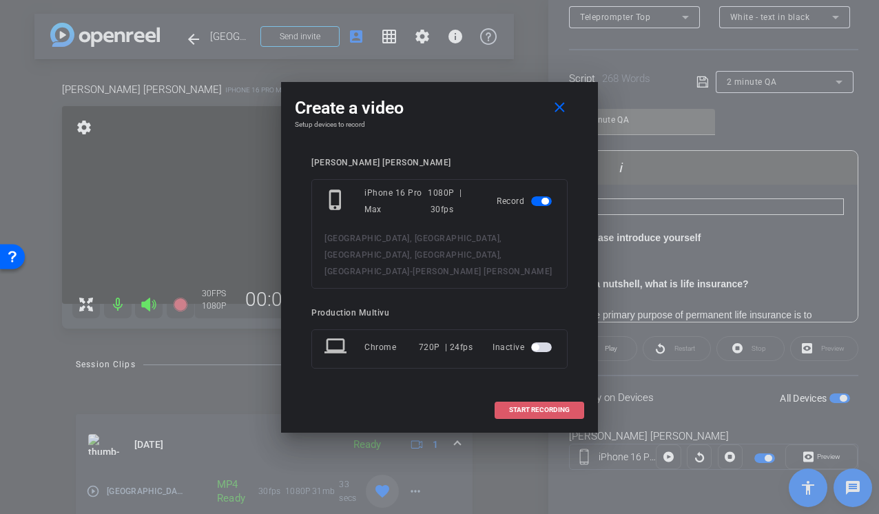
click at [533, 396] on span at bounding box center [539, 409] width 88 height 33
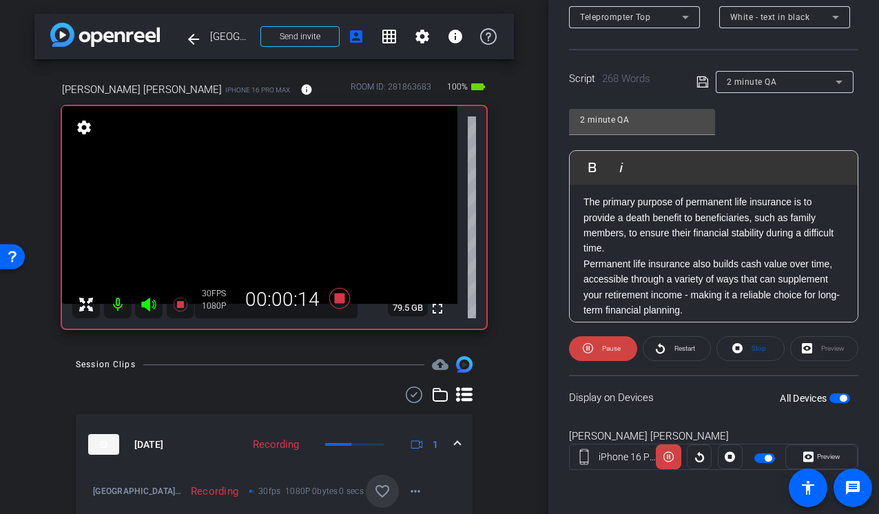
scroll to position [115, 0]
click at [150, 304] on icon at bounding box center [149, 304] width 17 height 17
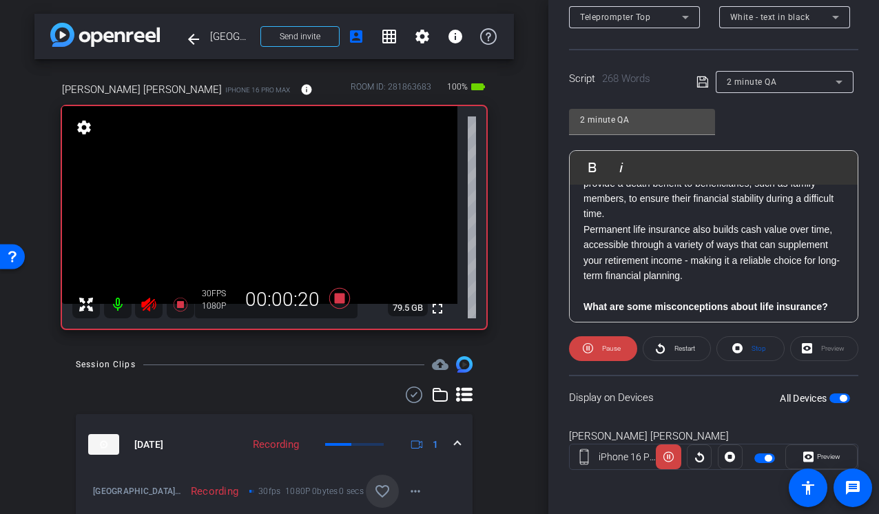
scroll to position [164, 0]
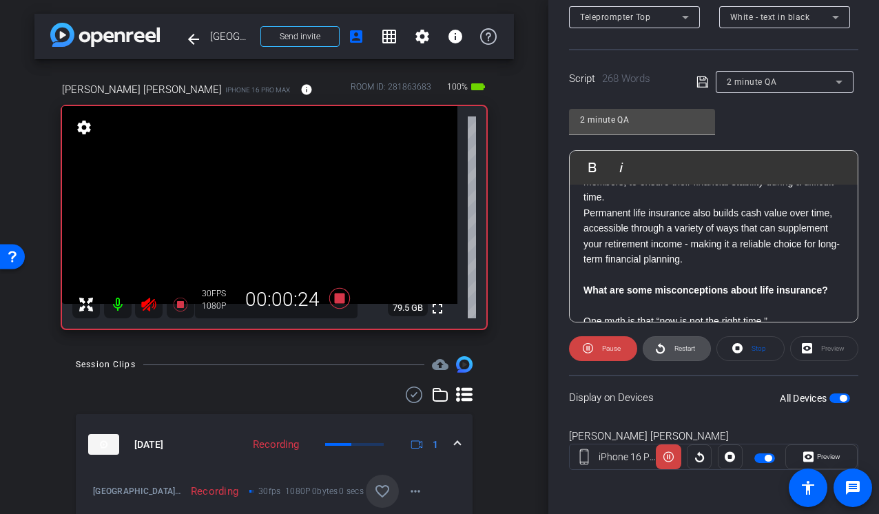
click at [672, 346] on span "Restart" at bounding box center [683, 348] width 24 height 19
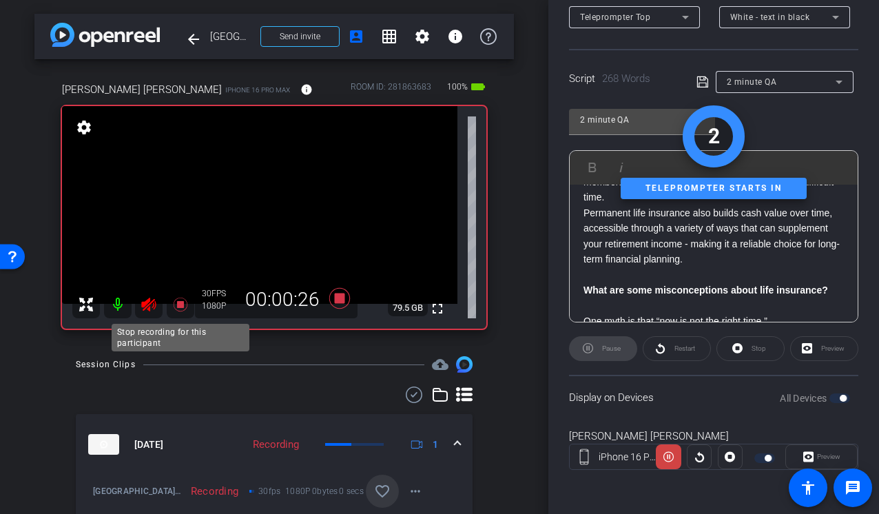
click at [176, 304] on icon at bounding box center [180, 304] width 17 height 17
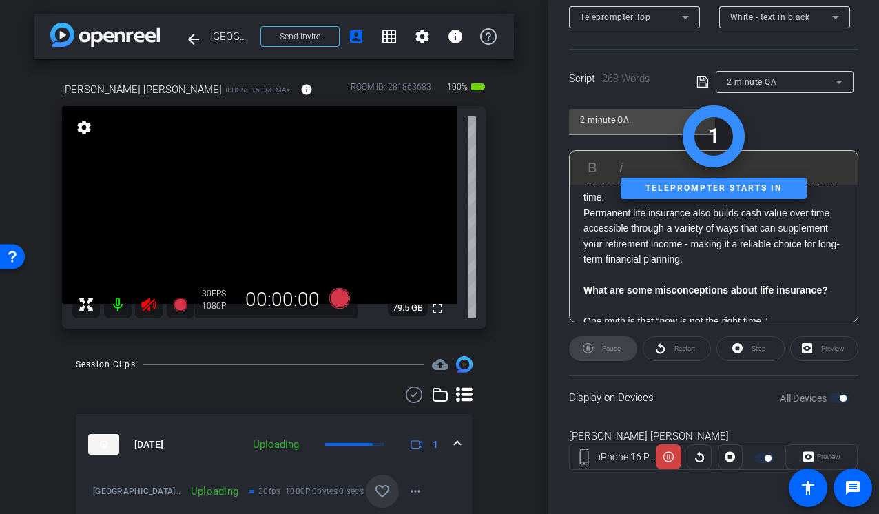
scroll to position [45, 0]
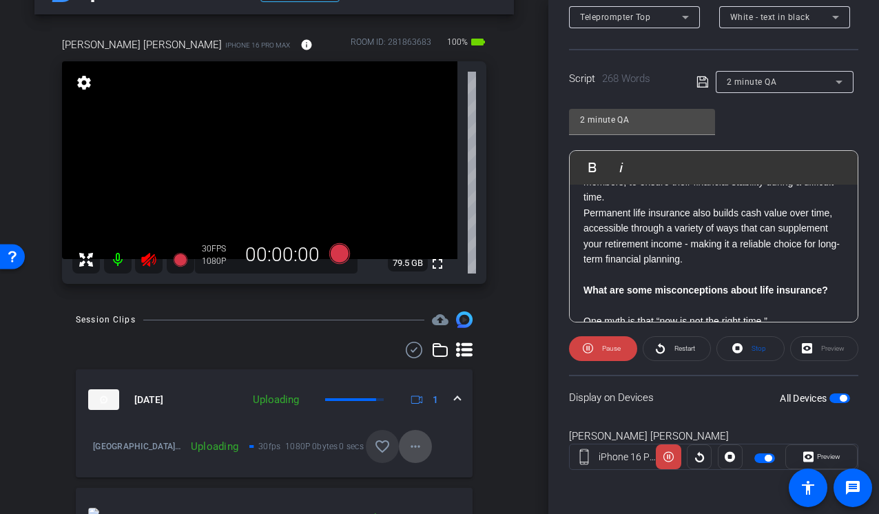
click at [420, 450] on mat-icon "more_horiz" at bounding box center [415, 446] width 17 height 17
click at [488, 407] on div at bounding box center [439, 257] width 879 height 514
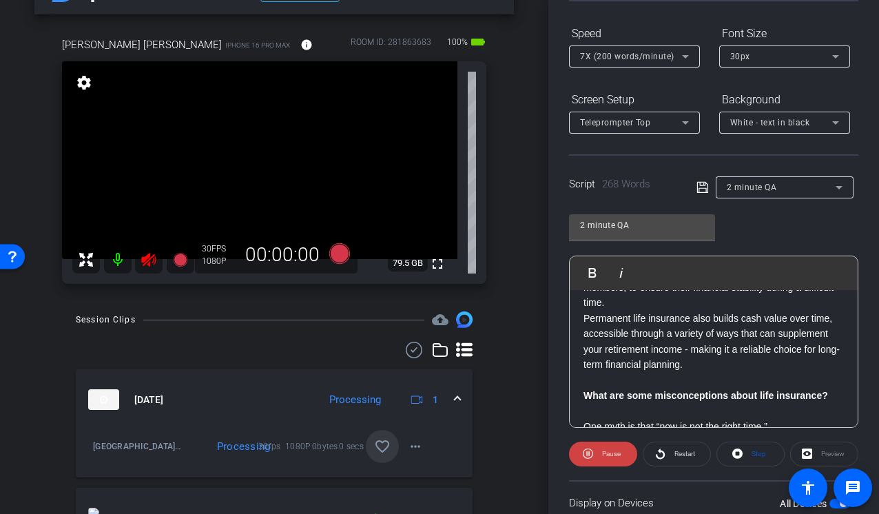
scroll to position [127, 0]
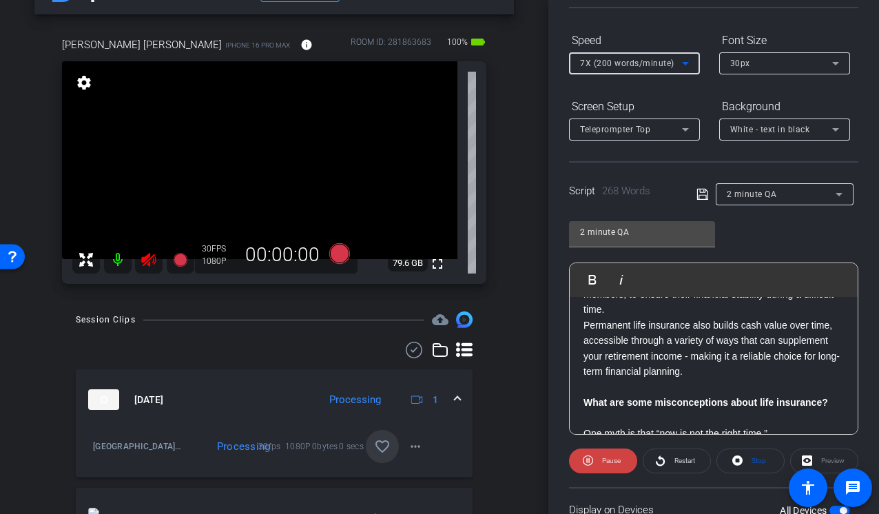
click at [683, 64] on icon at bounding box center [685, 63] width 17 height 17
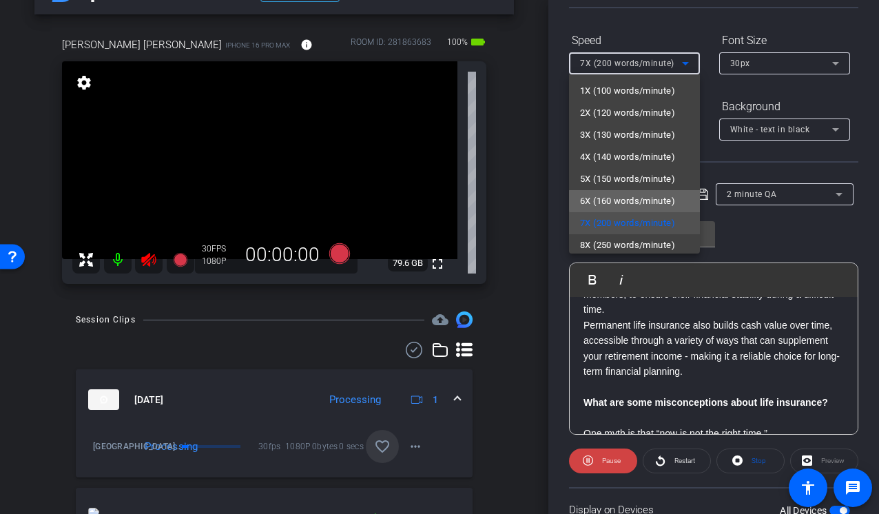
click at [638, 200] on span "6X (160 words/minute)" at bounding box center [627, 201] width 95 height 17
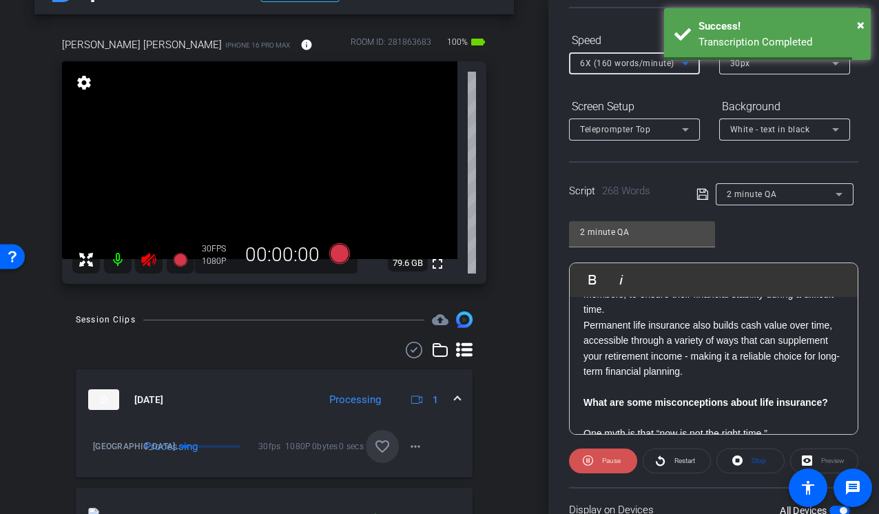
click at [603, 457] on span "Pause" at bounding box center [611, 461] width 19 height 8
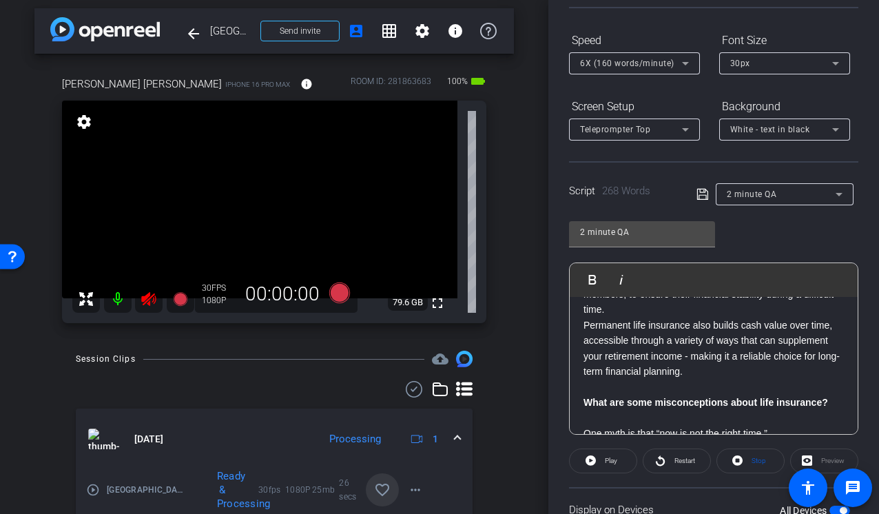
scroll to position [0, 0]
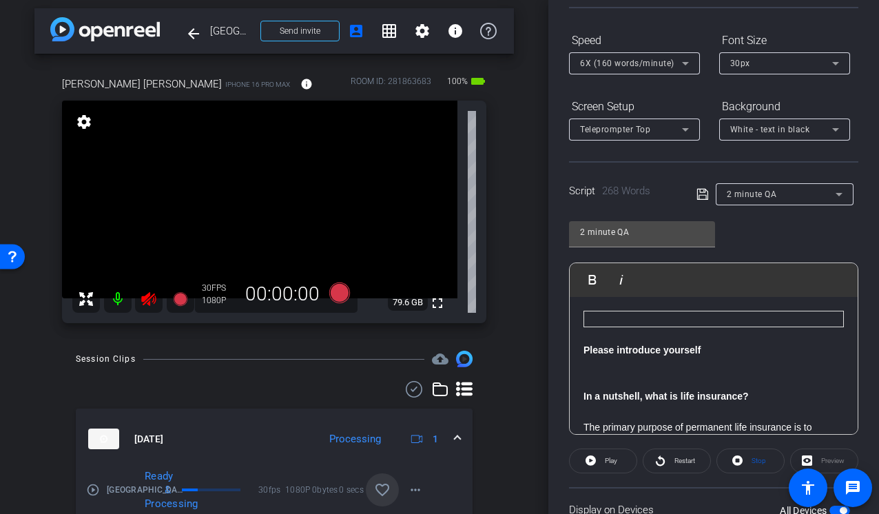
click at [149, 299] on icon at bounding box center [148, 299] width 14 height 14
click at [515, 302] on div "arrow_back Tampa, DC, Milwaukee, Indianapolis, Philadelphia Back to project Sen…" at bounding box center [274, 251] width 548 height 514
click at [345, 298] on icon at bounding box center [339, 292] width 21 height 21
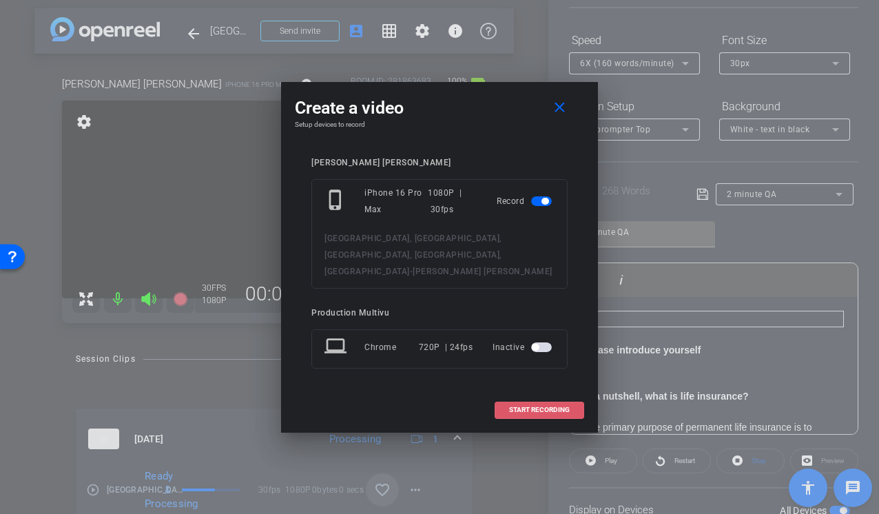
click at [530, 406] on span "START RECORDING" at bounding box center [539, 409] width 61 height 7
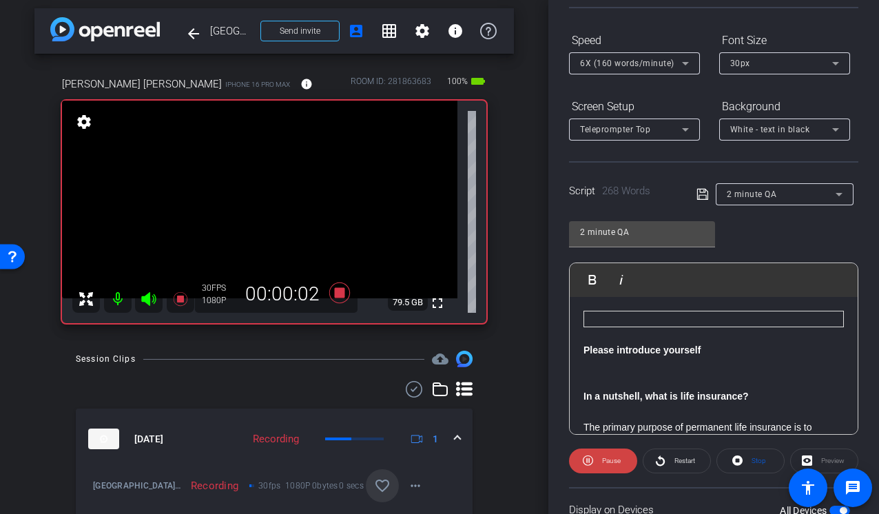
drag, startPoint x: 181, startPoint y: 299, endPoint x: 532, endPoint y: 377, distance: 359.3
click at [532, 377] on div "arrow_back Tampa, DC, Milwaukee, Indianapolis, Philadelphia Back to project Sen…" at bounding box center [274, 251] width 548 height 514
click at [601, 458] on span "Pause" at bounding box center [610, 460] width 22 height 19
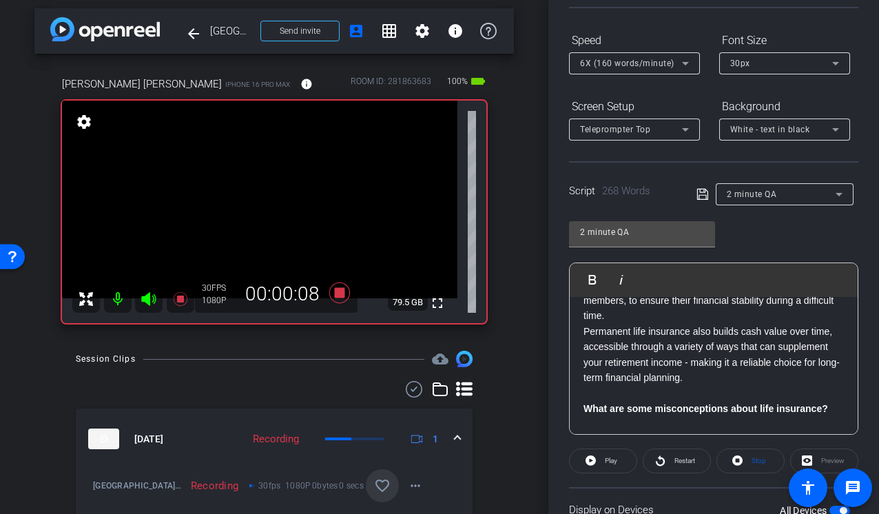
scroll to position [158, 0]
click at [749, 466] on span "Stop" at bounding box center [757, 460] width 18 height 19
click at [680, 459] on div "Restart" at bounding box center [677, 460] width 68 height 25
click at [652, 463] on div "Restart" at bounding box center [677, 460] width 68 height 25
click at [668, 457] on div "Restart" at bounding box center [677, 460] width 68 height 25
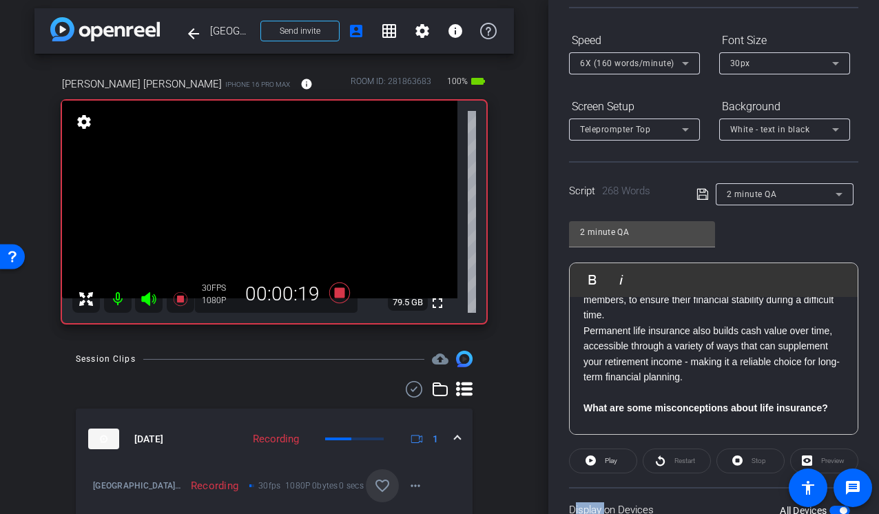
click at [668, 457] on div "Restart" at bounding box center [677, 460] width 68 height 25
click at [680, 461] on div "Restart" at bounding box center [677, 460] width 68 height 25
click at [657, 463] on div "Restart" at bounding box center [677, 460] width 68 height 25
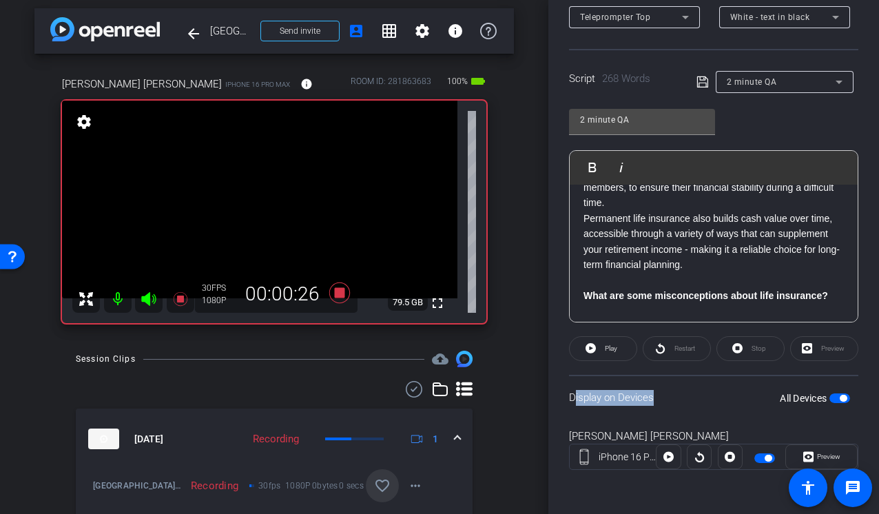
click at [833, 391] on div "All Devices" at bounding box center [815, 398] width 70 height 14
click at [834, 395] on span "button" at bounding box center [839, 398] width 21 height 10
click at [834, 395] on span "button" at bounding box center [833, 398] width 7 height 7
click at [596, 349] on button "Play" at bounding box center [603, 348] width 68 height 25
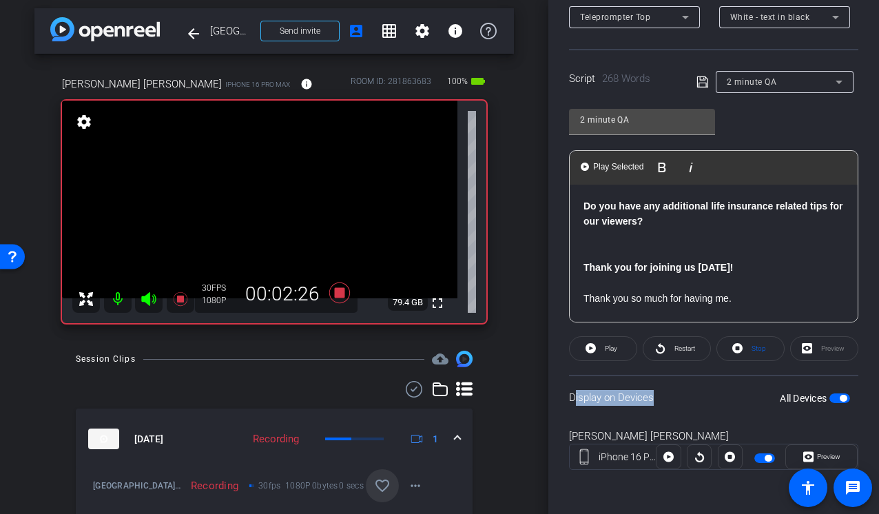
scroll to position [663, 0]
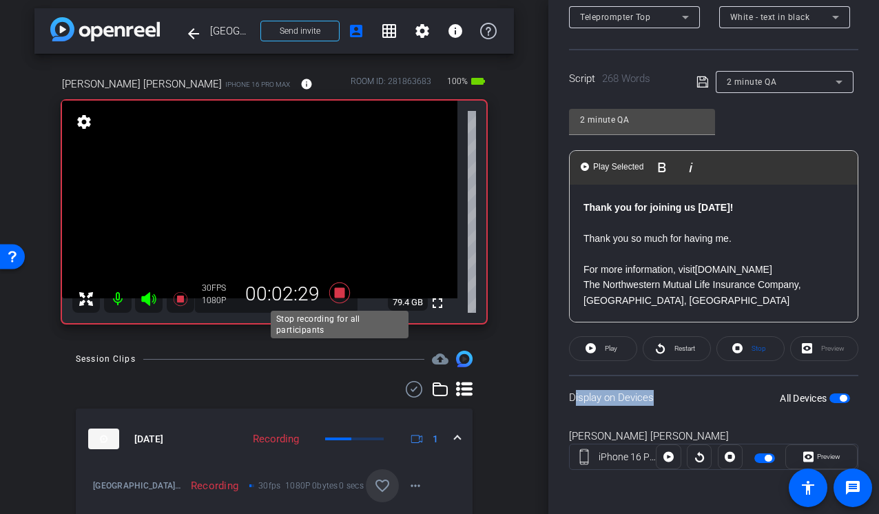
click at [337, 291] on icon at bounding box center [339, 292] width 21 height 21
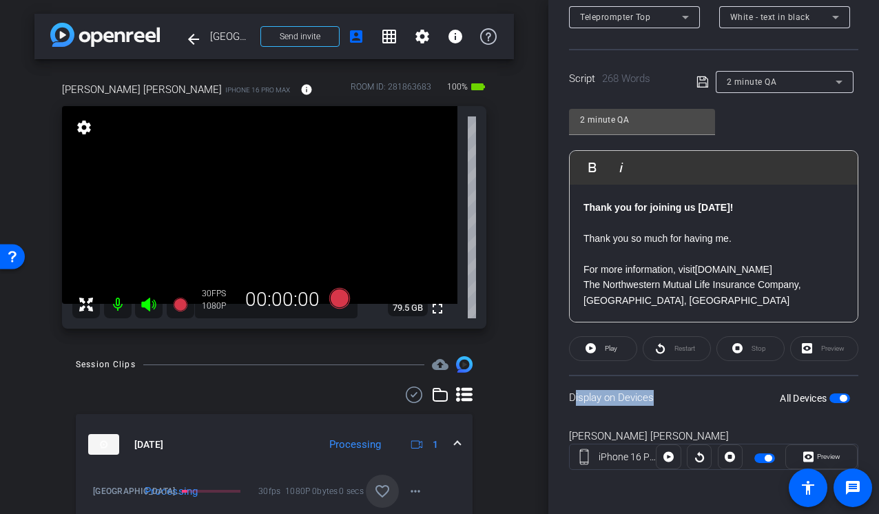
scroll to position [0, 0]
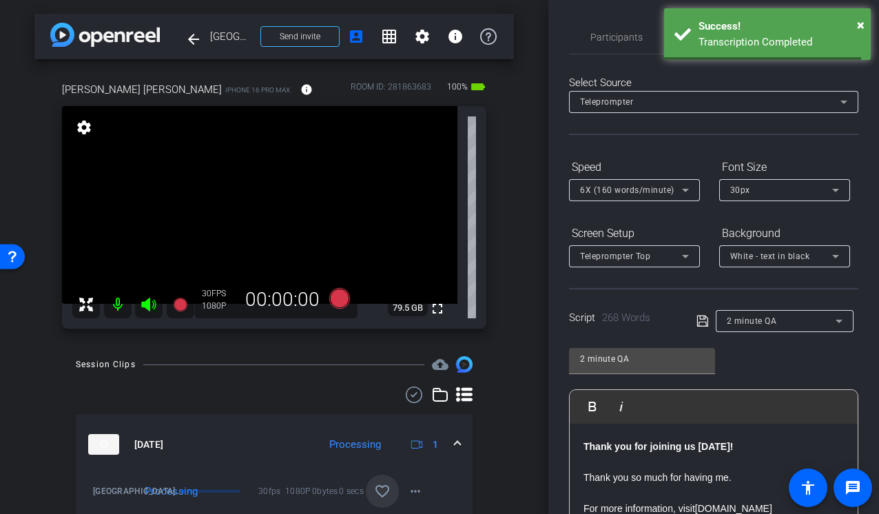
click at [384, 494] on mat-icon "favorite_border" at bounding box center [382, 491] width 17 height 17
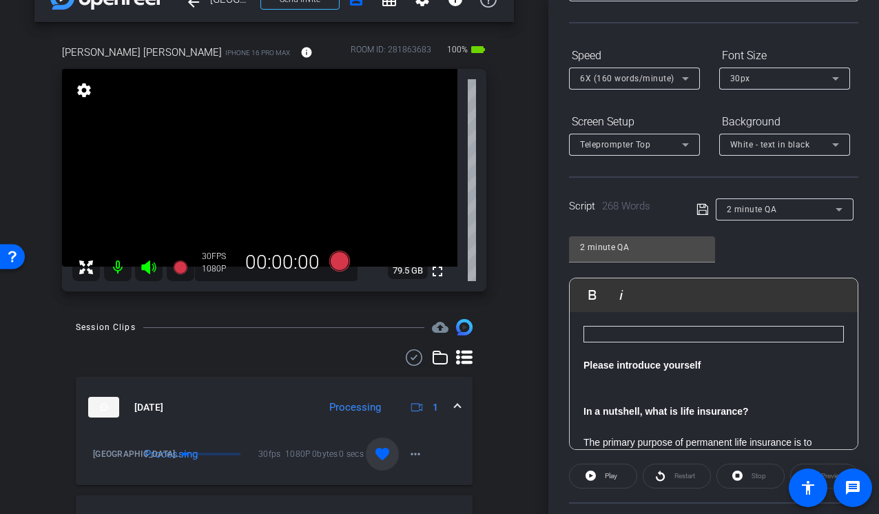
scroll to position [32, 0]
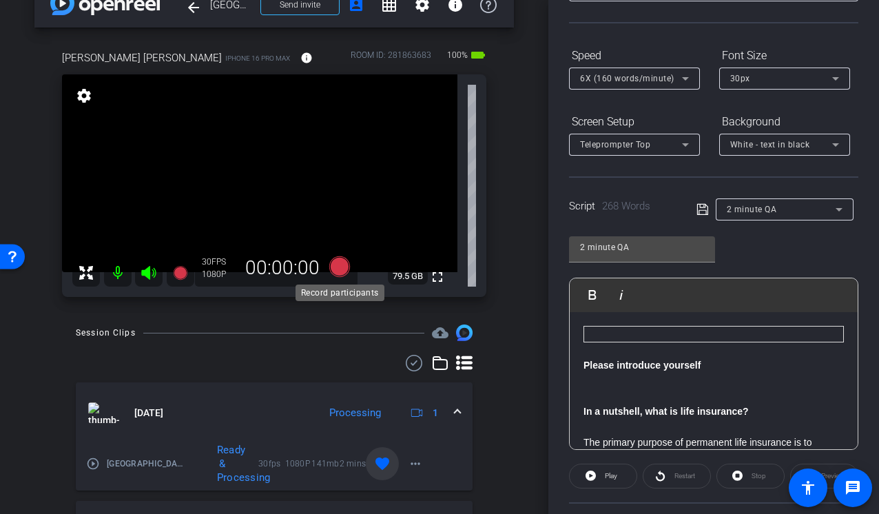
click at [342, 277] on icon at bounding box center [339, 266] width 21 height 21
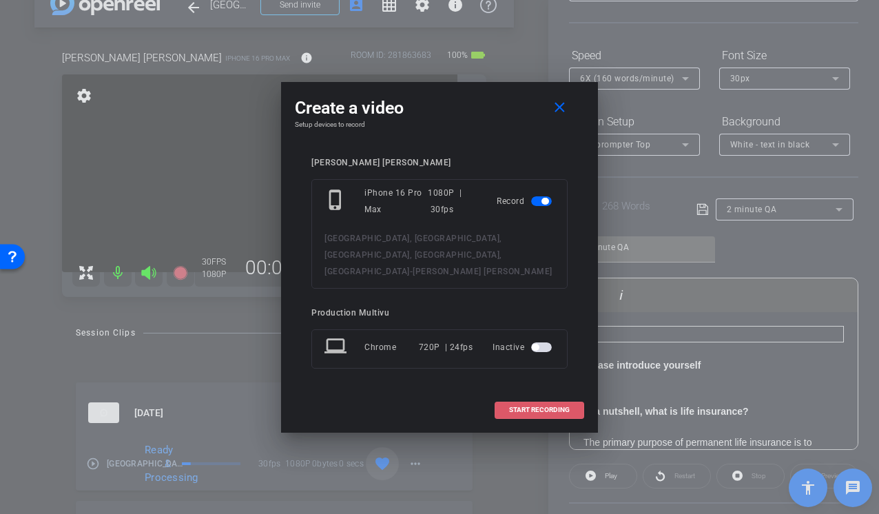
click at [537, 406] on span "START RECORDING" at bounding box center [539, 409] width 61 height 7
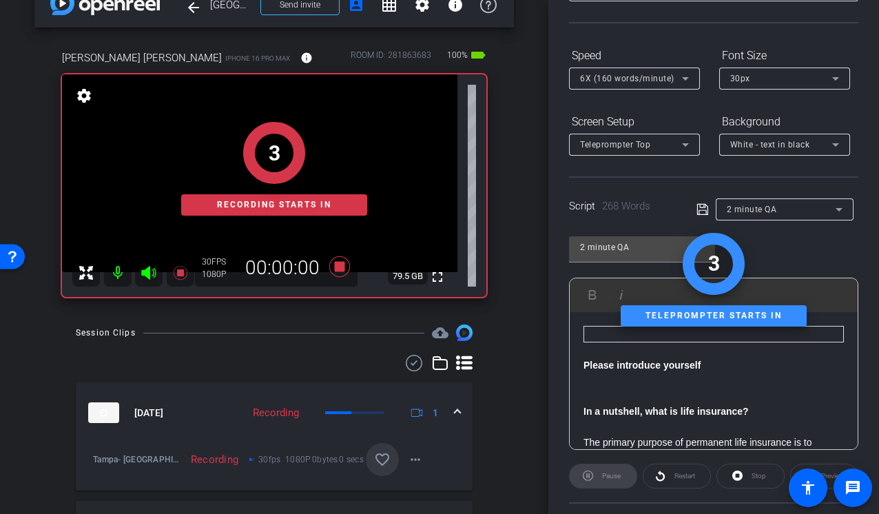
scroll to position [110, 0]
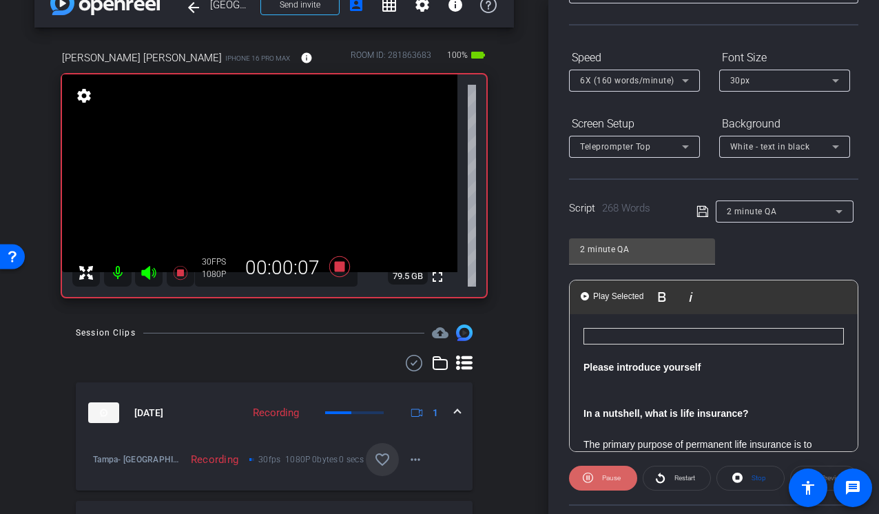
click at [588, 477] on icon at bounding box center [588, 477] width 10 height 10
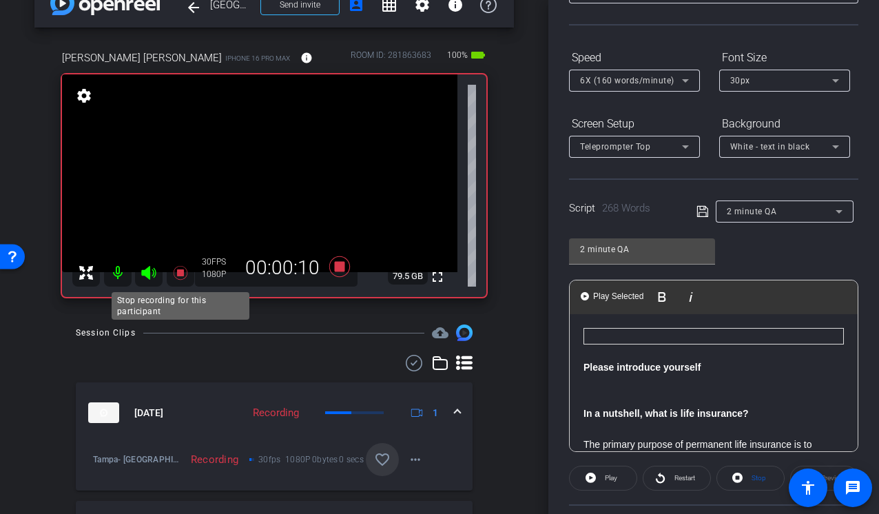
click at [180, 271] on icon at bounding box center [180, 273] width 14 height 14
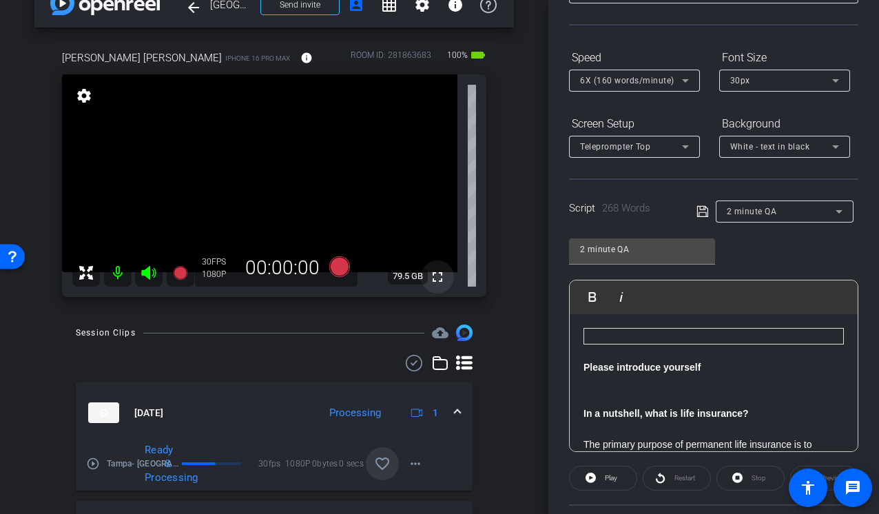
click at [437, 273] on mat-icon "fullscreen" at bounding box center [437, 277] width 17 height 17
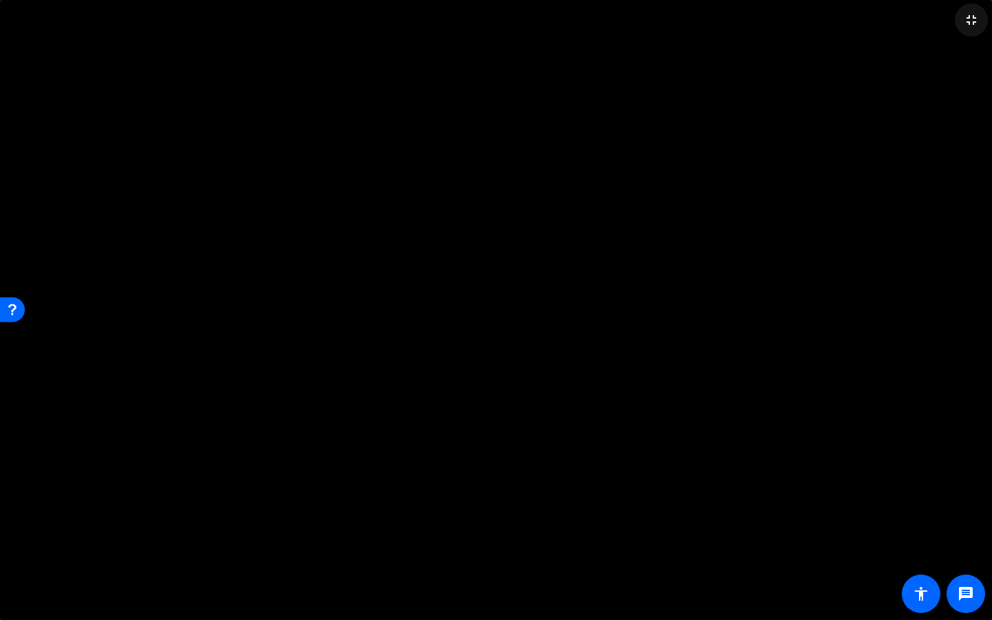
click at [937, 18] on mat-icon "fullscreen_exit" at bounding box center [971, 20] width 17 height 17
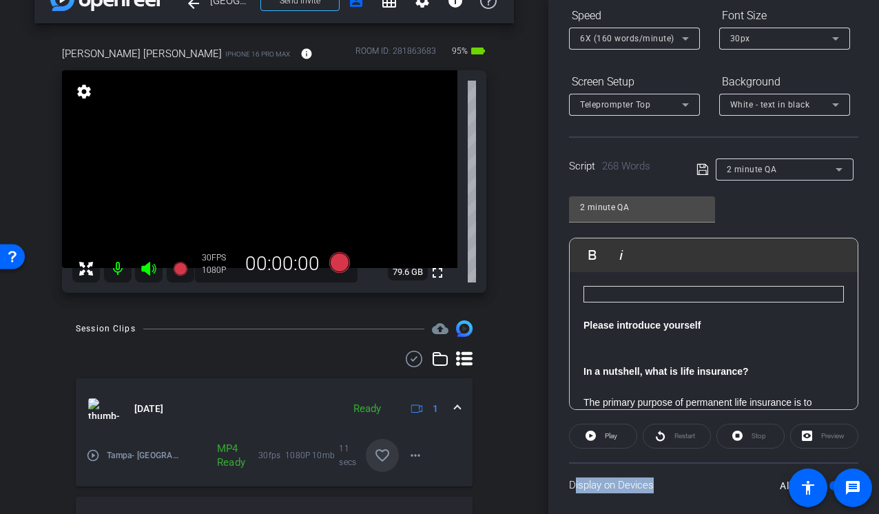
scroll to position [239, 0]
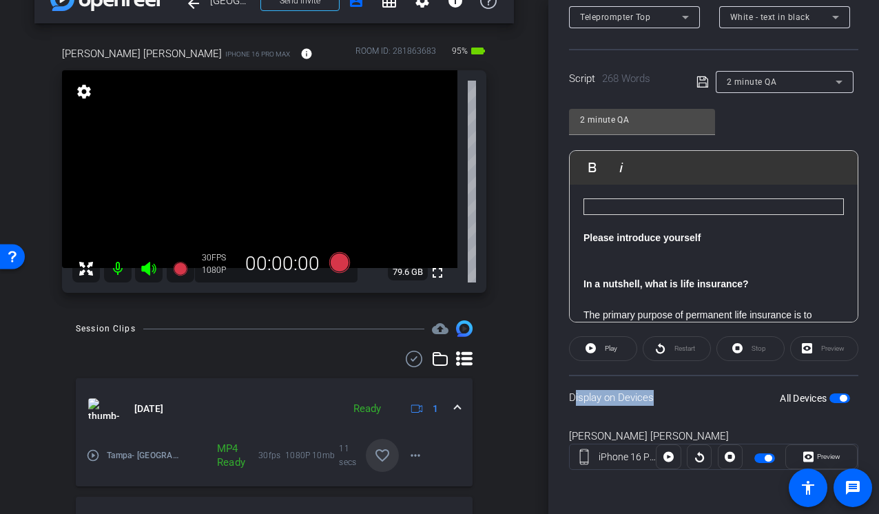
click at [835, 396] on span "button" at bounding box center [839, 398] width 21 height 10
click at [840, 398] on span "button" at bounding box center [839, 398] width 21 height 10
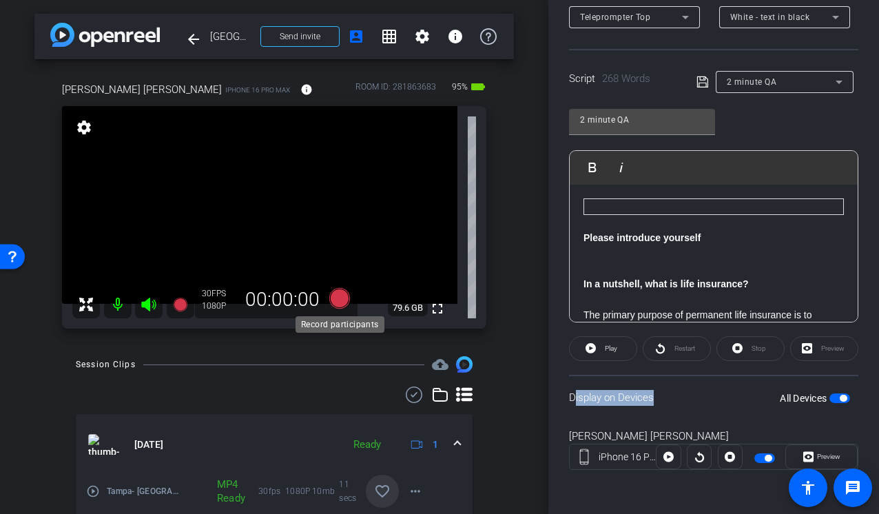
click at [339, 294] on icon at bounding box center [339, 298] width 21 height 21
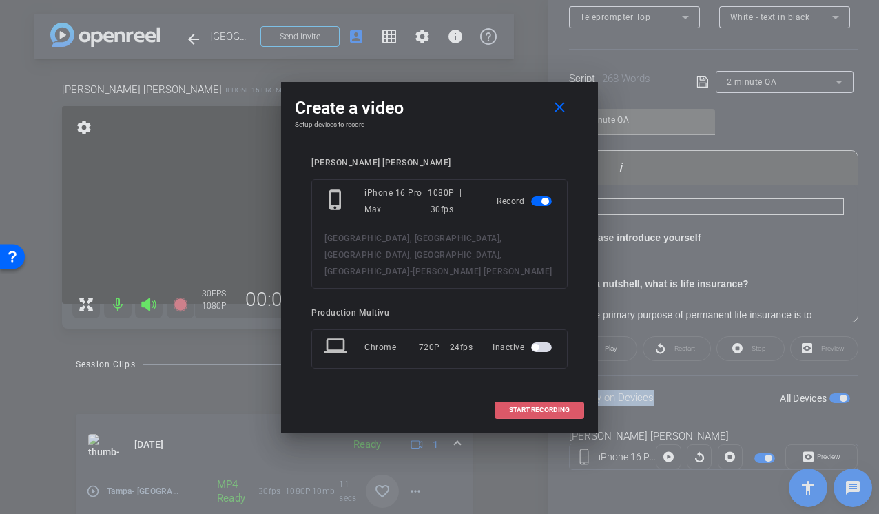
click at [530, 406] on span "START RECORDING" at bounding box center [539, 409] width 61 height 7
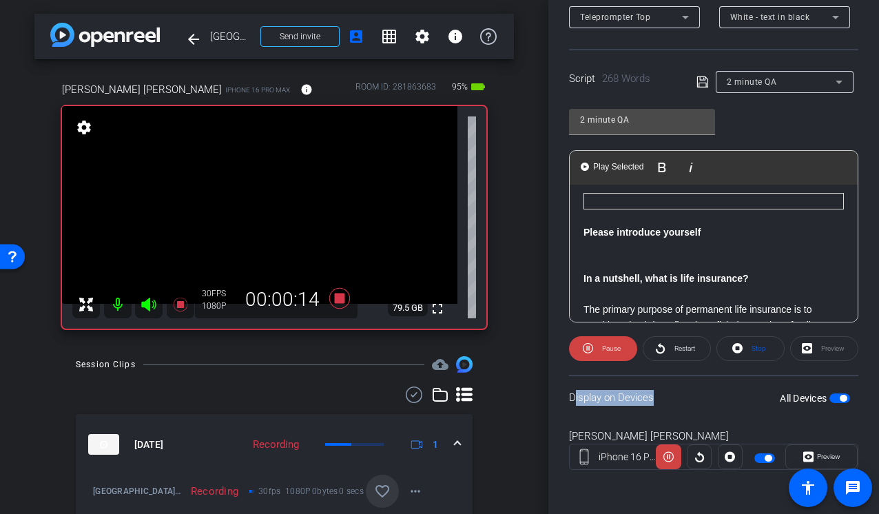
scroll to position [72, 0]
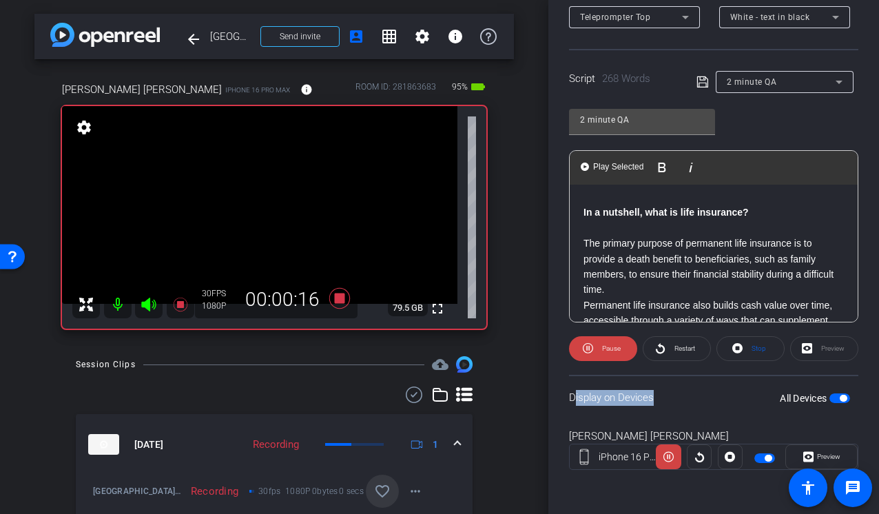
click at [139, 306] on mat-icon at bounding box center [149, 305] width 28 height 28
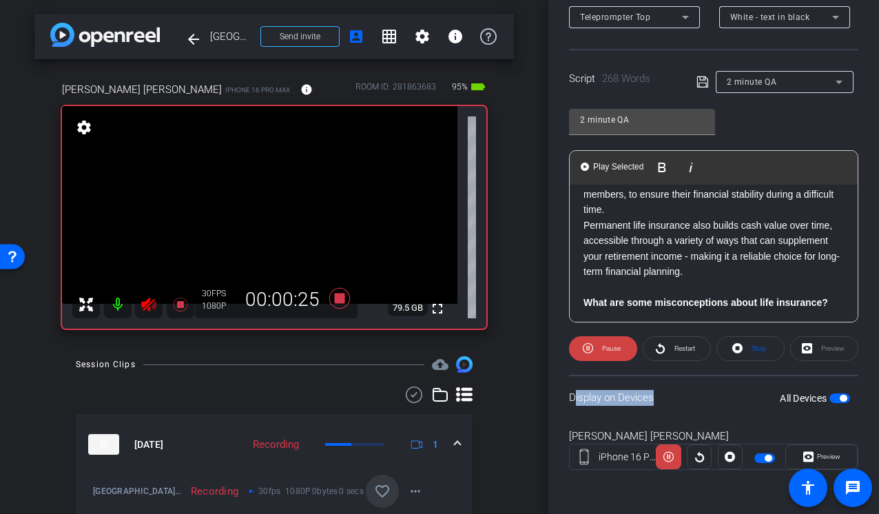
scroll to position [154, 0]
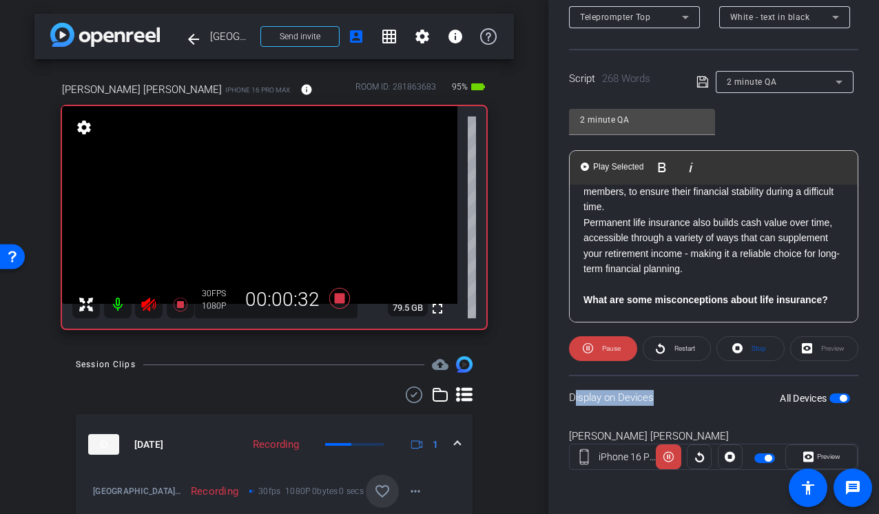
click at [145, 302] on icon at bounding box center [148, 305] width 14 height 14
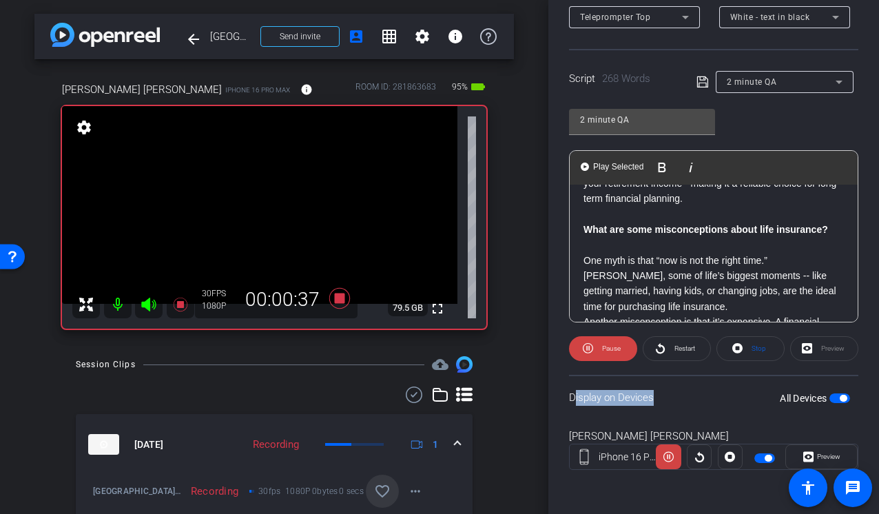
scroll to position [227, 0]
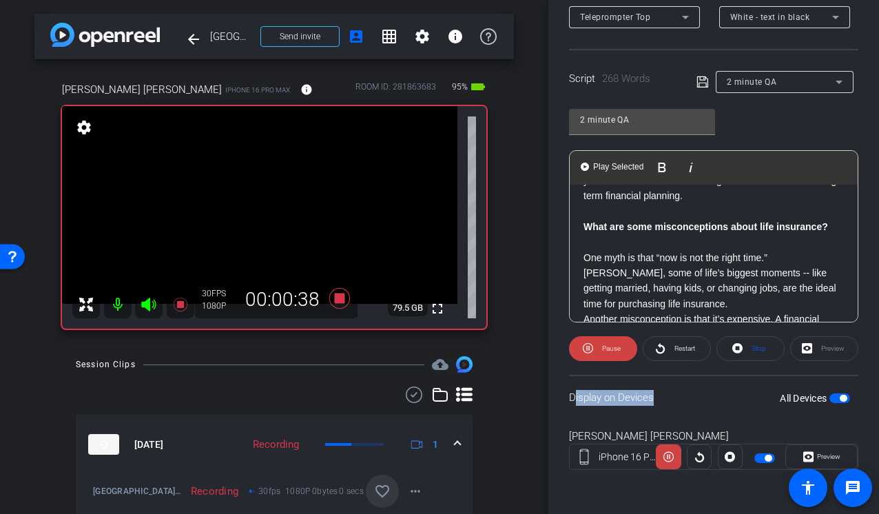
click at [154, 311] on icon at bounding box center [149, 304] width 17 height 17
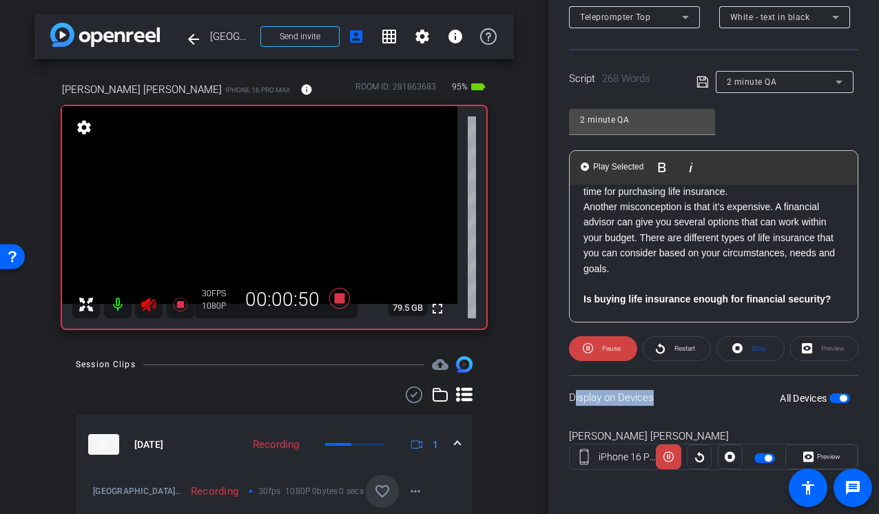
scroll to position [340, 0]
click at [147, 309] on icon at bounding box center [148, 305] width 14 height 14
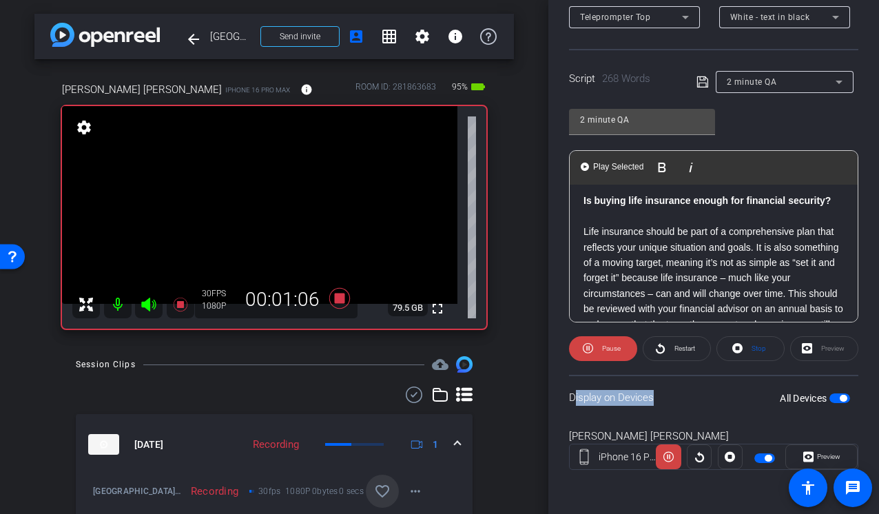
scroll to position [442, 0]
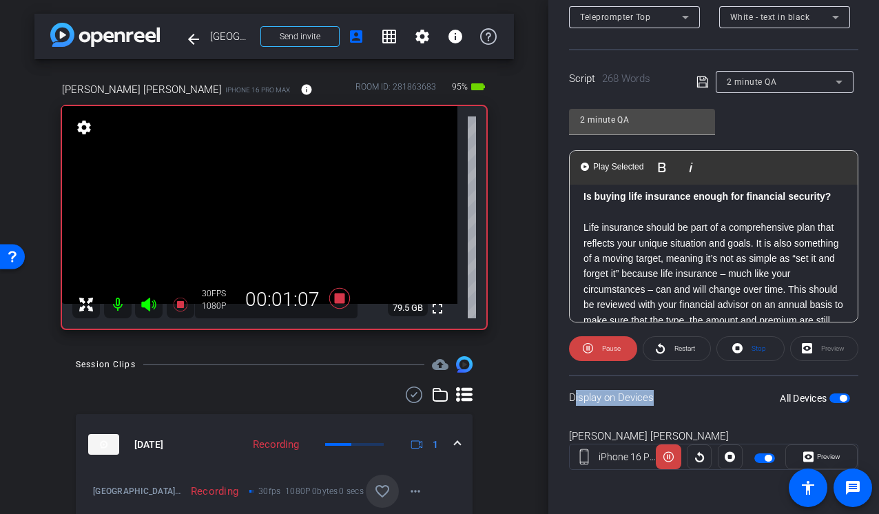
click at [147, 299] on icon at bounding box center [148, 305] width 14 height 14
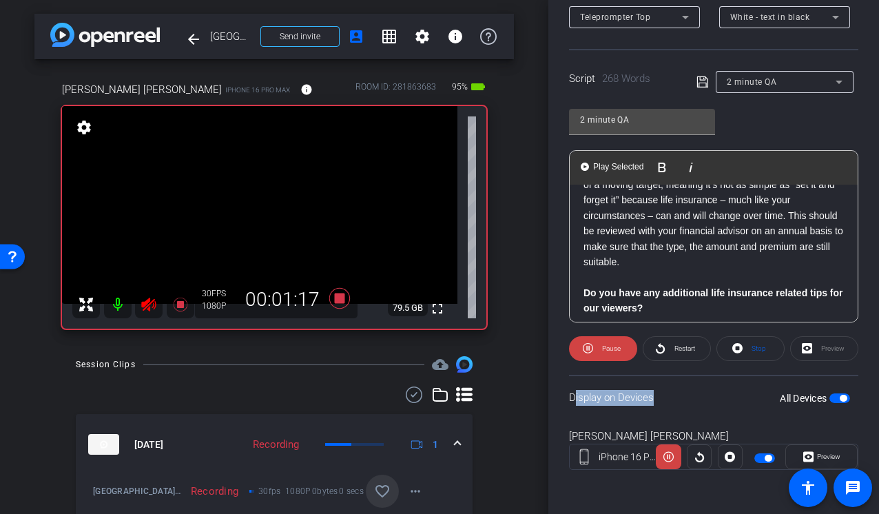
scroll to position [517, 0]
click at [148, 305] on icon at bounding box center [148, 305] width 14 height 14
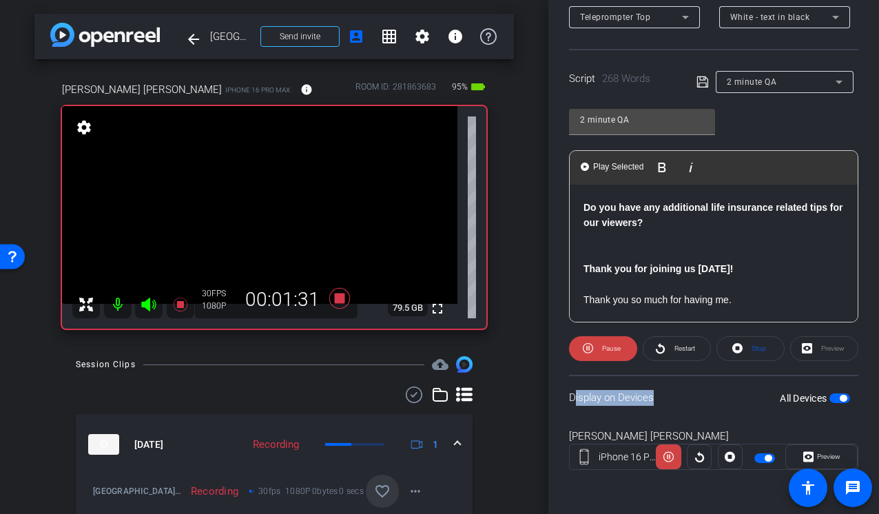
scroll to position [601, 0]
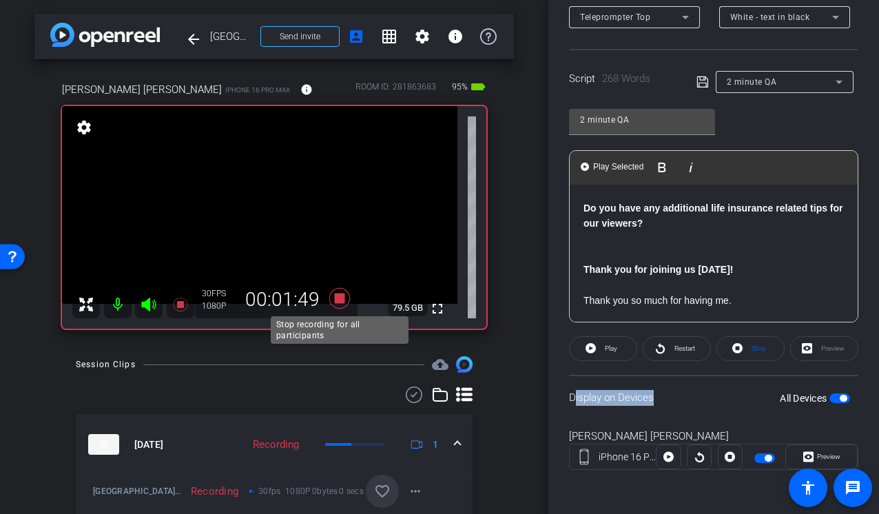
click at [344, 300] on icon at bounding box center [339, 298] width 21 height 21
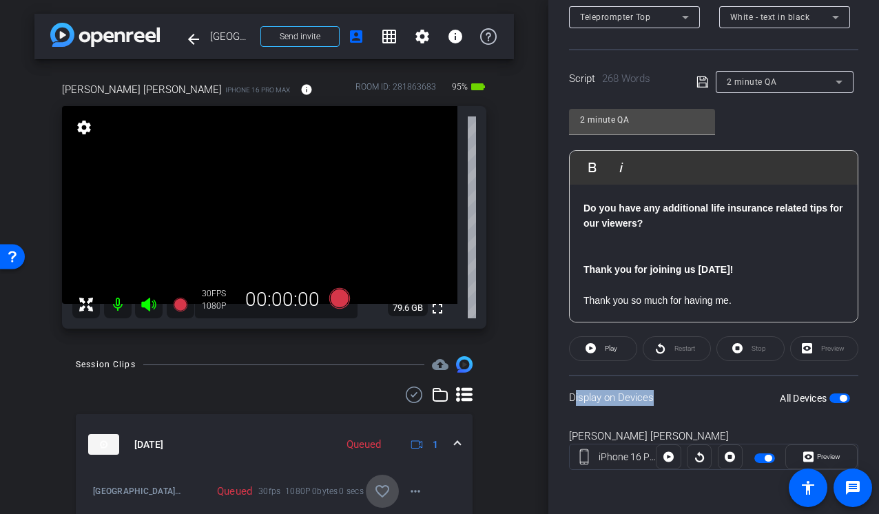
click at [380, 489] on mat-icon "favorite_border" at bounding box center [382, 491] width 17 height 17
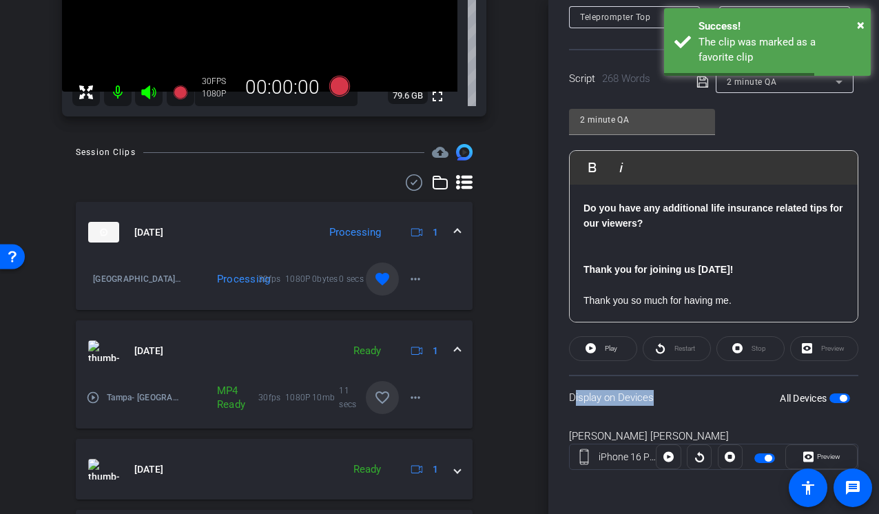
scroll to position [216, 0]
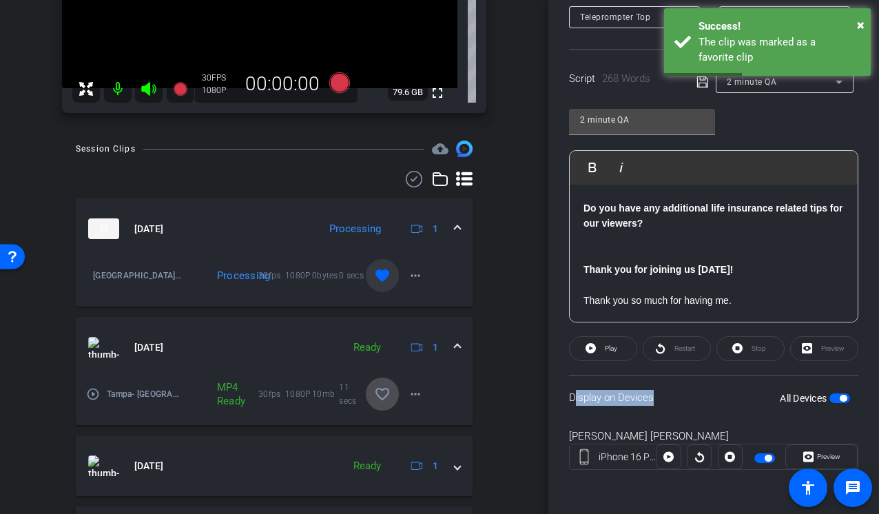
click at [386, 393] on mat-icon "favorite_border" at bounding box center [382, 394] width 17 height 17
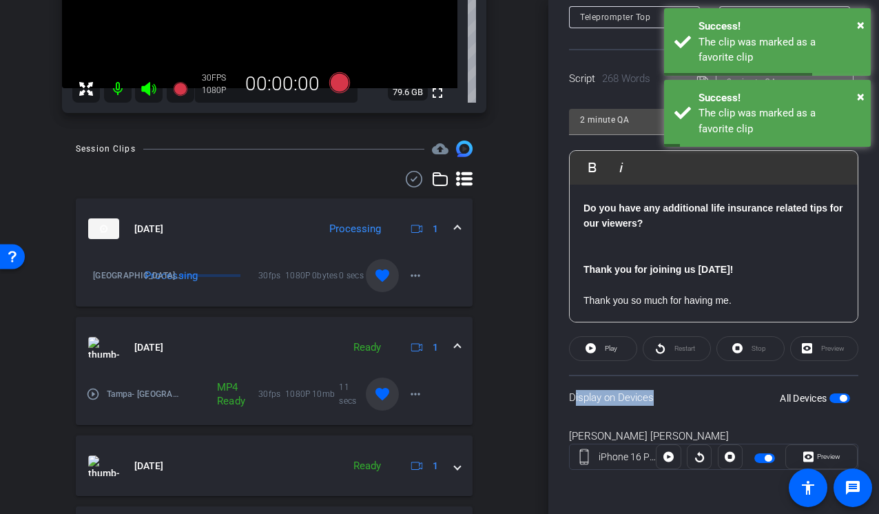
scroll to position [0, 0]
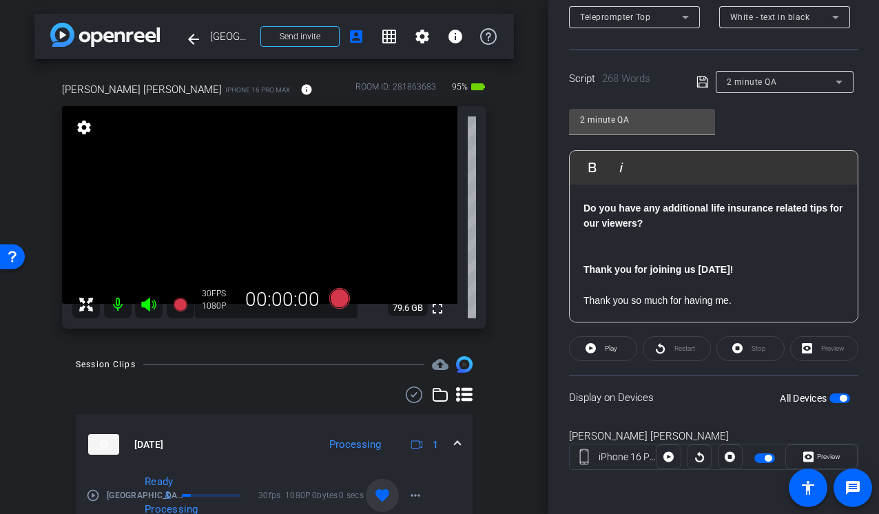
click at [533, 260] on div "arrow_back Tampa, DC, Milwaukee, Indianapolis, Philadelphia Back to project Sen…" at bounding box center [274, 257] width 548 height 514
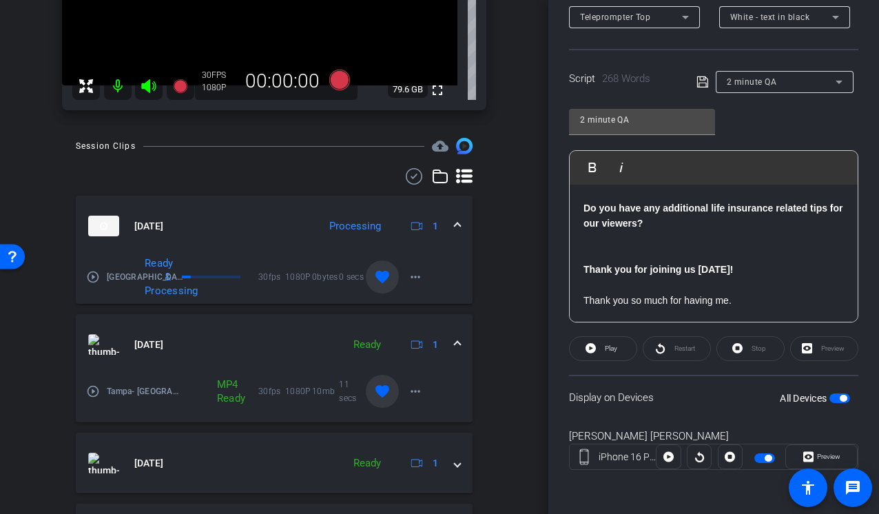
scroll to position [222, 0]
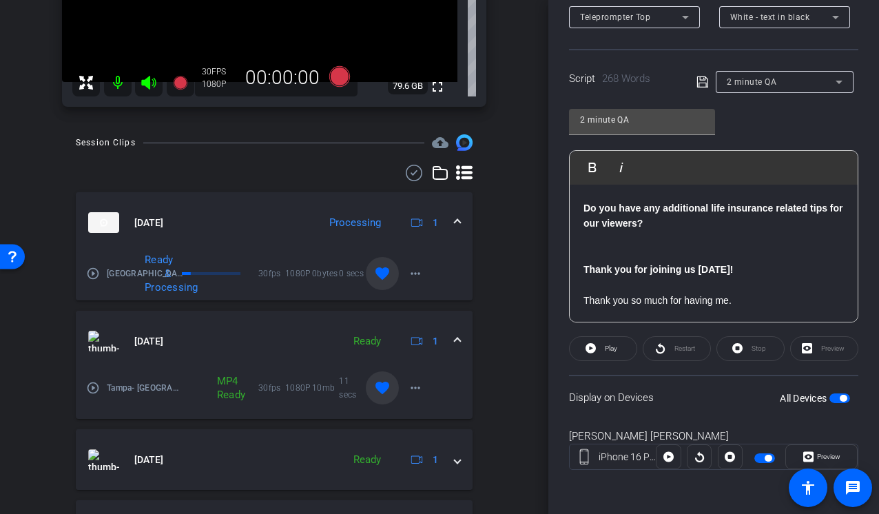
click at [533, 260] on div "arrow_back Tampa, DC, Milwaukee, Indianapolis, Philadelphia Back to project Sen…" at bounding box center [274, 35] width 548 height 514
click at [532, 276] on div "arrow_back Tampa, DC, Milwaukee, Indianapolis, Philadelphia Back to project Sen…" at bounding box center [274, 35] width 548 height 514
click at [539, 280] on div "arrow_back Tampa, DC, Milwaukee, Indianapolis, Philadelphia Back to project Sen…" at bounding box center [274, 35] width 548 height 514
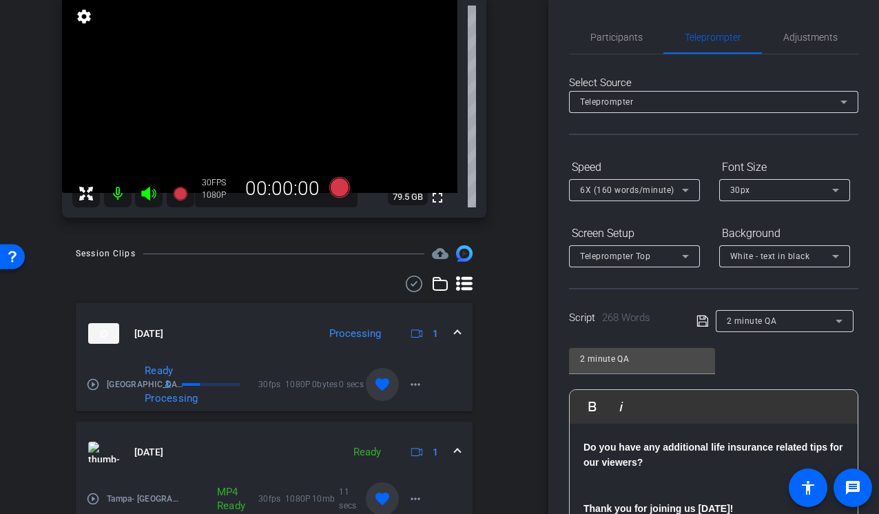
scroll to position [239, 0]
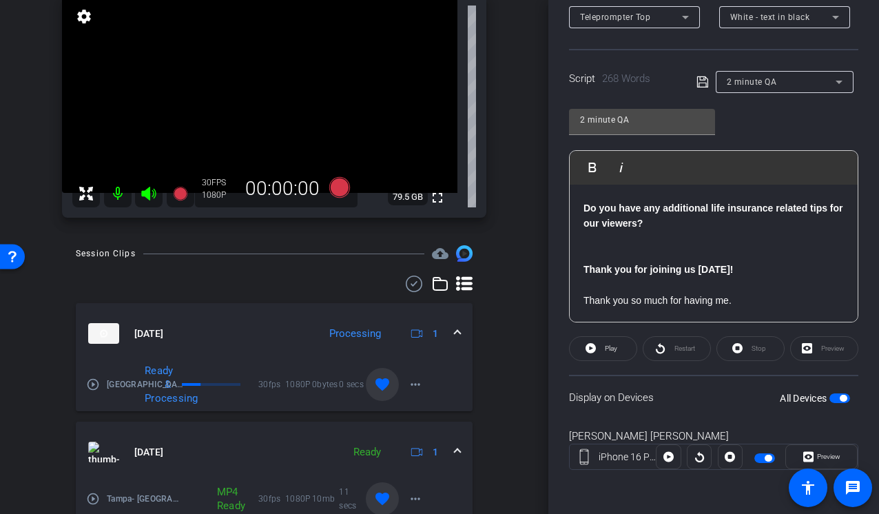
click at [838, 396] on span "button" at bounding box center [839, 398] width 21 height 10
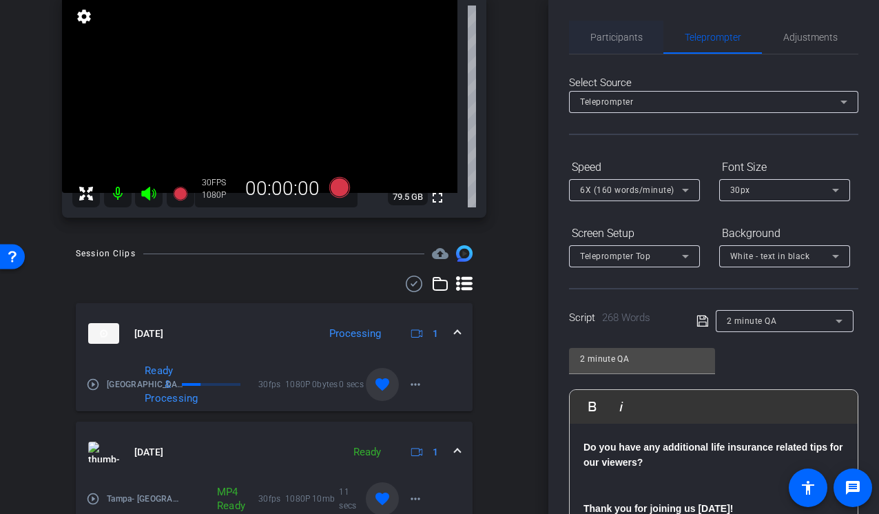
click at [625, 27] on span "Participants" at bounding box center [616, 37] width 52 height 33
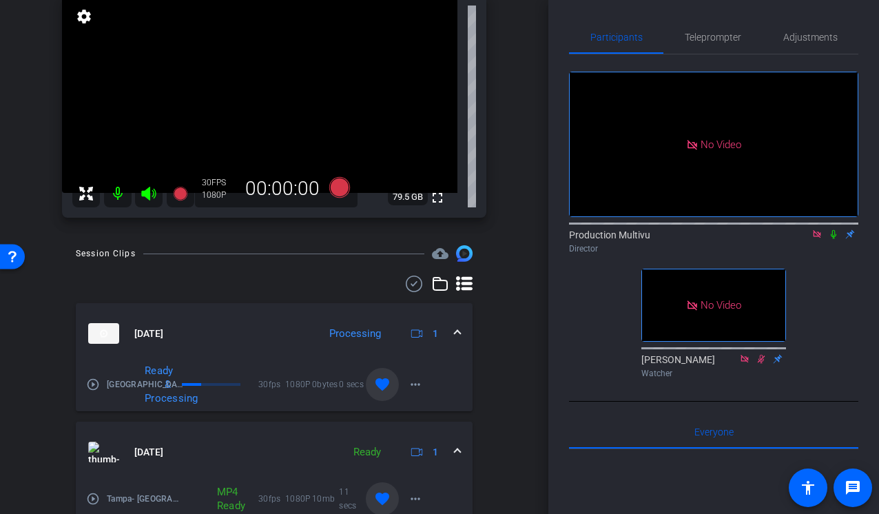
click at [815, 230] on icon at bounding box center [817, 234] width 8 height 8
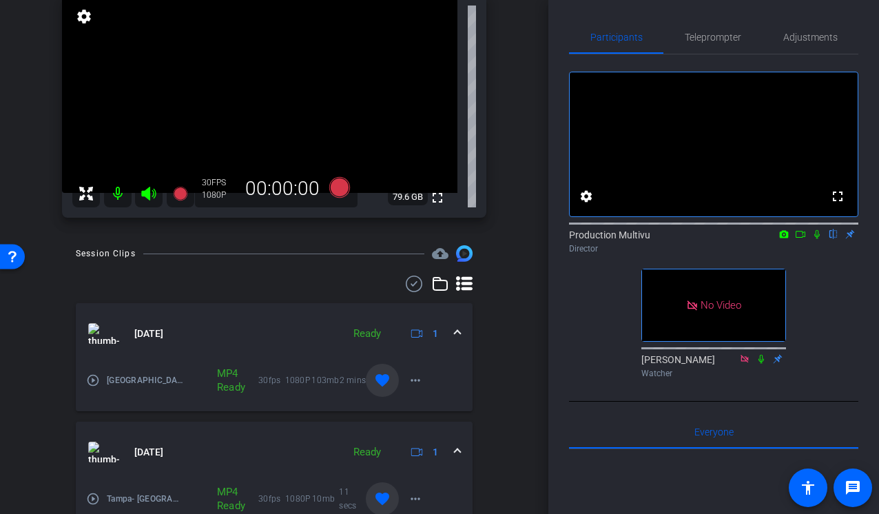
click at [814, 239] on icon at bounding box center [816, 234] width 11 height 10
click at [814, 239] on icon at bounding box center [817, 234] width 8 height 9
click at [814, 239] on icon at bounding box center [816, 234] width 11 height 10
click at [97, 380] on mat-icon "play_circle_outline" at bounding box center [93, 380] width 14 height 14
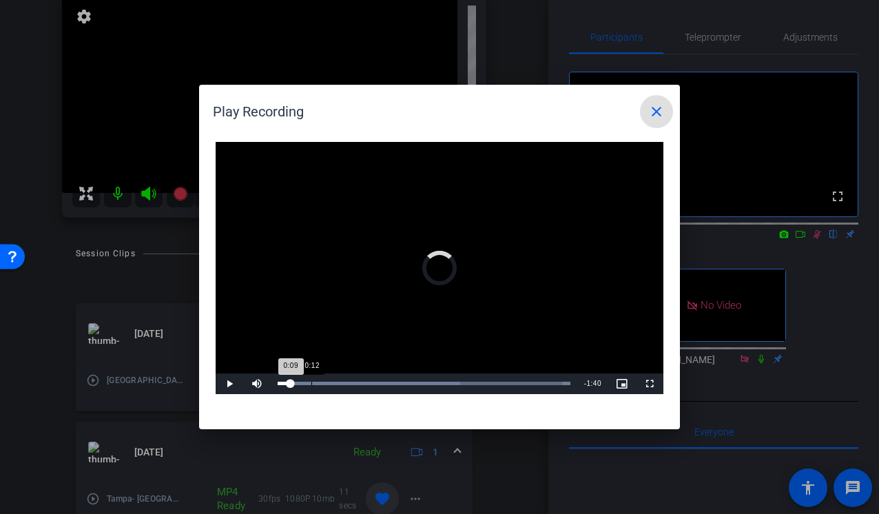
drag, startPoint x: 291, startPoint y: 378, endPoint x: 316, endPoint y: 381, distance: 25.6
click at [316, 381] on div "Loaded : 100.00% 0:12 0:09" at bounding box center [424, 383] width 306 height 21
drag, startPoint x: 316, startPoint y: 381, endPoint x: 393, endPoint y: 382, distance: 77.1
click at [393, 382] on div "Loaded : 100.00% 0:14 0:14" at bounding box center [424, 383] width 293 height 3
drag, startPoint x: 393, startPoint y: 382, endPoint x: 534, endPoint y: 382, distance: 140.5
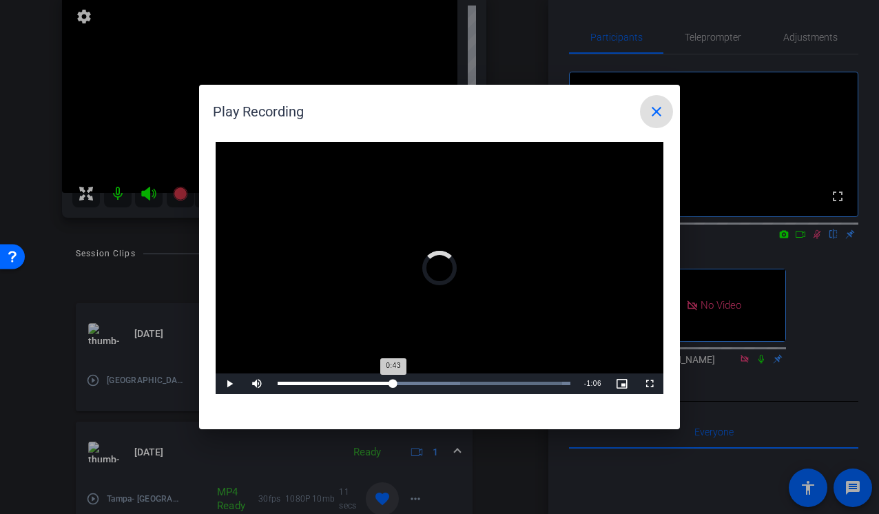
click at [534, 382] on div "Loaded : 100.00% 0:42 0:43" at bounding box center [424, 383] width 293 height 3
click at [656, 107] on mat-icon "close" at bounding box center [656, 111] width 17 height 17
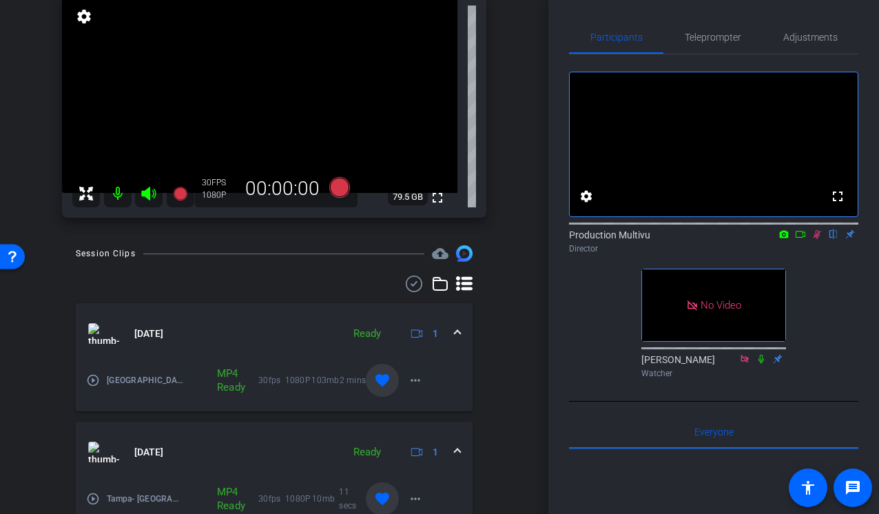
click at [816, 239] on icon at bounding box center [816, 234] width 11 height 10
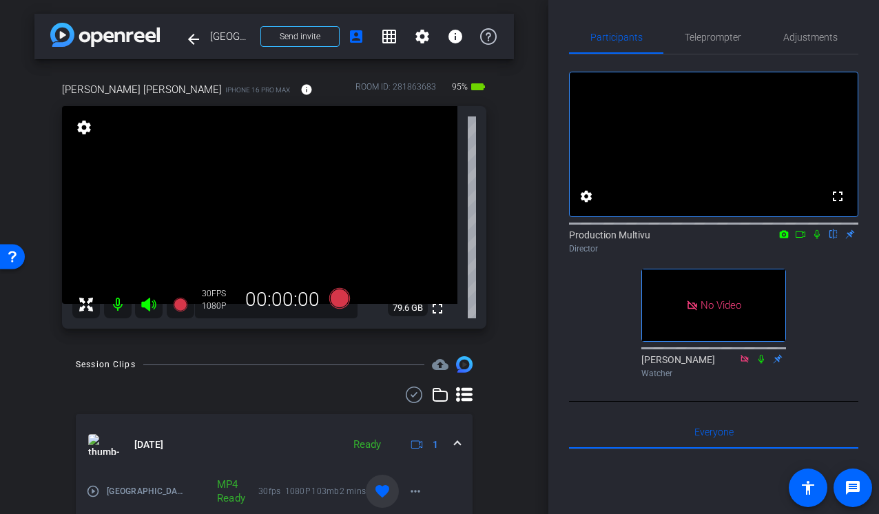
click at [801, 239] on icon at bounding box center [800, 234] width 11 height 10
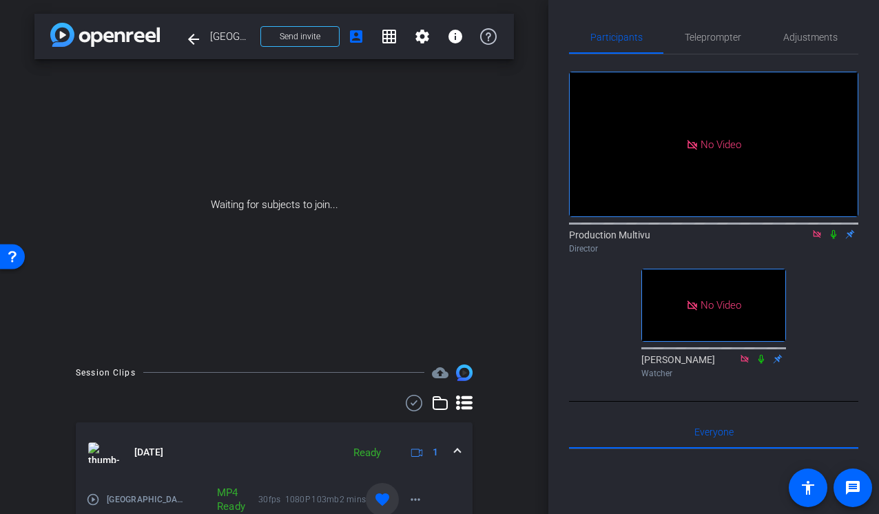
click at [835, 239] on icon at bounding box center [833, 234] width 11 height 10
click at [851, 311] on div "No Video Production Multivu Director No Video Steve Cuff Watcher" at bounding box center [713, 218] width 289 height 329
click at [833, 239] on icon at bounding box center [833, 234] width 11 height 10
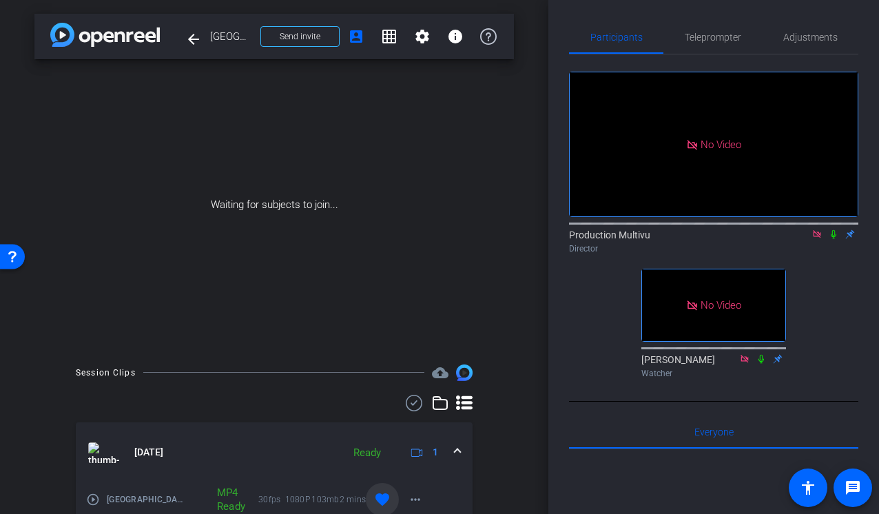
click at [834, 239] on icon at bounding box center [834, 234] width 6 height 9
click at [834, 239] on icon at bounding box center [833, 234] width 11 height 10
click at [834, 239] on icon at bounding box center [834, 234] width 6 height 9
click at [834, 239] on icon at bounding box center [833, 234] width 11 height 10
click at [834, 239] on icon at bounding box center [834, 234] width 6 height 9
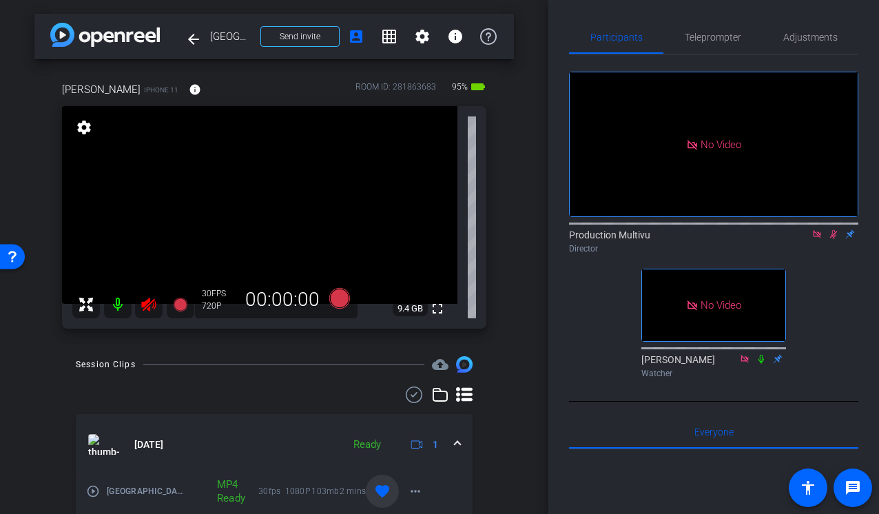
click at [834, 239] on icon at bounding box center [833, 234] width 11 height 10
click at [152, 298] on icon at bounding box center [149, 304] width 17 height 17
click at [820, 240] on mat-icon at bounding box center [817, 234] width 17 height 12
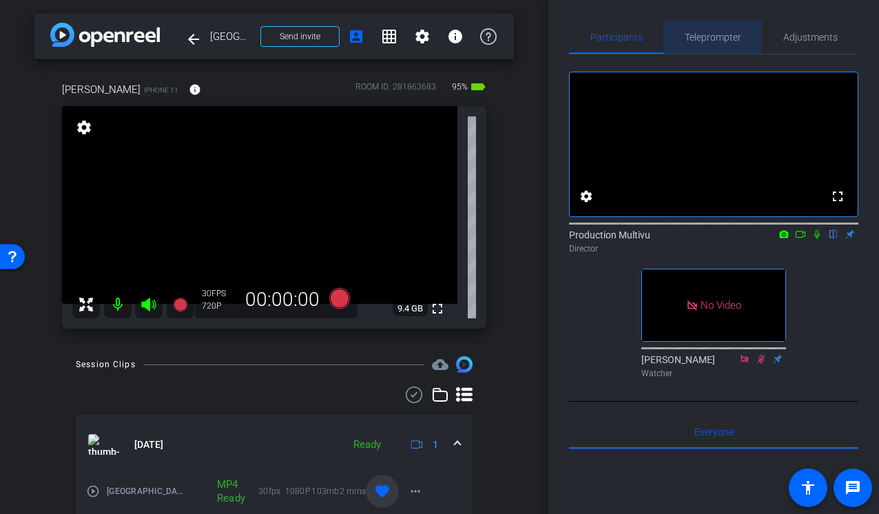
click at [708, 38] on span "Teleprompter" at bounding box center [713, 37] width 56 height 10
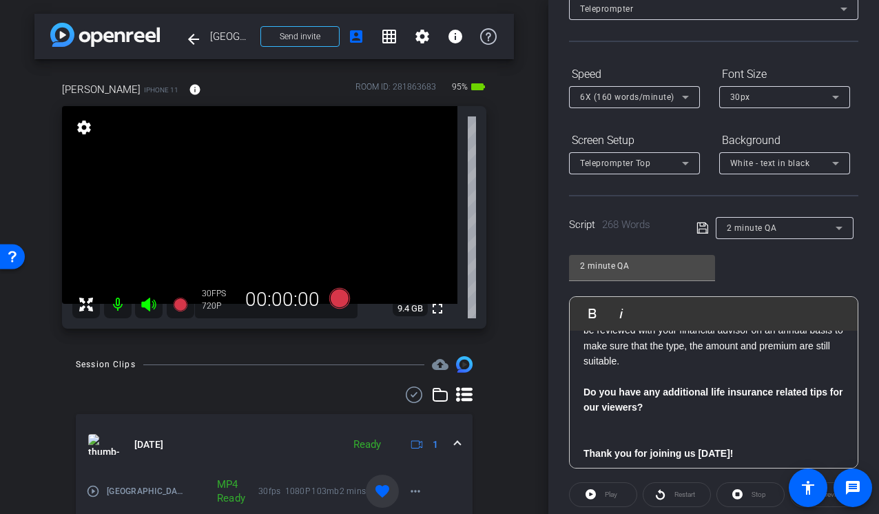
scroll to position [563, 0]
click at [606, 433] on p at bounding box center [713, 437] width 260 height 15
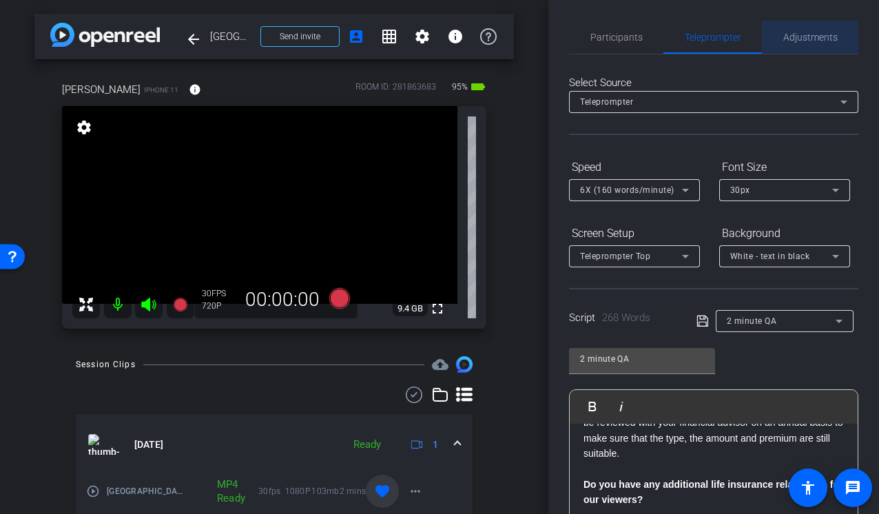
click at [802, 37] on span "Adjustments" at bounding box center [810, 37] width 54 height 10
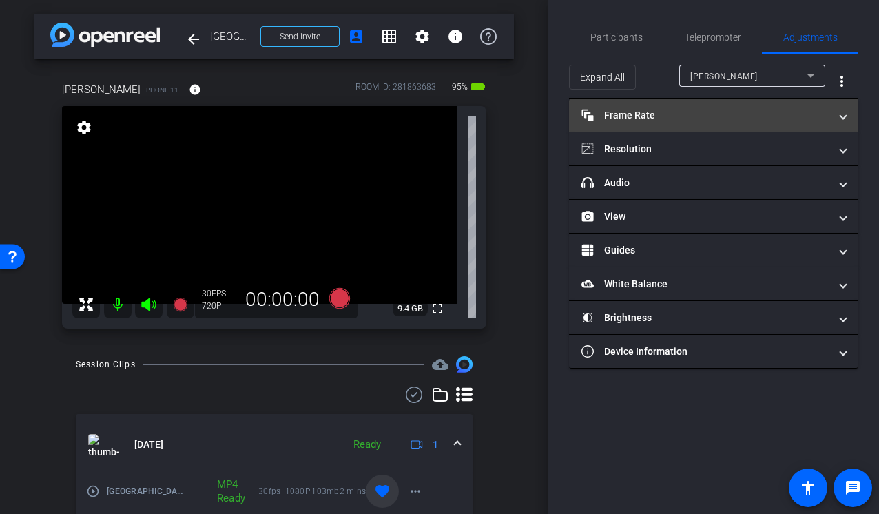
click at [781, 112] on mat-panel-title "Frame Rate Frame Rate" at bounding box center [705, 115] width 248 height 14
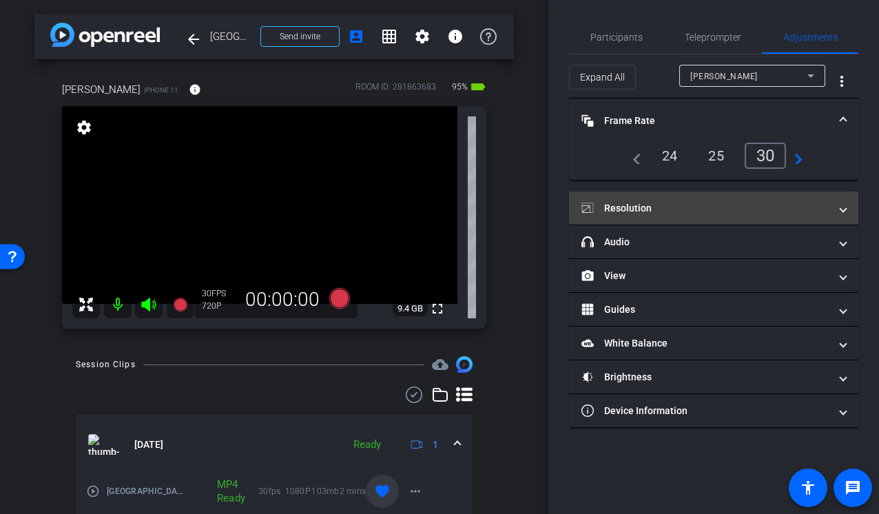
click at [797, 200] on mat-expansion-panel-header "Resolution" at bounding box center [713, 207] width 289 height 33
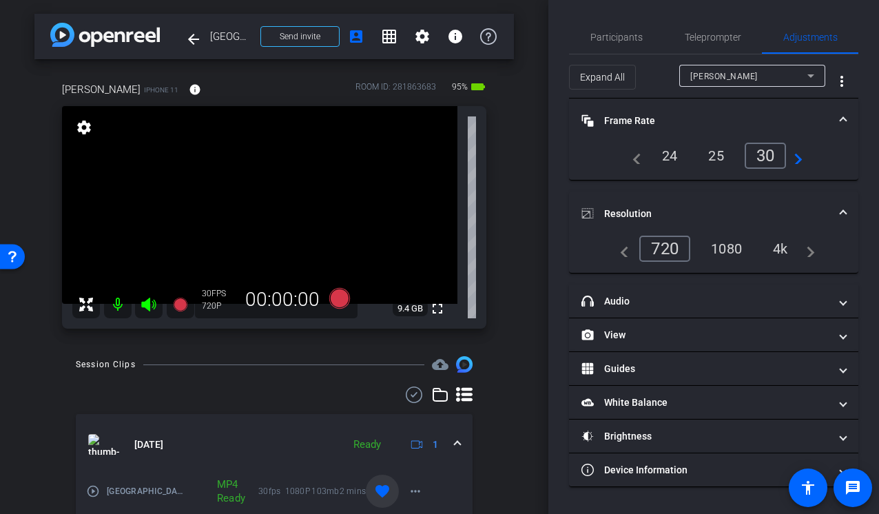
click at [714, 253] on div "1080" at bounding box center [726, 248] width 52 height 23
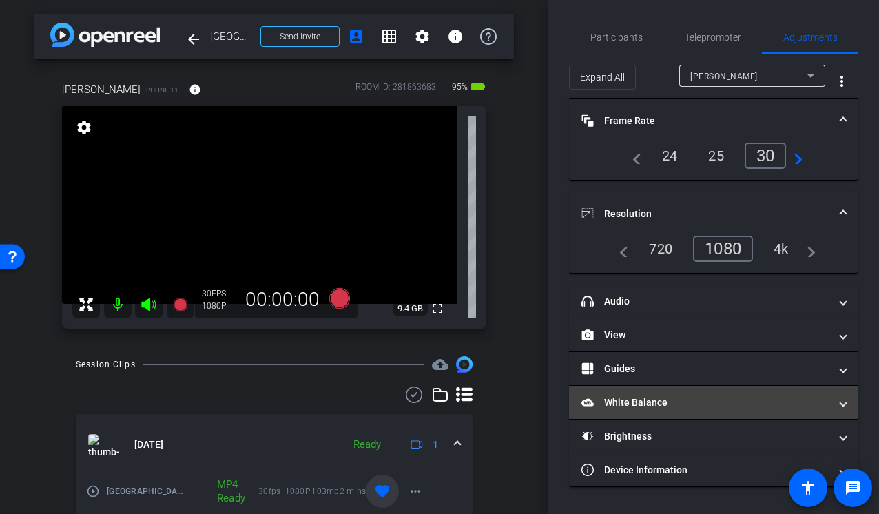
click at [669, 406] on mat-expansion-panel-header "White Balance White Balance" at bounding box center [713, 402] width 289 height 33
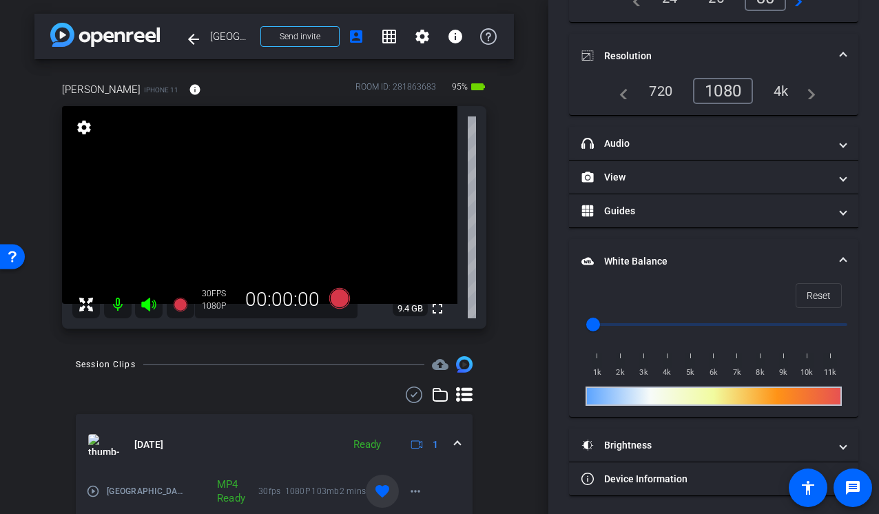
scroll to position [158, 0]
drag, startPoint x: 590, startPoint y: 322, endPoint x: 561, endPoint y: 320, distance: 29.0
click at [576, 320] on input "range" at bounding box center [718, 324] width 285 height 30
drag, startPoint x: 635, startPoint y: 400, endPoint x: 662, endPoint y: 393, distance: 27.7
click at [669, 393] on div at bounding box center [713, 395] width 256 height 19
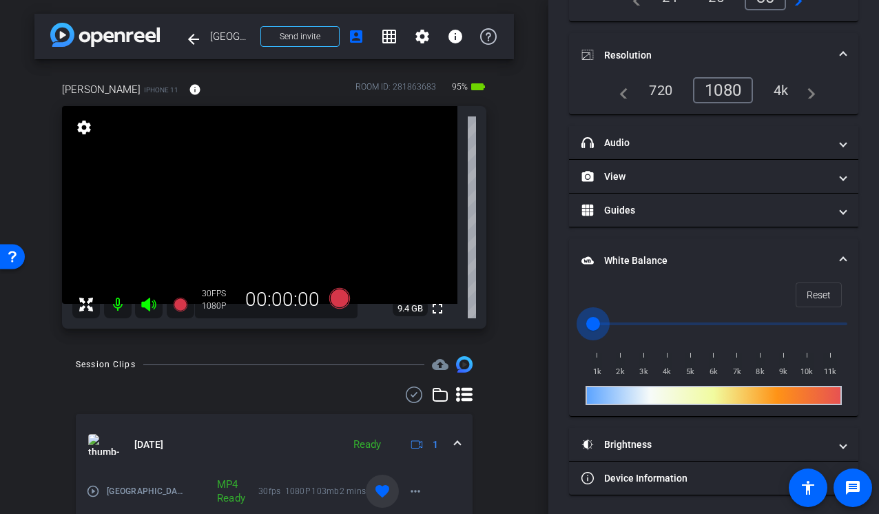
drag, startPoint x: 594, startPoint y: 326, endPoint x: 647, endPoint y: 326, distance: 53.7
click at [647, 326] on input "range" at bounding box center [718, 324] width 285 height 30
click at [554, 324] on div "Participants Teleprompter Adjustments settings Production Multivu flip Director…" at bounding box center [713, 257] width 331 height 514
drag, startPoint x: 643, startPoint y: 321, endPoint x: 753, endPoint y: 321, distance: 109.5
click at [751, 321] on input "range" at bounding box center [718, 324] width 285 height 30
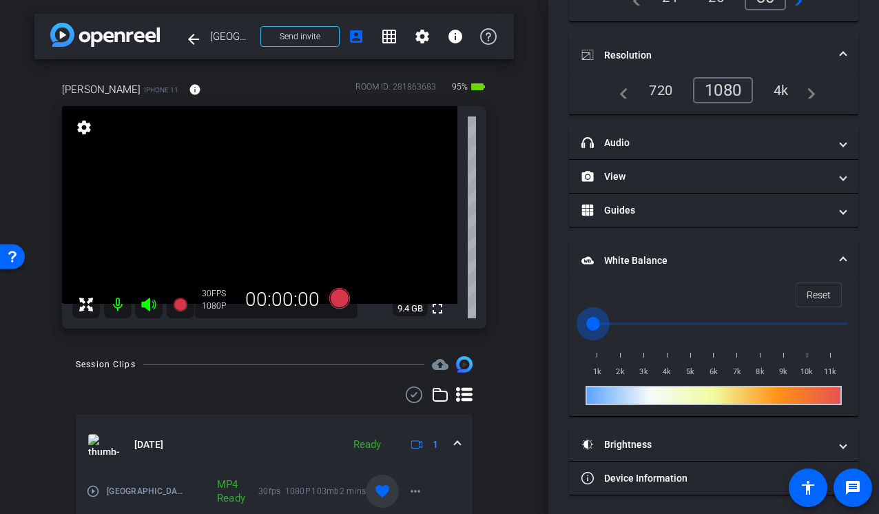
drag, startPoint x: 753, startPoint y: 321, endPoint x: 552, endPoint y: 329, distance: 200.6
click at [576, 329] on input "range" at bounding box center [718, 324] width 285 height 30
drag, startPoint x: 606, startPoint y: 332, endPoint x: 679, endPoint y: 320, distance: 74.1
click at [679, 320] on input "range" at bounding box center [718, 324] width 285 height 30
drag, startPoint x: 674, startPoint y: 320, endPoint x: 652, endPoint y: 320, distance: 21.4
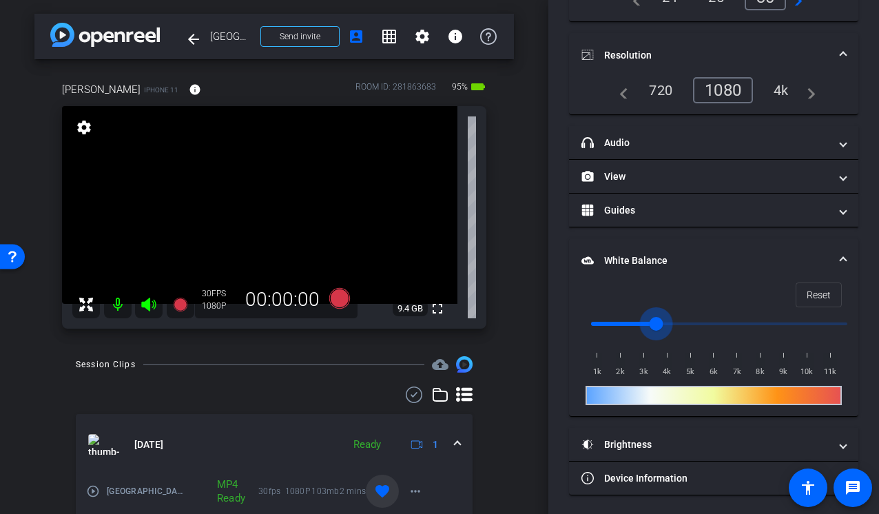
click at [651, 320] on input "range" at bounding box center [718, 324] width 285 height 30
drag, startPoint x: 652, startPoint y: 320, endPoint x: 645, endPoint y: 320, distance: 7.6
type input "3000"
click at [645, 320] on input "range" at bounding box center [718, 324] width 285 height 30
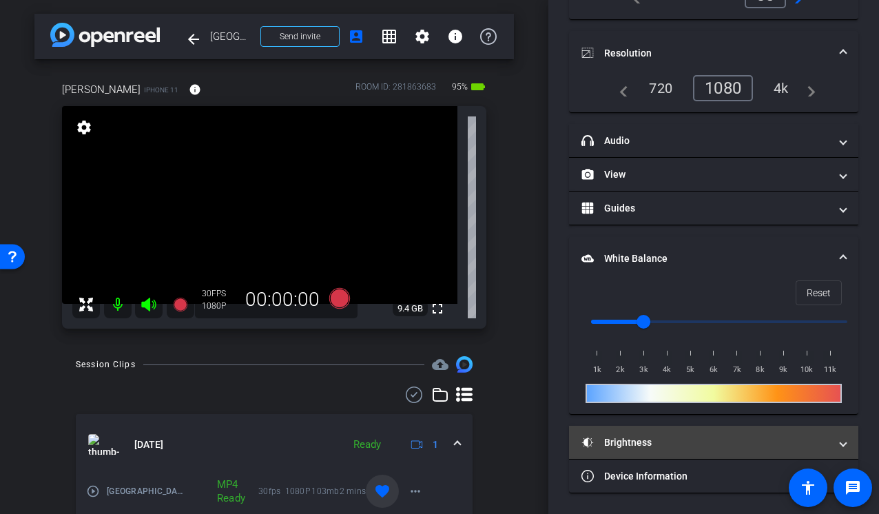
click at [636, 448] on mat-panel-title "Brightness" at bounding box center [705, 442] width 248 height 14
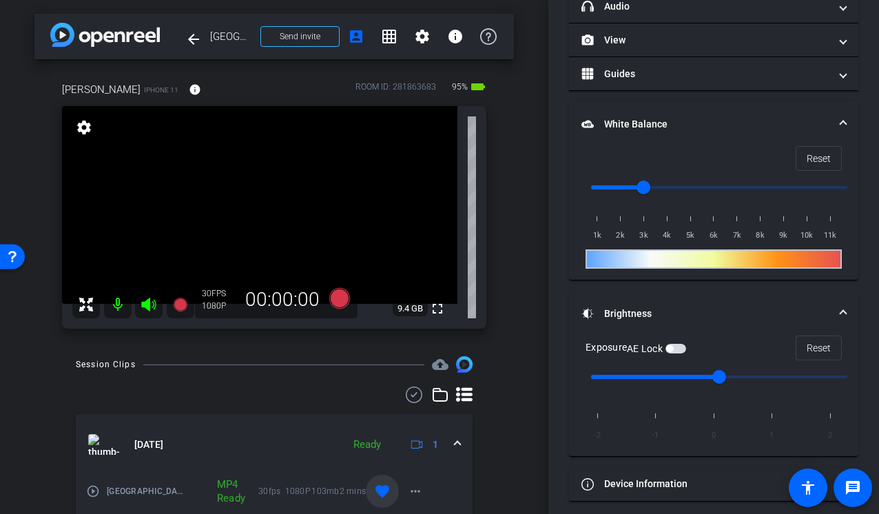
scroll to position [302, 0]
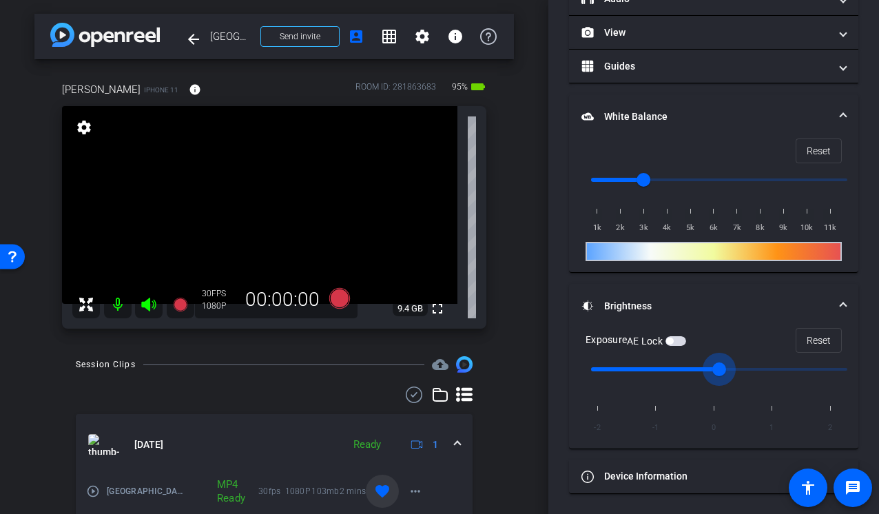
drag, startPoint x: 723, startPoint y: 368, endPoint x: 738, endPoint y: 368, distance: 15.2
click at [738, 368] on input "range" at bounding box center [718, 369] width 285 height 30
drag, startPoint x: 716, startPoint y: 366, endPoint x: 774, endPoint y: 366, distance: 57.9
click at [774, 366] on input "range" at bounding box center [718, 369] width 285 height 30
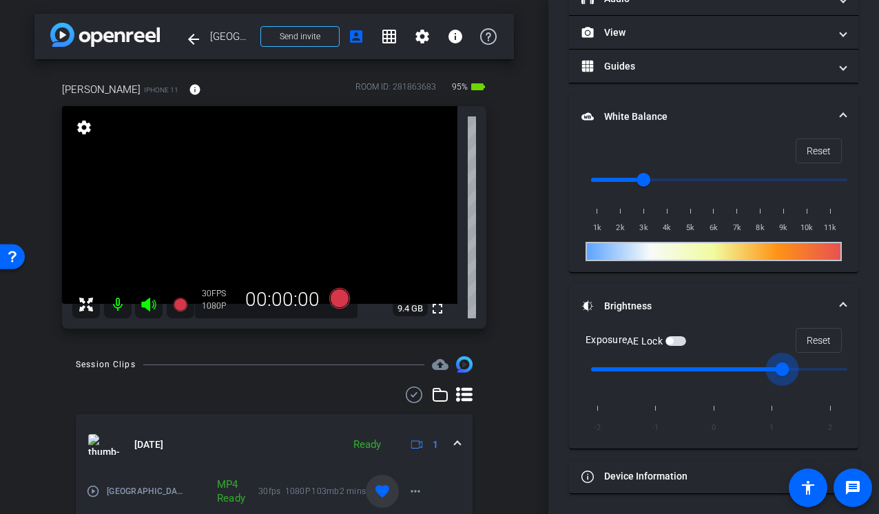
click at [774, 366] on input "range" at bounding box center [718, 369] width 285 height 30
drag, startPoint x: 774, startPoint y: 366, endPoint x: 714, endPoint y: 366, distance: 59.9
type input "0"
click at [714, 366] on input "range" at bounding box center [718, 369] width 285 height 30
click at [815, 348] on span "Reset" at bounding box center [819, 340] width 24 height 26
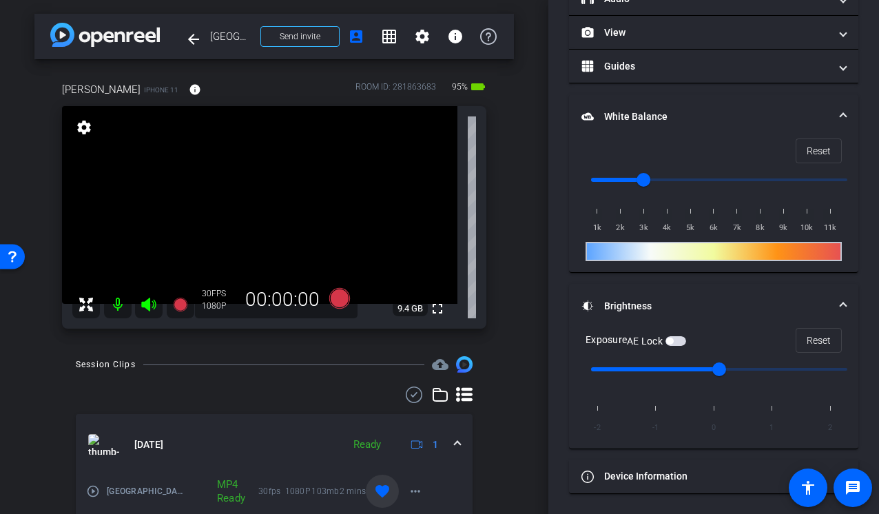
click at [844, 302] on span at bounding box center [843, 306] width 6 height 14
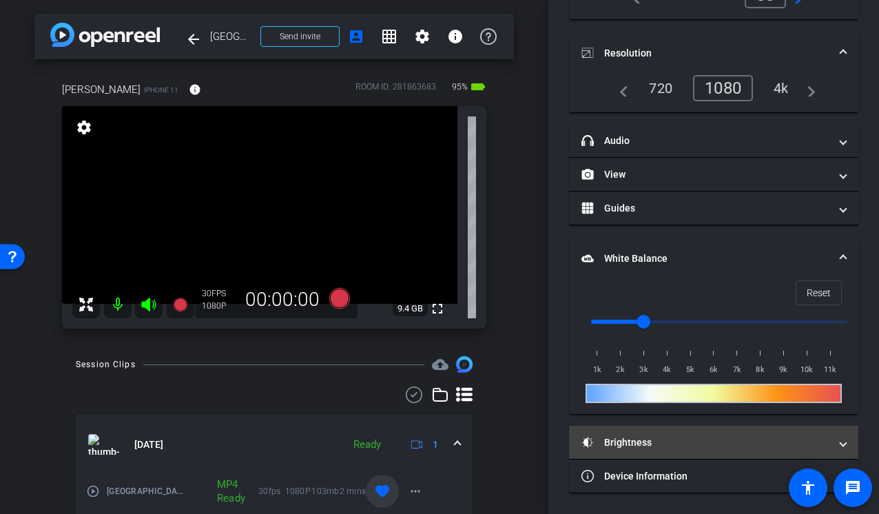
scroll to position [160, 0]
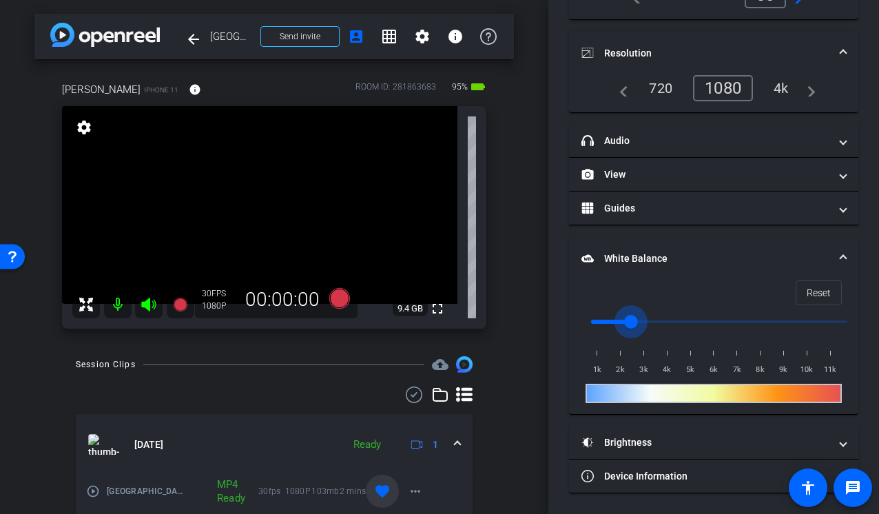
drag, startPoint x: 642, startPoint y: 321, endPoint x: 633, endPoint y: 321, distance: 9.0
click at [633, 321] on input "range" at bounding box center [718, 321] width 285 height 30
click at [636, 321] on input "range" at bounding box center [718, 321] width 285 height 30
click at [638, 321] on input "range" at bounding box center [718, 321] width 285 height 30
type input "2500"
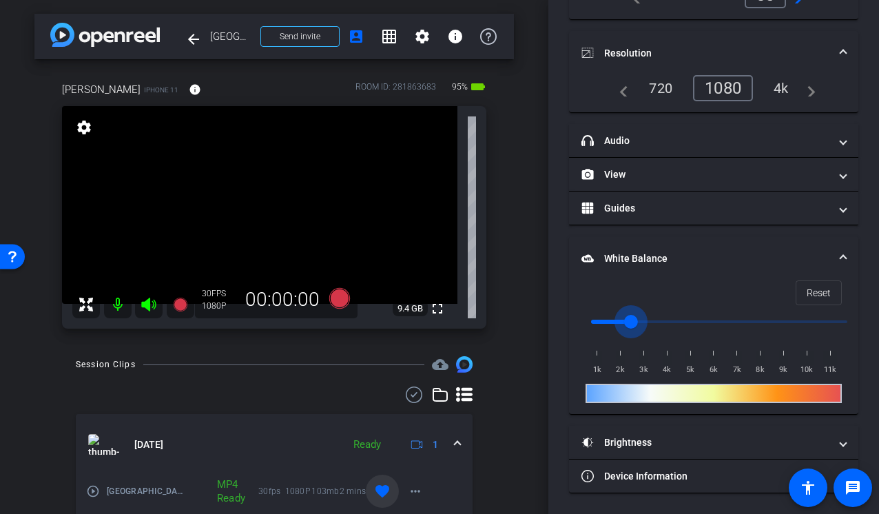
click at [633, 322] on input "range" at bounding box center [718, 321] width 285 height 30
click at [846, 51] on mat-expansion-panel-header "Resolution" at bounding box center [713, 53] width 289 height 44
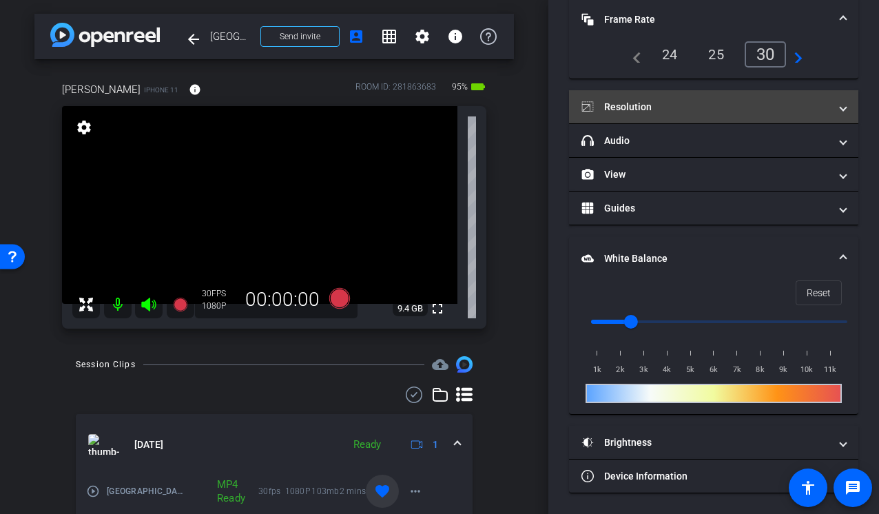
scroll to position [0, 0]
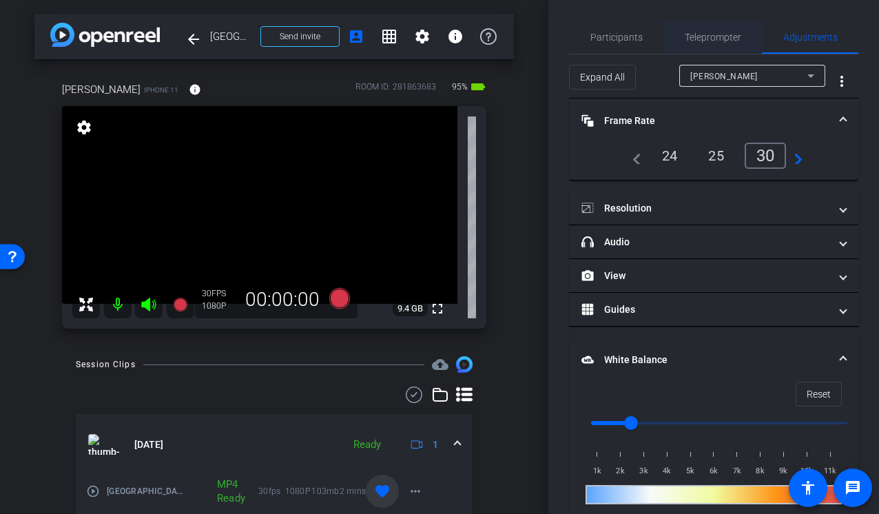
click at [714, 33] on span "Teleprompter" at bounding box center [713, 37] width 56 height 10
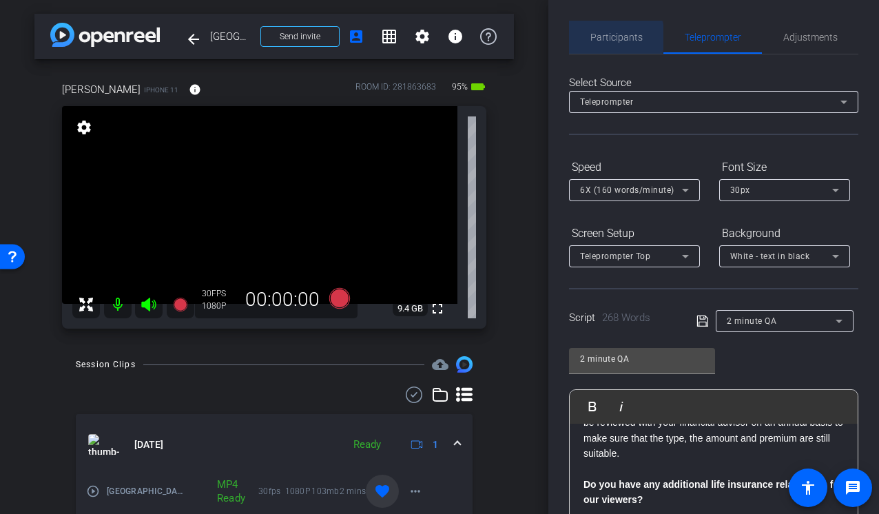
click at [606, 37] on span "Participants" at bounding box center [616, 37] width 52 height 10
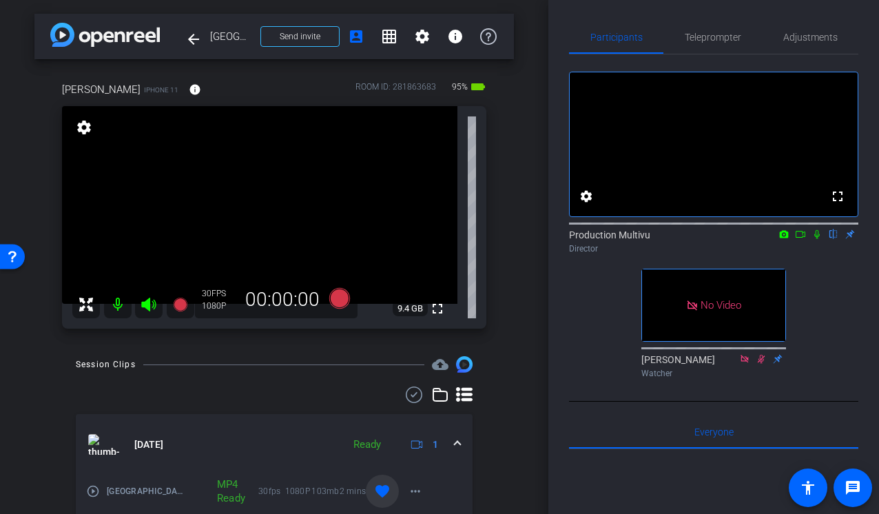
click at [803, 255] on div "Director" at bounding box center [713, 248] width 289 height 12
click at [800, 239] on icon at bounding box center [800, 234] width 11 height 10
click at [723, 29] on span "Teleprompter" at bounding box center [713, 37] width 56 height 33
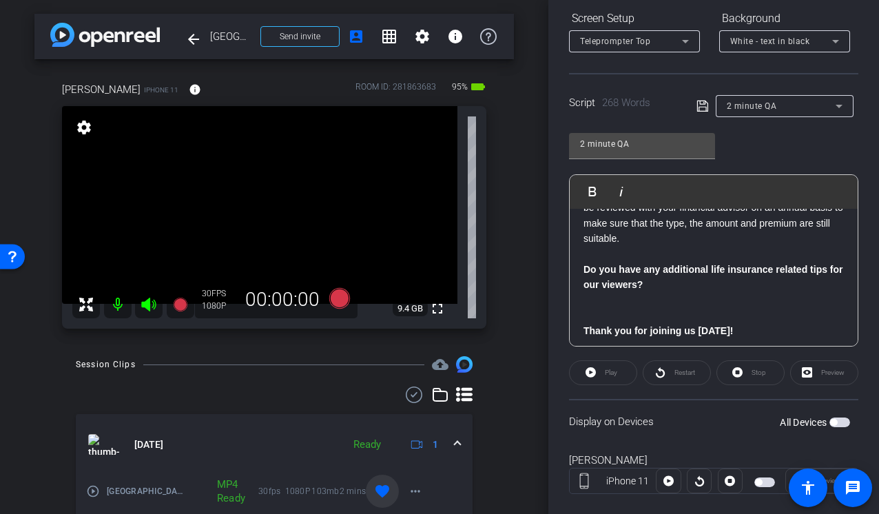
scroll to position [232, 0]
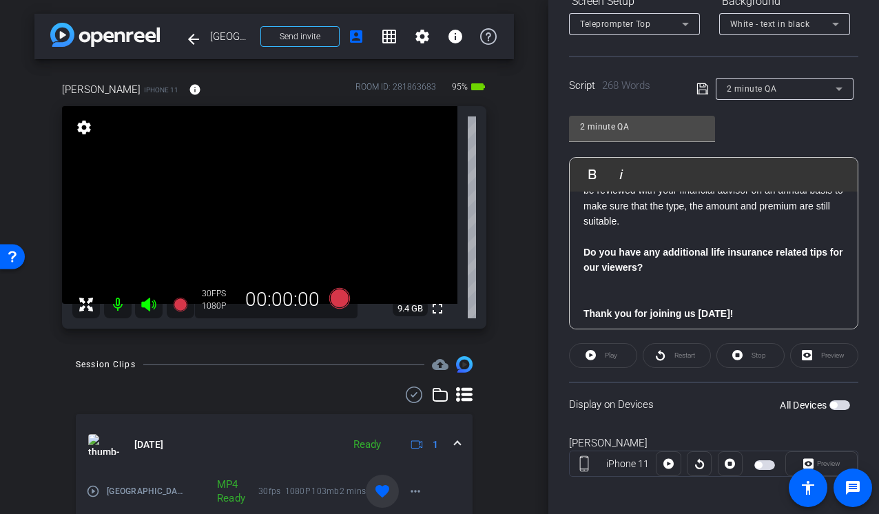
click at [835, 406] on span "button" at bounding box center [833, 405] width 7 height 7
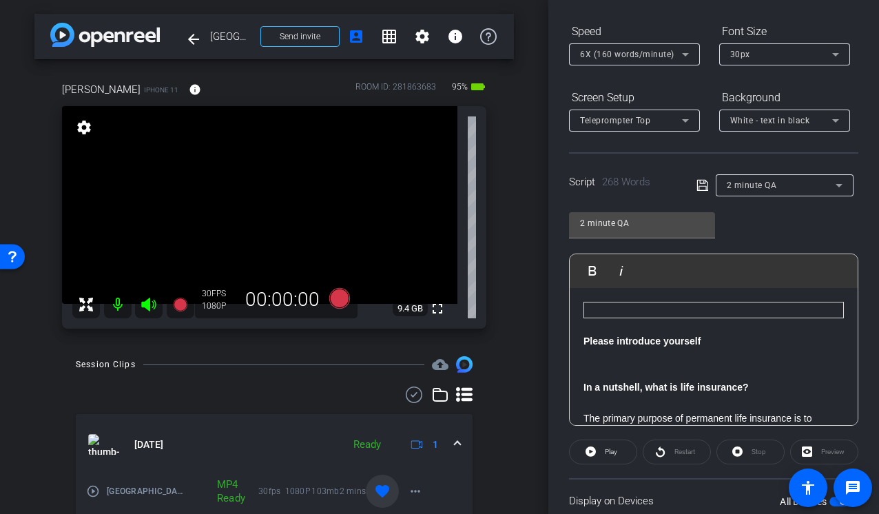
scroll to position [134, 0]
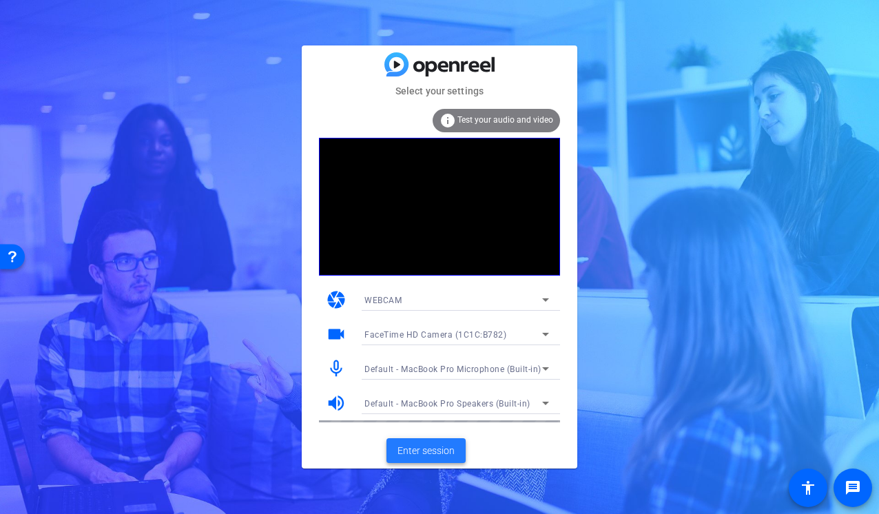
click at [435, 445] on span "Enter session" at bounding box center [425, 451] width 57 height 14
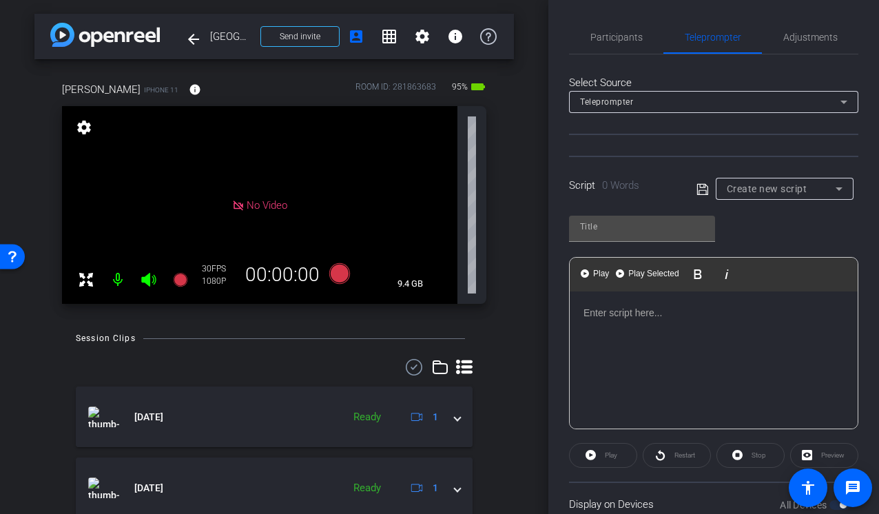
type input "2 minute QA"
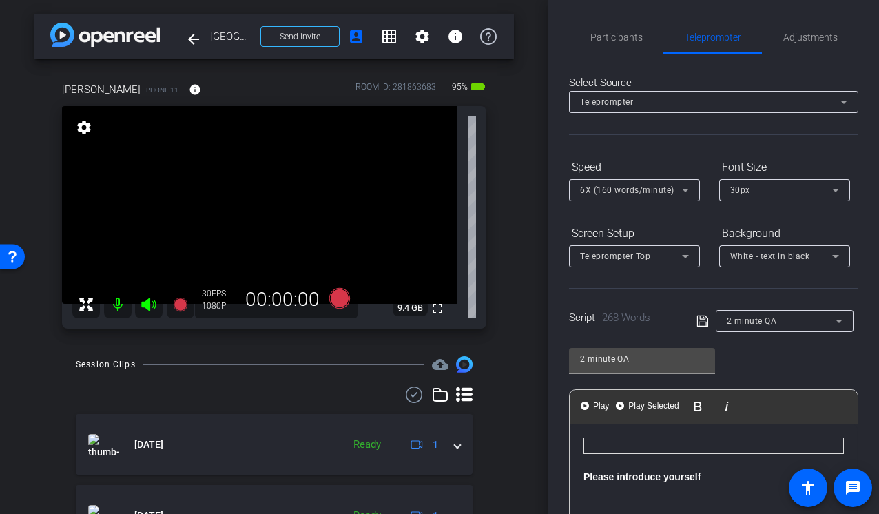
click at [565, 192] on div "Participants Teleprompter Adjustments Production Multivu Director Steve Cuff Wa…" at bounding box center [713, 257] width 331 height 514
click at [335, 295] on icon at bounding box center [339, 298] width 21 height 21
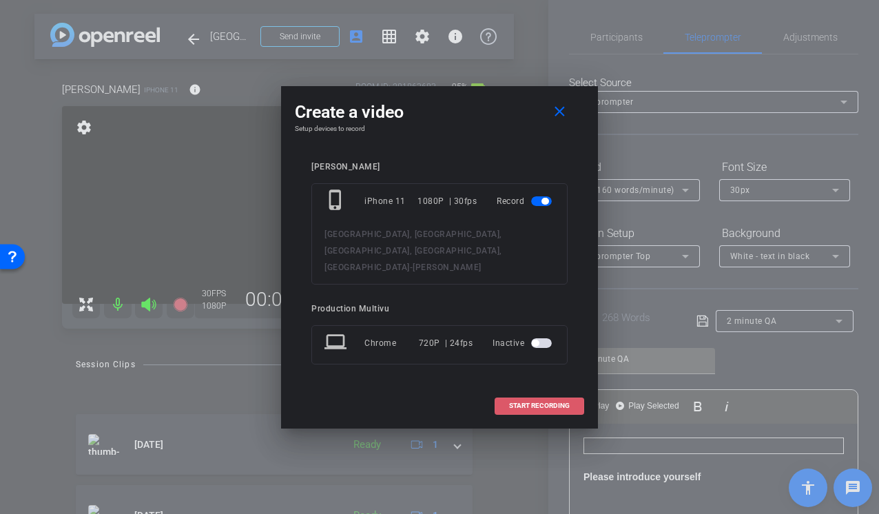
click at [534, 389] on span at bounding box center [539, 405] width 88 height 33
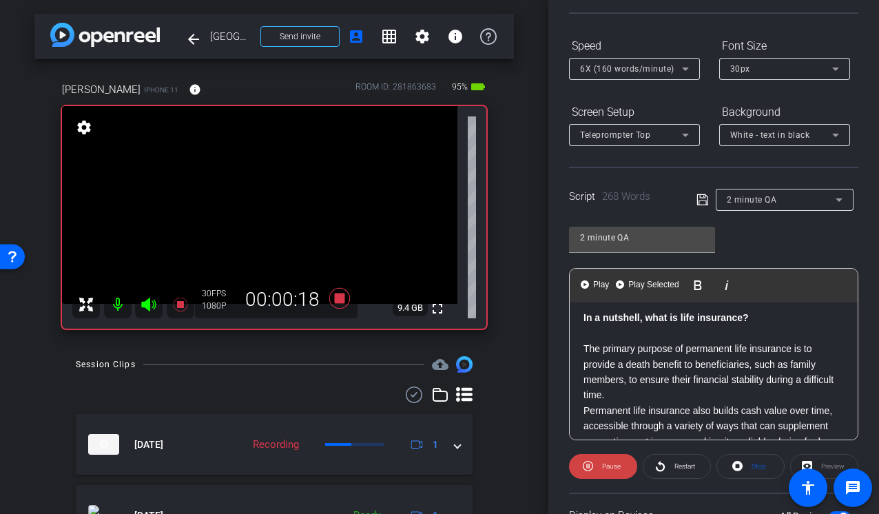
scroll to position [88, 0]
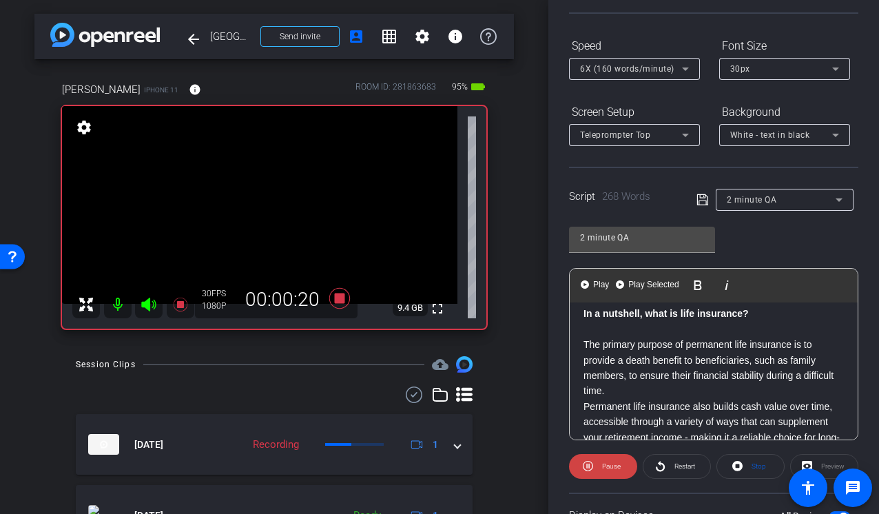
click at [147, 304] on icon at bounding box center [148, 305] width 14 height 14
click at [147, 304] on icon at bounding box center [149, 304] width 17 height 17
click at [683, 66] on icon at bounding box center [685, 69] width 17 height 17
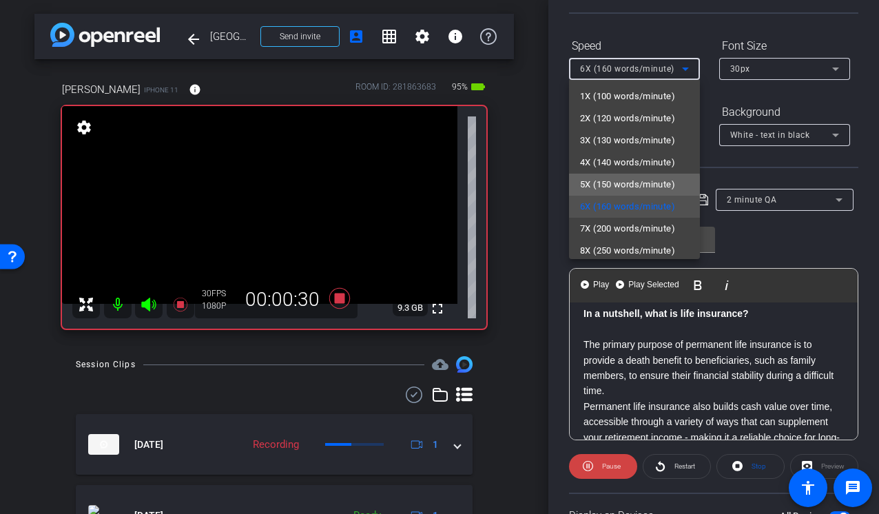
click at [603, 187] on span "5X (150 words/minute)" at bounding box center [627, 184] width 95 height 17
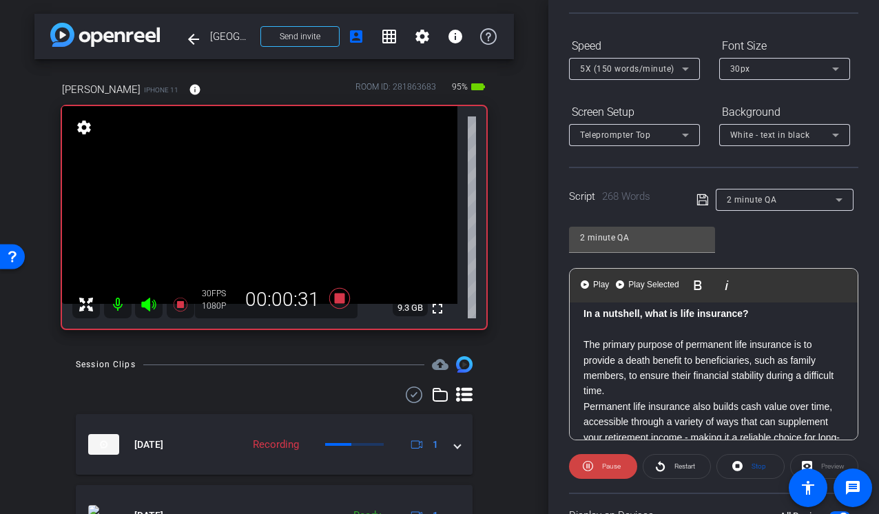
click at [827, 461] on div "Preview" at bounding box center [824, 466] width 68 height 25
click at [588, 466] on icon at bounding box center [588, 465] width 10 height 17
click at [818, 462] on div "Preview" at bounding box center [824, 466] width 68 height 25
click at [683, 67] on icon at bounding box center [685, 68] width 7 height 3
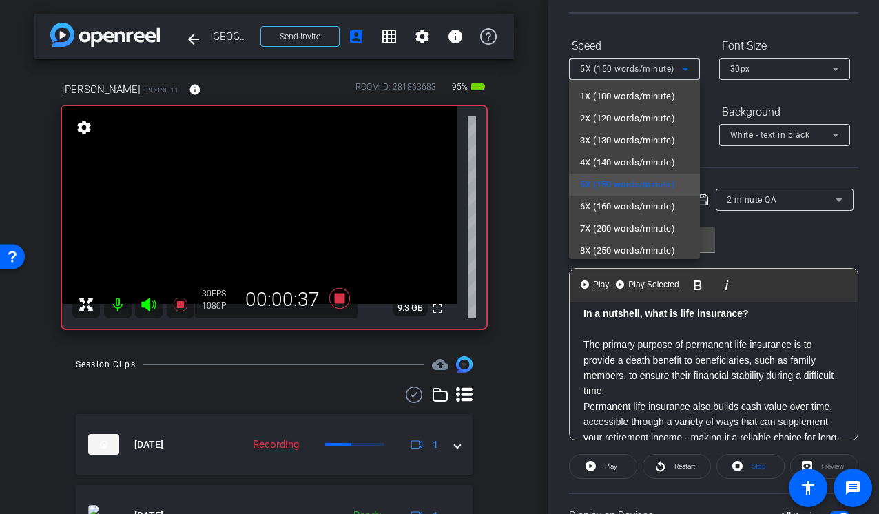
click at [683, 67] on div at bounding box center [439, 257] width 879 height 514
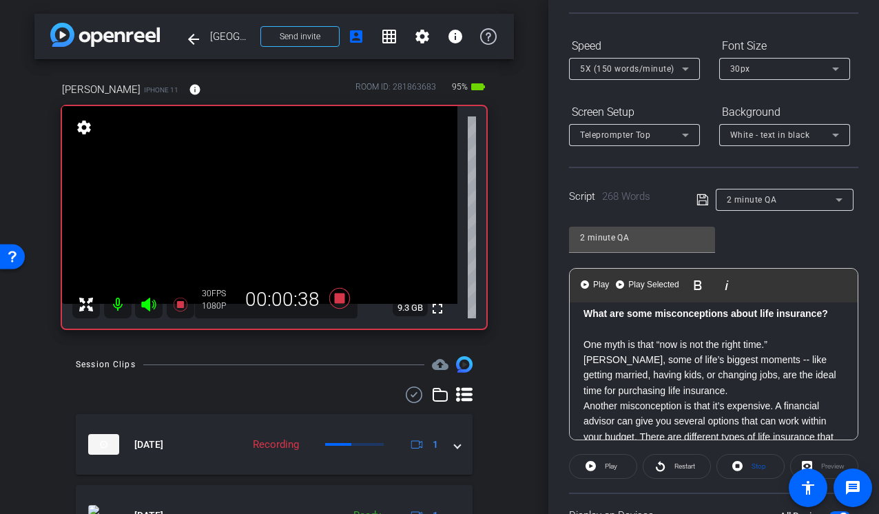
scroll to position [239, 0]
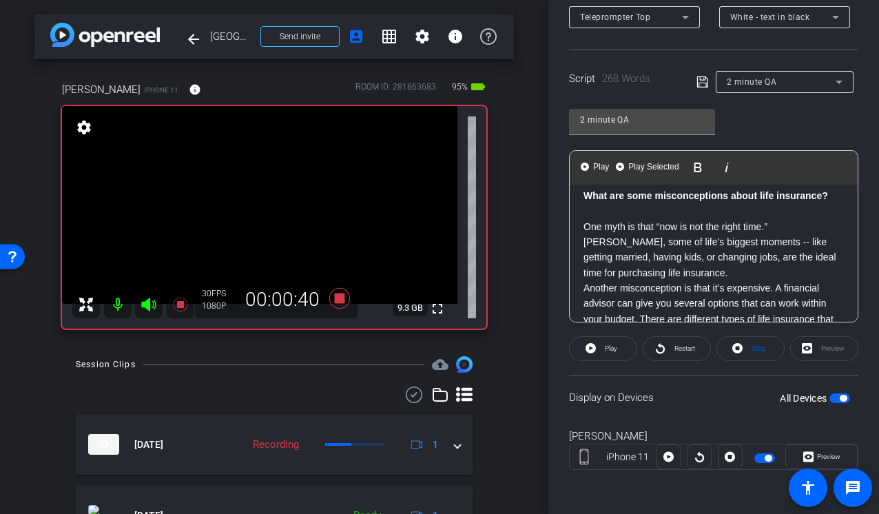
click at [846, 401] on span "button" at bounding box center [839, 398] width 21 height 10
click at [689, 349] on span "Restart" at bounding box center [684, 348] width 21 height 8
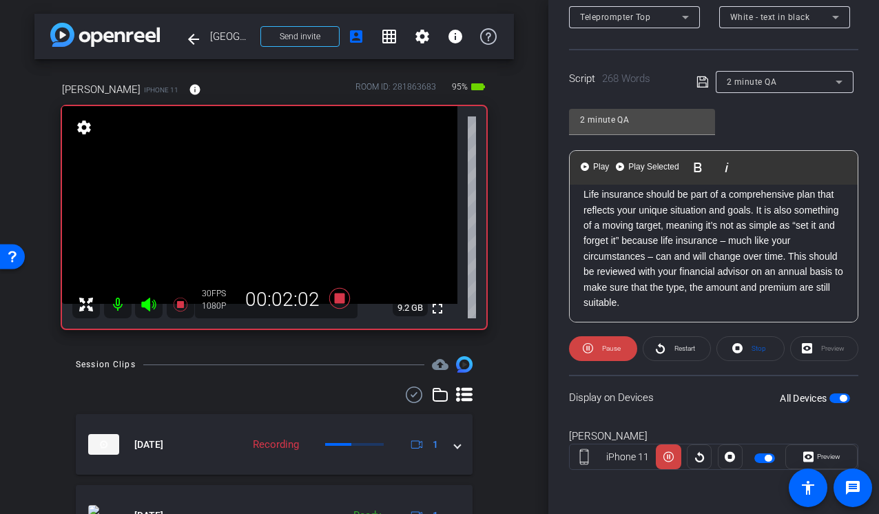
scroll to position [477, 0]
click at [337, 302] on icon at bounding box center [339, 298] width 21 height 21
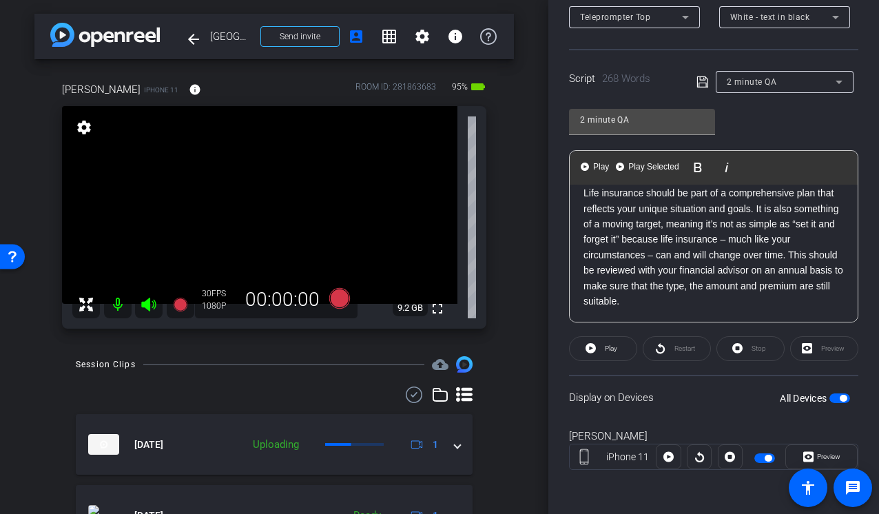
click at [670, 351] on div "Restart" at bounding box center [677, 348] width 68 height 25
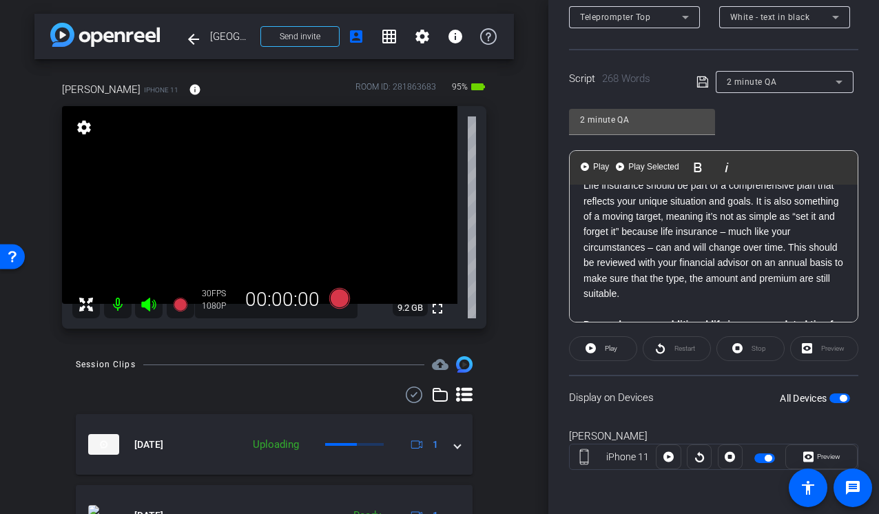
scroll to position [481, 0]
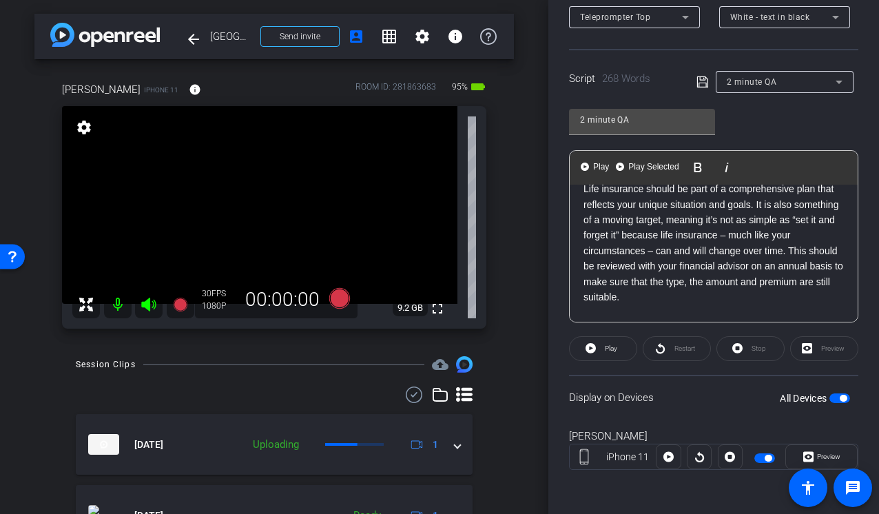
click at [790, 249] on p "Life insurance should be part of a comprehensive plan that reflects your unique…" at bounding box center [713, 242] width 260 height 123
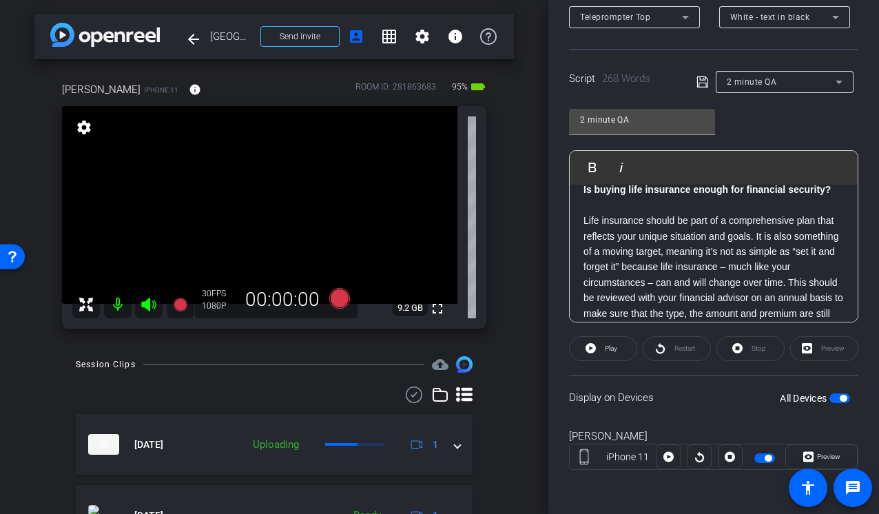
scroll to position [446, 0]
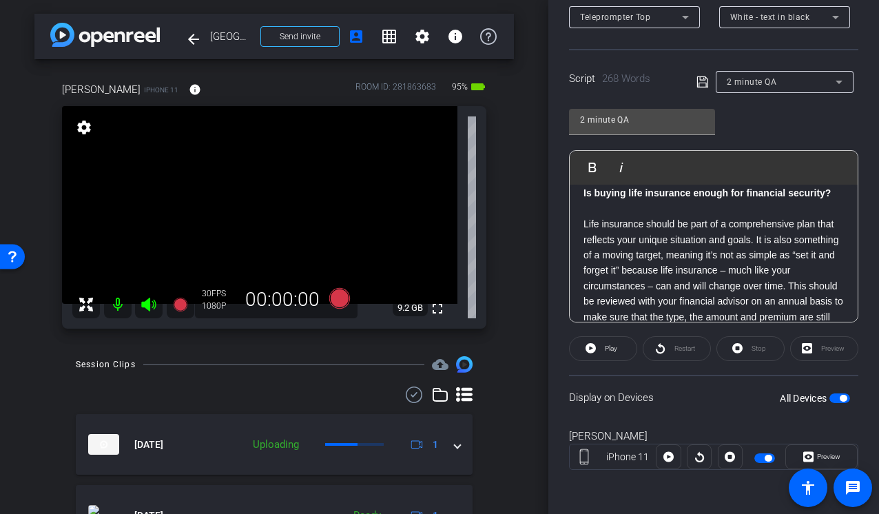
click at [755, 242] on p "Life insurance should be part of a comprehensive plan that reflects your unique…" at bounding box center [713, 277] width 260 height 123
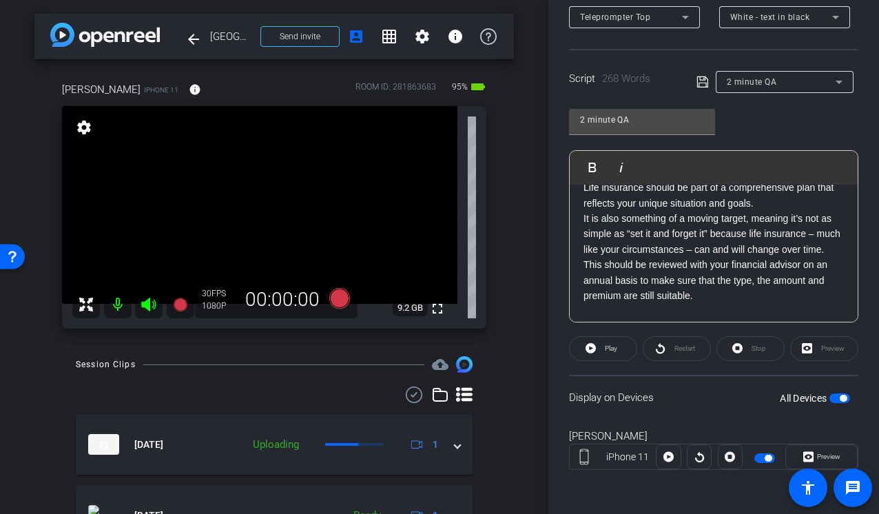
click at [831, 247] on p "It is also something of a moving target, meaning it’s not as simple as “set it …" at bounding box center [713, 257] width 260 height 92
click at [827, 251] on p "It is also something of a moving target, meaning it’s not as simple as “set it …" at bounding box center [713, 257] width 260 height 92
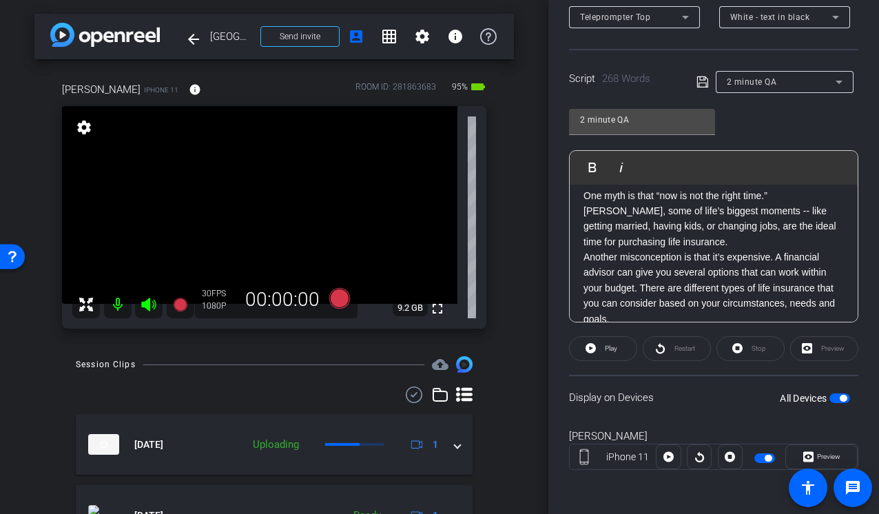
scroll to position [287, 0]
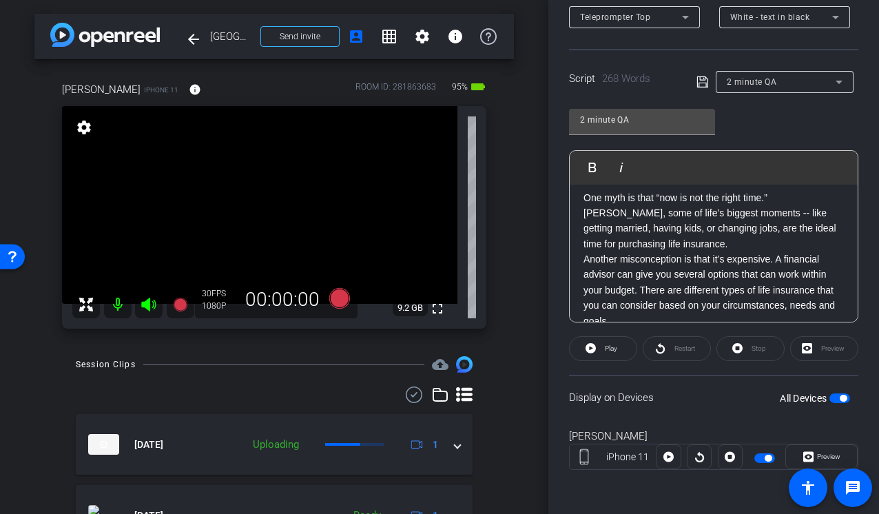
click at [777, 261] on p "Another misconception is that it’s expensive. A financial advisor can give you …" at bounding box center [713, 289] width 260 height 77
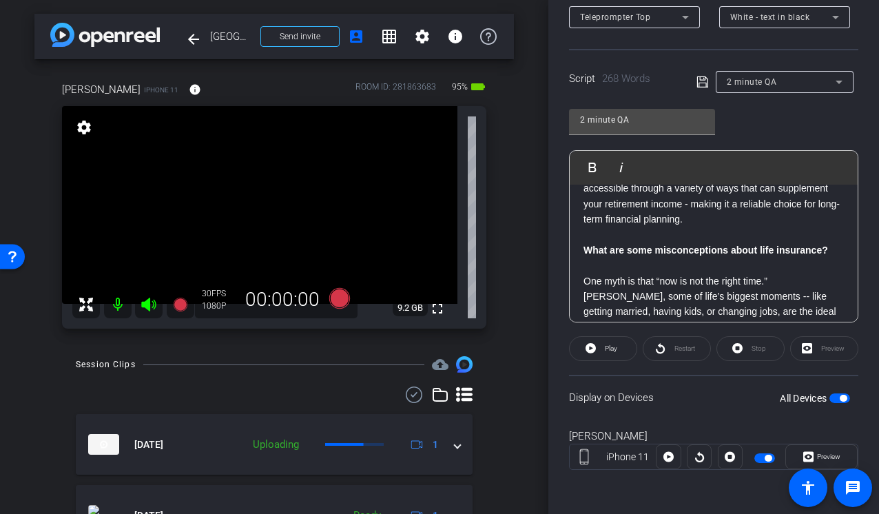
scroll to position [203, 0]
click at [689, 238] on p at bounding box center [713, 234] width 260 height 15
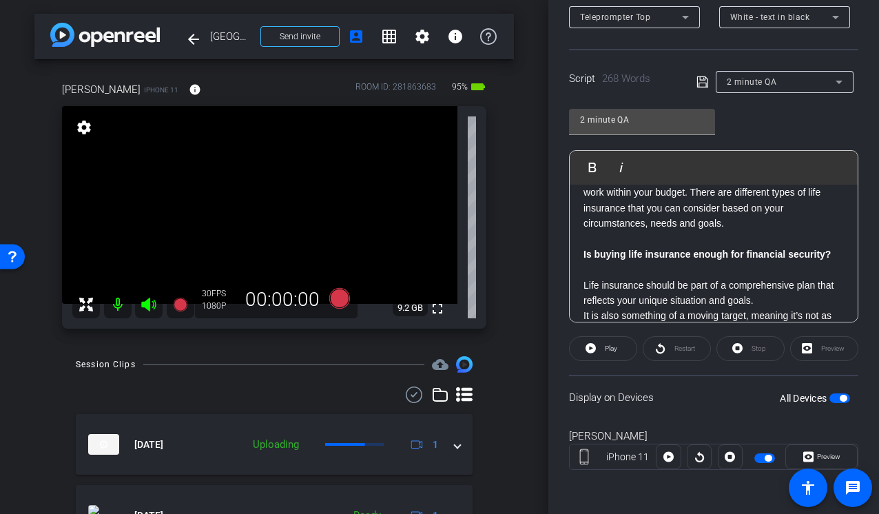
scroll to position [402, 0]
click at [666, 238] on p at bounding box center [713, 236] width 260 height 15
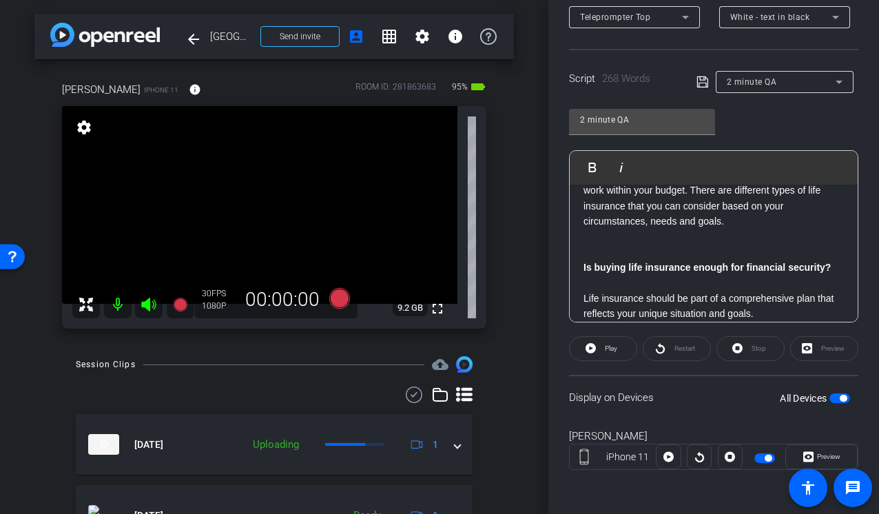
click at [836, 400] on span "button" at bounding box center [839, 398] width 21 height 10
click at [336, 298] on icon at bounding box center [339, 298] width 21 height 21
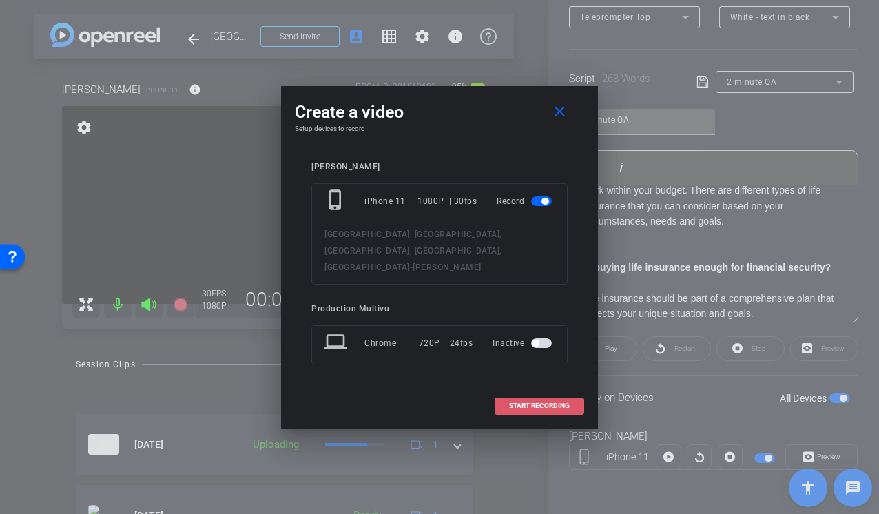
click at [507, 389] on span at bounding box center [539, 405] width 88 height 33
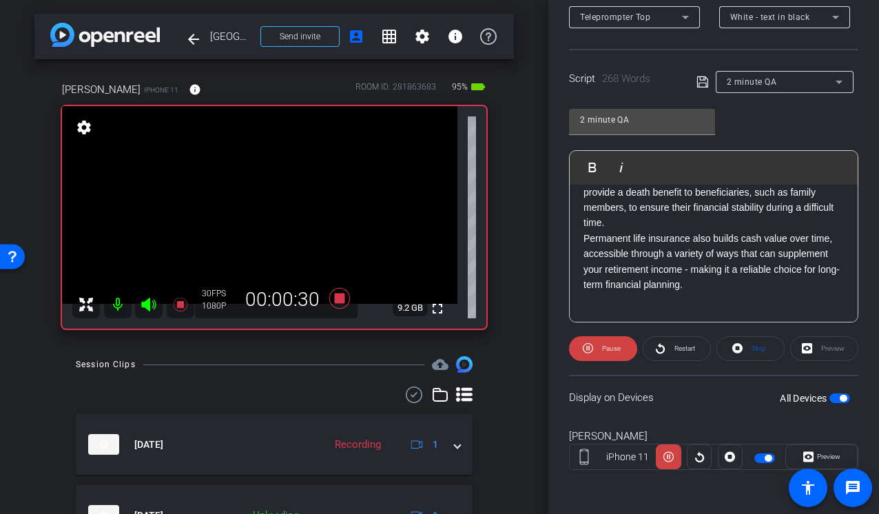
scroll to position [151, 0]
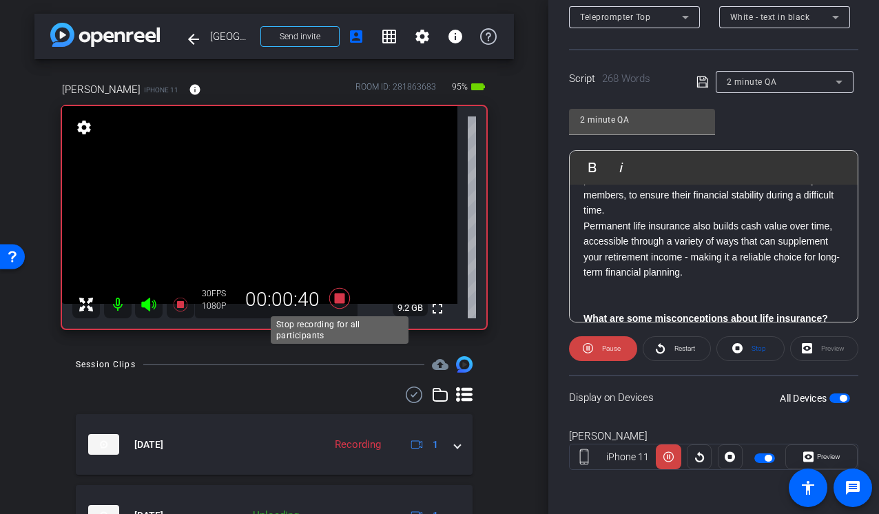
click at [337, 298] on icon at bounding box center [339, 298] width 21 height 21
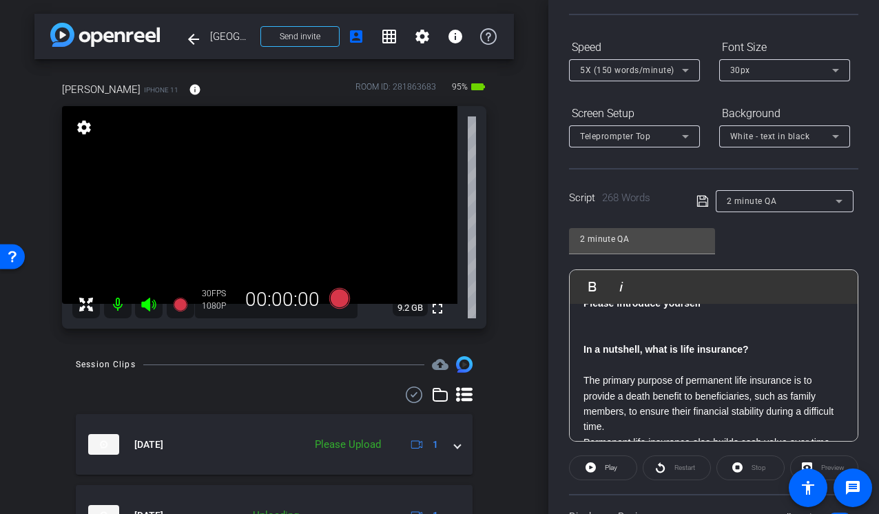
scroll to position [116, 0]
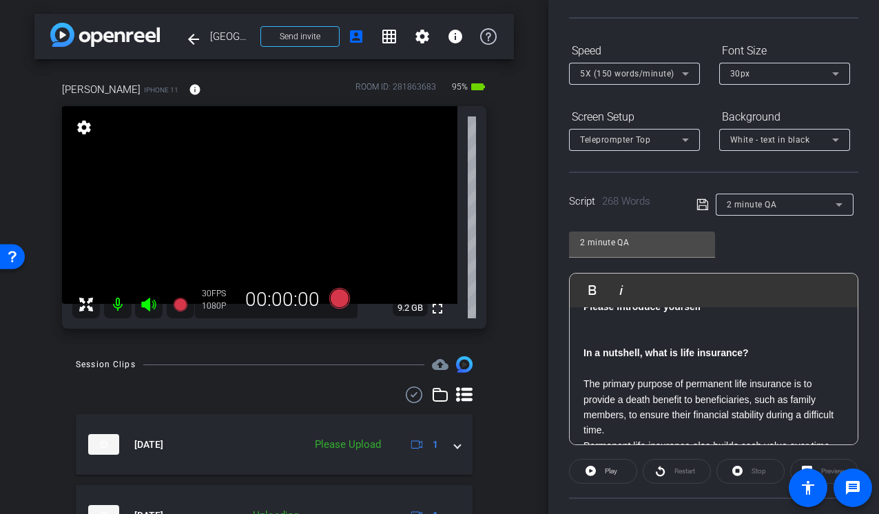
click at [684, 76] on icon at bounding box center [685, 73] width 17 height 17
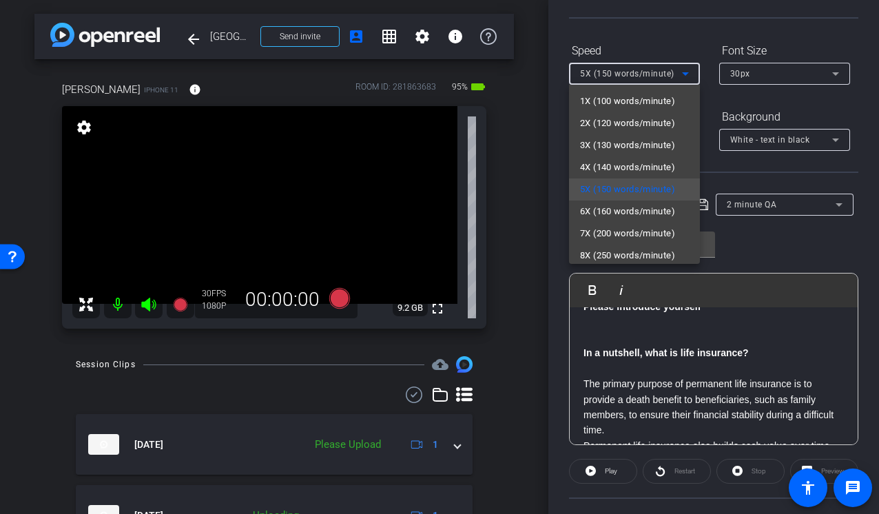
click at [658, 57] on div at bounding box center [439, 257] width 879 height 514
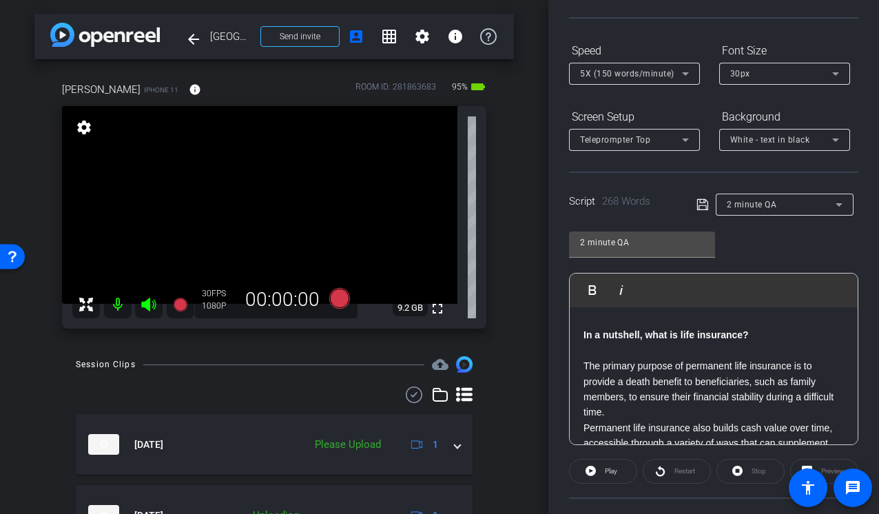
scroll to position [74, 0]
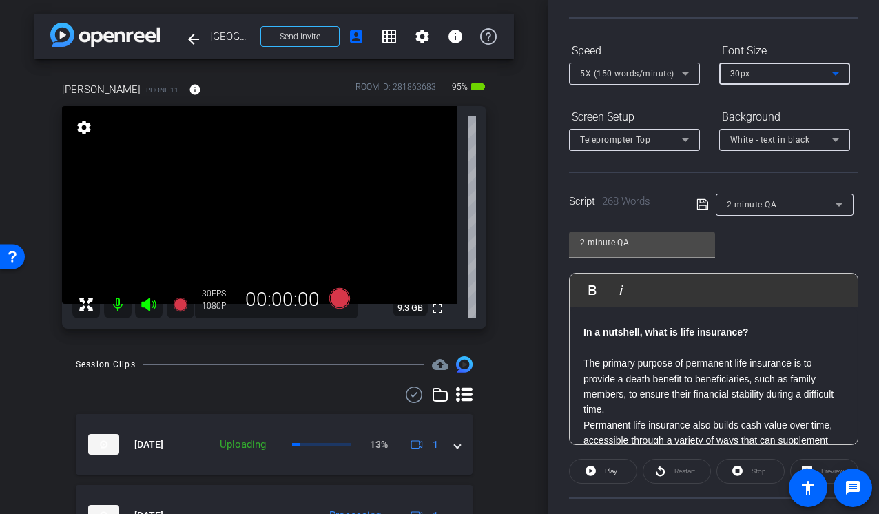
click at [834, 71] on icon at bounding box center [835, 73] width 17 height 17
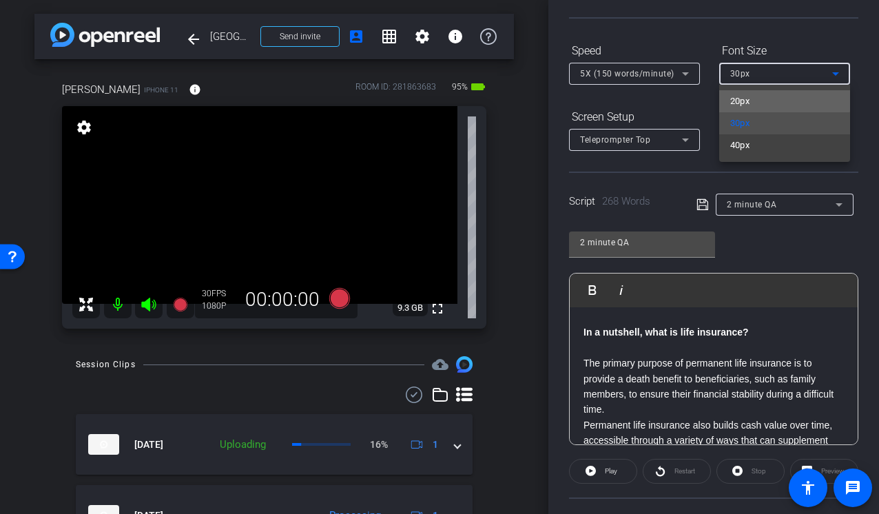
click at [750, 94] on span "20px" at bounding box center [740, 101] width 20 height 17
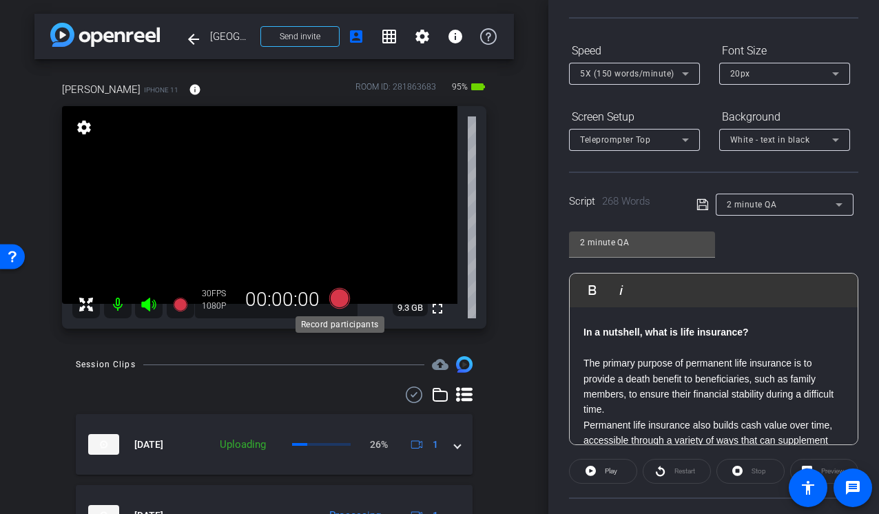
click at [339, 300] on icon at bounding box center [339, 298] width 21 height 21
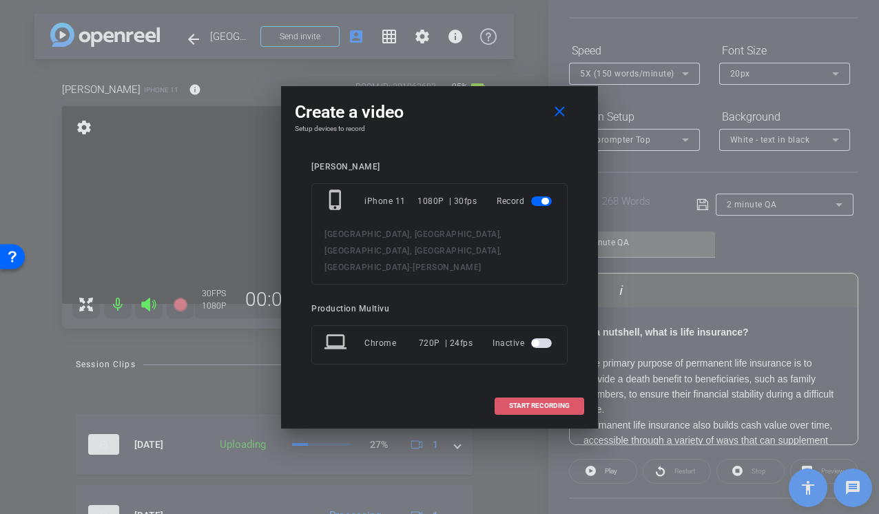
click at [539, 402] on span "START RECORDING" at bounding box center [539, 405] width 61 height 7
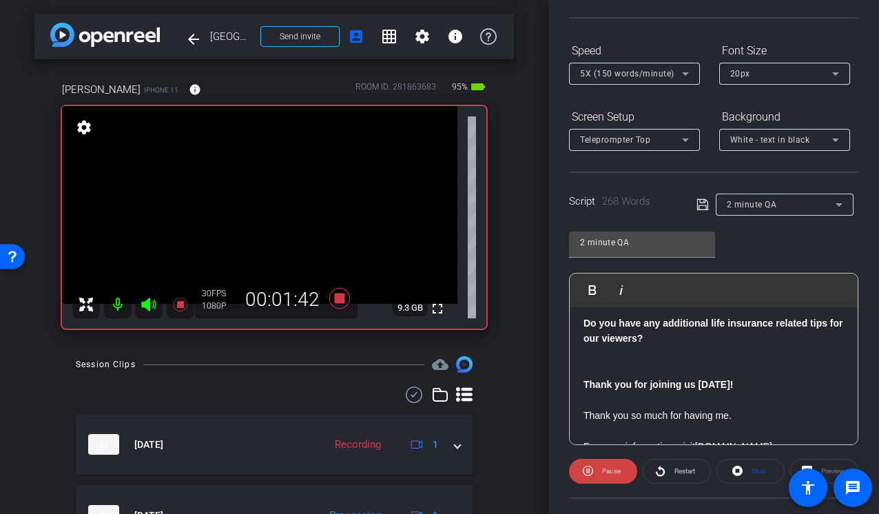
scroll to position [636, 0]
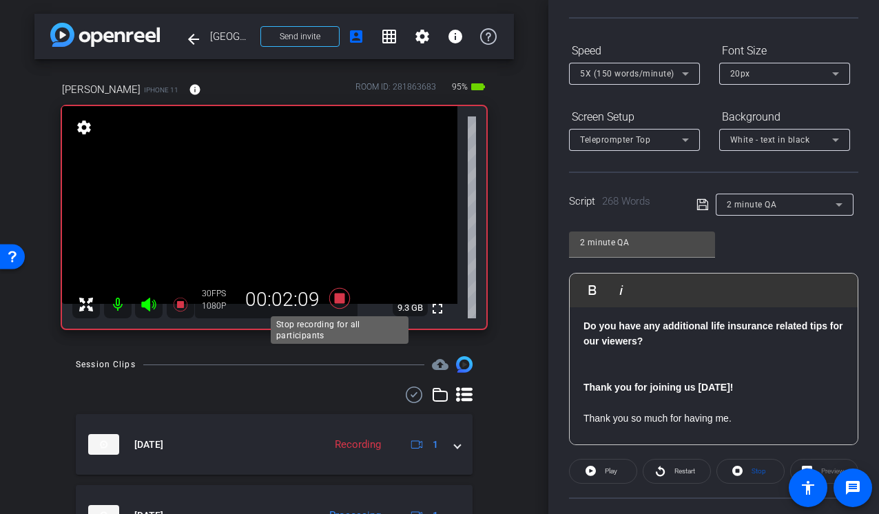
click at [337, 289] on icon at bounding box center [339, 298] width 33 height 25
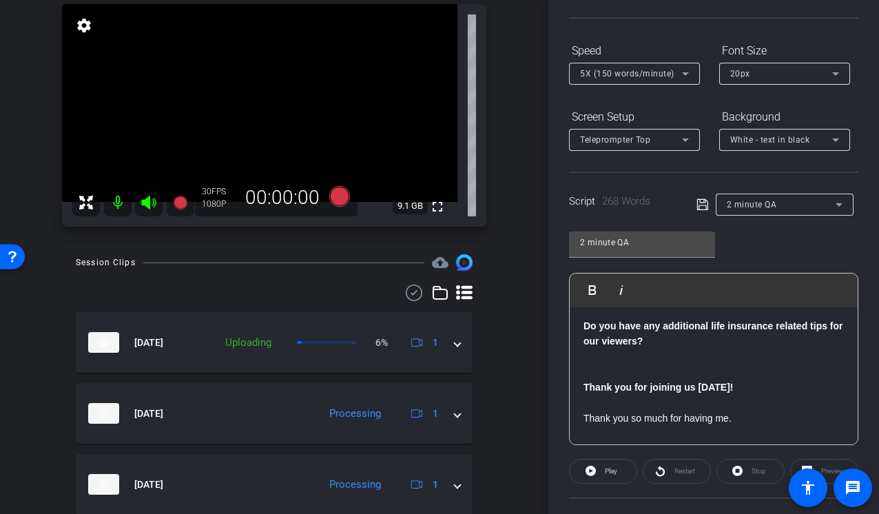
scroll to position [104, 0]
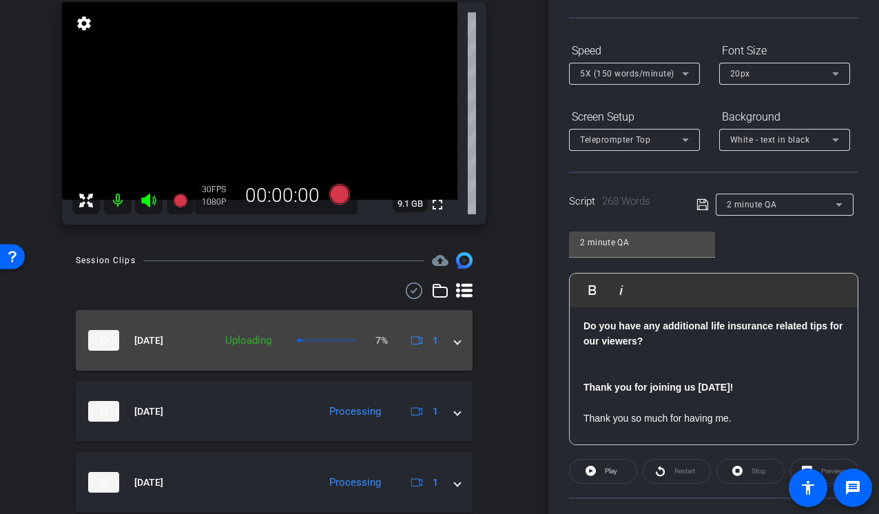
click at [455, 343] on span at bounding box center [458, 340] width 6 height 14
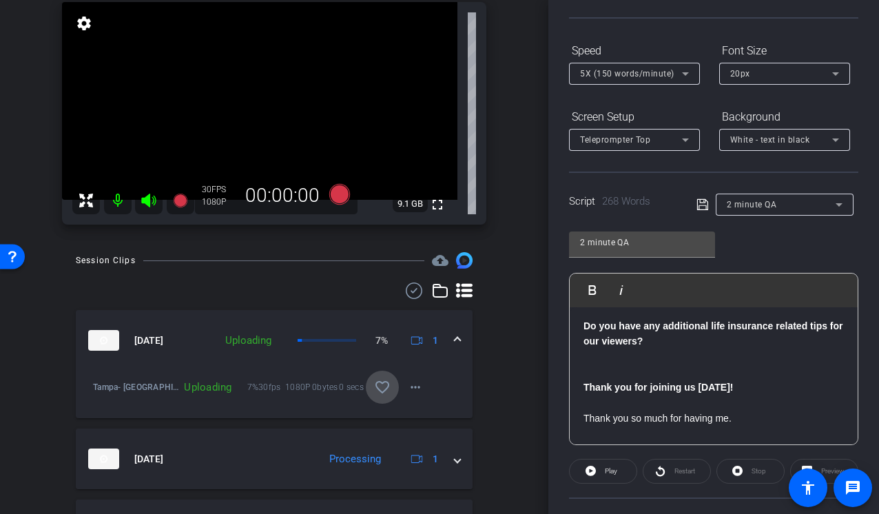
click at [378, 391] on mat-icon "favorite_border" at bounding box center [382, 387] width 17 height 17
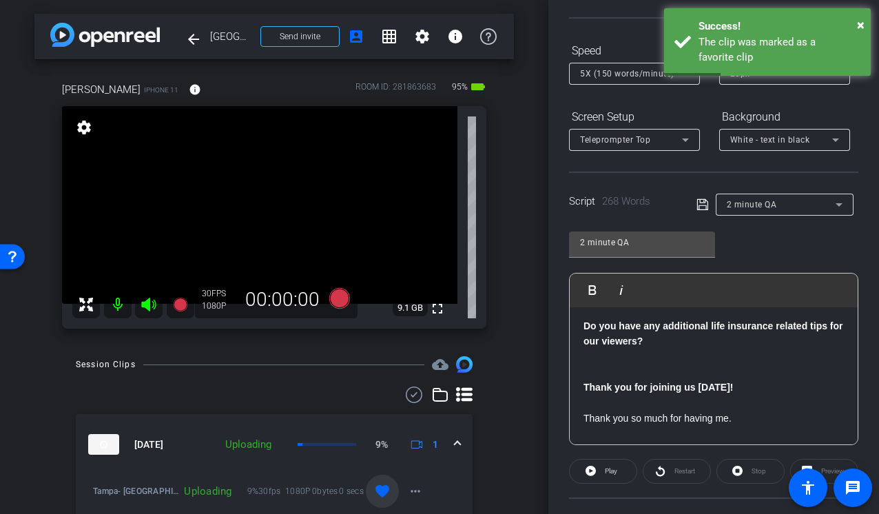
scroll to position [0, 0]
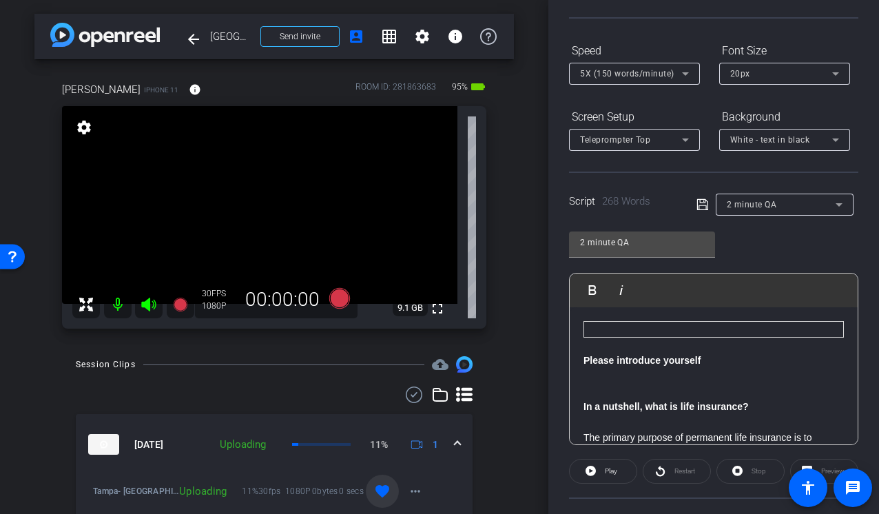
click at [508, 215] on div "John OBrien iPhone 11 info ROOM ID: 281863683 95% battery_std fullscreen settin…" at bounding box center [273, 200] width 479 height 283
click at [334, 302] on icon at bounding box center [339, 298] width 21 height 21
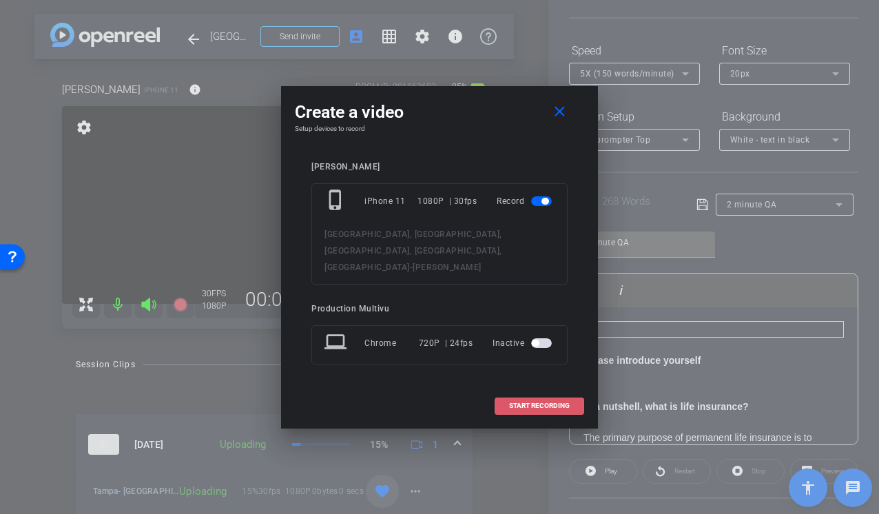
click at [536, 402] on span "START RECORDING" at bounding box center [539, 405] width 61 height 7
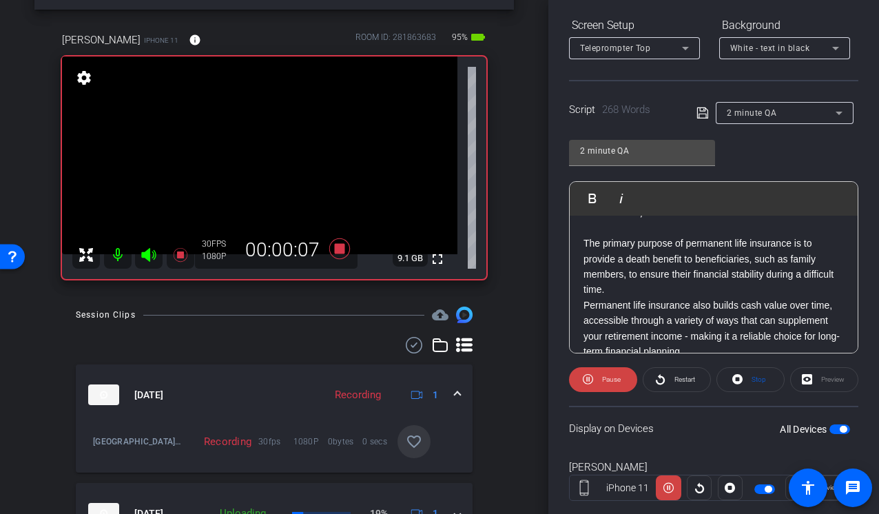
scroll to position [102, 0]
click at [145, 259] on icon at bounding box center [149, 255] width 17 height 17
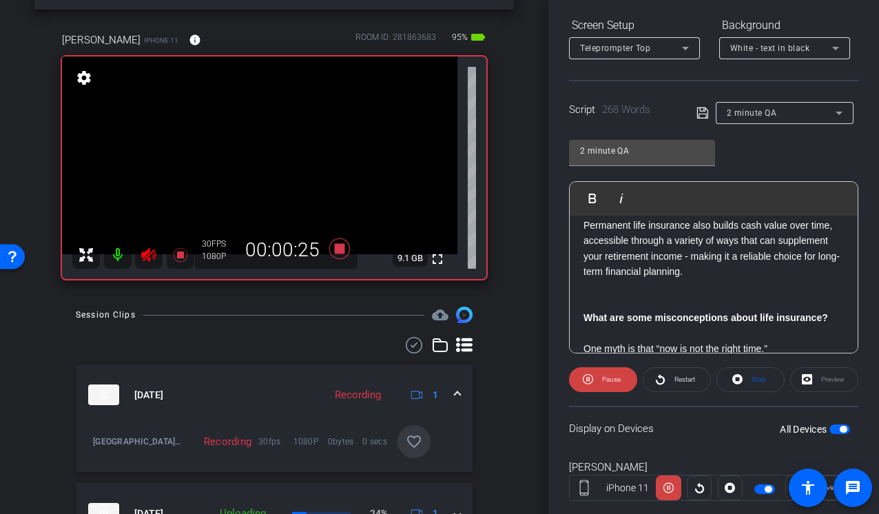
scroll to position [199, 0]
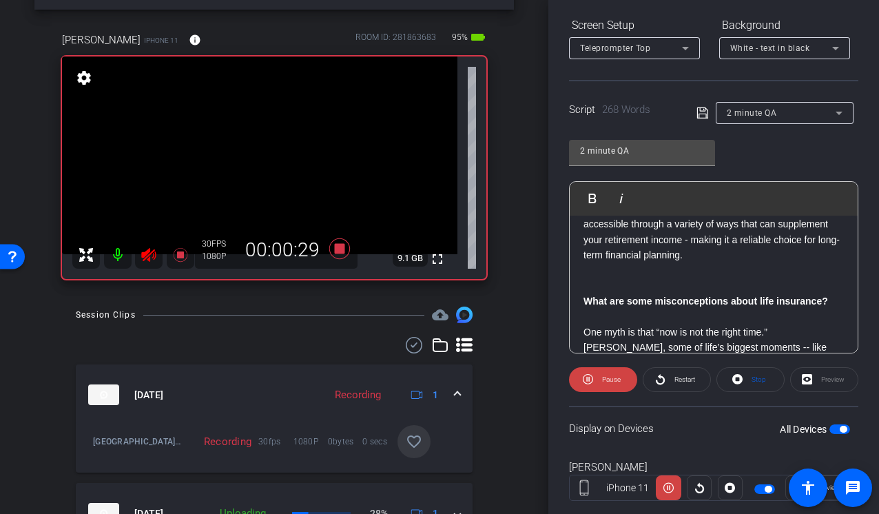
click at [148, 256] on icon at bounding box center [148, 255] width 14 height 14
click at [143, 257] on icon at bounding box center [148, 255] width 14 height 14
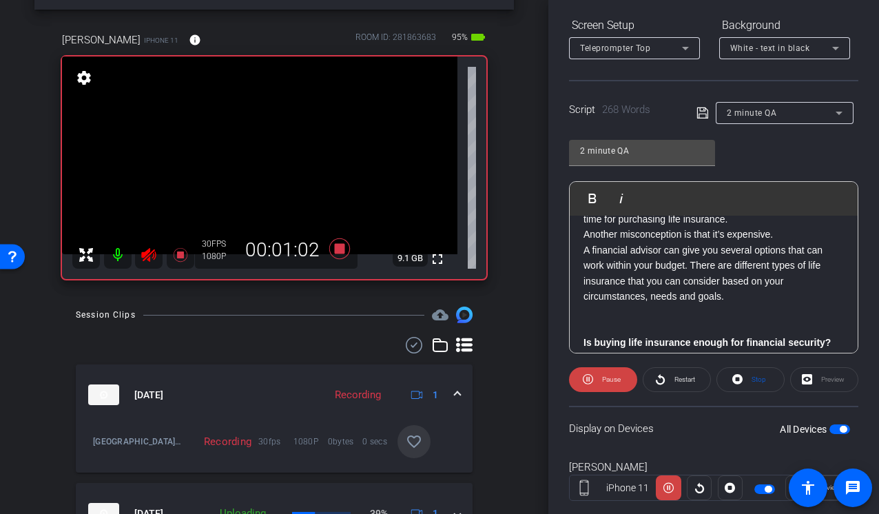
scroll to position [366, 0]
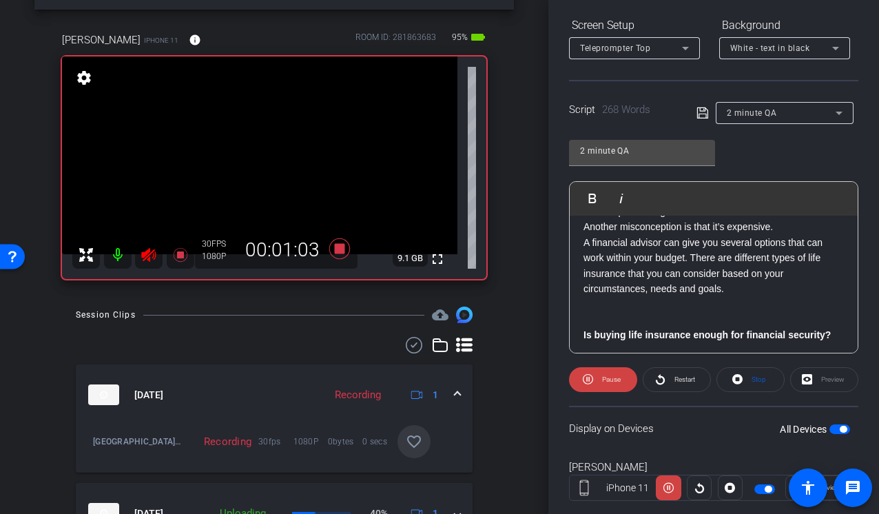
click at [143, 258] on icon at bounding box center [149, 255] width 17 height 17
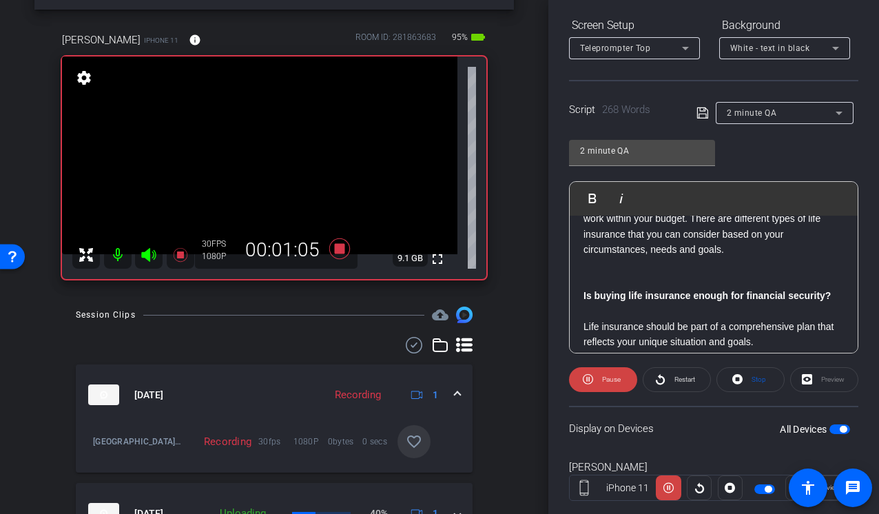
scroll to position [411, 0]
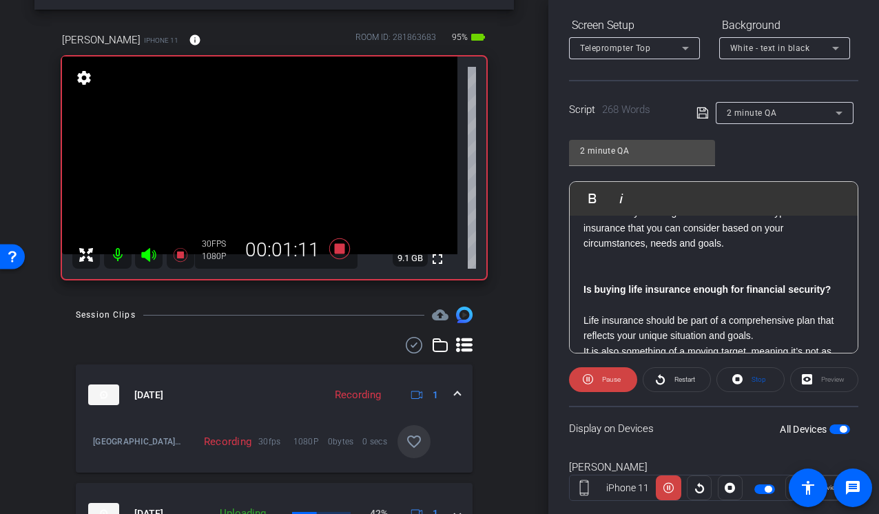
click at [148, 255] on icon at bounding box center [148, 255] width 14 height 14
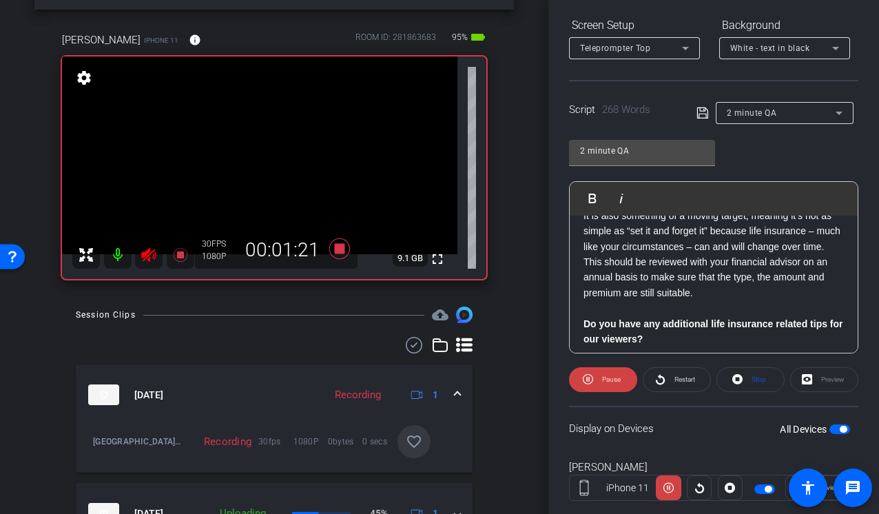
scroll to position [544, 0]
click at [154, 253] on icon at bounding box center [148, 255] width 14 height 14
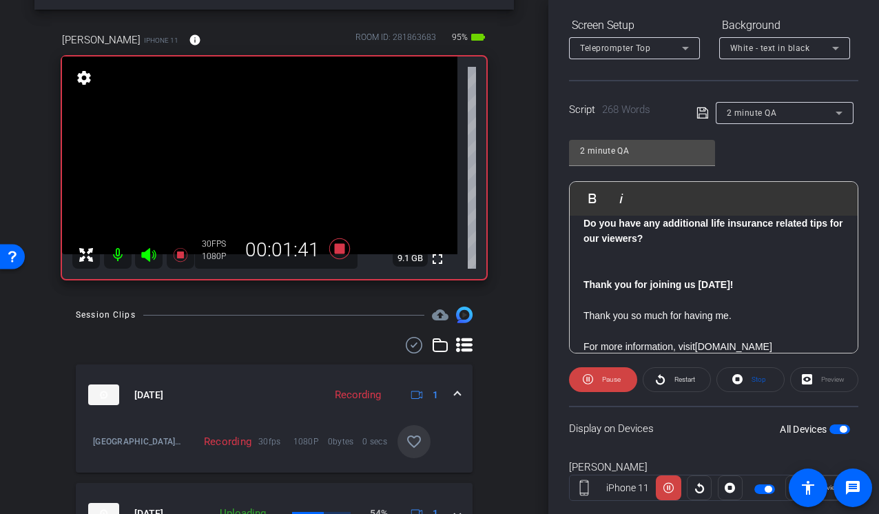
scroll to position [654, 0]
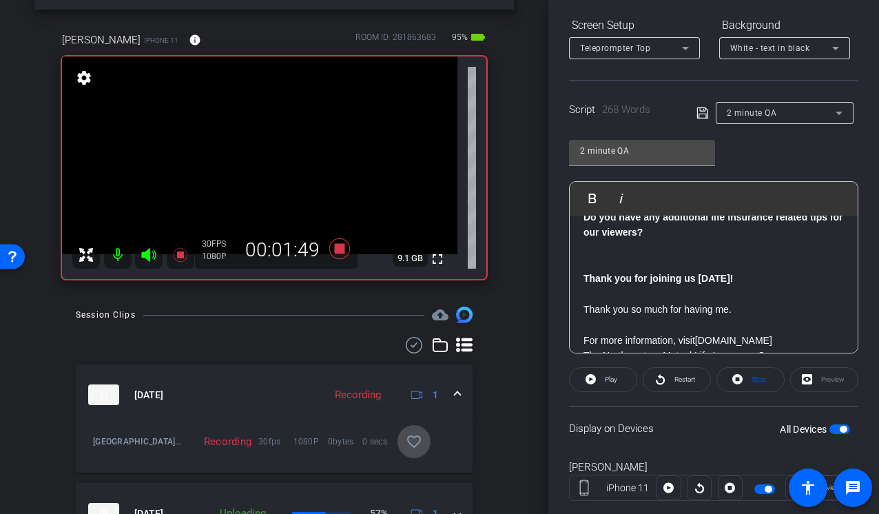
click at [413, 447] on mat-icon "favorite_border" at bounding box center [414, 441] width 17 height 17
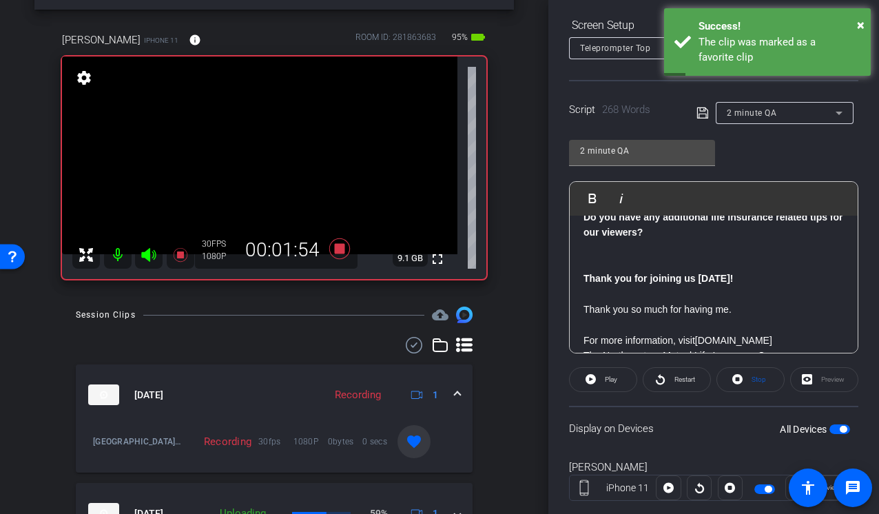
click at [155, 257] on icon at bounding box center [149, 255] width 17 height 17
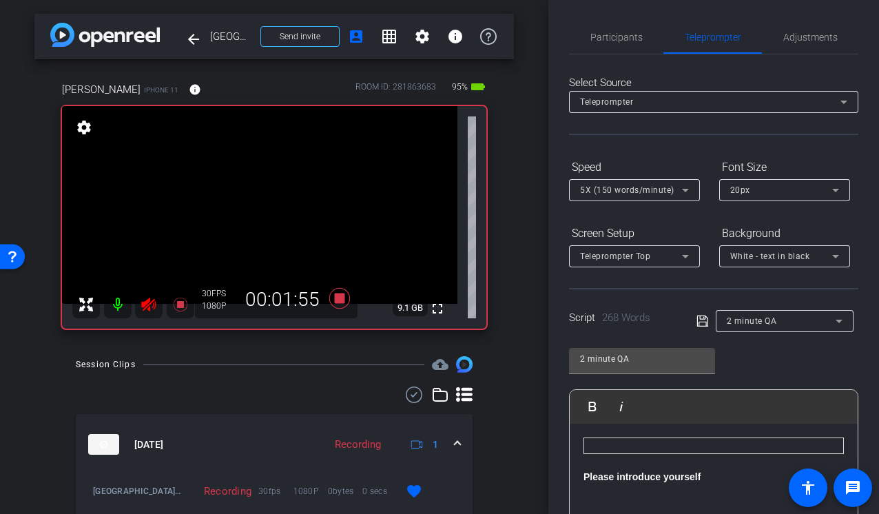
scroll to position [654, 0]
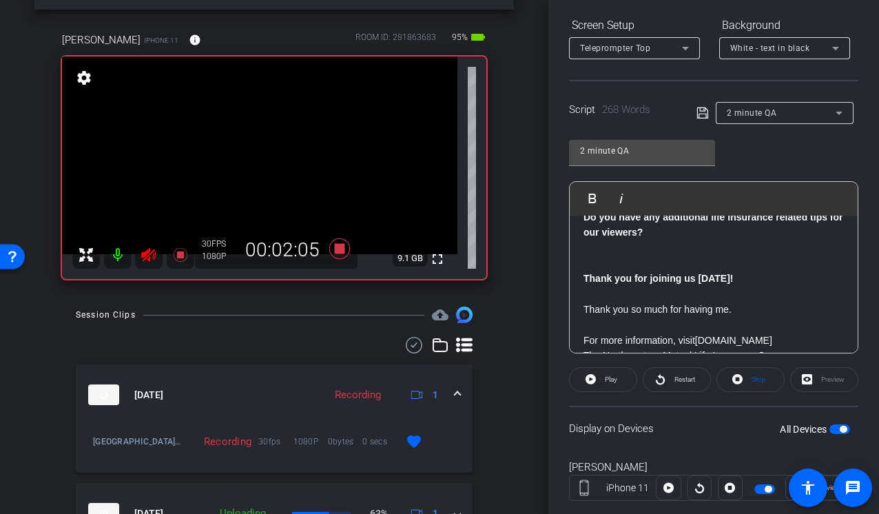
click at [149, 249] on icon at bounding box center [148, 255] width 14 height 14
click at [343, 247] on icon at bounding box center [339, 248] width 21 height 21
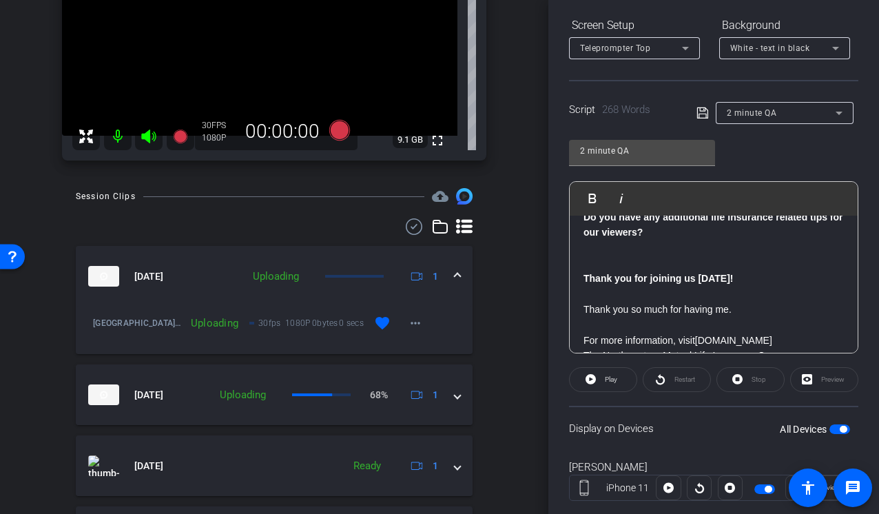
scroll to position [165, 0]
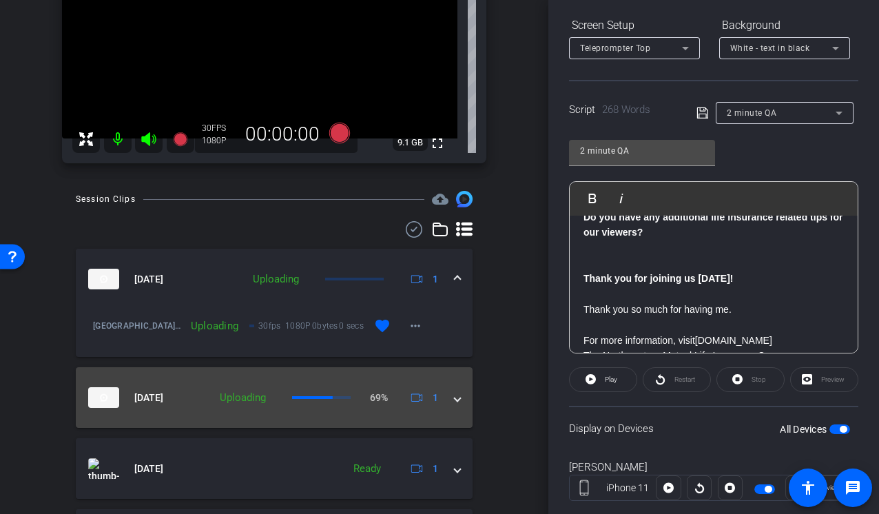
click at [456, 395] on span at bounding box center [458, 398] width 6 height 14
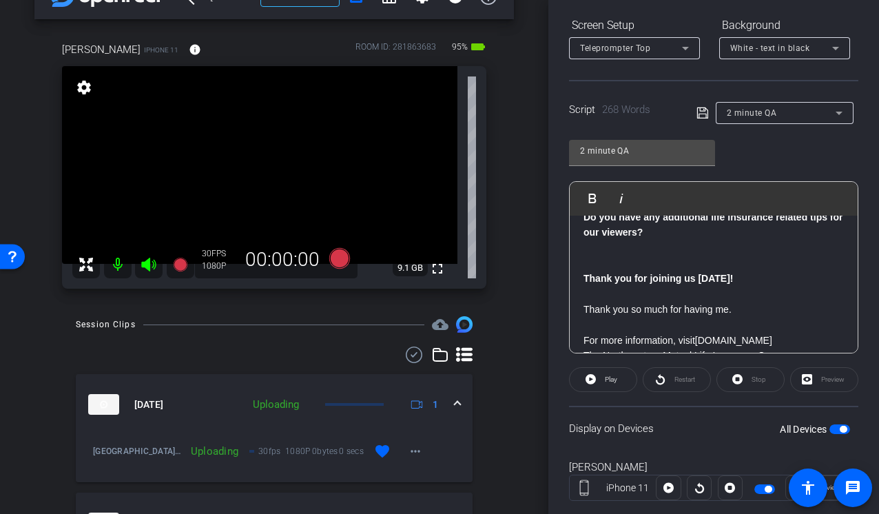
scroll to position [0, 0]
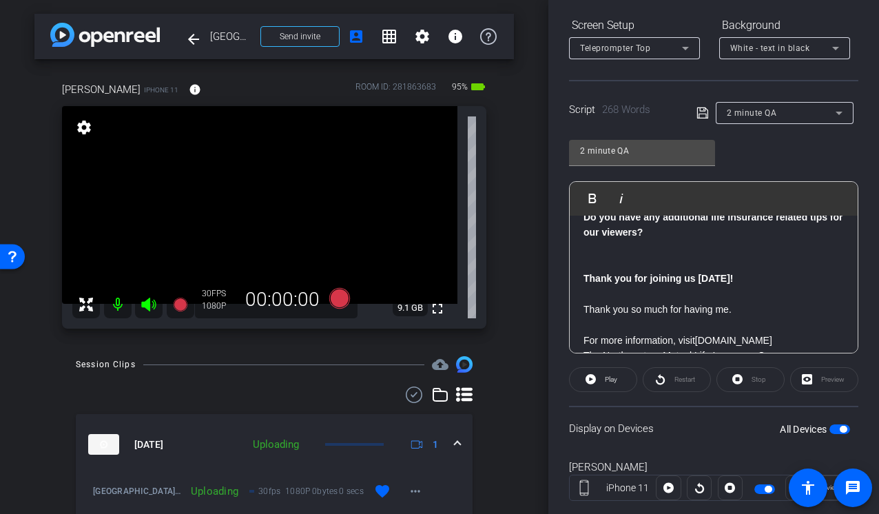
click at [819, 117] on div "2 minute QA" at bounding box center [781, 112] width 109 height 17
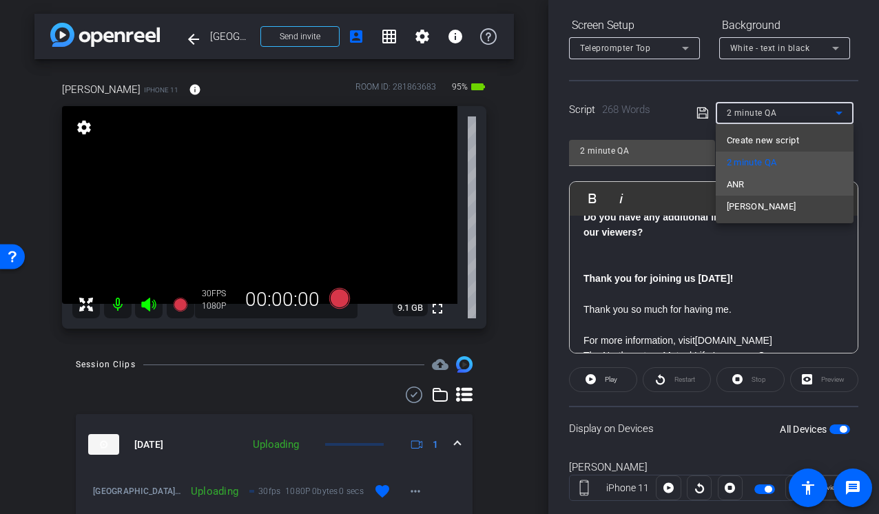
click at [744, 187] on span "ANR" at bounding box center [736, 184] width 18 height 17
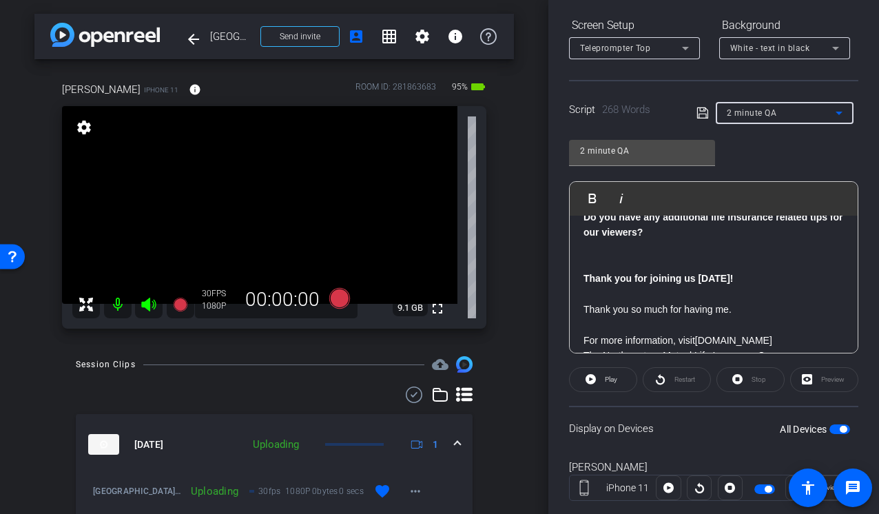
type input "ANR"
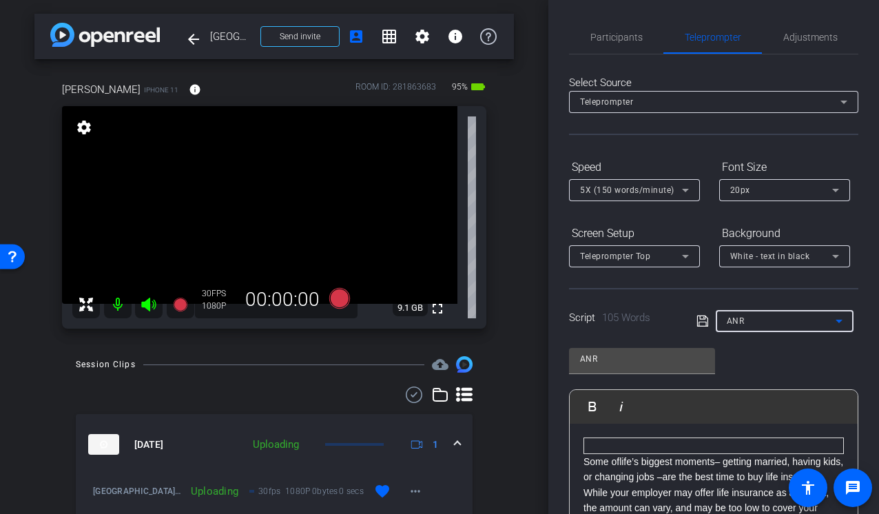
click at [661, 197] on div "5X (150 words/minute)" at bounding box center [631, 189] width 102 height 17
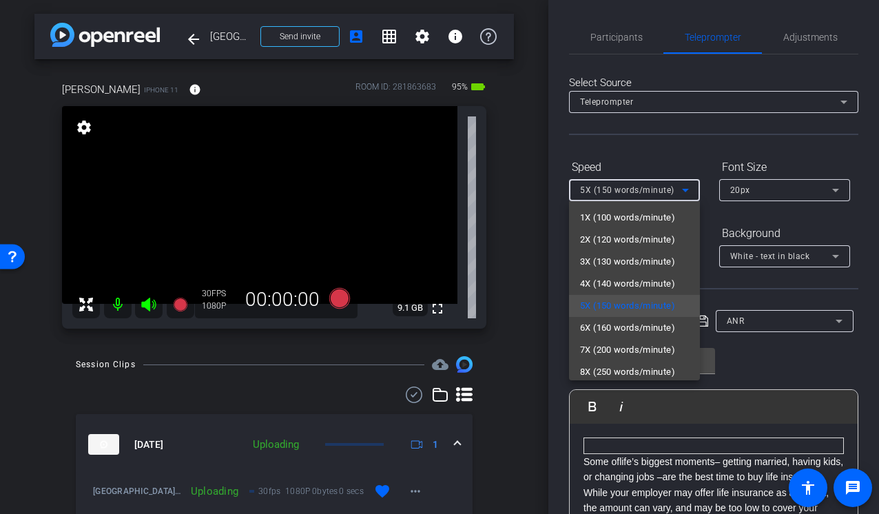
click at [555, 194] on div at bounding box center [439, 257] width 879 height 514
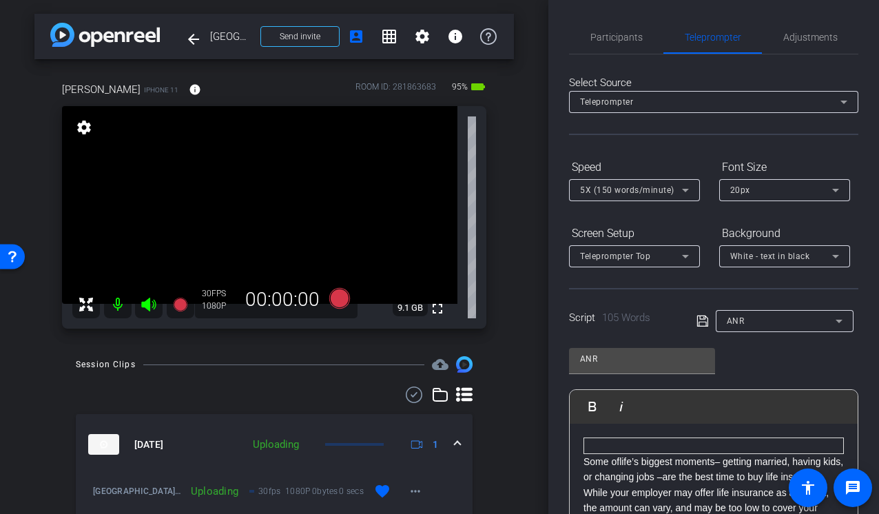
click at [550, 194] on div "Participants Teleprompter Adjustments Production Multivu Director Steve Cuff Wa…" at bounding box center [713, 257] width 331 height 514
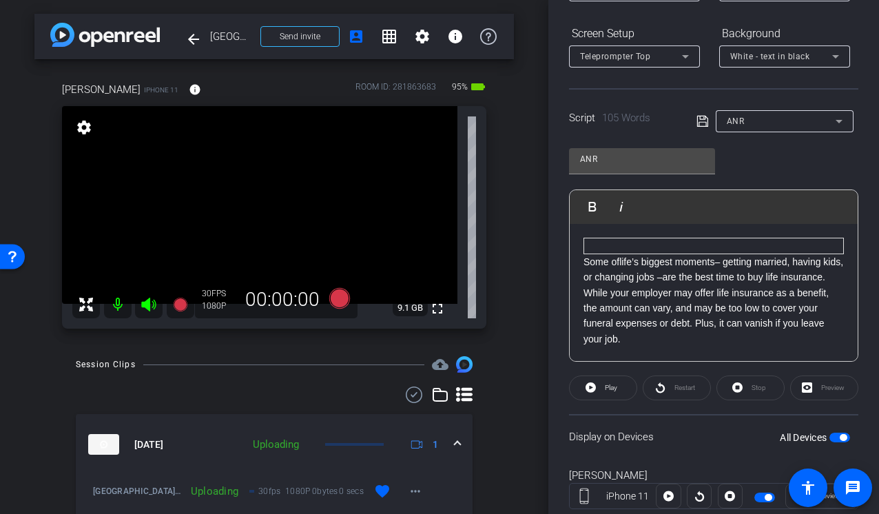
scroll to position [201, 0]
click at [583, 257] on div "Some of life’s biggest moments – getting married, having kids, or changing jobs…" at bounding box center [714, 352] width 288 height 260
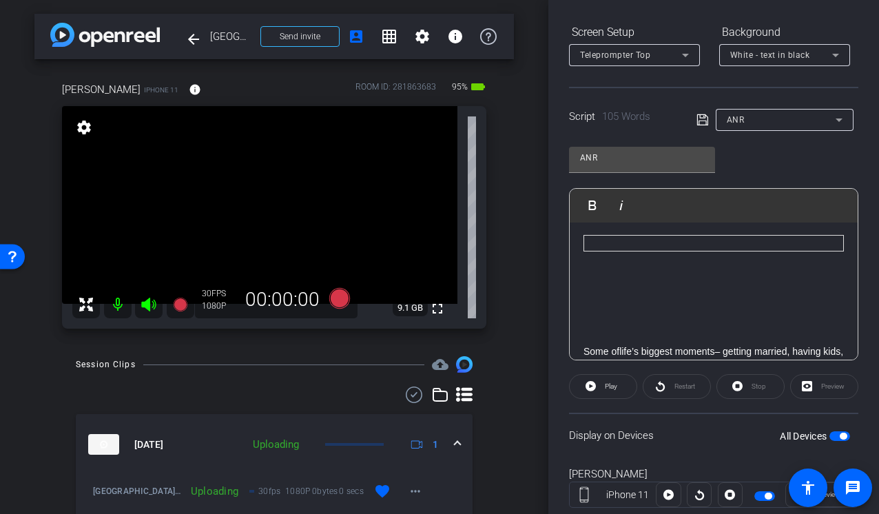
scroll to position [0, 0]
click at [838, 437] on span "button" at bounding box center [839, 436] width 21 height 10
click at [344, 297] on icon at bounding box center [339, 298] width 21 height 21
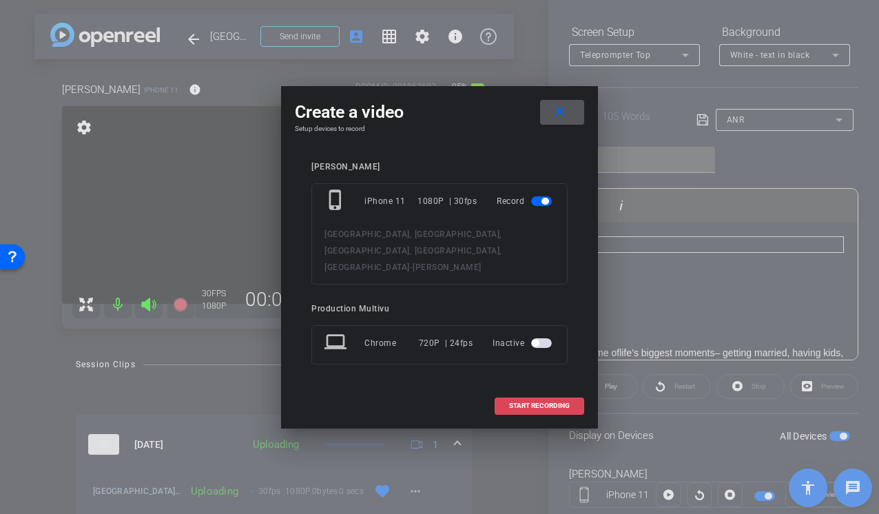
click at [513, 403] on span at bounding box center [539, 405] width 88 height 33
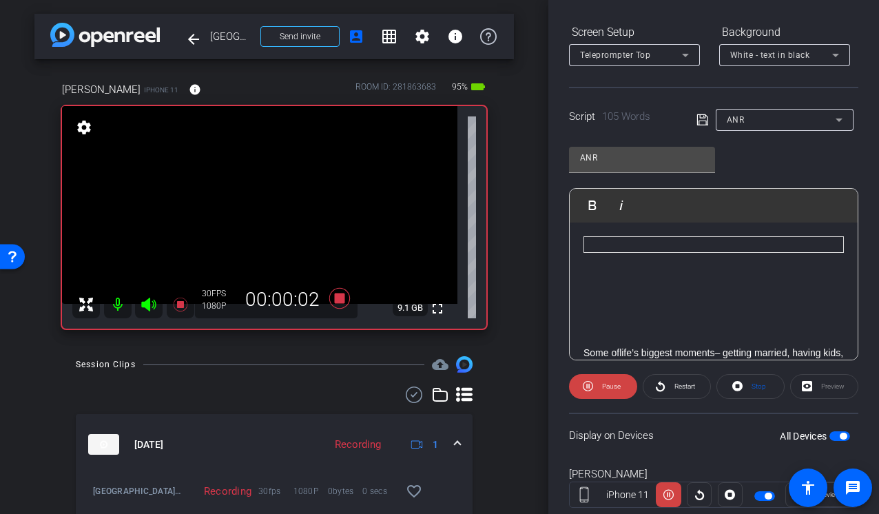
click at [148, 301] on icon at bounding box center [148, 305] width 14 height 14
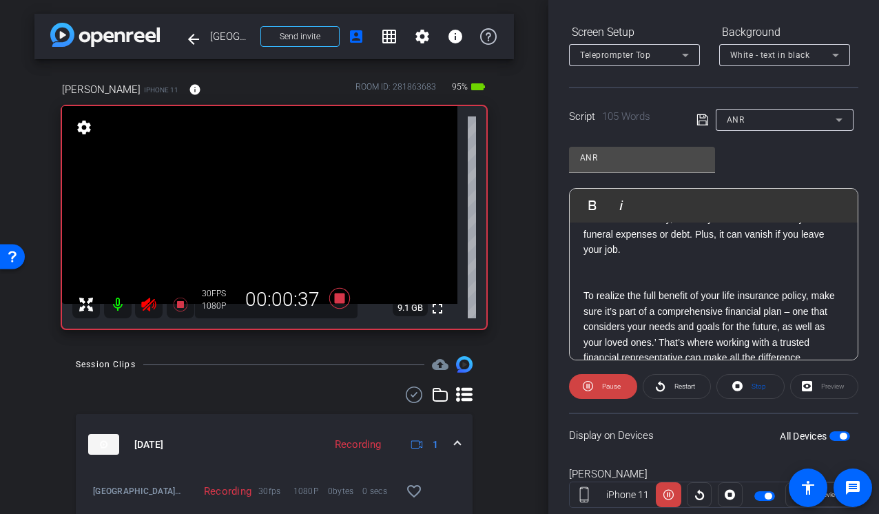
scroll to position [215, 0]
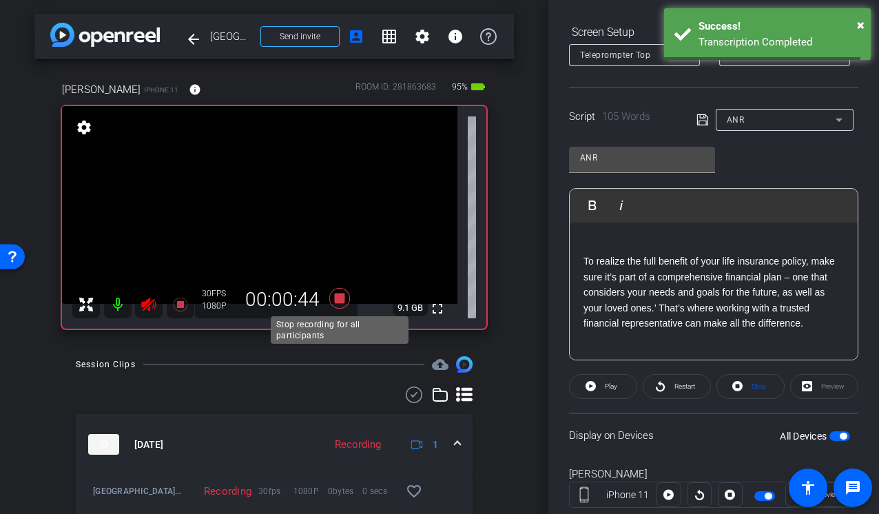
click at [340, 301] on icon at bounding box center [339, 298] width 21 height 21
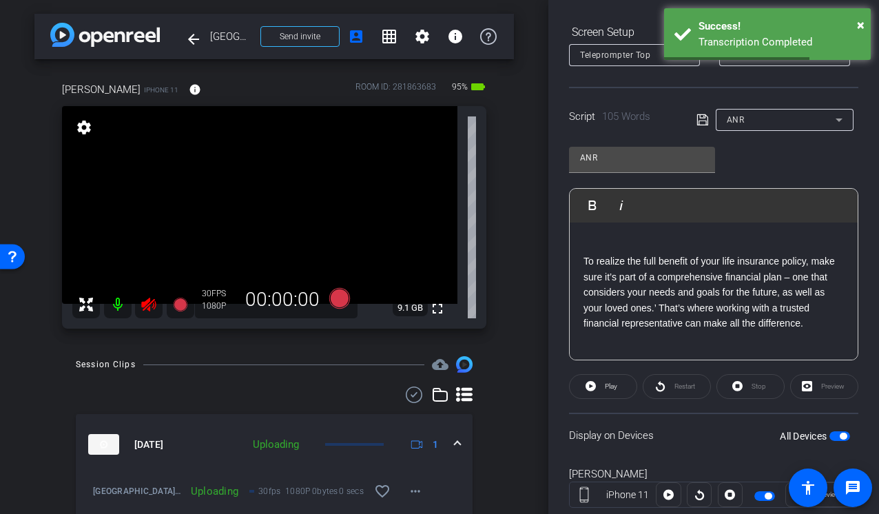
click at [155, 300] on icon at bounding box center [149, 304] width 17 height 17
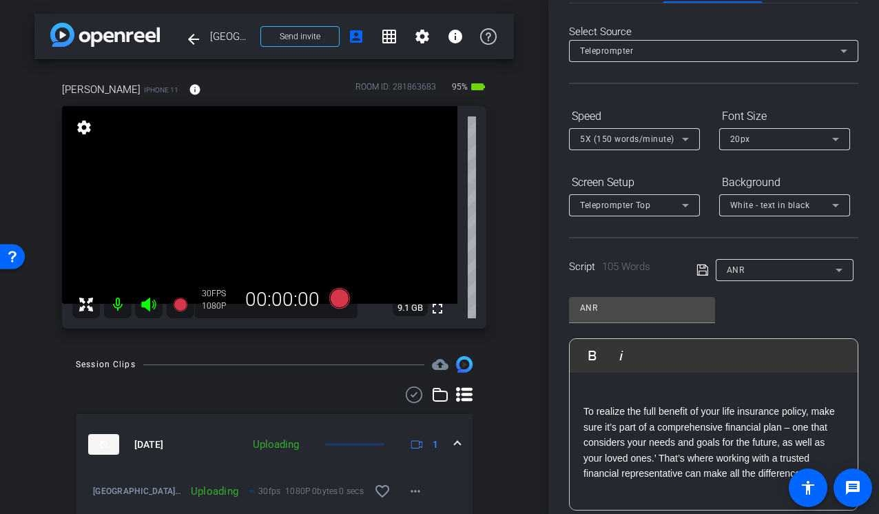
scroll to position [0, 0]
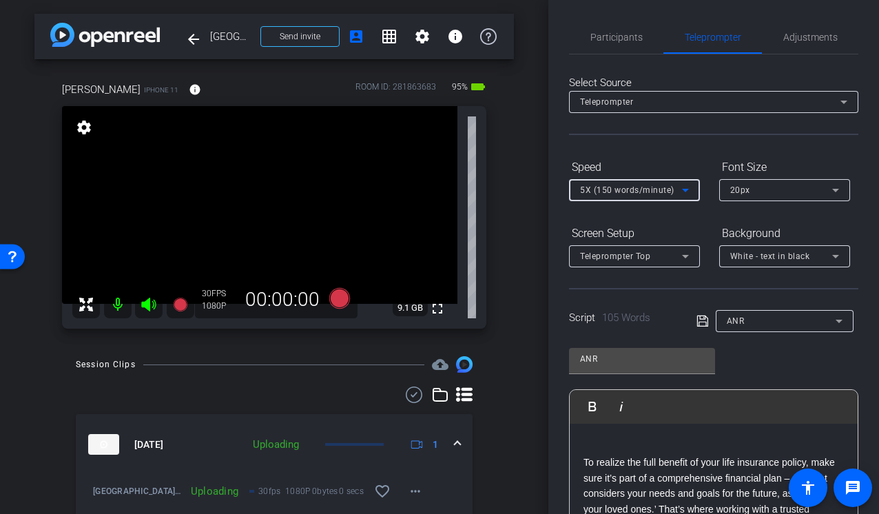
click at [685, 188] on icon at bounding box center [685, 190] width 17 height 17
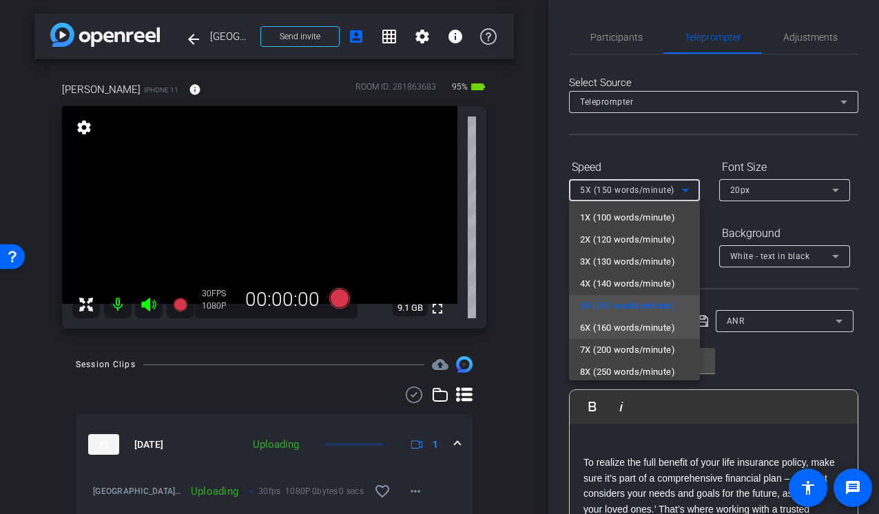
click at [612, 328] on span "6X (160 words/minute)" at bounding box center [627, 328] width 95 height 17
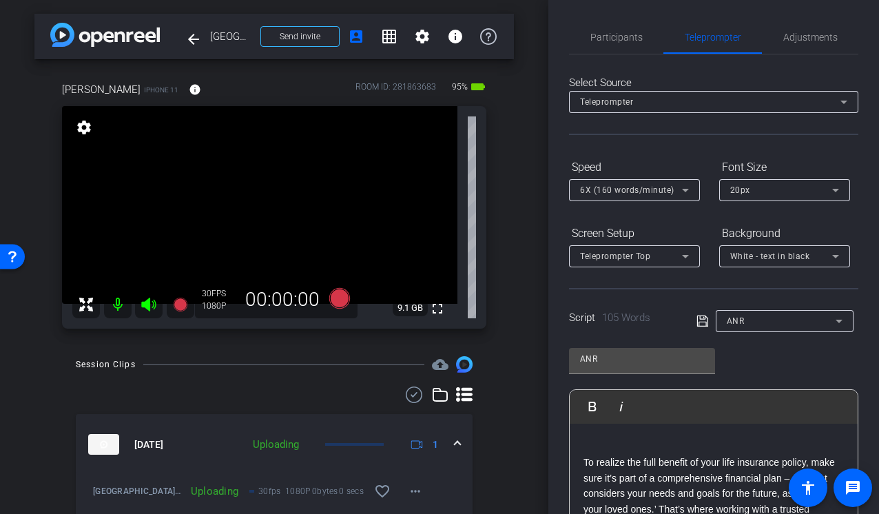
click at [523, 391] on div "arrow_back Tampa, DC, Milwaukee, Indianapolis, Philadelphia Back to project Sen…" at bounding box center [274, 257] width 548 height 514
click at [336, 295] on icon at bounding box center [339, 298] width 21 height 21
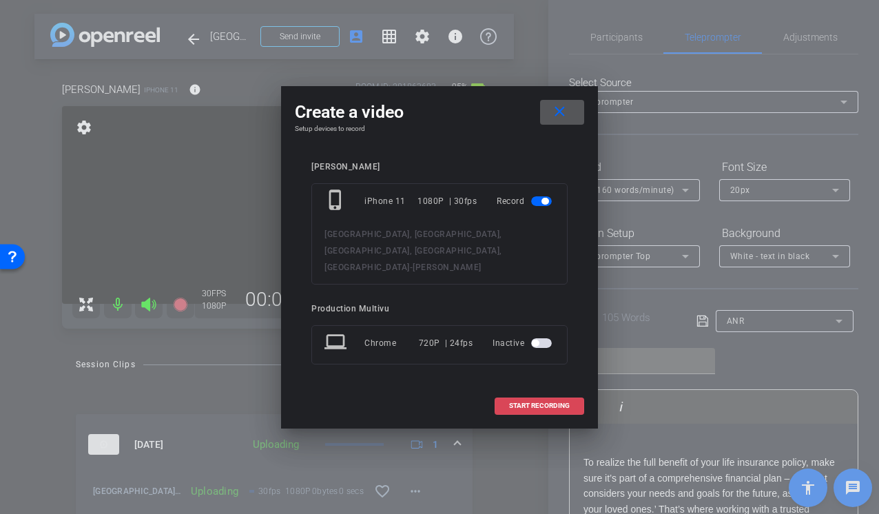
click at [530, 402] on span "START RECORDING" at bounding box center [539, 405] width 61 height 7
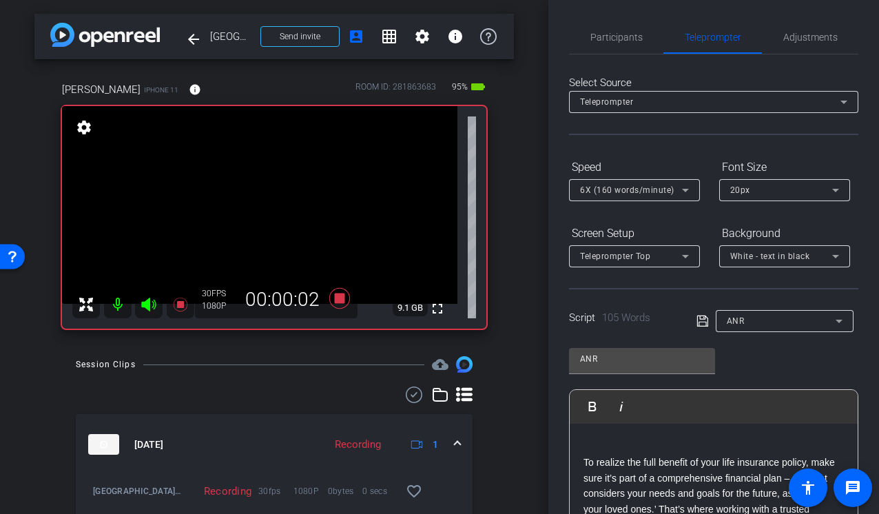
click at [148, 308] on icon at bounding box center [148, 305] width 14 height 14
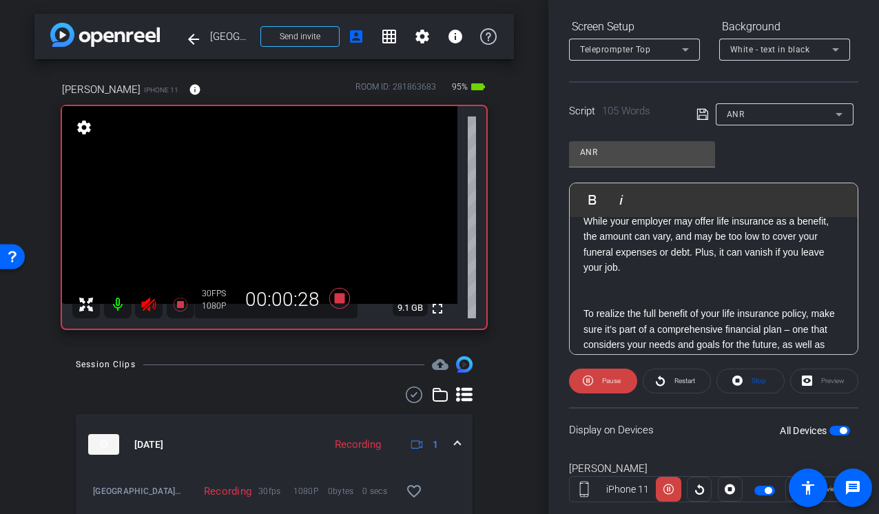
scroll to position [215, 0]
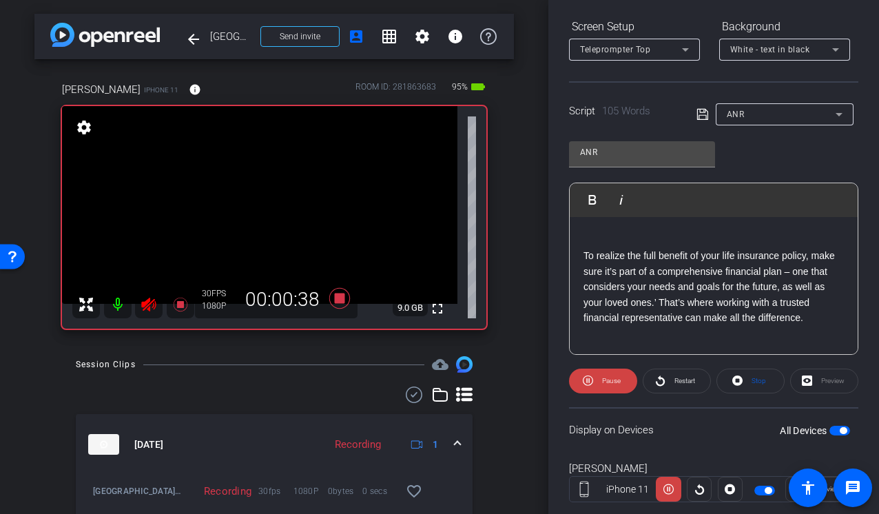
click at [150, 306] on icon at bounding box center [149, 304] width 17 height 17
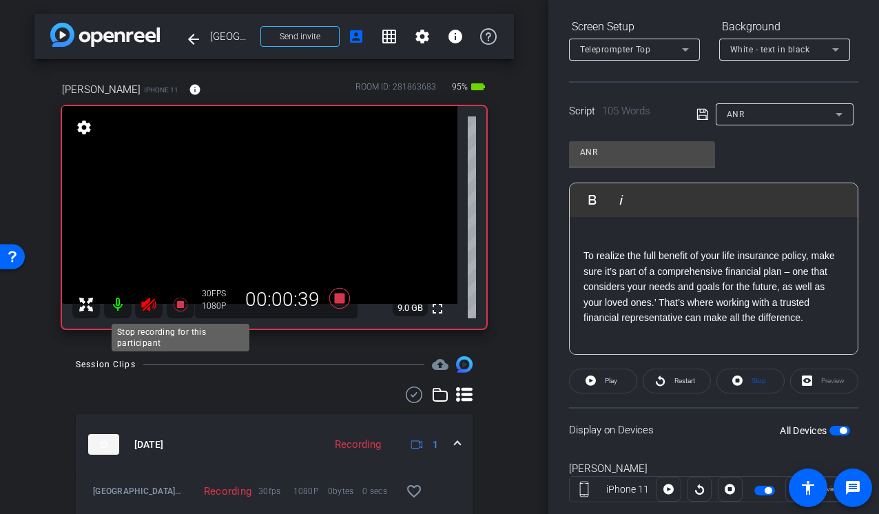
click at [176, 308] on icon at bounding box center [180, 304] width 17 height 17
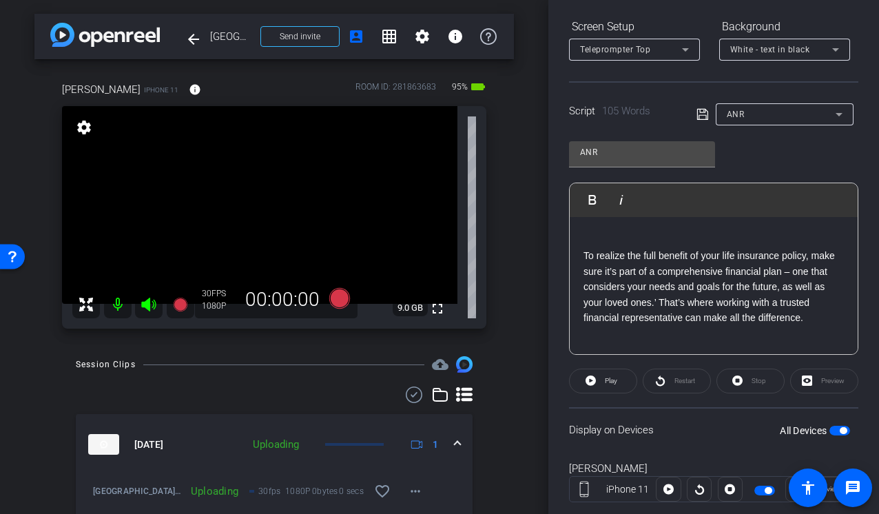
click at [335, 293] on icon at bounding box center [339, 298] width 21 height 21
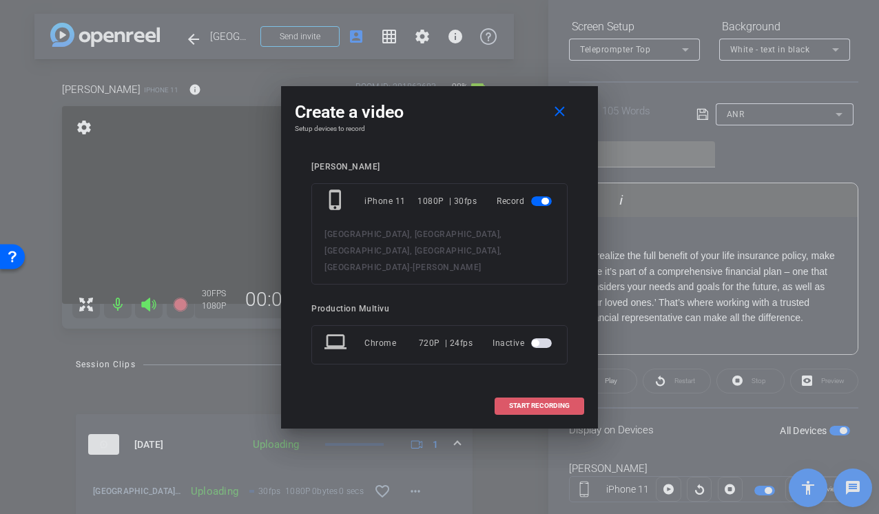
click at [529, 391] on span at bounding box center [539, 405] width 88 height 33
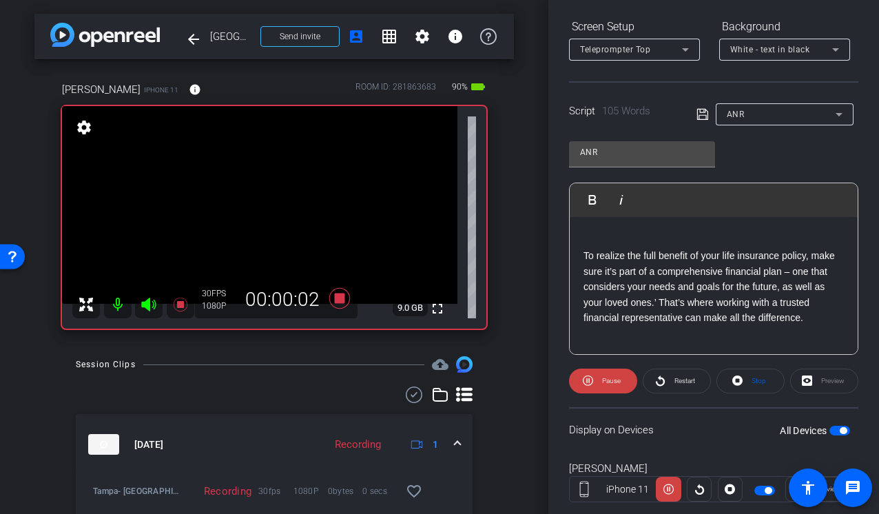
click at [141, 302] on icon at bounding box center [149, 304] width 17 height 17
click at [418, 486] on mat-icon "favorite_border" at bounding box center [414, 491] width 17 height 17
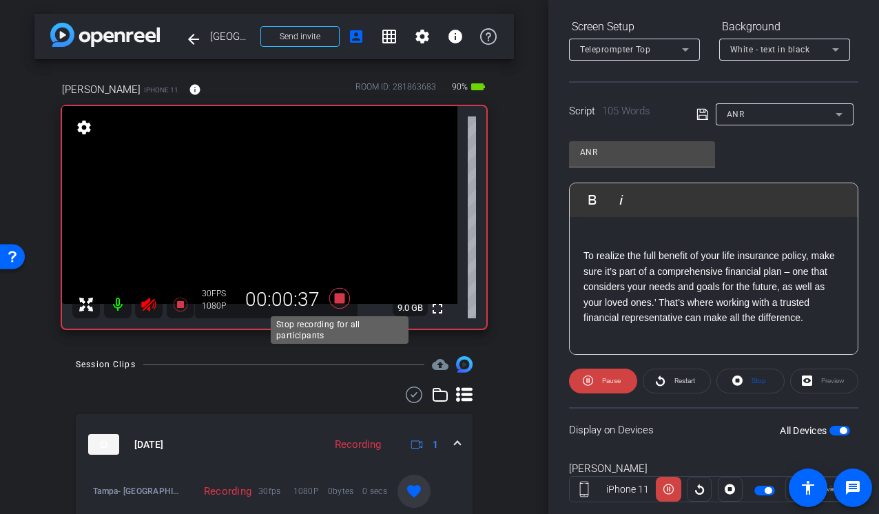
click at [340, 291] on icon at bounding box center [339, 298] width 33 height 25
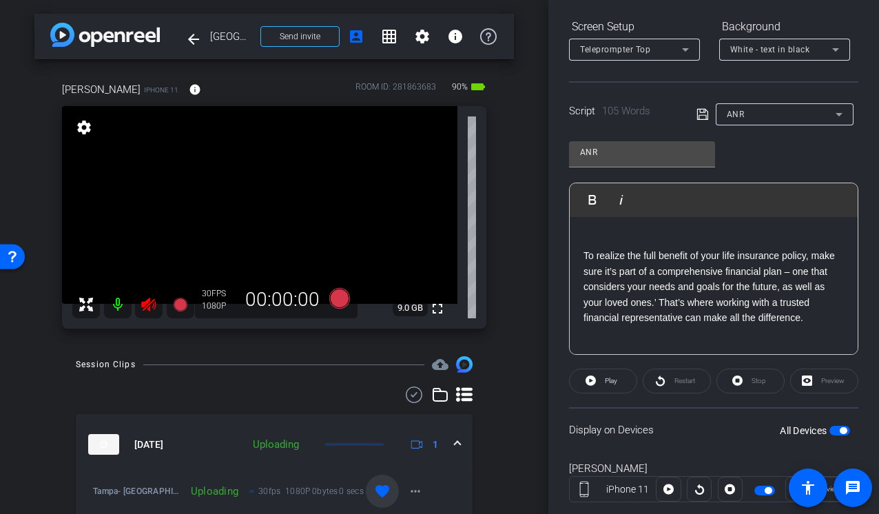
click at [147, 300] on icon at bounding box center [148, 305] width 14 height 14
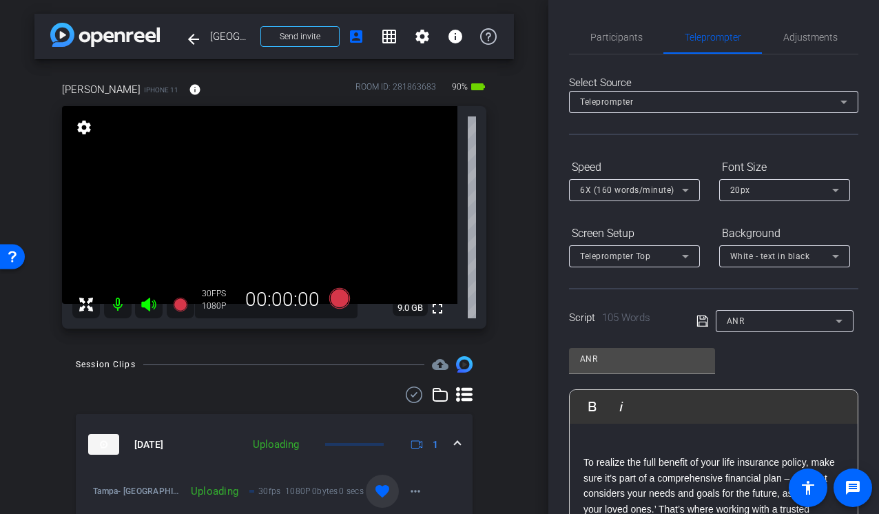
click at [687, 191] on icon at bounding box center [685, 190] width 17 height 17
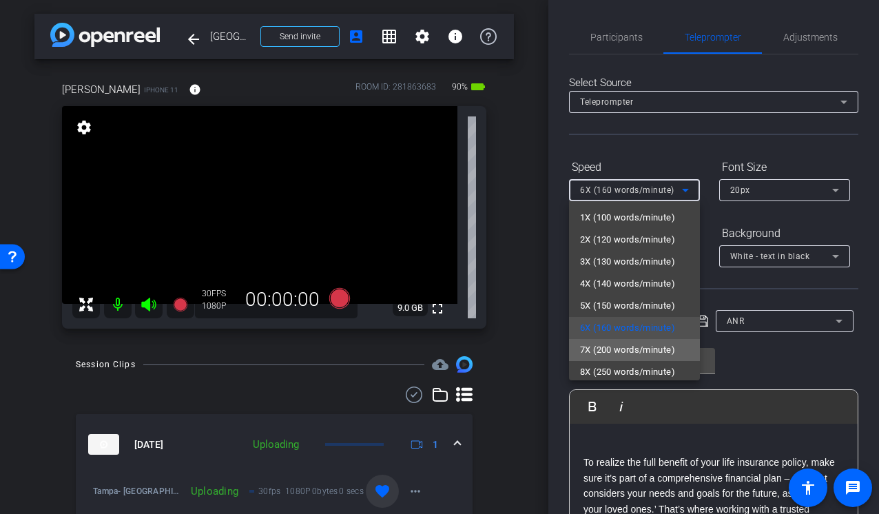
click at [605, 346] on span "7X (200 words/minute)" at bounding box center [627, 350] width 95 height 17
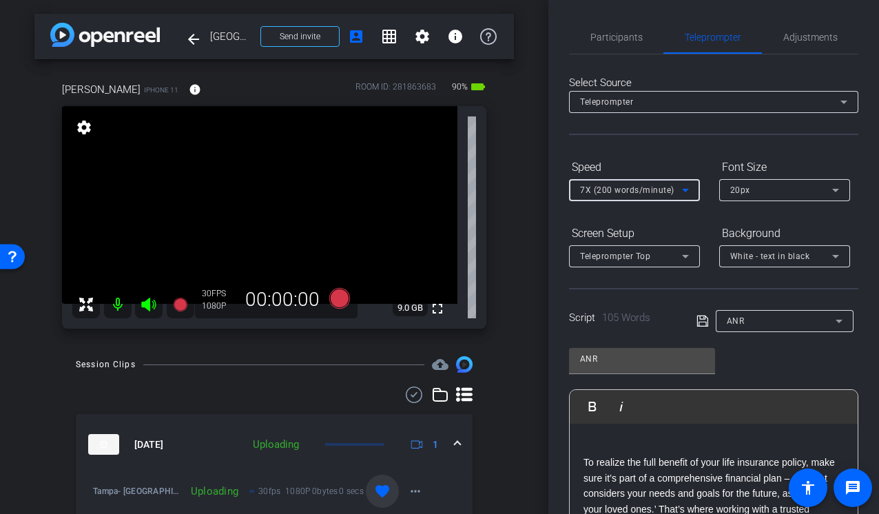
click at [539, 267] on div "arrow_back Tampa, DC, Milwaukee, Indianapolis, Philadelphia Back to project Sen…" at bounding box center [274, 257] width 548 height 514
click at [340, 298] on icon at bounding box center [339, 298] width 21 height 21
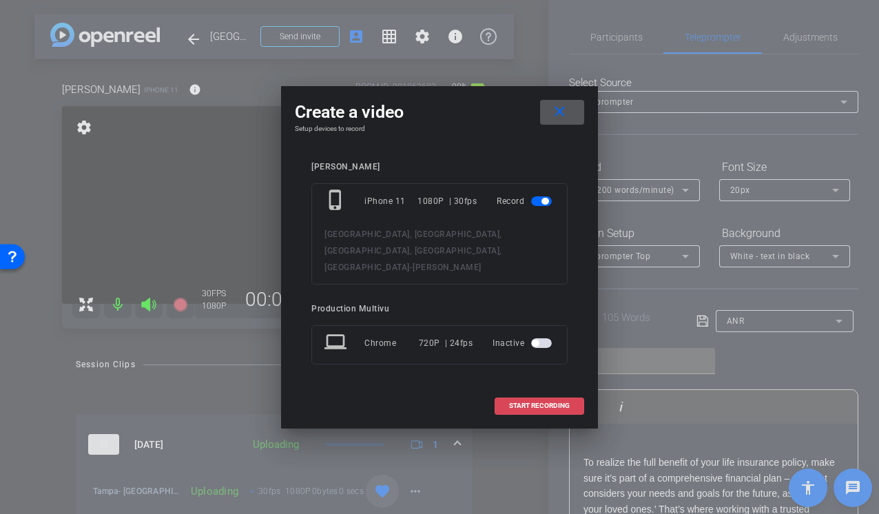
click at [535, 402] on span "START RECORDING" at bounding box center [539, 405] width 61 height 7
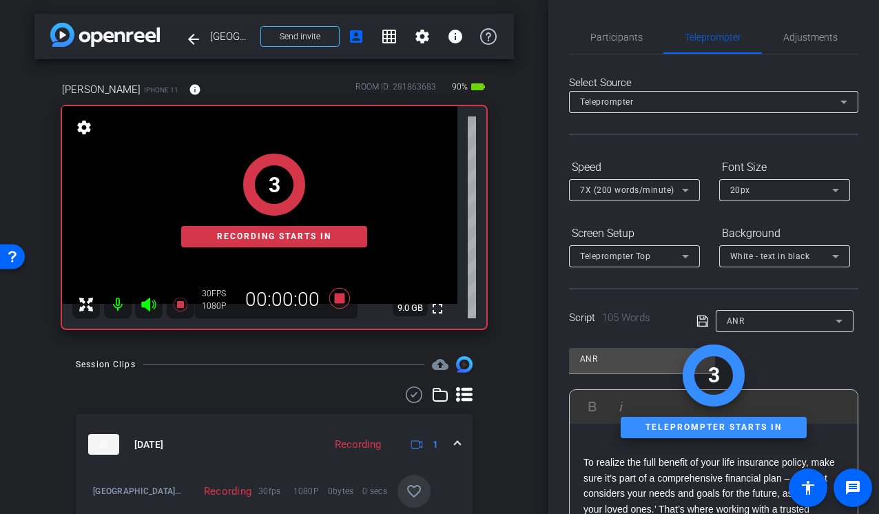
click at [143, 303] on div "3 Recording starts in" at bounding box center [274, 201] width 424 height 256
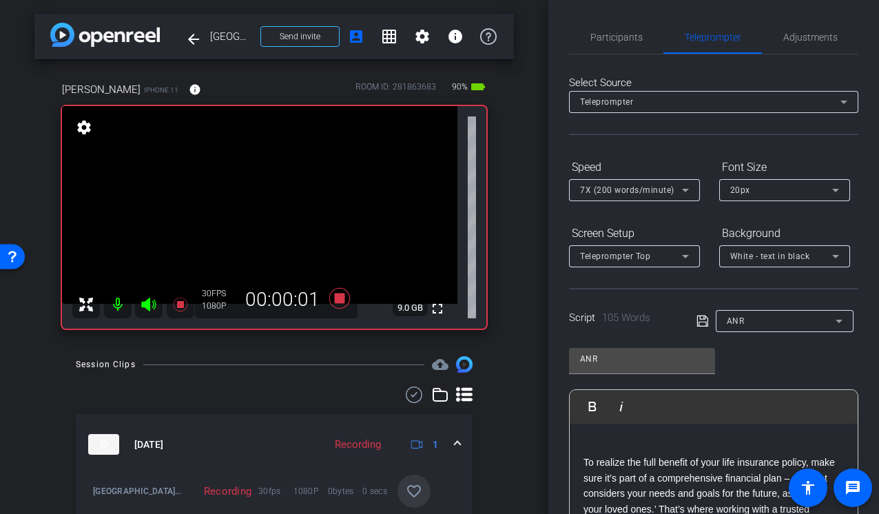
click at [145, 300] on icon at bounding box center [149, 304] width 17 height 17
click at [342, 295] on icon at bounding box center [339, 298] width 21 height 21
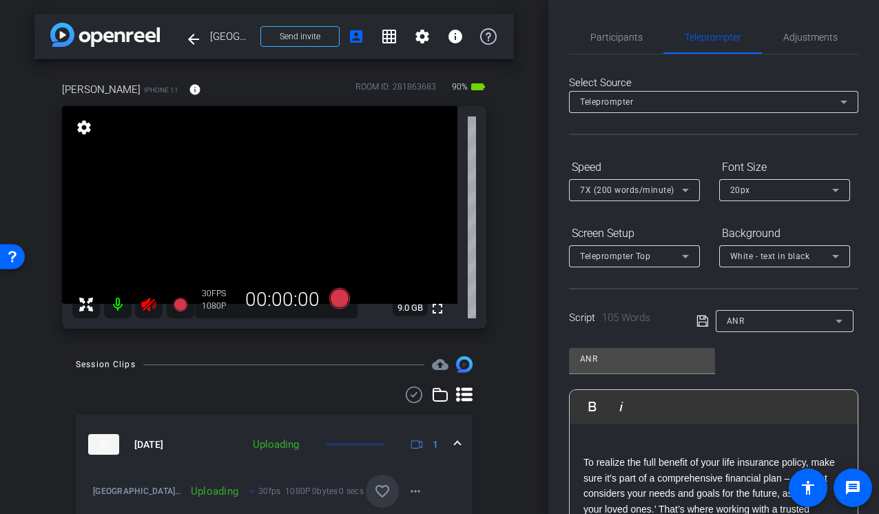
click at [149, 300] on icon at bounding box center [148, 305] width 14 height 14
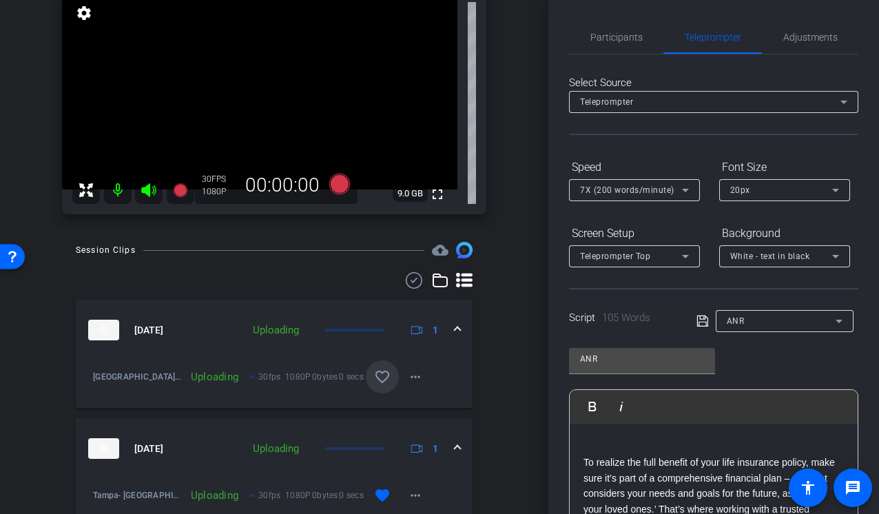
scroll to position [116, 0]
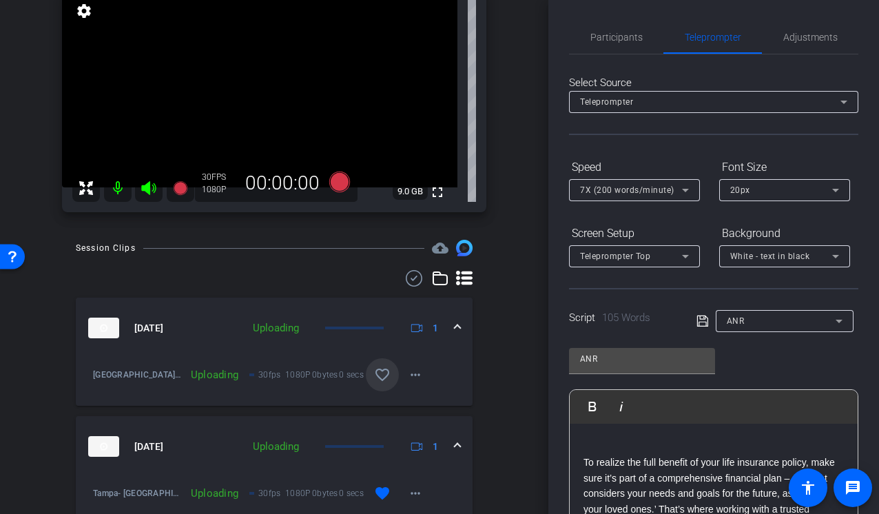
click at [384, 375] on mat-icon "favorite_border" at bounding box center [382, 374] width 17 height 17
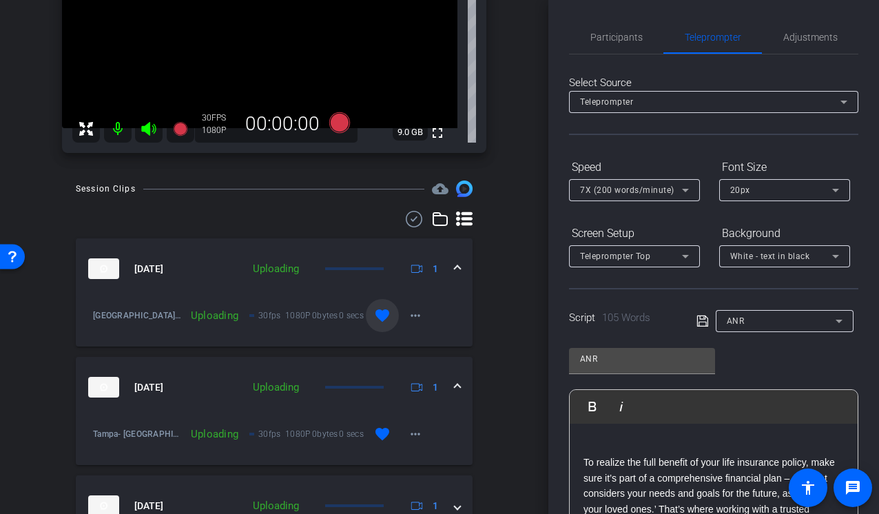
scroll to position [45, 0]
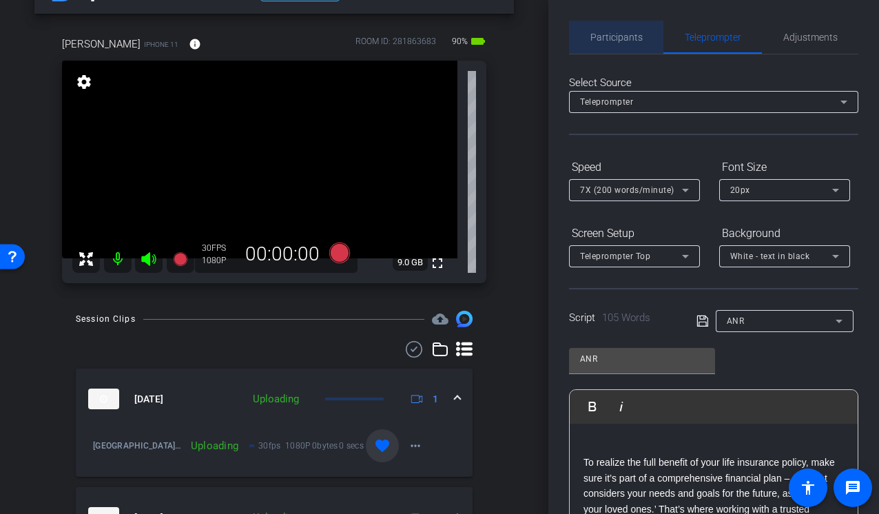
click at [617, 37] on span "Participants" at bounding box center [616, 37] width 52 height 10
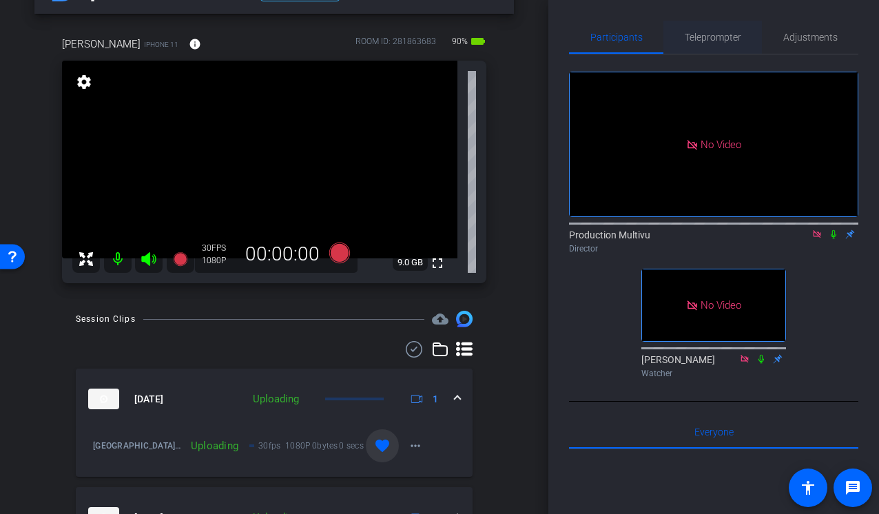
click at [703, 38] on span "Teleprompter" at bounding box center [713, 37] width 56 height 10
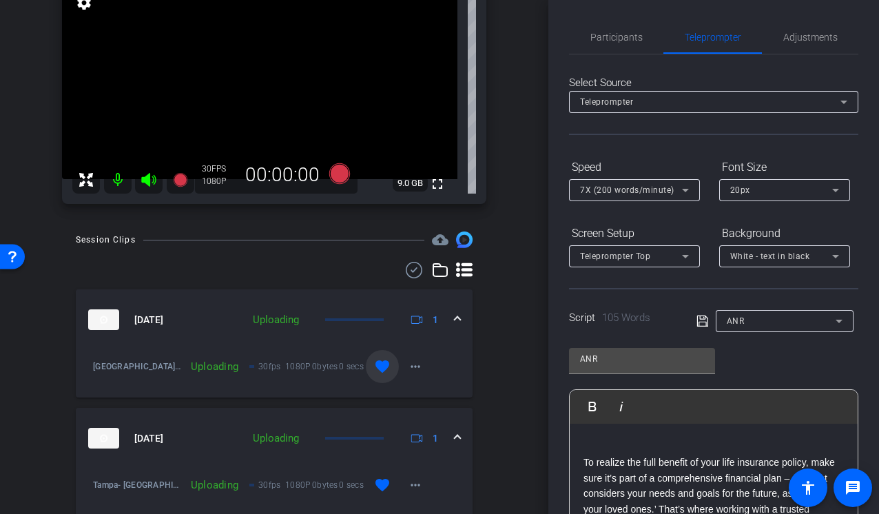
scroll to position [0, 0]
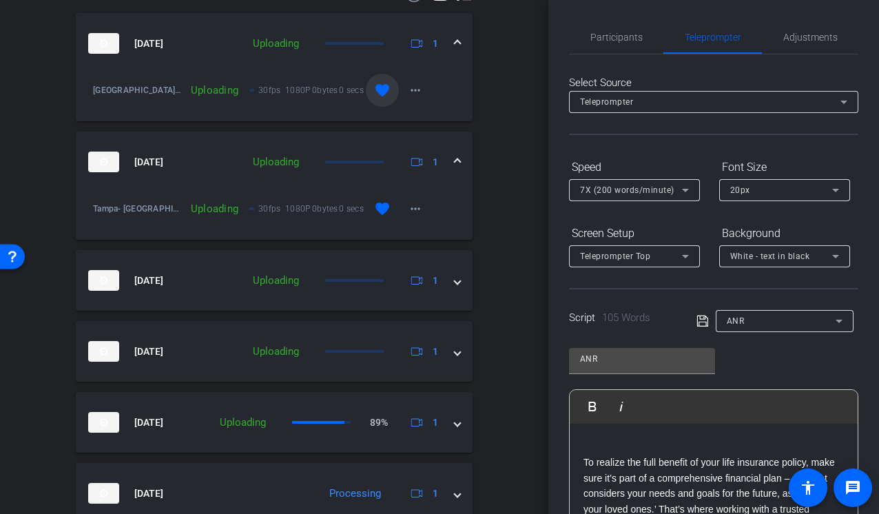
scroll to position [402, 0]
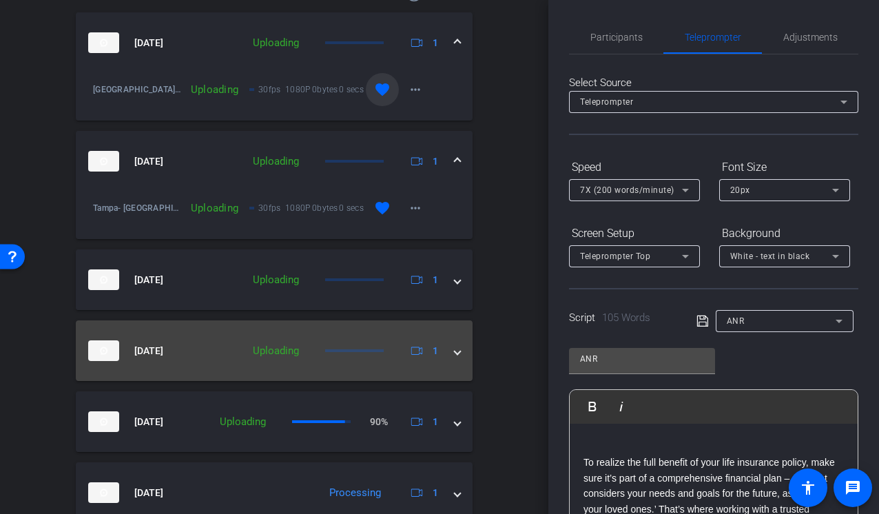
click at [461, 353] on mat-expansion-panel-header "Aug 18, 2025 Uploading 1" at bounding box center [274, 350] width 397 height 61
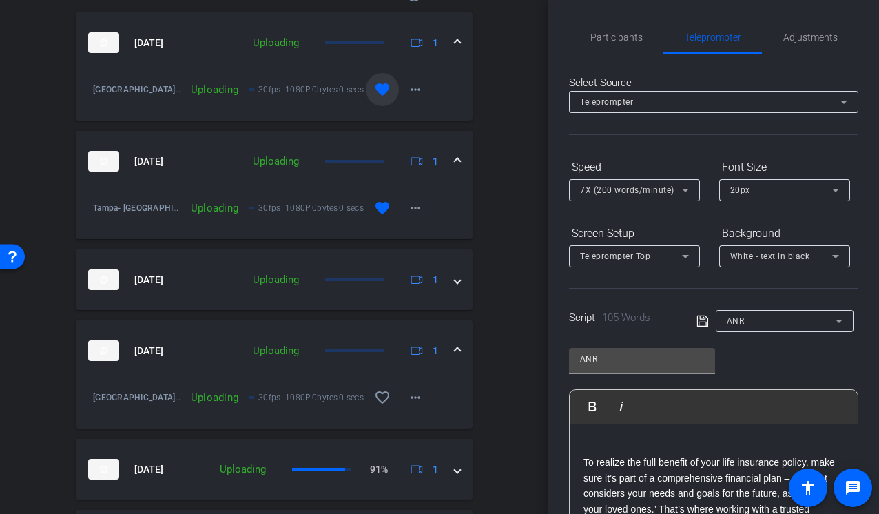
click at [461, 353] on mat-expansion-panel-header "Aug 18, 2025 Uploading 1" at bounding box center [274, 350] width 397 height 61
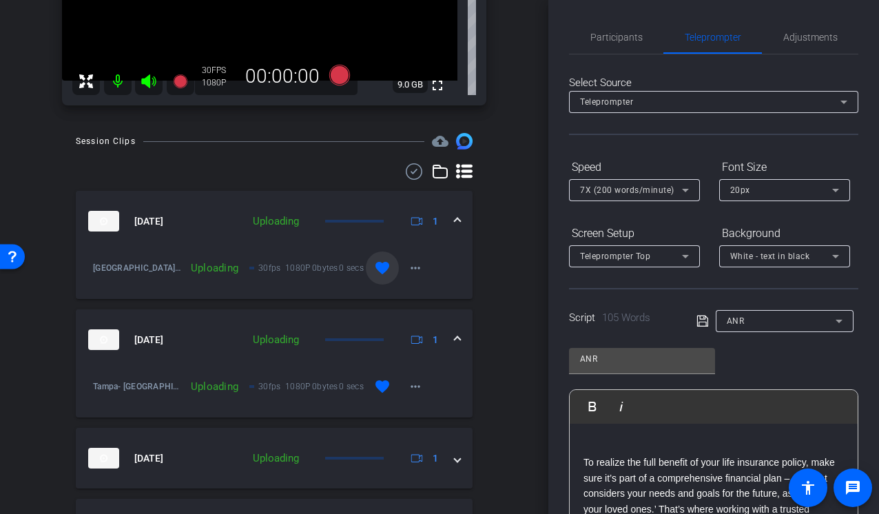
scroll to position [0, 0]
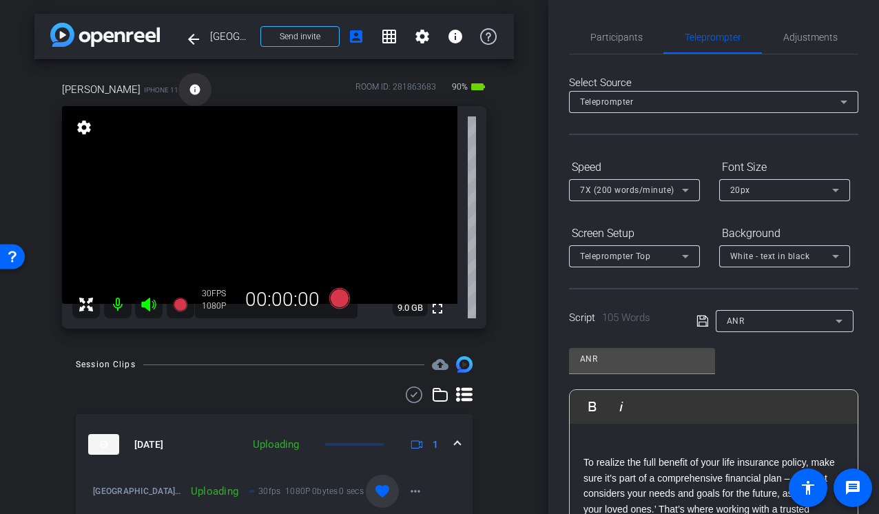
click at [189, 90] on mat-icon "info" at bounding box center [195, 89] width 12 height 12
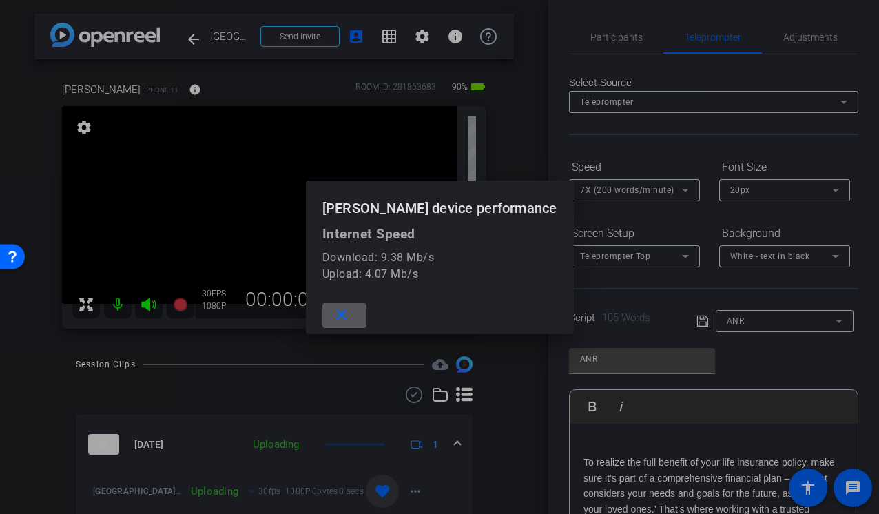
click at [530, 104] on div at bounding box center [439, 257] width 879 height 514
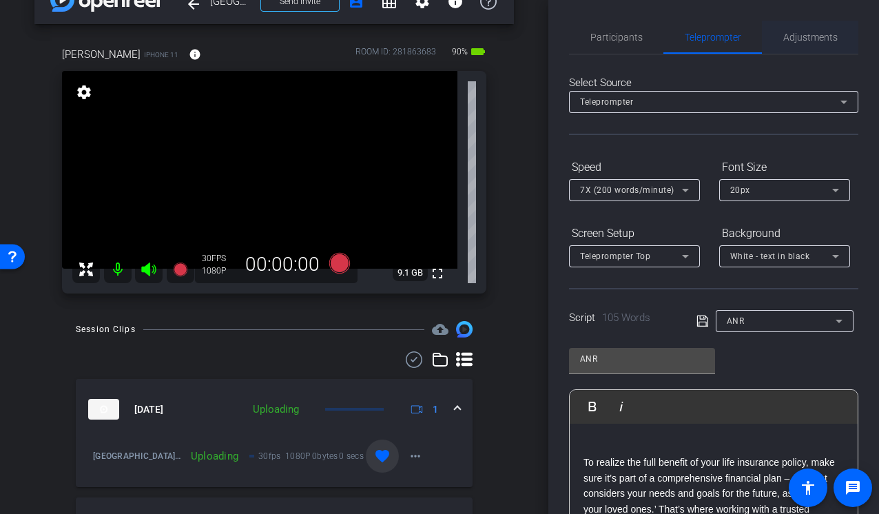
click at [793, 32] on span "Adjustments" at bounding box center [810, 37] width 54 height 10
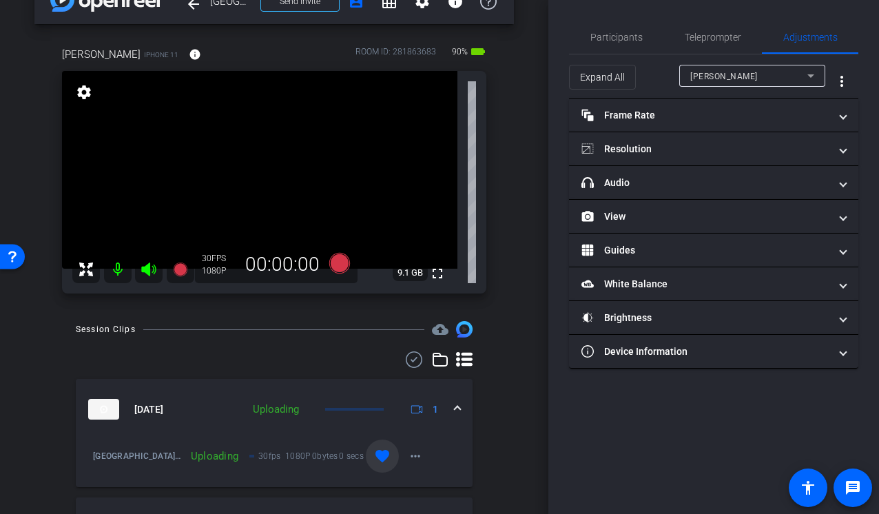
click at [82, 90] on mat-icon "settings" at bounding box center [83, 92] width 19 height 17
click at [517, 430] on div "arrow_back Tampa, DC, Milwaukee, Indianapolis, Philadelphia Back to project Sen…" at bounding box center [274, 222] width 548 height 514
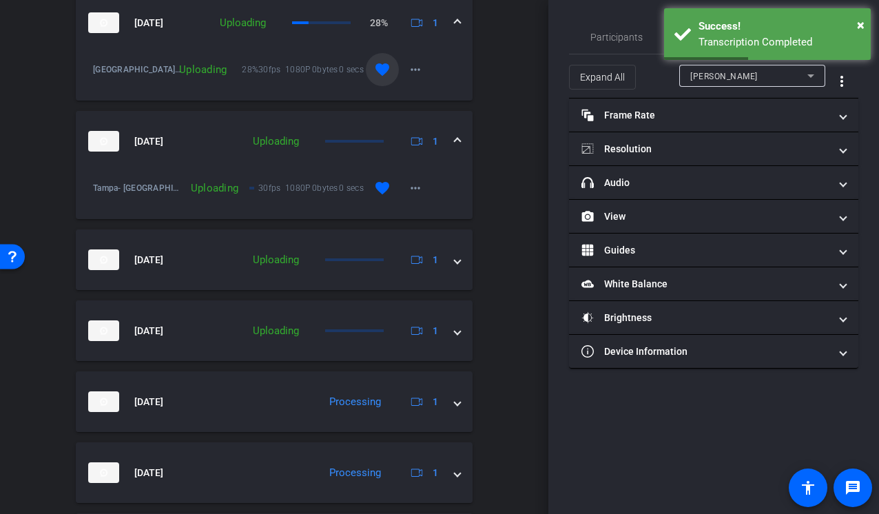
scroll to position [420, 0]
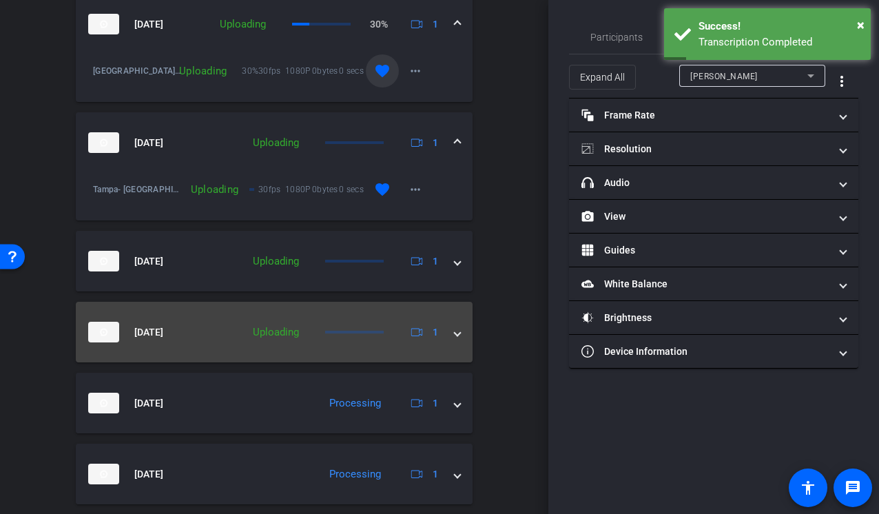
click at [461, 326] on mat-expansion-panel-header "Aug 18, 2025 Uploading 1" at bounding box center [274, 332] width 397 height 61
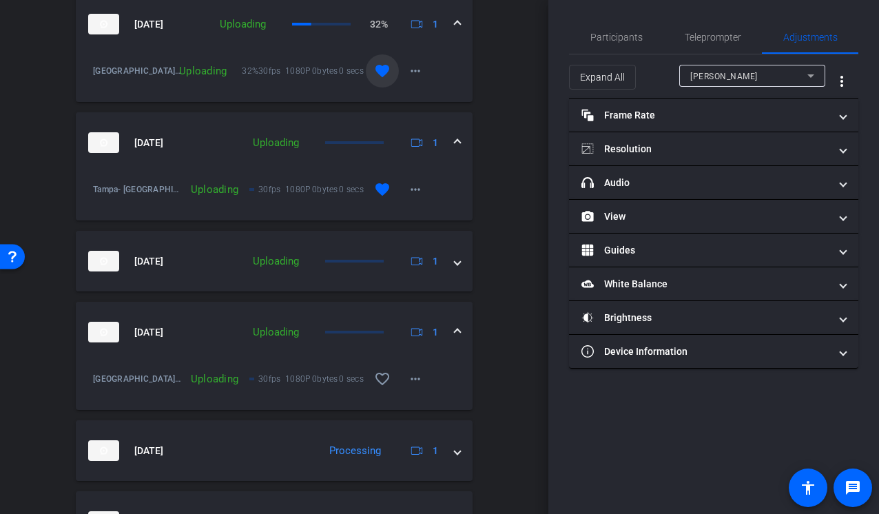
click at [457, 334] on span at bounding box center [458, 332] width 6 height 14
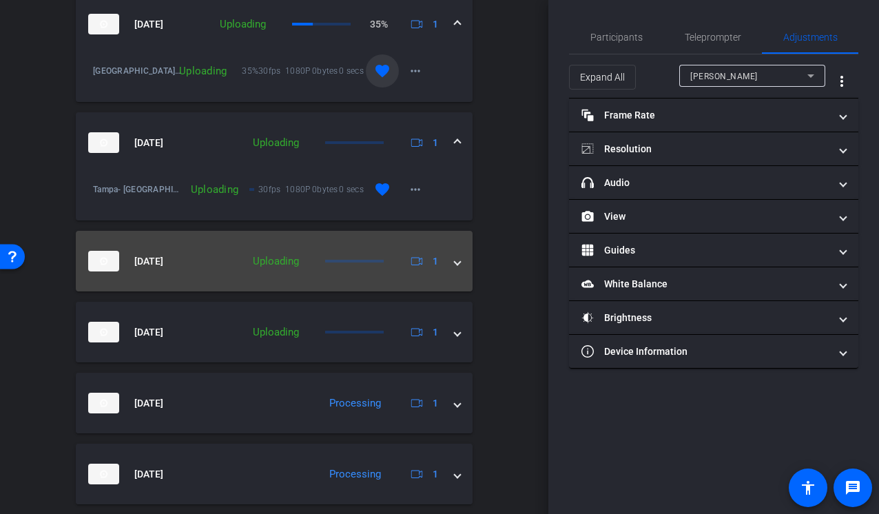
scroll to position [254, 0]
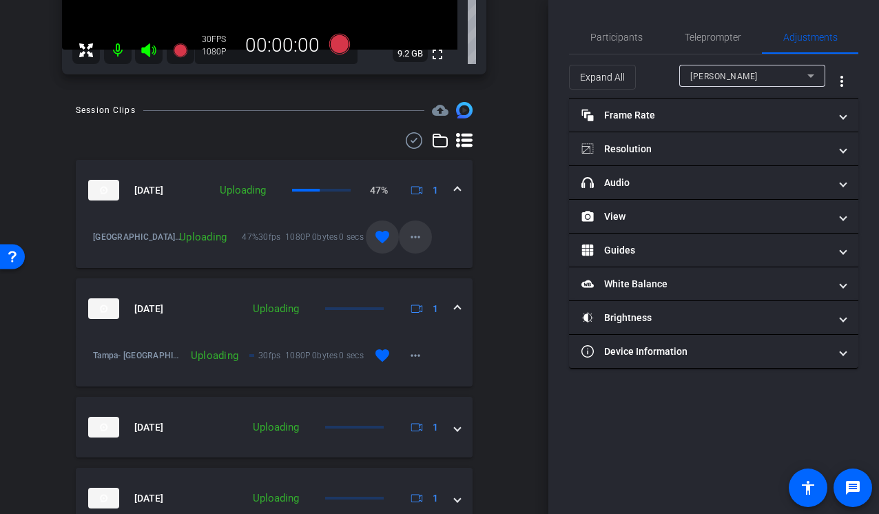
click at [419, 243] on mat-icon "more_horiz" at bounding box center [415, 237] width 17 height 17
click at [514, 209] on div at bounding box center [439, 257] width 879 height 514
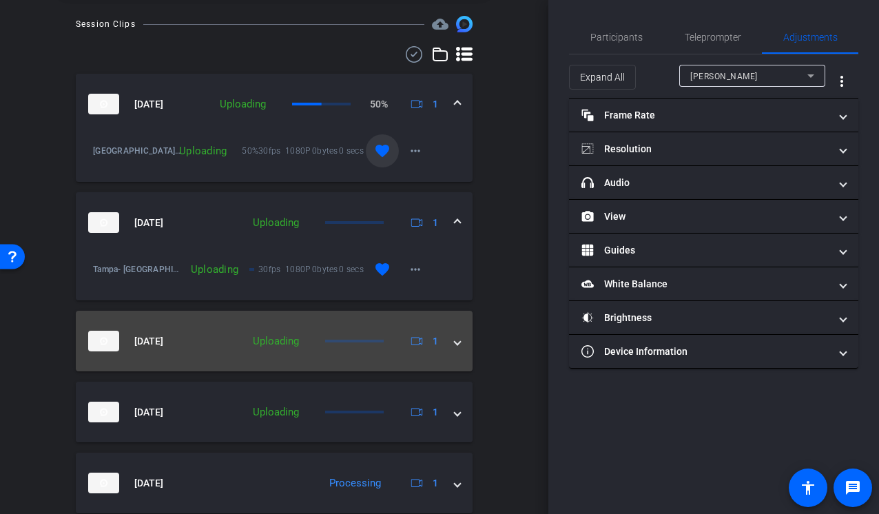
scroll to position [342, 0]
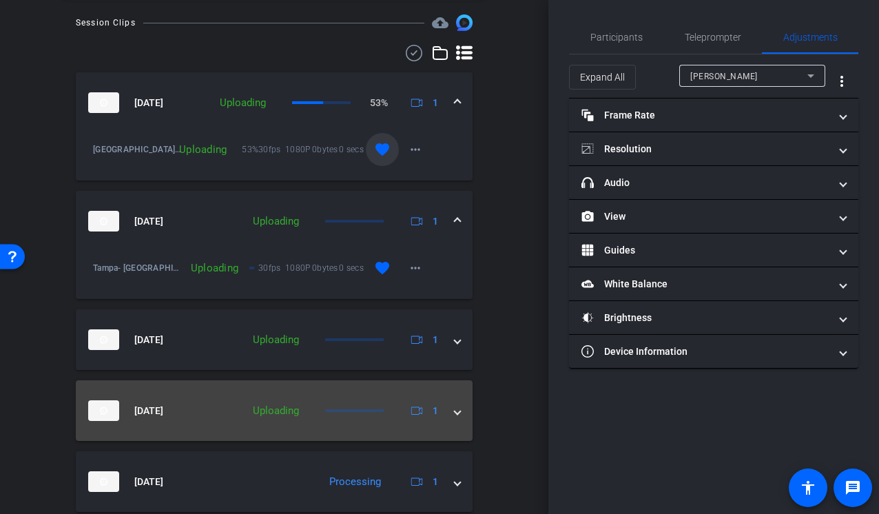
click at [459, 410] on span at bounding box center [458, 411] width 6 height 14
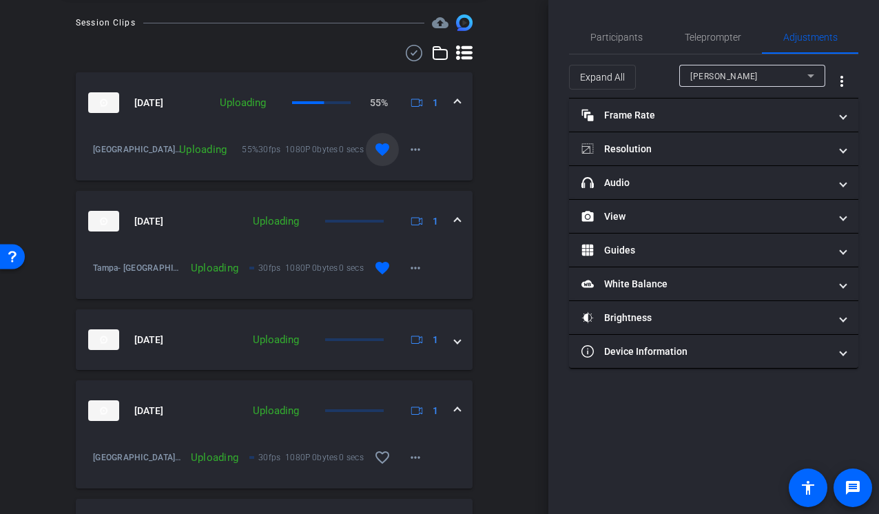
click at [459, 410] on span at bounding box center [458, 411] width 6 height 14
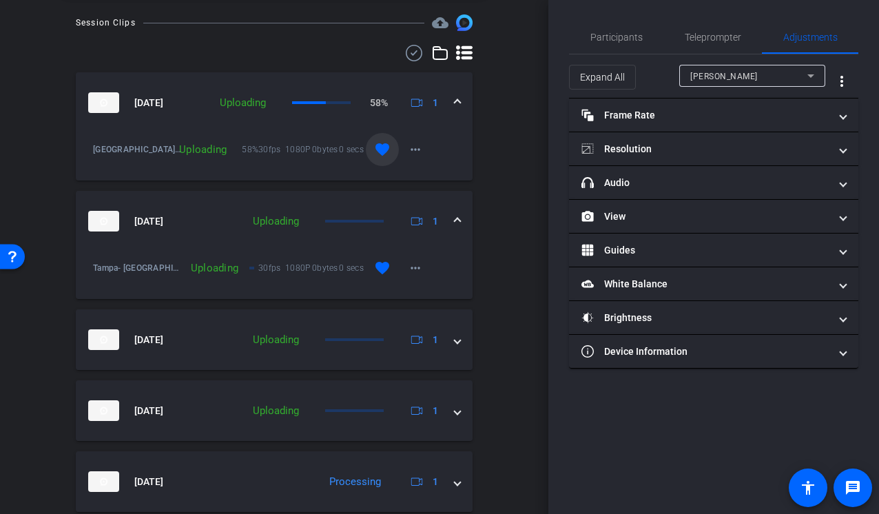
click at [501, 256] on div "Session Clips cloud_upload Aug 18, 2025 Uploading 58% 1 Tampa- DC- Milwaukee- I…" at bounding box center [273, 464] width 479 height 901
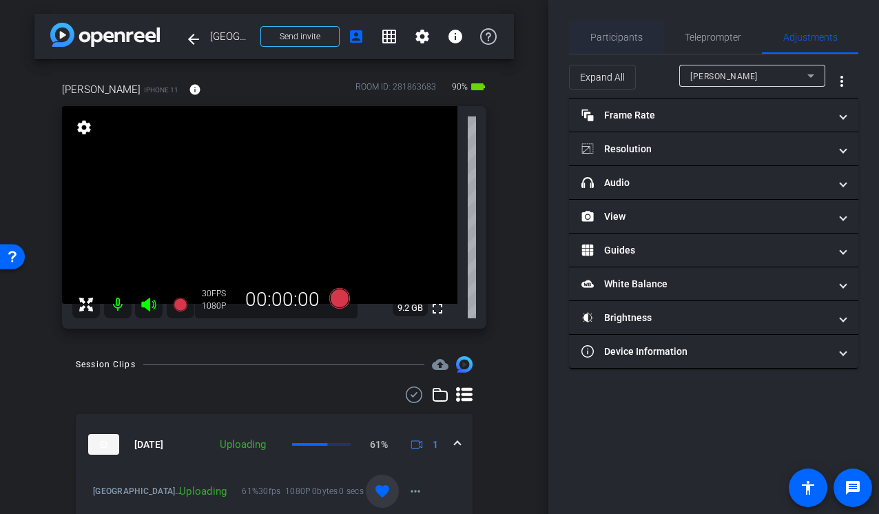
click at [626, 37] on span "Participants" at bounding box center [616, 37] width 52 height 10
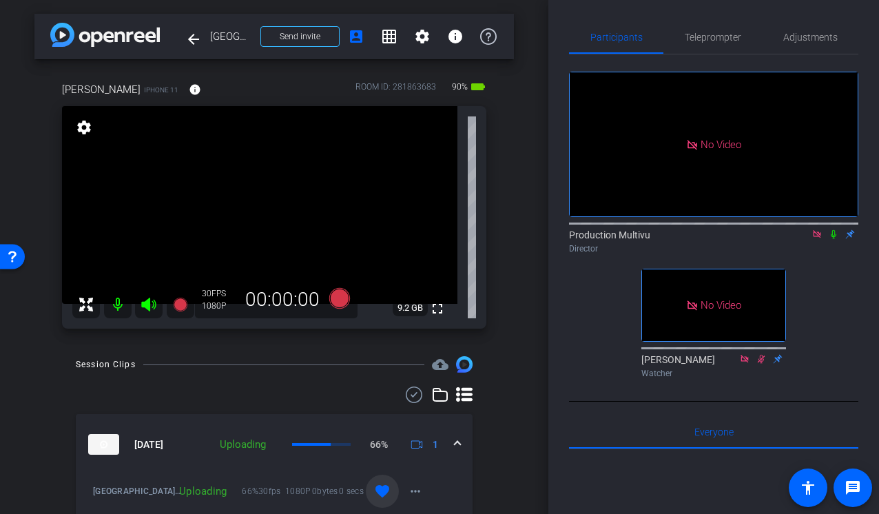
click at [528, 234] on div "arrow_back Tampa, DC, Milwaukee, Indianapolis, Philadelphia Back to project Sen…" at bounding box center [274, 257] width 548 height 514
click at [532, 233] on div "arrow_back Tampa, DC, Milwaukee, Indianapolis, Philadelphia Back to project Sen…" at bounding box center [274, 257] width 548 height 514
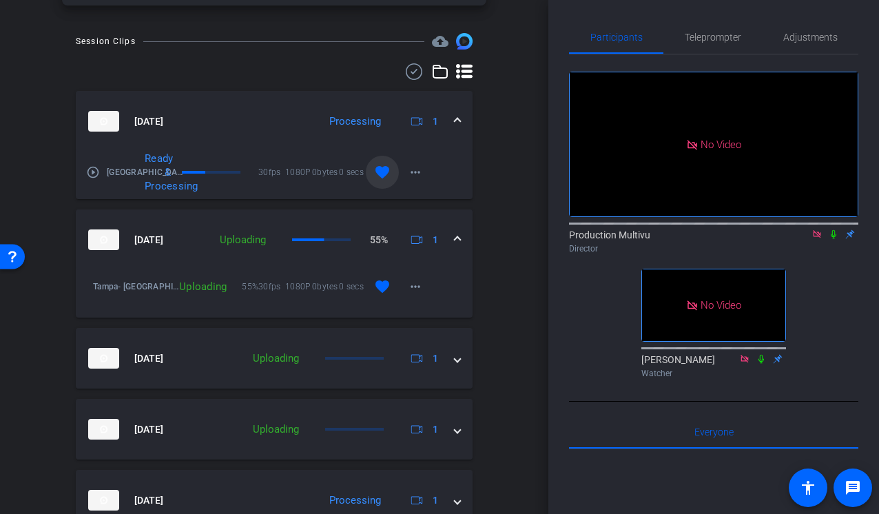
scroll to position [326, 0]
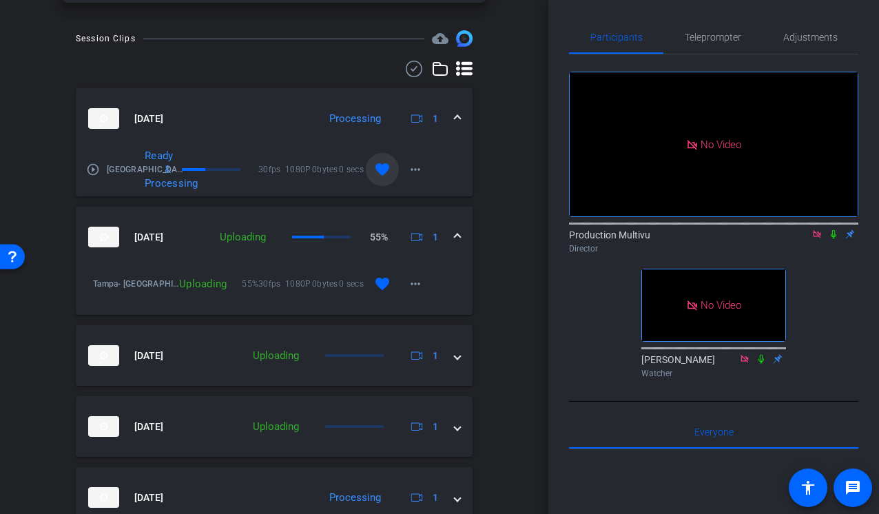
click at [514, 333] on div "arrow_back Tampa, DC, Milwaukee, Indianapolis, Philadelphia Back to project Sen…" at bounding box center [274, 257] width 548 height 514
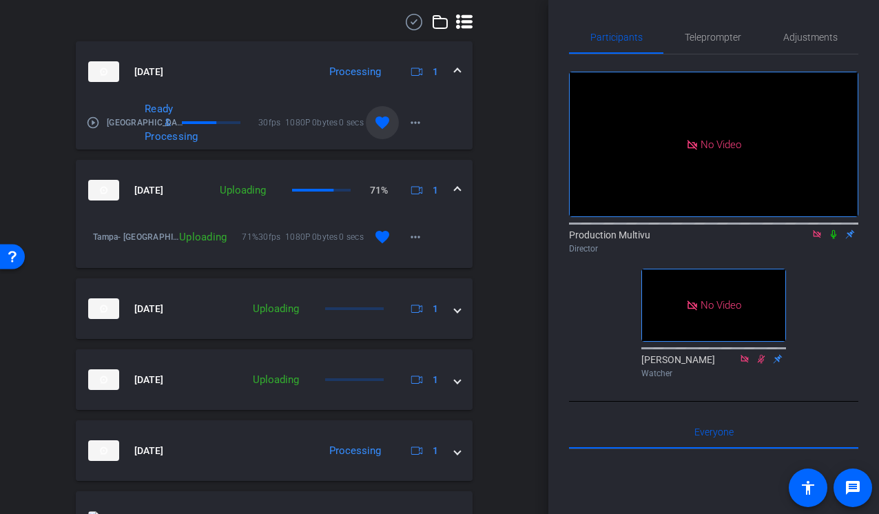
scroll to position [372, 0]
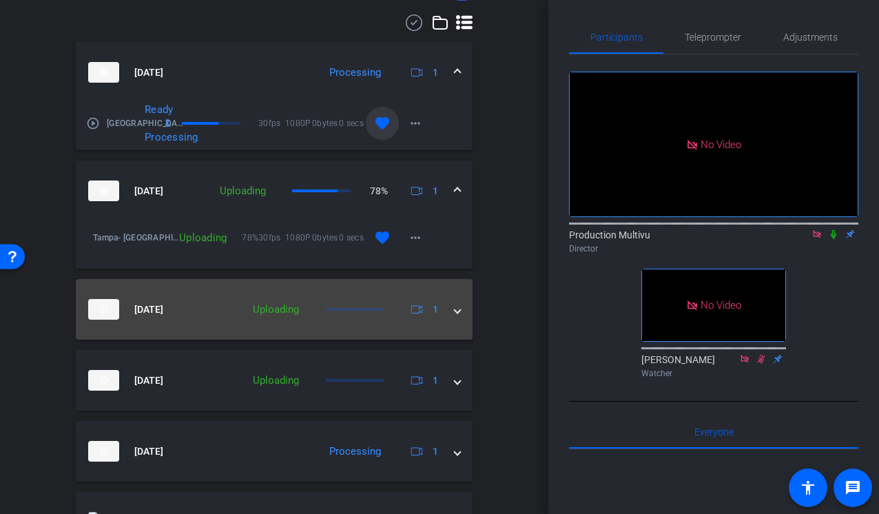
click at [460, 309] on mat-expansion-panel-header "Aug 18, 2025 Uploading 1" at bounding box center [274, 309] width 397 height 61
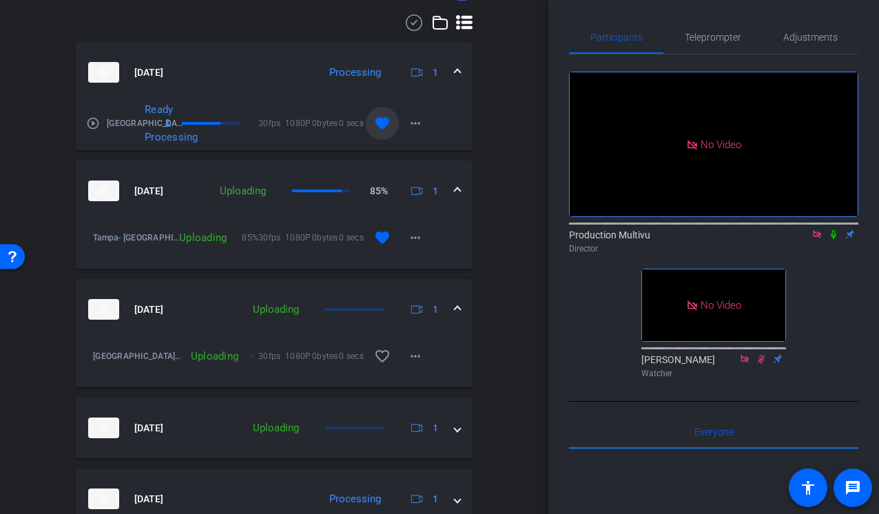
click at [834, 229] on icon at bounding box center [833, 234] width 11 height 10
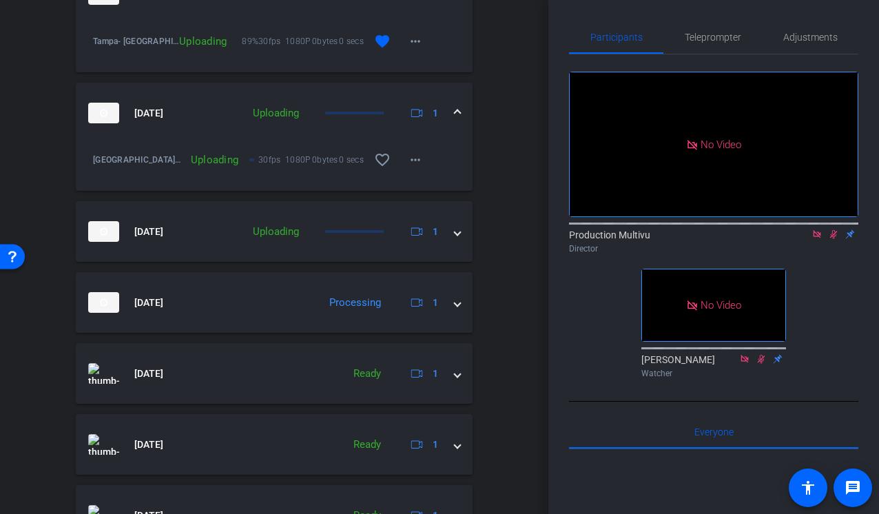
scroll to position [579, 0]
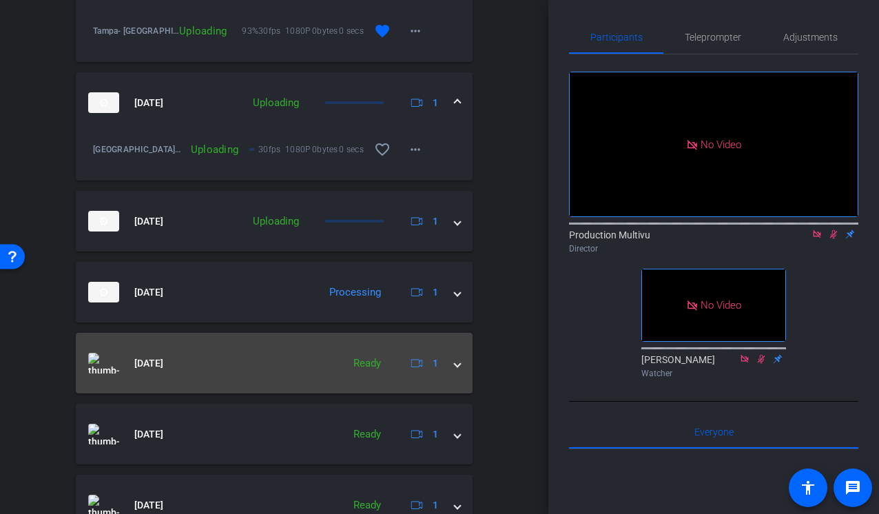
click at [458, 369] on span at bounding box center [458, 363] width 6 height 14
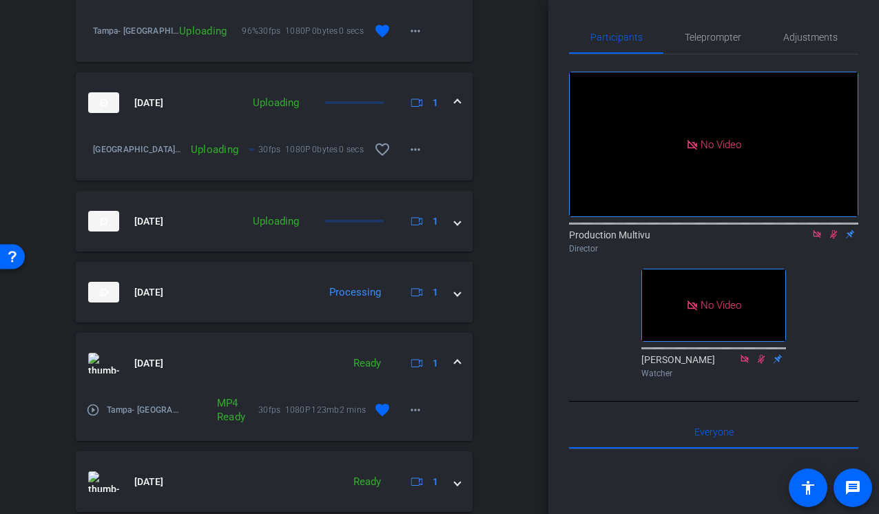
click at [90, 410] on mat-icon "play_circle_outline" at bounding box center [93, 410] width 14 height 14
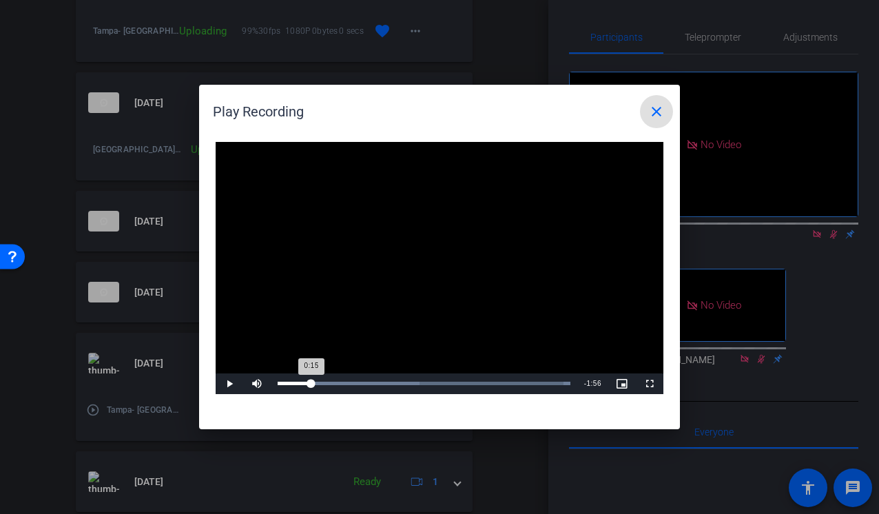
click at [311, 378] on div "Loaded : 100.00% 0:15 0:15" at bounding box center [424, 383] width 306 height 21
click at [649, 117] on mat-icon "close" at bounding box center [656, 111] width 17 height 17
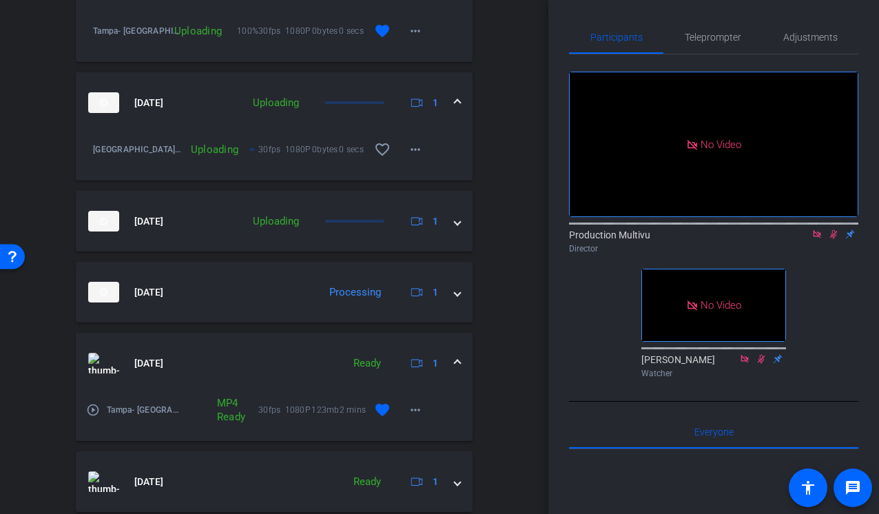
click at [453, 366] on div "Aug 18, 2025 Ready 1" at bounding box center [271, 363] width 366 height 21
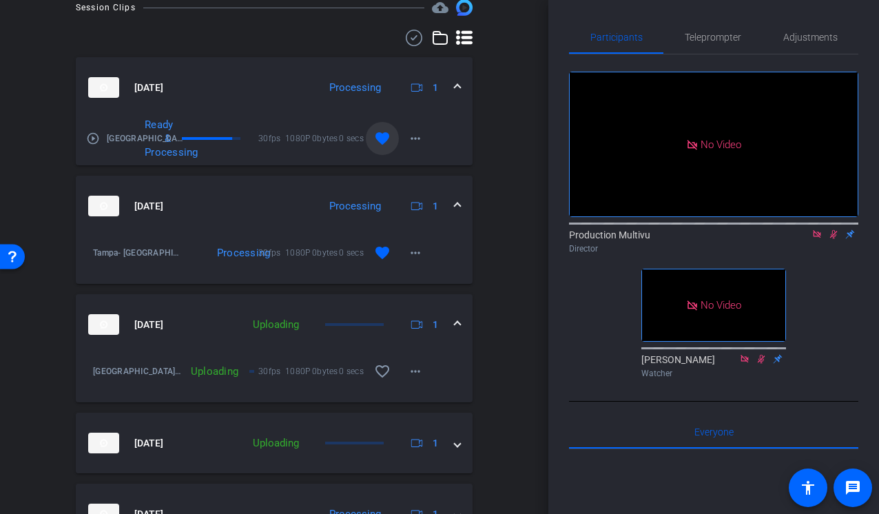
scroll to position [373, 0]
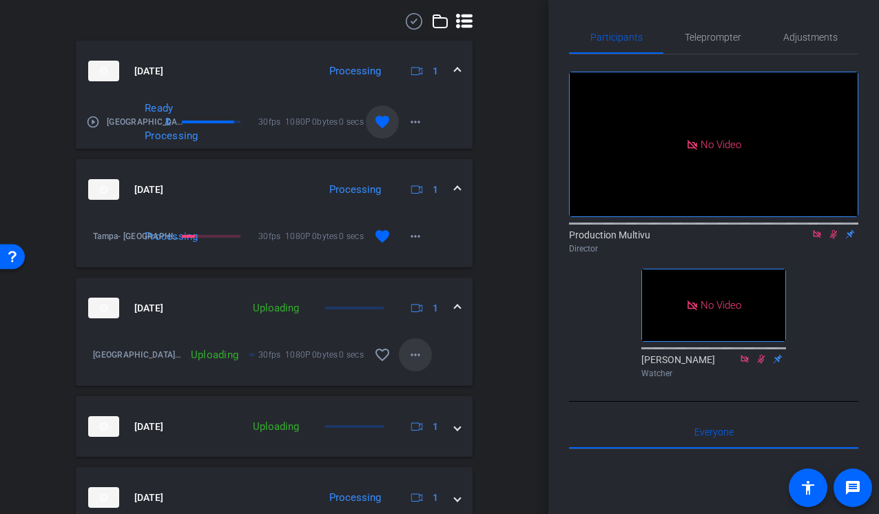
click at [408, 349] on mat-icon "more_horiz" at bounding box center [415, 354] width 17 height 17
click at [408, 349] on div at bounding box center [439, 257] width 879 height 514
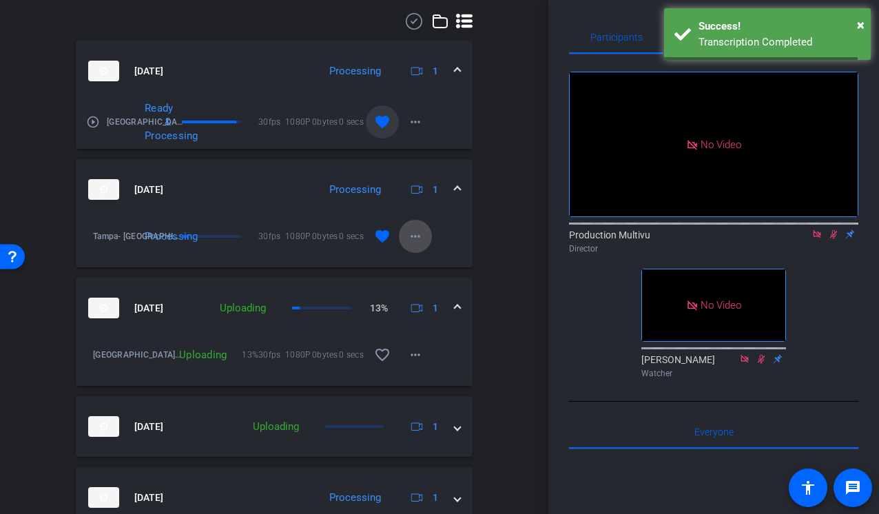
click at [411, 238] on mat-icon "more_horiz" at bounding box center [415, 236] width 17 height 17
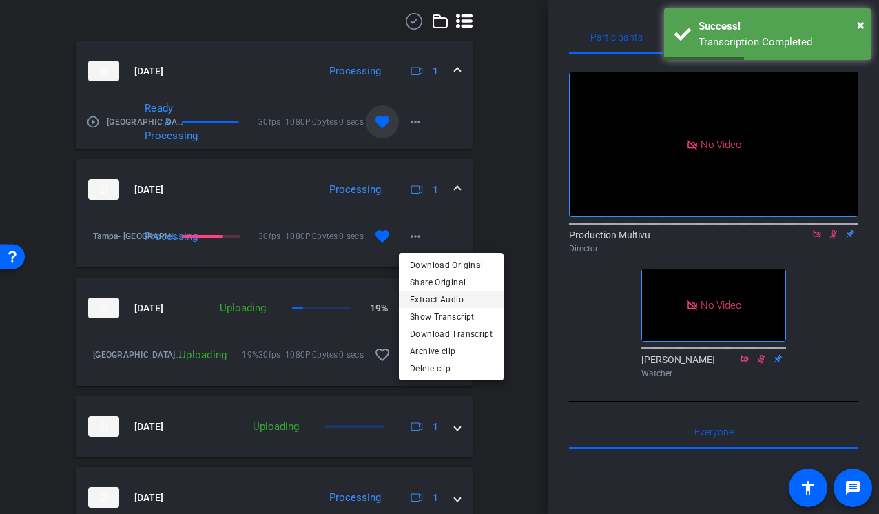
click at [424, 301] on span "Extract Audio" at bounding box center [451, 299] width 83 height 17
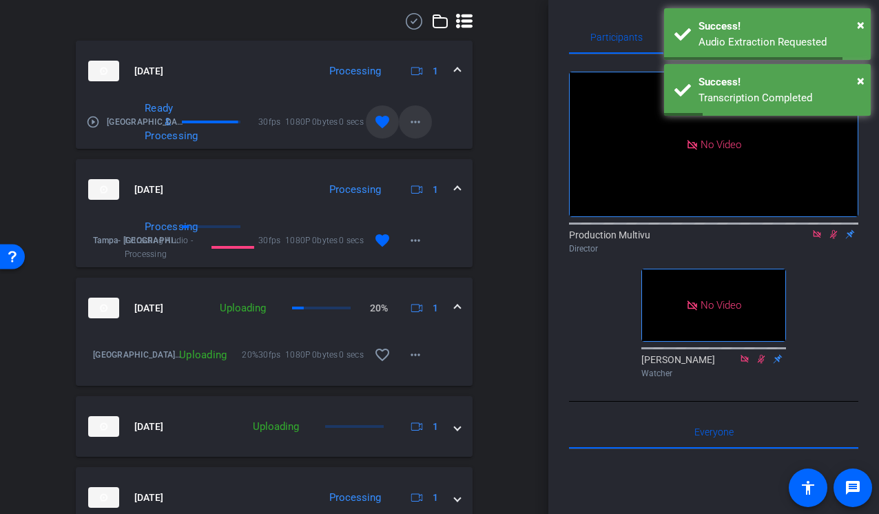
click at [417, 121] on mat-icon "more_horiz" at bounding box center [415, 122] width 17 height 17
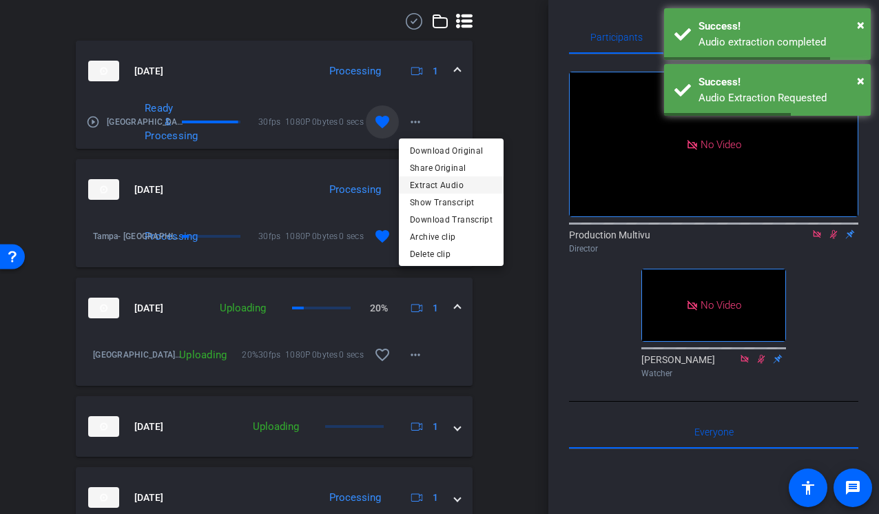
click at [442, 182] on span "Extract Audio" at bounding box center [451, 185] width 83 height 17
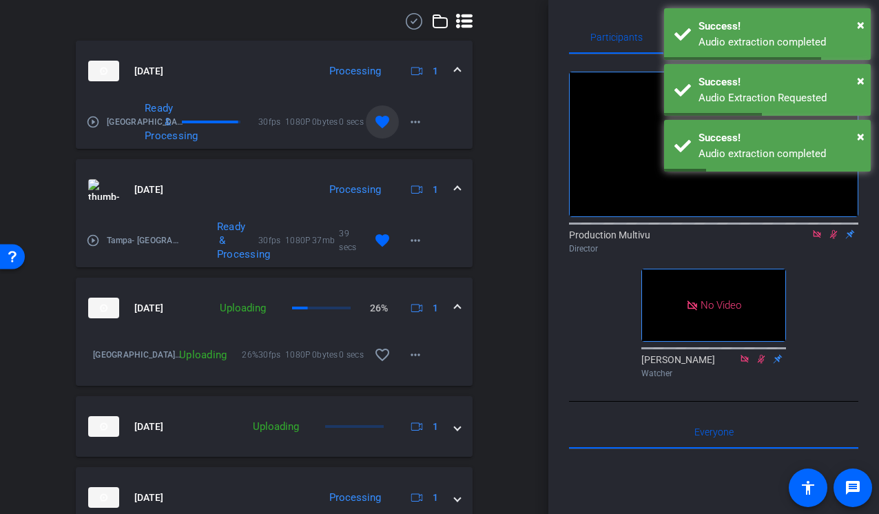
click at [484, 255] on div "Session Clips cloud_upload Aug 18, 2025 Processing 1 play_circle_outline Tampa-…" at bounding box center [273, 457] width 479 height 948
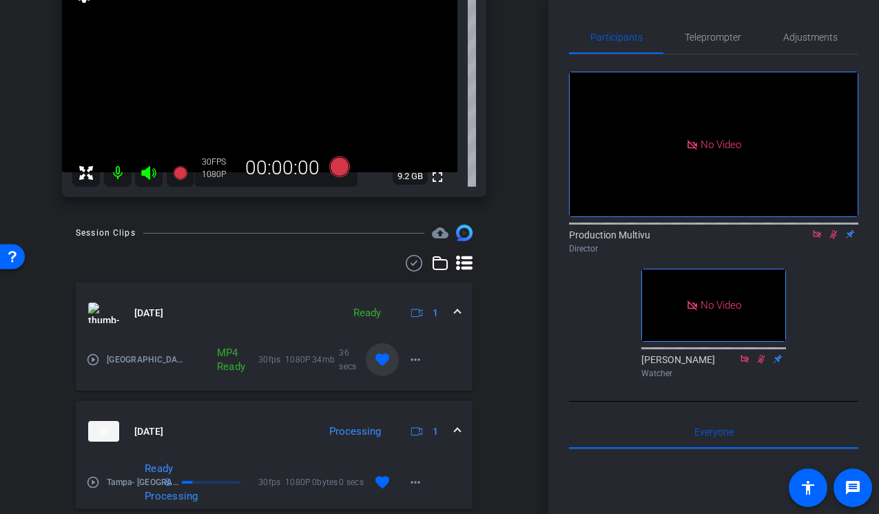
scroll to position [13, 0]
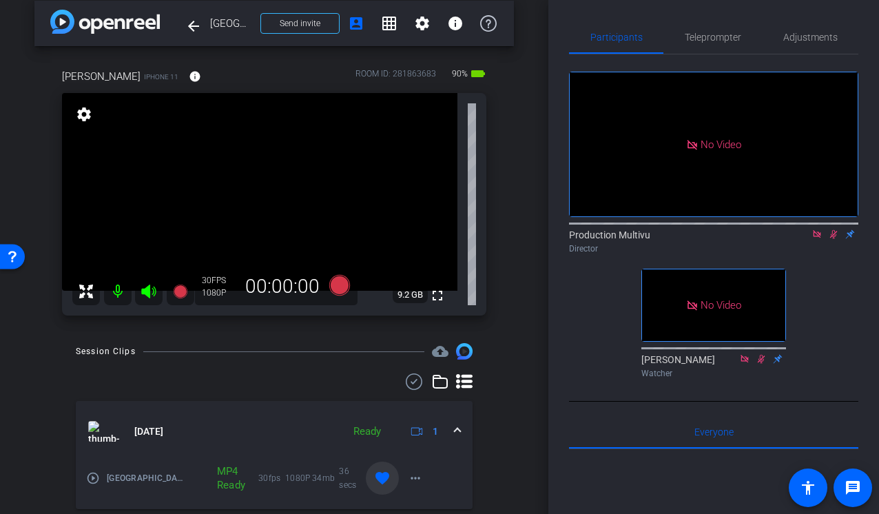
click at [831, 229] on icon at bounding box center [833, 234] width 11 height 10
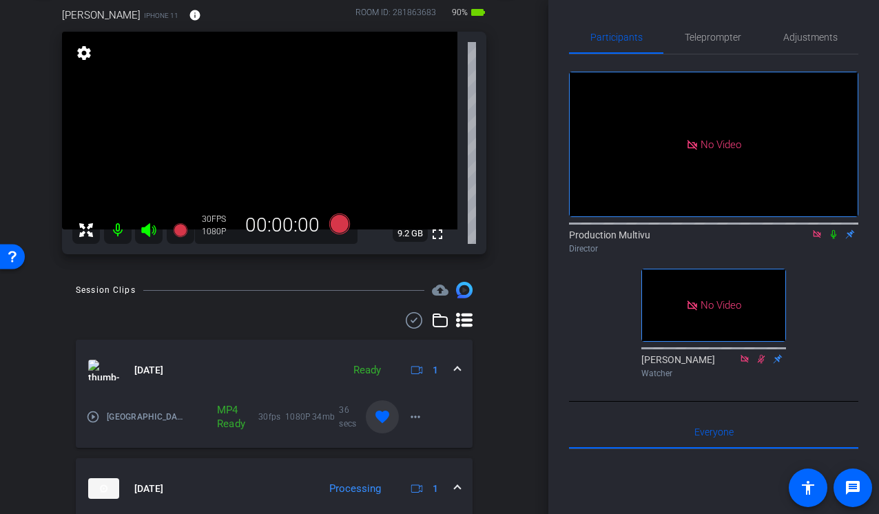
scroll to position [0, 0]
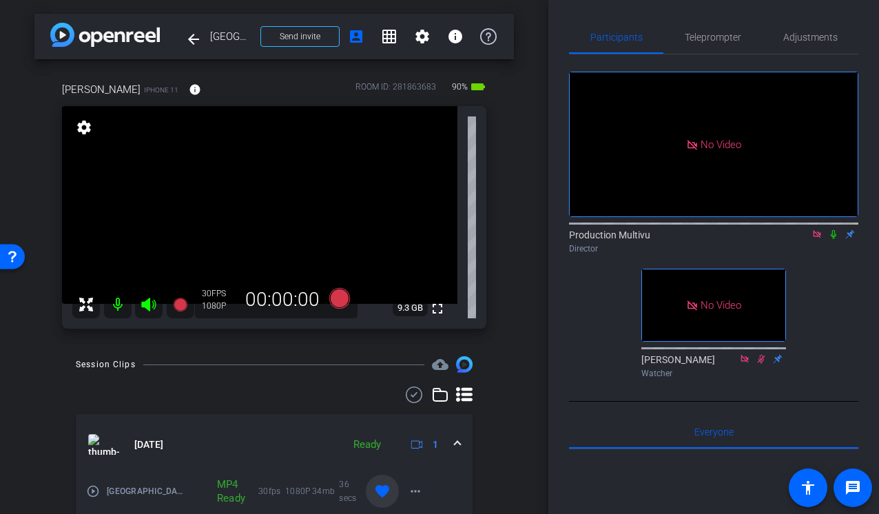
click at [512, 225] on div "John OBrien iPhone 11 info ROOM ID: 281863683 90% battery_std fullscreen settin…" at bounding box center [273, 200] width 479 height 283
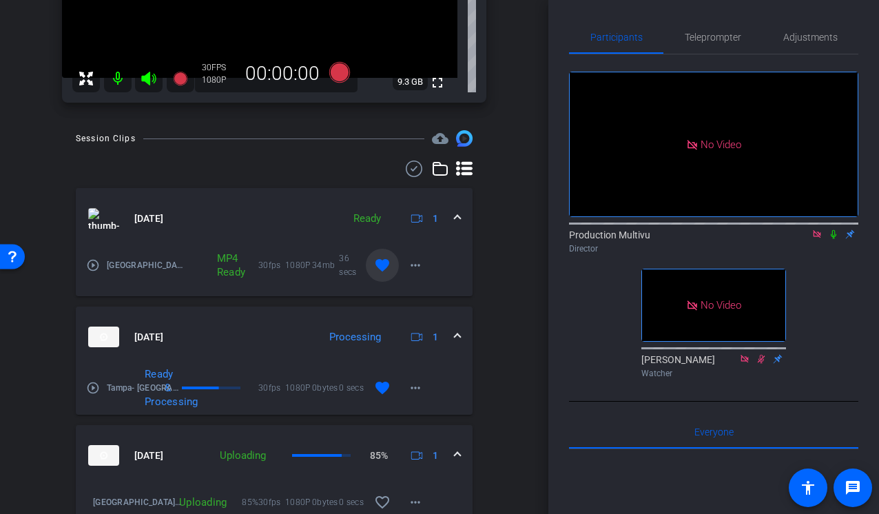
scroll to position [61, 0]
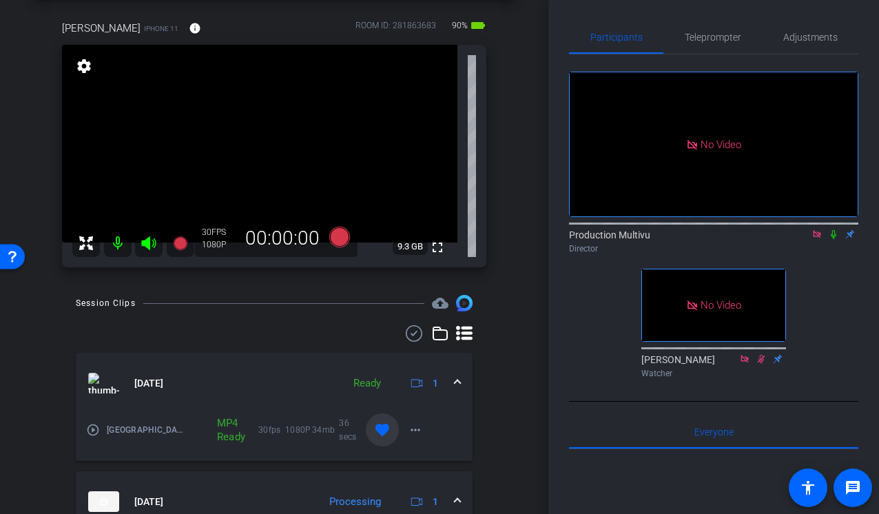
click at [510, 243] on div "John OBrien iPhone 11 info ROOM ID: 281863683 90% battery_std fullscreen settin…" at bounding box center [273, 139] width 479 height 283
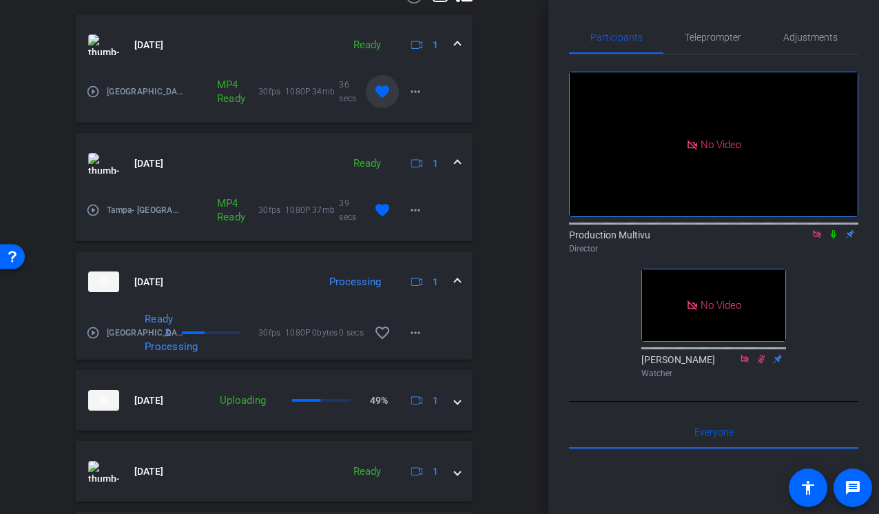
scroll to position [377, 0]
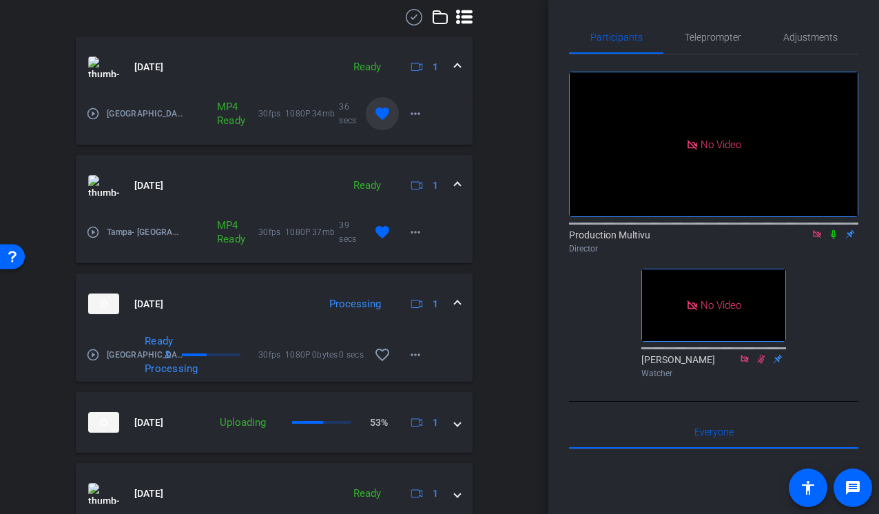
click at [510, 252] on div "Session Clips cloud_upload Aug 18, 2025 Ready 1 play_circle_outline Tampa- DC- …" at bounding box center [273, 453] width 479 height 948
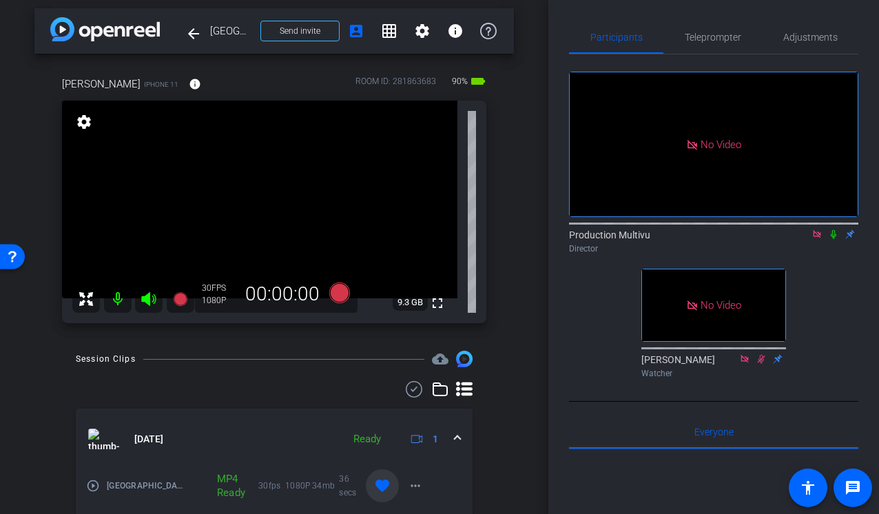
scroll to position [0, 0]
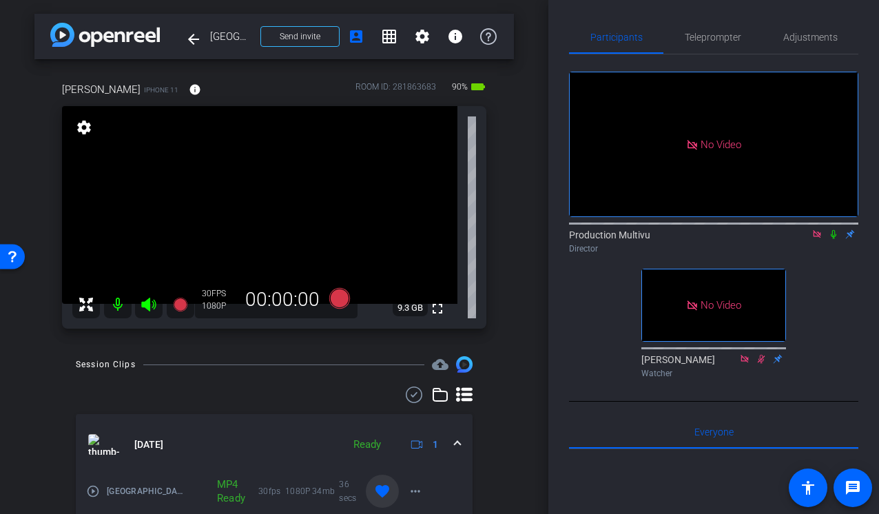
click at [510, 252] on div "John OBrien iPhone 11 info ROOM ID: 281863683 90% battery_std fullscreen settin…" at bounding box center [273, 200] width 479 height 283
click at [509, 252] on div "John OBrien iPhone 11 info ROOM ID: 281863683 90% battery_std fullscreen settin…" at bounding box center [273, 200] width 479 height 283
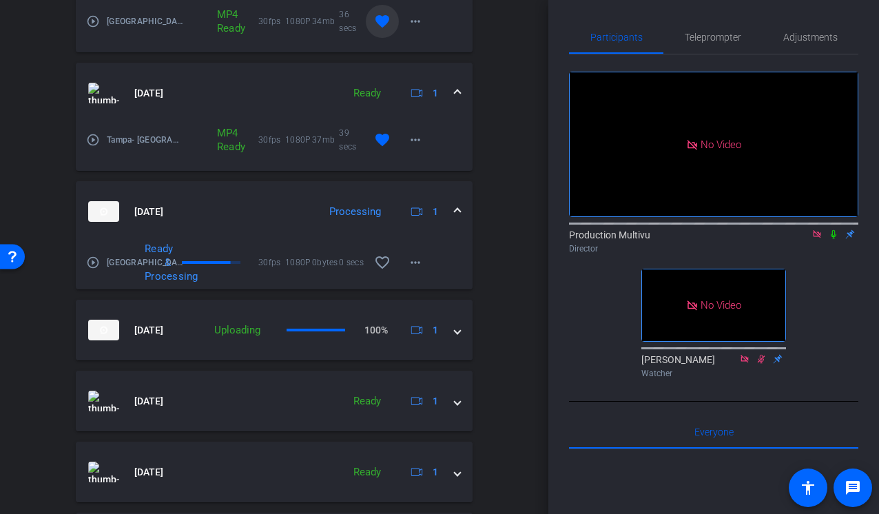
scroll to position [470, 0]
click at [509, 252] on div "Session Clips cloud_upload Aug 18, 2025 Ready 1 play_circle_outline Tampa- DC- …" at bounding box center [273, 360] width 479 height 948
click at [493, 214] on div "Session Clips cloud_upload Aug 18, 2025 Ready 1 play_circle_outline Tampa- DC- …" at bounding box center [273, 360] width 479 height 948
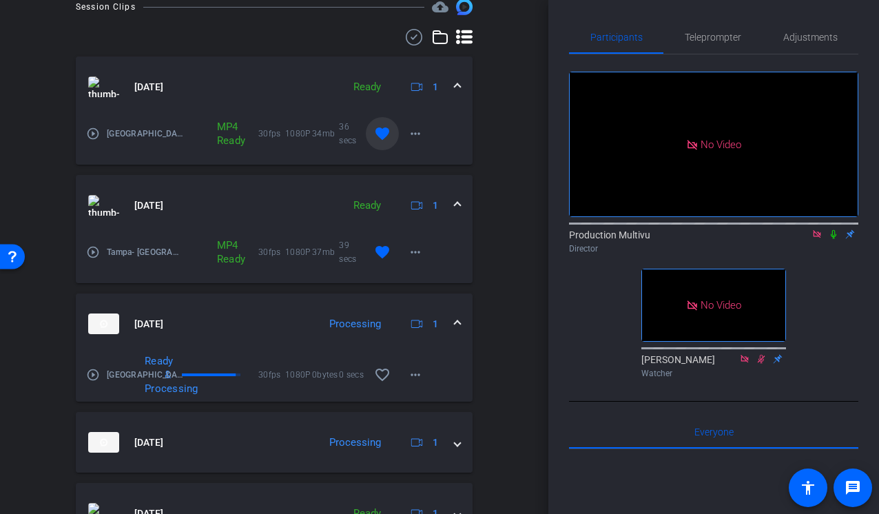
scroll to position [357, 0]
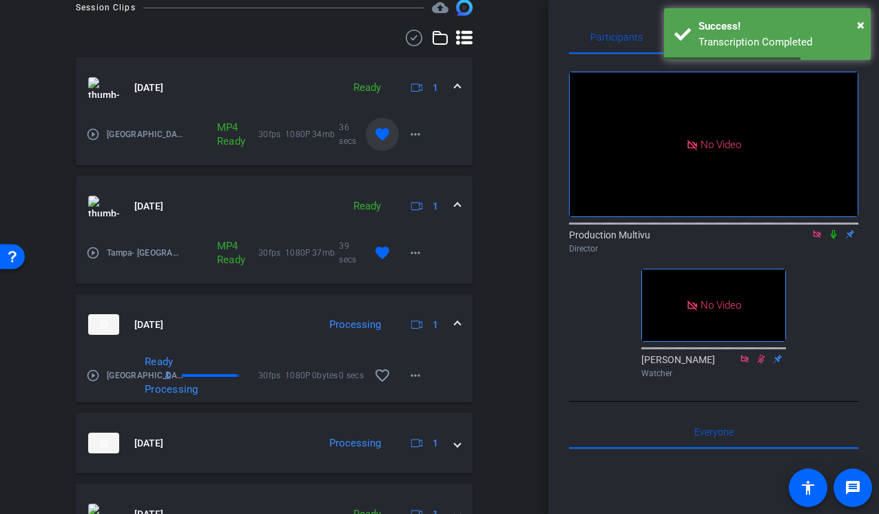
click at [833, 230] on icon at bounding box center [834, 234] width 6 height 9
click at [94, 137] on mat-icon "play_circle_outline" at bounding box center [93, 134] width 14 height 14
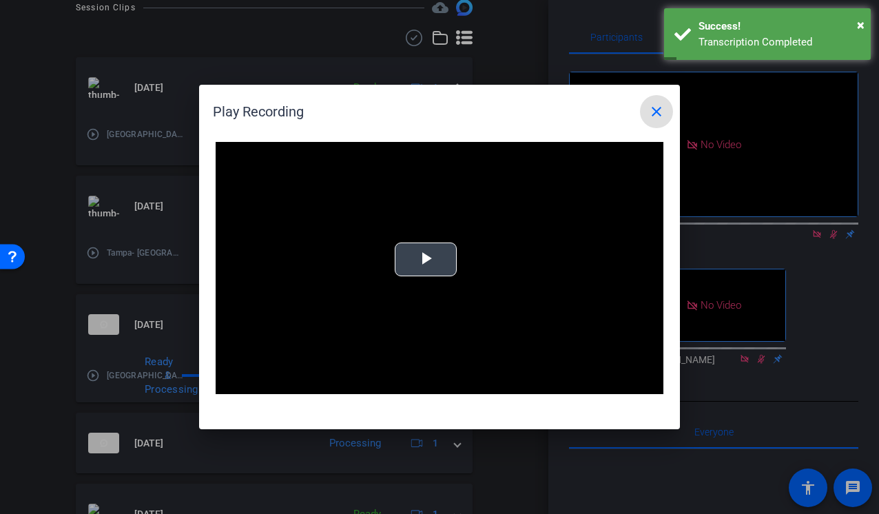
click at [419, 263] on div "Video Player is loading. Play Video Play Mute Current Time 0:00 / Duration 0:36…" at bounding box center [440, 268] width 448 height 252
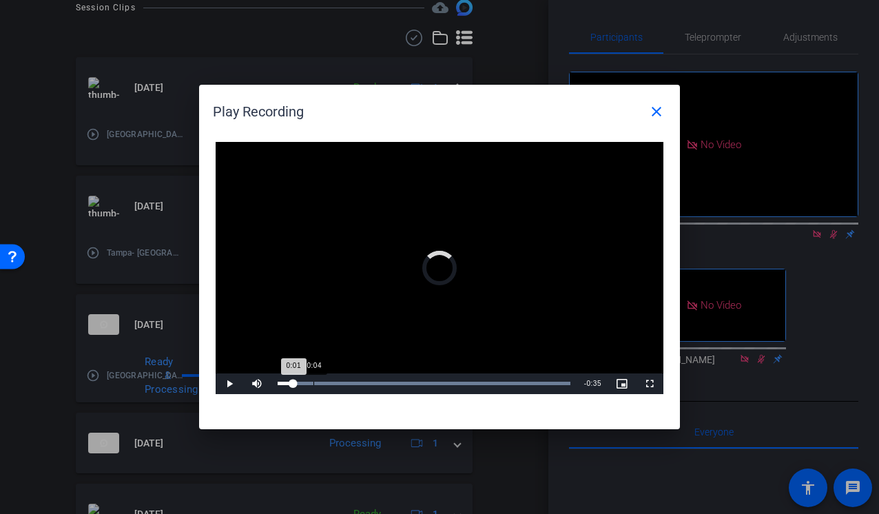
drag, startPoint x: 293, startPoint y: 382, endPoint x: 359, endPoint y: 382, distance: 66.1
click at [359, 382] on div "Loaded : 100.00% 0:04 0:01" at bounding box center [424, 383] width 293 height 3
drag, startPoint x: 359, startPoint y: 382, endPoint x: 446, endPoint y: 381, distance: 87.5
click at [446, 381] on div "Loaded : 100.00% 0:18 0:11" at bounding box center [424, 383] width 306 height 21
drag, startPoint x: 446, startPoint y: 381, endPoint x: 522, endPoint y: 378, distance: 75.8
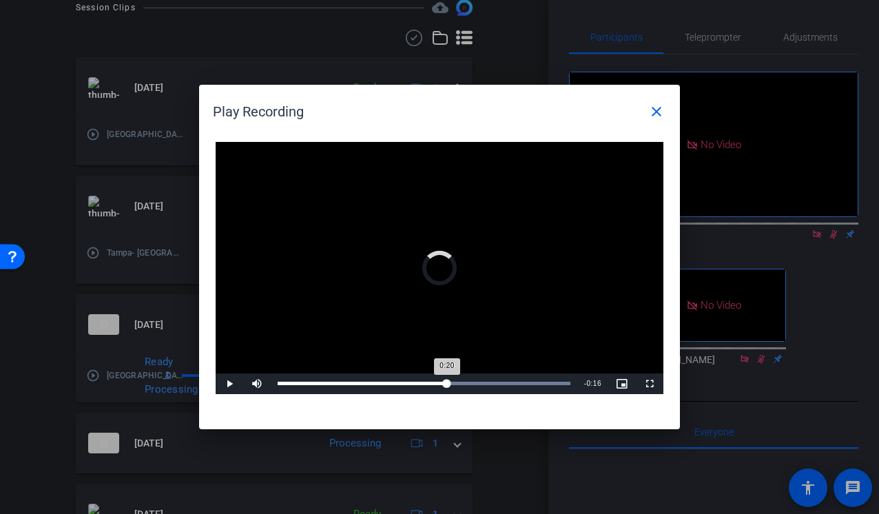
click at [522, 380] on div "Loaded : 100.00% 0:20 0:20" at bounding box center [424, 383] width 306 height 21
drag, startPoint x: 522, startPoint y: 378, endPoint x: 537, endPoint y: 377, distance: 15.2
click at [537, 378] on div "Loaded : 100.00% 0:30 0:30" at bounding box center [424, 383] width 306 height 21
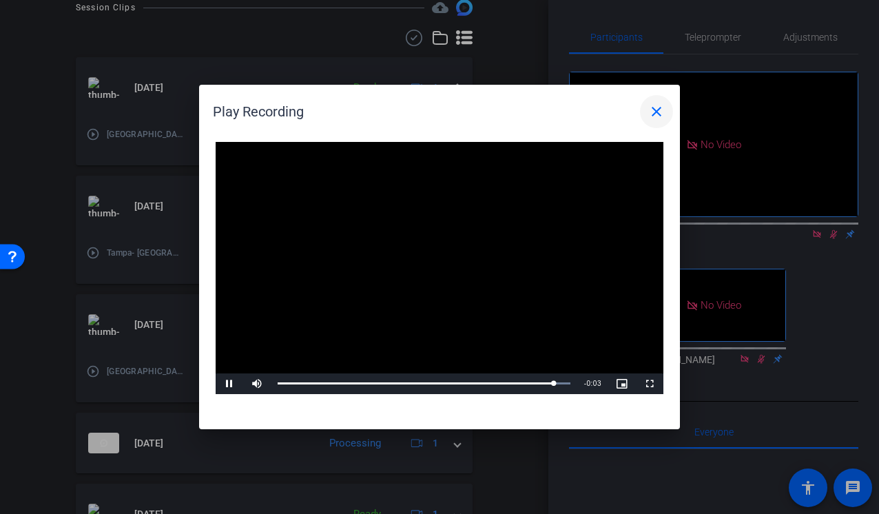
click at [658, 105] on mat-icon "close" at bounding box center [656, 111] width 17 height 17
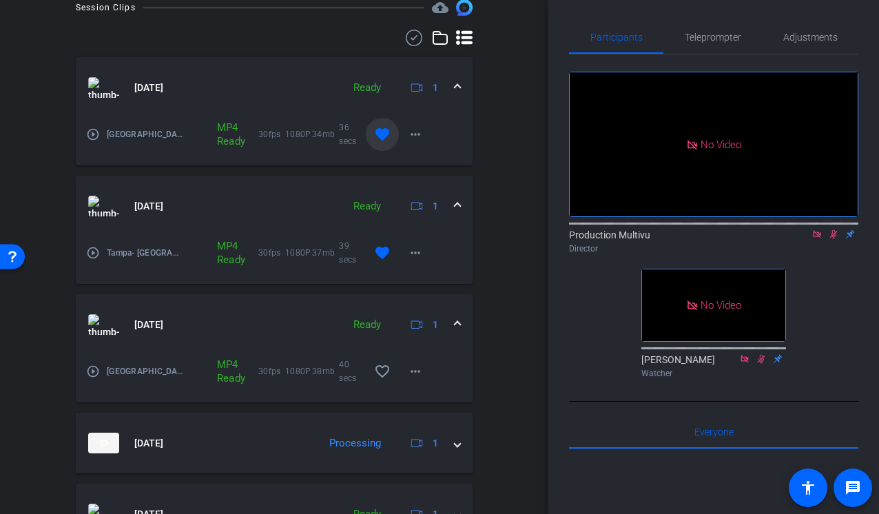
click at [830, 229] on icon at bounding box center [833, 234] width 11 height 10
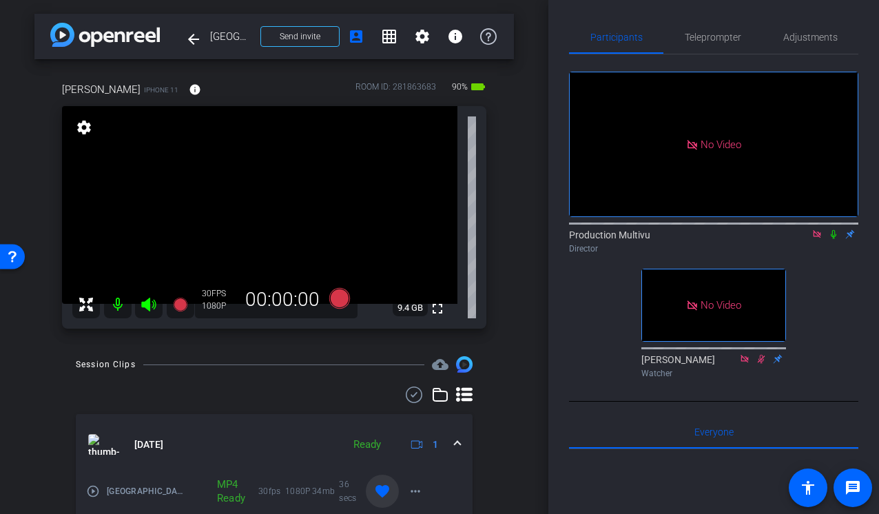
click at [523, 292] on div "arrow_back Tampa, DC, Milwaukee, Indianapolis, Philadelphia Back to project Sen…" at bounding box center [274, 257] width 548 height 514
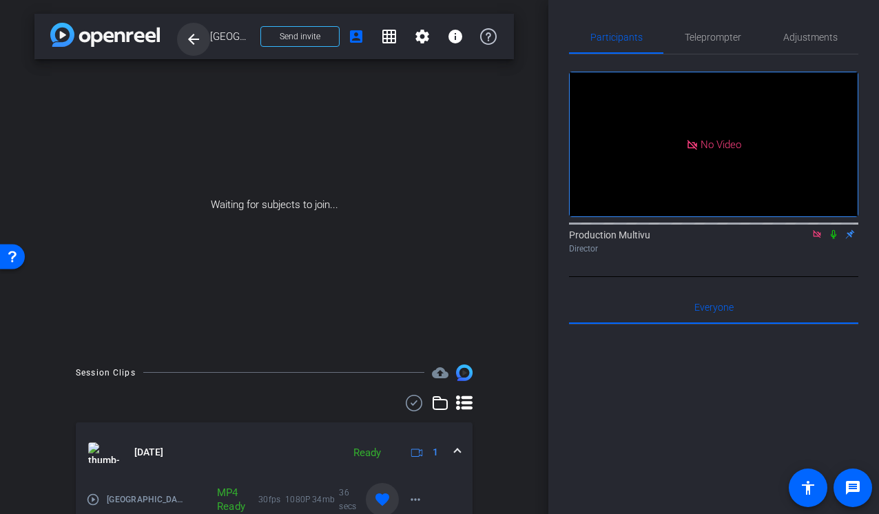
click at [197, 46] on mat-icon "arrow_back" at bounding box center [193, 39] width 17 height 17
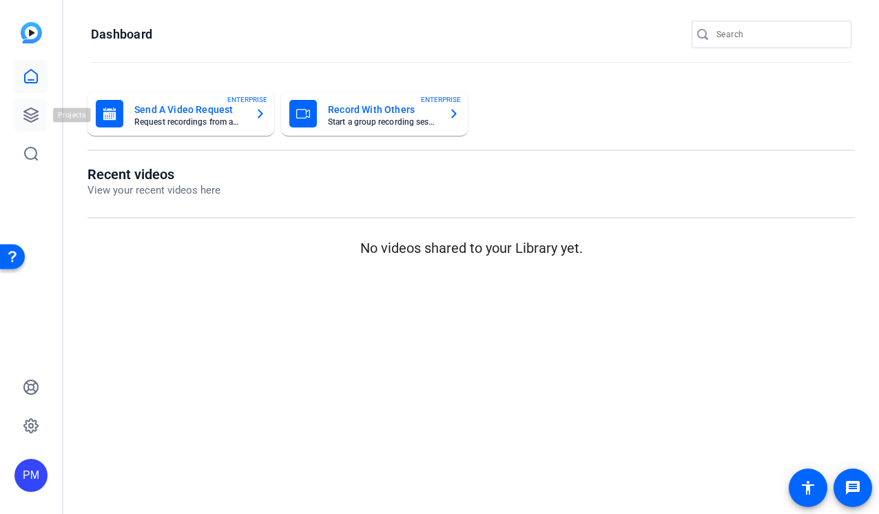
click at [36, 114] on icon at bounding box center [31, 115] width 17 height 17
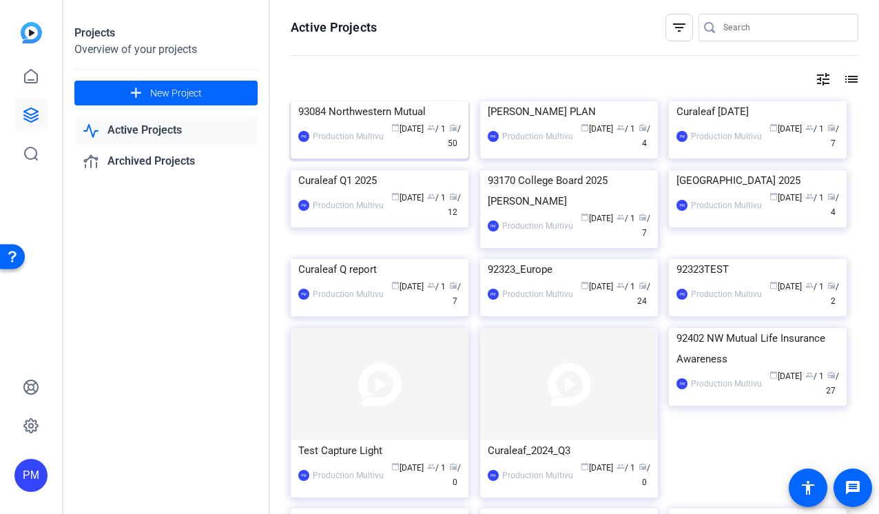
click at [348, 122] on div "93084 Northwestern Mutual" at bounding box center [379, 111] width 163 height 21
